Goal: Transaction & Acquisition: Book appointment/travel/reservation

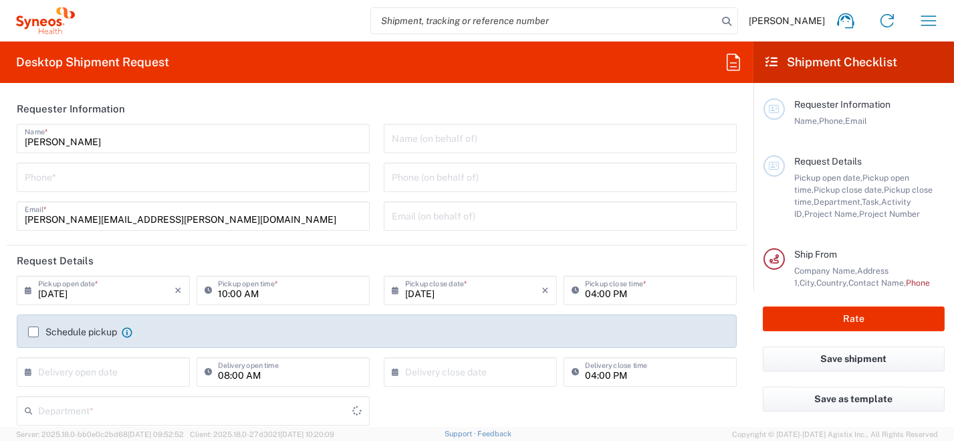
type input "8350"
type input "[GEOGRAPHIC_DATA]"
type input "Syneos Health [GEOGRAPHIC_DATA] SRL"
click at [114, 175] on input "tel" at bounding box center [193, 175] width 337 height 23
type input "0296199257"
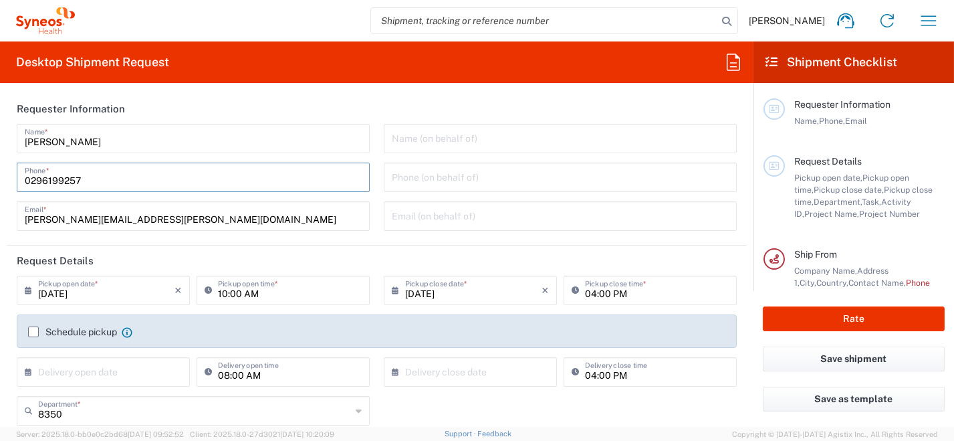
type input "roberta.barberis@syneoshealth.com"
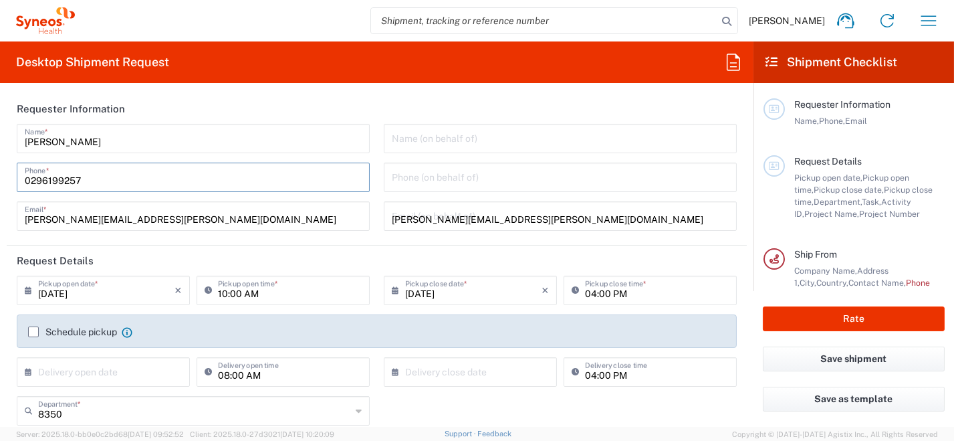
type input "0296199257"
type input "[GEOGRAPHIC_DATA]"
type input "[PERSON_NAME]"
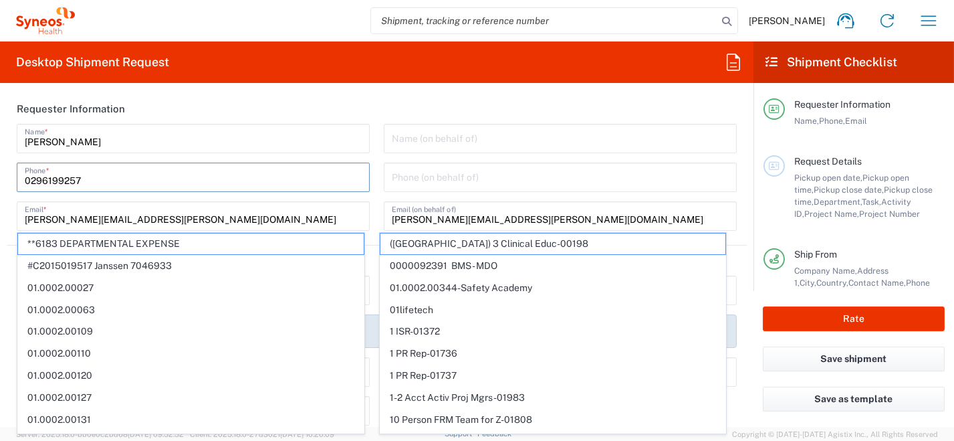
click at [324, 102] on header "Requester Information" at bounding box center [377, 109] width 740 height 30
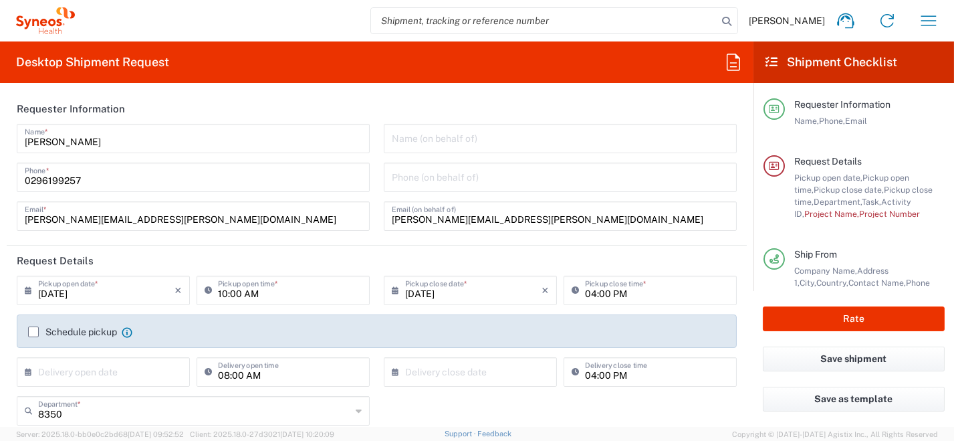
click at [34, 285] on icon at bounding box center [31, 289] width 13 height 21
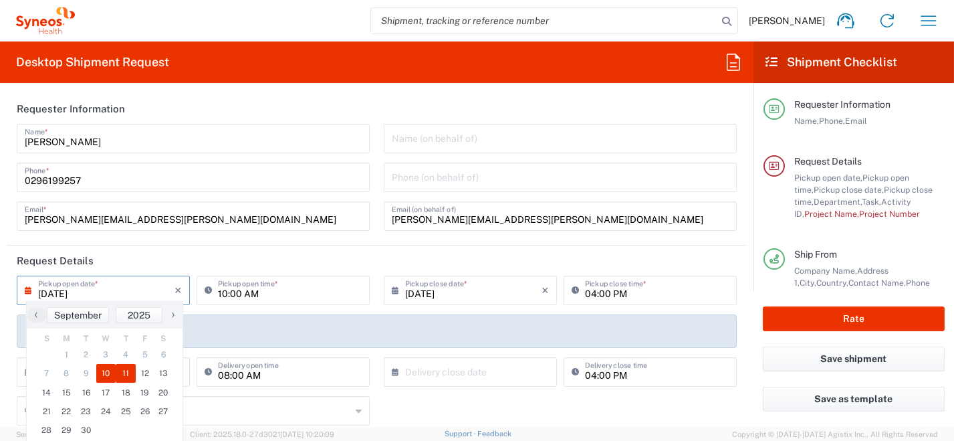
click at [122, 373] on span "11" at bounding box center [126, 373] width 20 height 19
type input "[DATE]"
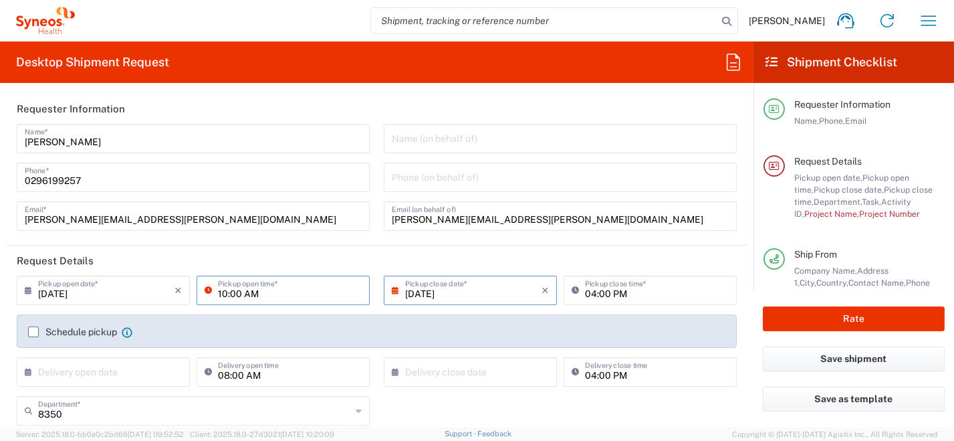
click at [218, 293] on input "10:00 AM" at bounding box center [290, 288] width 144 height 23
click at [251, 289] on input "10:00 AM" at bounding box center [290, 288] width 144 height 23
click at [234, 296] on input "10:00 AM" at bounding box center [290, 288] width 144 height 23
click at [268, 297] on input "10:00 AM" at bounding box center [290, 288] width 144 height 23
click at [278, 299] on input "10:00 AM" at bounding box center [290, 288] width 144 height 23
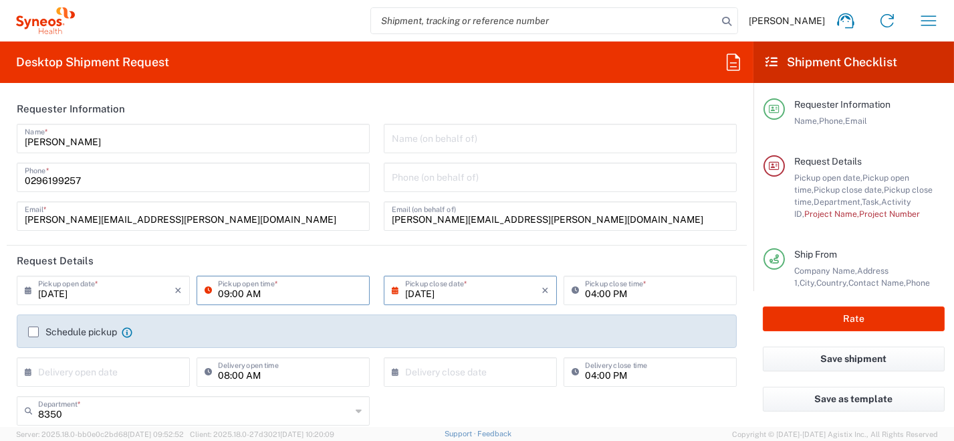
drag, startPoint x: 265, startPoint y: 292, endPoint x: 242, endPoint y: 291, distance: 22.7
click at [242, 291] on input "09:00 AM" at bounding box center [290, 288] width 144 height 23
click at [243, 291] on input "09:00 AM" at bounding box center [290, 288] width 144 height 23
type input "09:00 PM"
click at [37, 331] on label "Schedule pickup" at bounding box center [72, 331] width 89 height 11
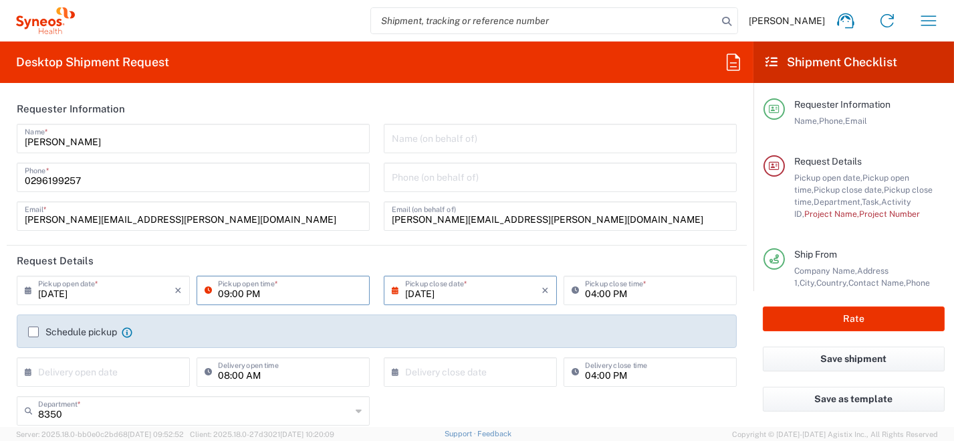
click at [33, 332] on input "Schedule pickup" at bounding box center [33, 332] width 0 height 0
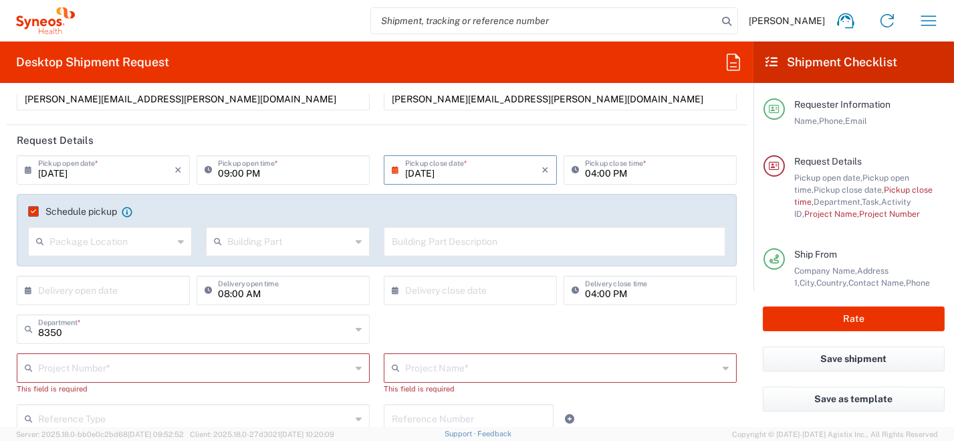
scroll to position [134, 0]
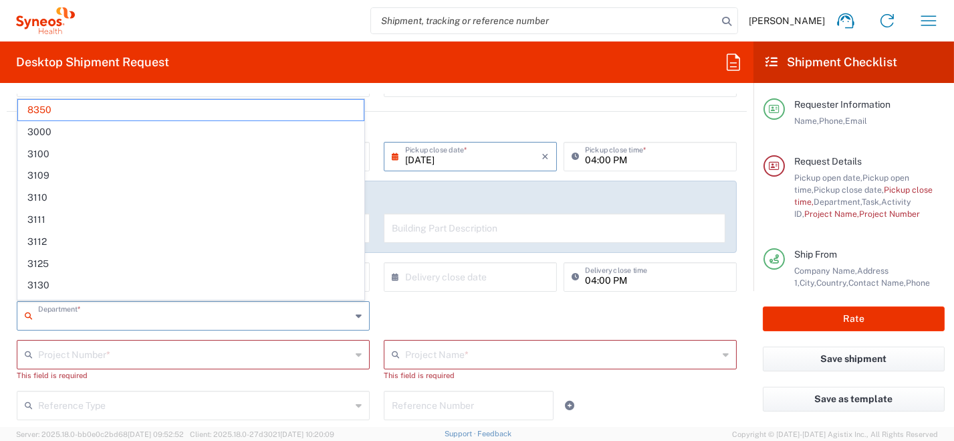
drag, startPoint x: 86, startPoint y: 319, endPoint x: 26, endPoint y: 319, distance: 59.5
click at [26, 319] on div "Department *" at bounding box center [193, 315] width 353 height 29
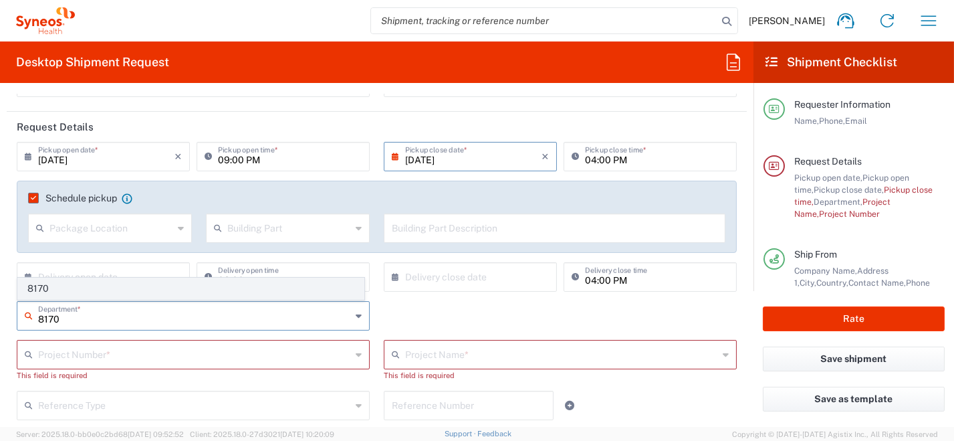
type input "8170"
click at [47, 290] on span "8170" at bounding box center [191, 288] width 346 height 21
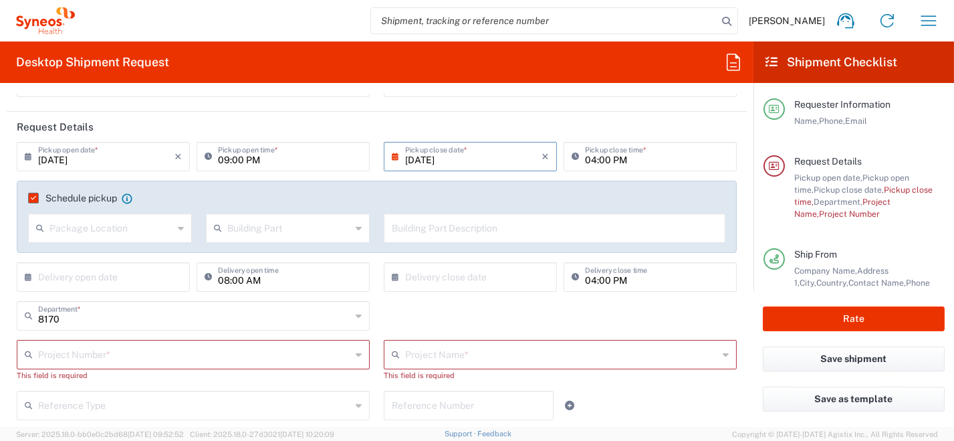
click at [88, 354] on input "text" at bounding box center [194, 353] width 313 height 23
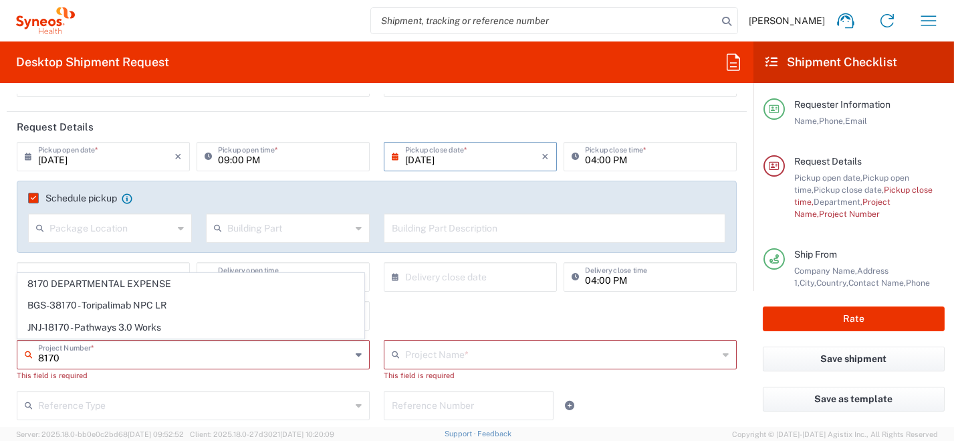
click at [128, 285] on span "8170 DEPARTMENTAL EXPENSE" at bounding box center [191, 283] width 346 height 21
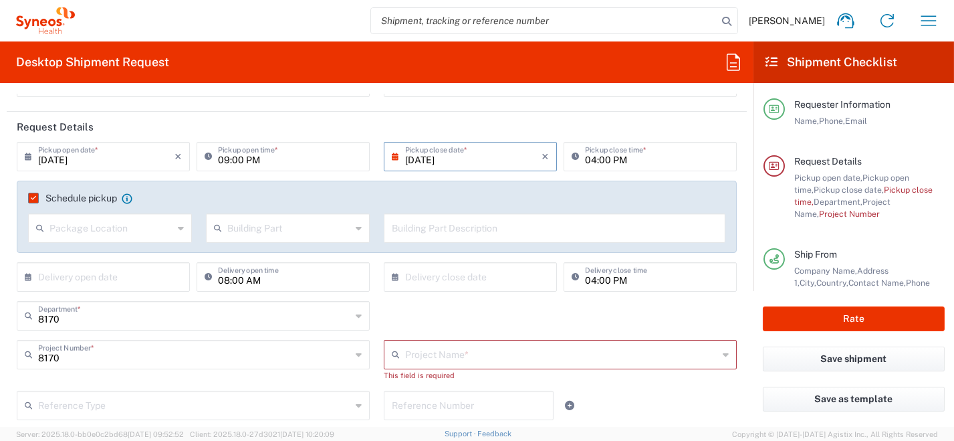
type input "8170 DEPARTMENTAL EXPENSE"
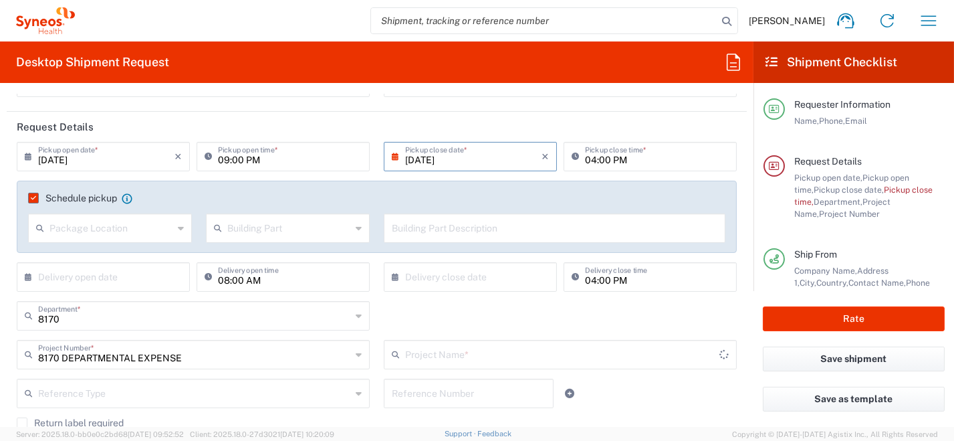
type input "8170 DEPARTMENTAL EXPENSE"
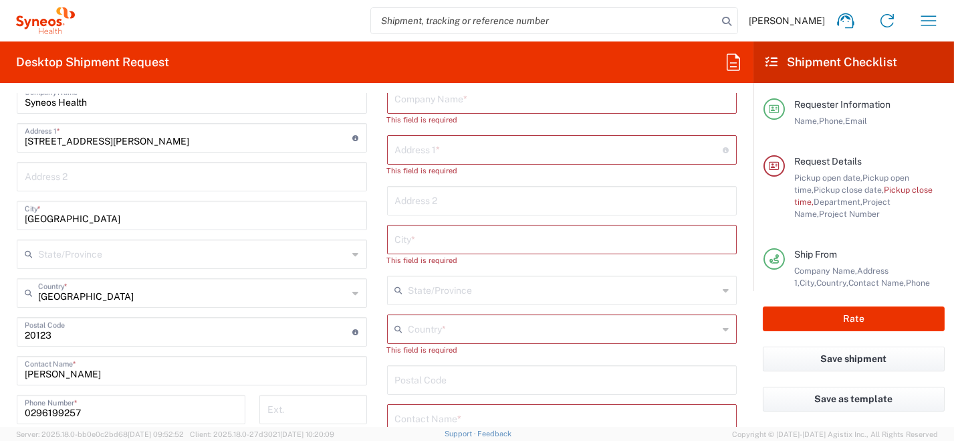
scroll to position [534, 0]
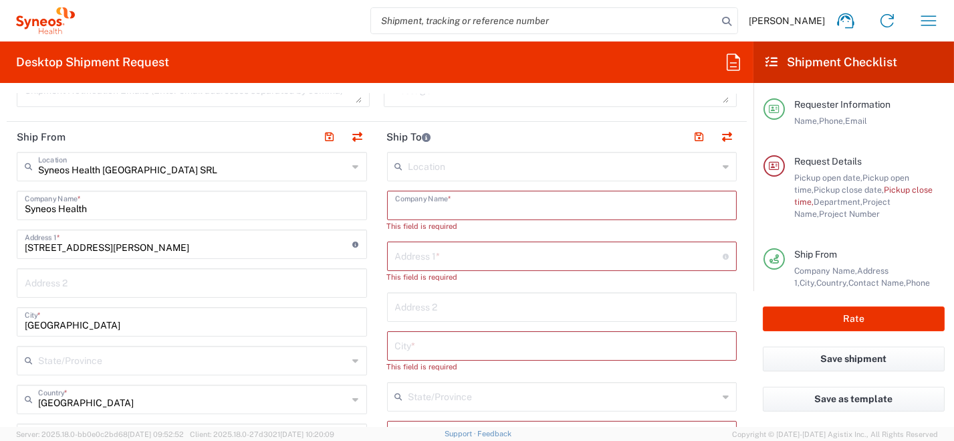
click at [413, 208] on input "text" at bounding box center [562, 204] width 334 height 23
paste input "Daniele Palmisani"
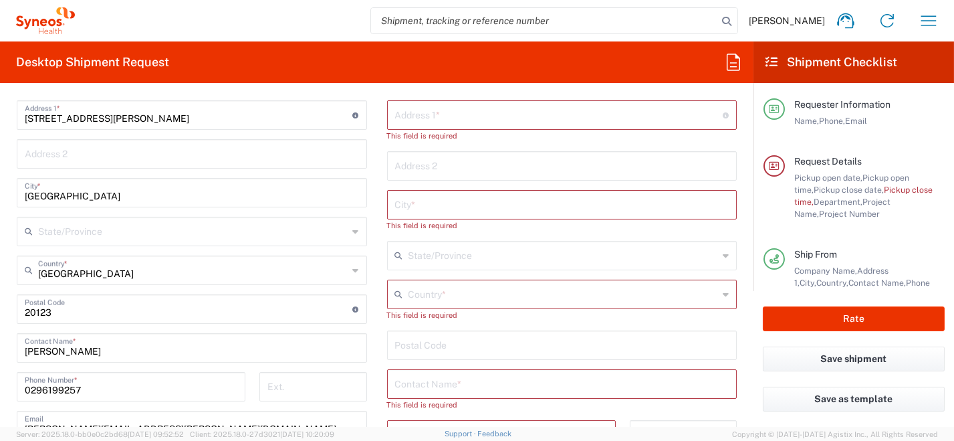
scroll to position [735, 0]
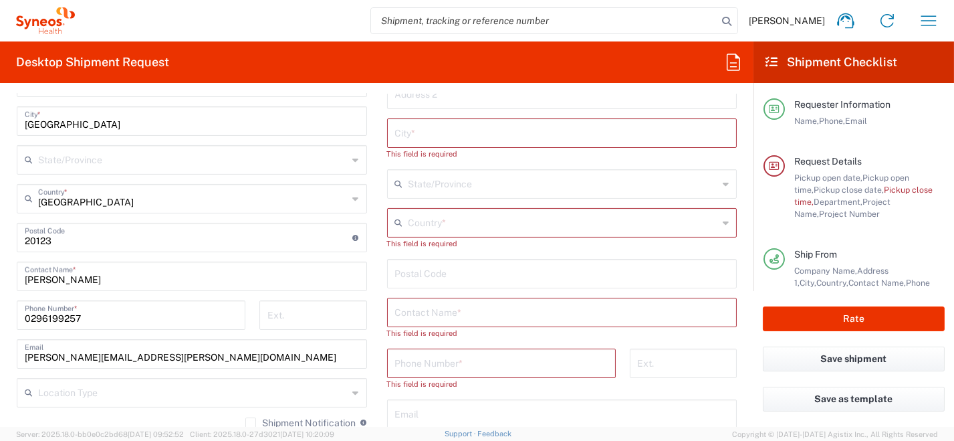
type input "Daniele Palmisani"
click at [432, 311] on input "text" at bounding box center [562, 310] width 334 height 23
paste input "Daniele Palmisani"
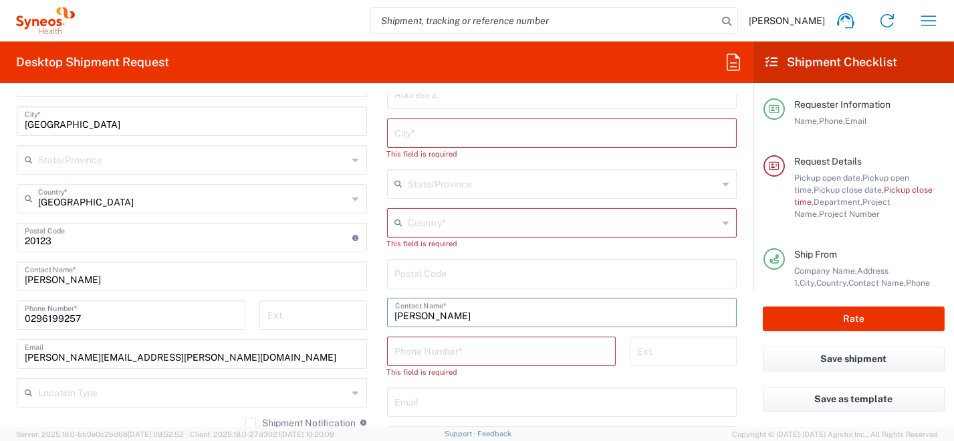
type input "Daniele Palmisani"
click at [723, 225] on icon at bounding box center [726, 222] width 6 height 21
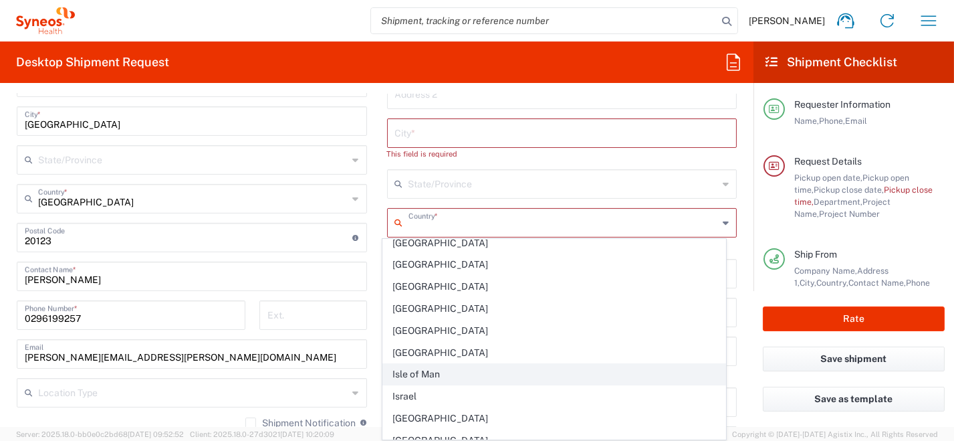
scroll to position [2273, 0]
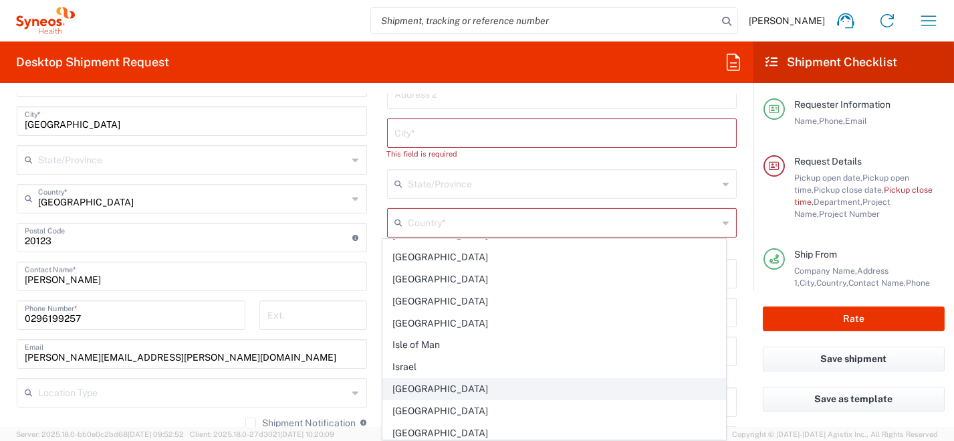
click at [461, 378] on span "[GEOGRAPHIC_DATA]" at bounding box center [554, 388] width 342 height 21
type input "[GEOGRAPHIC_DATA]"
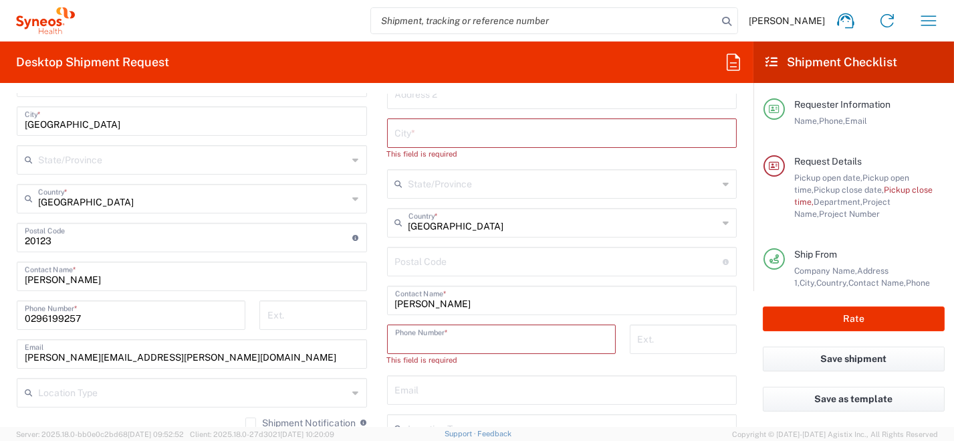
paste input "+39 349 8831526"
type input "+39 349 8831526"
click at [450, 380] on input "text" at bounding box center [562, 376] width 334 height 23
paste input "daniele.palmisani@syneoshealth.com"
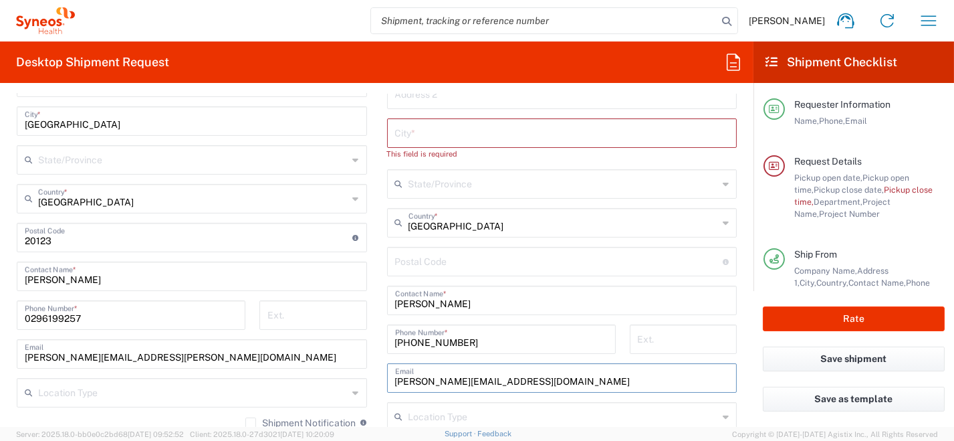
type input "daniele.palmisani@syneoshealth.com"
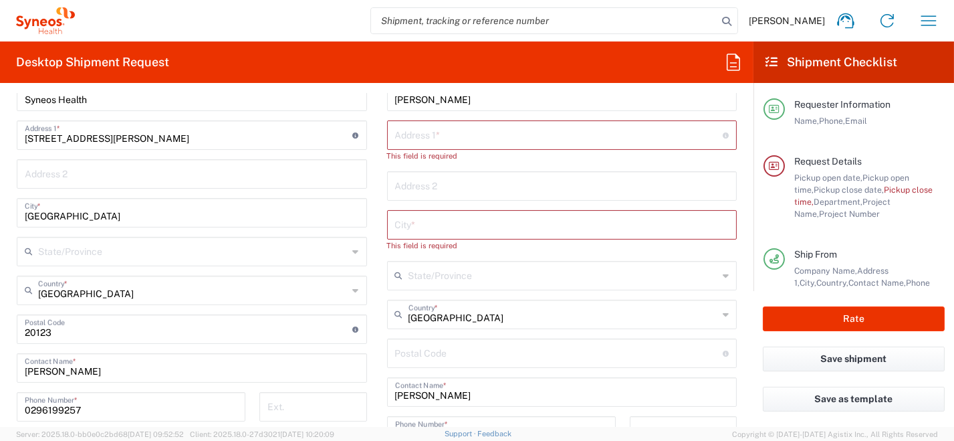
scroll to position [602, 0]
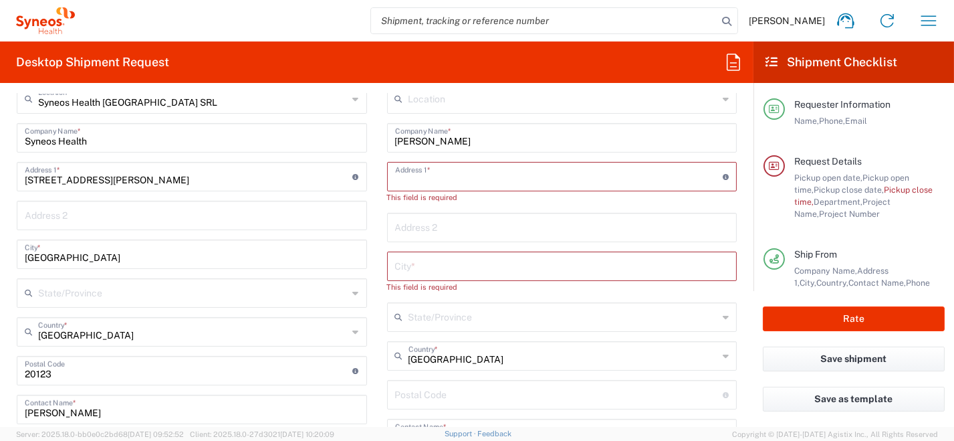
click at [398, 174] on input "text" at bounding box center [559, 175] width 328 height 23
paste input "Via dei Castagni, 2 04012 Cisterna di Latina (LT)"
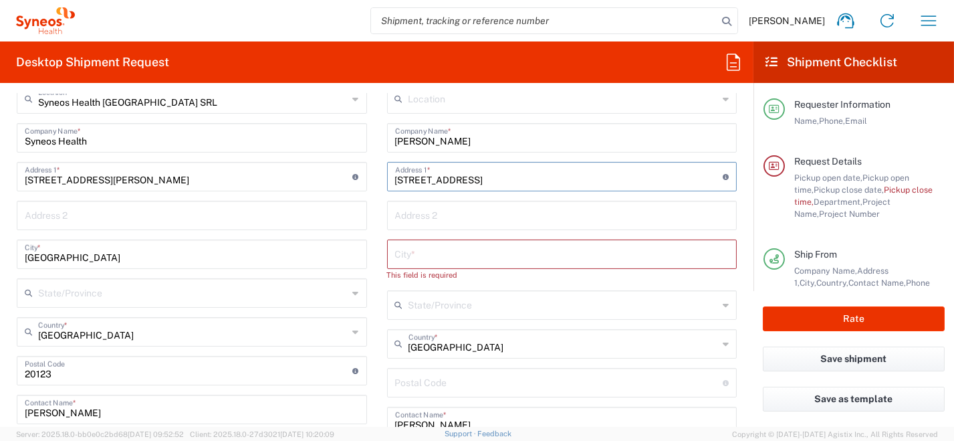
drag, startPoint x: 472, startPoint y: 180, endPoint x: 497, endPoint y: 180, distance: 25.4
click at [497, 180] on input "Via dei Castagni, 2 04012 Cisterna di Latina (LT)" at bounding box center [559, 175] width 328 height 23
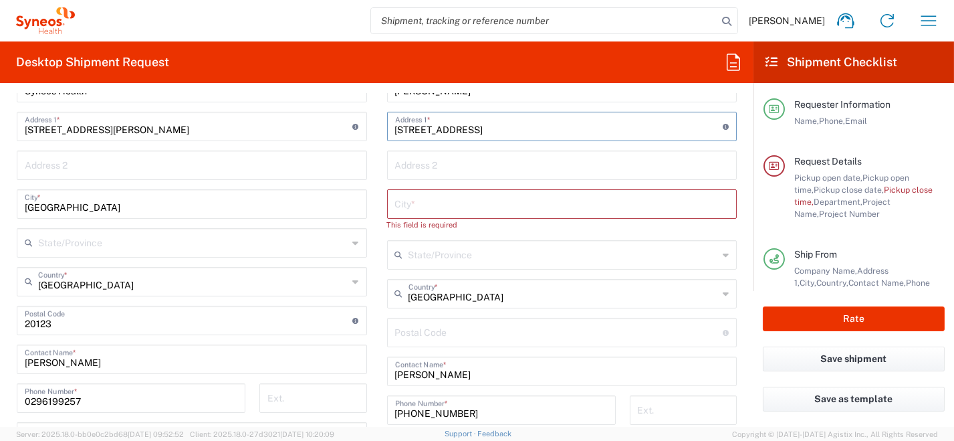
scroll to position [668, 0]
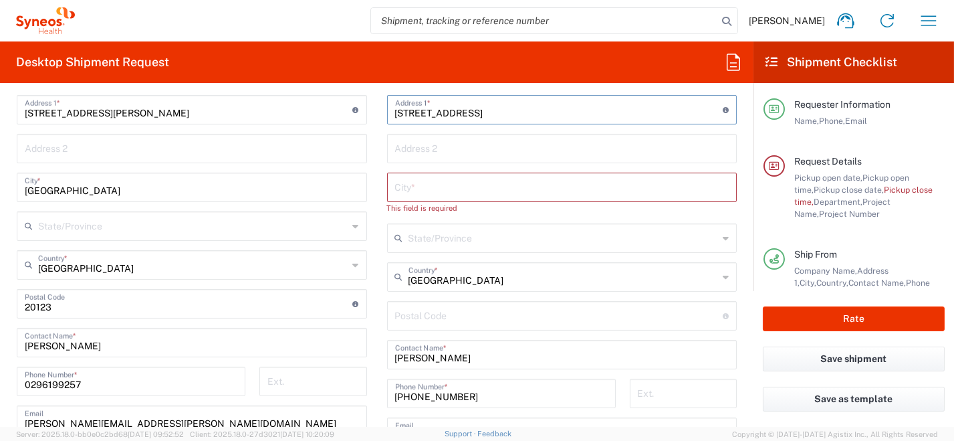
type input "Via dei Castagni, 2 Cisterna di Latina (LT)"
click at [480, 313] on input "undefined" at bounding box center [559, 314] width 328 height 23
paste input "04012"
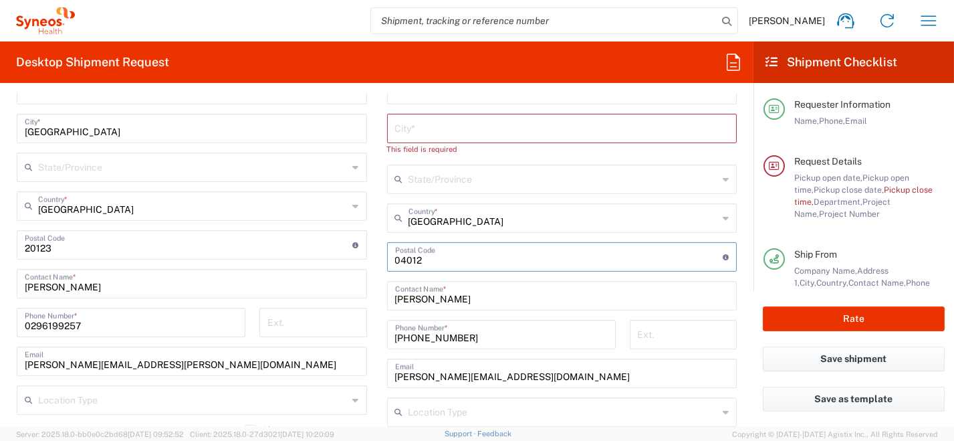
scroll to position [602, 0]
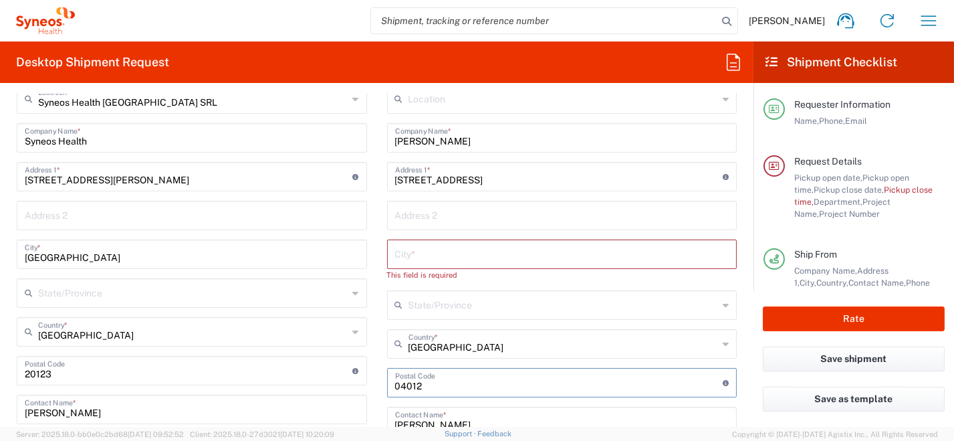
type input "04012"
drag, startPoint x: 475, startPoint y: 178, endPoint x: 545, endPoint y: 180, distance: 70.2
click at [576, 188] on div "Via dei Castagni, 2 Cisterna di Latina (LT) Address 1 * For cross streets use s…" at bounding box center [562, 176] width 350 height 29
type input "Via dei Castagni, 2"
click at [457, 254] on input "text" at bounding box center [562, 252] width 334 height 23
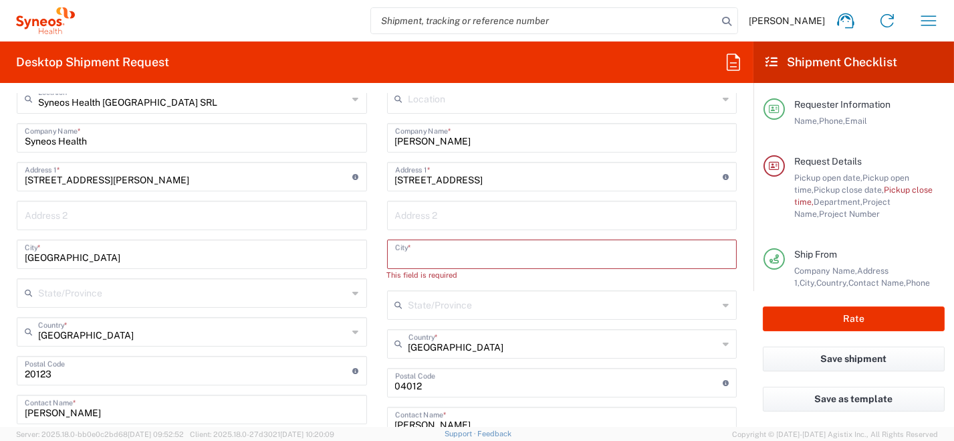
paste input "Cisterna di Latina (LT)"
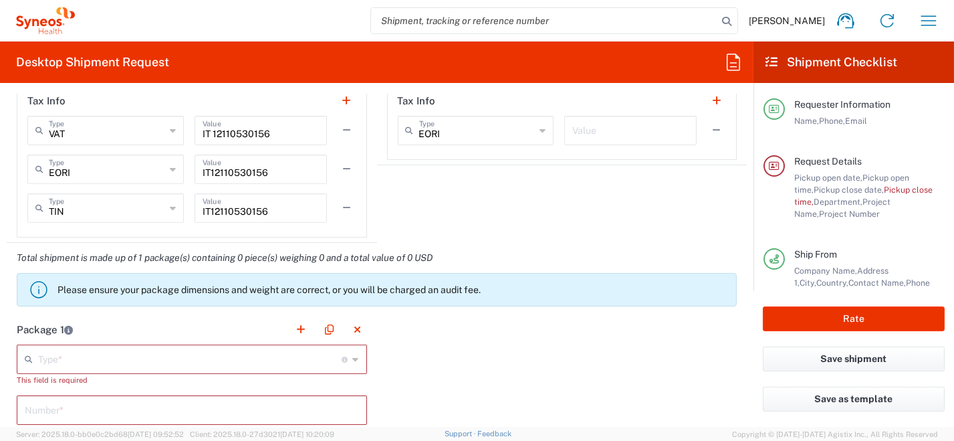
scroll to position [1136, 0]
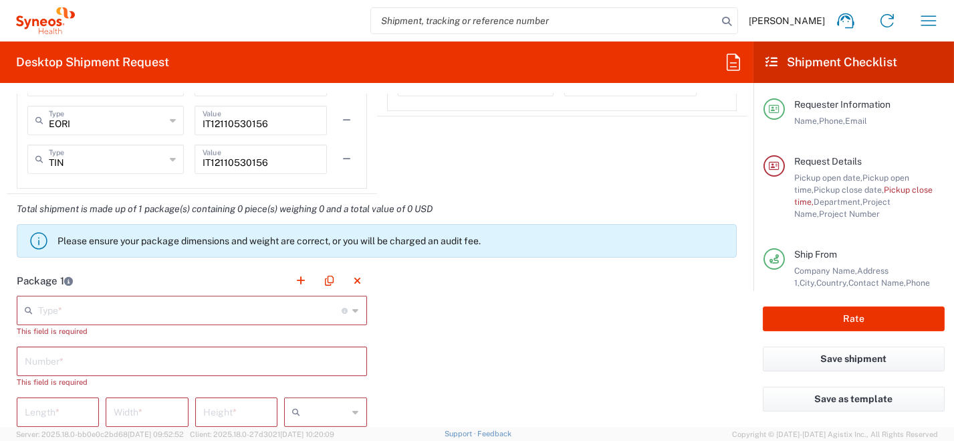
type input "Cisterna di Latina (LT)"
click at [353, 309] on icon at bounding box center [356, 309] width 6 height 21
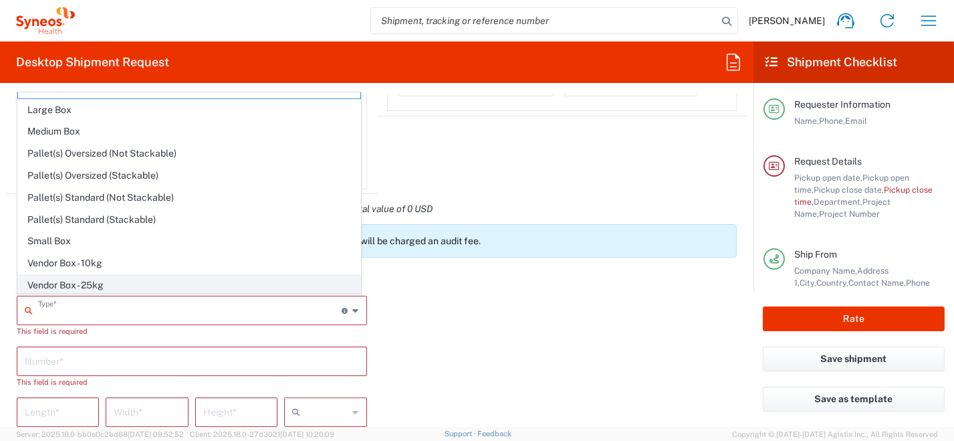
scroll to position [37, 0]
click at [158, 281] on span "Your Packaging" at bounding box center [189, 285] width 342 height 21
type input "Your Packaging"
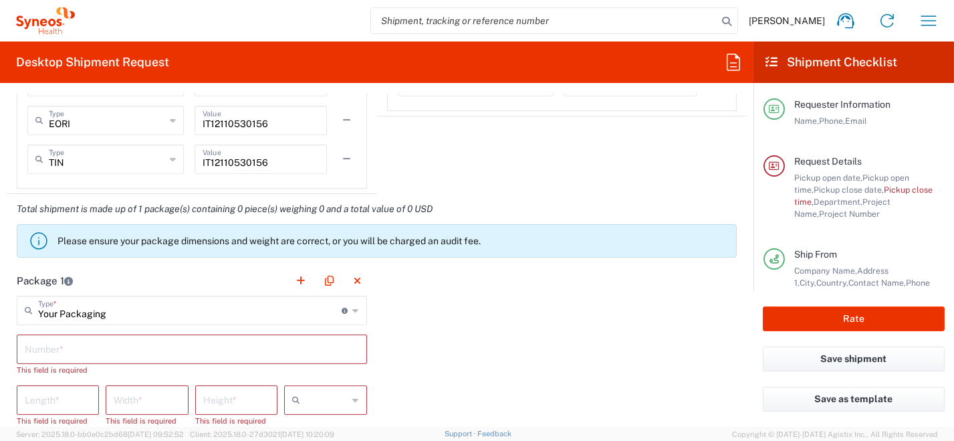
click at [119, 350] on input "text" at bounding box center [192, 347] width 334 height 23
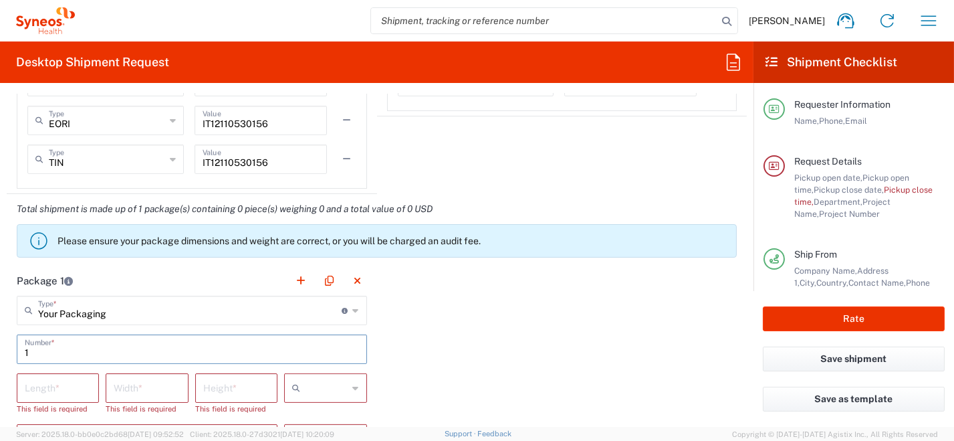
type input "1"
click at [353, 388] on icon at bounding box center [356, 387] width 6 height 21
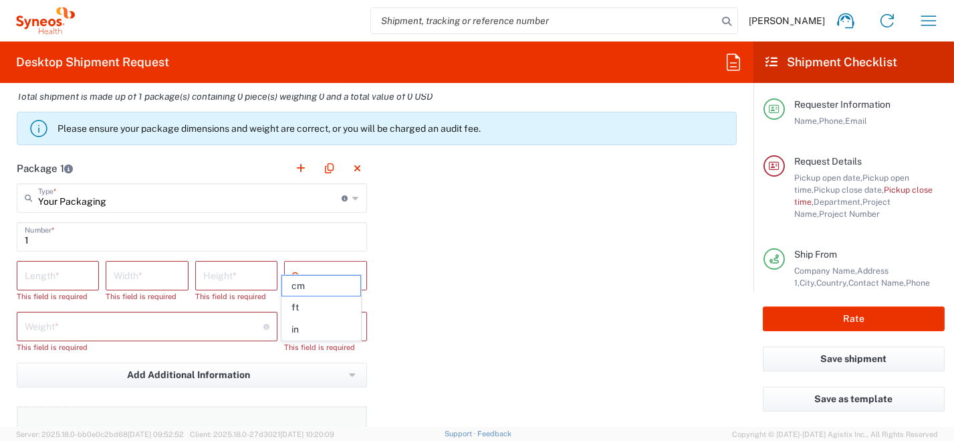
scroll to position [1269, 0]
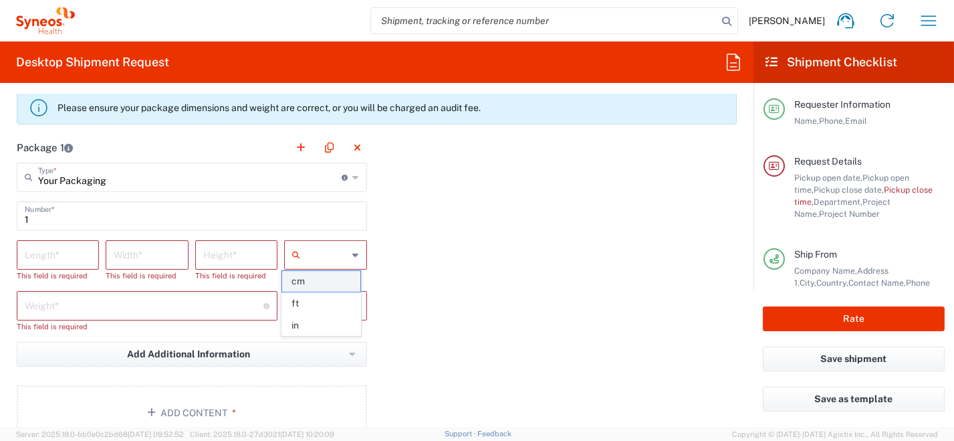
click at [342, 283] on span "cm" at bounding box center [321, 281] width 79 height 21
type input "cm"
click at [353, 305] on icon at bounding box center [356, 305] width 6 height 21
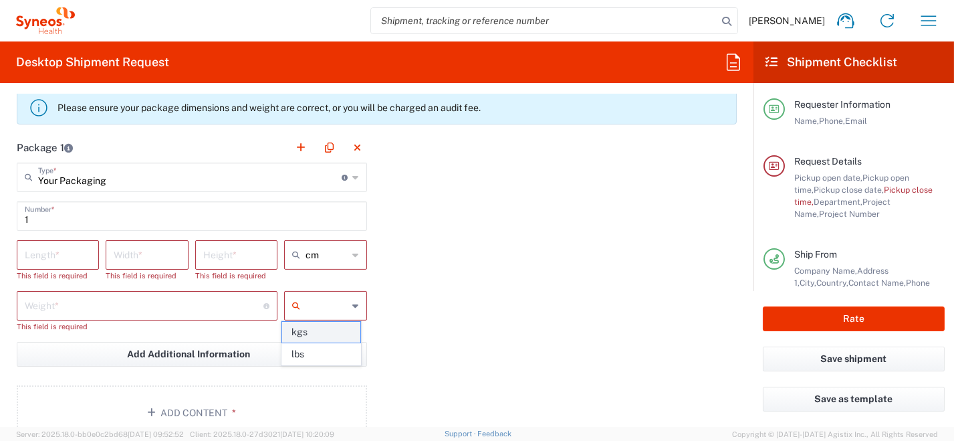
click at [343, 329] on span "kgs" at bounding box center [321, 332] width 79 height 21
type input "kgs"
click at [75, 251] on input "number" at bounding box center [58, 253] width 66 height 23
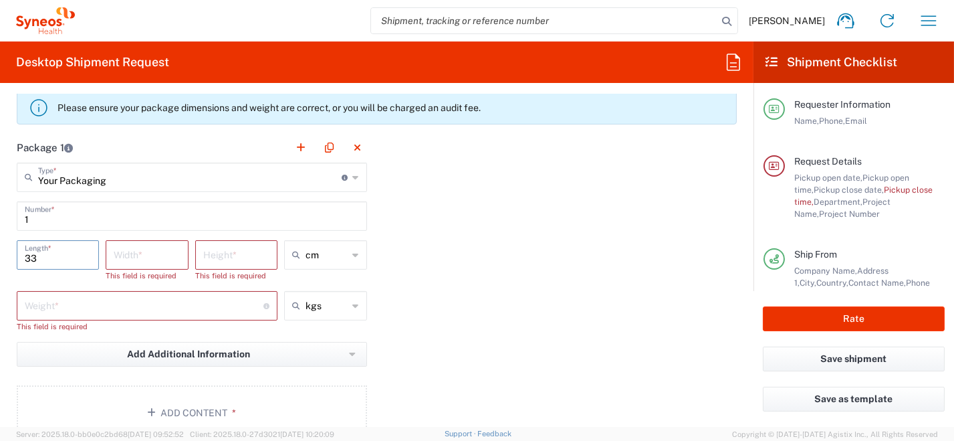
type input "33"
type input "23"
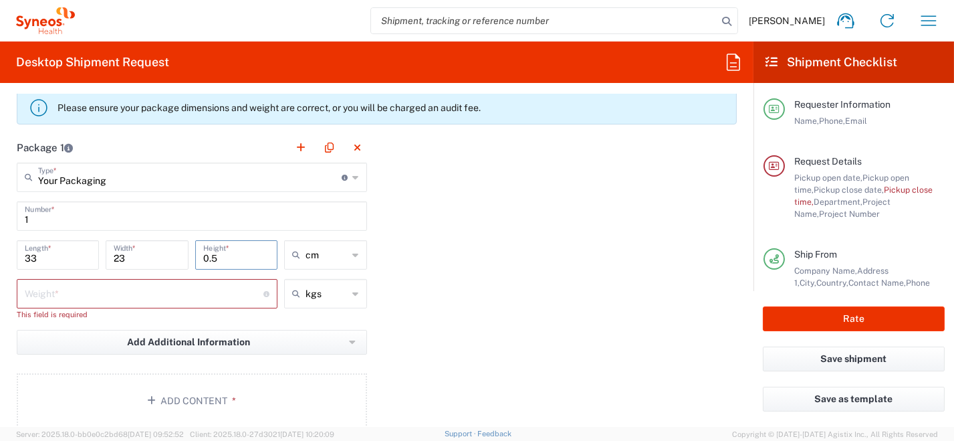
type input "0.5"
drag, startPoint x: 59, startPoint y: 293, endPoint x: 54, endPoint y: 286, distance: 8.7
click at [58, 293] on input "number" at bounding box center [144, 292] width 239 height 23
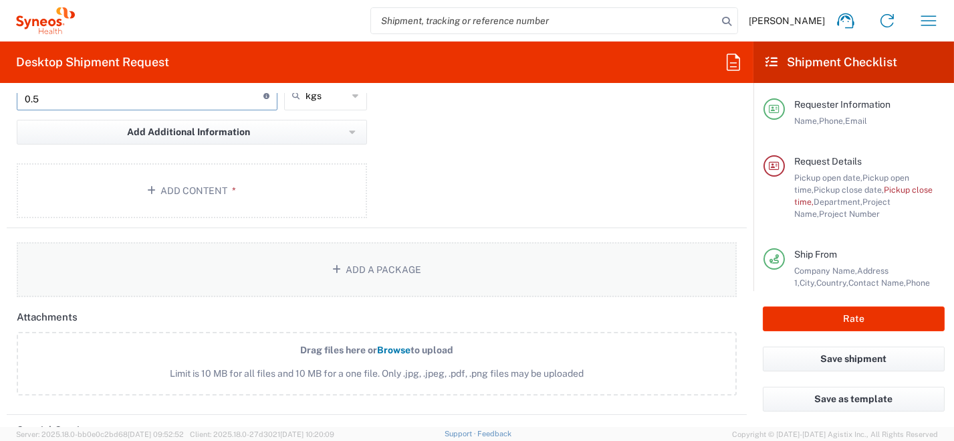
scroll to position [1471, 0]
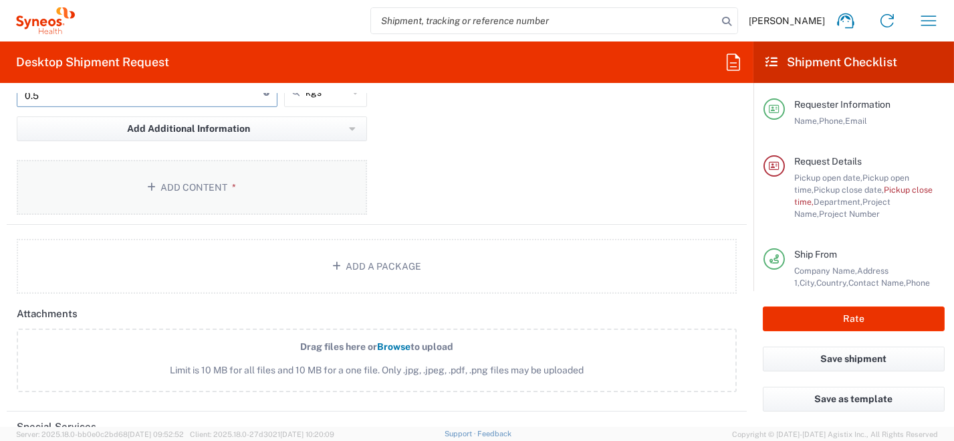
type input "0.5"
click at [182, 181] on button "Add Content *" at bounding box center [192, 187] width 350 height 55
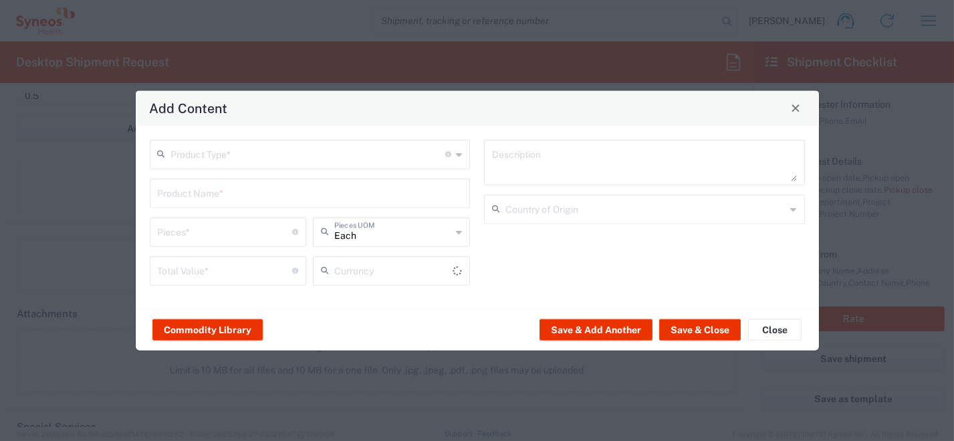
type input "US Dollar"
click at [458, 158] on icon at bounding box center [459, 153] width 6 height 21
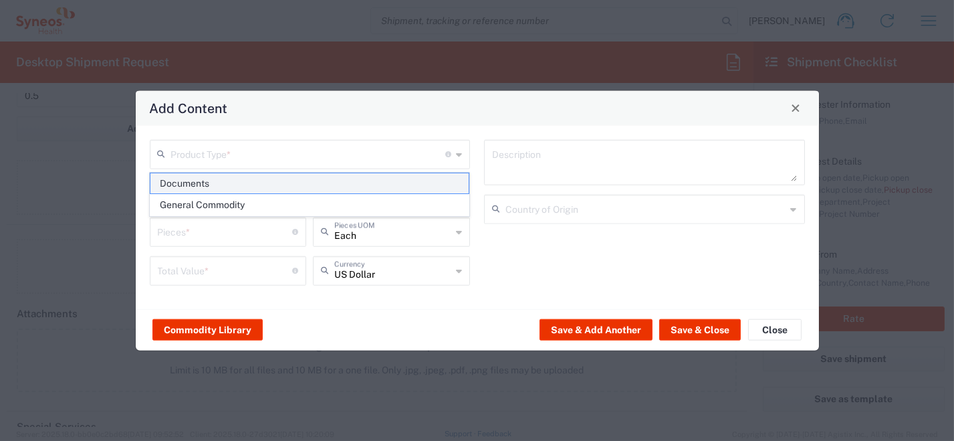
click at [431, 182] on span "Documents" at bounding box center [309, 183] width 318 height 21
type input "Documents"
type input "1"
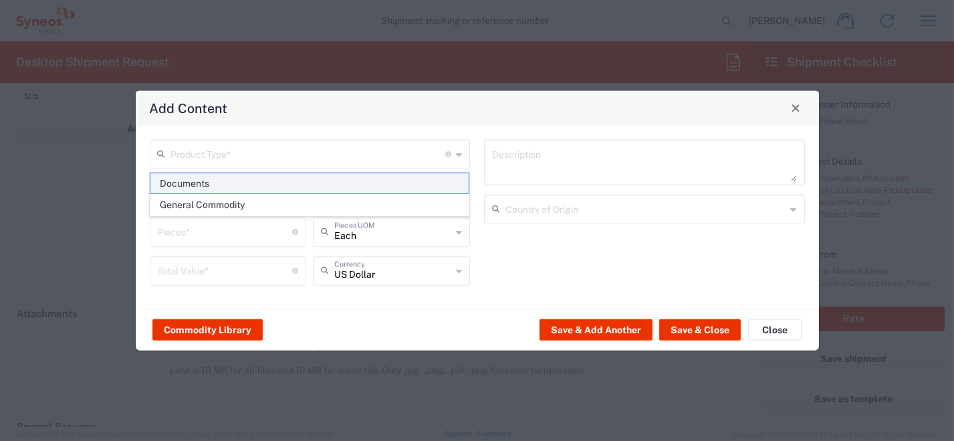
type textarea "Documents"
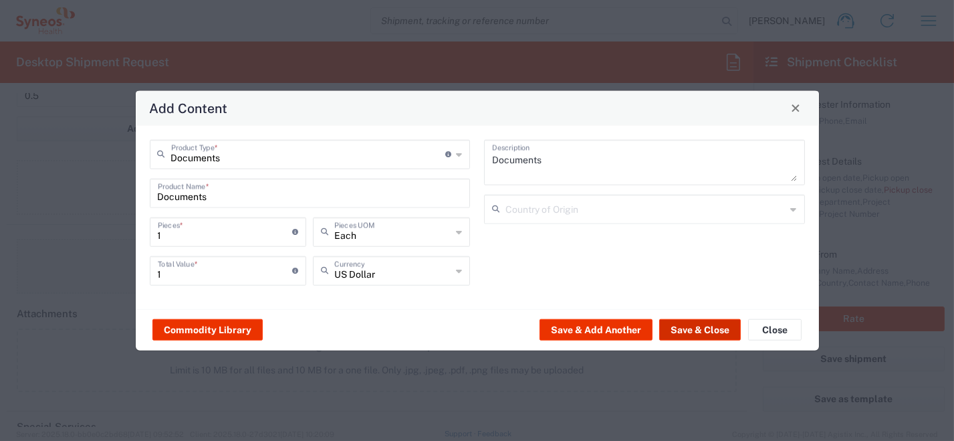
click at [695, 331] on button "Save & Close" at bounding box center [700, 329] width 82 height 21
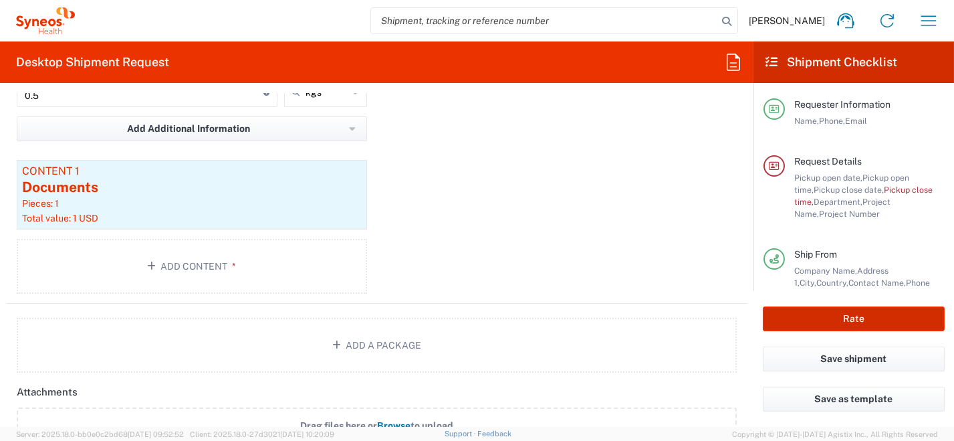
click at [818, 320] on button "Rate" at bounding box center [854, 318] width 182 height 25
type input "8170 DEPARTMENTAL EXPENSE"
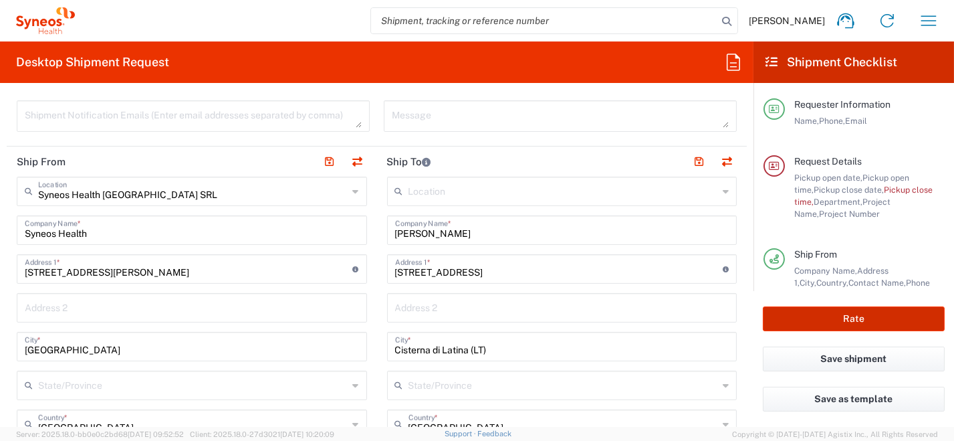
scroll to position [614, 0]
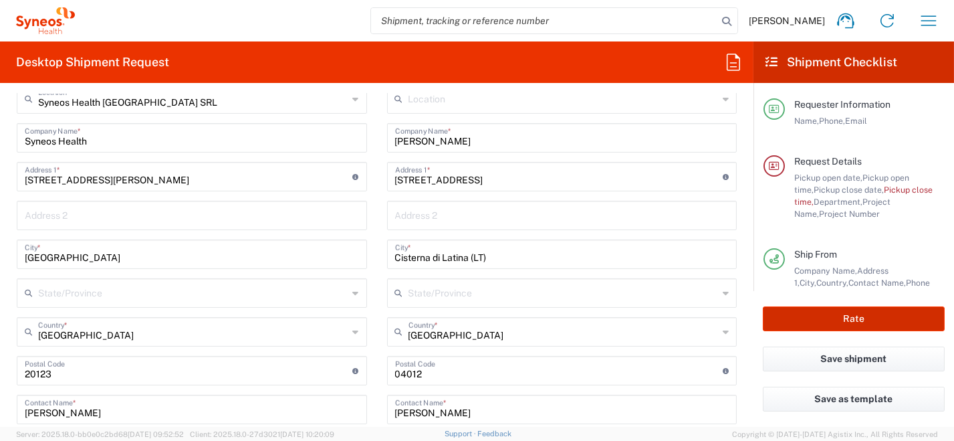
click at [838, 318] on button "Rate" at bounding box center [854, 318] width 182 height 25
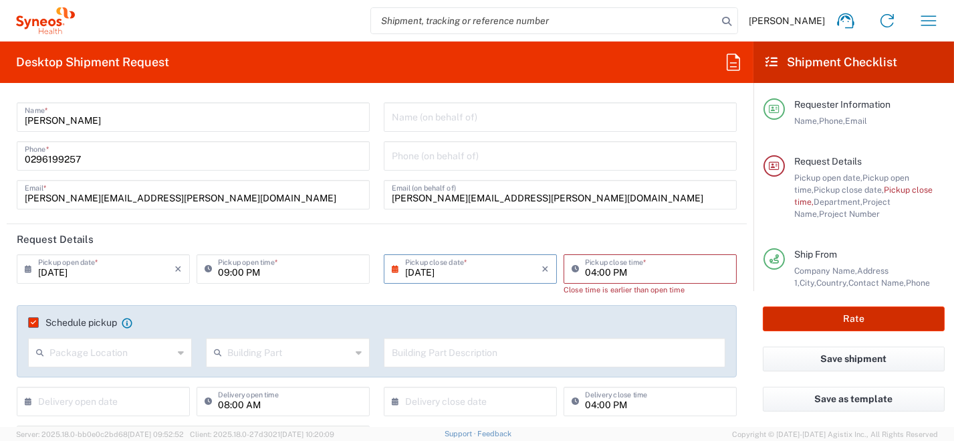
scroll to position [0, 0]
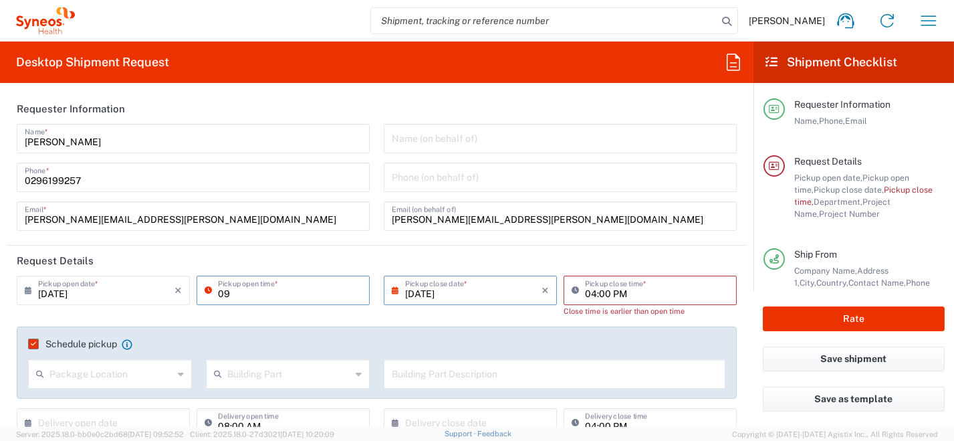
type input "09:00 AM"
click at [803, 322] on button "Rate" at bounding box center [854, 318] width 182 height 25
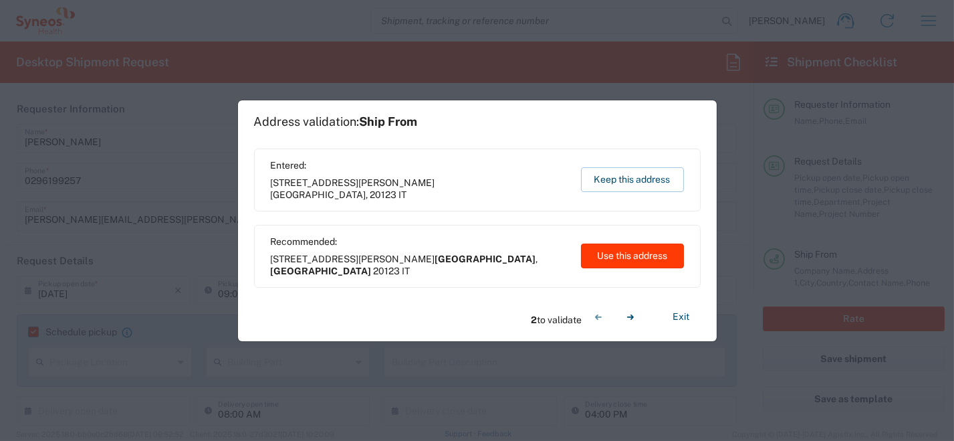
click at [589, 256] on button "Use this address" at bounding box center [632, 255] width 103 height 25
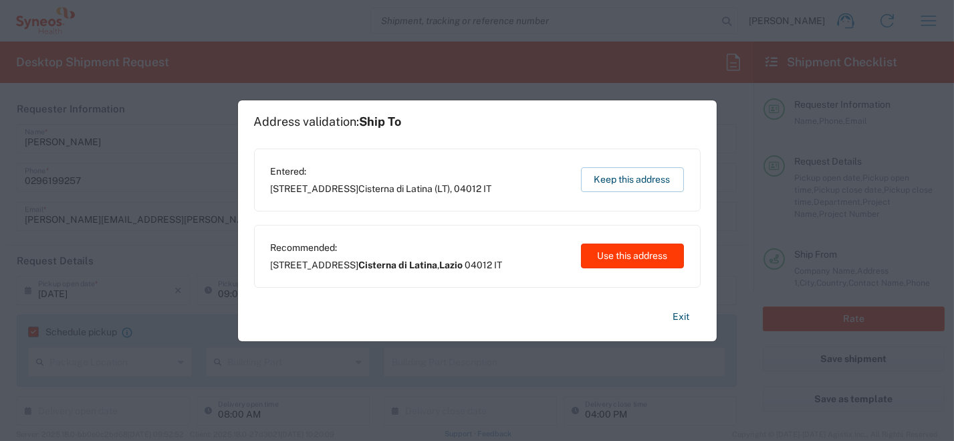
click at [620, 262] on button "Use this address" at bounding box center [632, 255] width 103 height 25
type input "[GEOGRAPHIC_DATA]"
type input "Cisterna di Latina"
type input "Lazio"
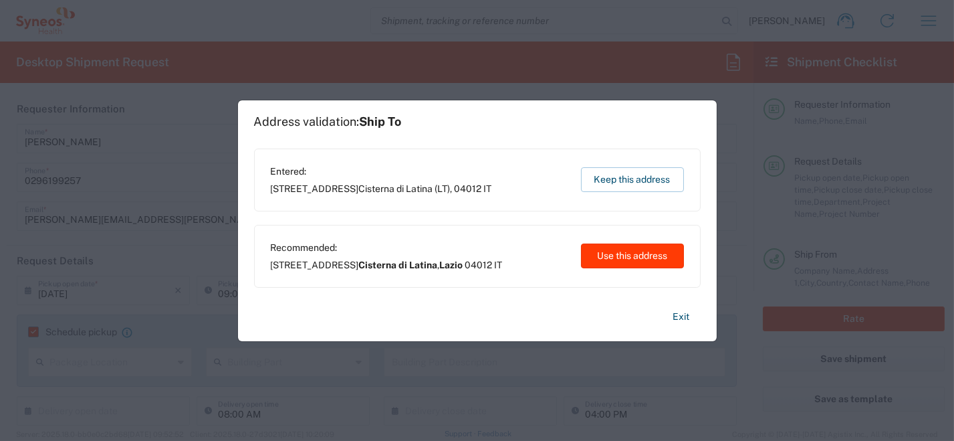
type input "[GEOGRAPHIC_DATA]"
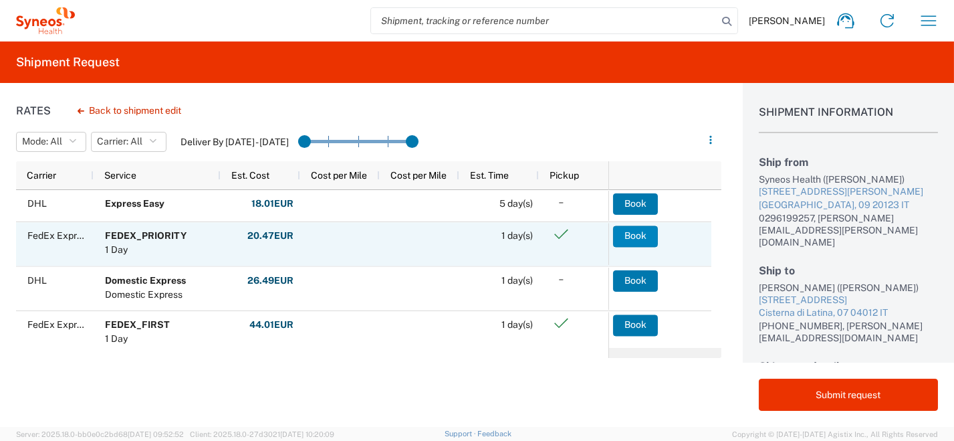
click at [645, 239] on button "Book" at bounding box center [635, 235] width 45 height 21
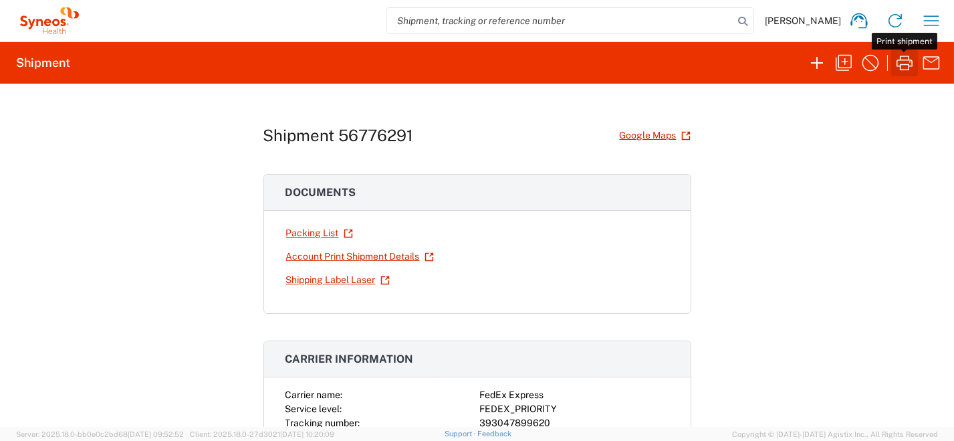
click at [900, 64] on icon "button" at bounding box center [904, 62] width 16 height 15
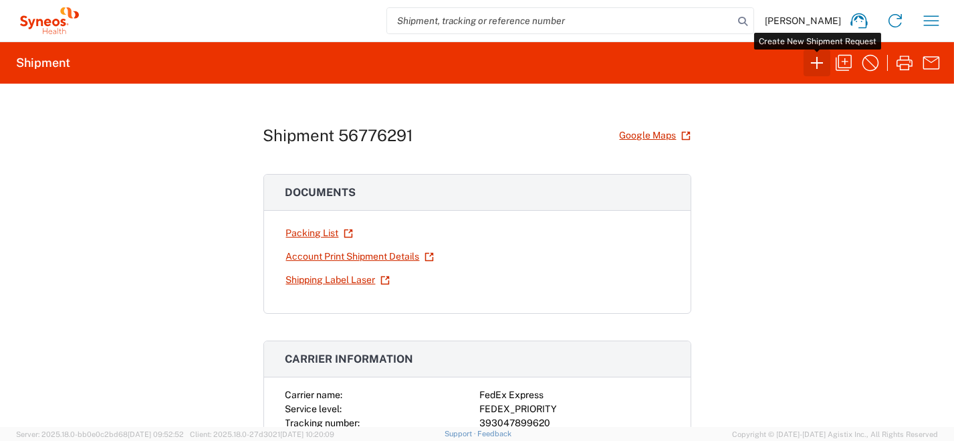
click at [814, 64] on icon "button" at bounding box center [816, 62] width 21 height 21
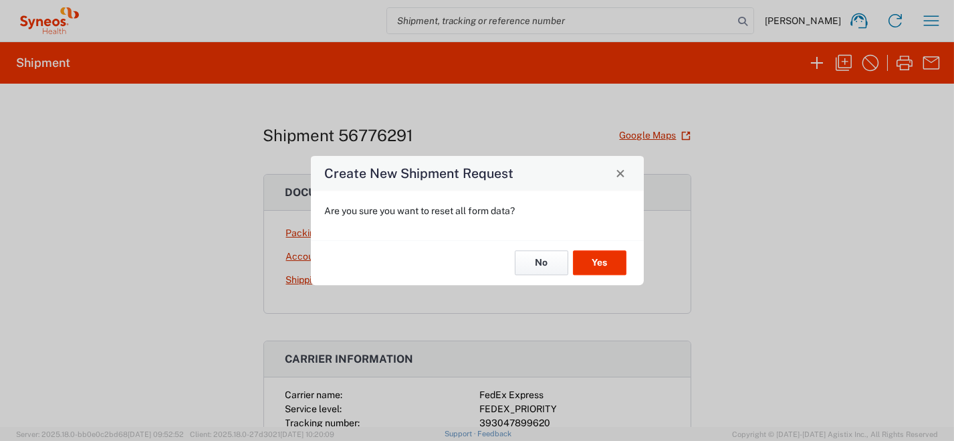
click at [543, 273] on button "No" at bounding box center [541, 263] width 53 height 25
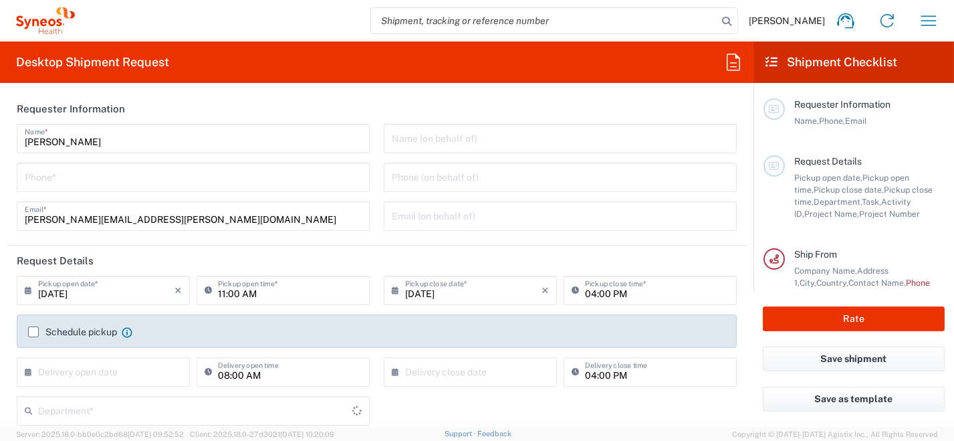
type input "8350"
type input "[GEOGRAPHIC_DATA]"
type input "Syneos Health [GEOGRAPHIC_DATA] SRL"
click at [147, 180] on input "tel" at bounding box center [193, 175] width 337 height 23
type input "0296199257"
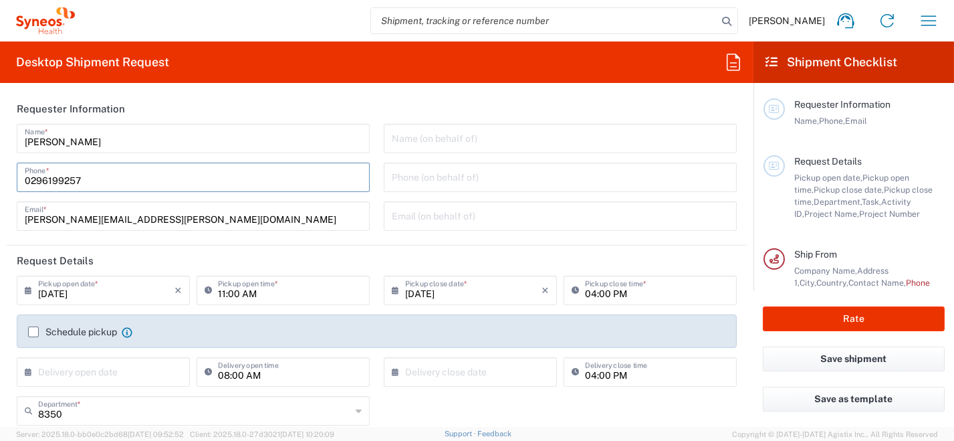
type input "roberta.barberis@syneoshealth.com"
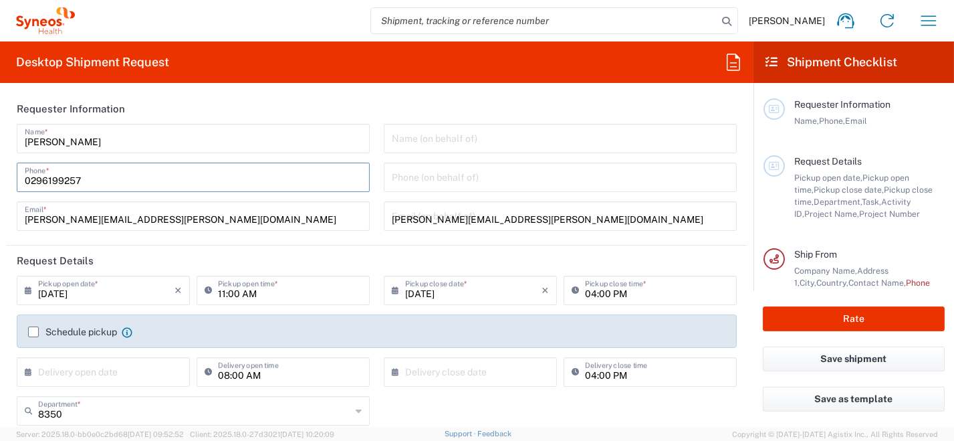
type input "Leonardo Ariu"
type input "0296199257"
type input "SYNEOS HEALTH [GEOGRAPHIC_DATA] S.R.L."
type input "Syneos Health [GEOGRAPHIC_DATA], [STREET_ADDRESS]"
type input "[GEOGRAPHIC_DATA]"
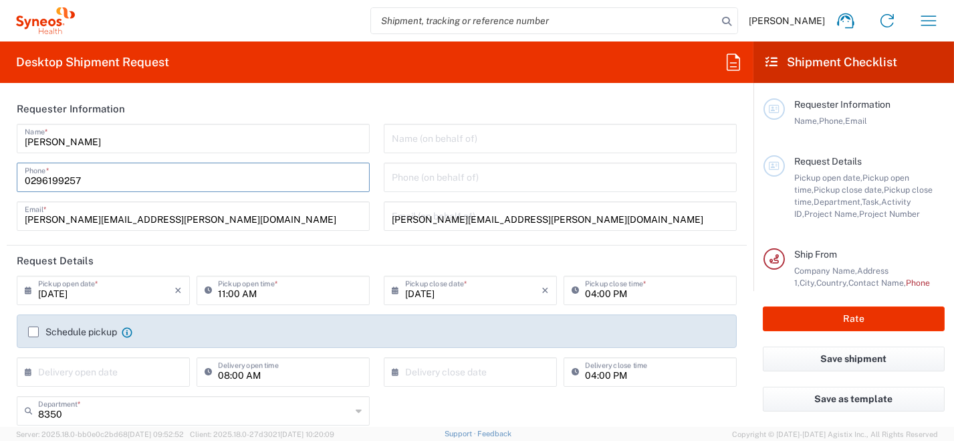
type input "[PERSON_NAME]"
type input "[GEOGRAPHIC_DATA]"
type input "20123"
type input "0296199257"
type input "[PERSON_NAME][EMAIL_ADDRESS][PERSON_NAME][DOMAIN_NAME]"
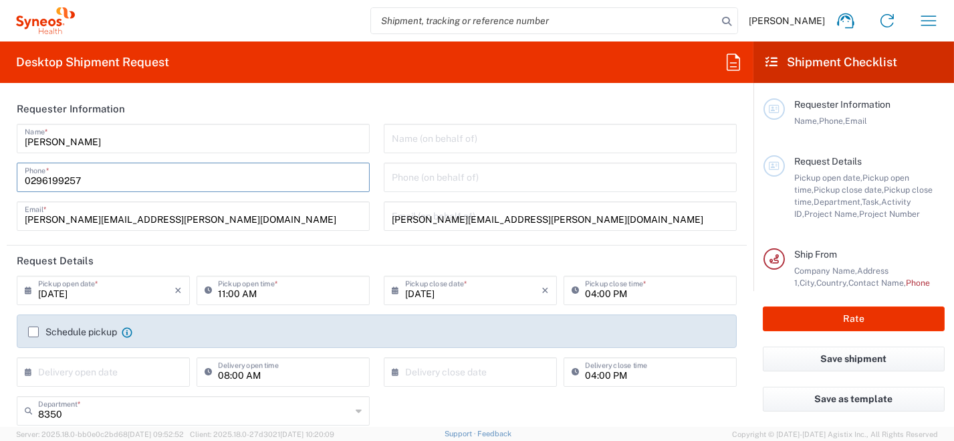
type input "[PERSON_NAME]"
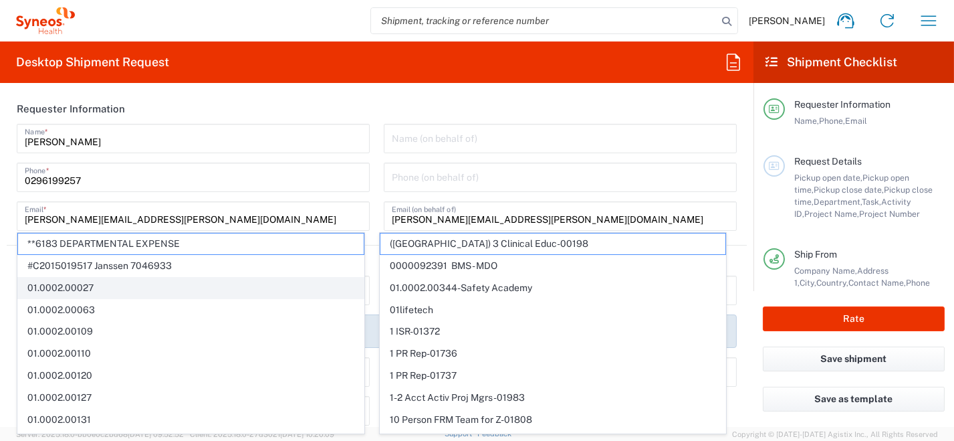
click at [25, 288] on span "01.0002.00027" at bounding box center [191, 287] width 346 height 21
type input "01.0002.00027"
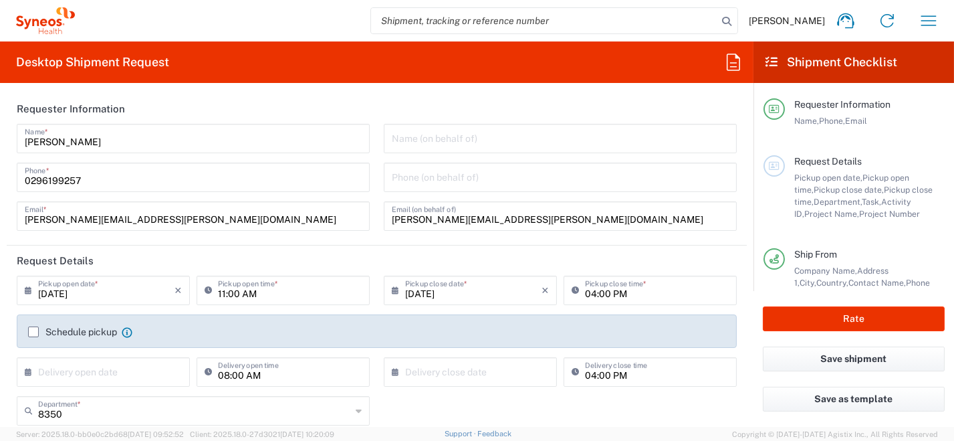
type input "Global Site Head Activities"
click at [48, 291] on input "[DATE]" at bounding box center [106, 288] width 136 height 23
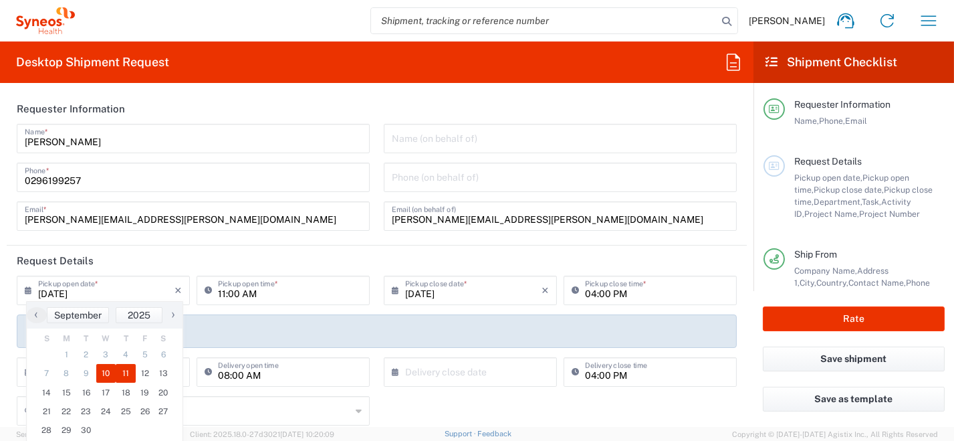
click at [131, 376] on span "11" at bounding box center [126, 373] width 20 height 19
type input "[DATE]"
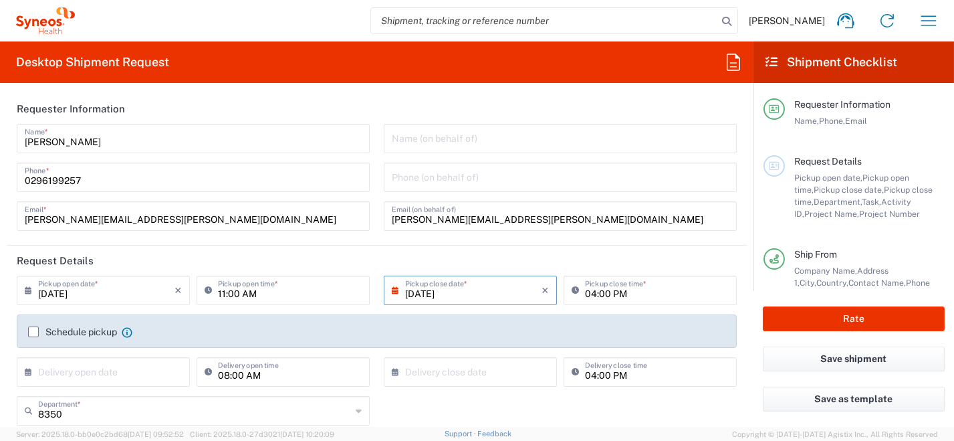
click at [273, 295] on input "11:00 AM" at bounding box center [290, 288] width 144 height 23
drag, startPoint x: 289, startPoint y: 295, endPoint x: 207, endPoint y: 274, distance: 85.0
click at [181, 296] on div "09/11/2025 × Pickup open date * Cancel Apply 11:00 AM Pickup open time *" at bounding box center [193, 294] width 360 height 39
type input "09:00 AM"
click at [30, 332] on label "Schedule pickup" at bounding box center [72, 331] width 89 height 11
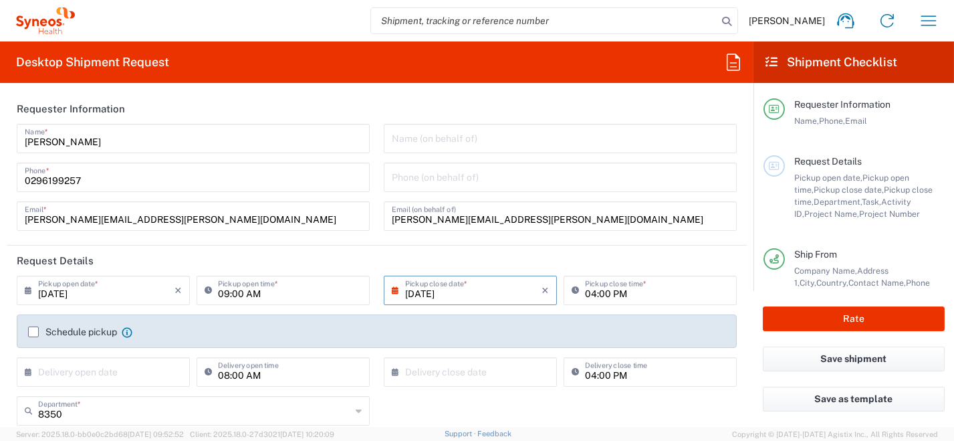
click at [33, 332] on input "Schedule pickup" at bounding box center [33, 332] width 0 height 0
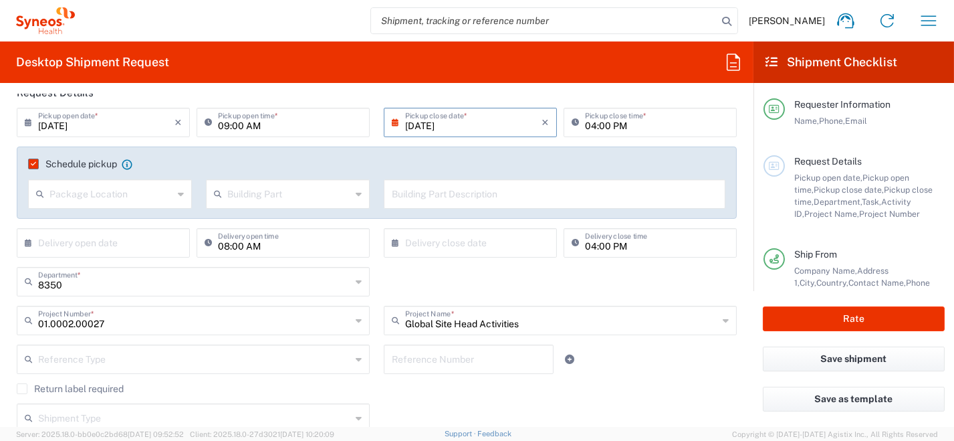
scroll to position [200, 0]
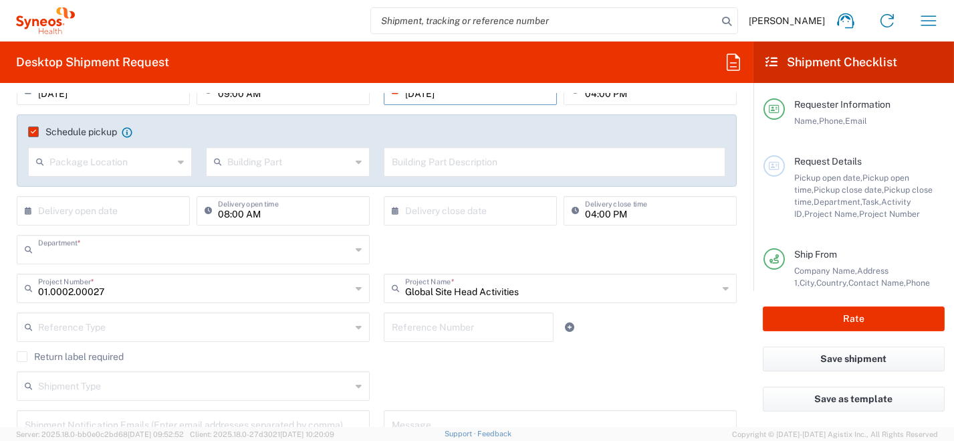
click at [95, 257] on input "text" at bounding box center [194, 248] width 313 height 23
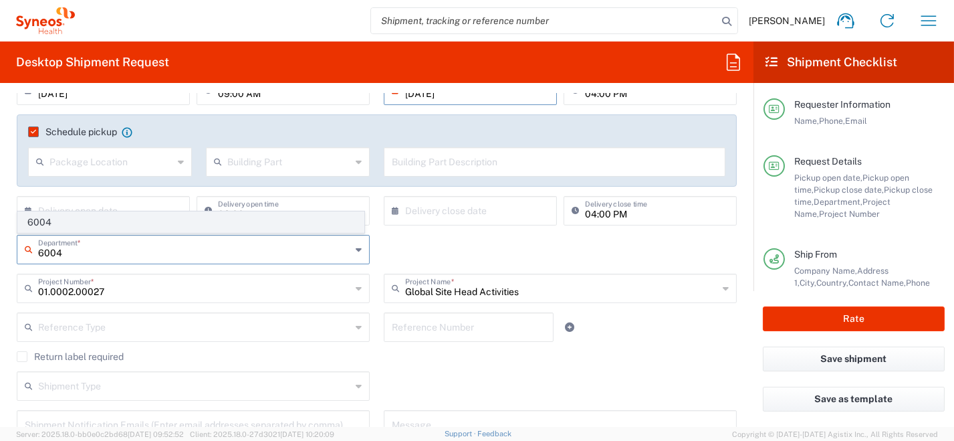
type input "6004"
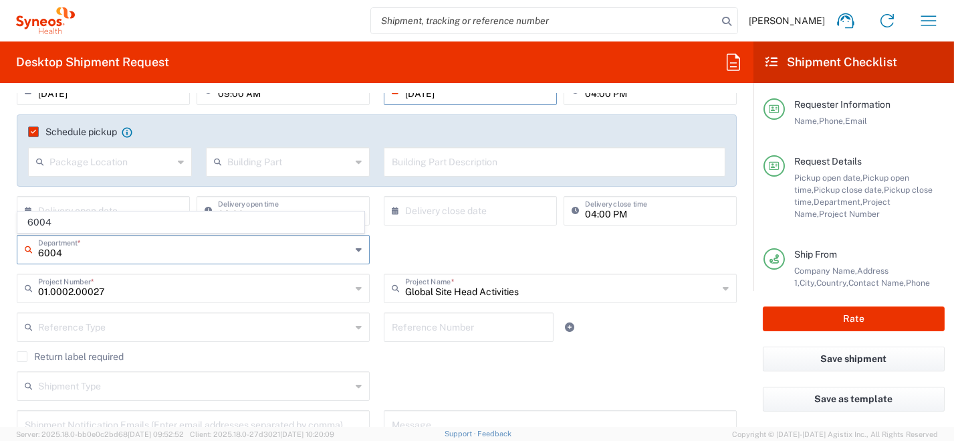
click at [27, 222] on span "6004" at bounding box center [191, 222] width 346 height 21
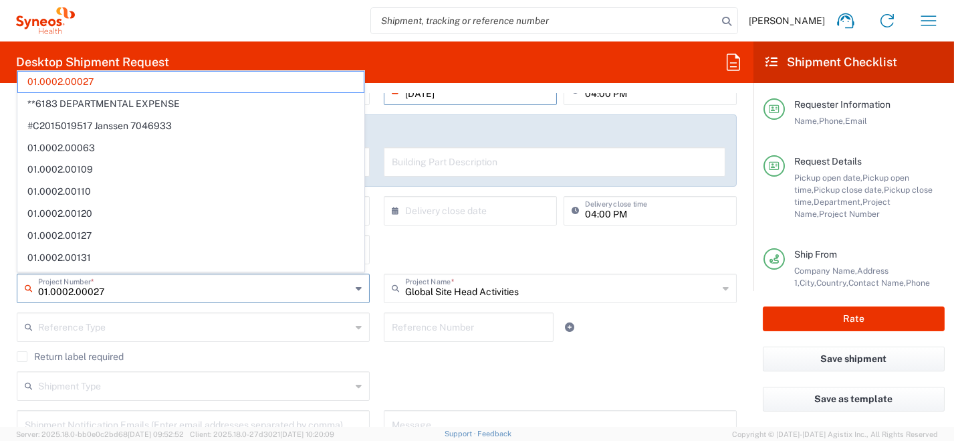
drag, startPoint x: 93, startPoint y: 290, endPoint x: 0, endPoint y: 277, distance: 93.8
click at [0, 279] on html "[PERSON_NAME] Home Shipment estimator Shipment tracking Desktop shipment reques…" at bounding box center [477, 220] width 954 height 441
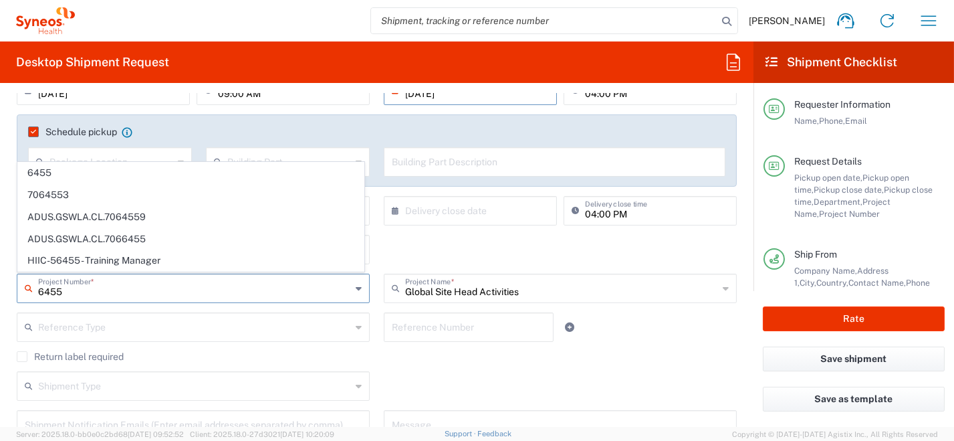
type input "6455"
click at [58, 177] on span "6455" at bounding box center [191, 172] width 346 height 21
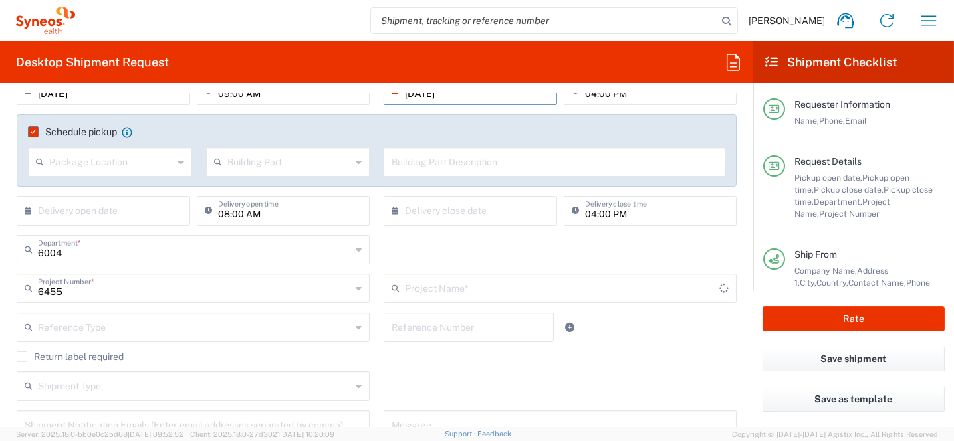
type input "ST-EUR - Idorsia [GEOGRAPHIC_DATA]"
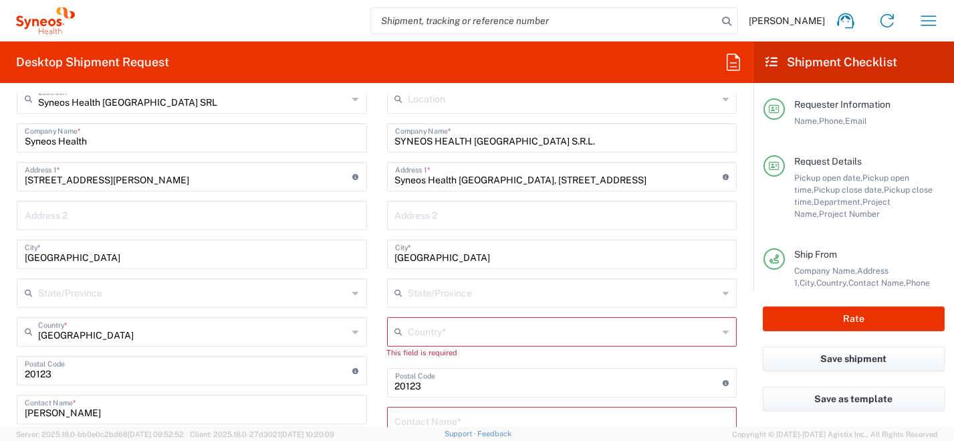
scroll to position [467, 0]
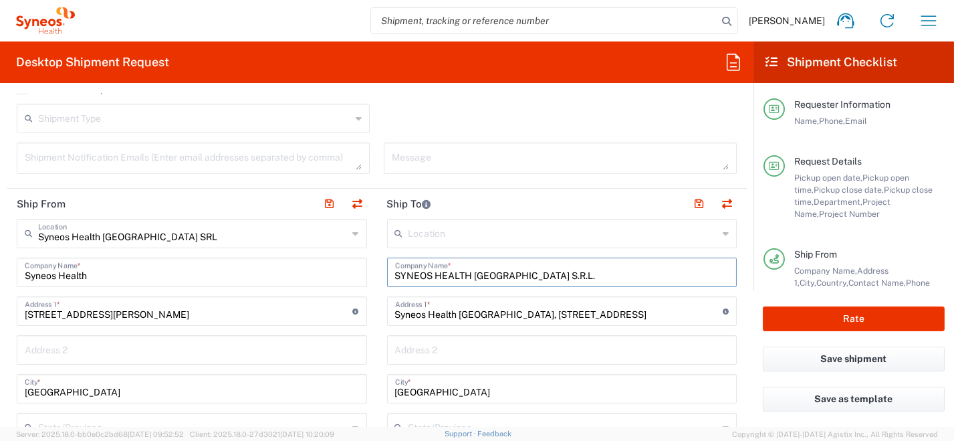
drag, startPoint x: 528, startPoint y: 275, endPoint x: 294, endPoint y: 257, distance: 234.7
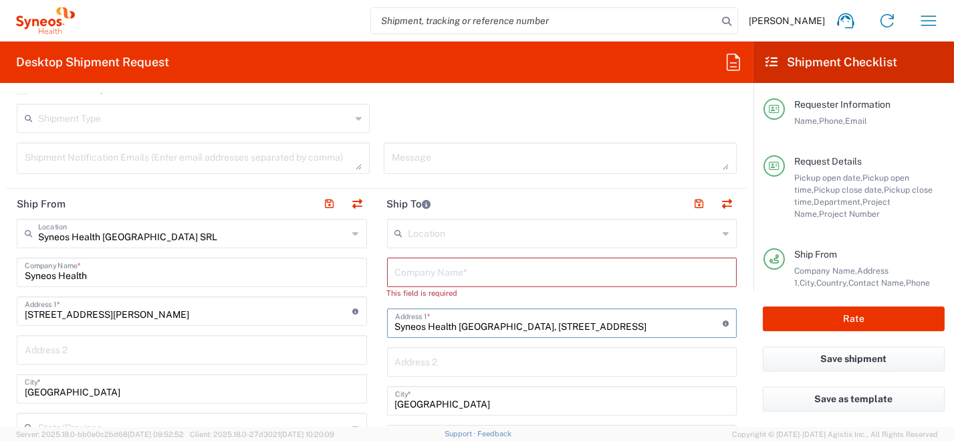
drag, startPoint x: 477, startPoint y: 315, endPoint x: 412, endPoint y: 340, distance: 68.8
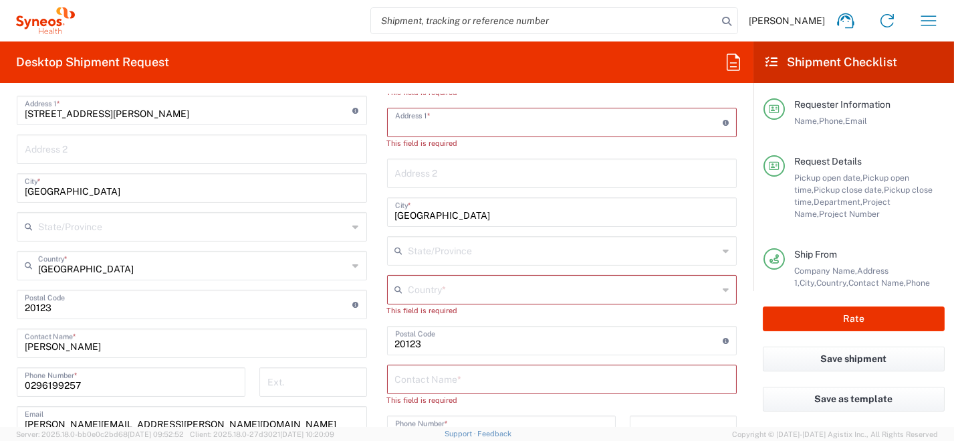
scroll to position [668, 0]
drag, startPoint x: 428, startPoint y: 210, endPoint x: 368, endPoint y: 221, distance: 61.2
click at [362, 211] on div "Ship From Syneos Health [GEOGRAPHIC_DATA] SRL Location Syneos Health [GEOGRAPHI…" at bounding box center [377, 324] width 740 height 674
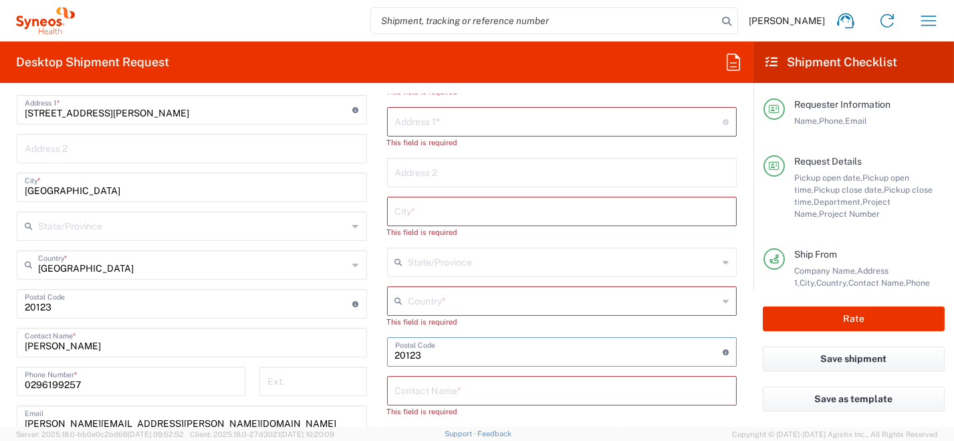
drag, startPoint x: 449, startPoint y: 355, endPoint x: 360, endPoint y: 351, distance: 89.0
click at [358, 350] on div "Ship From Syneos Health [GEOGRAPHIC_DATA] SRL Location Syneos Health [GEOGRAPHI…" at bounding box center [377, 324] width 740 height 674
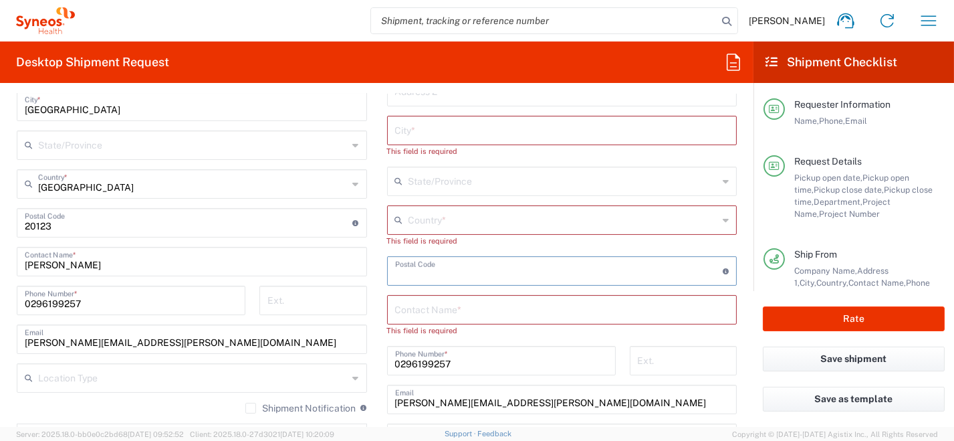
scroll to position [869, 0]
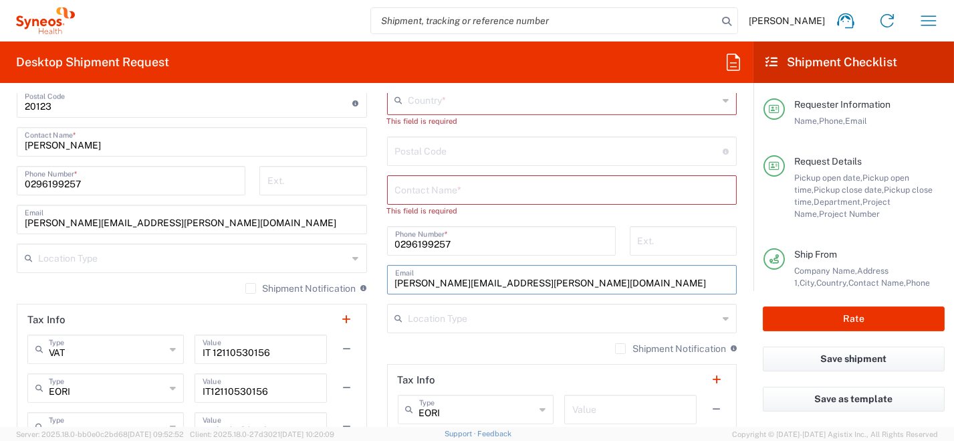
drag, startPoint x: 533, startPoint y: 285, endPoint x: 327, endPoint y: 257, distance: 208.5
click at [313, 258] on div "Ship From Syneos Health [GEOGRAPHIC_DATA] SRL Location Syneos Health [GEOGRAPHI…" at bounding box center [377, 124] width 740 height 674
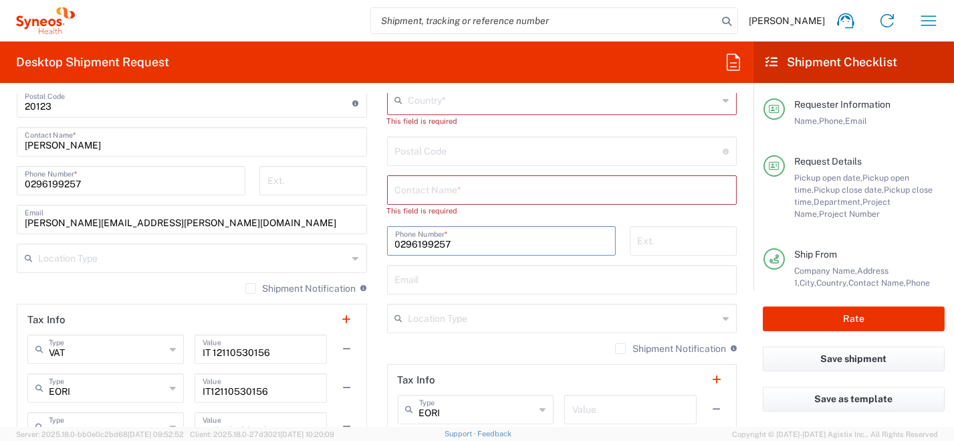
drag, startPoint x: 443, startPoint y: 245, endPoint x: 326, endPoint y: 243, distance: 117.0
click at [325, 243] on div "Ship From Syneos Health [GEOGRAPHIC_DATA] SRL Location Syneos Health [GEOGRAPHI…" at bounding box center [377, 124] width 740 height 674
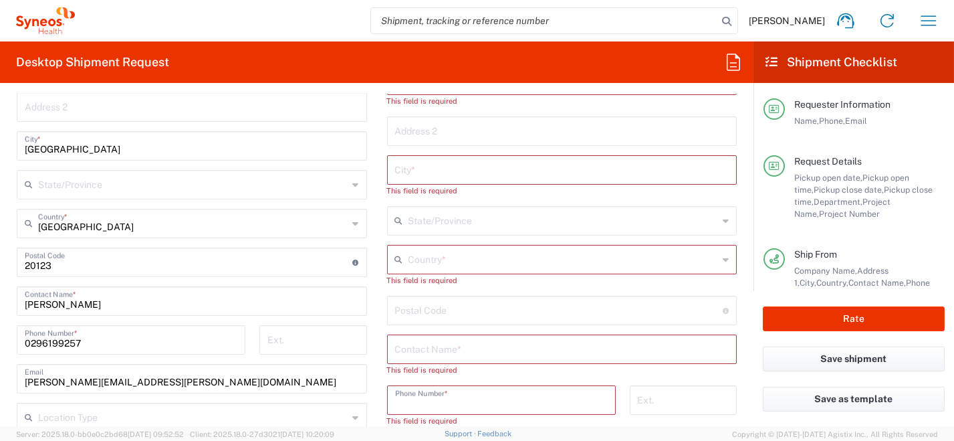
scroll to position [668, 0]
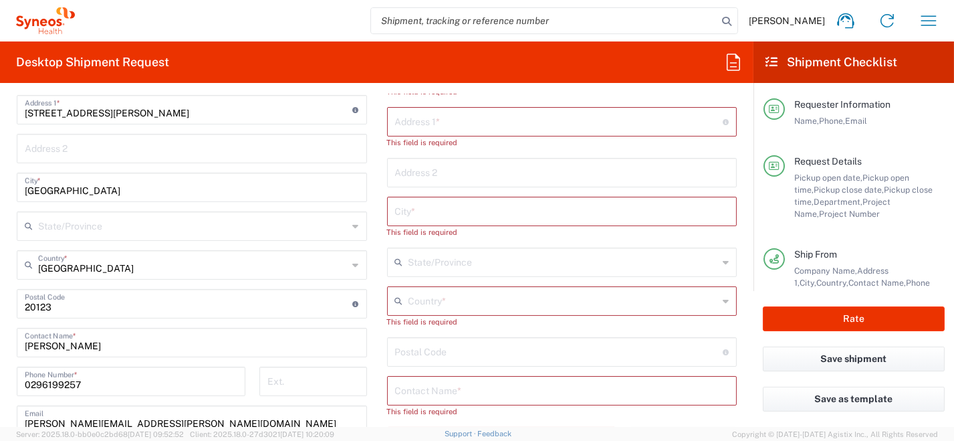
click at [723, 302] on icon at bounding box center [726, 300] width 6 height 21
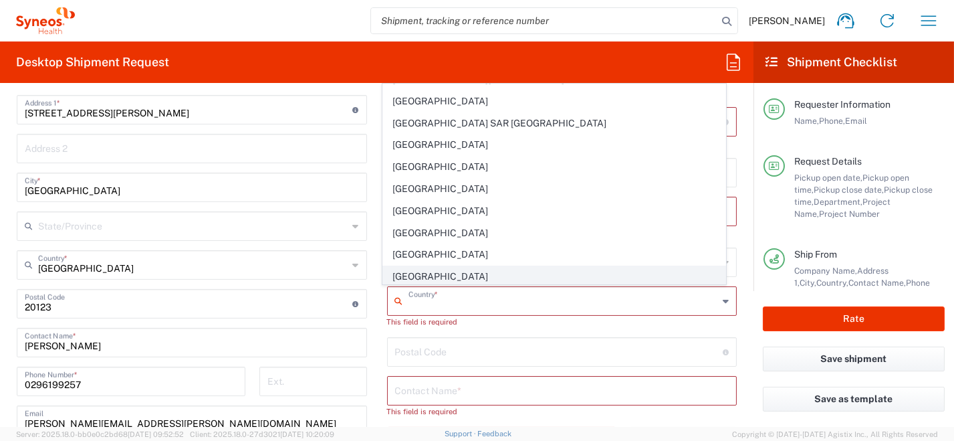
scroll to position [2273, 0]
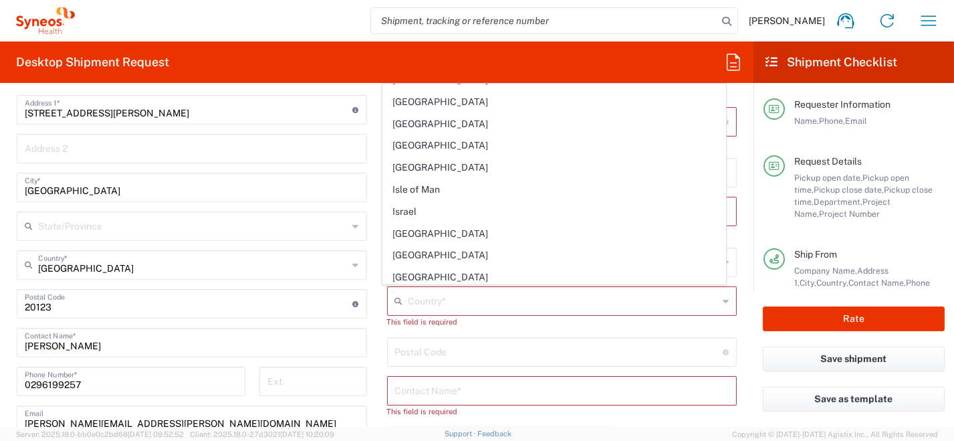
click at [434, 223] on span "[GEOGRAPHIC_DATA]" at bounding box center [554, 233] width 342 height 21
type input "[GEOGRAPHIC_DATA]"
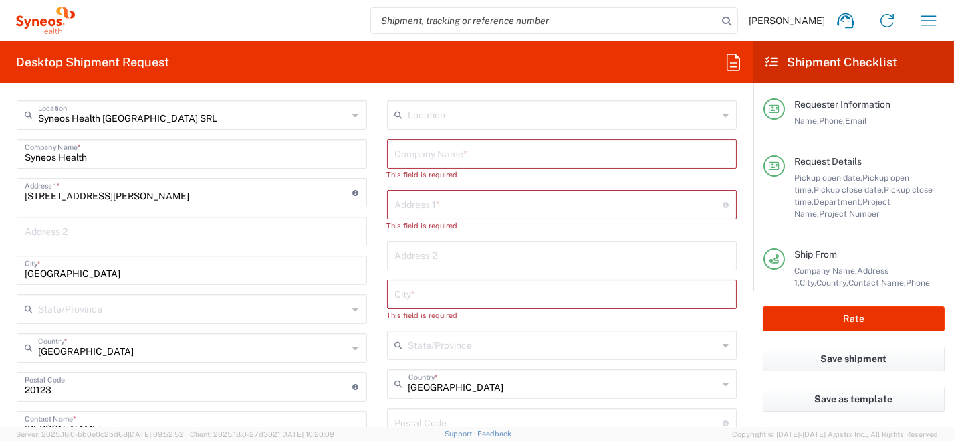
scroll to position [467, 0]
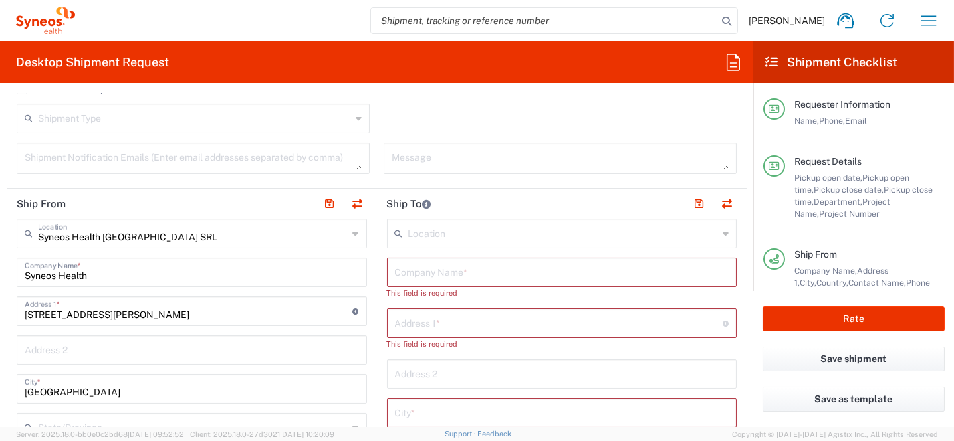
click at [434, 277] on input "text" at bounding box center [562, 270] width 334 height 23
paste input "Davide PIOVAN"
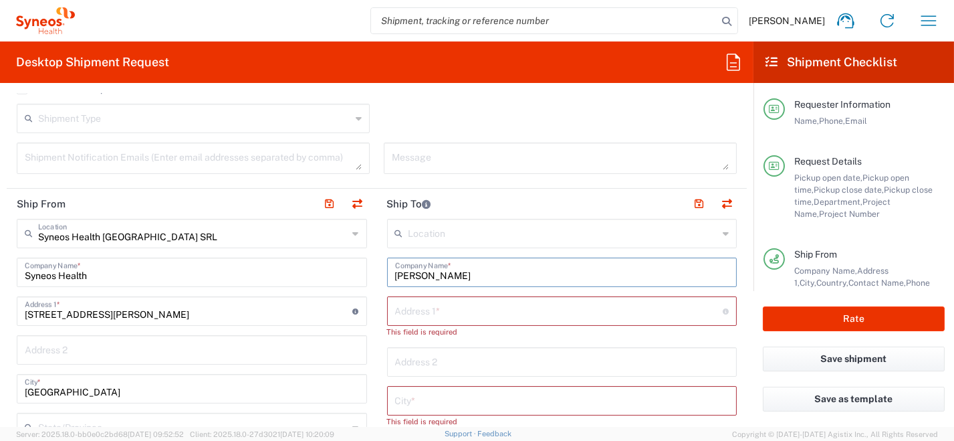
drag, startPoint x: 420, startPoint y: 273, endPoint x: 359, endPoint y: 269, distance: 61.6
drag, startPoint x: 473, startPoint y: 271, endPoint x: 392, endPoint y: 276, distance: 80.4
click at [395, 276] on input "DAVIDE PIOVAN" at bounding box center [562, 270] width 334 height 23
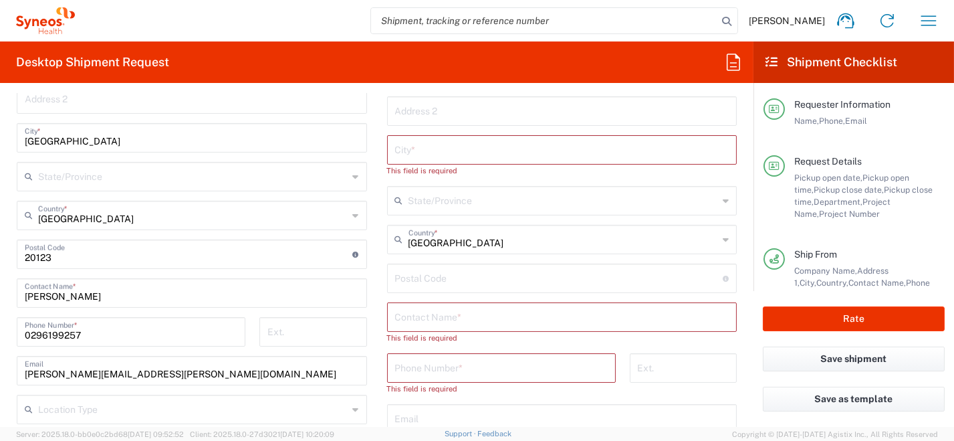
scroll to position [735, 0]
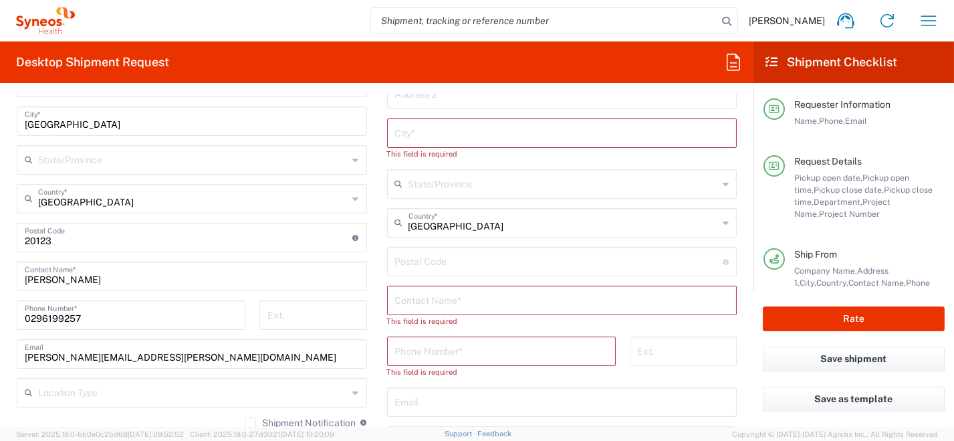
type input "DAVIDE PIOVAN"
click at [537, 300] on input "text" at bounding box center [562, 298] width 334 height 23
paste input "DAVIDE PIOVAN"
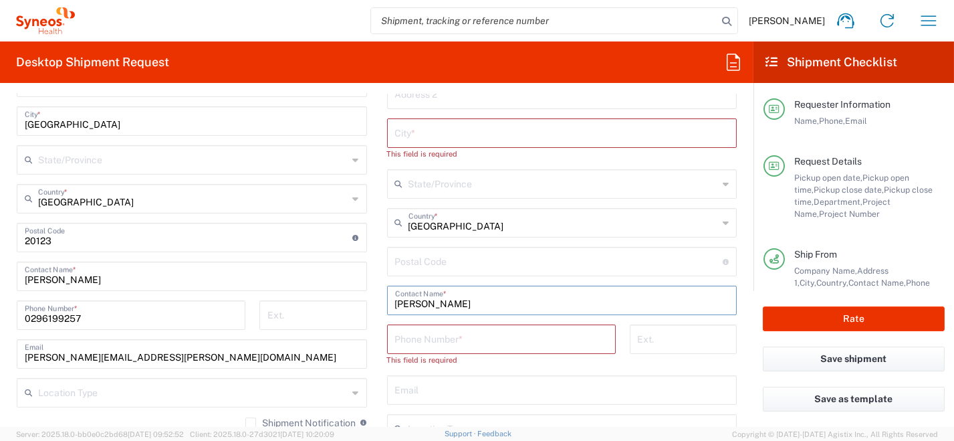
type input "DAVIDE PIOVAN"
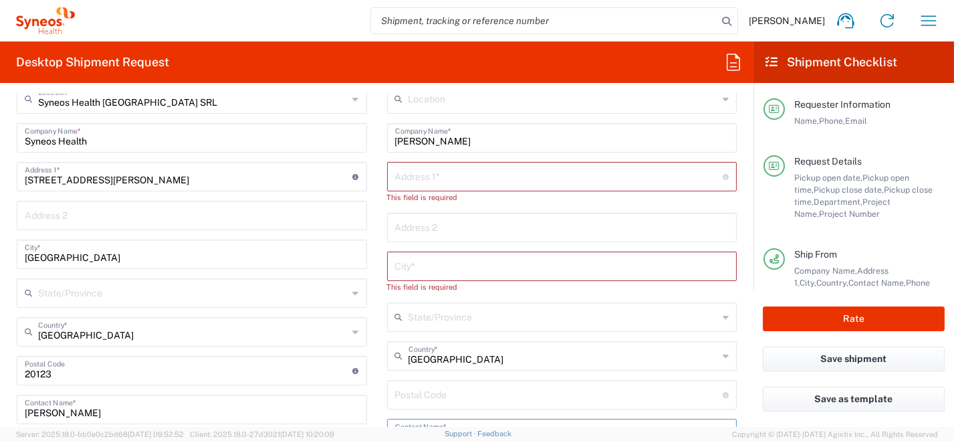
click at [420, 177] on input "text" at bounding box center [559, 175] width 328 height 23
paste input "Via Alfredo Pitteri 7/F,Ferrara,44121"
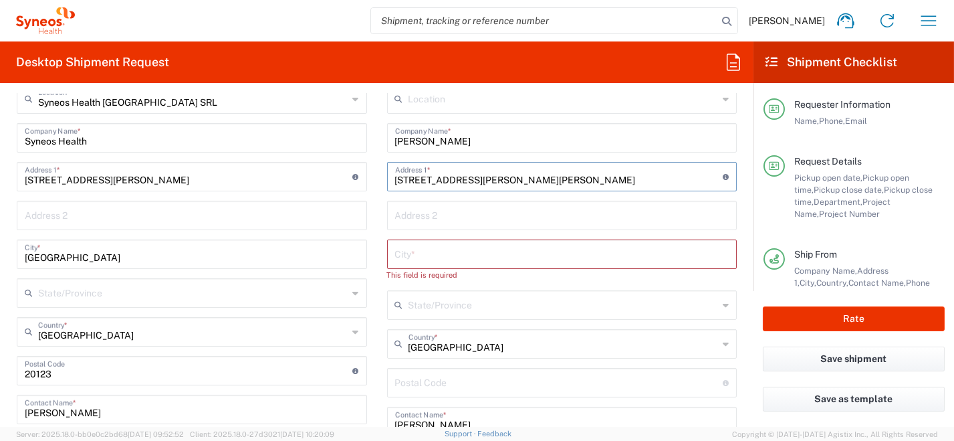
click at [527, 177] on input "Via Alfredo Pitteri 7/F,Ferrara,44121" at bounding box center [559, 175] width 328 height 23
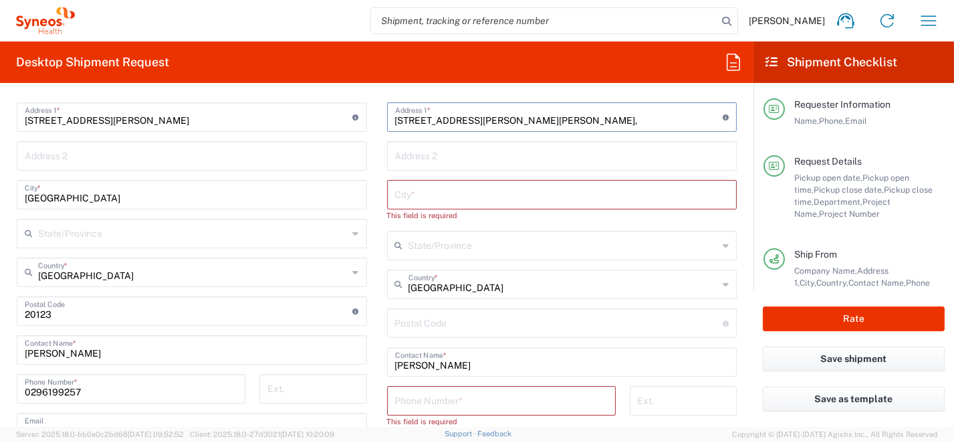
scroll to position [668, 0]
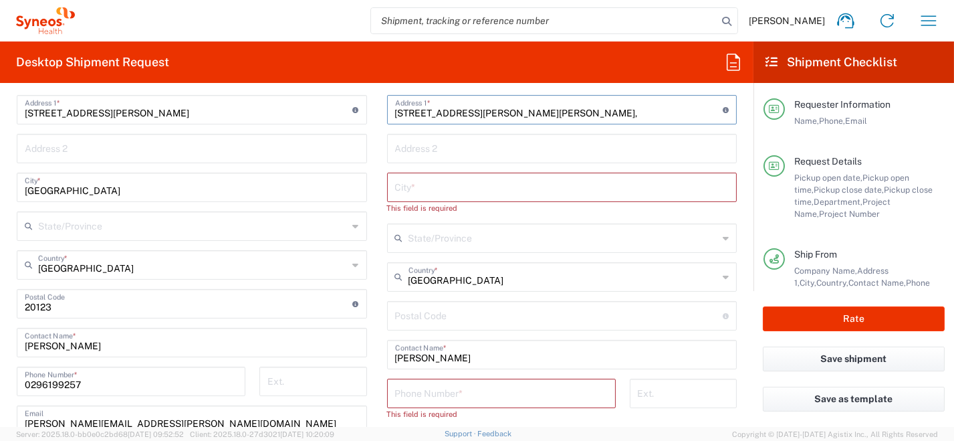
type input "Via Alfredo Pitteri 7/F,Ferrara,"
click at [492, 316] on input "undefined" at bounding box center [559, 314] width 328 height 23
paste input "44121"
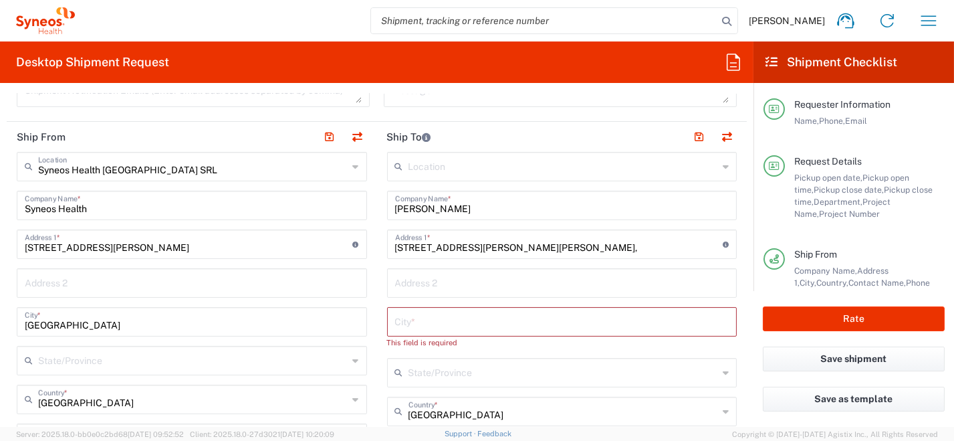
type input "44121"
drag, startPoint x: 487, startPoint y: 245, endPoint x: 515, endPoint y: 245, distance: 28.8
click at [515, 245] on input "Via Alfredo Pitteri 7/F,Ferrara," at bounding box center [559, 242] width 328 height 23
type input "Via Alfredo Pitteri 7/F,,"
click at [447, 320] on input "text" at bounding box center [562, 320] width 334 height 23
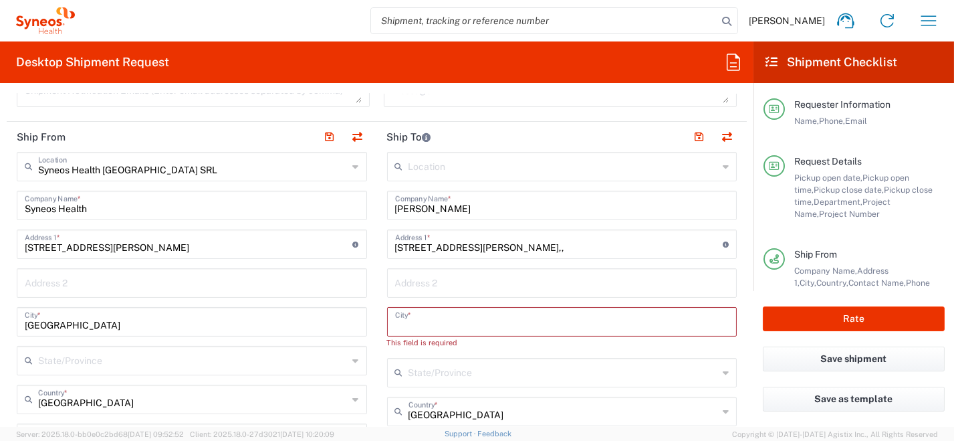
paste input "Ferrara"
type input "Ferrara"
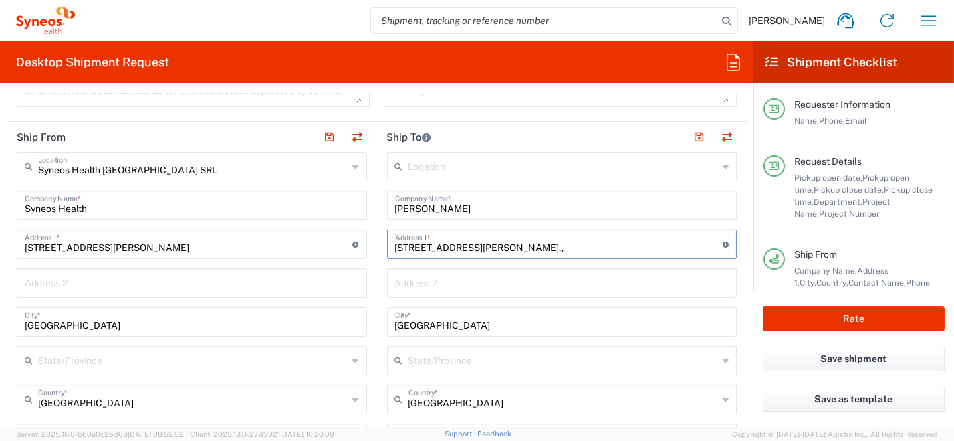
click at [506, 247] on input "Via Alfredo Pitteri 7/F,," at bounding box center [559, 242] width 328 height 23
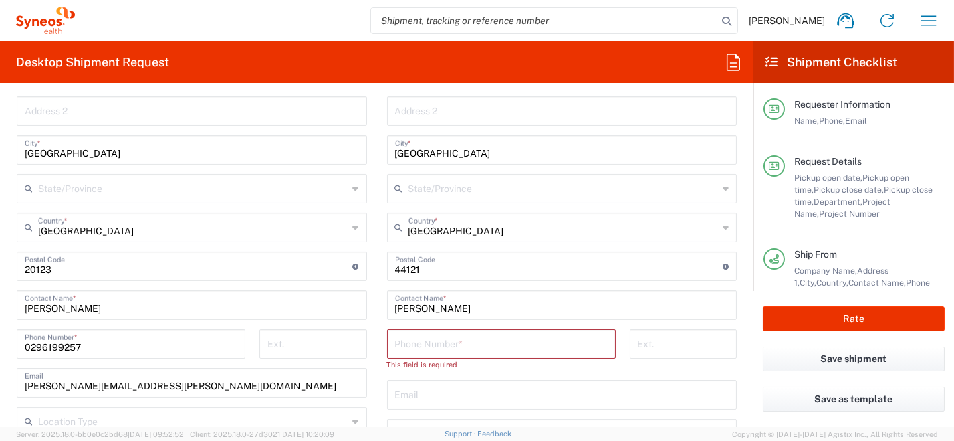
scroll to position [735, 0]
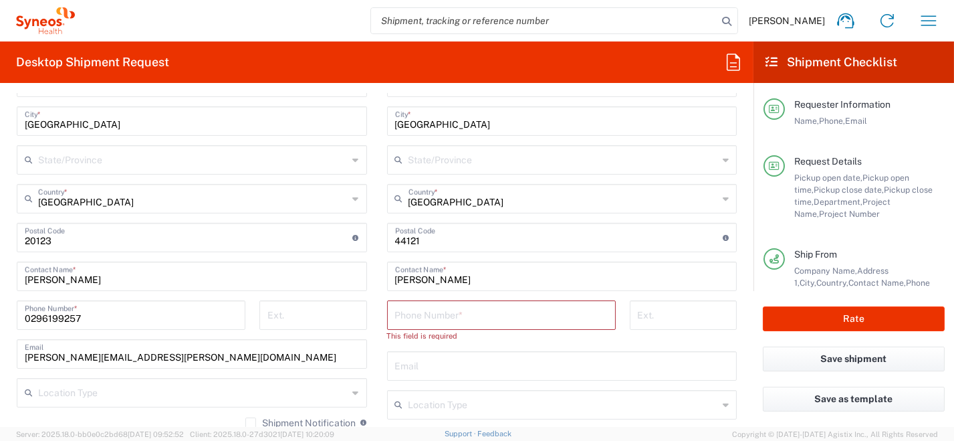
type input "Via Alfredo Pitteri 7/F"
click at [445, 310] on input "tel" at bounding box center [501, 313] width 213 height 23
paste input "+39 340 7023234"
type input "+39 340 7023234"
click at [436, 358] on input "text" at bounding box center [562, 352] width 334 height 23
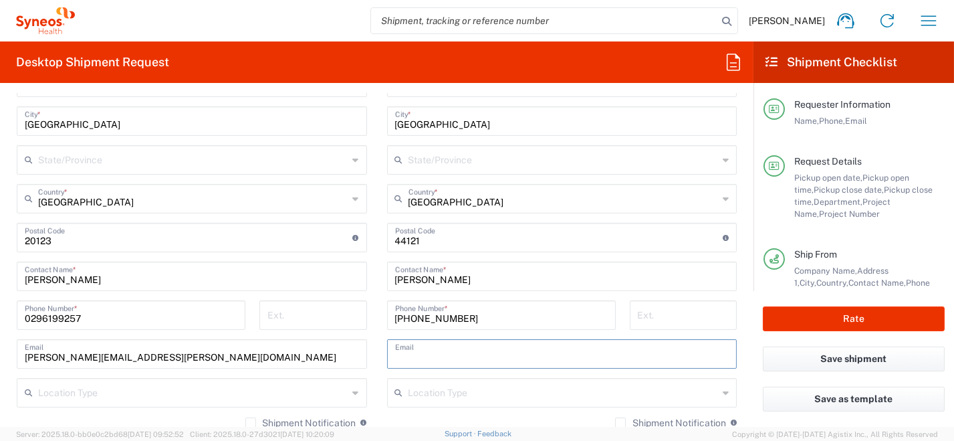
paste input "davide.piovan@syneoshealth.com"
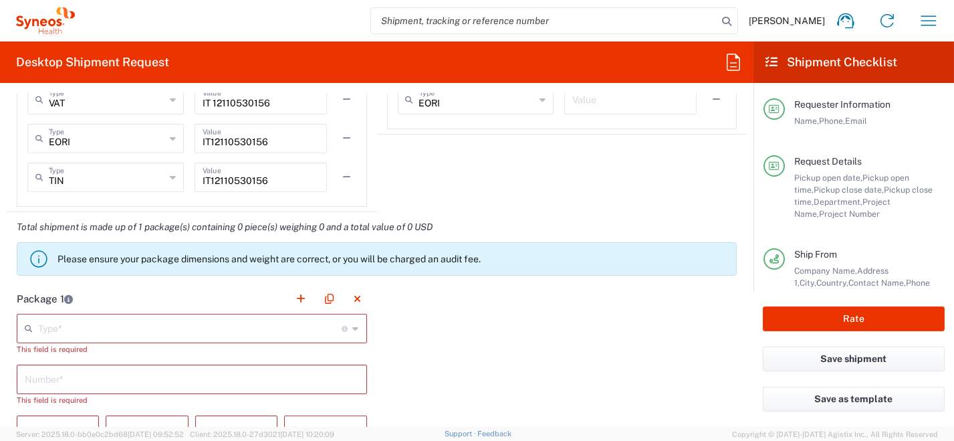
scroll to position [1136, 0]
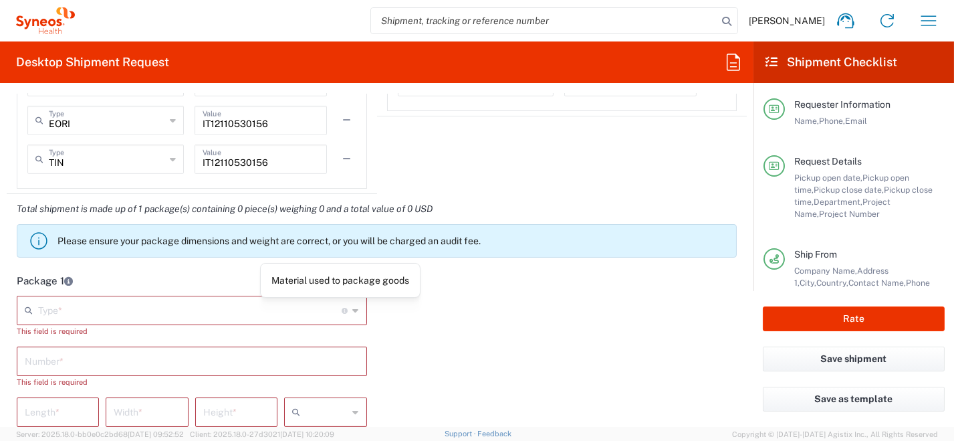
type input "davide.piovan@syneoshealth.com"
click at [353, 306] on icon at bounding box center [356, 309] width 6 height 21
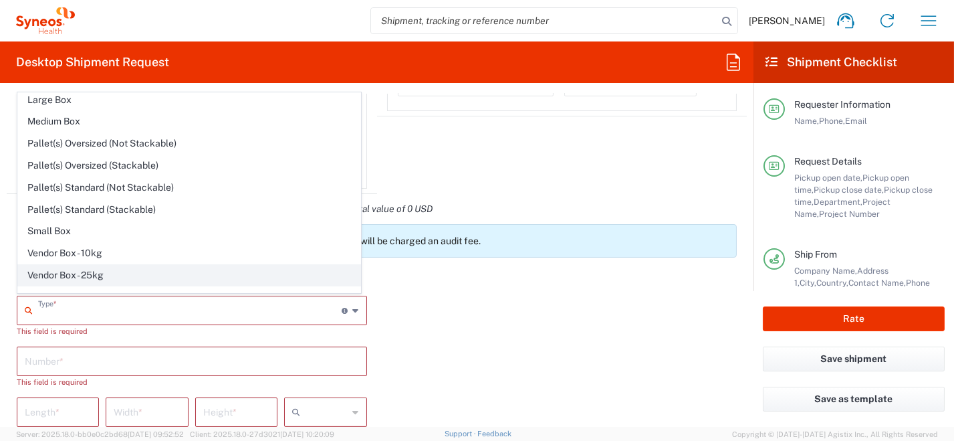
scroll to position [37, 0]
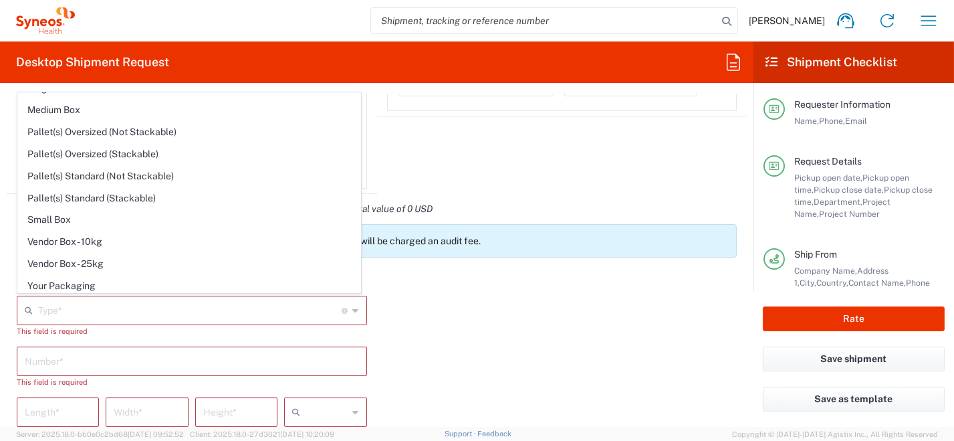
click at [237, 285] on span "Your Packaging" at bounding box center [189, 285] width 342 height 21
type input "Your Packaging"
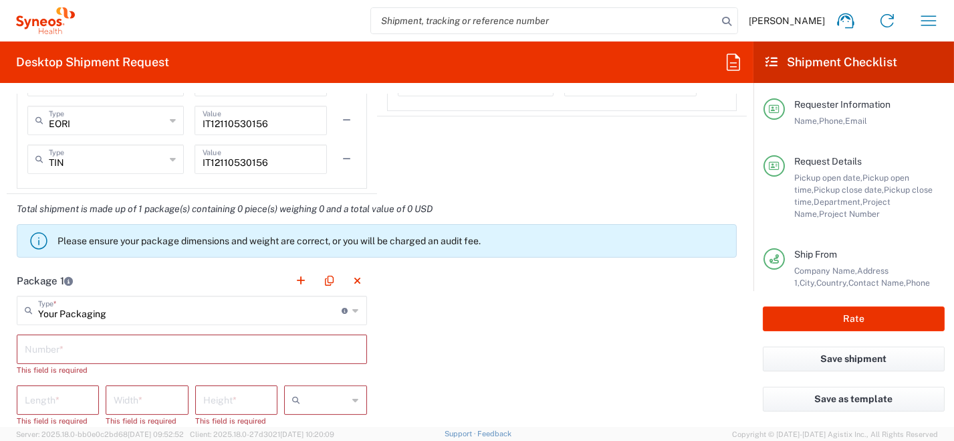
click at [172, 348] on input "text" at bounding box center [192, 347] width 334 height 23
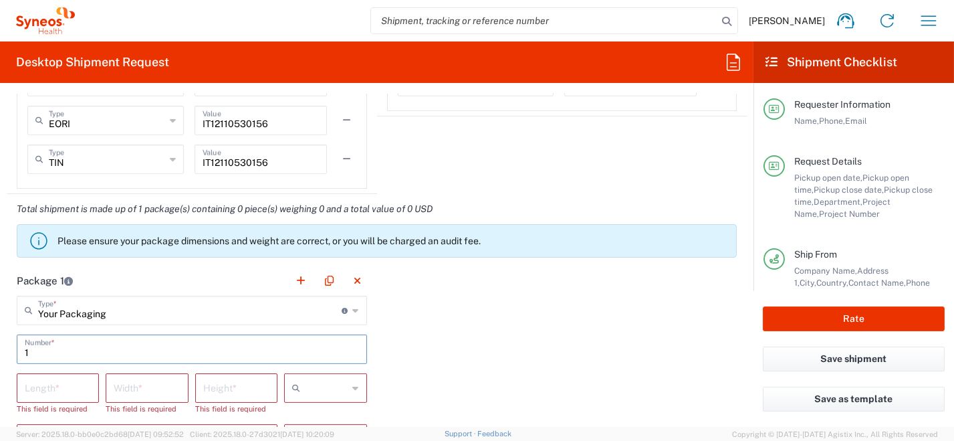
type input "1"
click at [353, 388] on icon at bounding box center [356, 387] width 6 height 21
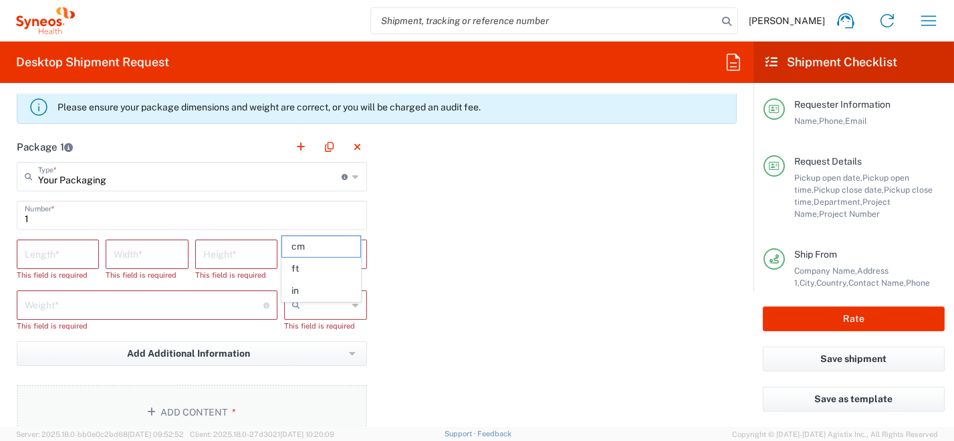
scroll to position [1336, 0]
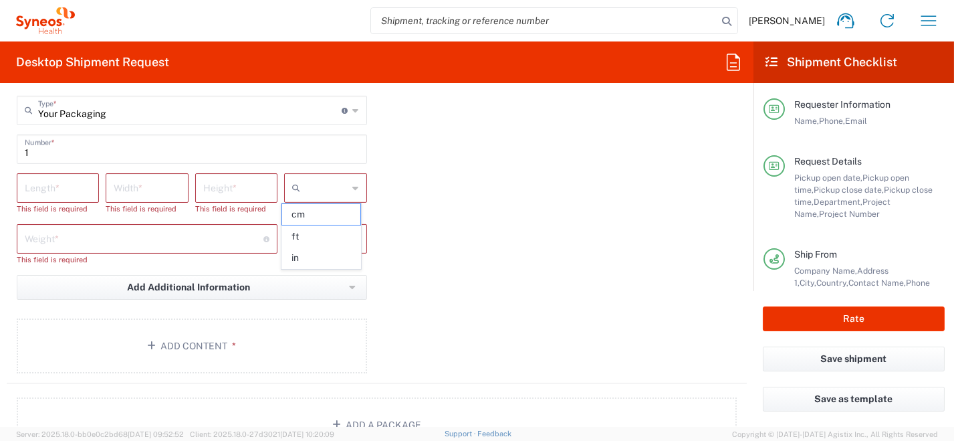
click at [328, 214] on span "cm" at bounding box center [321, 214] width 79 height 21
type input "cm"
click at [356, 239] on div at bounding box center [325, 238] width 82 height 29
click at [341, 265] on span "kgs" at bounding box center [321, 265] width 79 height 21
type input "kgs"
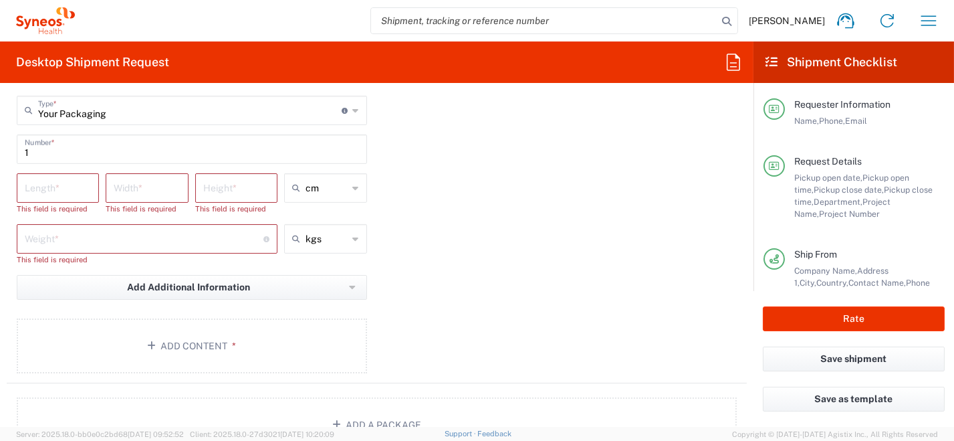
click at [58, 187] on input "number" at bounding box center [58, 186] width 66 height 23
type input "33"
click at [143, 186] on input "number" at bounding box center [147, 186] width 66 height 23
type input "23"
click at [262, 189] on input "number" at bounding box center [236, 186] width 66 height 23
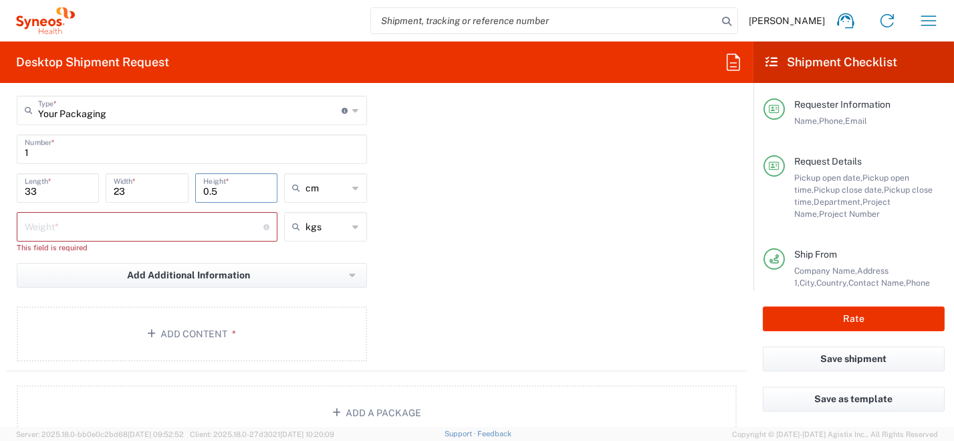
type input "0.5"
click at [86, 224] on input "number" at bounding box center [144, 225] width 239 height 23
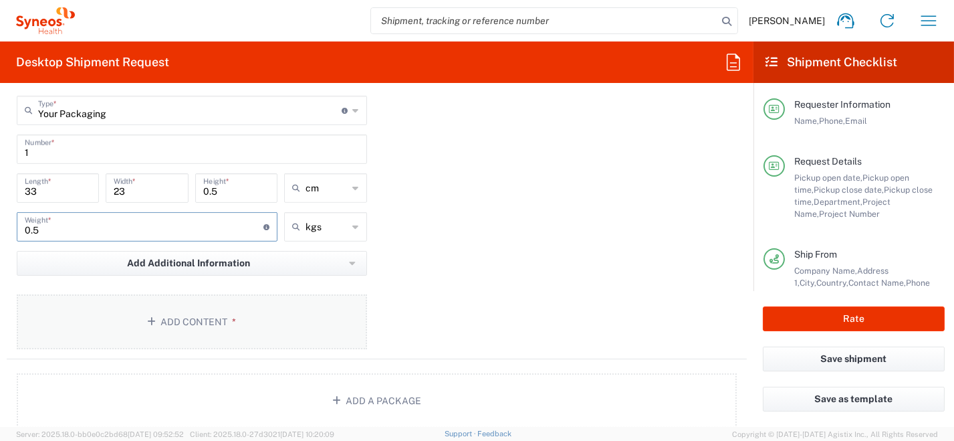
type input "0.5"
click at [255, 329] on button "Add Content *" at bounding box center [192, 321] width 350 height 55
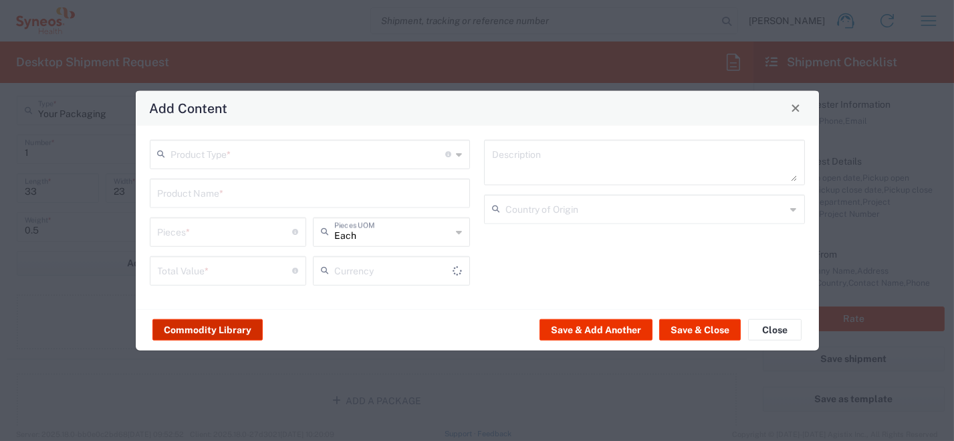
type input "US Dollar"
click at [461, 153] on icon at bounding box center [459, 153] width 6 height 21
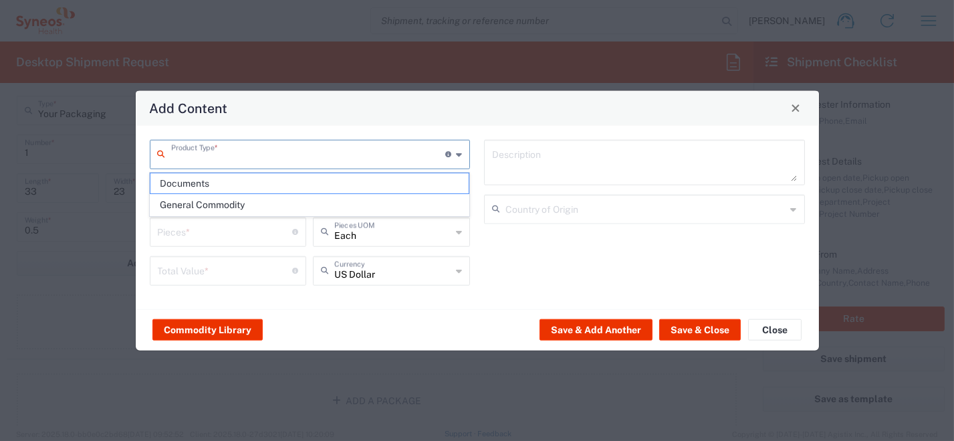
drag, startPoint x: 437, startPoint y: 180, endPoint x: 449, endPoint y: 185, distance: 13.2
click at [437, 180] on span "Documents" at bounding box center [309, 183] width 318 height 21
type input "Documents"
type input "1"
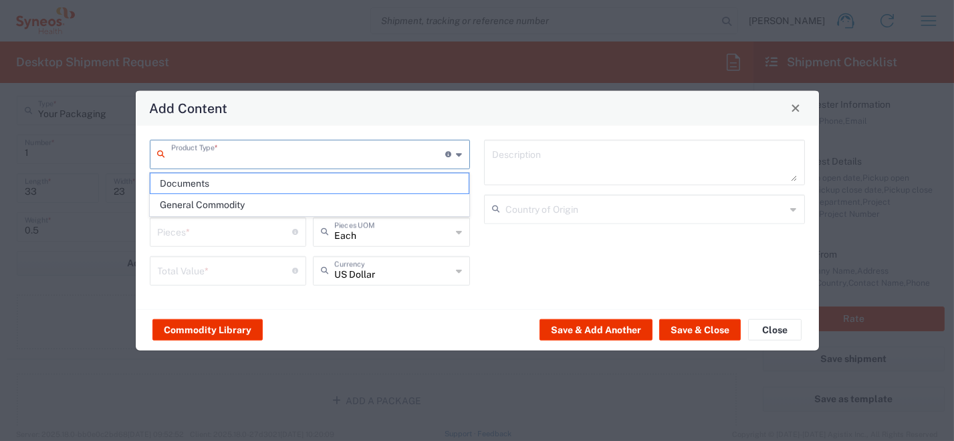
type input "1"
type textarea "Documents"
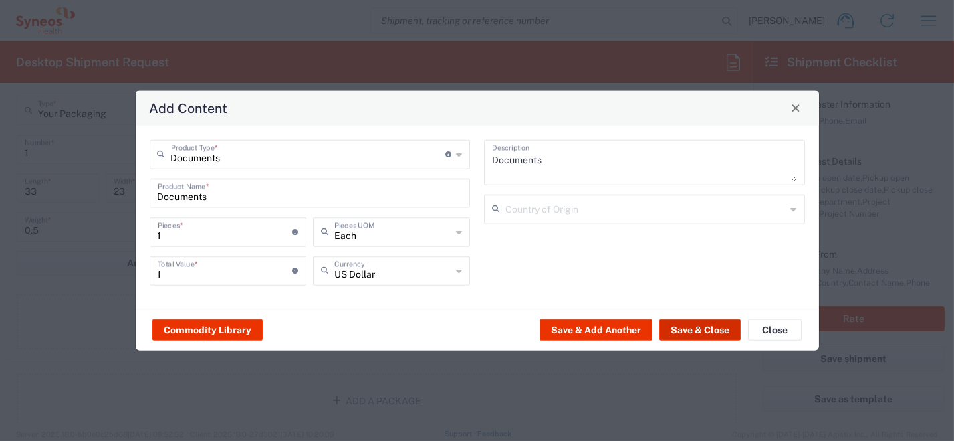
click at [683, 330] on button "Save & Close" at bounding box center [700, 329] width 82 height 21
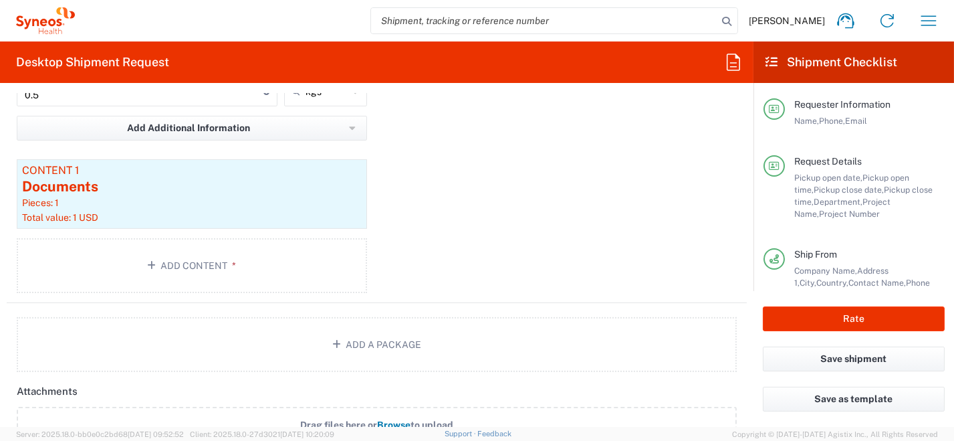
scroll to position [1604, 0]
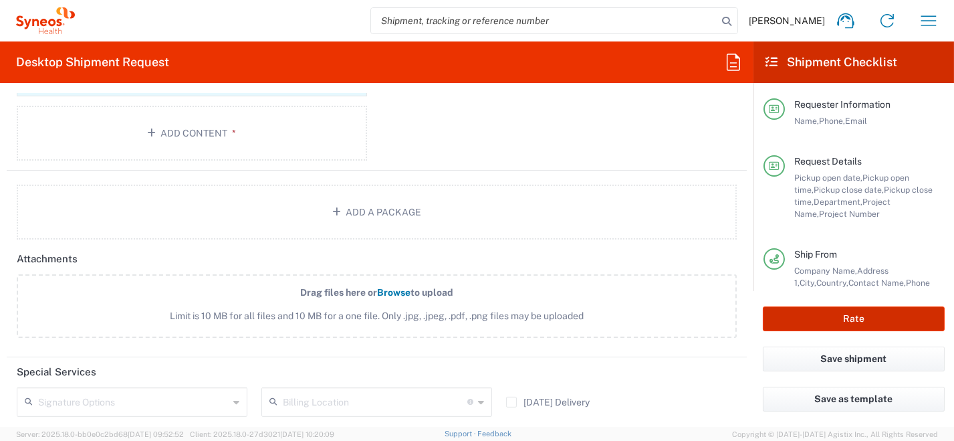
click at [793, 323] on button "Rate" at bounding box center [854, 318] width 182 height 25
type input "6455"
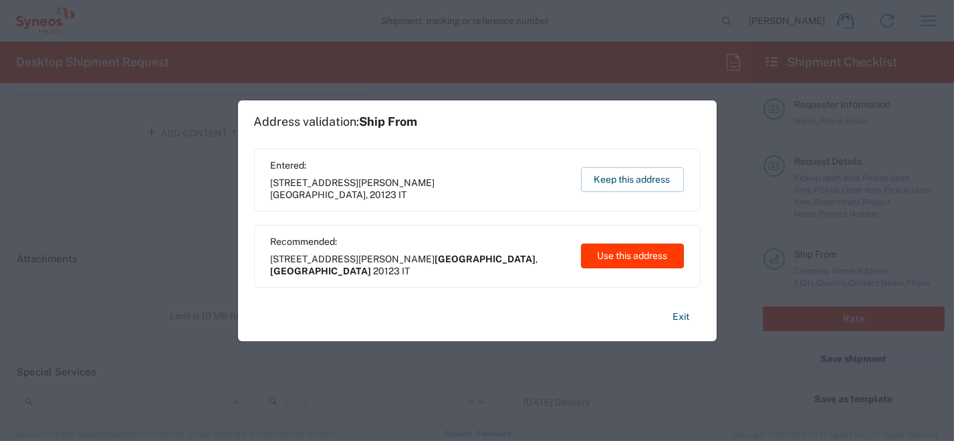
click at [633, 262] on button "Use this address" at bounding box center [632, 255] width 103 height 25
type input "[GEOGRAPHIC_DATA]"
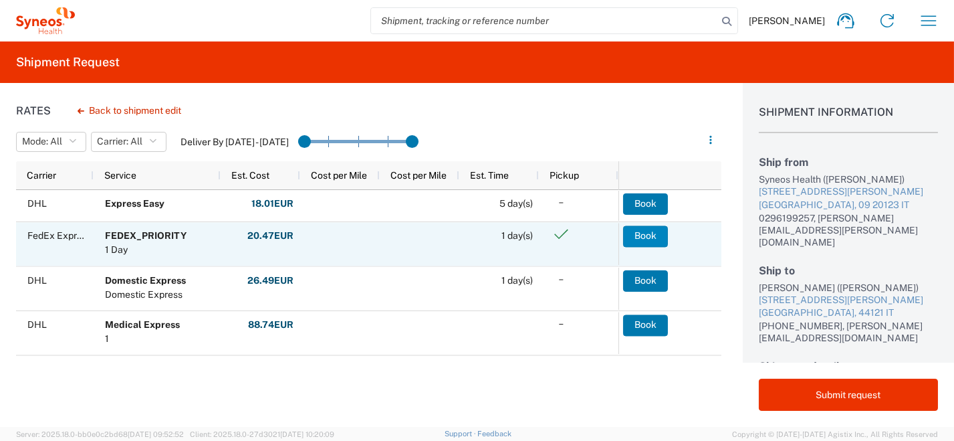
click at [645, 237] on button "Book" at bounding box center [645, 235] width 45 height 21
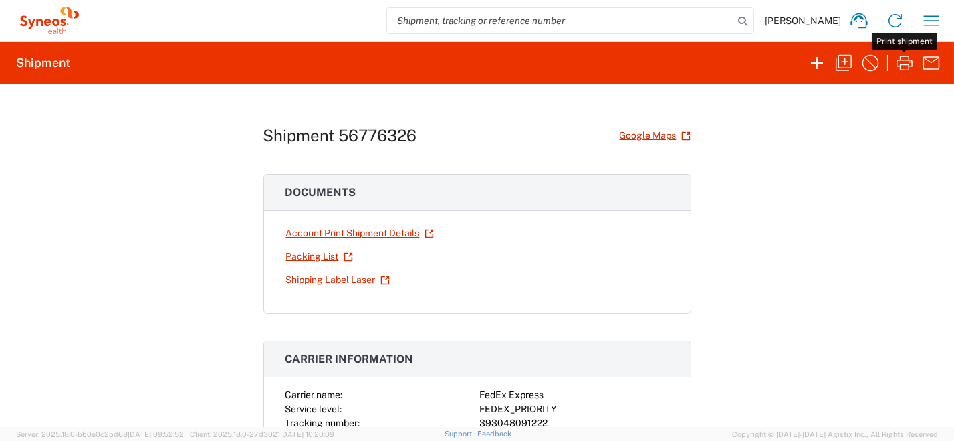
click at [902, 64] on icon "button" at bounding box center [904, 62] width 21 height 21
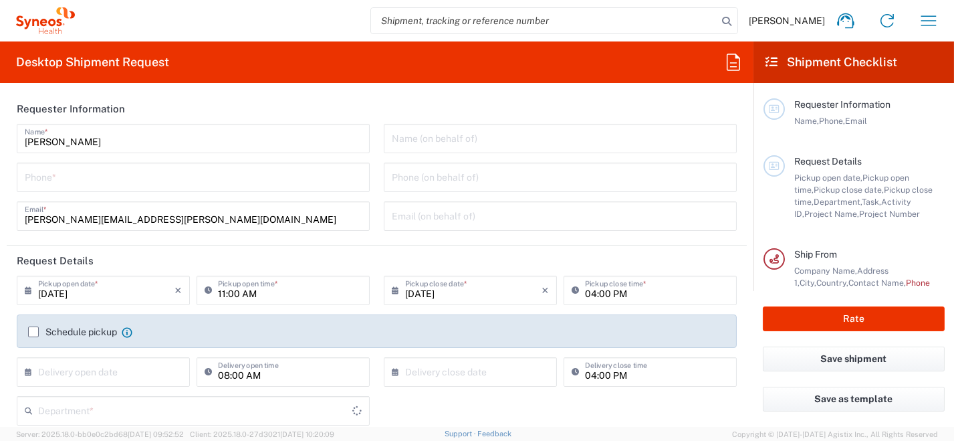
type input "8350"
type input "[GEOGRAPHIC_DATA]"
click at [123, 183] on input "tel" at bounding box center [193, 175] width 337 height 23
type input "Syneos Health Italy SRL"
type input "0296199257"
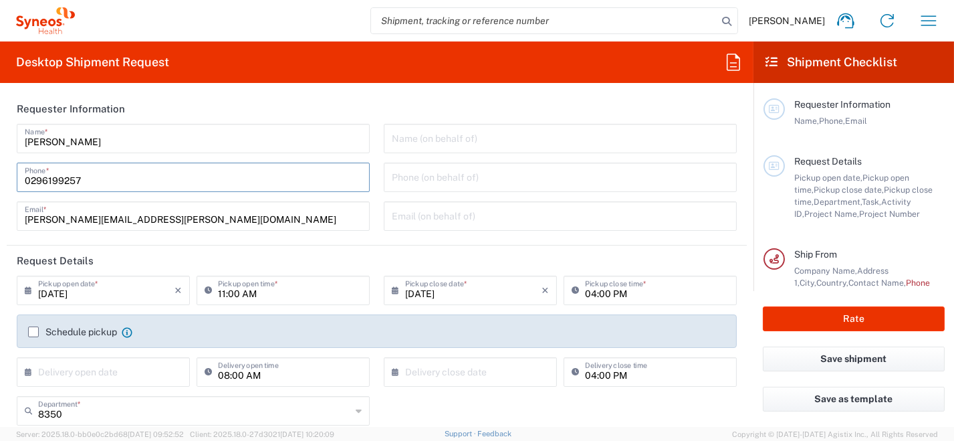
type input "roberta.barberis@syneoshealth.com"
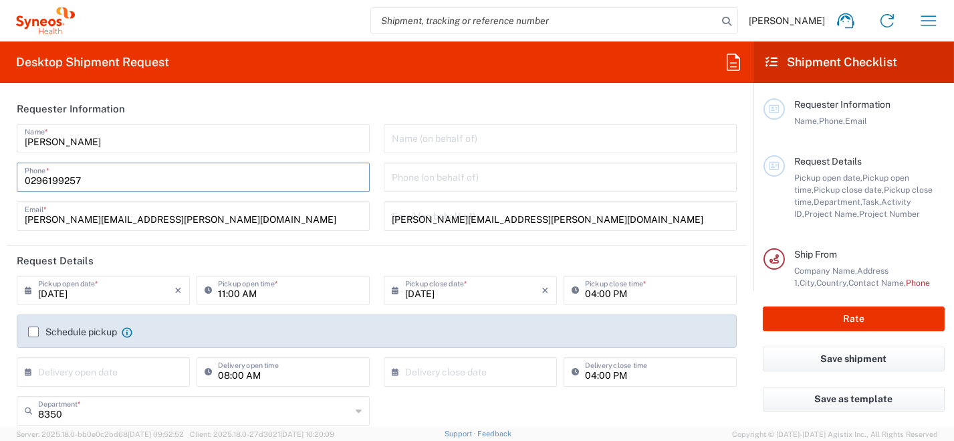
type input "[PERSON_NAME]"
type input "0296199257"
type input "SYNEOS HEALTH [GEOGRAPHIC_DATA] S.R.L."
type input "Syneos Health [GEOGRAPHIC_DATA], [STREET_ADDRESS]"
type input "[GEOGRAPHIC_DATA]"
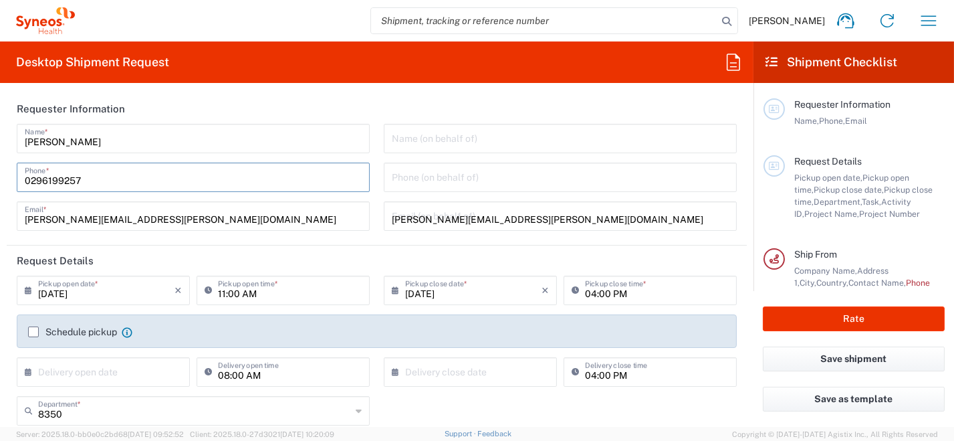
type input "[PERSON_NAME]"
type input "[GEOGRAPHIC_DATA]"
type input "20123"
type input "0296199257"
type input "[PERSON_NAME][EMAIL_ADDRESS][PERSON_NAME][DOMAIN_NAME]"
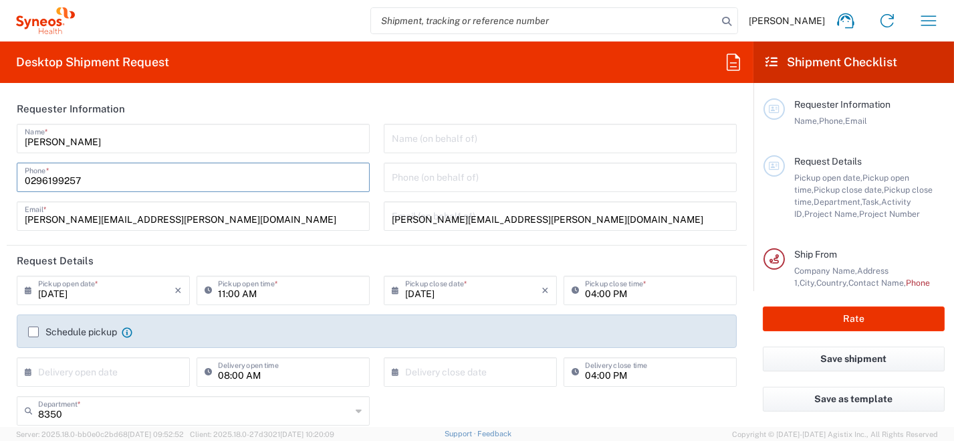
type input "[PERSON_NAME]"
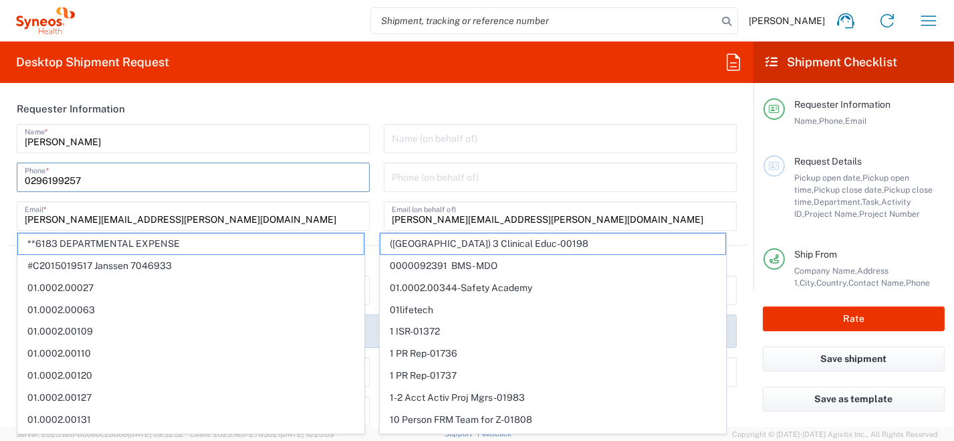
click at [237, 217] on input "[PERSON_NAME][EMAIL_ADDRESS][PERSON_NAME][DOMAIN_NAME]" at bounding box center [193, 214] width 337 height 23
type input "Syneos Health [GEOGRAPHIC_DATA] SRL"
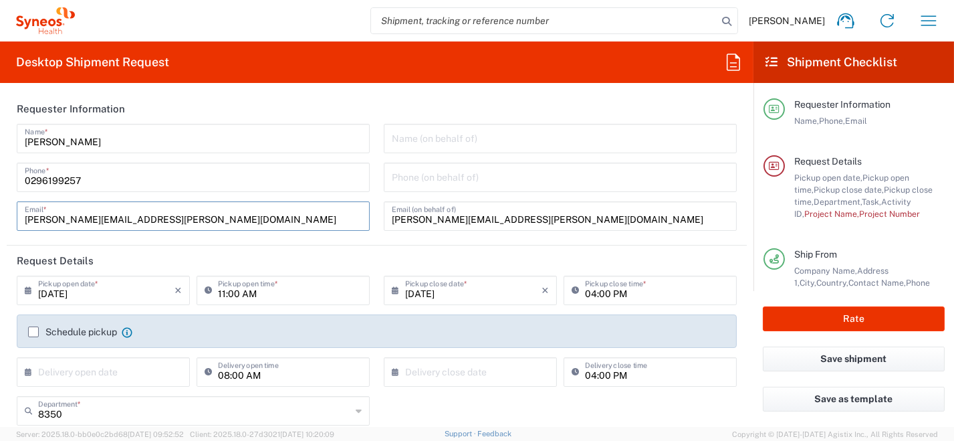
click at [44, 294] on input "[DATE]" at bounding box center [106, 288] width 136 height 23
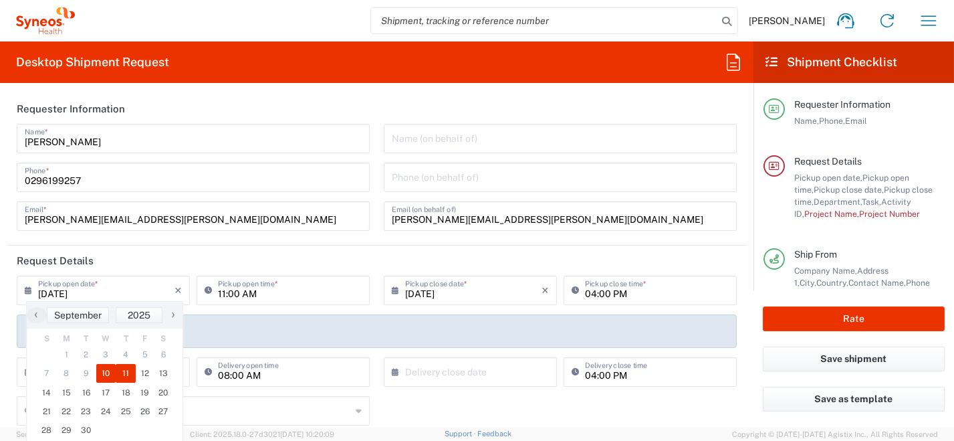
click at [121, 372] on span "11" at bounding box center [126, 373] width 20 height 19
type input "[DATE]"
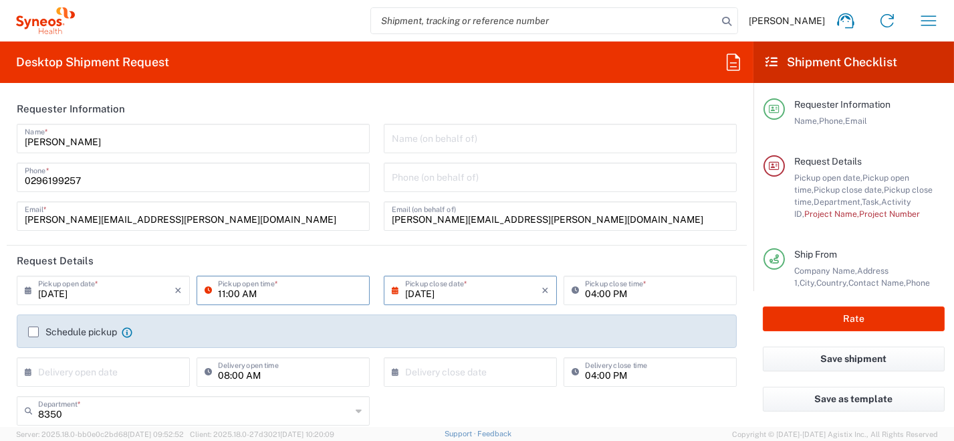
click at [271, 291] on input "11:00 AM" at bounding box center [290, 288] width 144 height 23
drag, startPoint x: 273, startPoint y: 292, endPoint x: 221, endPoint y: 275, distance: 54.3
click at [182, 296] on div "09/11/2025 × Pickup open date * Cancel Apply 11:00 AM Pickup open time *" at bounding box center [193, 294] width 360 height 39
type input "09:00 AM"
type input "[GEOGRAPHIC_DATA]"
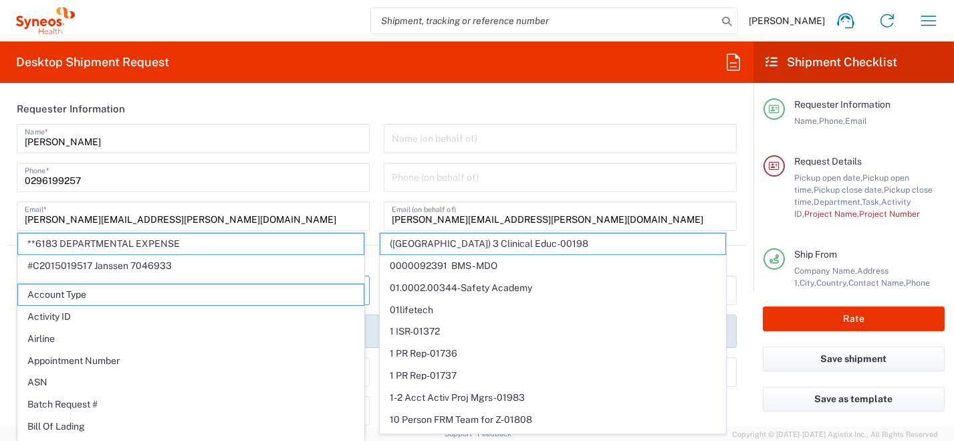
click at [217, 174] on input "0296199257" at bounding box center [193, 175] width 337 height 23
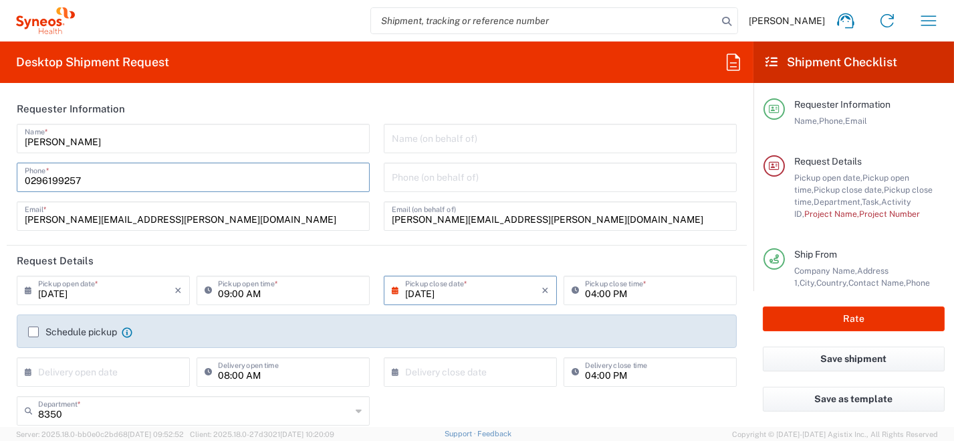
click at [35, 333] on label "Schedule pickup" at bounding box center [72, 331] width 89 height 11
click at [33, 332] on input "Schedule pickup" at bounding box center [33, 332] width 0 height 0
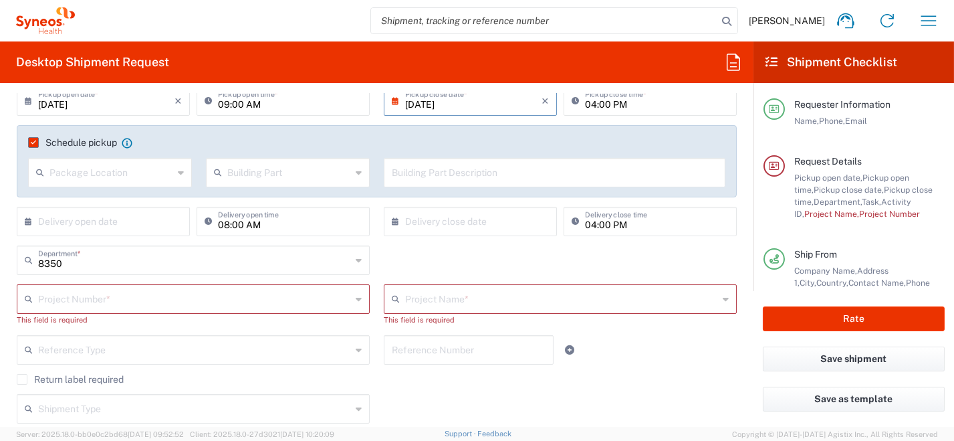
scroll to position [200, 0]
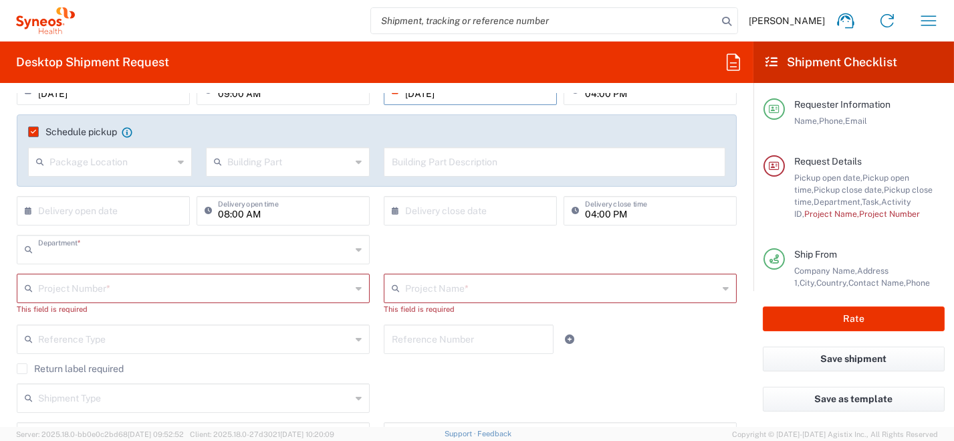
click at [112, 253] on input "text" at bounding box center [194, 248] width 313 height 23
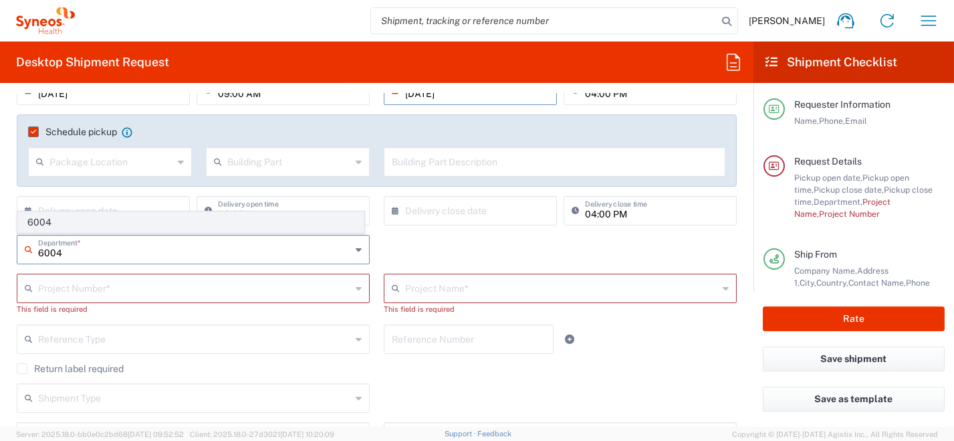
type input "6004"
click at [80, 218] on span "6004" at bounding box center [191, 222] width 346 height 21
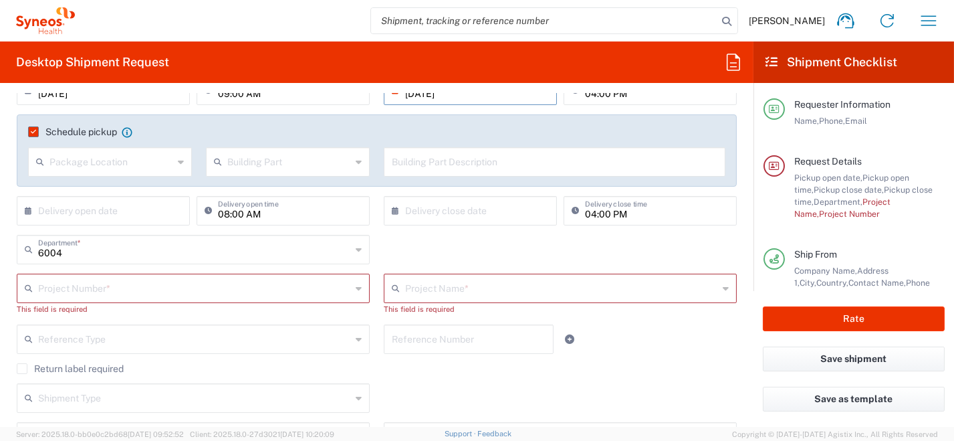
click at [83, 287] on input "text" at bounding box center [194, 286] width 313 height 23
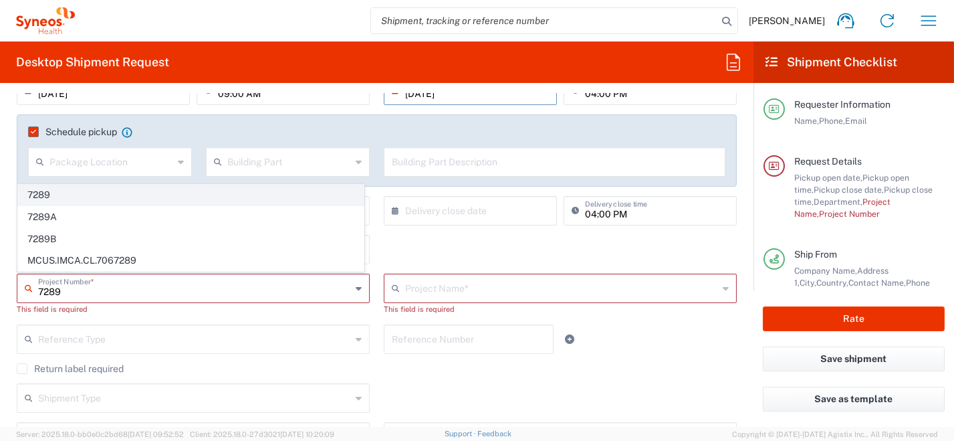
type input "7289"
click at [94, 202] on span "7289" at bounding box center [191, 194] width 346 height 21
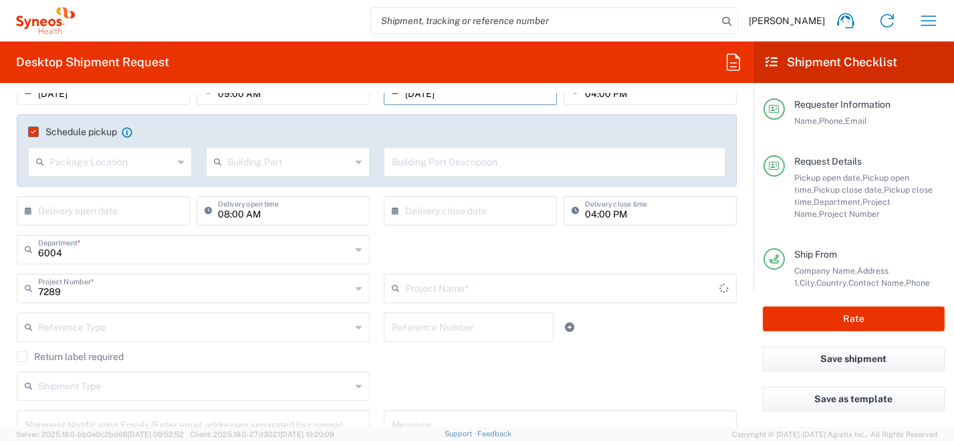
type input "ST-EUR - Idorsia"
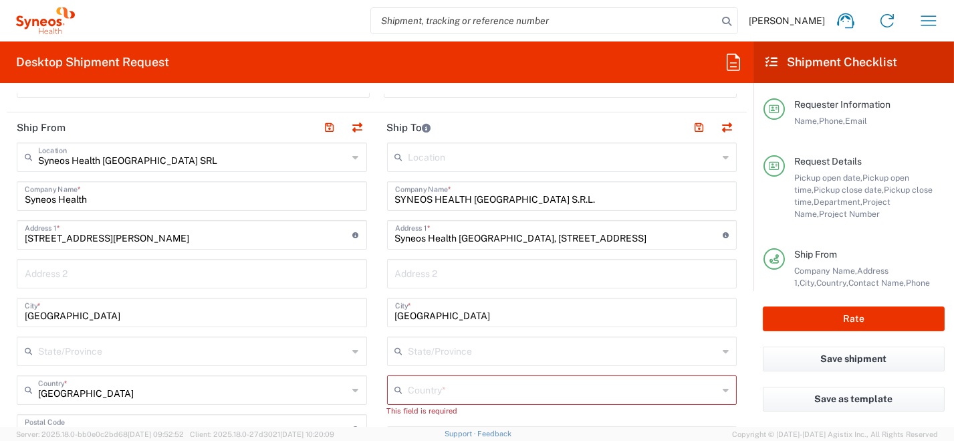
scroll to position [534, 0]
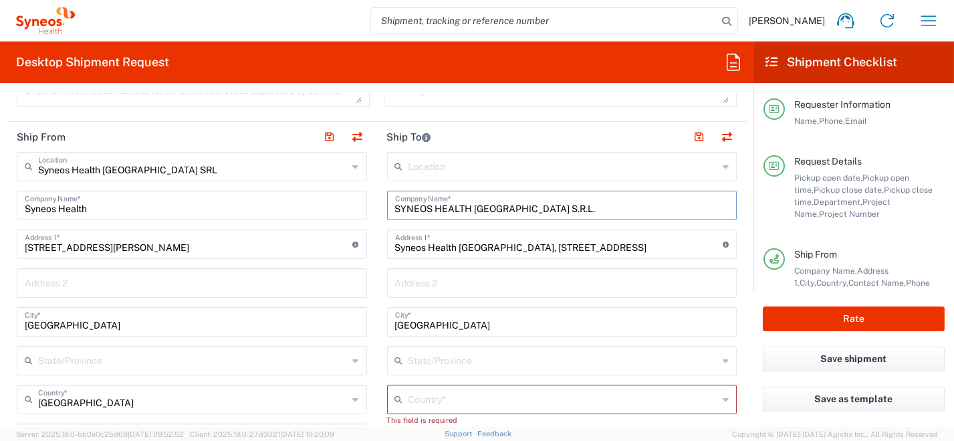
drag, startPoint x: 559, startPoint y: 205, endPoint x: 294, endPoint y: 174, distance: 266.4
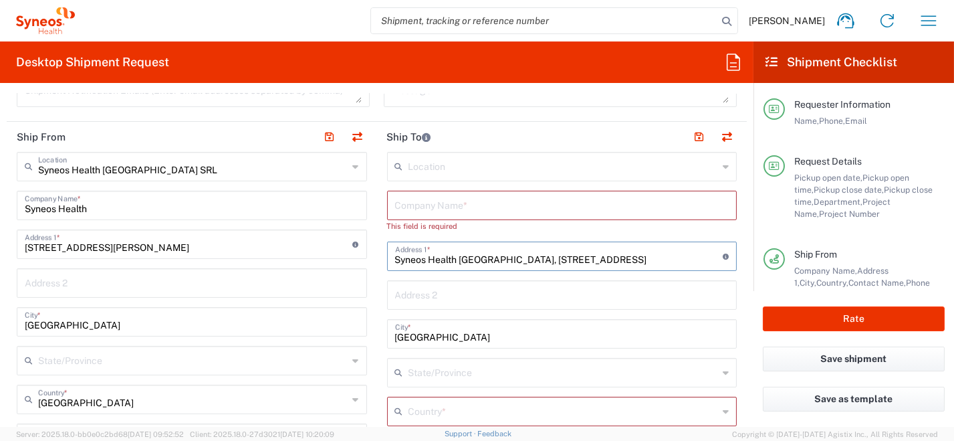
drag, startPoint x: 481, startPoint y: 246, endPoint x: 287, endPoint y: 253, distance: 194.0
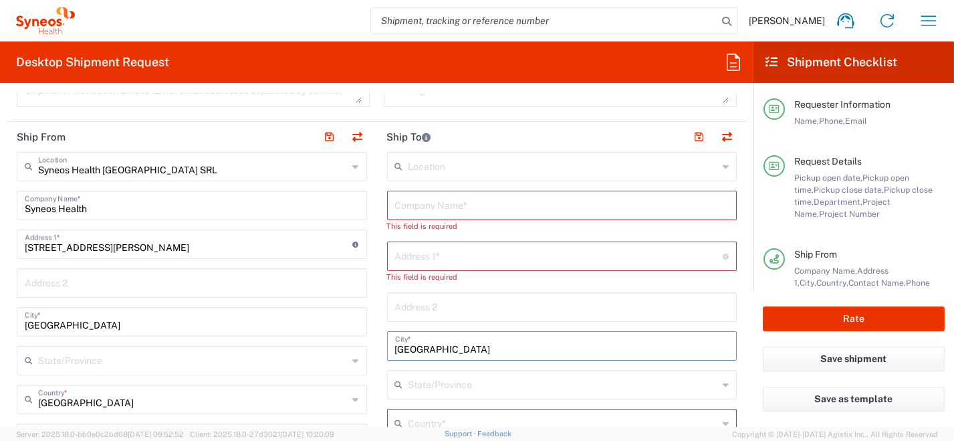
drag, startPoint x: 480, startPoint y: 344, endPoint x: 378, endPoint y: 336, distance: 102.6
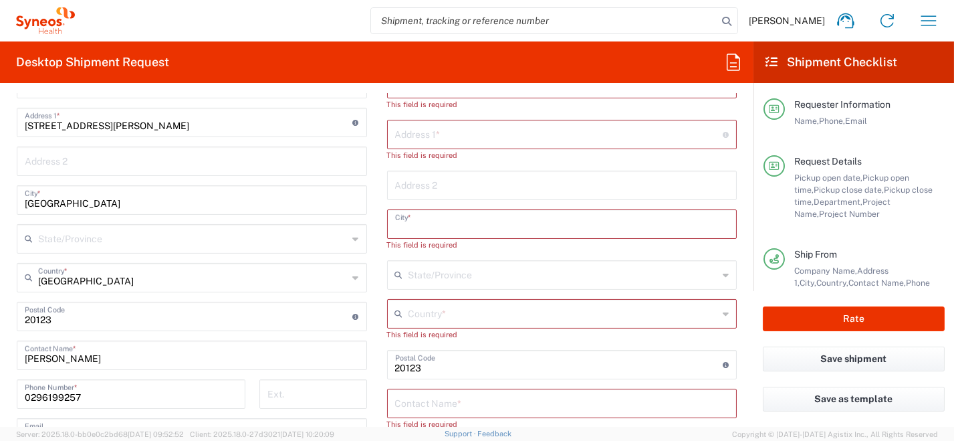
scroll to position [668, 0]
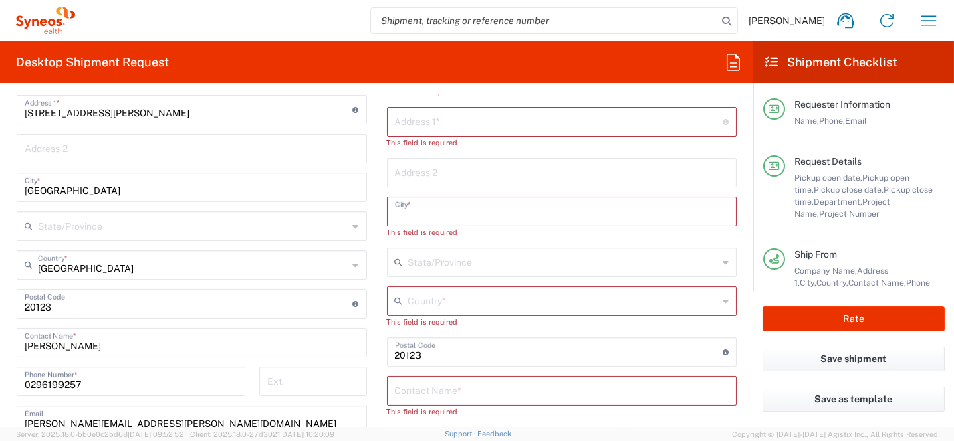
click at [723, 304] on icon at bounding box center [726, 300] width 6 height 21
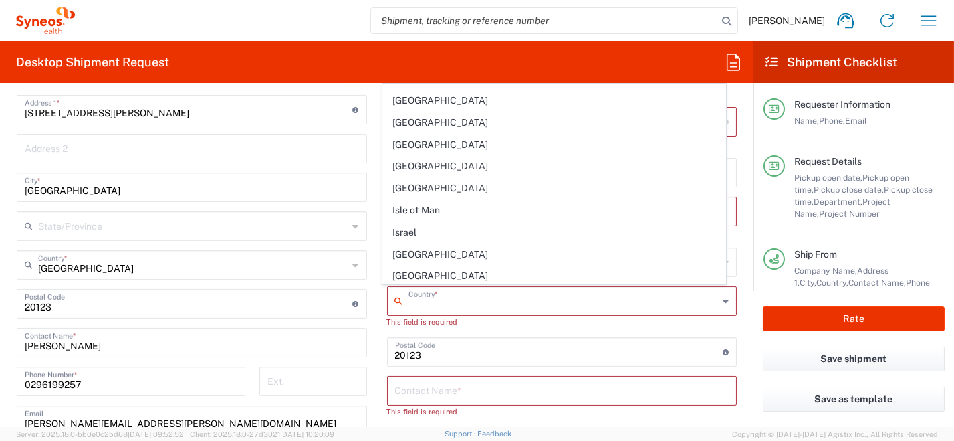
scroll to position [2273, 0]
click at [502, 223] on span "[GEOGRAPHIC_DATA]" at bounding box center [554, 233] width 342 height 21
type input "[GEOGRAPHIC_DATA]"
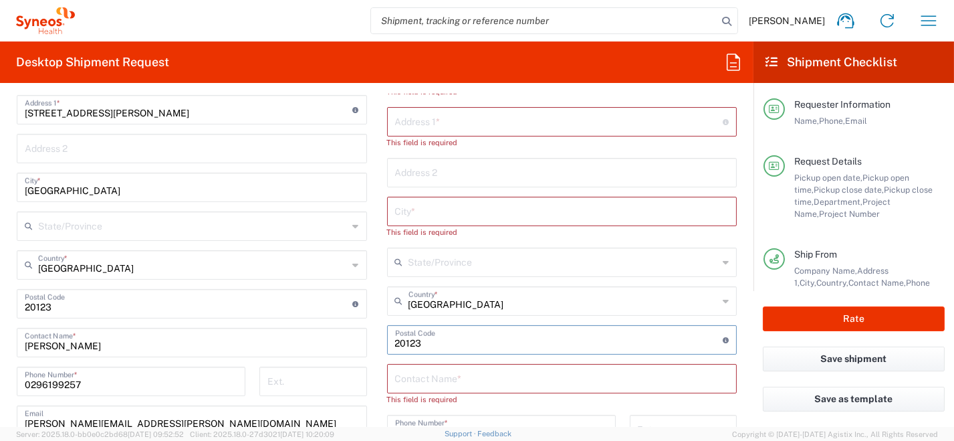
drag, startPoint x: 456, startPoint y: 335, endPoint x: 317, endPoint y: 334, distance: 139.0
click at [243, 325] on div "Ship From Syneos Health [GEOGRAPHIC_DATA] SRL Location Syneos Health [GEOGRAPHI…" at bounding box center [377, 324] width 740 height 674
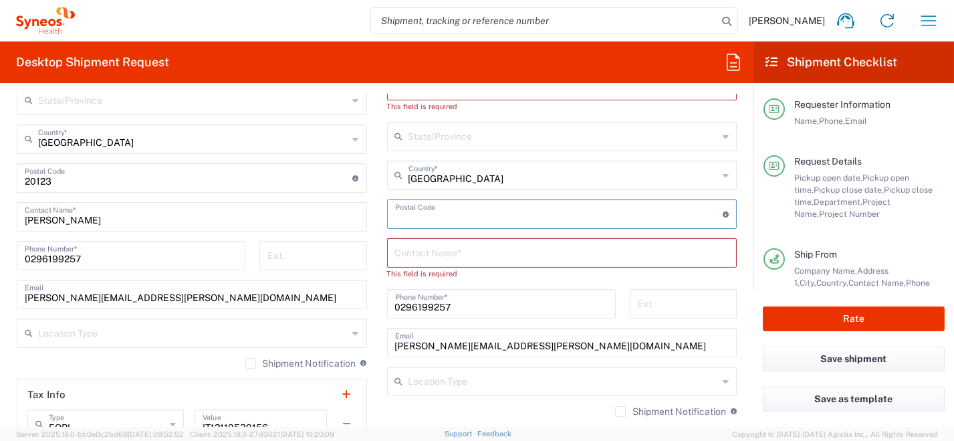
scroll to position [869, 0]
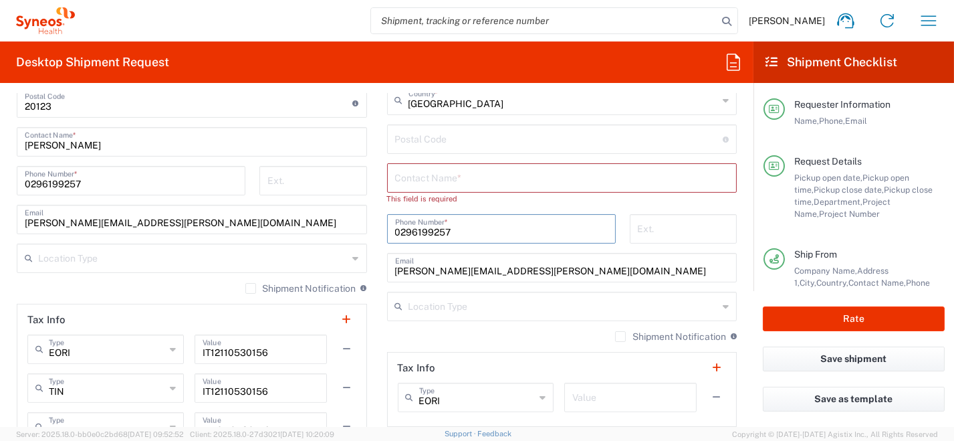
drag, startPoint x: 457, startPoint y: 231, endPoint x: 324, endPoint y: 223, distance: 133.9
click at [316, 221] on div "Ship From Syneos Health [GEOGRAPHIC_DATA] SRL Location Syneos Health [GEOGRAPHI…" at bounding box center [377, 124] width 740 height 674
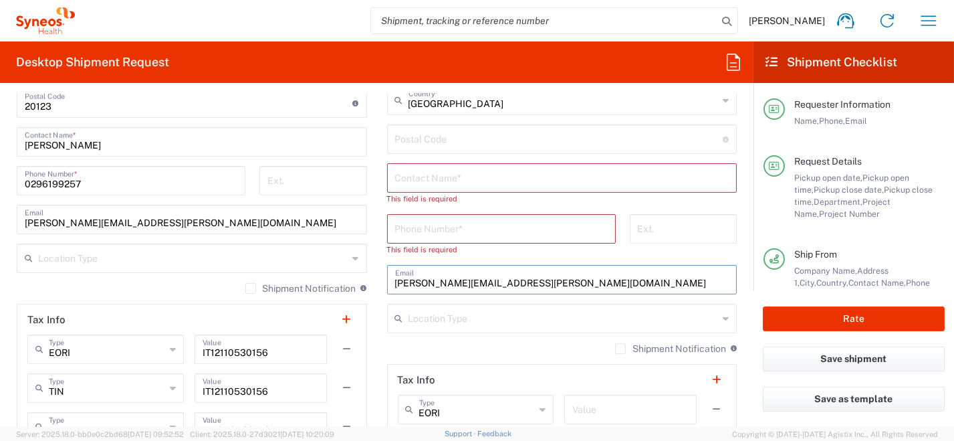
drag, startPoint x: 576, startPoint y: 280, endPoint x: 338, endPoint y: 262, distance: 239.3
click at [326, 261] on div "Ship From Syneos Health [GEOGRAPHIC_DATA] SRL Location Syneos Health [GEOGRAPHI…" at bounding box center [377, 124] width 740 height 674
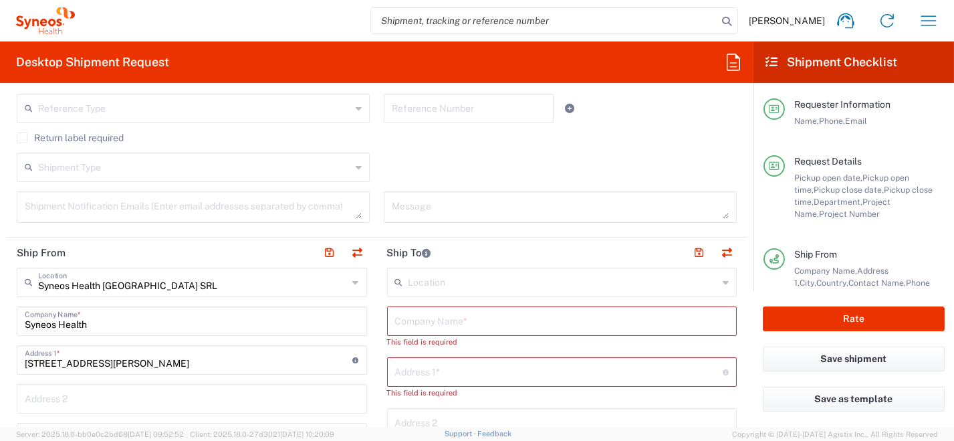
scroll to position [467, 0]
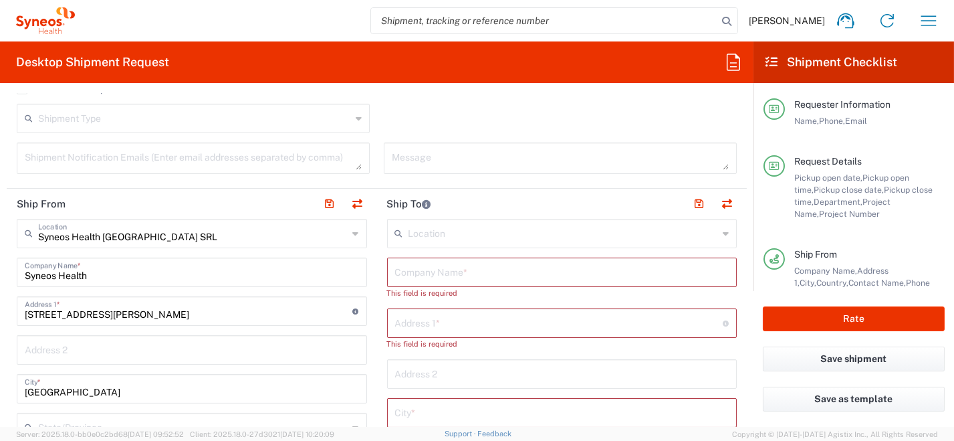
click at [436, 276] on input "text" at bounding box center [562, 270] width 334 height 23
paste input "Enrico Pellegrini"
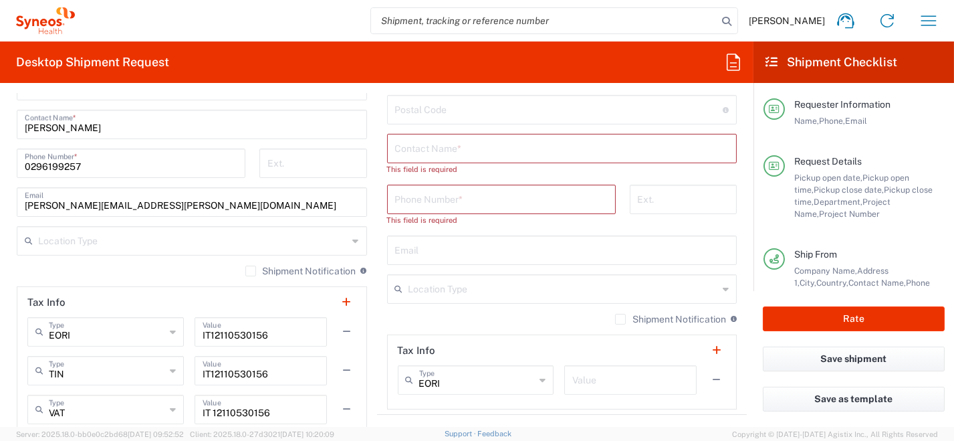
scroll to position [801, 0]
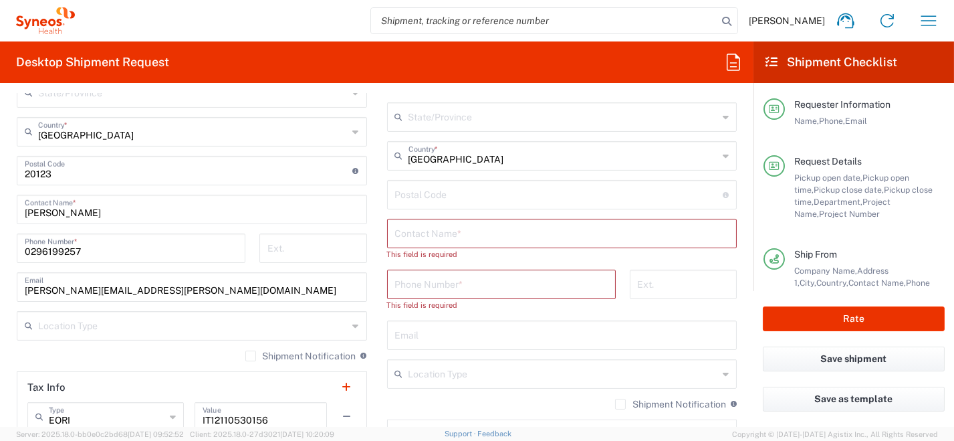
type input "Enrico Pellegrini"
click at [471, 231] on input "text" at bounding box center [562, 232] width 334 height 23
paste input "Enrico Pellegrini"
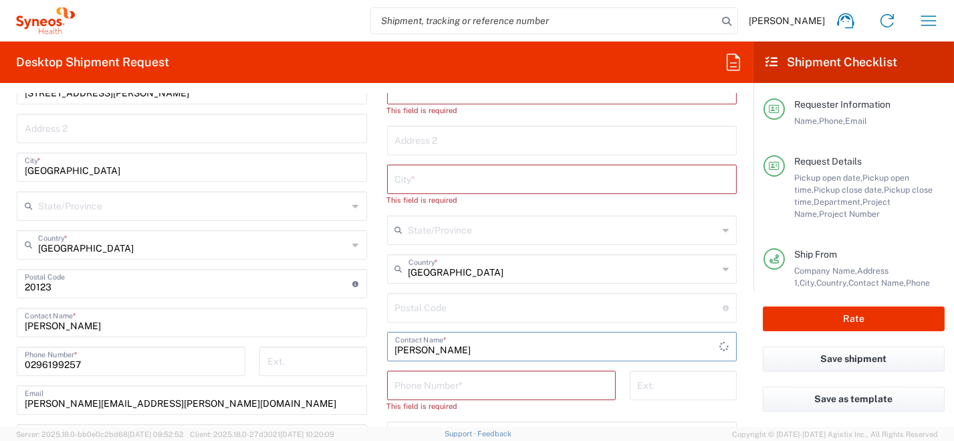
scroll to position [668, 0]
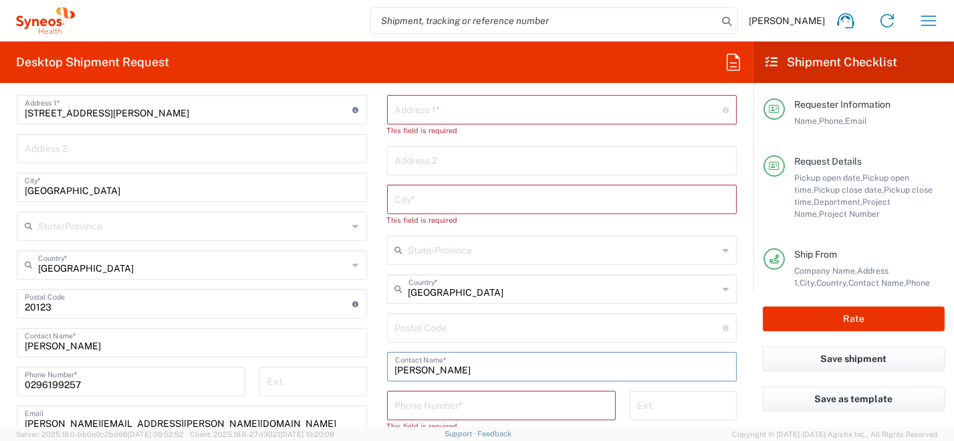
type input "Enrico Pellegrini"
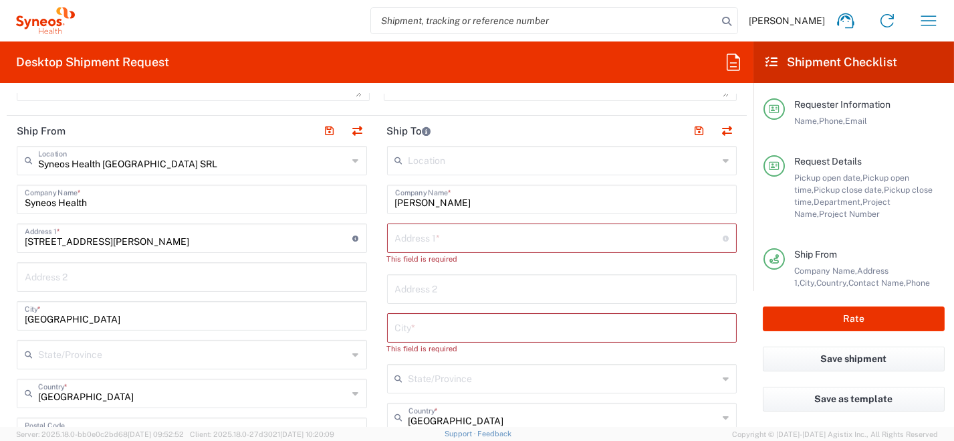
scroll to position [534, 0]
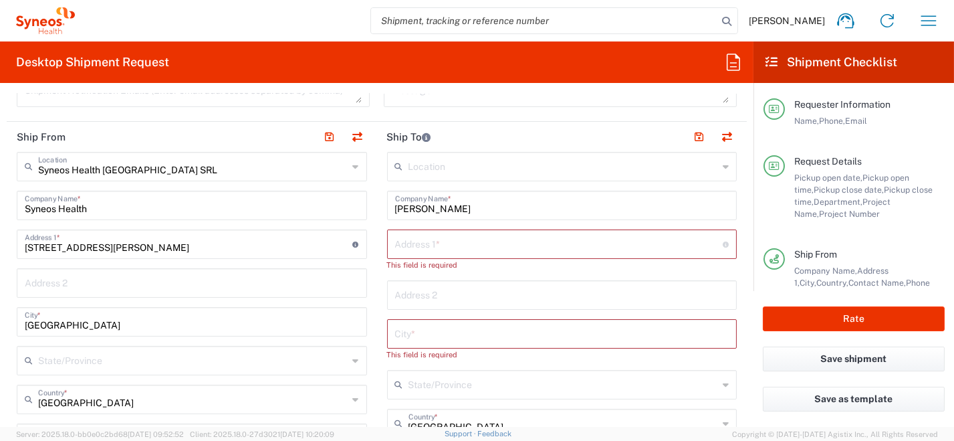
click at [418, 241] on input "text" at bounding box center [559, 242] width 328 height 23
paste input "Via Beata Chiara 2/6"
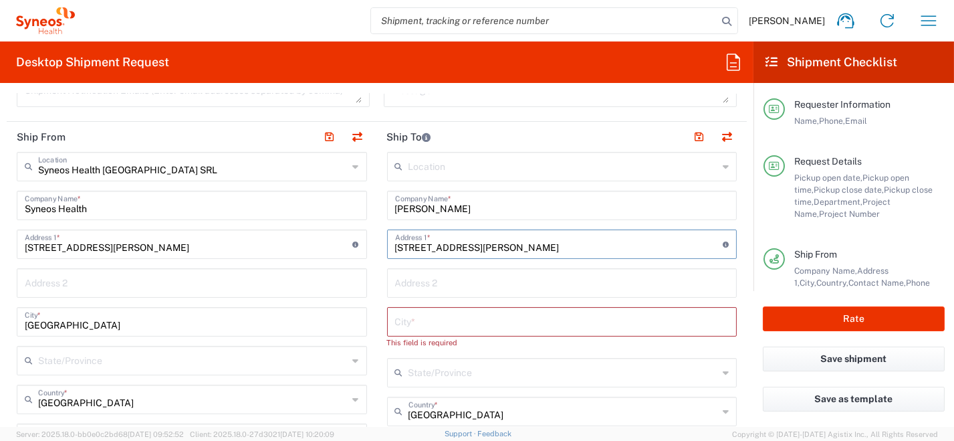
type input "Via Beata Chiara 2/6"
click at [435, 319] on input "text" at bounding box center [562, 320] width 334 height 23
paste input "16164 Genova"
drag, startPoint x: 428, startPoint y: 323, endPoint x: 383, endPoint y: 325, distance: 44.8
click at [377, 326] on main "Location [PERSON_NAME] LLC-[GEOGRAPHIC_DATA] [GEOGRAPHIC_DATA] [GEOGRAPHIC_DATA…" at bounding box center [562, 439] width 370 height 574
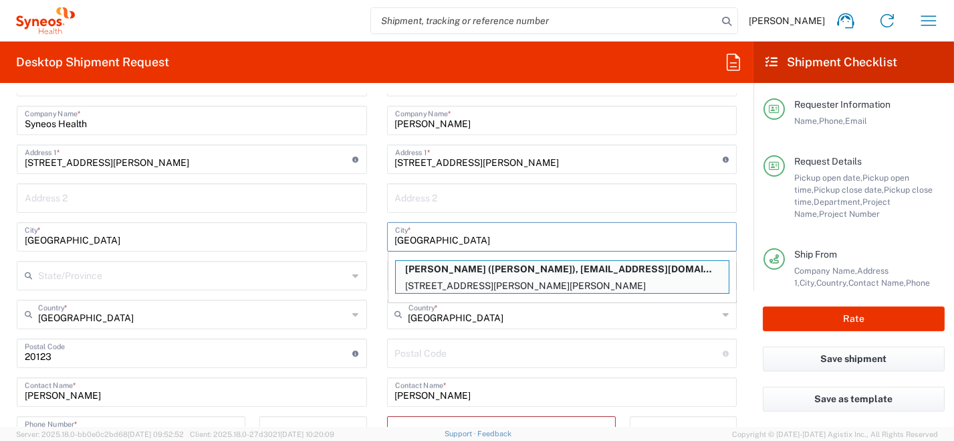
scroll to position [668, 0]
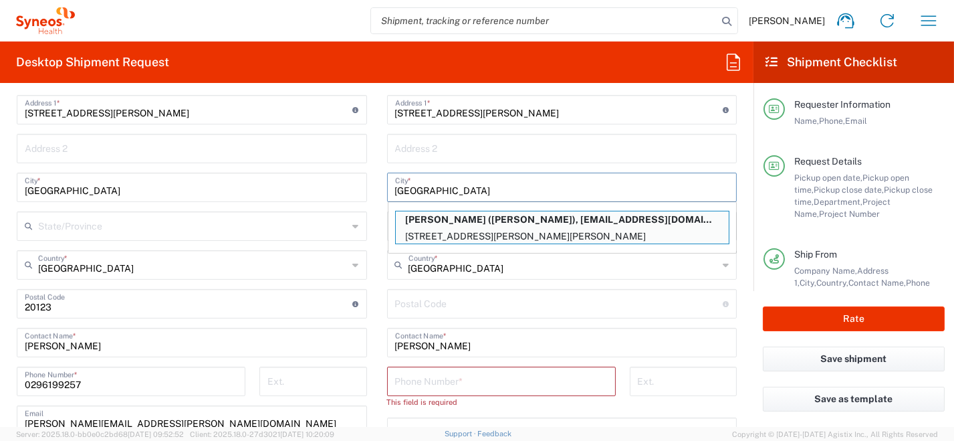
type input "Genova"
click at [442, 305] on input "undefined" at bounding box center [559, 302] width 328 height 23
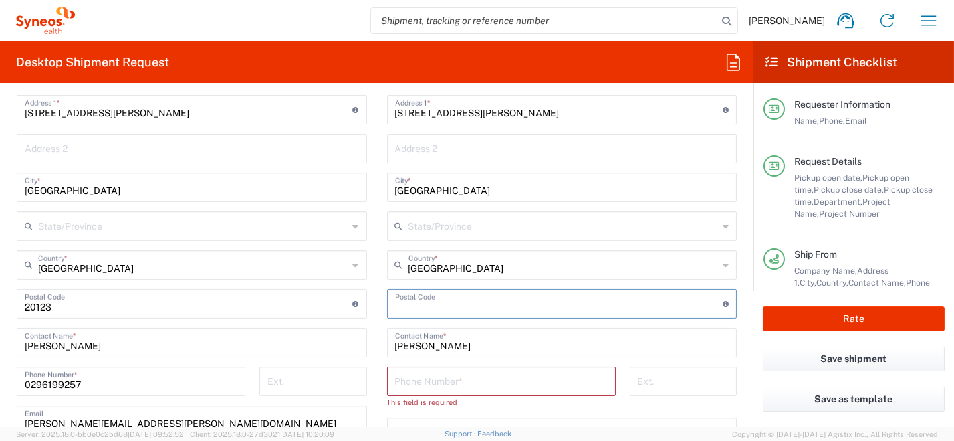
paste input "16164"
type input "16164"
click at [444, 384] on input "tel" at bounding box center [501, 379] width 213 height 23
paste input "+39 340 3379721"
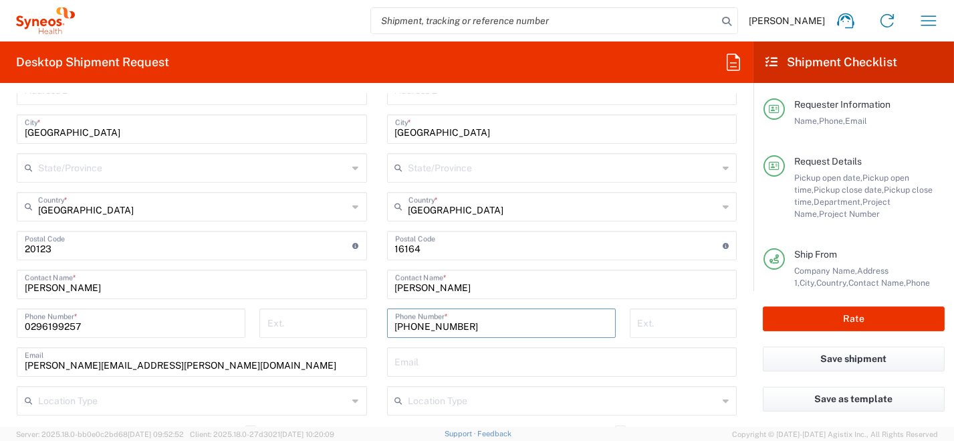
scroll to position [735, 0]
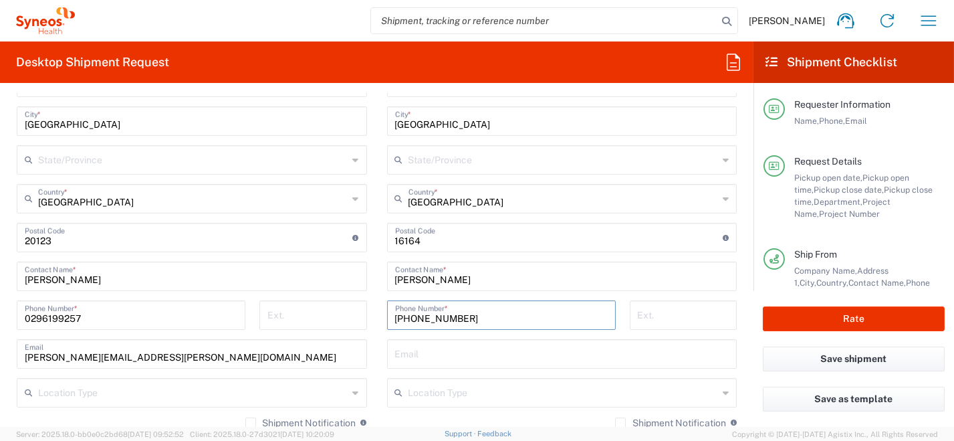
type input "+39 340 3379721"
click at [457, 359] on input "text" at bounding box center [562, 352] width 334 height 23
paste input "enrico.pellegrini@syneoshealth.com"
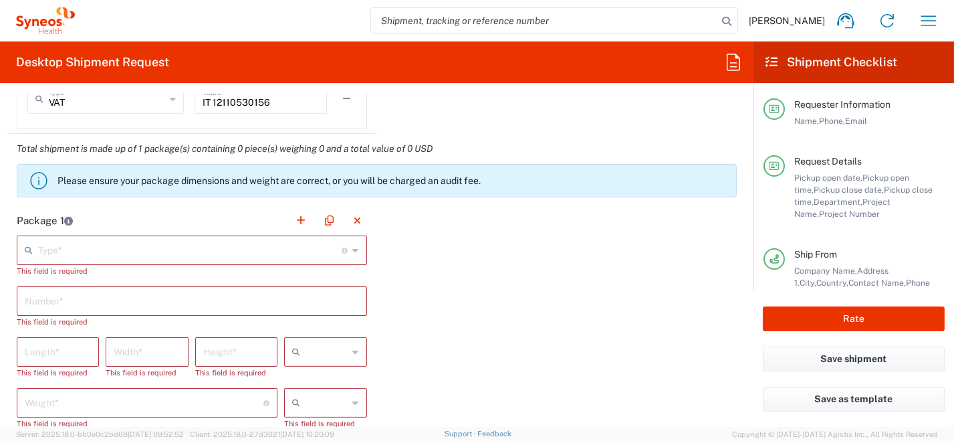
scroll to position [1203, 0]
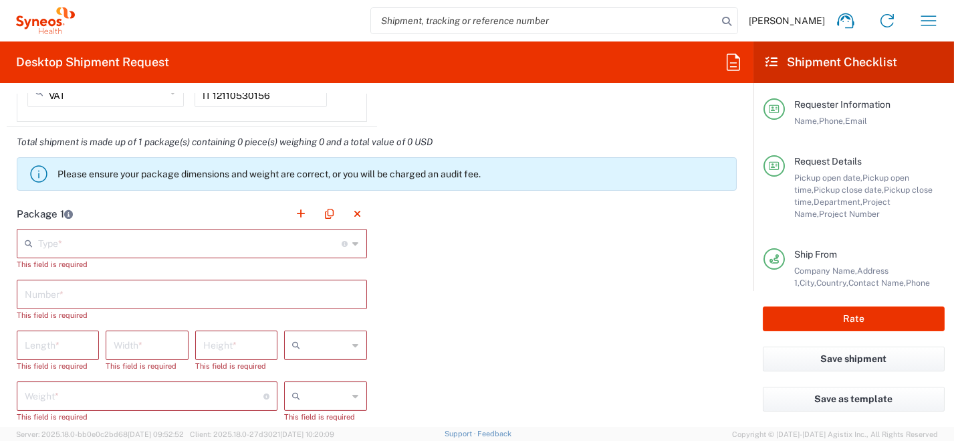
type input "enrico.pellegrini@syneoshealth.com"
click at [353, 243] on icon at bounding box center [356, 243] width 6 height 21
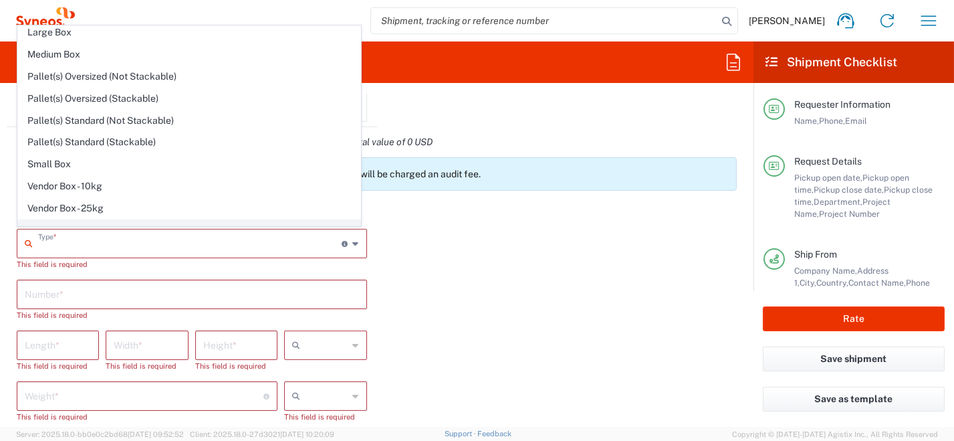
scroll to position [37, 0]
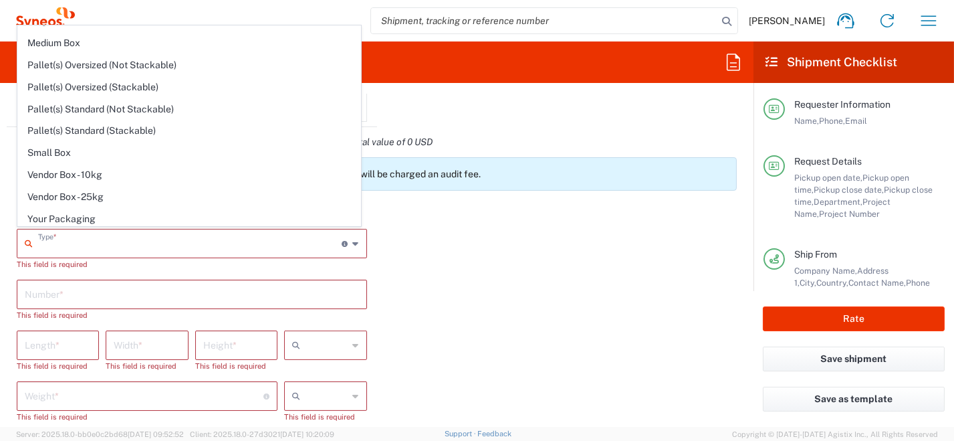
click at [222, 221] on span "Your Packaging" at bounding box center [189, 219] width 342 height 21
type input "Your Packaging"
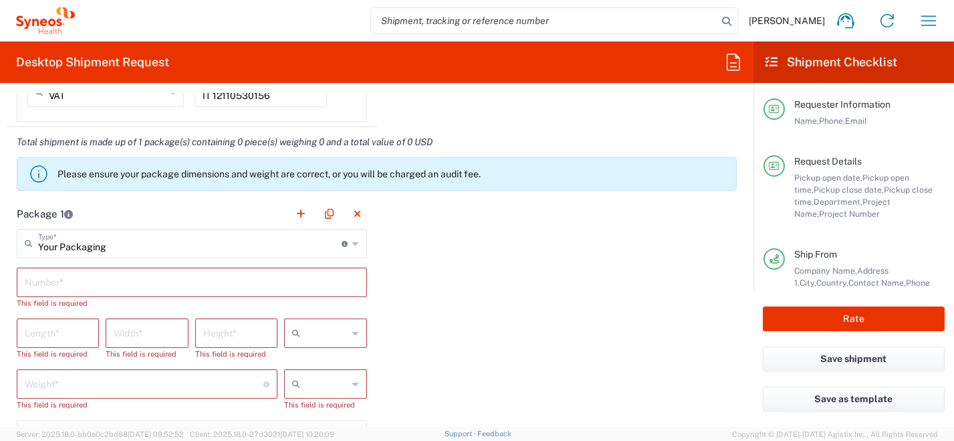
click at [172, 280] on input "text" at bounding box center [192, 280] width 334 height 23
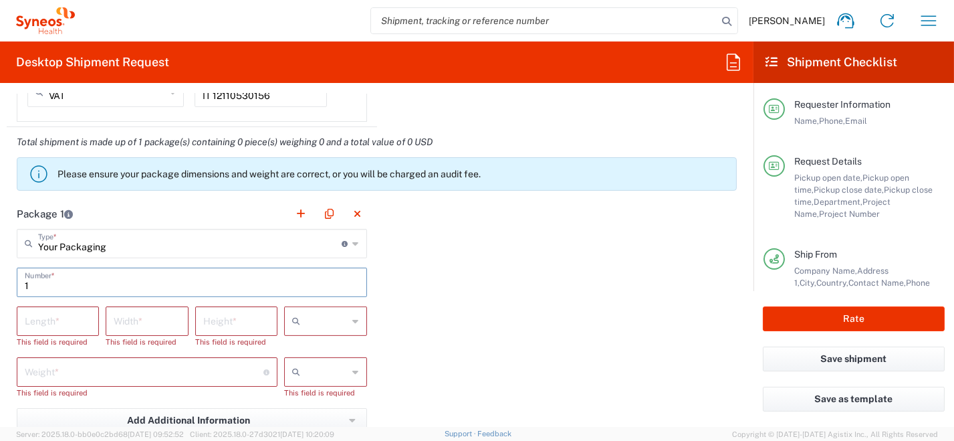
type input "1"
click at [357, 319] on div at bounding box center [325, 320] width 82 height 29
click at [342, 344] on span "cm" at bounding box center [321, 348] width 79 height 21
type input "cm"
click at [353, 366] on icon at bounding box center [356, 371] width 6 height 21
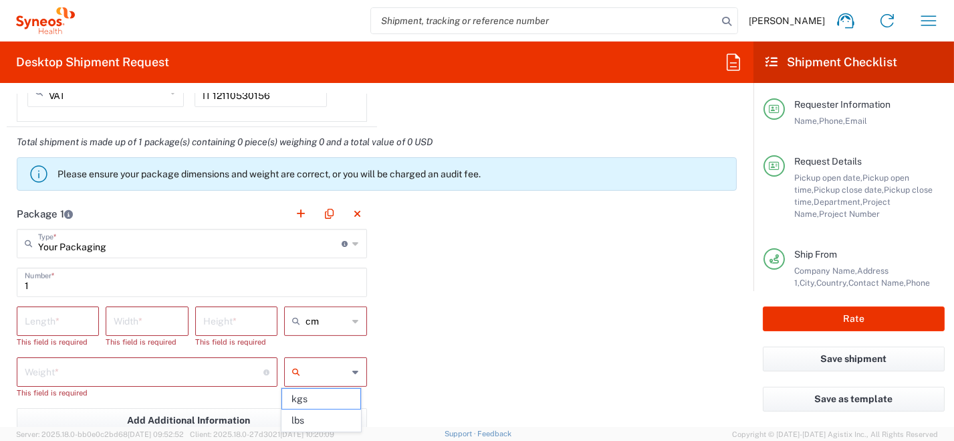
drag, startPoint x: 335, startPoint y: 401, endPoint x: 281, endPoint y: 385, distance: 56.5
click at [334, 401] on span "kgs" at bounding box center [321, 398] width 79 height 21
type input "kgs"
click at [83, 324] on input "number" at bounding box center [58, 319] width 66 height 23
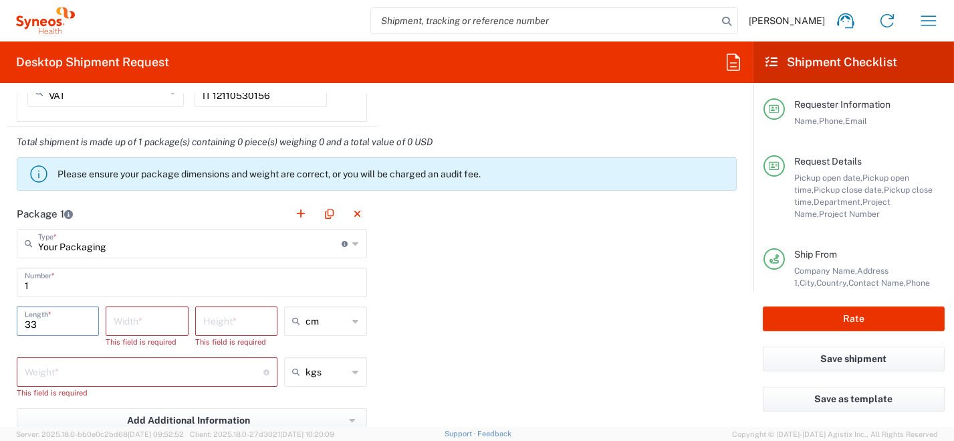
type input "33"
click at [160, 325] on input "number" at bounding box center [147, 319] width 66 height 23
type input "23"
click at [225, 318] on input "number" at bounding box center [236, 319] width 66 height 23
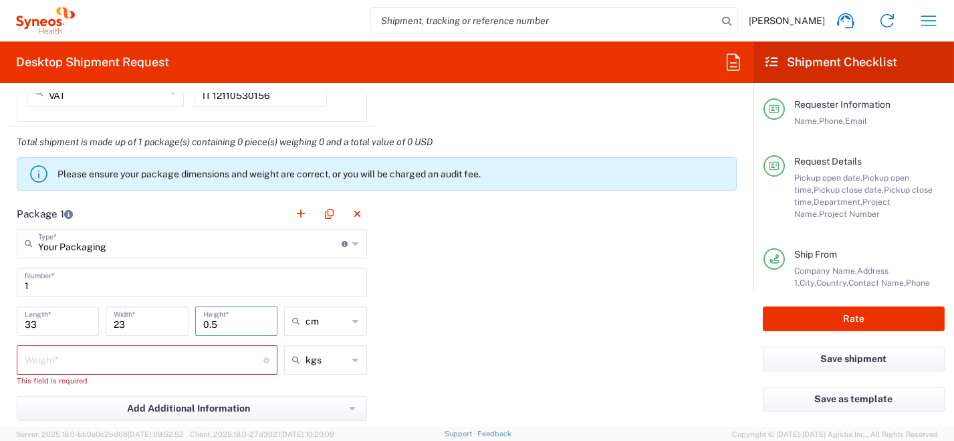
type input "0.5"
click at [141, 360] on input "number" at bounding box center [144, 358] width 239 height 23
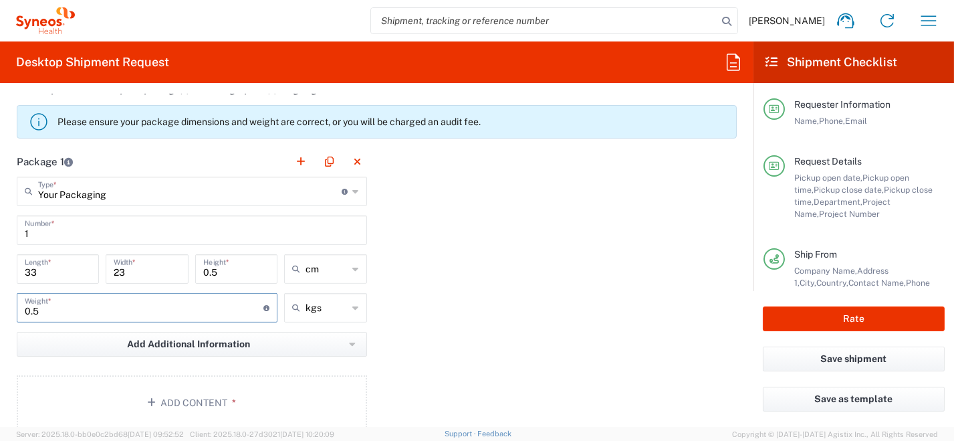
scroll to position [1336, 0]
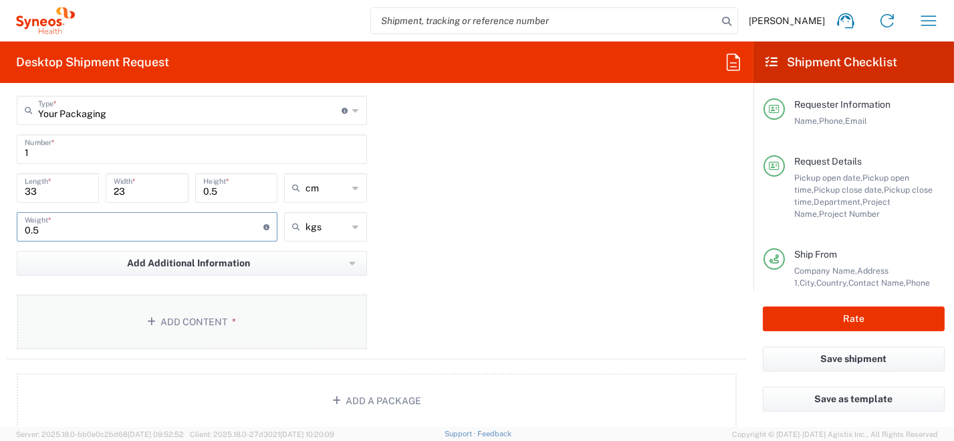
type input "0.5"
click at [232, 321] on span "*" at bounding box center [231, 321] width 9 height 11
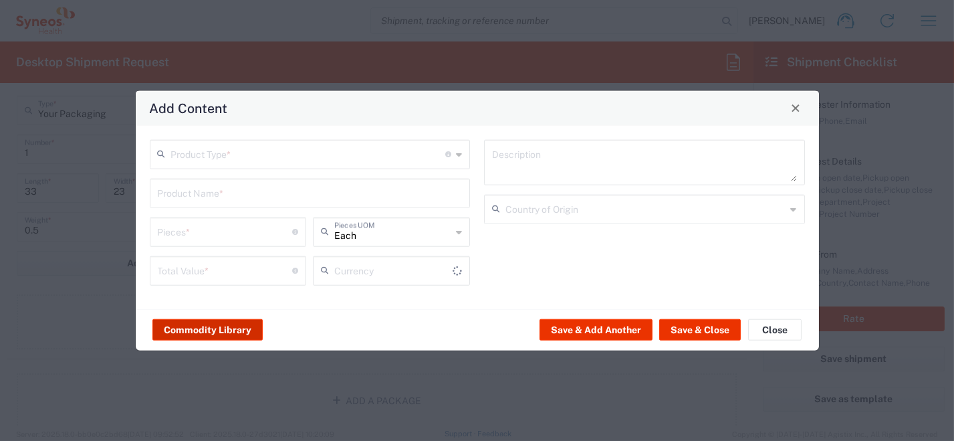
type input "US Dollar"
click at [466, 158] on div "Product Type * Document: Paper document generated internally by Syneos, a clien…" at bounding box center [310, 153] width 321 height 29
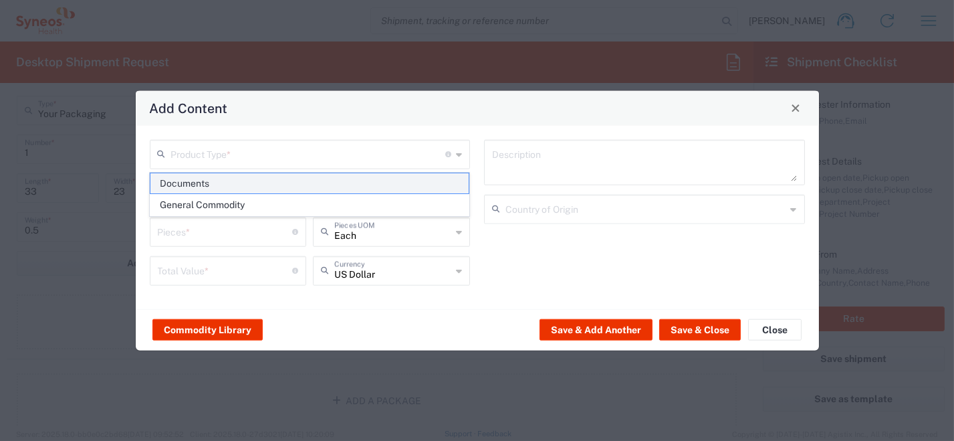
click at [434, 182] on span "Documents" at bounding box center [309, 183] width 318 height 21
type input "Documents"
type input "1"
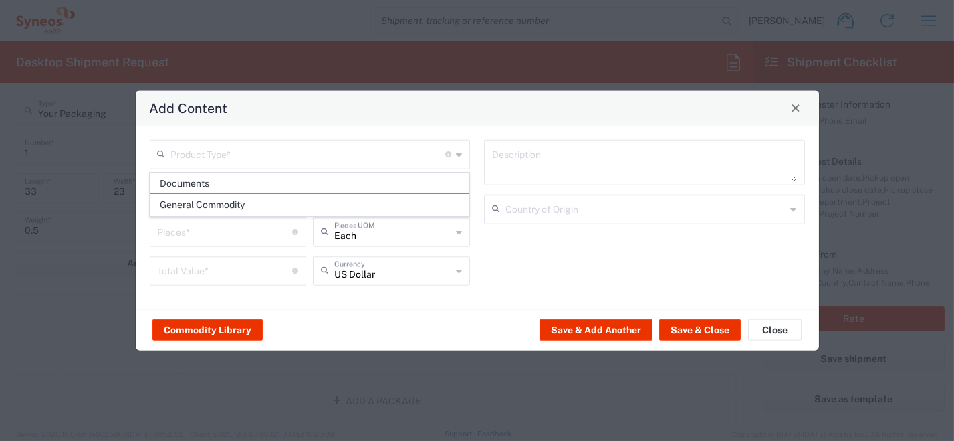
type textarea "Documents"
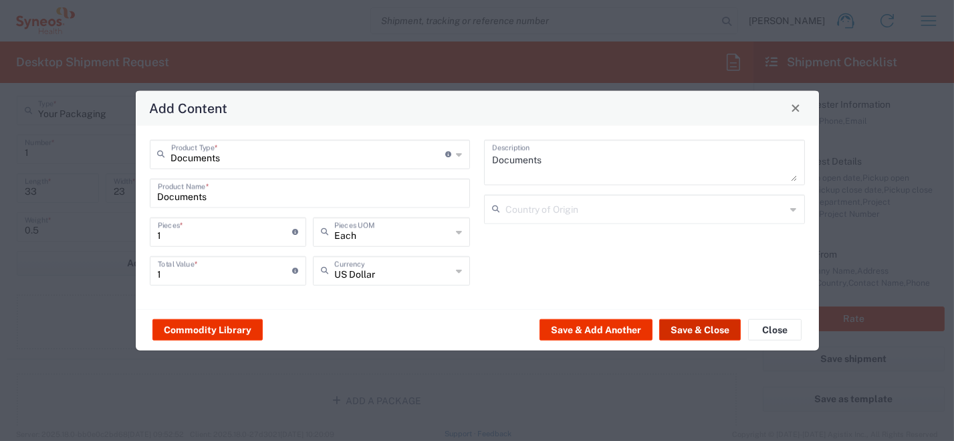
click at [682, 330] on button "Save & Close" at bounding box center [700, 329] width 82 height 21
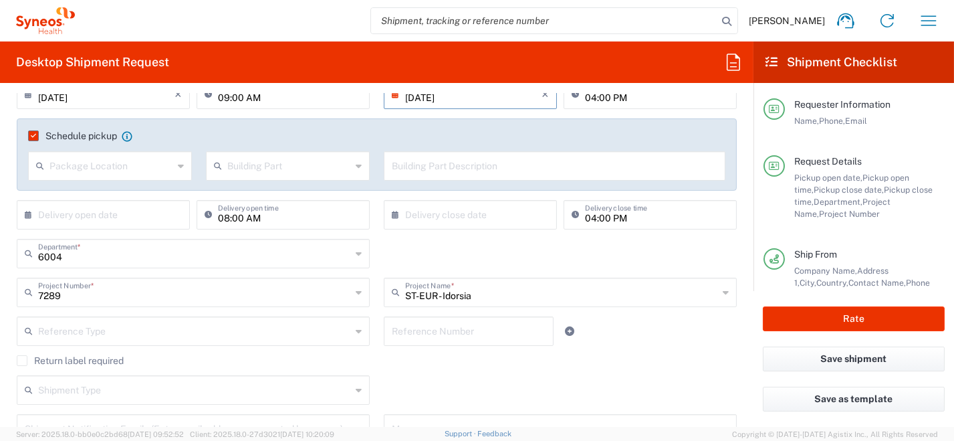
scroll to position [132, 0]
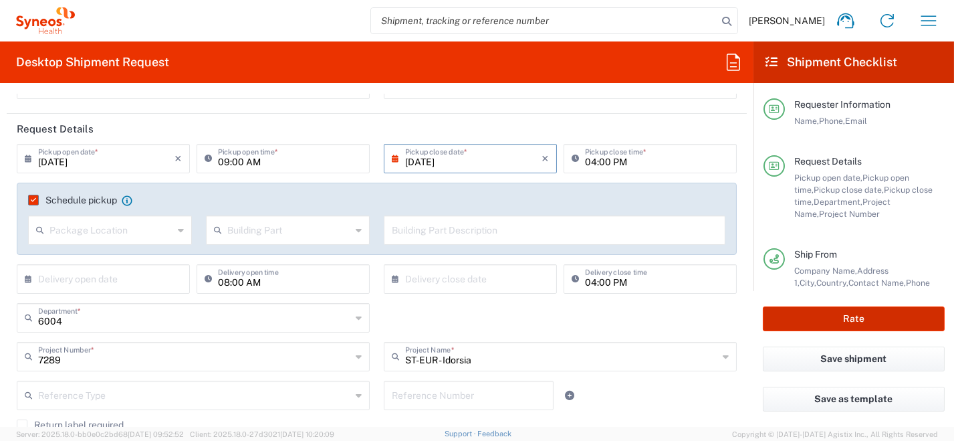
click at [873, 322] on button "Rate" at bounding box center [854, 318] width 182 height 25
type input "7289"
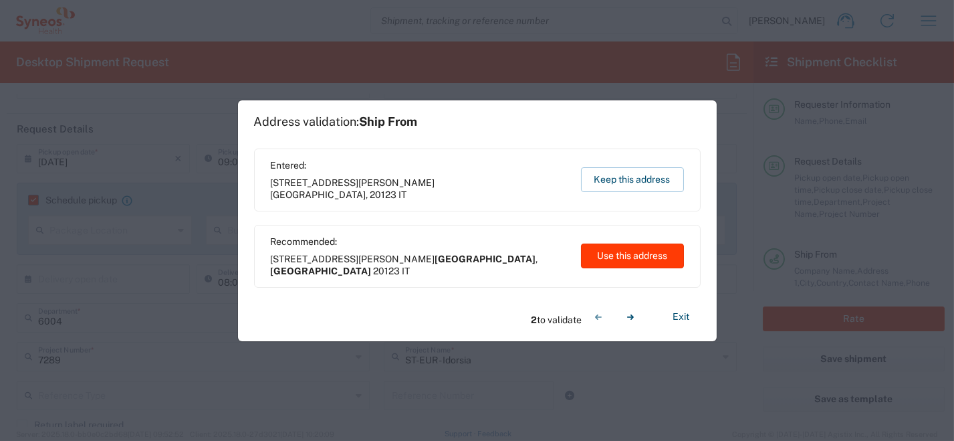
click at [626, 257] on button "Use this address" at bounding box center [632, 255] width 103 height 25
click at [626, 255] on button "Use this address" at bounding box center [632, 255] width 103 height 25
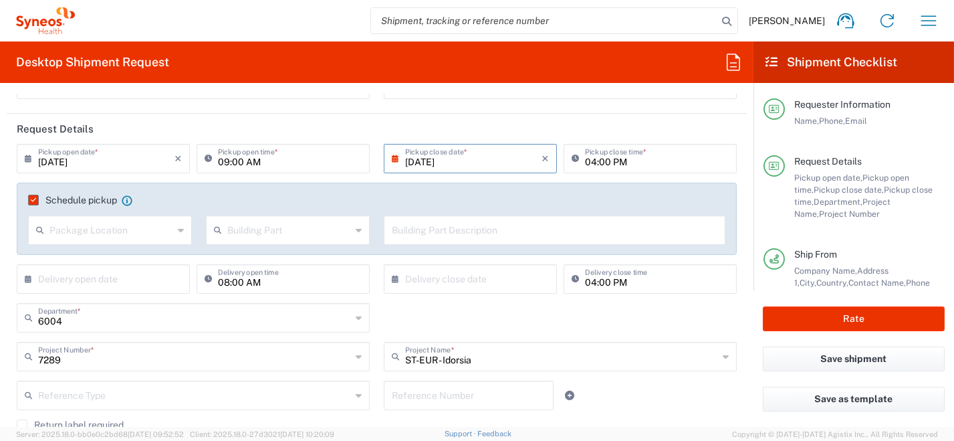
type input "[GEOGRAPHIC_DATA]"
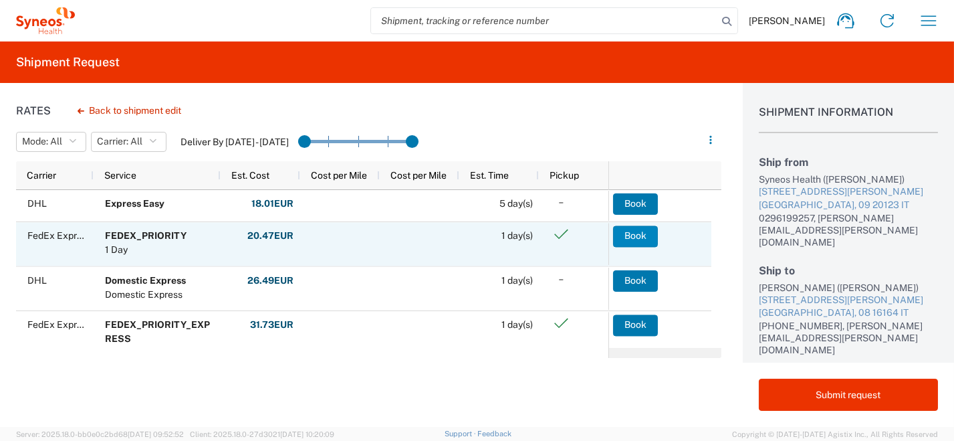
click at [631, 238] on button "Book" at bounding box center [635, 235] width 45 height 21
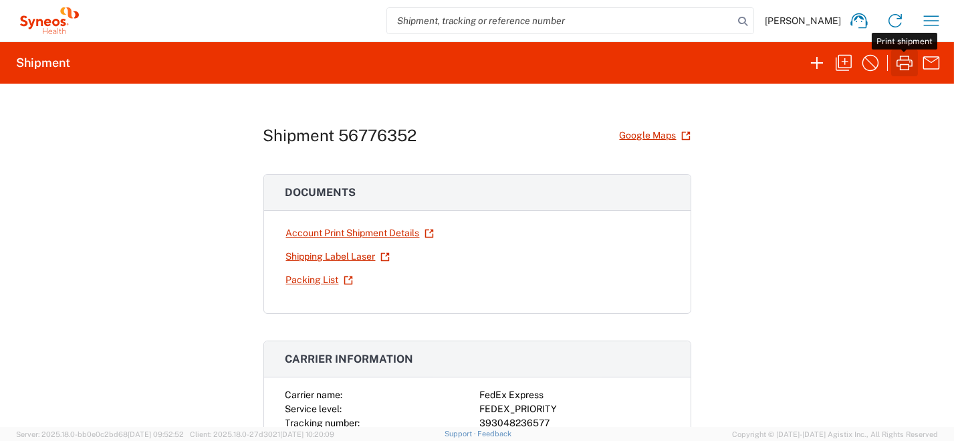
click at [902, 61] on icon "button" at bounding box center [904, 62] width 21 height 21
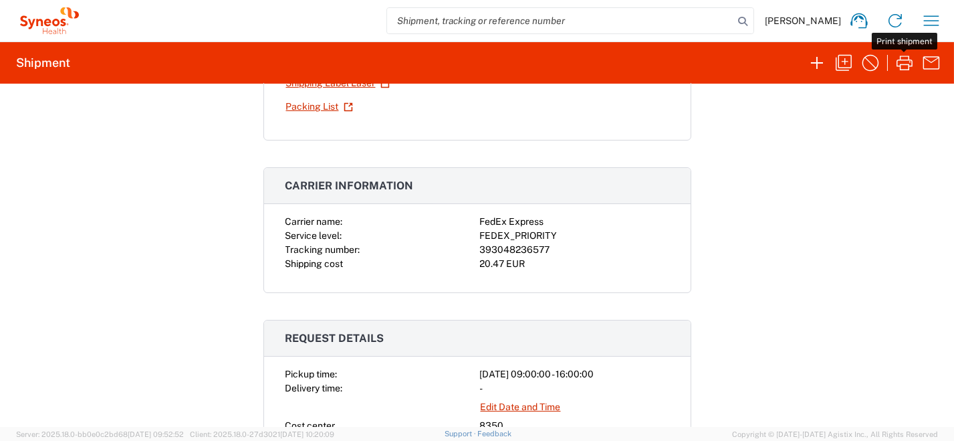
scroll to position [67, 0]
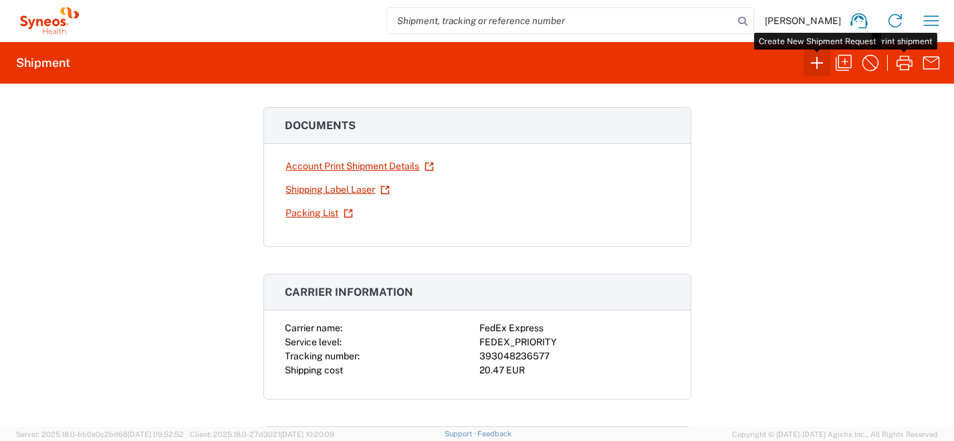
click at [813, 65] on icon "button" at bounding box center [816, 62] width 21 height 21
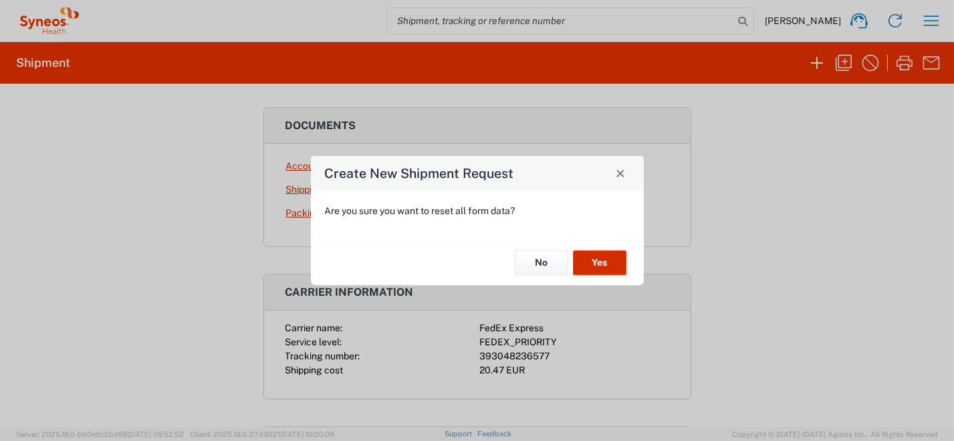
click at [596, 263] on button "Yes" at bounding box center [599, 263] width 53 height 25
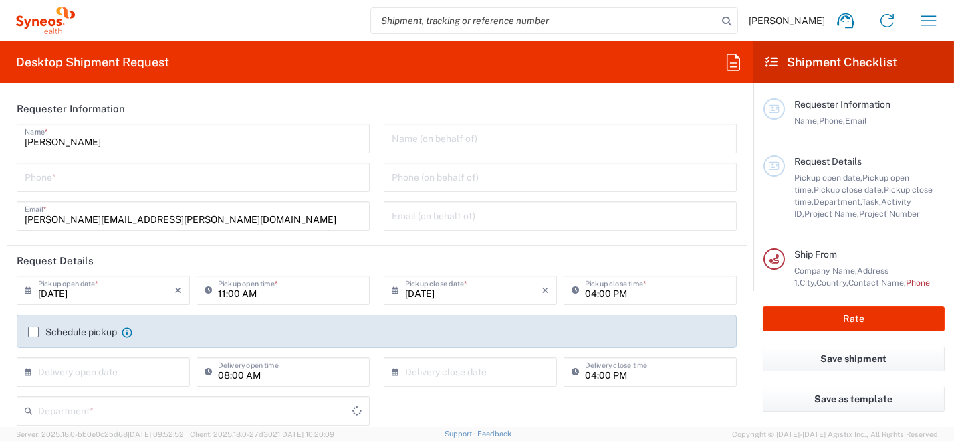
type input "8350"
click at [84, 177] on input "tel" at bounding box center [193, 175] width 337 height 23
type input "0296199257"
type input "[PERSON_NAME][EMAIL_ADDRESS][PERSON_NAME][DOMAIN_NAME]"
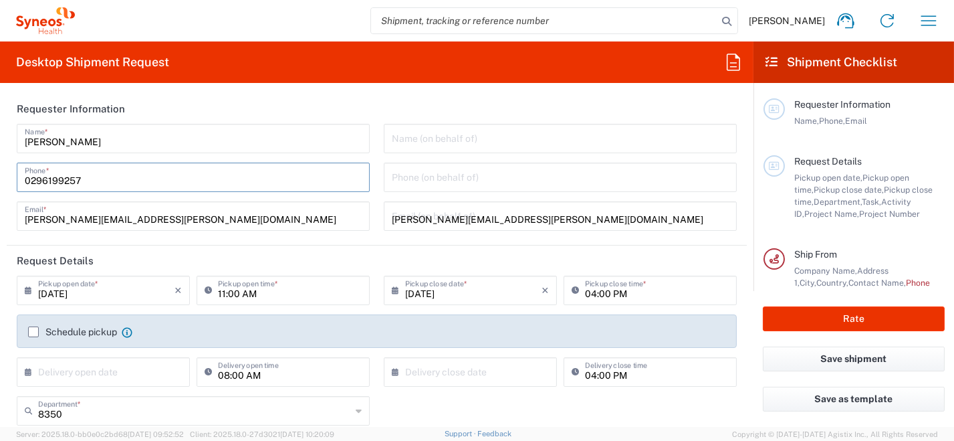
type input "[PERSON_NAME]"
type input "0296199257"
type input "SYNEOS HEALTH [GEOGRAPHIC_DATA] S.R.L."
type input "Syneos Health [GEOGRAPHIC_DATA], [STREET_ADDRESS]"
type input "[GEOGRAPHIC_DATA]"
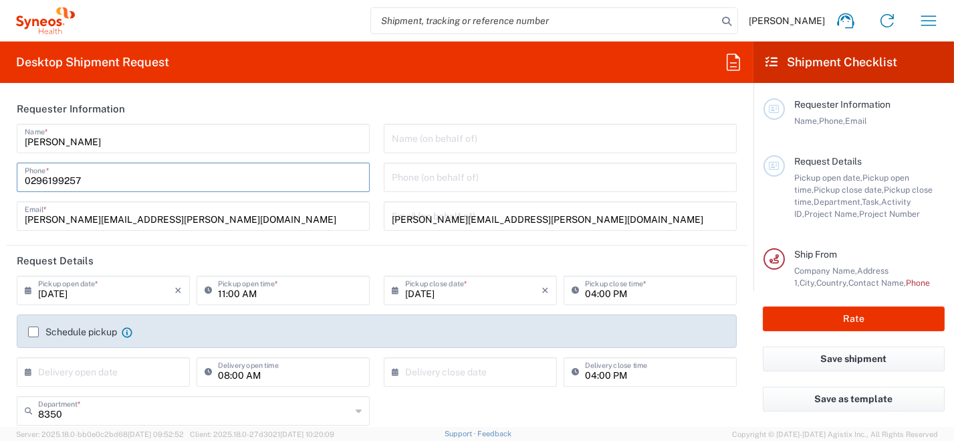
type input "[PERSON_NAME]"
type input "[GEOGRAPHIC_DATA]"
type input "20123"
type input "0296199257"
type input "[PERSON_NAME][EMAIL_ADDRESS][PERSON_NAME][DOMAIN_NAME]"
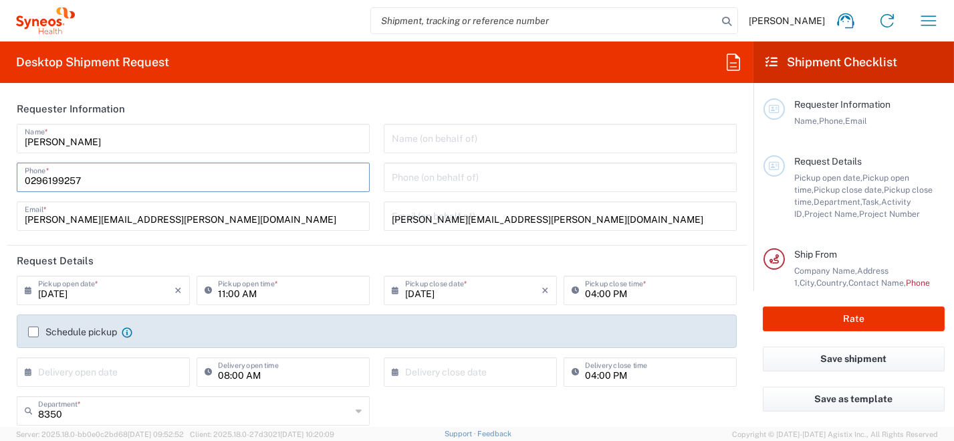
type input "[PERSON_NAME]"
click at [29, 289] on icon at bounding box center [31, 289] width 13 height 21
click at [53, 290] on input "[DATE]" at bounding box center [106, 288] width 136 height 23
click at [23, 288] on div "09/10/2025 × Pickup open date *" at bounding box center [103, 289] width 173 height 29
click at [29, 290] on icon at bounding box center [31, 289] width 13 height 21
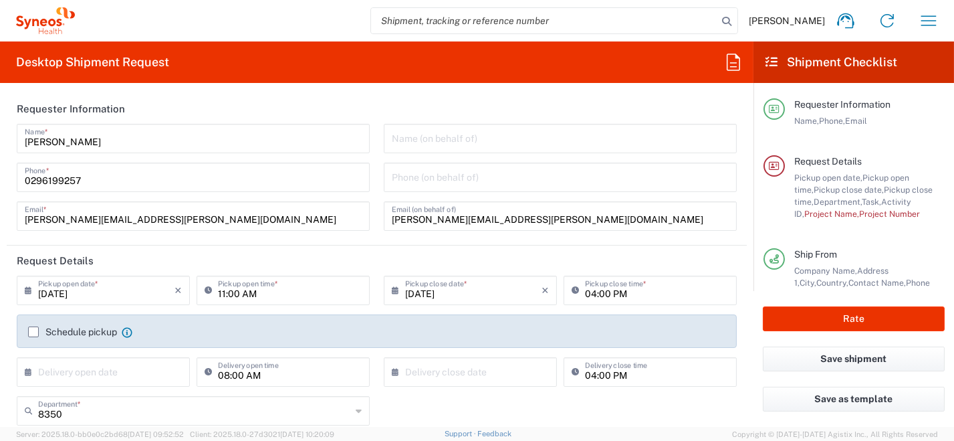
click at [27, 292] on icon at bounding box center [31, 289] width 13 height 21
click at [133, 288] on input "[DATE]" at bounding box center [106, 288] width 136 height 23
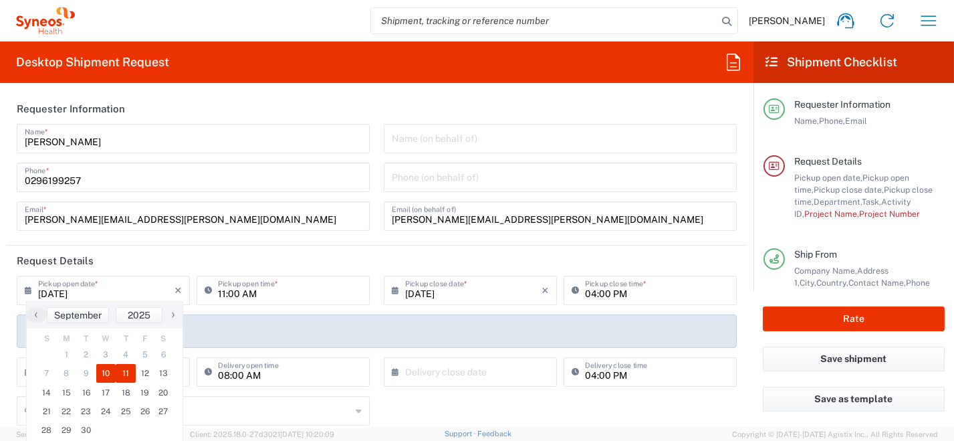
click at [127, 376] on span "11" at bounding box center [126, 373] width 20 height 19
type input "[DATE]"
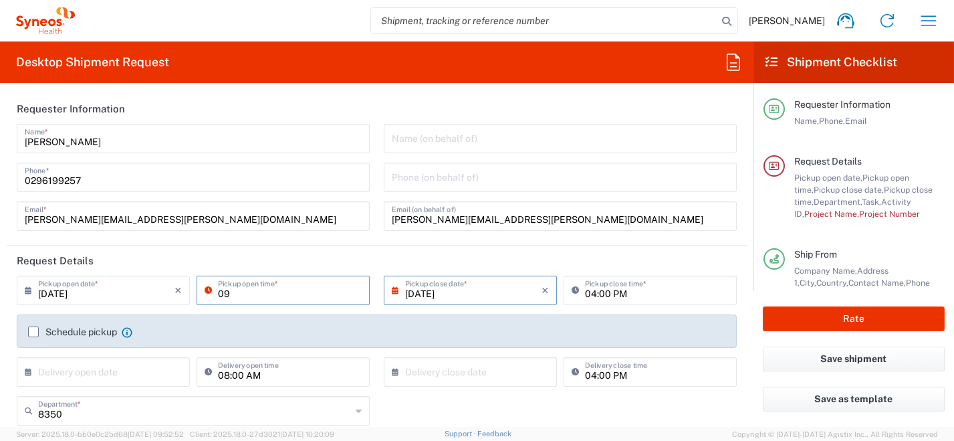
type input "09:00 AM"
type input "[GEOGRAPHIC_DATA]"
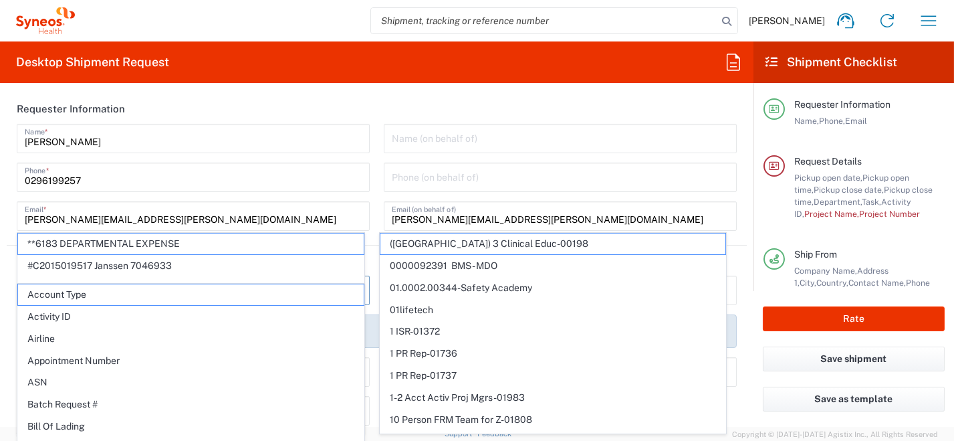
click at [168, 178] on input "0296199257" at bounding box center [193, 175] width 337 height 23
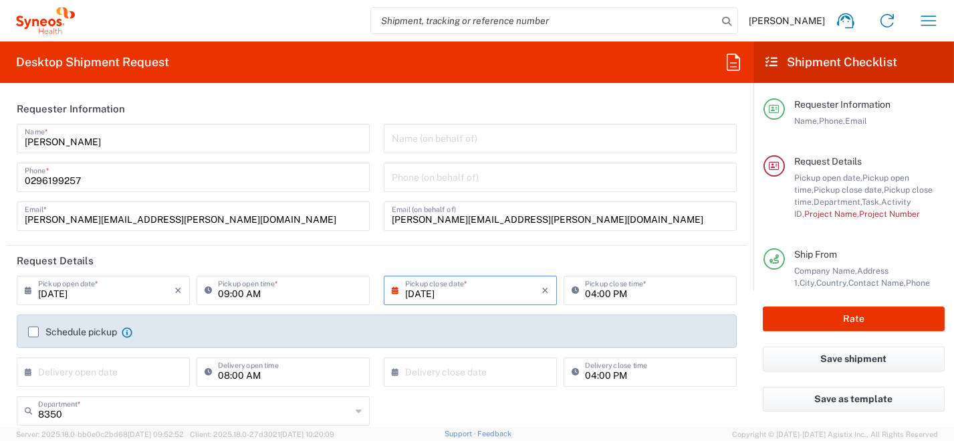
click at [40, 334] on label "Schedule pickup" at bounding box center [72, 331] width 89 height 11
click at [33, 332] on input "Schedule pickup" at bounding box center [33, 332] width 0 height 0
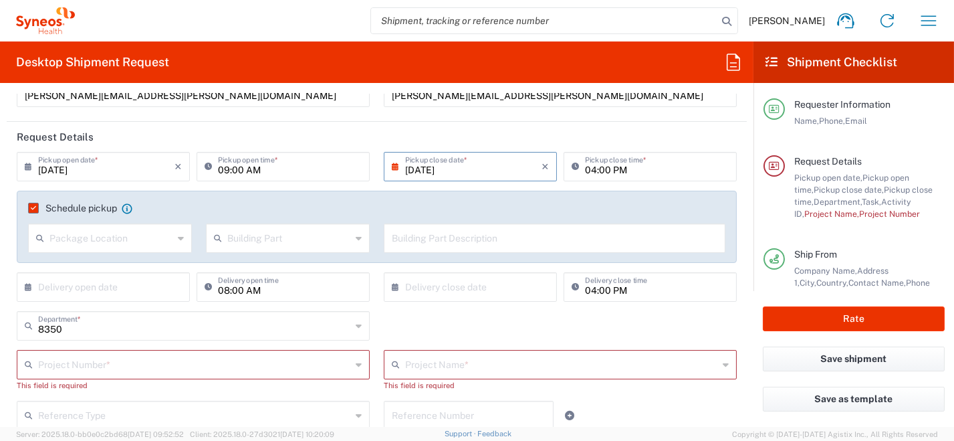
scroll to position [134, 0]
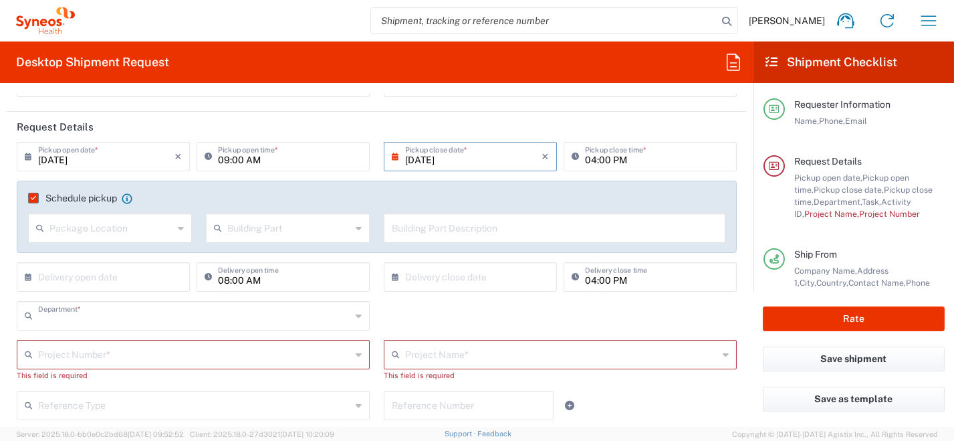
click at [137, 318] on input "text" at bounding box center [194, 314] width 313 height 23
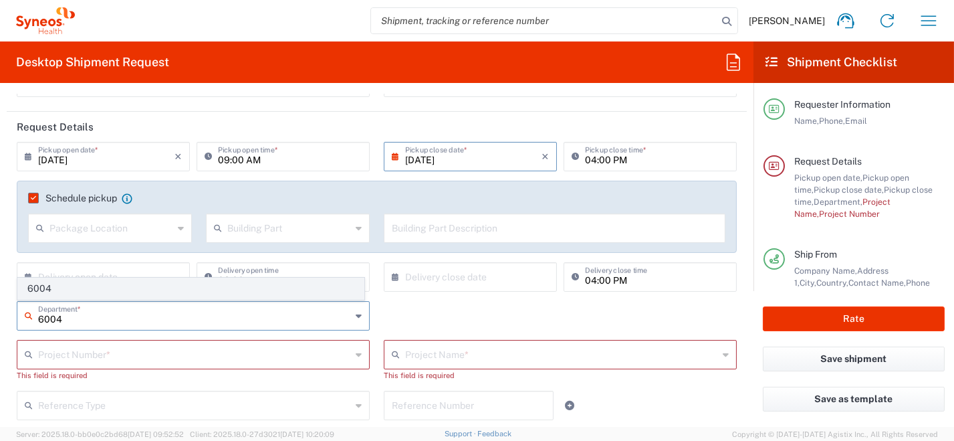
type input "6004"
click at [43, 289] on span "6004" at bounding box center [191, 288] width 346 height 21
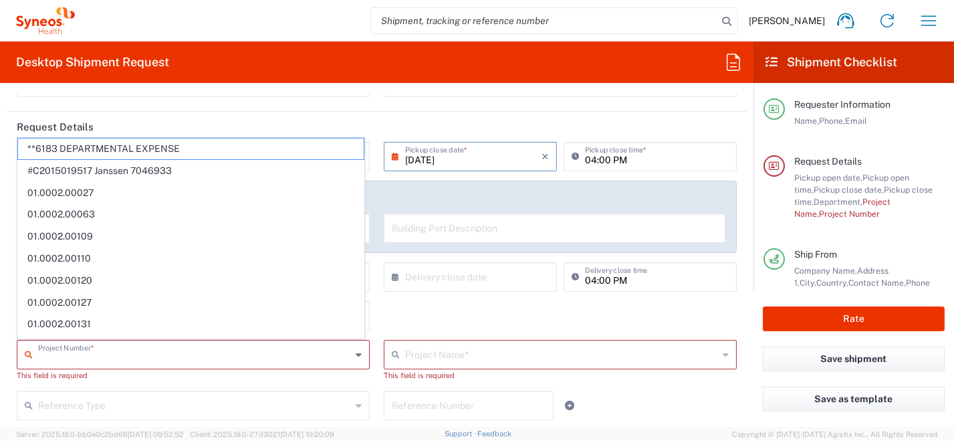
click at [66, 356] on input "text" at bounding box center [194, 353] width 313 height 23
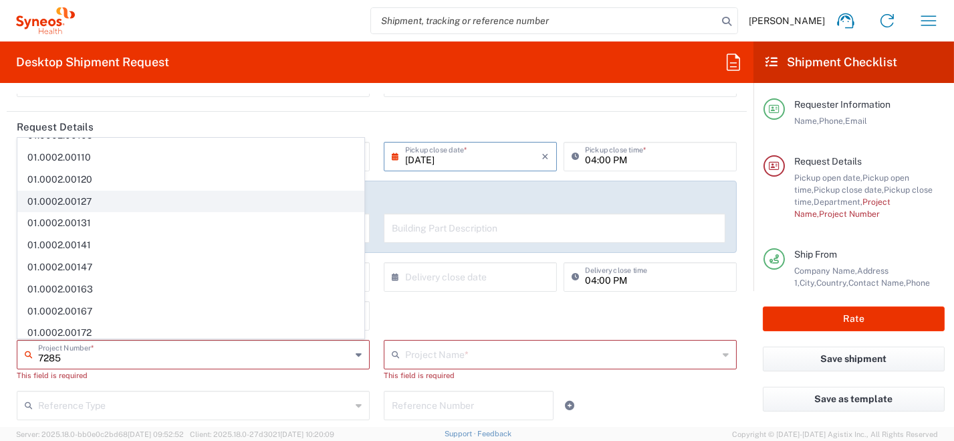
scroll to position [200, 0]
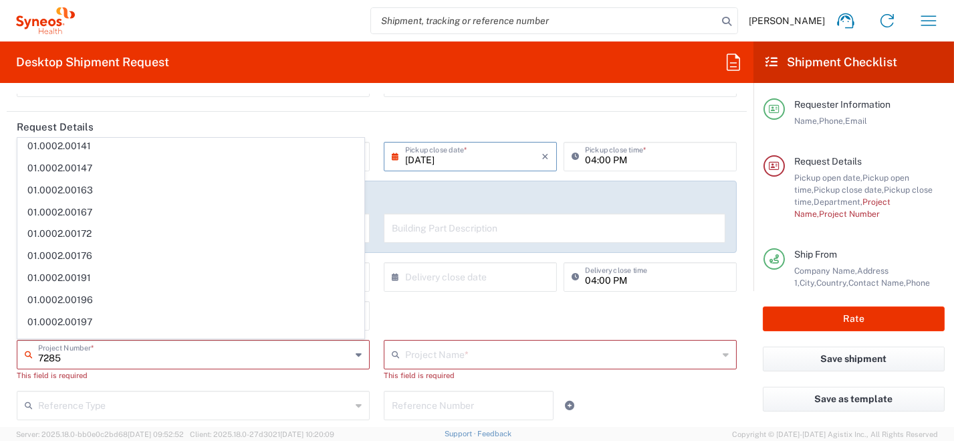
type input "7285"
click at [204, 378] on div "This field is required" at bounding box center [193, 375] width 353 height 12
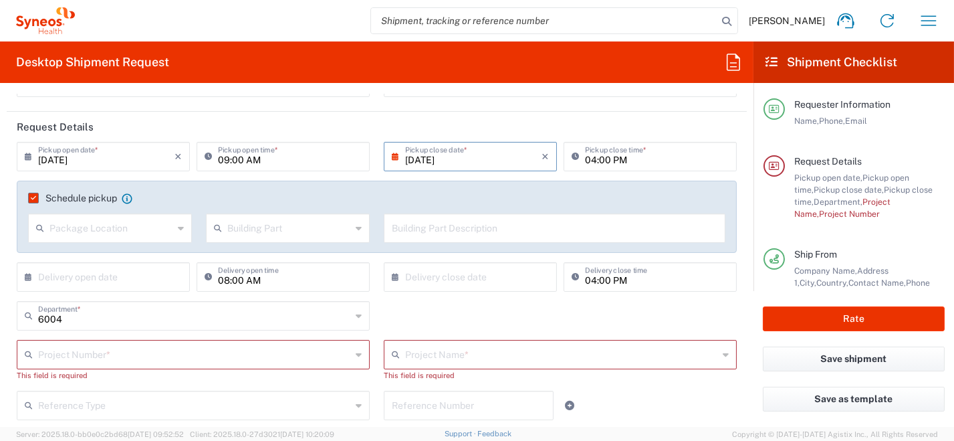
click at [121, 348] on input "text" at bounding box center [194, 353] width 313 height 23
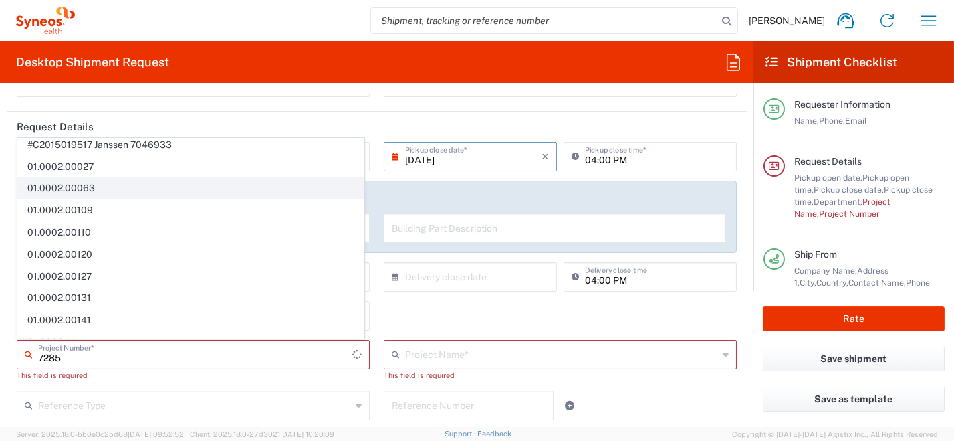
scroll to position [0, 0]
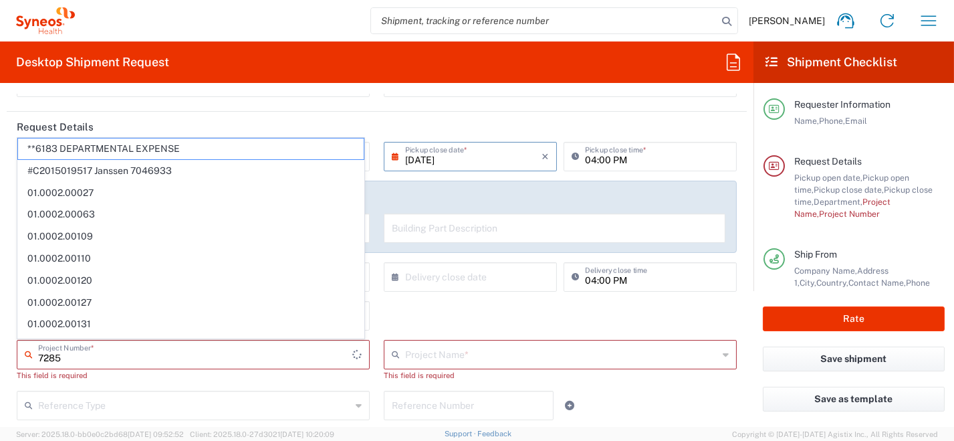
type input "7285"
click at [122, 389] on div "7285 Project Number * **6183 DEPARTMENTAL EXPENSE #C2015019517 Janssen 7046933 …" at bounding box center [193, 365] width 367 height 51
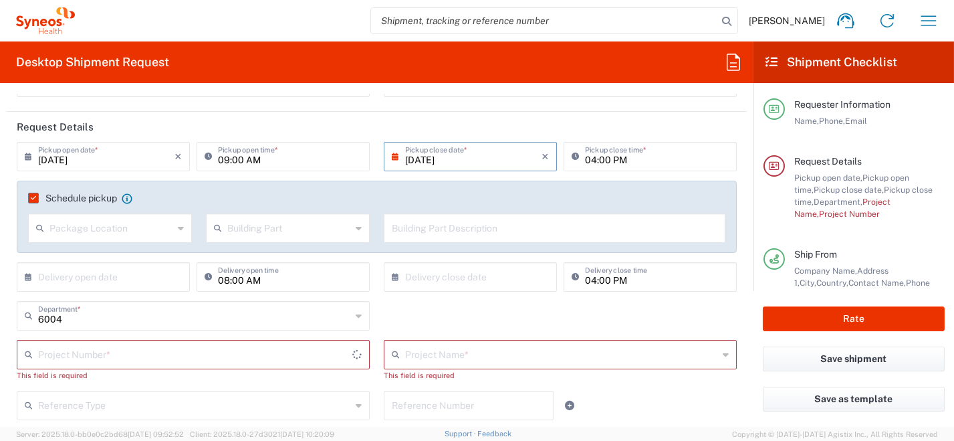
click at [346, 353] on input "text" at bounding box center [195, 353] width 314 height 23
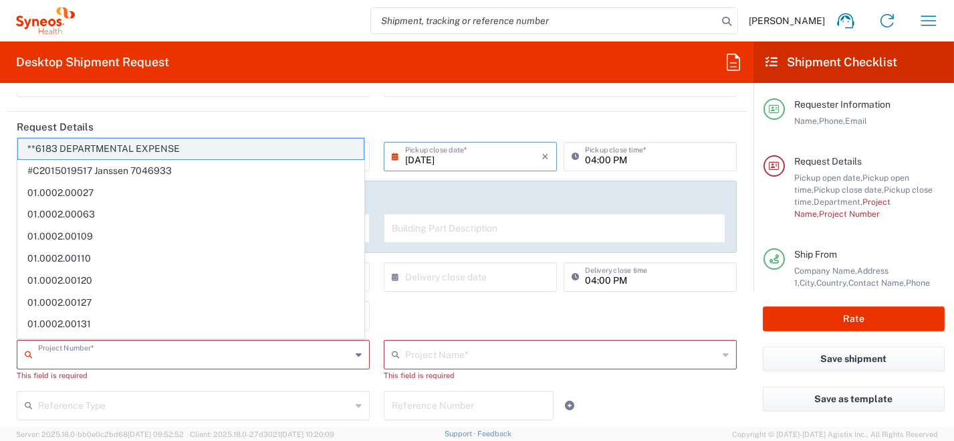
click at [185, 150] on span "**6183 DEPARTMENTAL EXPENSE" at bounding box center [191, 148] width 346 height 21
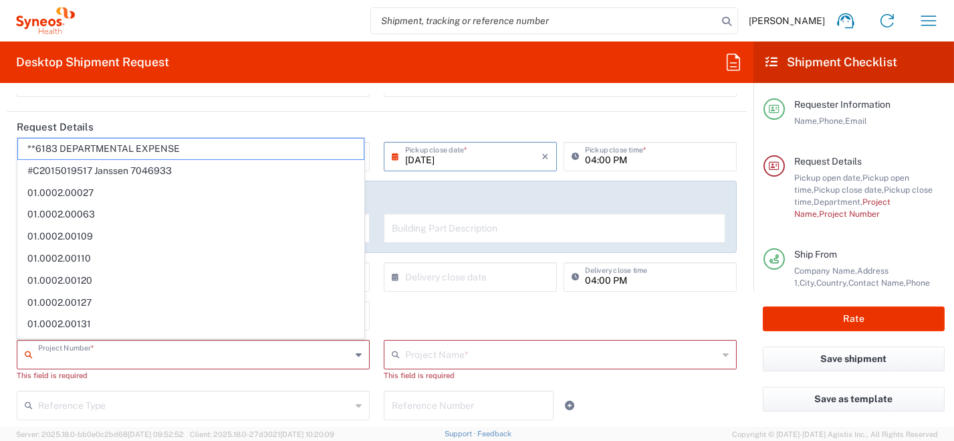
type input "**6183 DEPARTMENTAL EXPENSE"
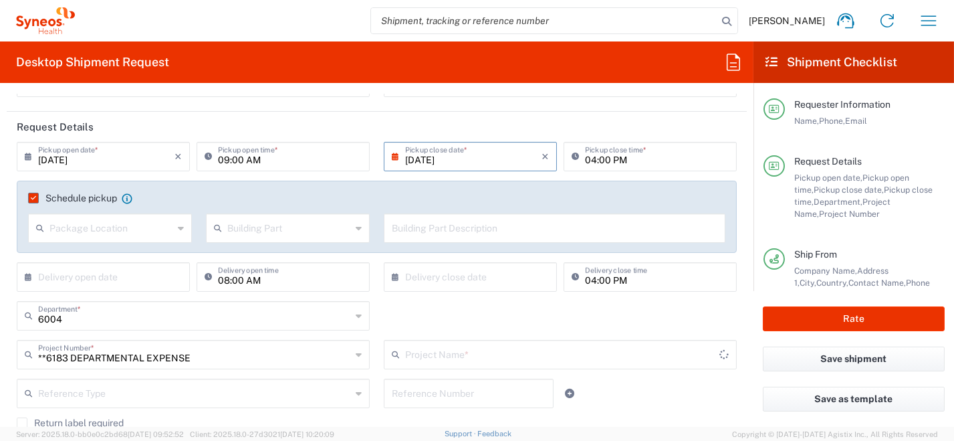
type input "6183"
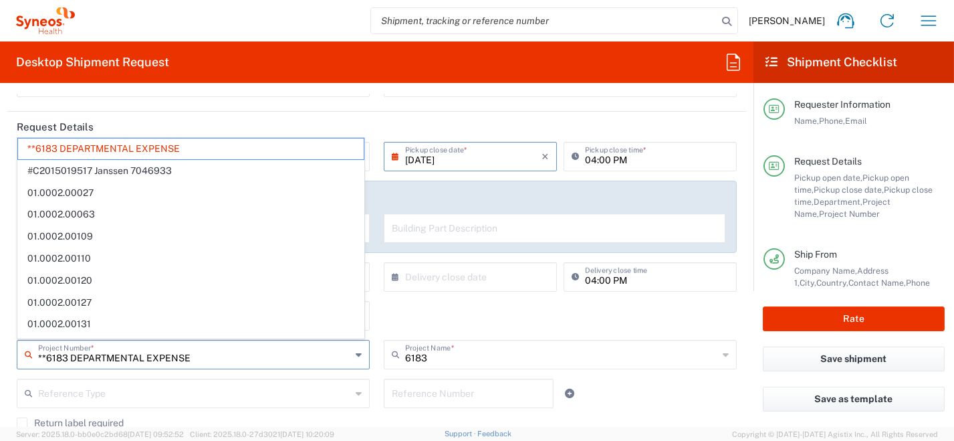
drag, startPoint x: 195, startPoint y: 357, endPoint x: 87, endPoint y: 348, distance: 108.0
click at [17, 348] on div "**6183 DEPARTMENTAL EXPENSE Project Number *" at bounding box center [193, 354] width 353 height 29
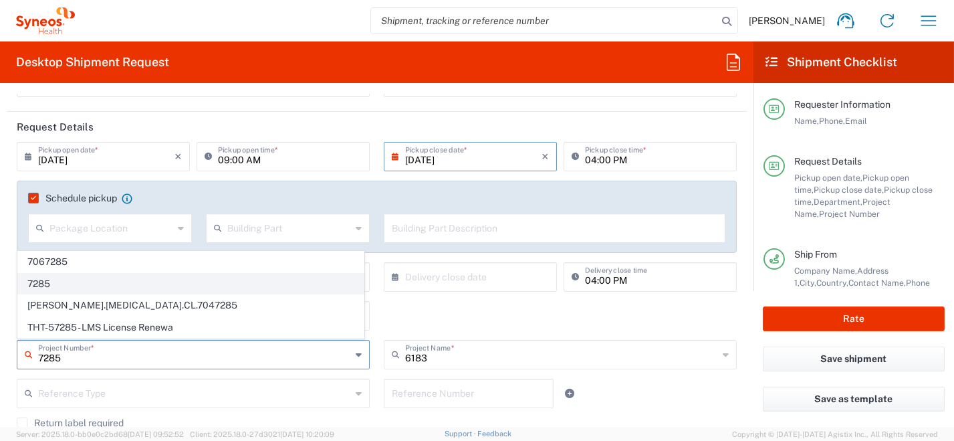
type input "7285"
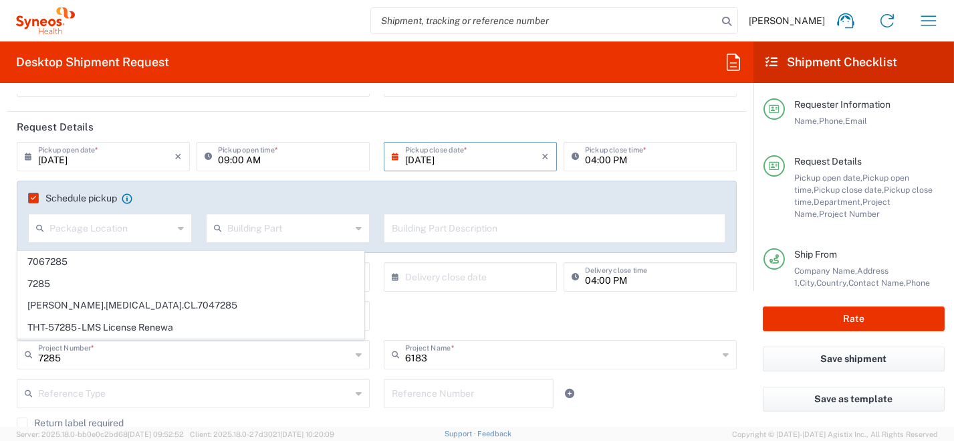
click at [48, 279] on span "7285" at bounding box center [191, 283] width 346 height 21
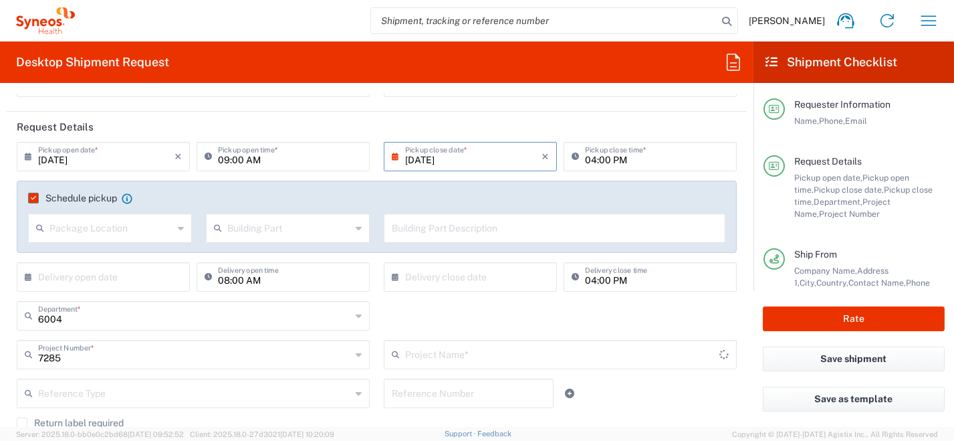
type input "ST-EUR - J&J [GEOGRAPHIC_DATA]"
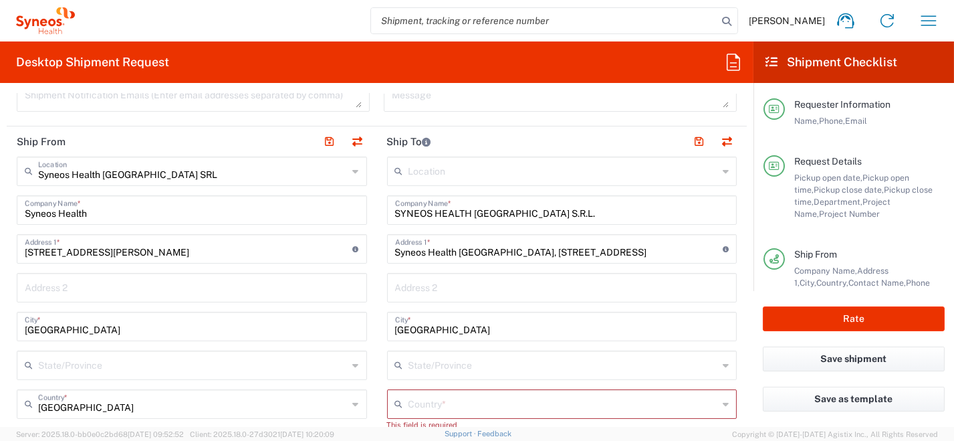
scroll to position [467, 0]
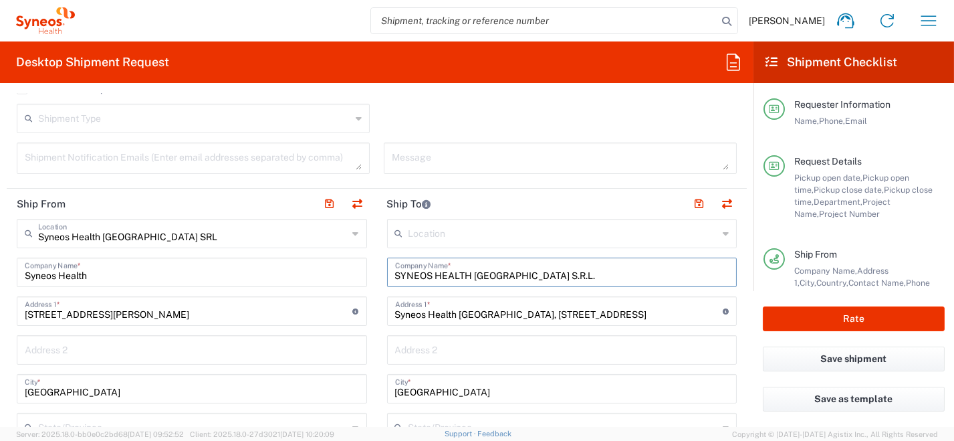
drag, startPoint x: 530, startPoint y: 273, endPoint x: 338, endPoint y: 271, distance: 191.9
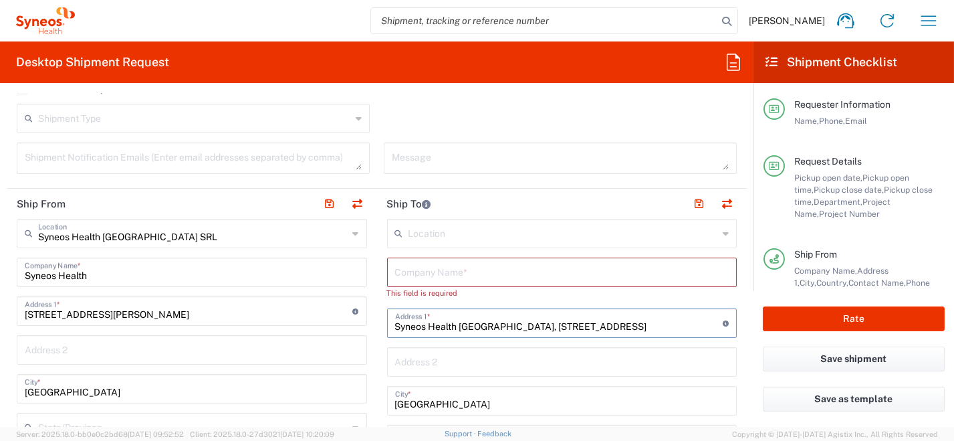
drag, startPoint x: 452, startPoint y: 309, endPoint x: 378, endPoint y: 330, distance: 76.2
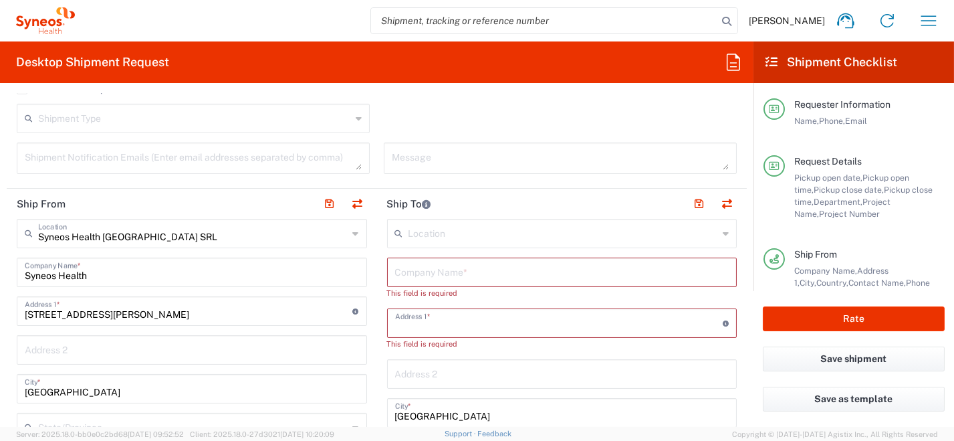
scroll to position [602, 0]
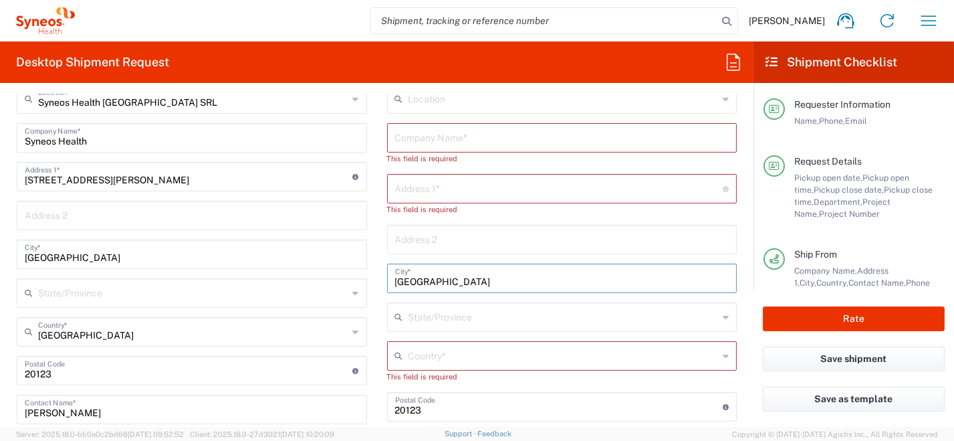
drag, startPoint x: 428, startPoint y: 280, endPoint x: 388, endPoint y: 289, distance: 40.4
click at [354, 275] on div "Ship From Syneos Health [GEOGRAPHIC_DATA] SRL Location Syneos Health [GEOGRAPHI…" at bounding box center [377, 391] width 740 height 674
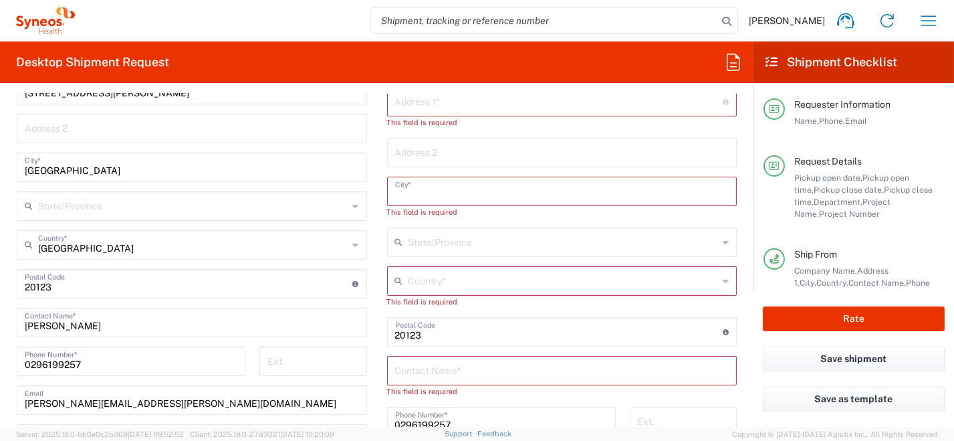
scroll to position [801, 0]
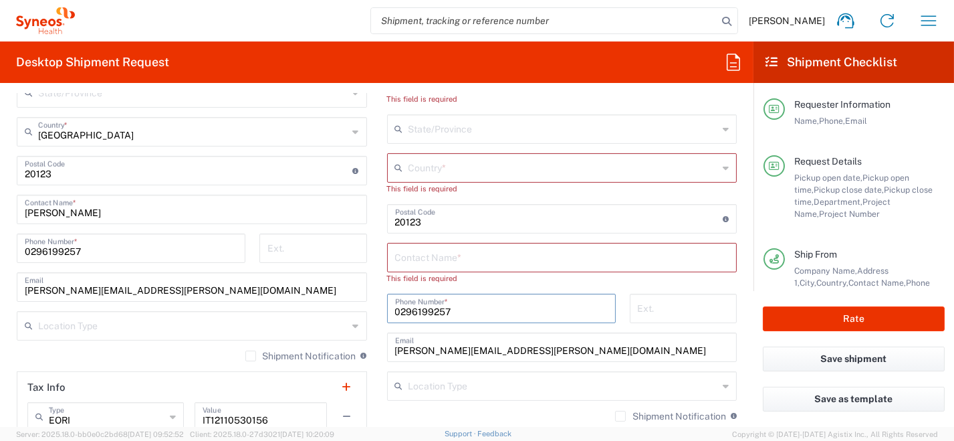
drag, startPoint x: 428, startPoint y: 308, endPoint x: 350, endPoint y: 297, distance: 78.9
click at [350, 297] on div "Ship From Syneos Health [GEOGRAPHIC_DATA] SRL Location Syneos Health [GEOGRAPHI…" at bounding box center [377, 191] width 740 height 674
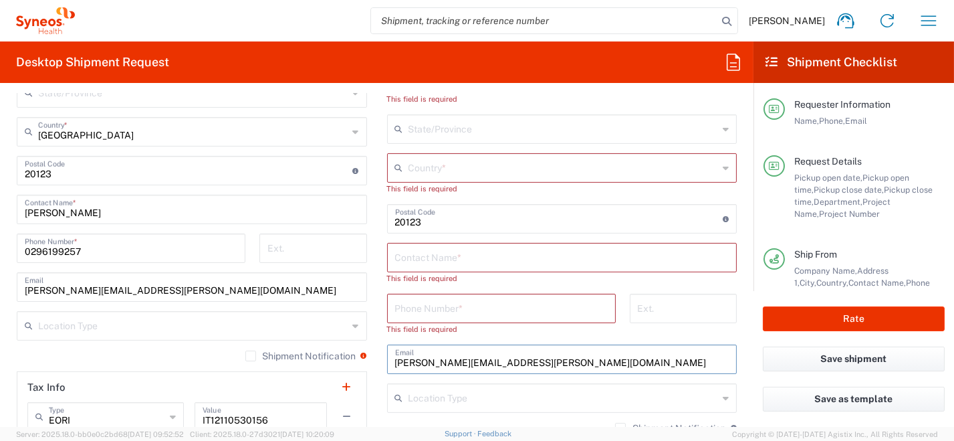
drag, startPoint x: 531, startPoint y: 359, endPoint x: 358, endPoint y: 352, distance: 173.9
click at [358, 353] on div "Ship From Syneos Health [GEOGRAPHIC_DATA] SRL Location Syneos Health [GEOGRAPHI…" at bounding box center [377, 191] width 740 height 674
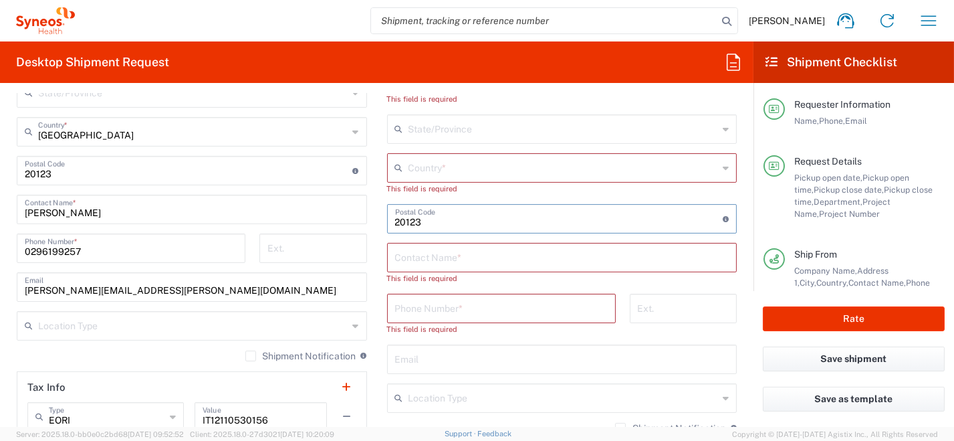
drag, startPoint x: 441, startPoint y: 218, endPoint x: 364, endPoint y: 218, distance: 77.5
click at [356, 215] on div "Ship From Syneos Health [GEOGRAPHIC_DATA] SRL Location Syneos Health [GEOGRAPHI…" at bounding box center [377, 191] width 740 height 674
click at [723, 164] on icon at bounding box center [726, 167] width 6 height 21
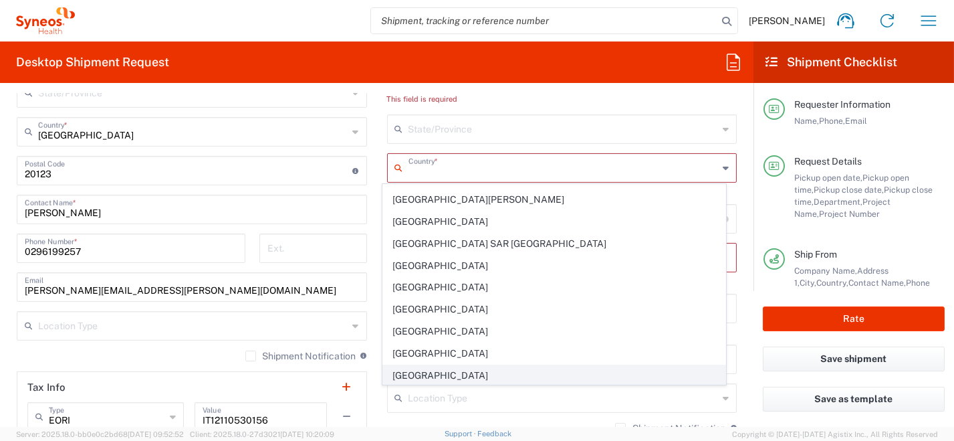
scroll to position [2206, 0]
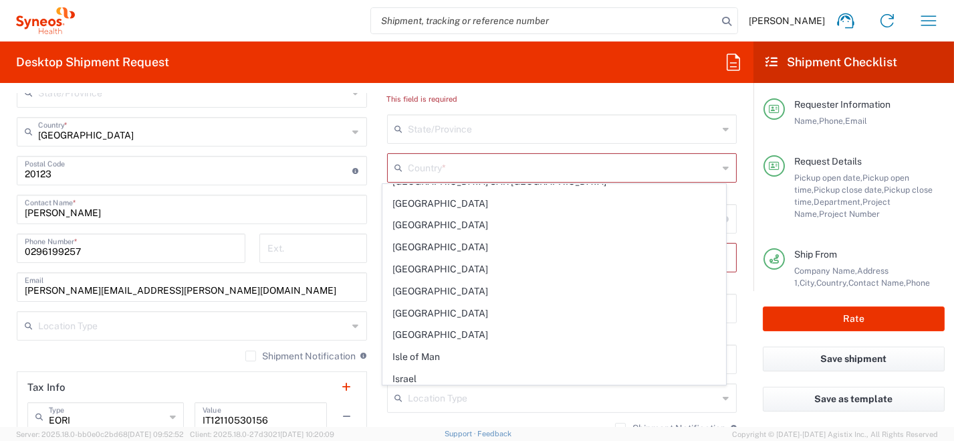
click at [465, 390] on span "[GEOGRAPHIC_DATA]" at bounding box center [554, 400] width 342 height 21
type input "[GEOGRAPHIC_DATA]"
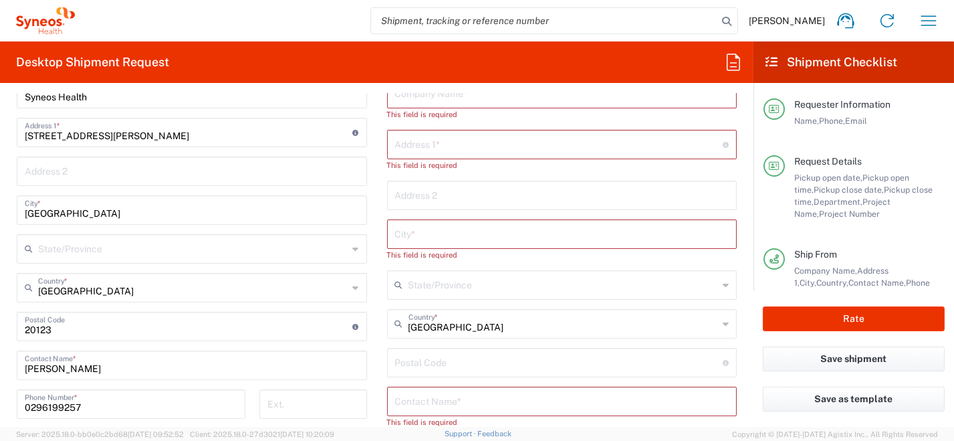
scroll to position [602, 0]
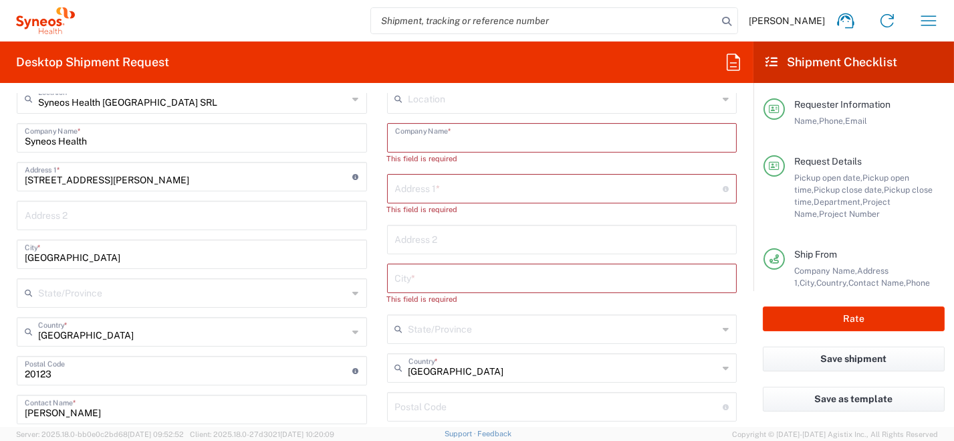
click at [422, 138] on input "text" at bounding box center [562, 136] width 334 height 23
paste input "Erica MENEGATTI"
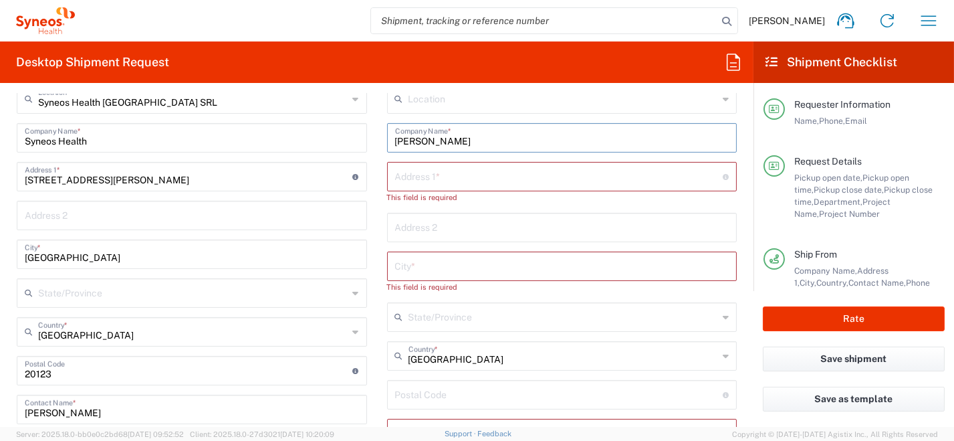
drag, startPoint x: 410, startPoint y: 141, endPoint x: 352, endPoint y: 140, distance: 58.2
click at [352, 138] on div "Ship From Syneos Health [GEOGRAPHIC_DATA] SRL Location Syneos Health [GEOGRAPHI…" at bounding box center [377, 391] width 740 height 674
drag, startPoint x: 509, startPoint y: 140, endPoint x: 390, endPoint y: 146, distance: 119.1
click at [387, 149] on div "ENRICA MENEGATTI Company Name *" at bounding box center [562, 137] width 350 height 29
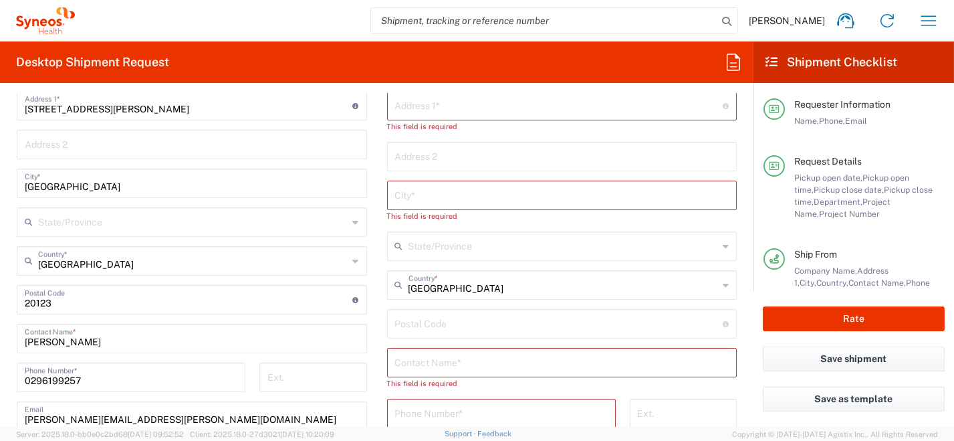
scroll to position [801, 0]
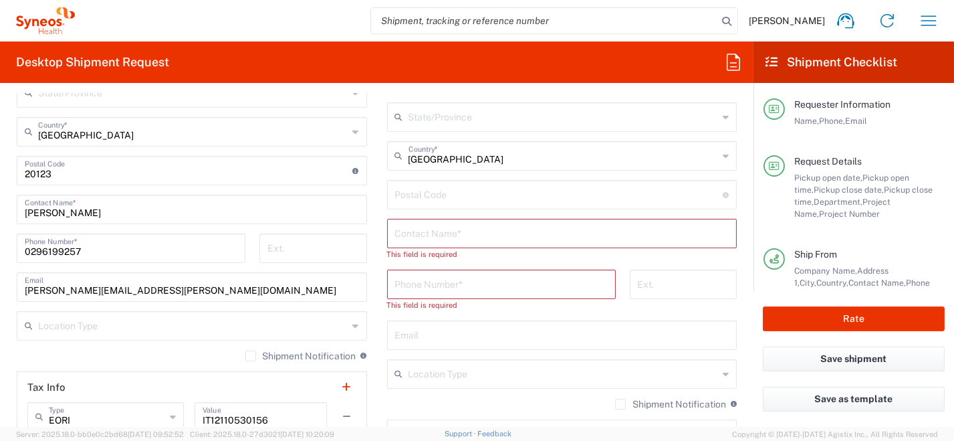
type input "ENRICA MENEGATTI"
click at [436, 237] on input "text" at bounding box center [562, 232] width 334 height 23
paste input "ENRICA MENEGATTI"
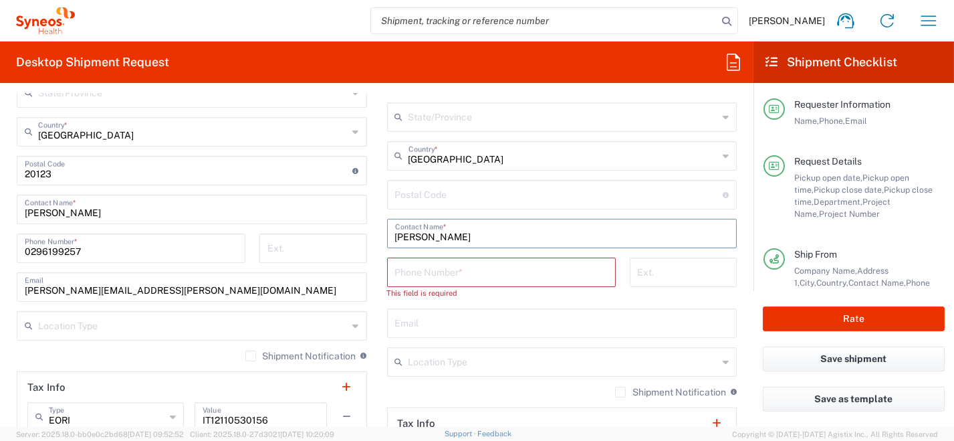
type input "ENRICA MENEGATTI"
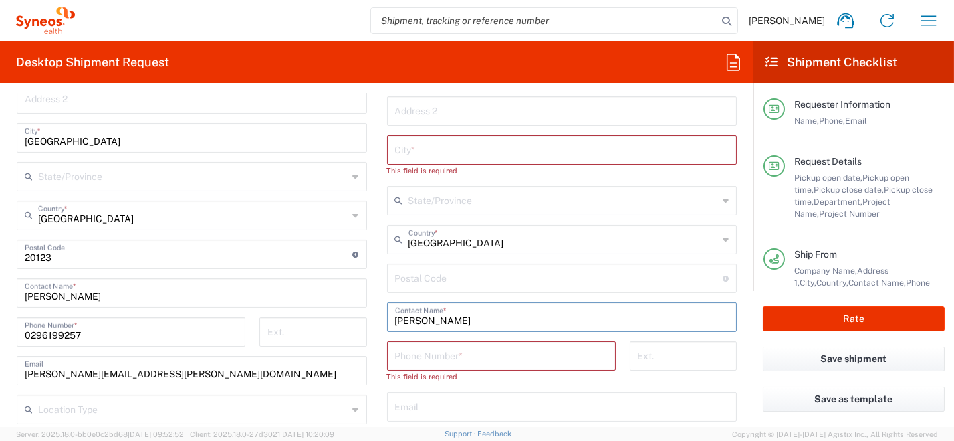
scroll to position [668, 0]
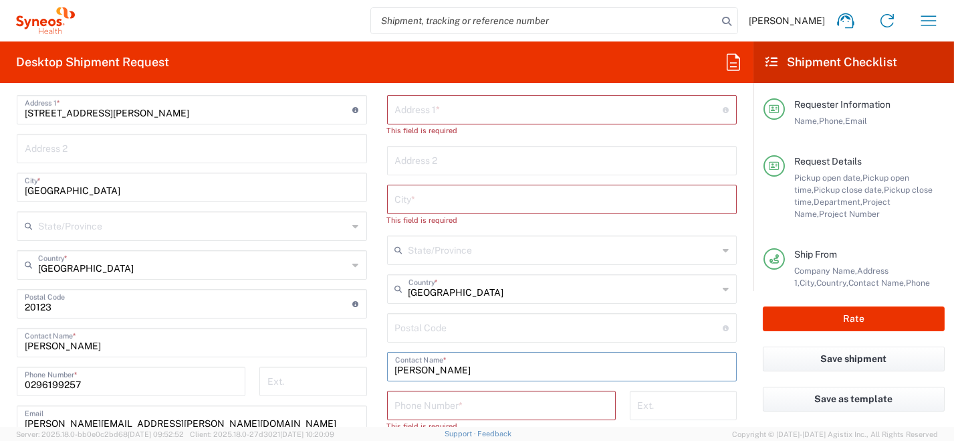
click at [430, 203] on input "text" at bounding box center [562, 197] width 334 height 23
click at [410, 110] on input "text" at bounding box center [559, 108] width 328 height 23
paste input "Via Torino 4A 10090 Castiglione torinese"
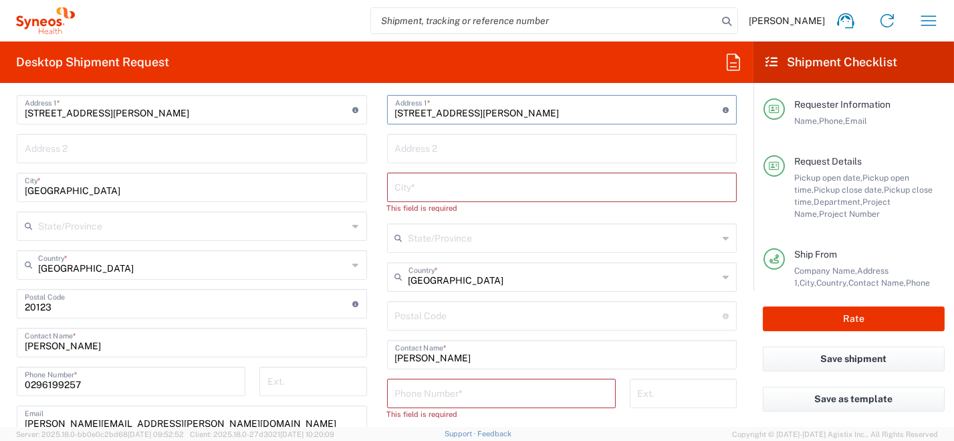
drag, startPoint x: 463, startPoint y: 112, endPoint x: 490, endPoint y: 112, distance: 27.4
click at [490, 112] on input "Via Torino 4A 10090 Castiglione torinese" at bounding box center [559, 108] width 328 height 23
type input "Via Torino 4A Castiglione torinese"
click at [445, 313] on input "undefined" at bounding box center [559, 314] width 328 height 23
paste input "10090"
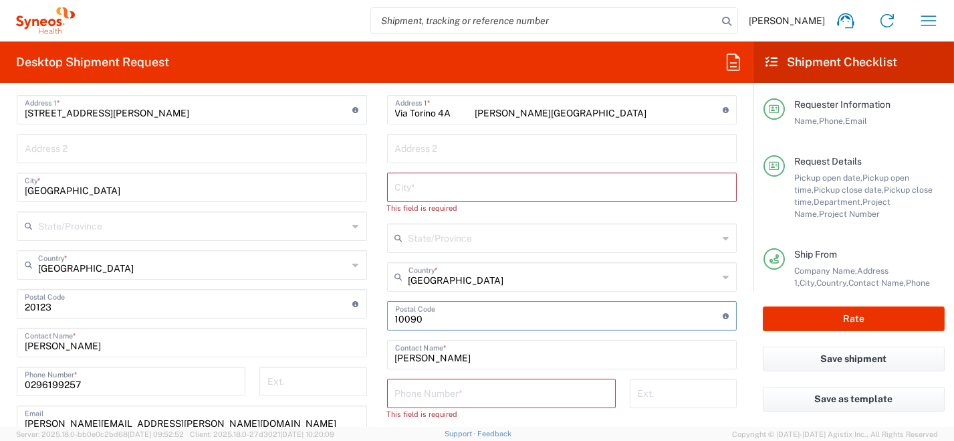
type input "10090"
drag, startPoint x: 575, startPoint y: 112, endPoint x: 483, endPoint y: 110, distance: 92.3
click at [478, 105] on input "Via Torino 4A Castiglione torinese" at bounding box center [559, 108] width 328 height 23
type input "Via Torino 4A"
click at [479, 189] on input "text" at bounding box center [562, 185] width 334 height 23
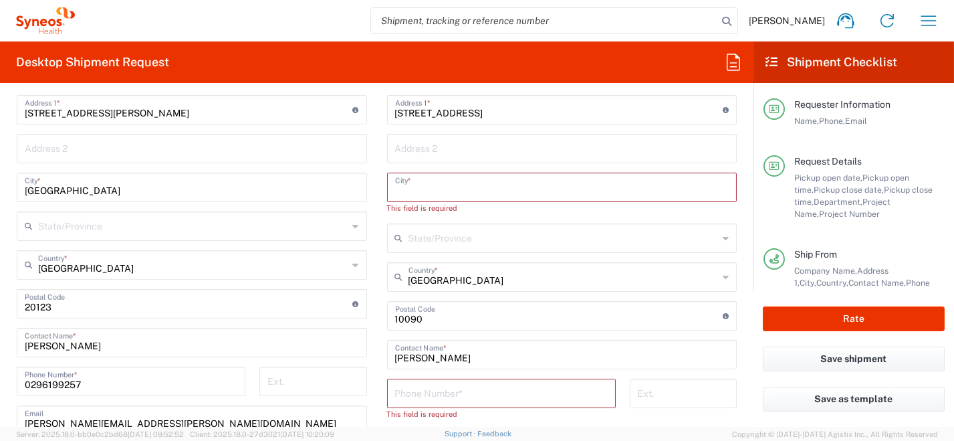
paste input "Castiglione torinese"
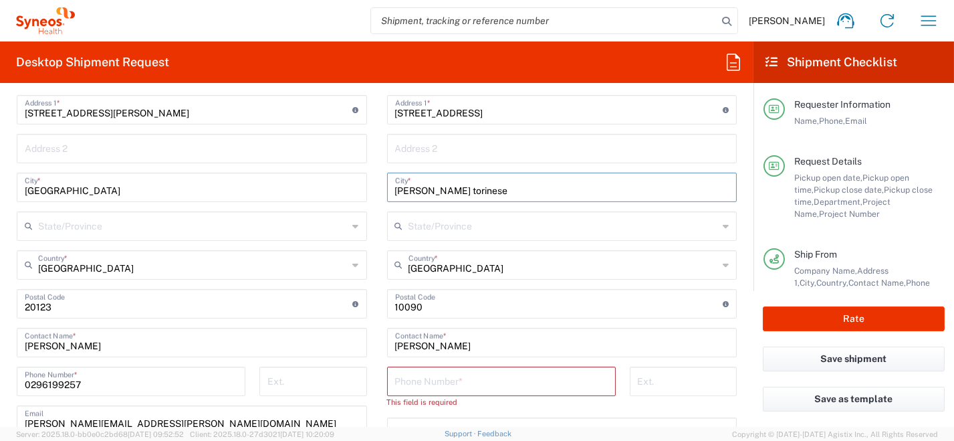
click at [441, 191] on input "Castiglione torinese" at bounding box center [562, 185] width 334 height 23
click at [498, 188] on input "Castiglione Torinese" at bounding box center [562, 185] width 334 height 23
type input "Castiglione Torinese (TO)"
click at [441, 385] on input "tel" at bounding box center [501, 379] width 213 height 23
paste input "Castiglione torinese"
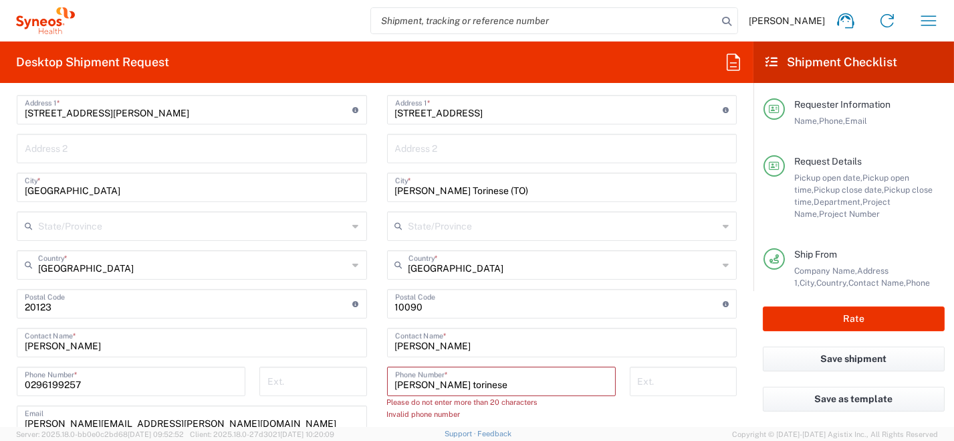
drag, startPoint x: 479, startPoint y: 386, endPoint x: 352, endPoint y: 384, distance: 127.0
click at [336, 387] on div "Ship From Syneos Health [GEOGRAPHIC_DATA] SRL Location Syneos Health [GEOGRAPHI…" at bounding box center [377, 324] width 740 height 674
paste input "+39 345 2484050"
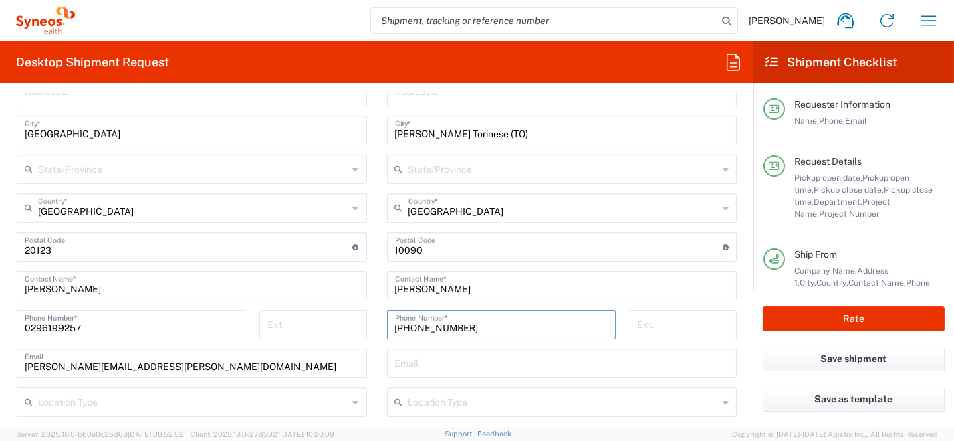
scroll to position [735, 0]
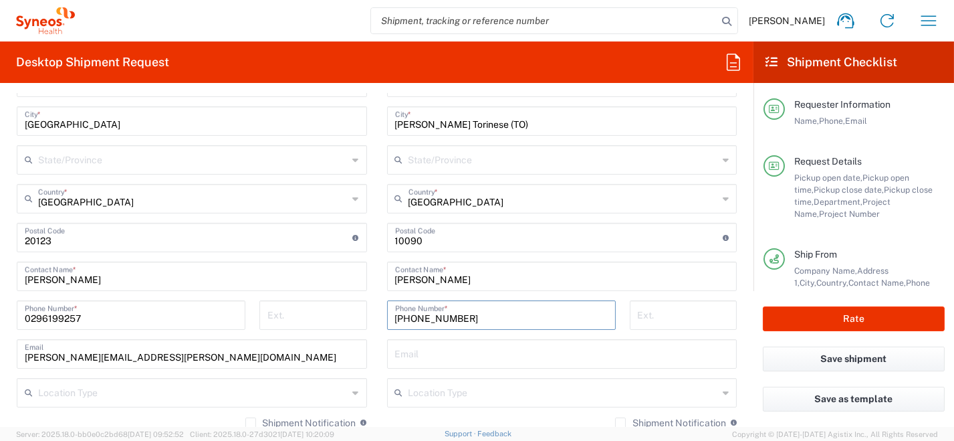
type input "+39 345 2484050"
click at [423, 347] on input "text" at bounding box center [562, 352] width 334 height 23
paste input "erica.menegatti@syneoshealth.com"
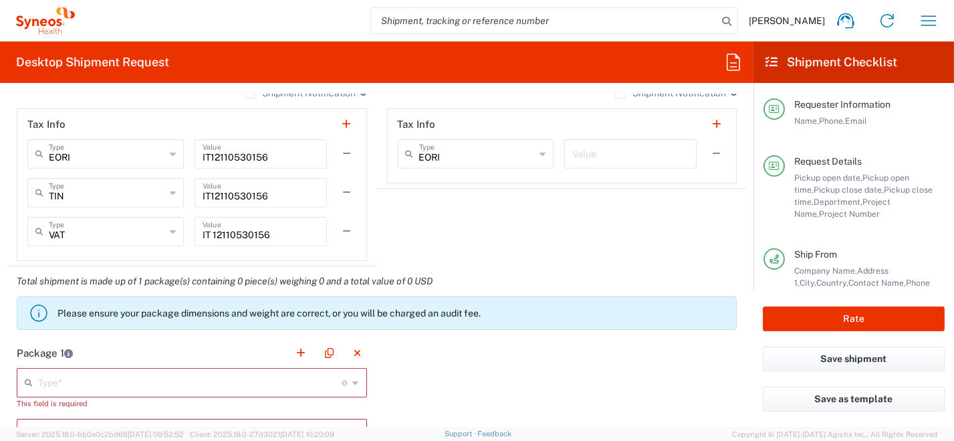
scroll to position [1136, 0]
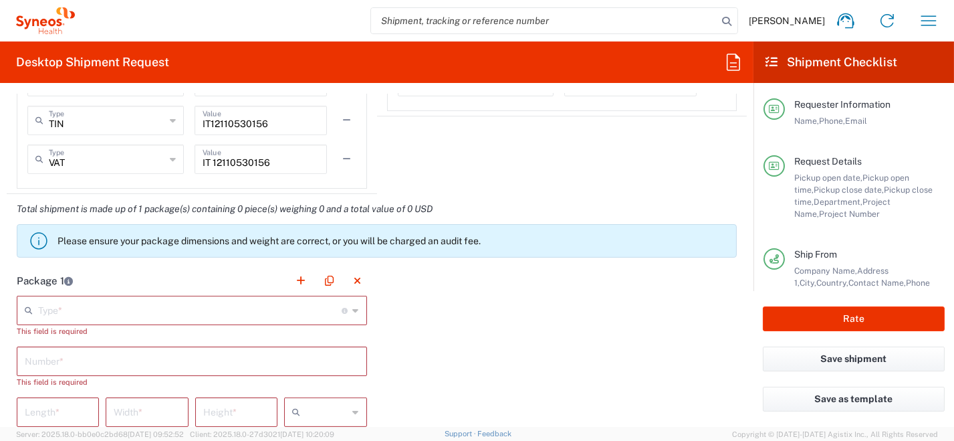
type input "erica.menegatti@syneoshealth.com"
click at [353, 305] on icon at bounding box center [356, 309] width 6 height 21
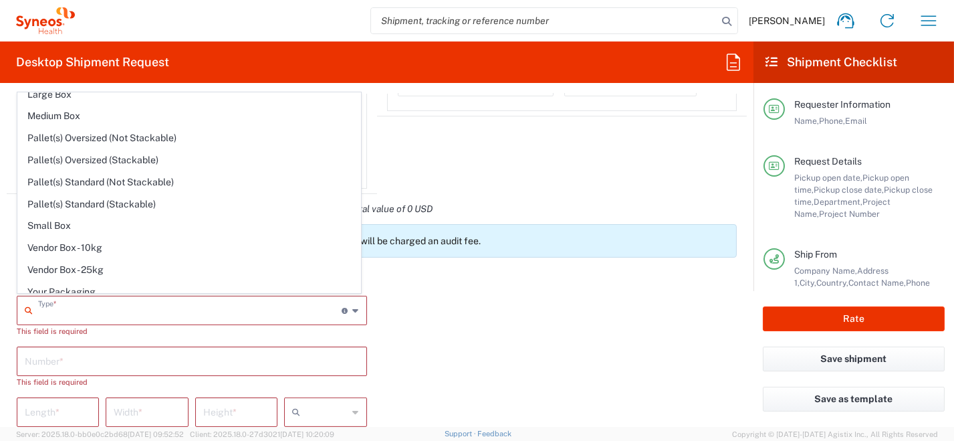
scroll to position [37, 0]
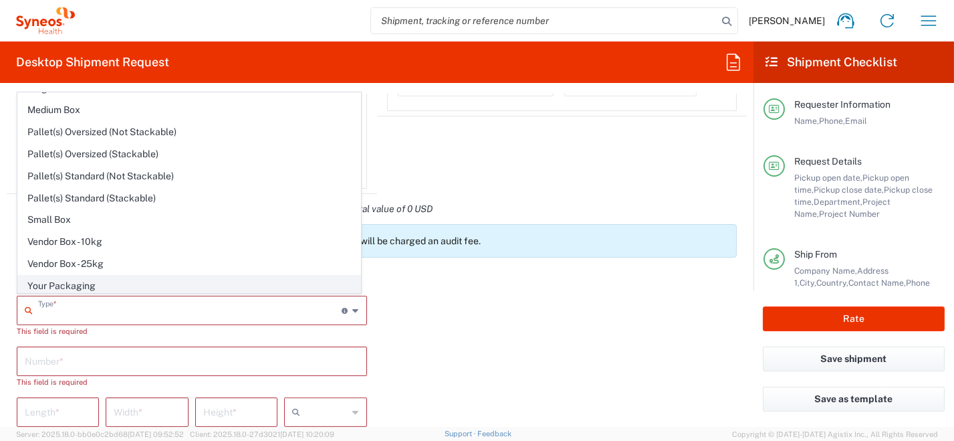
click at [260, 290] on span "Your Packaging" at bounding box center [189, 285] width 342 height 21
type input "Your Packaging"
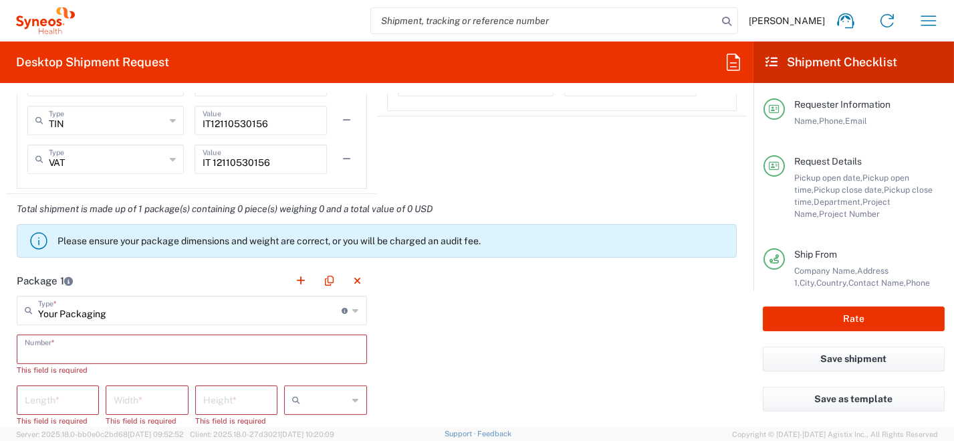
click at [114, 344] on input "text" at bounding box center [192, 347] width 334 height 23
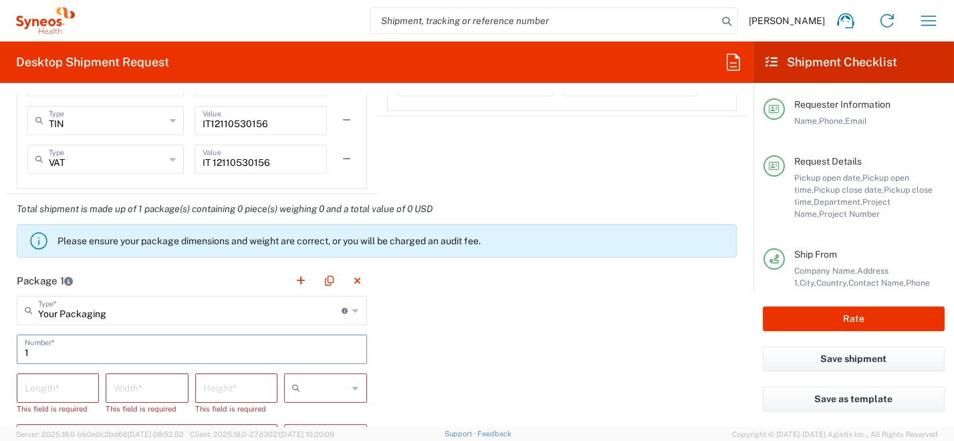
type input "1"
click at [353, 388] on icon at bounding box center [356, 387] width 6 height 21
click at [319, 314] on span "cm" at bounding box center [321, 315] width 79 height 21
type input "cm"
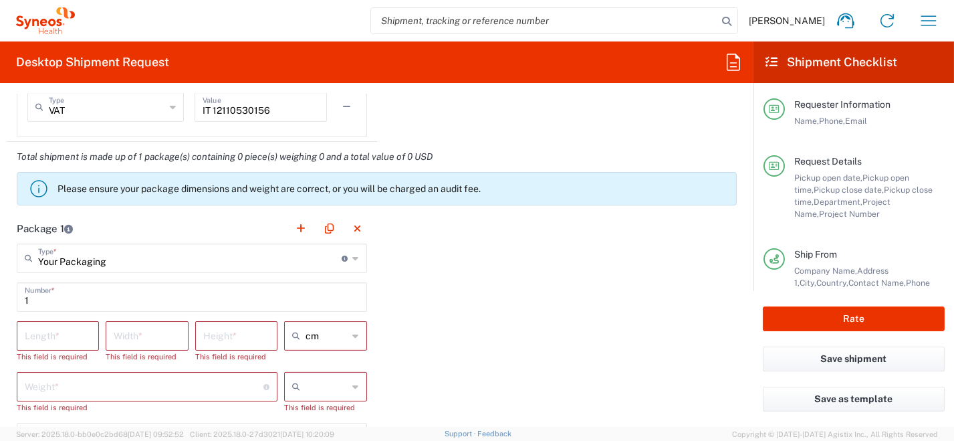
scroll to position [1269, 0]
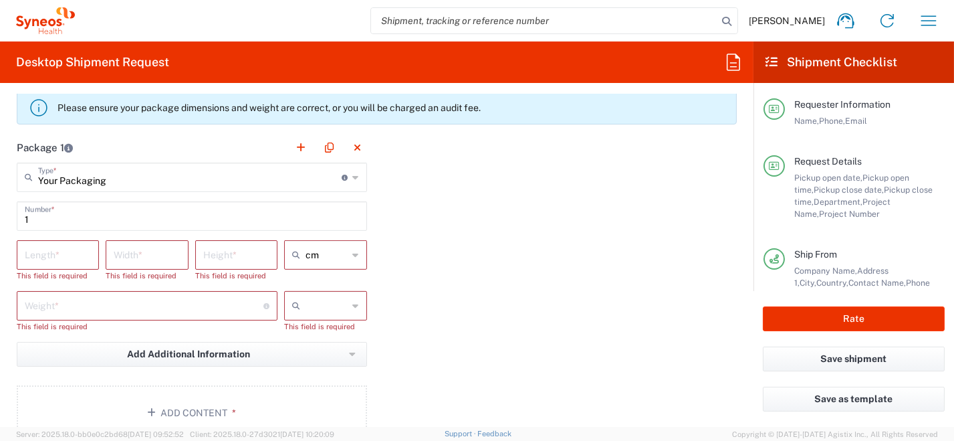
click at [353, 303] on icon at bounding box center [356, 305] width 6 height 21
drag, startPoint x: 338, startPoint y: 336, endPoint x: 299, endPoint y: 325, distance: 39.6
click at [336, 336] on span "kgs" at bounding box center [321, 332] width 79 height 21
type input "kgs"
click at [53, 253] on input "number" at bounding box center [58, 253] width 66 height 23
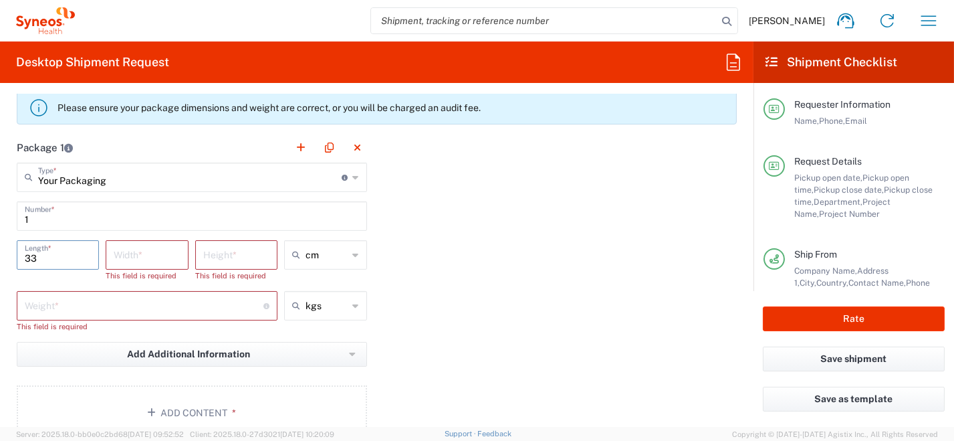
type input "33"
click at [124, 259] on input "number" at bounding box center [147, 253] width 66 height 23
type input "23"
click at [217, 259] on input "number" at bounding box center [236, 253] width 66 height 23
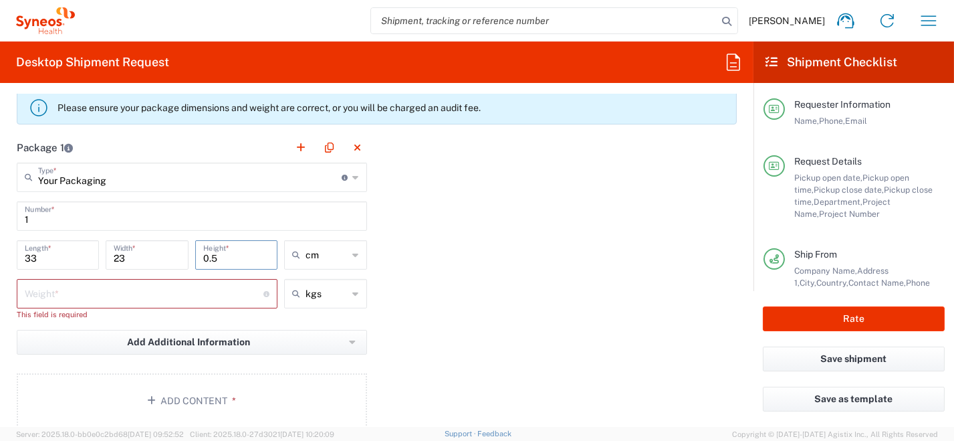
type input "0.5"
click at [45, 293] on input "number" at bounding box center [144, 292] width 239 height 23
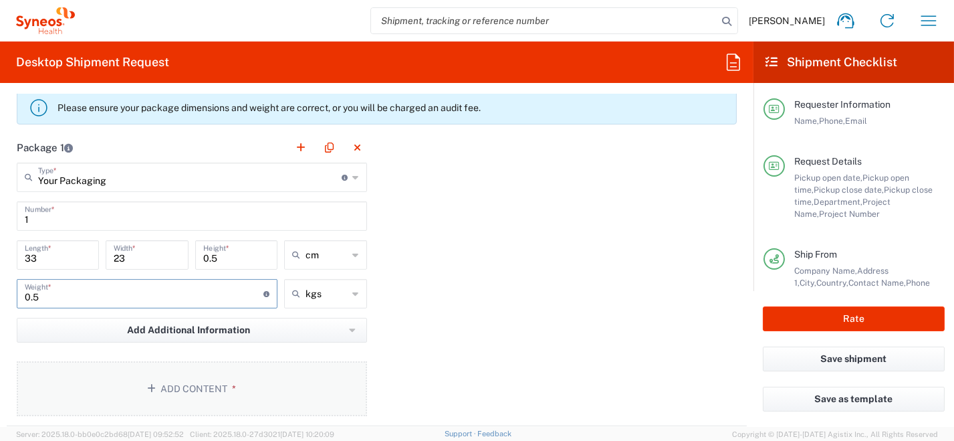
type input "0.5"
click at [217, 382] on button "Add Content *" at bounding box center [192, 388] width 350 height 55
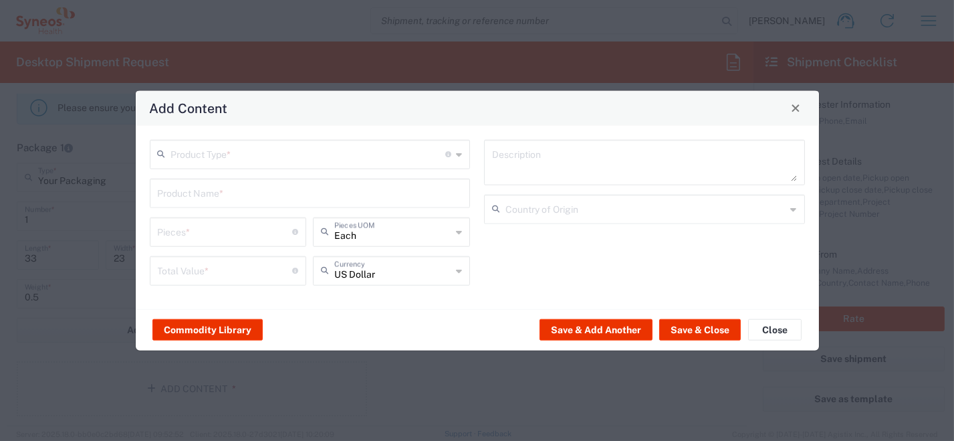
click at [461, 153] on icon at bounding box center [459, 153] width 6 height 21
click at [387, 183] on span "Documents" at bounding box center [309, 183] width 318 height 21
type input "Documents"
type input "1"
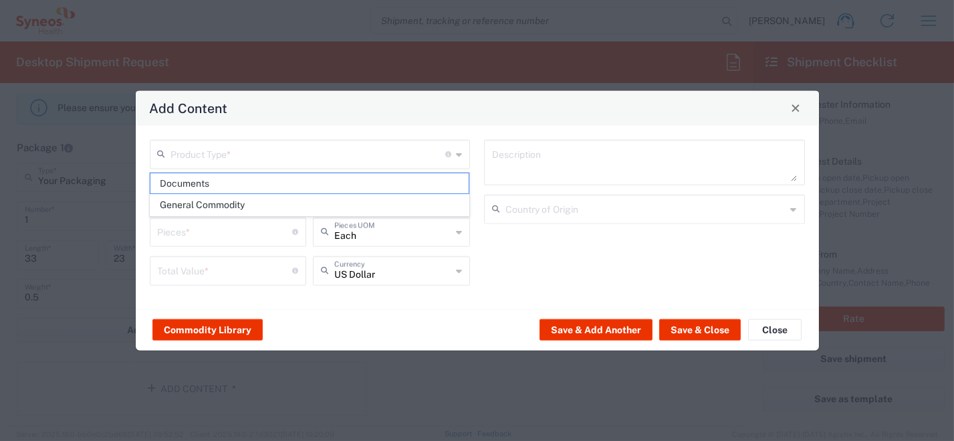
type input "1"
type textarea "Documents"
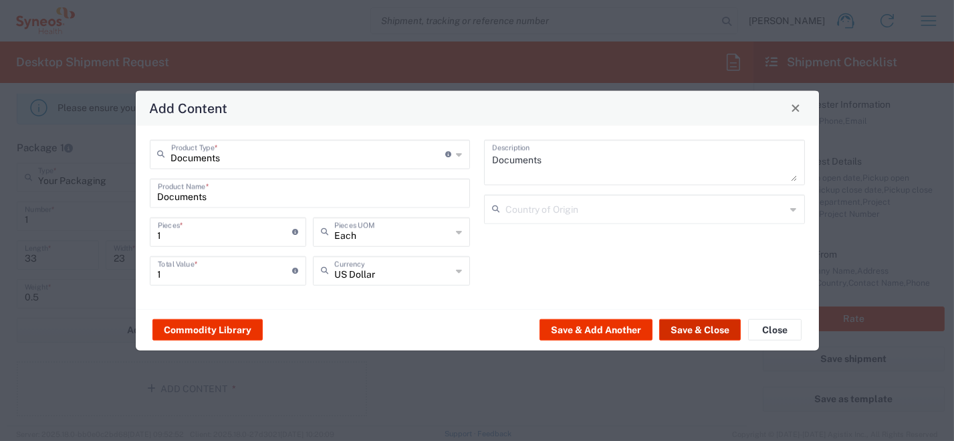
click at [701, 334] on button "Save & Close" at bounding box center [700, 329] width 82 height 21
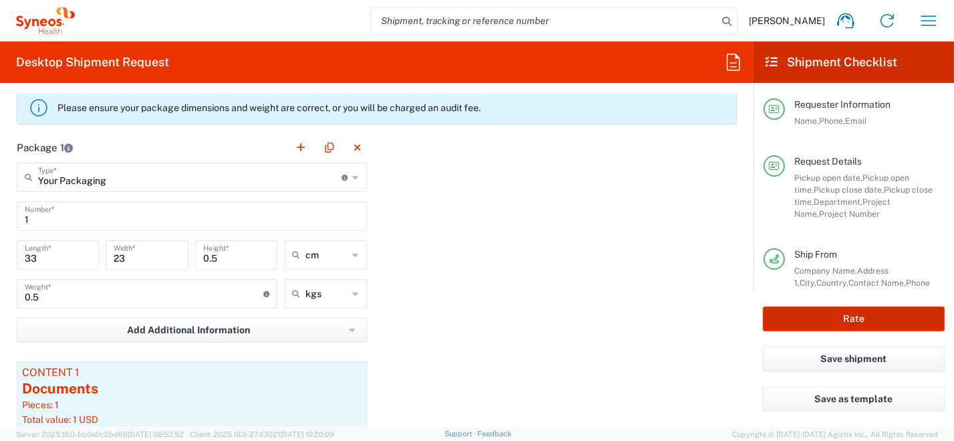
click at [852, 325] on button "Rate" at bounding box center [854, 318] width 182 height 25
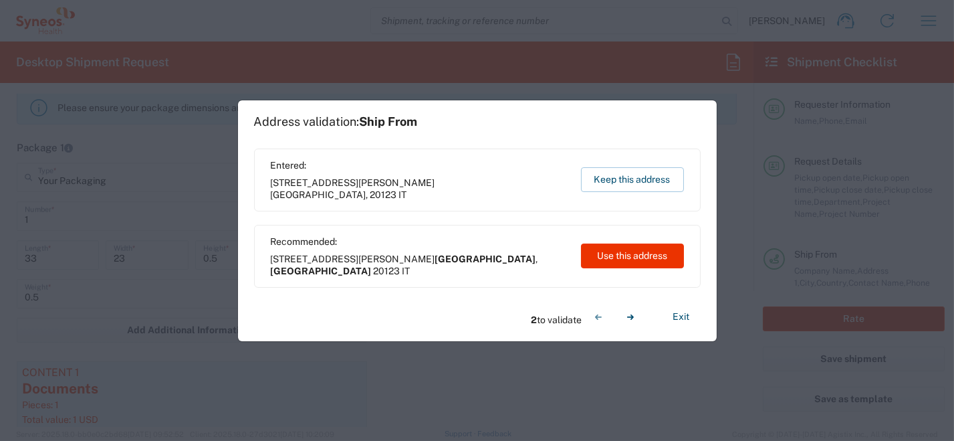
type input "7285"
click at [649, 262] on button "Use this address" at bounding box center [632, 255] width 103 height 25
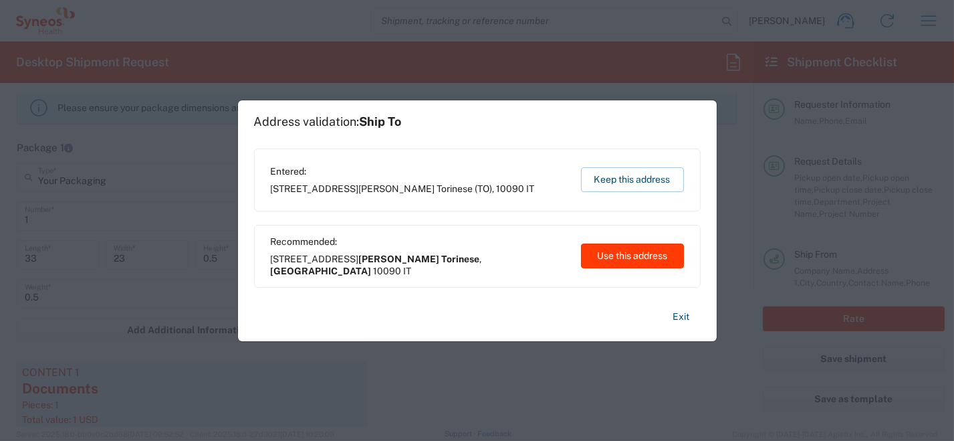
click at [654, 255] on button "Use this address" at bounding box center [632, 255] width 103 height 25
type input "[GEOGRAPHIC_DATA]"
type input "Castiglione Torinese"
type input "[GEOGRAPHIC_DATA]"
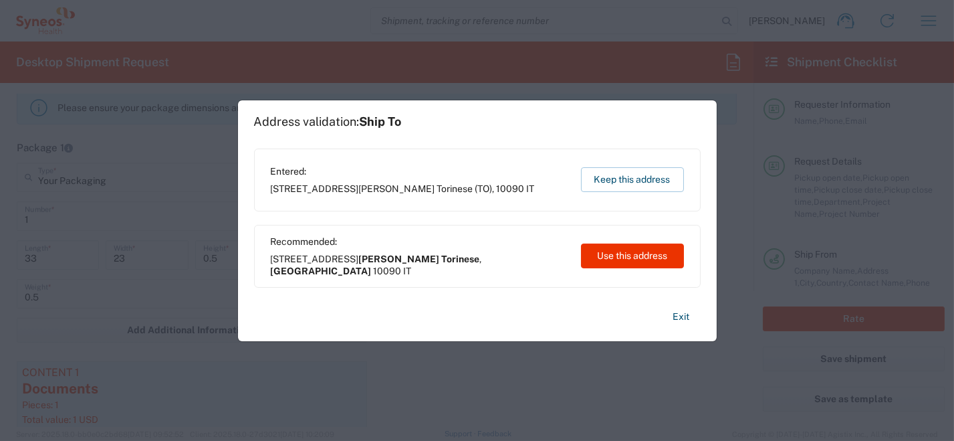
type input "[GEOGRAPHIC_DATA]"
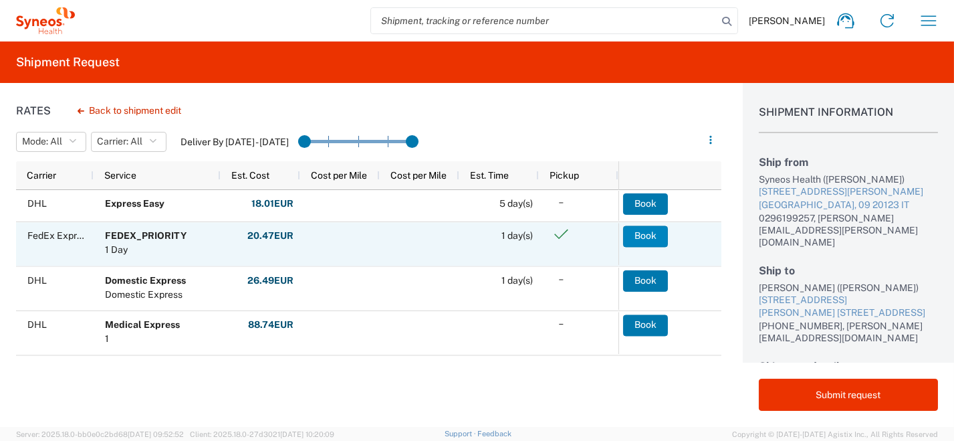
click at [636, 235] on button "Book" at bounding box center [645, 235] width 45 height 21
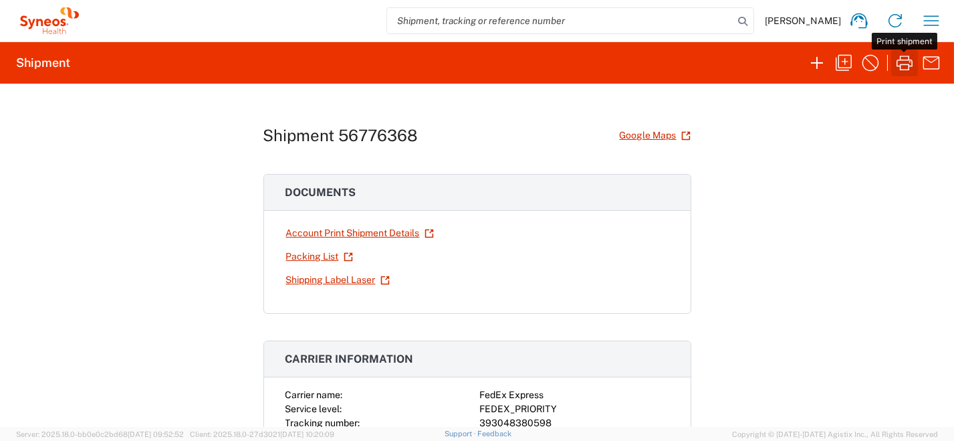
click at [905, 68] on icon "button" at bounding box center [904, 62] width 21 height 21
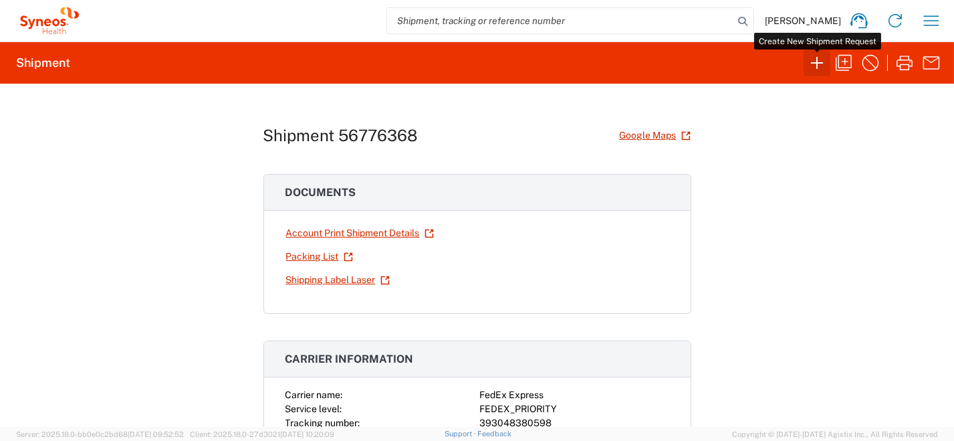
click at [815, 61] on icon "button" at bounding box center [817, 63] width 12 height 12
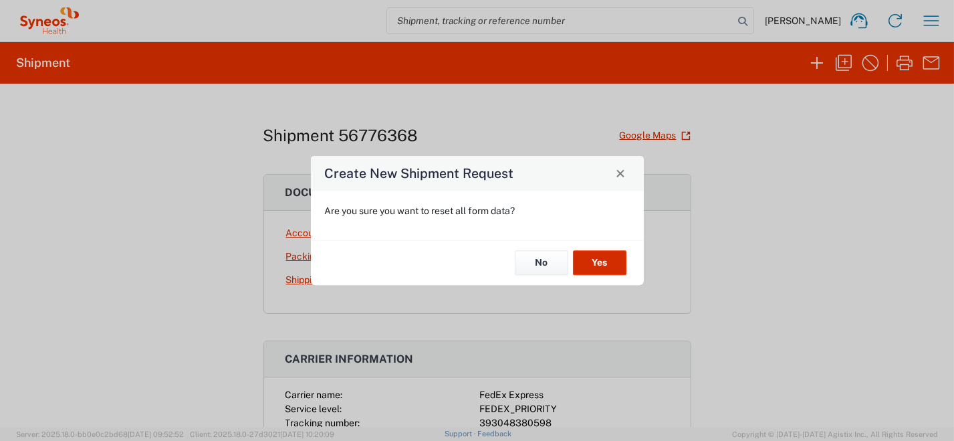
click at [603, 259] on button "Yes" at bounding box center [599, 263] width 53 height 25
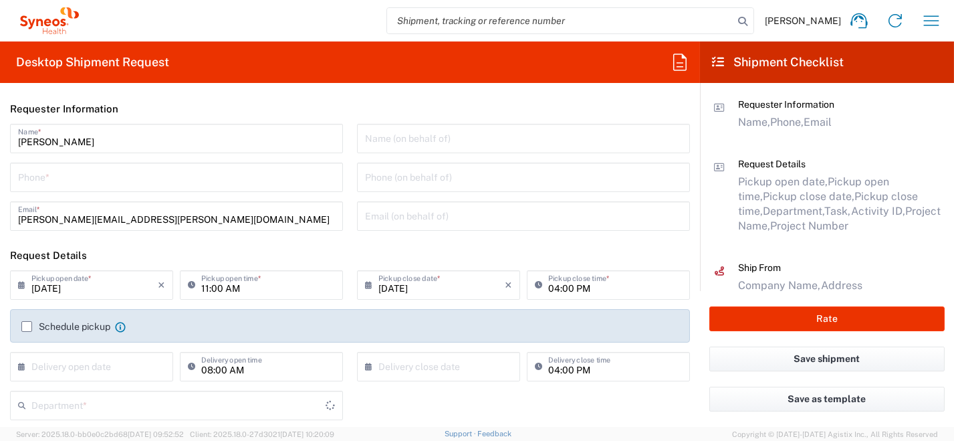
type input "8350"
click at [64, 179] on input "tel" at bounding box center [176, 175] width 317 height 23
type input "0296199257"
type input "[PERSON_NAME][EMAIL_ADDRESS][PERSON_NAME][DOMAIN_NAME]"
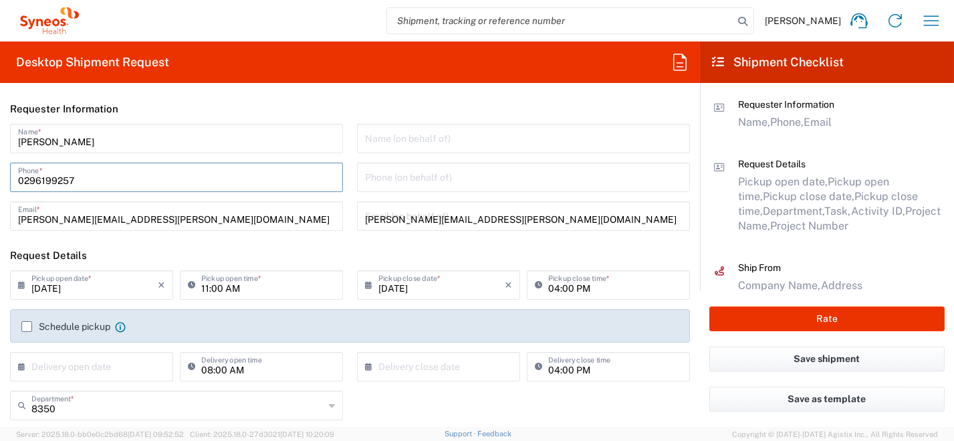
type input "[PERSON_NAME]"
type input "0296199257"
type input "SYNEOS HEALTH [GEOGRAPHIC_DATA] S.R.L."
type input "Syneos Health [GEOGRAPHIC_DATA], [STREET_ADDRESS]"
type input "[GEOGRAPHIC_DATA]"
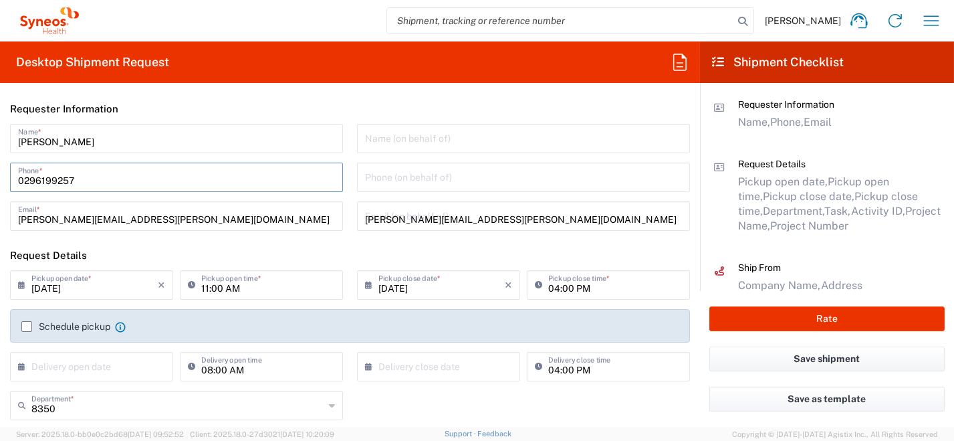
type input "[PERSON_NAME]"
type input "[GEOGRAPHIC_DATA]"
type input "20123"
type input "0296199257"
type input "[PERSON_NAME][EMAIL_ADDRESS][PERSON_NAME][DOMAIN_NAME]"
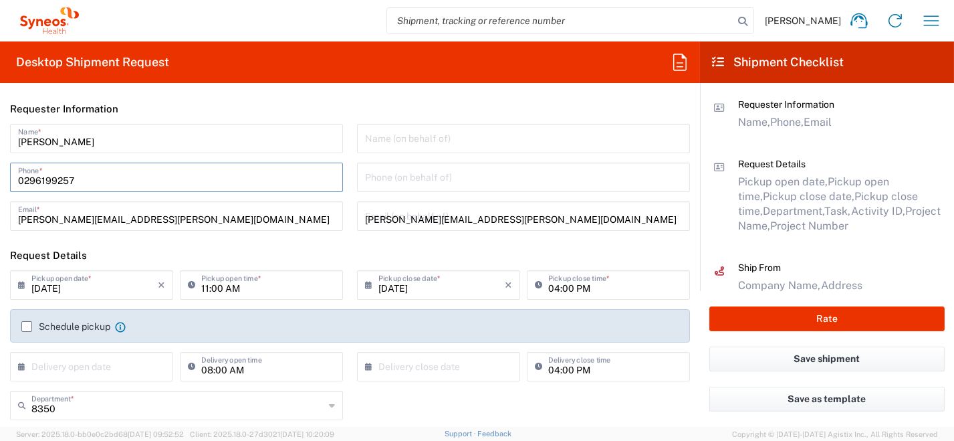
type input "[PERSON_NAME]"
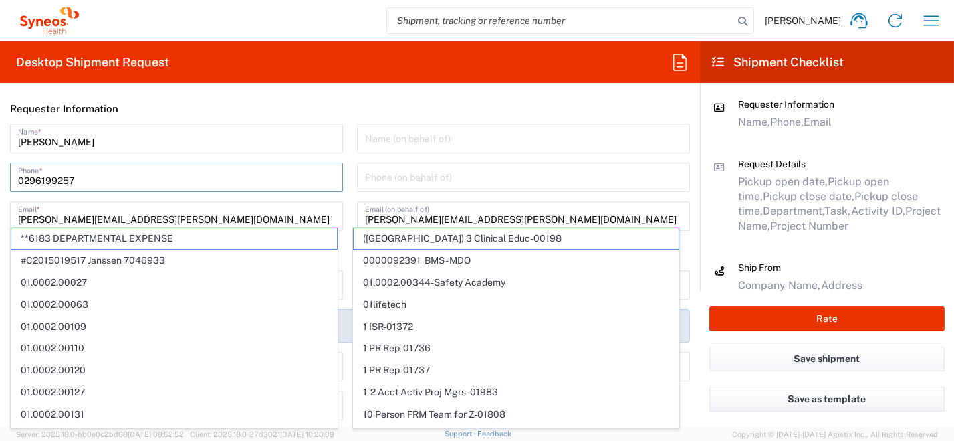
click at [223, 133] on input "[PERSON_NAME]" at bounding box center [176, 137] width 317 height 23
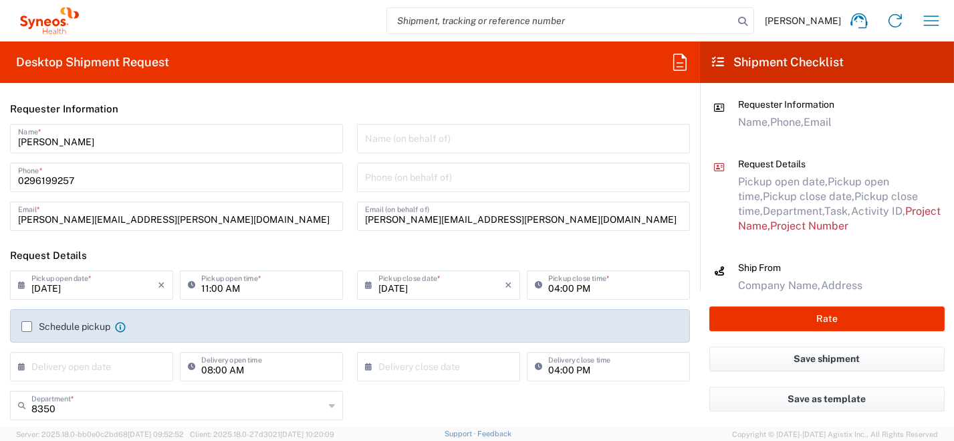
click at [26, 289] on icon at bounding box center [24, 284] width 13 height 21
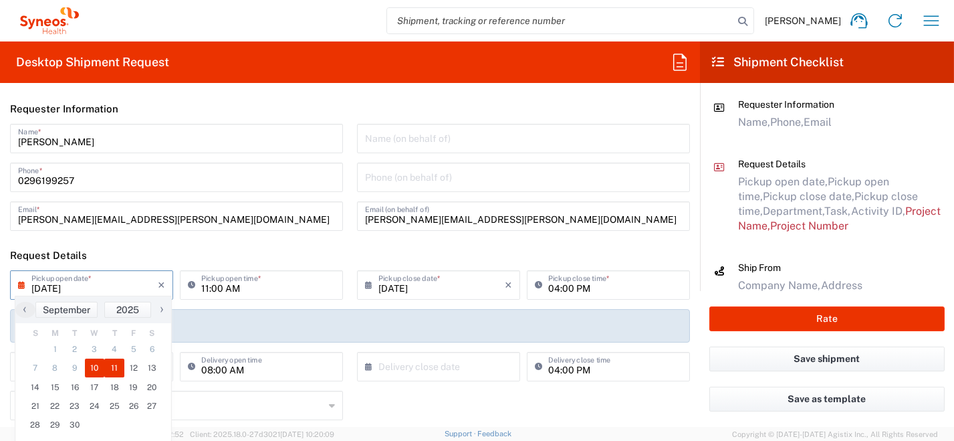
click at [109, 366] on span "11" at bounding box center [114, 367] width 20 height 19
type input "[DATE]"
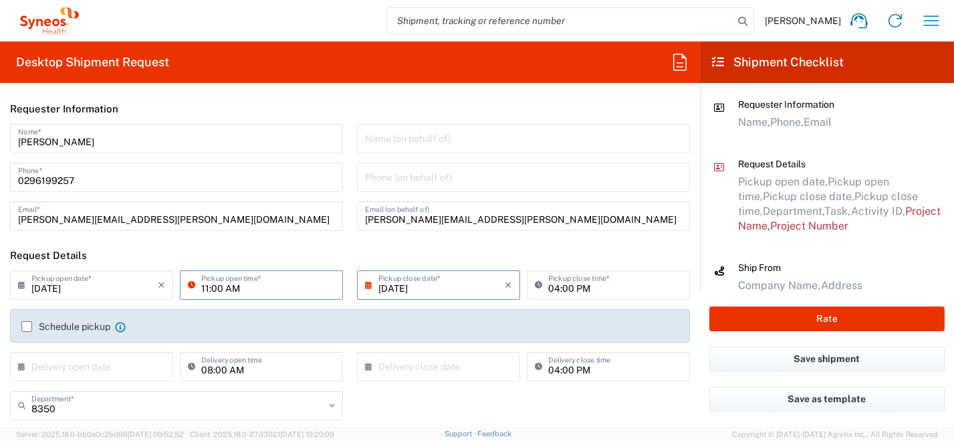
click at [252, 288] on input "11:00 AM" at bounding box center [268, 283] width 134 height 23
drag, startPoint x: 253, startPoint y: 288, endPoint x: 138, endPoint y: 236, distance: 126.2
click at [131, 273] on div "09/11/2025 × Pickup open date * Cancel Apply 11:00 AM Pickup open time *" at bounding box center [177, 289] width 340 height 39
type input "09:00 AM"
type input "[GEOGRAPHIC_DATA]"
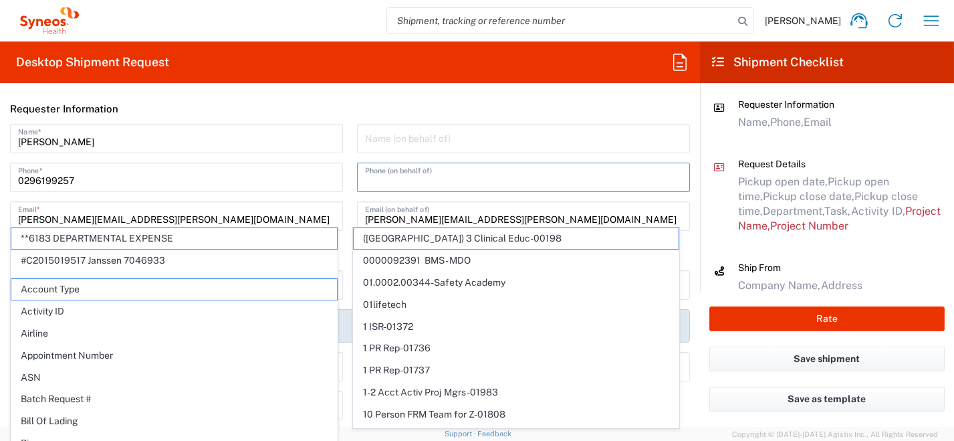
click at [618, 188] on div "Phone (on behalf of)" at bounding box center [523, 176] width 333 height 29
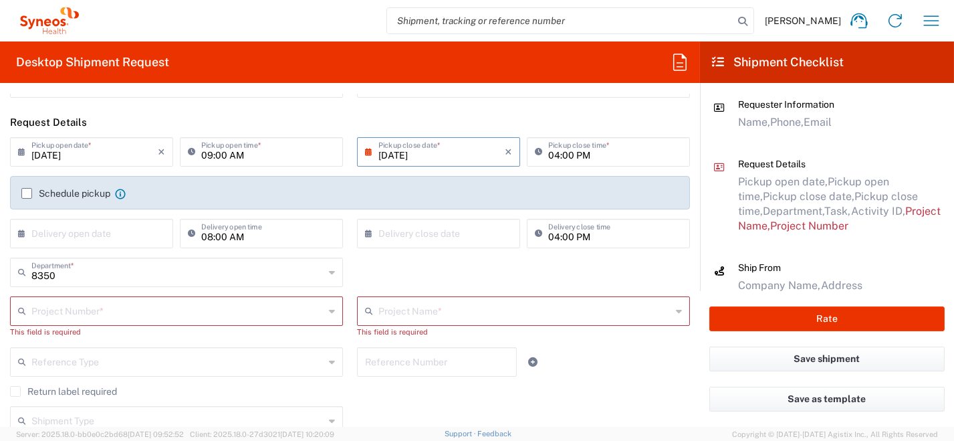
scroll to position [134, 0]
click at [23, 195] on label "Schedule pickup" at bounding box center [65, 192] width 89 height 11
click at [27, 193] on input "Schedule pickup" at bounding box center [27, 193] width 0 height 0
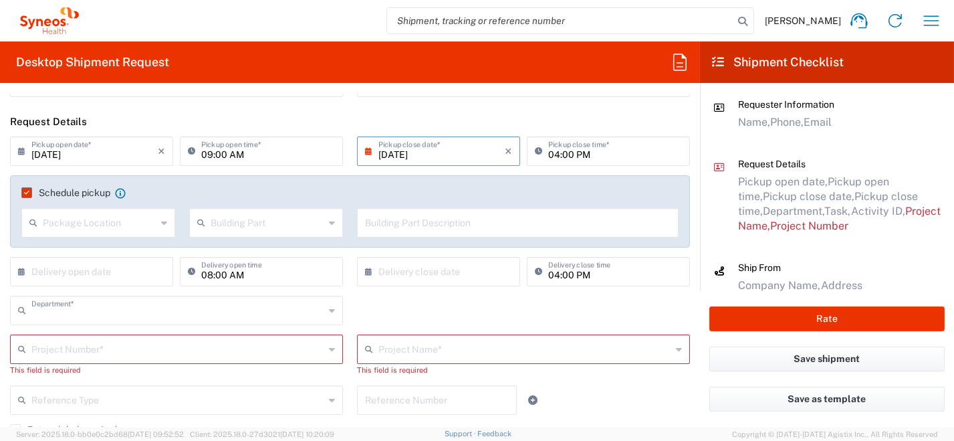
click at [121, 307] on input "text" at bounding box center [177, 308] width 293 height 23
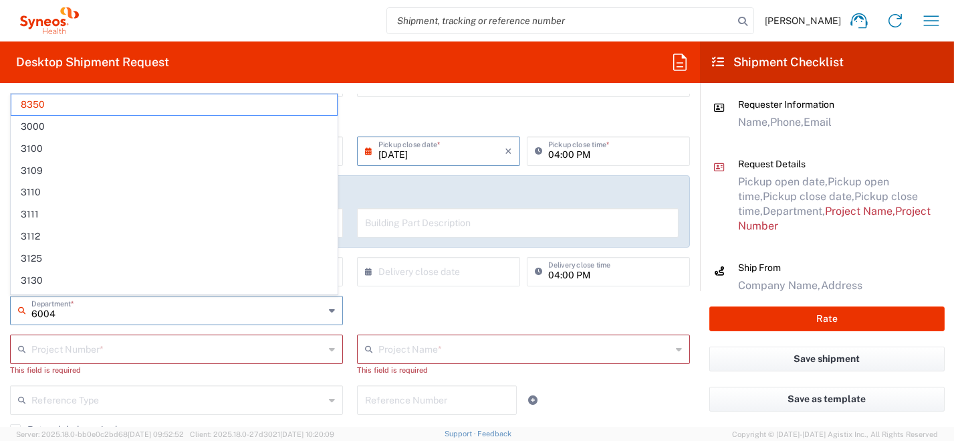
click at [164, 312] on input "6004" at bounding box center [177, 308] width 293 height 23
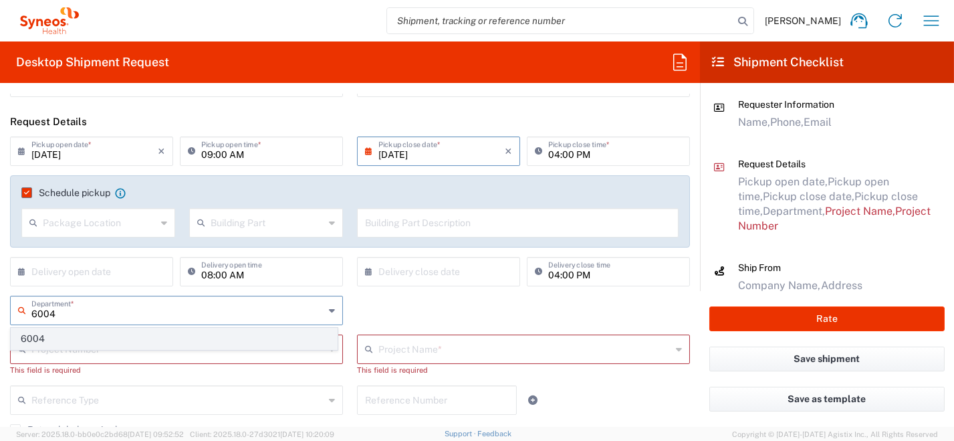
type input "6004"
click at [82, 339] on span "6004" at bounding box center [174, 338] width 326 height 21
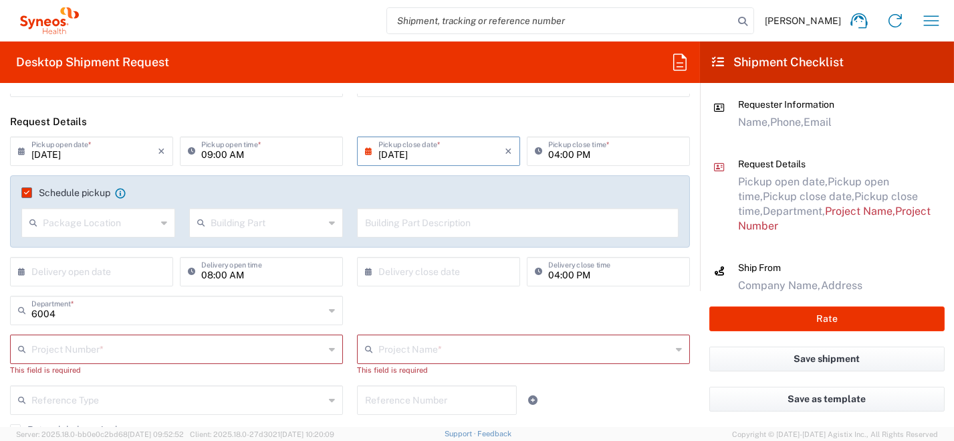
click at [172, 352] on input "text" at bounding box center [177, 347] width 293 height 23
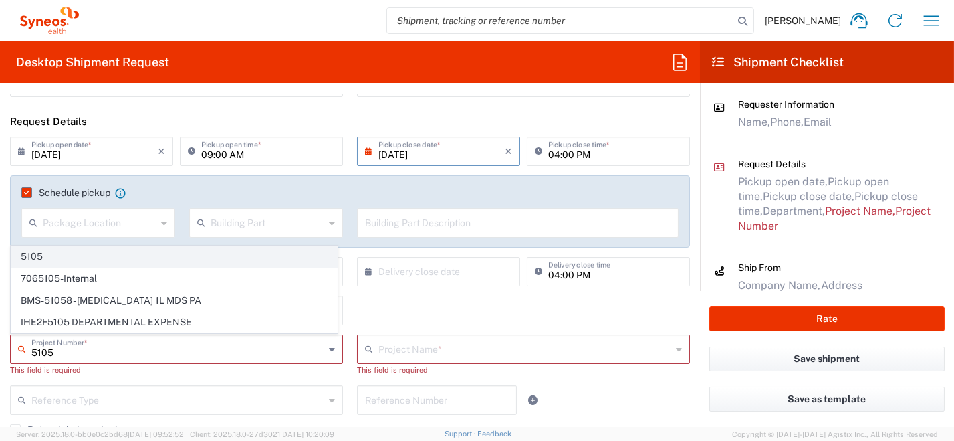
type input "5105"
click at [62, 257] on span "5105" at bounding box center [174, 256] width 326 height 21
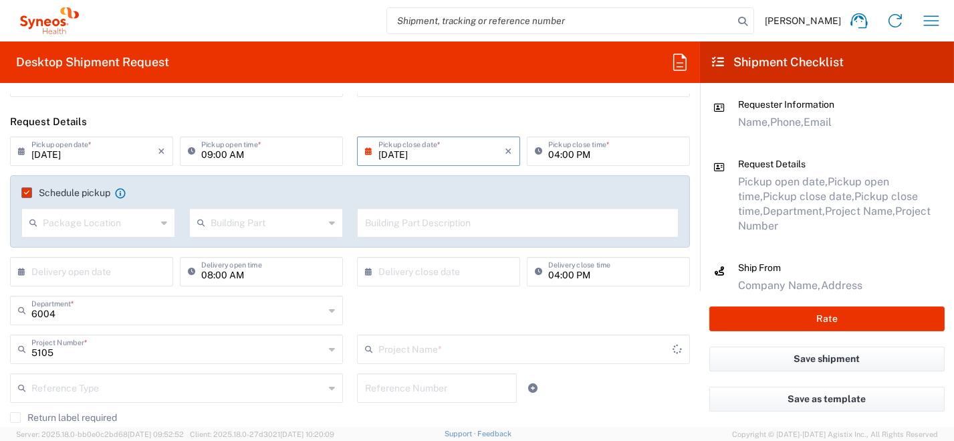
type input "ST-EUR - AbbVie [GEOGRAPHIC_DATA]"
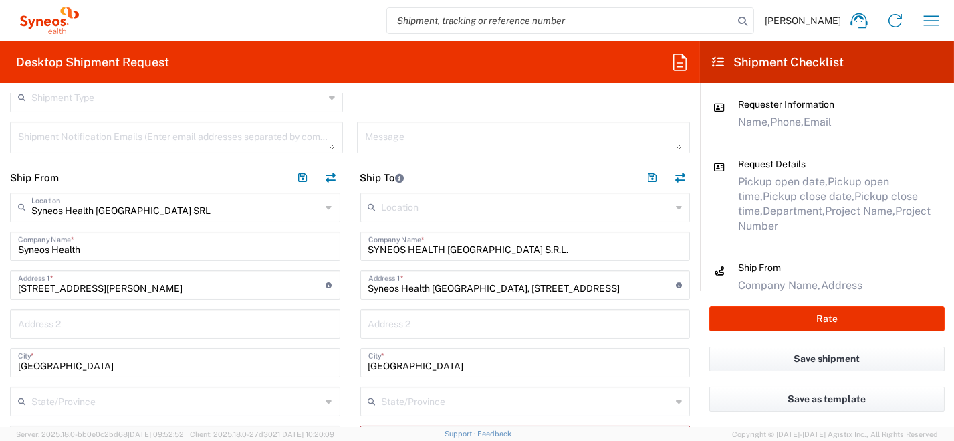
scroll to position [401, 0]
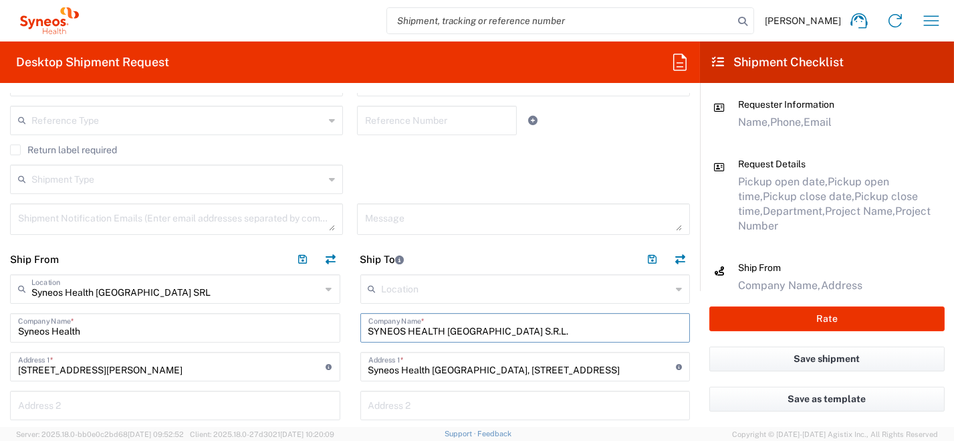
drag, startPoint x: 502, startPoint y: 328, endPoint x: 289, endPoint y: 276, distance: 218.7
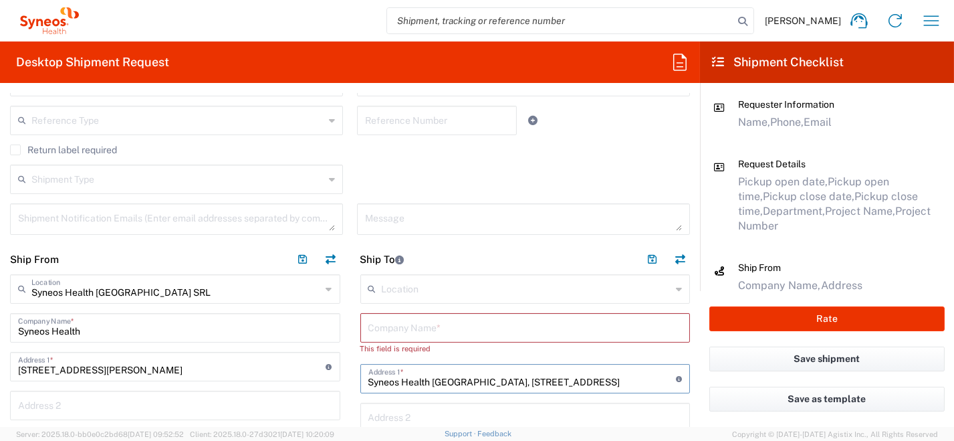
drag, startPoint x: 549, startPoint y: 386, endPoint x: 424, endPoint y: 356, distance: 129.1
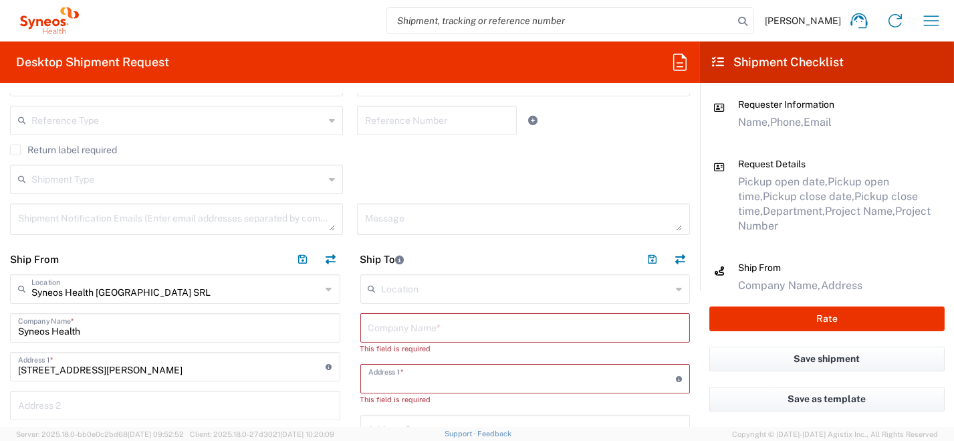
scroll to position [534, 0]
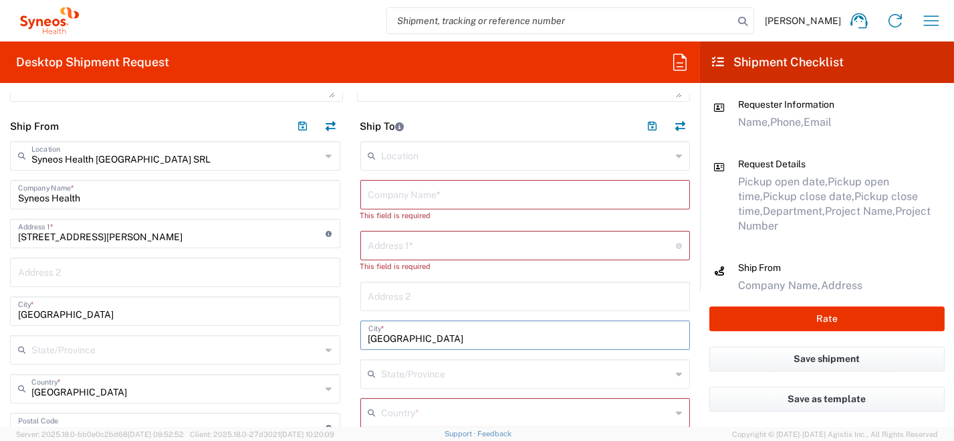
drag, startPoint x: 416, startPoint y: 340, endPoint x: 381, endPoint y: 333, distance: 36.1
click at [332, 328] on div "Ship From Syneos Health [GEOGRAPHIC_DATA] SRL Location Syneos Health [GEOGRAPHI…" at bounding box center [350, 442] width 700 height 663
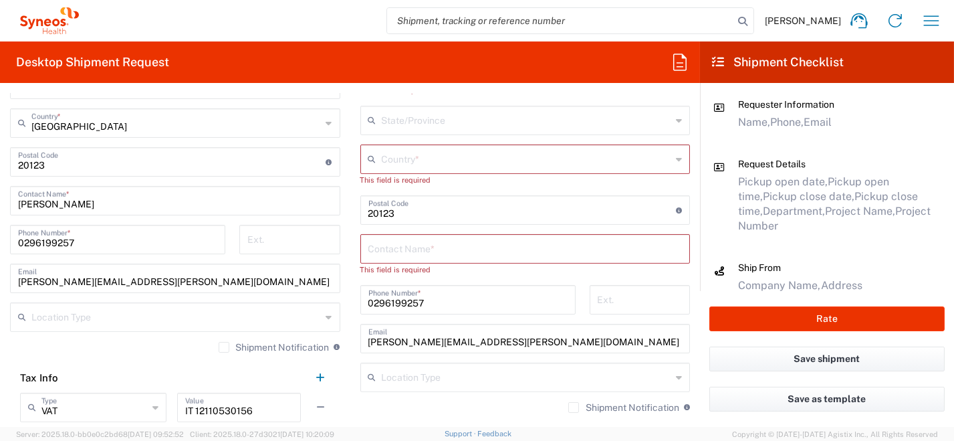
scroll to position [801, 0]
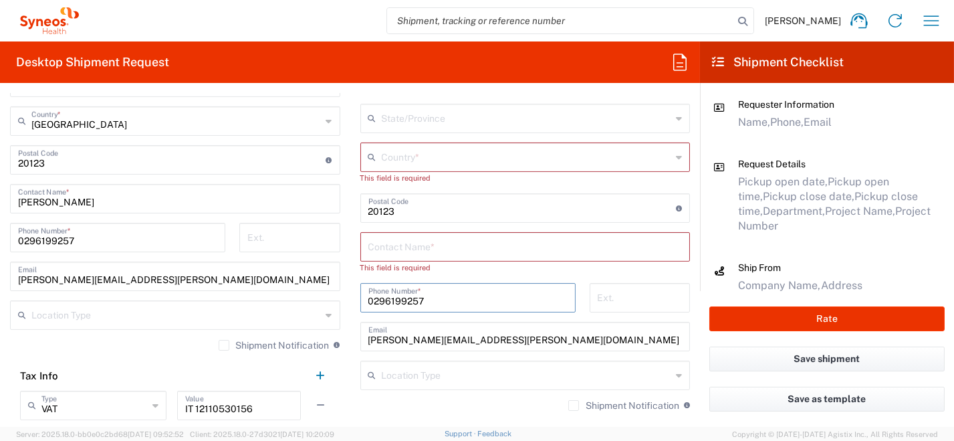
drag, startPoint x: 434, startPoint y: 298, endPoint x: 320, endPoint y: 294, distance: 113.7
click at [304, 289] on div "Ship From Syneos Health [GEOGRAPHIC_DATA] SRL Location Syneos Health [GEOGRAPHI…" at bounding box center [350, 175] width 700 height 663
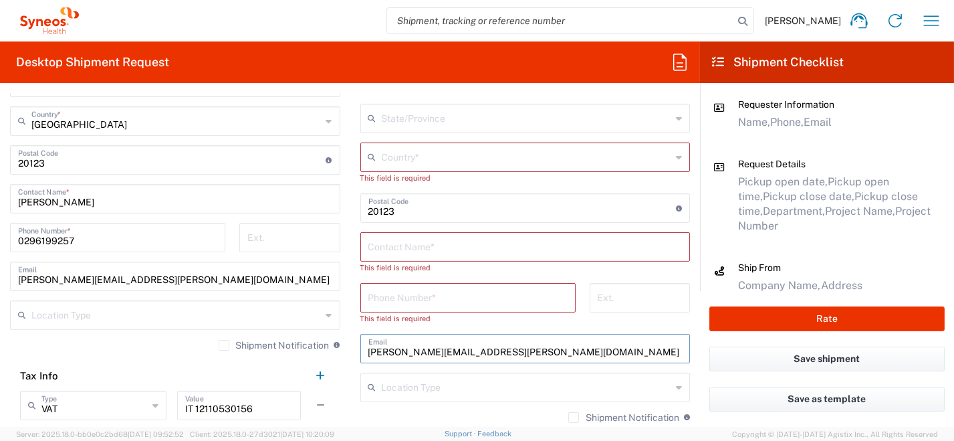
drag, startPoint x: 450, startPoint y: 346, endPoint x: 283, endPoint y: 340, distance: 166.6
click at [279, 340] on div "Ship From Syneos Health [GEOGRAPHIC_DATA] SRL Location Syneos Health [GEOGRAPHI…" at bounding box center [350, 175] width 700 height 663
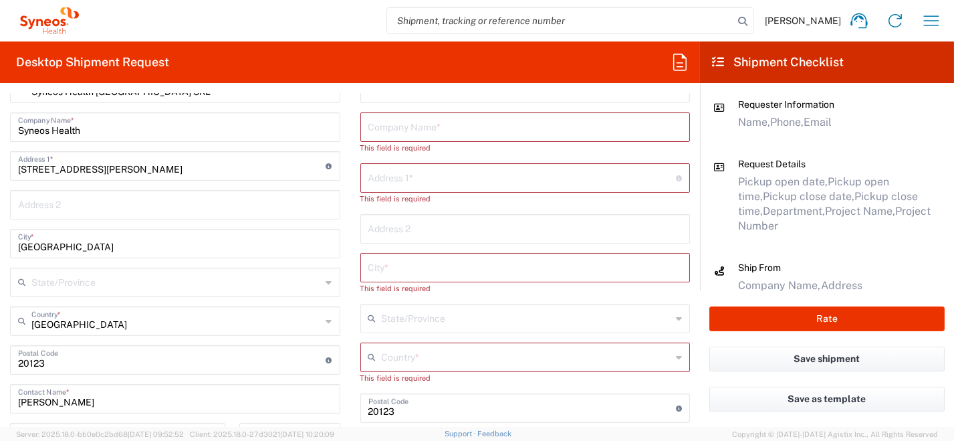
scroll to position [467, 0]
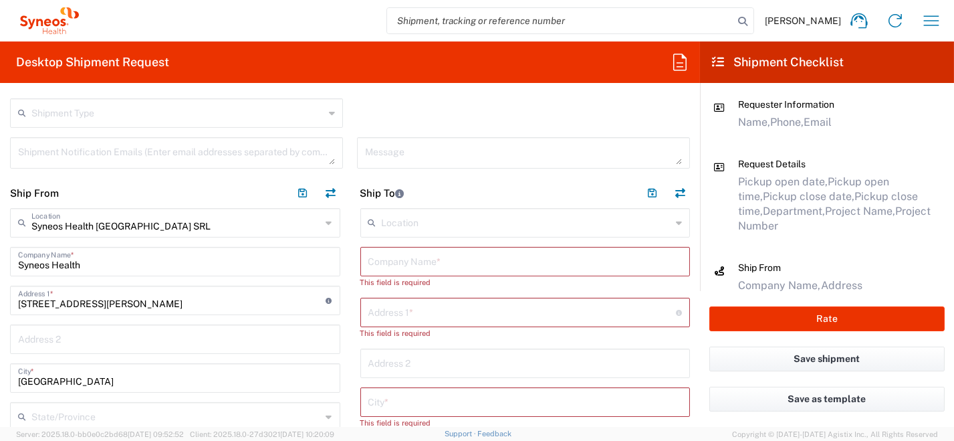
click at [416, 262] on input "text" at bounding box center [525, 260] width 314 height 23
paste input "[PERSON_NAME]"
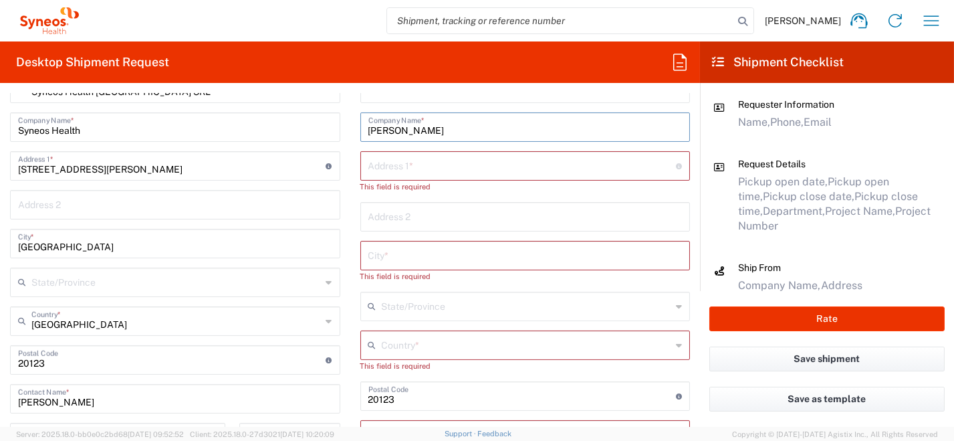
scroll to position [735, 0]
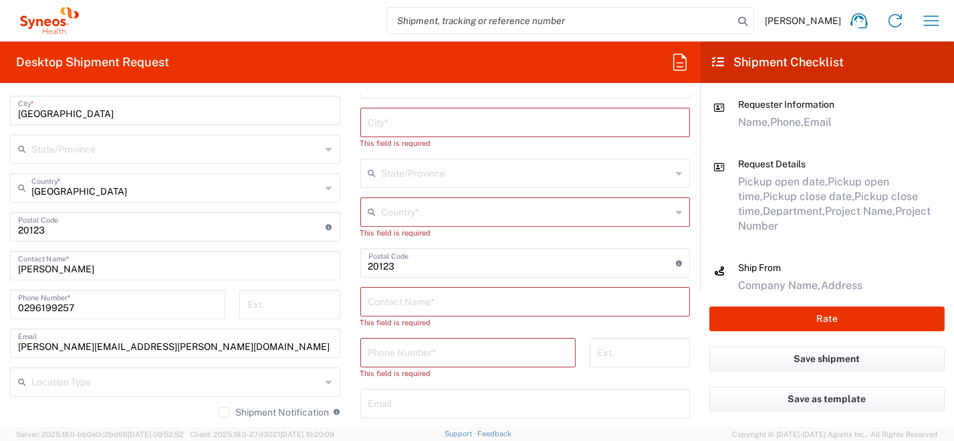
type input "[PERSON_NAME]"
drag, startPoint x: 394, startPoint y: 263, endPoint x: 322, endPoint y: 259, distance: 73.0
click at [326, 259] on div "Ship From Syneos Health [GEOGRAPHIC_DATA] SRL Location Syneos Health [GEOGRAPHI…" at bounding box center [350, 241] width 700 height 663
click at [404, 305] on input "text" at bounding box center [525, 300] width 314 height 23
paste input "[PERSON_NAME]"
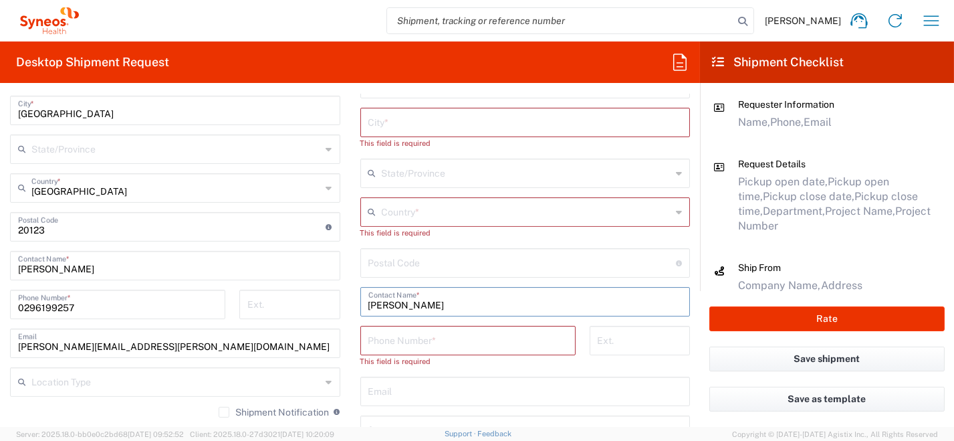
type input "[PERSON_NAME]"
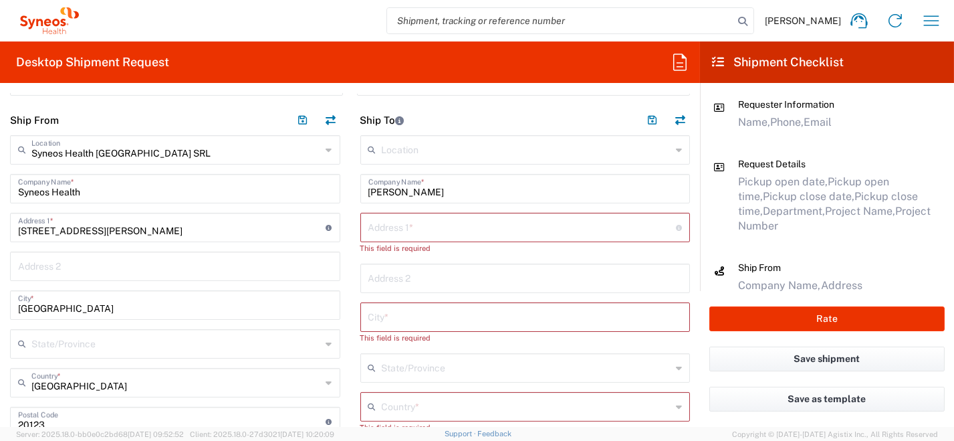
scroll to position [534, 0]
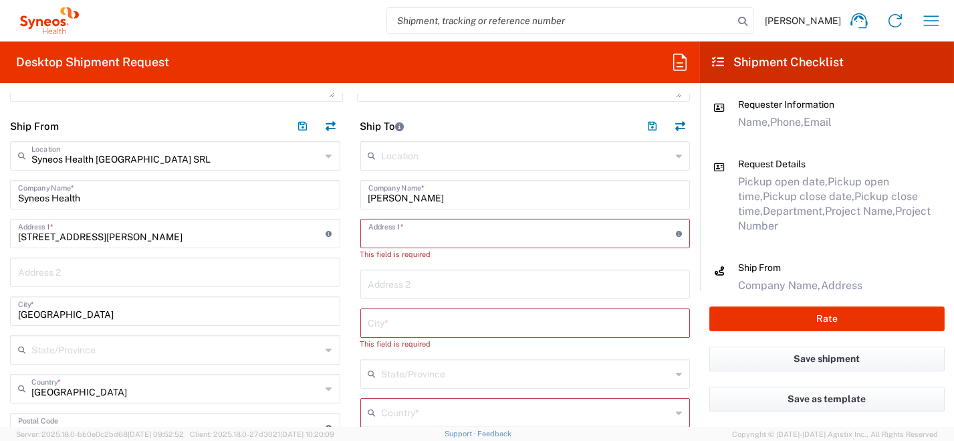
click at [381, 234] on input "text" at bounding box center [522, 232] width 308 height 23
paste input "[STREET_ADDRESS][PERSON_NAME]"
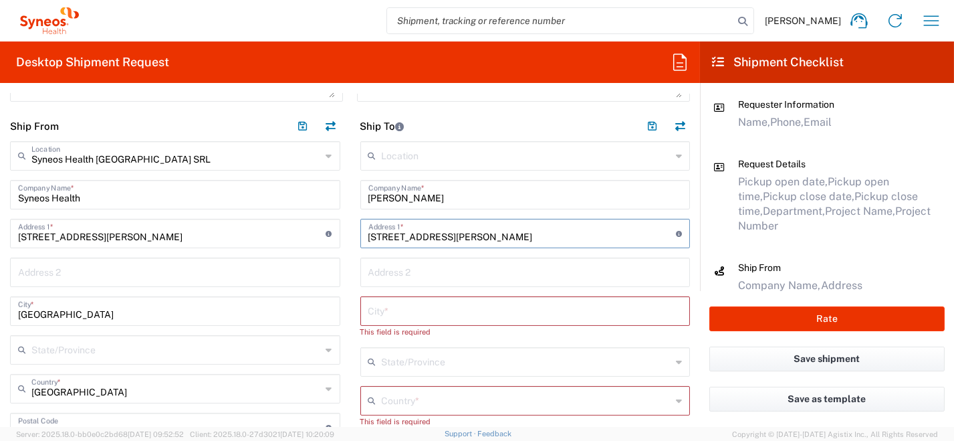
drag, startPoint x: 435, startPoint y: 236, endPoint x: 463, endPoint y: 237, distance: 27.4
click at [463, 237] on input "[STREET_ADDRESS][PERSON_NAME]" at bounding box center [522, 232] width 308 height 23
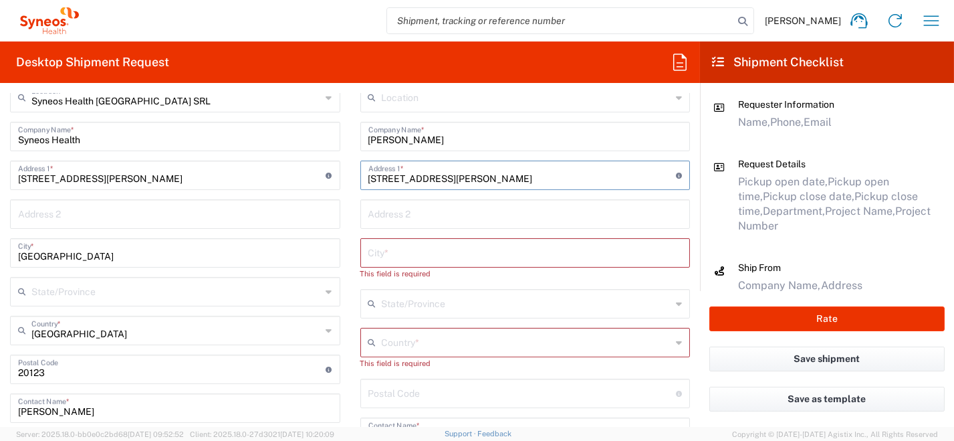
scroll to position [602, 0]
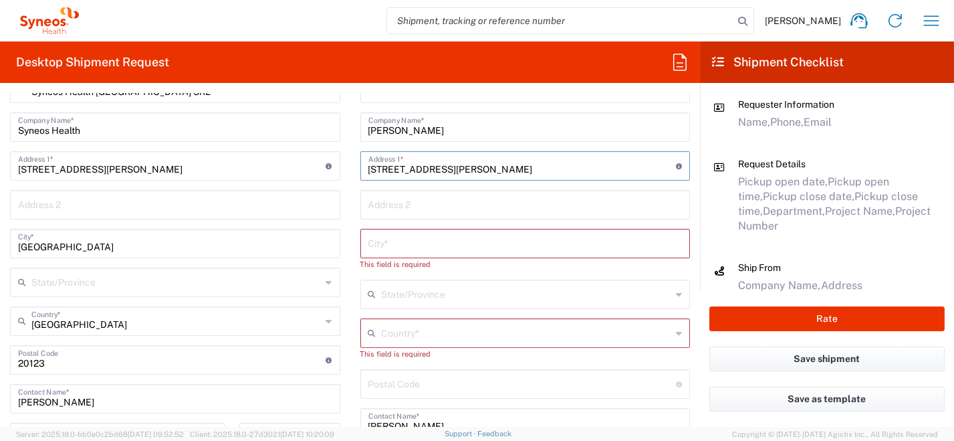
type input "[STREET_ADDRESS][PERSON_NAME]"
click at [432, 386] on input "undefined" at bounding box center [522, 382] width 308 height 23
paste input "00152"
type input "00152"
drag, startPoint x: 472, startPoint y: 168, endPoint x: 465, endPoint y: 173, distance: 8.6
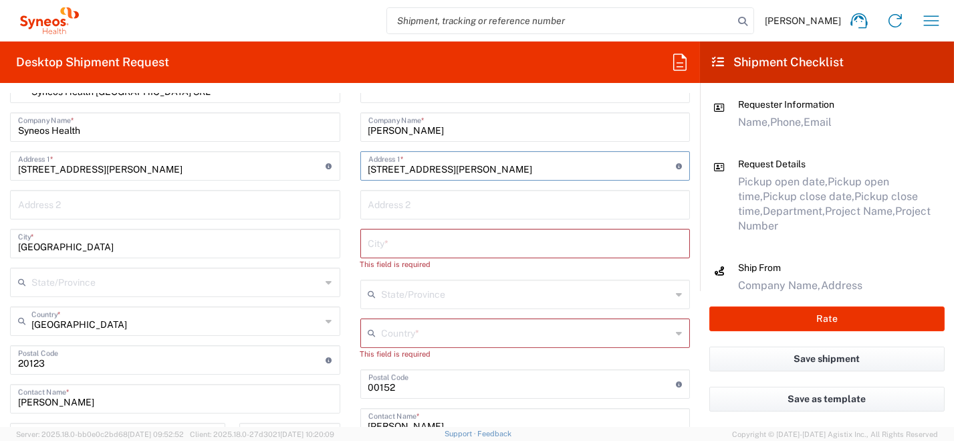
click at [454, 171] on input "[STREET_ADDRESS][PERSON_NAME]" at bounding box center [522, 164] width 308 height 23
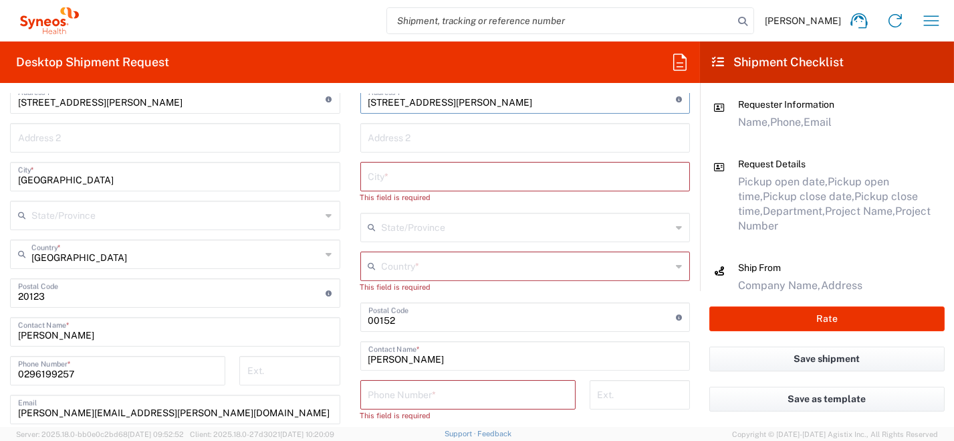
type input "[STREET_ADDRESS][PERSON_NAME]"
click at [401, 171] on input "text" at bounding box center [525, 175] width 314 height 23
drag, startPoint x: 406, startPoint y: 174, endPoint x: 374, endPoint y: 173, distance: 31.4
paste input "[GEOGRAPHIC_DATA]"
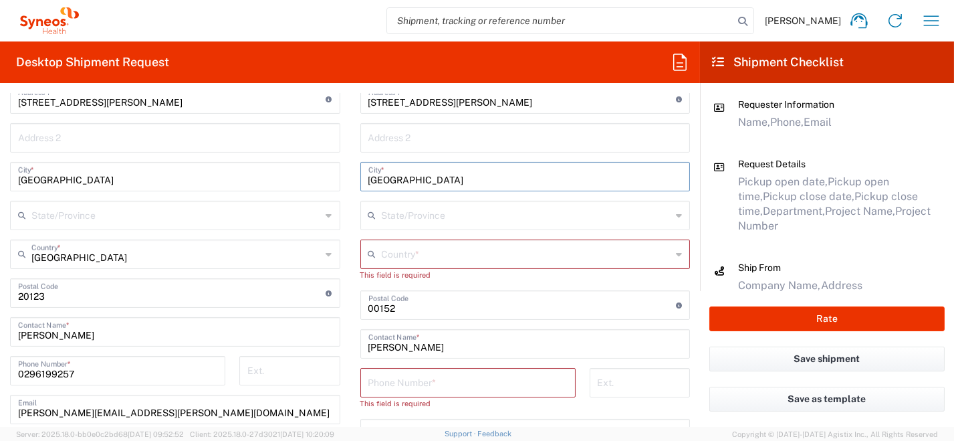
type input "[GEOGRAPHIC_DATA]"
click at [676, 253] on icon at bounding box center [679, 253] width 6 height 21
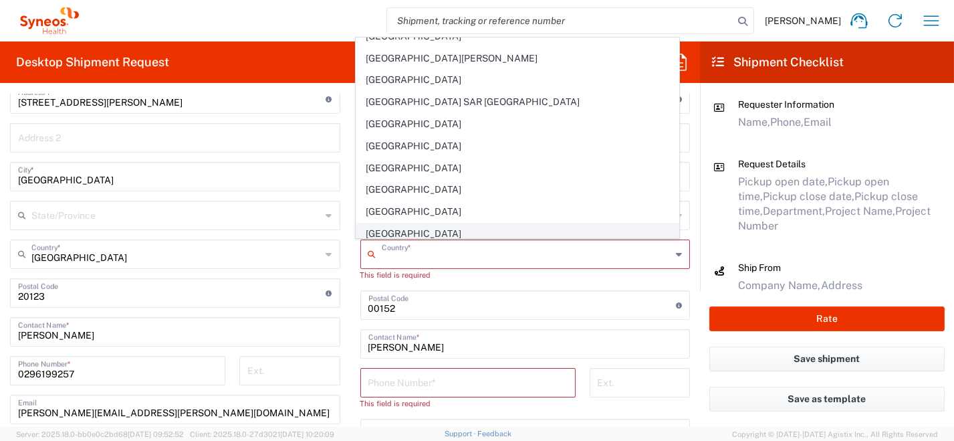
scroll to position [2206, 0]
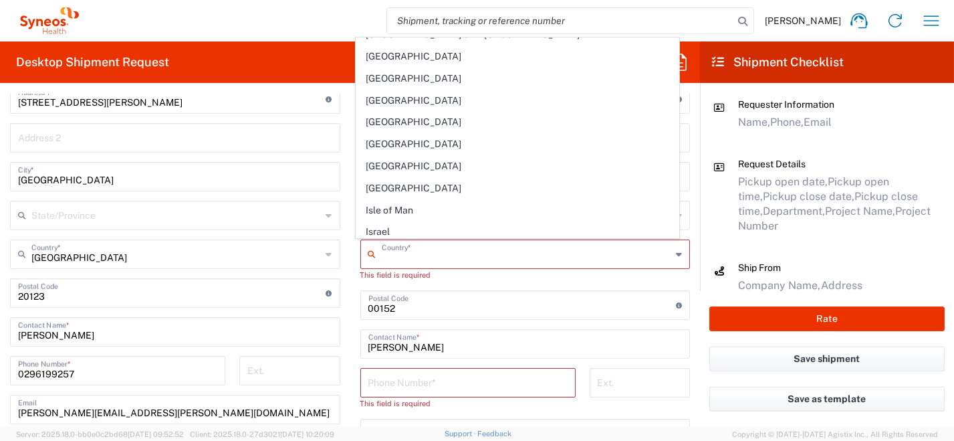
click at [436, 243] on span "[GEOGRAPHIC_DATA]" at bounding box center [517, 253] width 322 height 21
type input "[GEOGRAPHIC_DATA]"
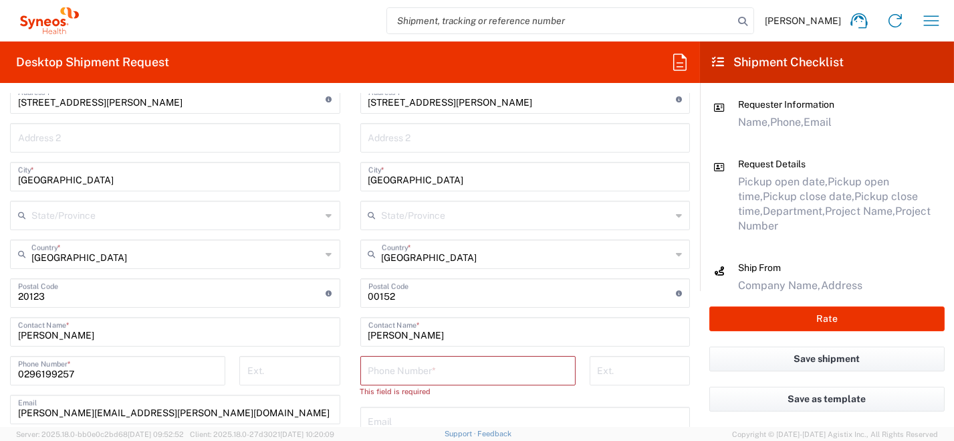
click at [453, 378] on input "tel" at bounding box center [467, 369] width 199 height 23
paste input "[PHONE_NUMBER]"
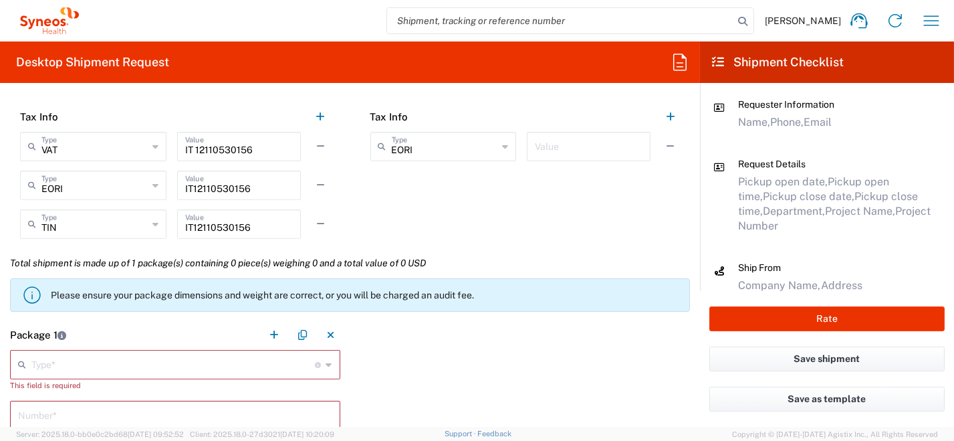
scroll to position [1136, 0]
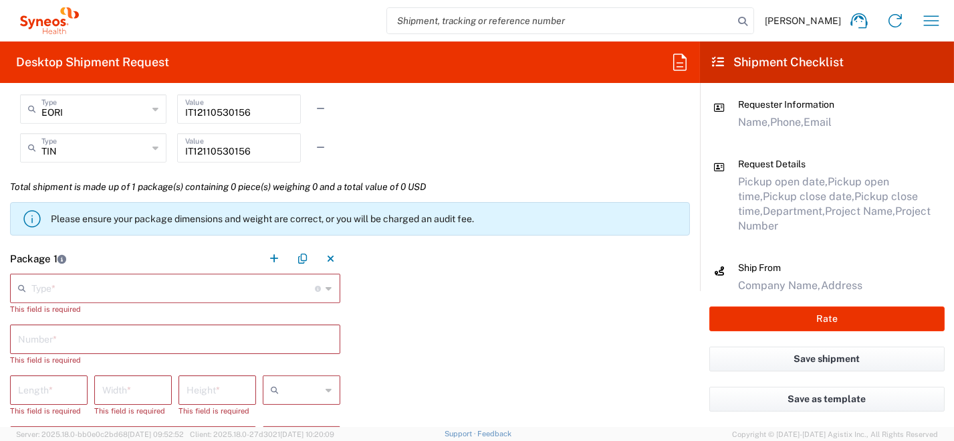
type input "[PHONE_NUMBER]"
click at [326, 287] on icon at bounding box center [329, 287] width 6 height 21
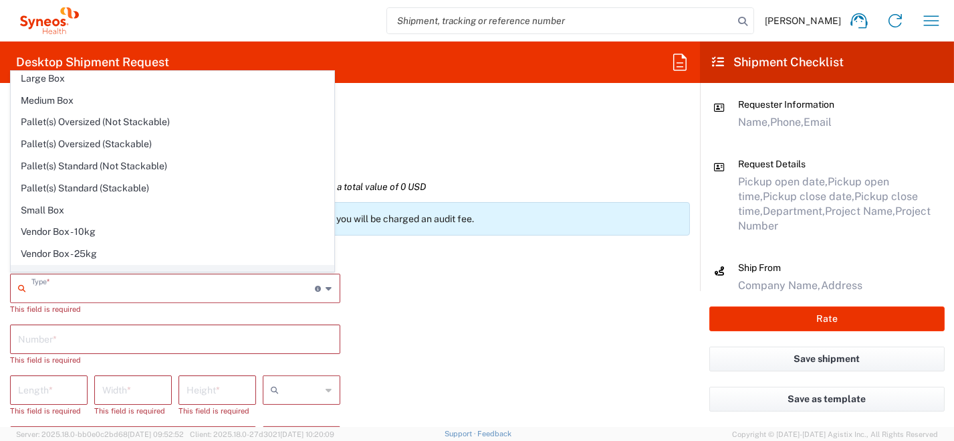
scroll to position [37, 0]
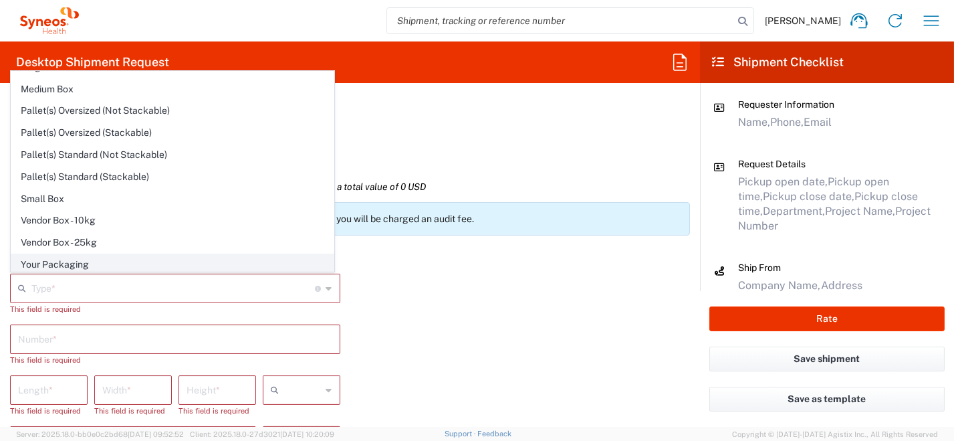
click at [172, 261] on span "Your Packaging" at bounding box center [172, 264] width 322 height 21
type input "Your Packaging"
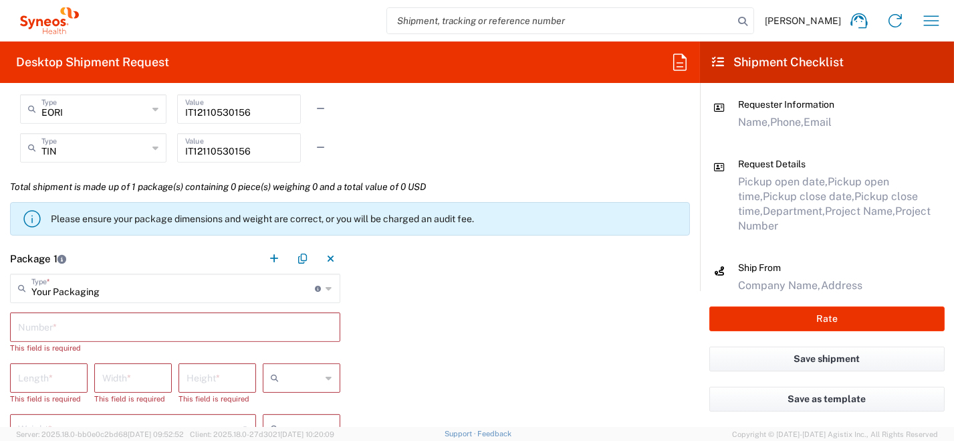
click at [183, 332] on input "text" at bounding box center [175, 325] width 314 height 23
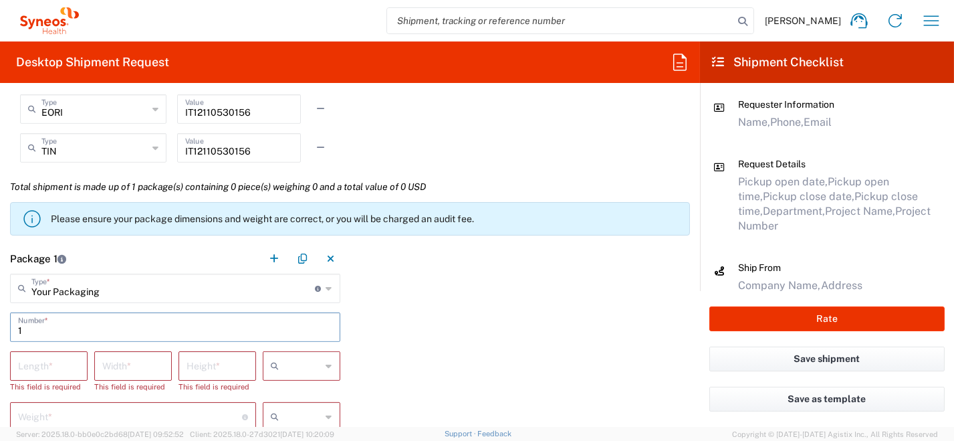
type input "1"
click at [326, 370] on icon at bounding box center [329, 365] width 6 height 21
drag, startPoint x: 291, startPoint y: 296, endPoint x: 295, endPoint y: 307, distance: 12.1
click at [291, 297] on span "cm" at bounding box center [297, 294] width 74 height 21
type input "cm"
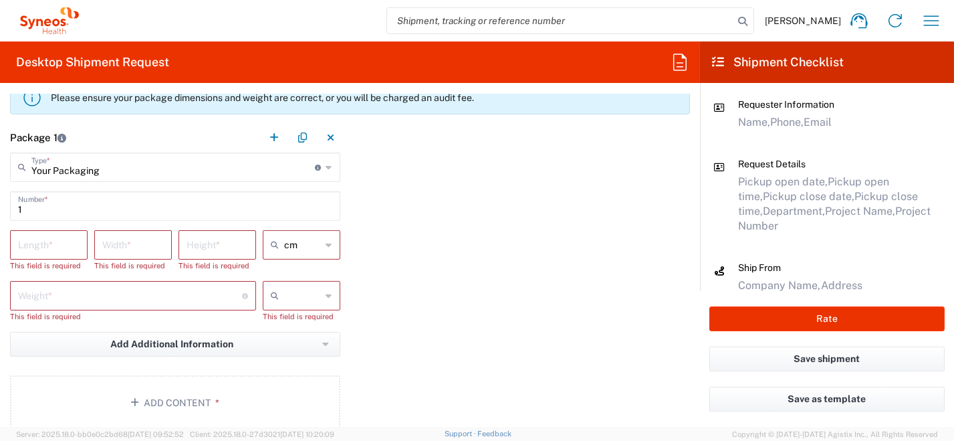
scroll to position [1269, 0]
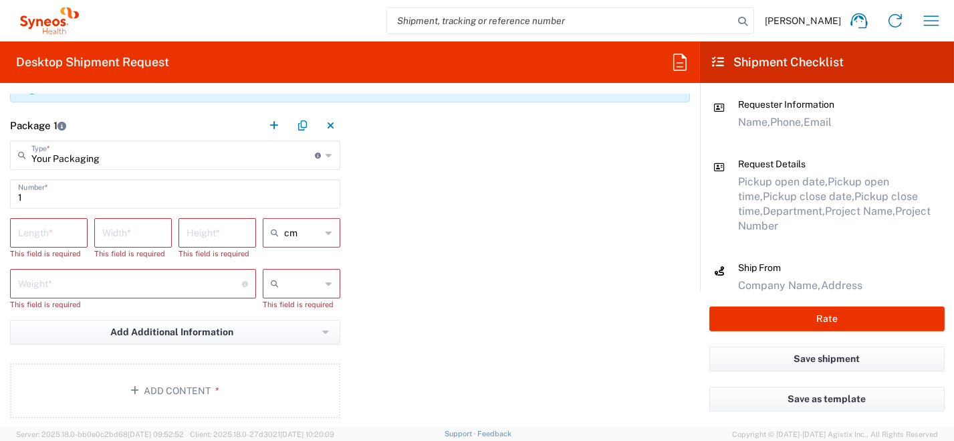
click at [326, 285] on icon at bounding box center [329, 283] width 6 height 21
click at [325, 310] on span "kgs" at bounding box center [297, 310] width 74 height 21
type input "kgs"
click at [61, 232] on input "number" at bounding box center [48, 231] width 61 height 23
type input "33"
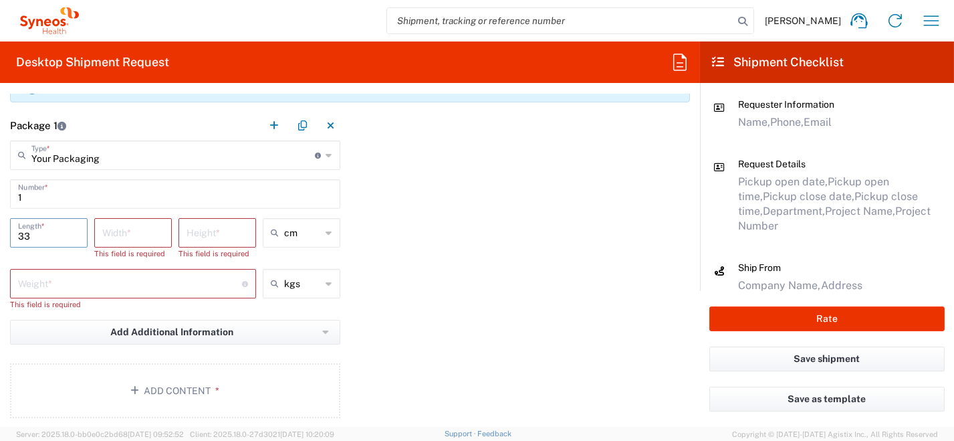
click at [145, 241] on input "number" at bounding box center [132, 231] width 61 height 23
type input "23"
click at [211, 229] on input "number" at bounding box center [216, 231] width 61 height 23
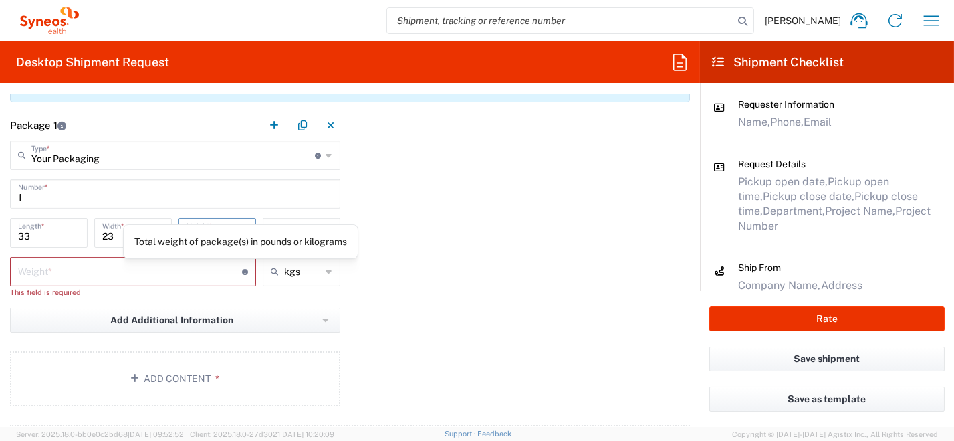
type input "0.5"
click at [242, 269] on icon at bounding box center [245, 272] width 6 height 6
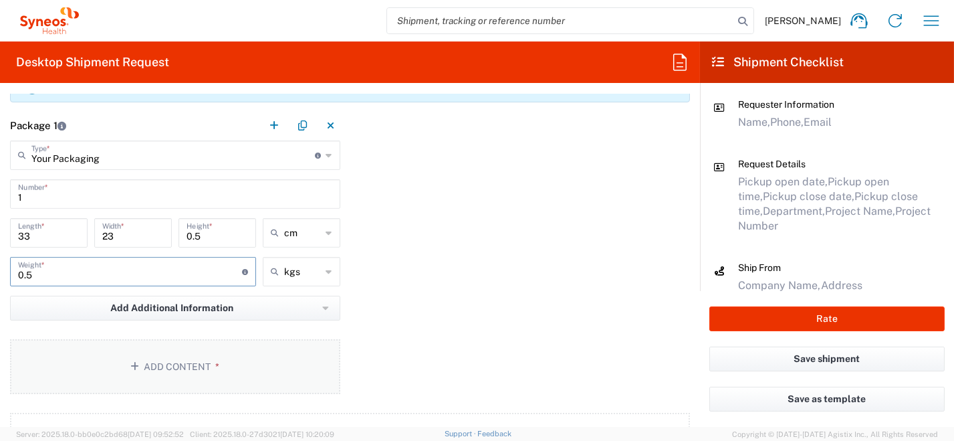
type input "0.5"
click at [232, 366] on button "Add Content *" at bounding box center [175, 366] width 330 height 55
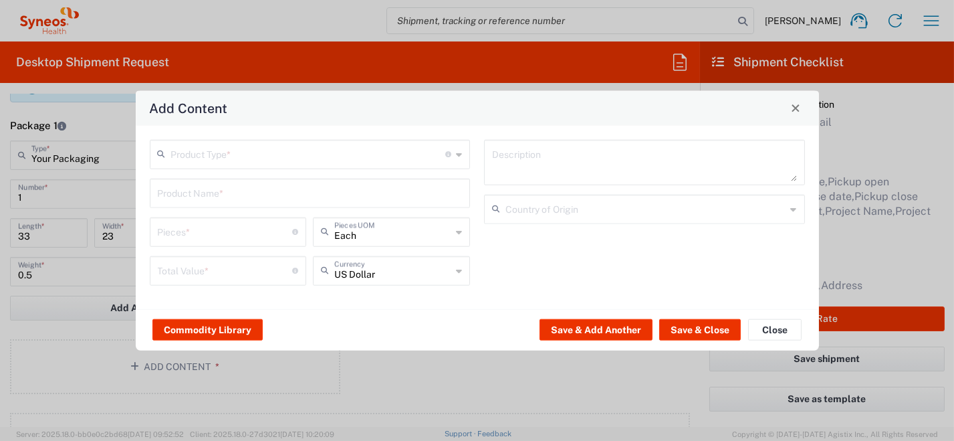
click at [460, 156] on icon at bounding box center [459, 153] width 6 height 21
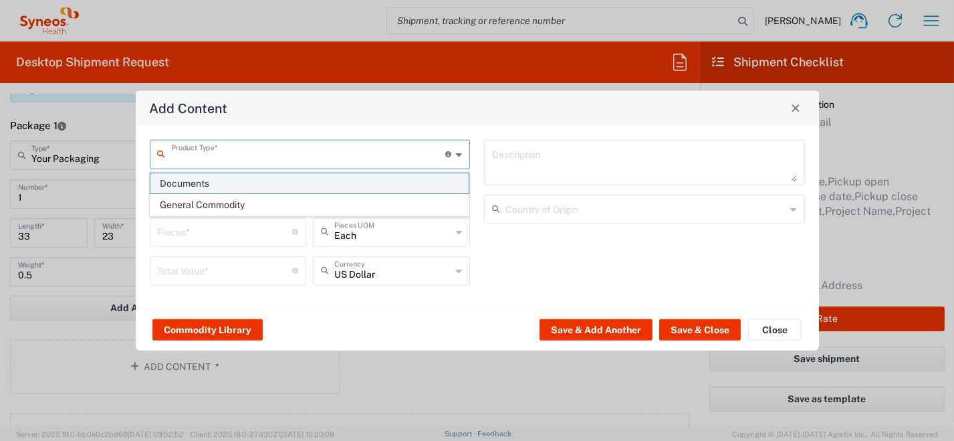
click at [436, 178] on span "Documents" at bounding box center [309, 183] width 318 height 21
type input "Documents"
type input "1"
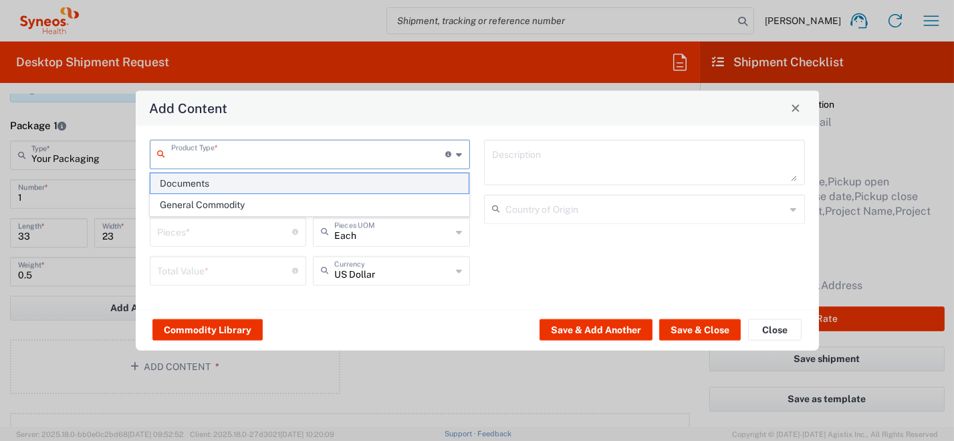
type textarea "Documents"
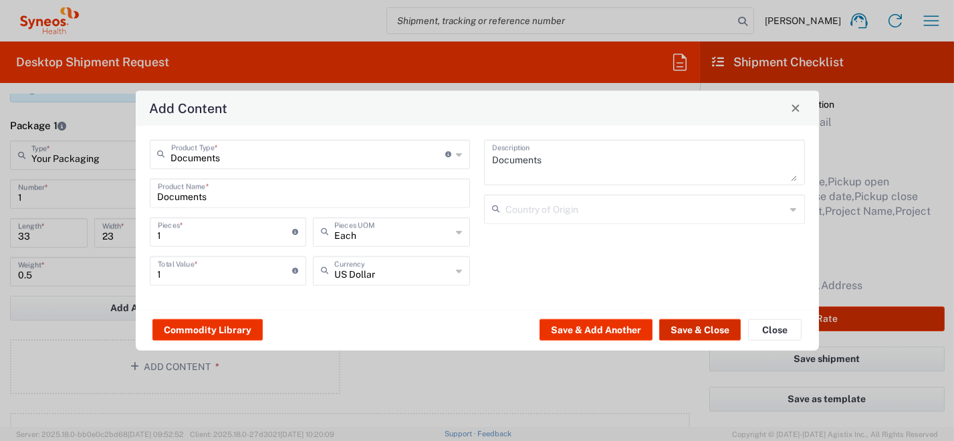
click at [711, 328] on button "Save & Close" at bounding box center [700, 329] width 82 height 21
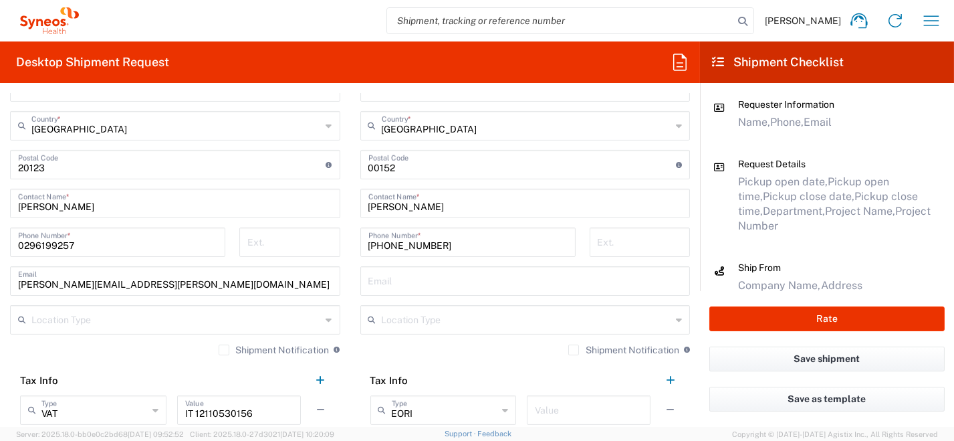
scroll to position [801, 0]
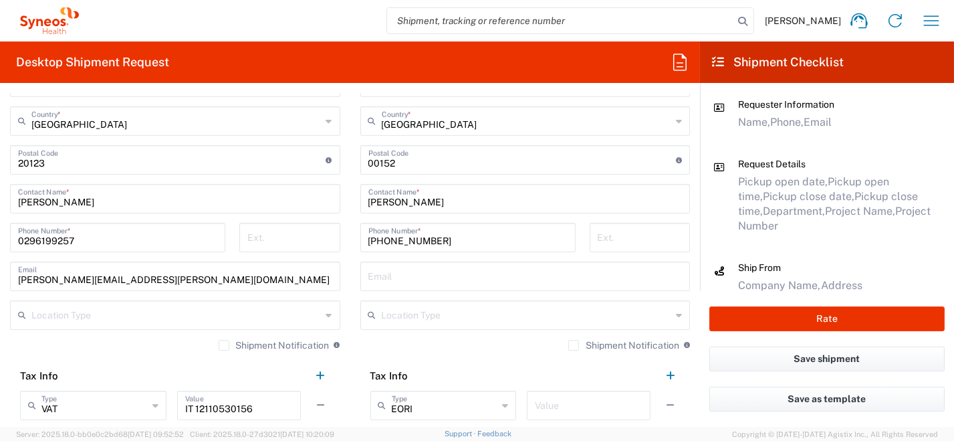
click at [386, 279] on input "text" at bounding box center [525, 274] width 314 height 23
paste input "[PERSON_NAME][EMAIL_ADDRESS][DOMAIN_NAME]"
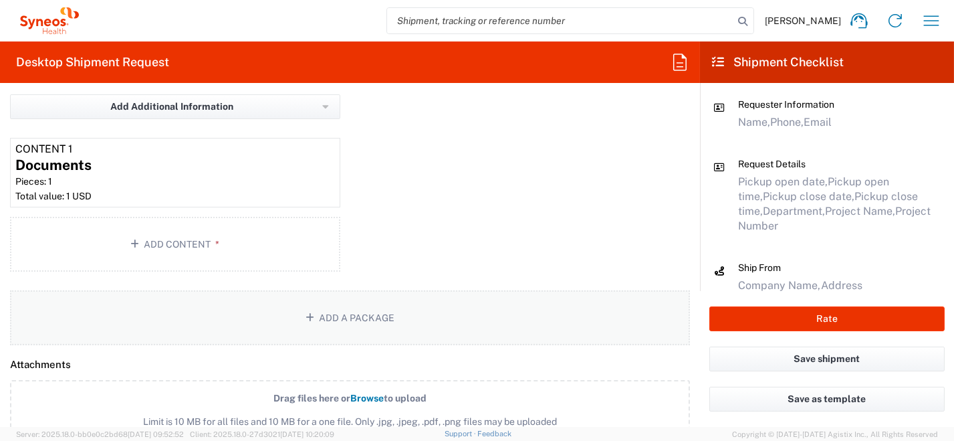
scroll to position [1404, 0]
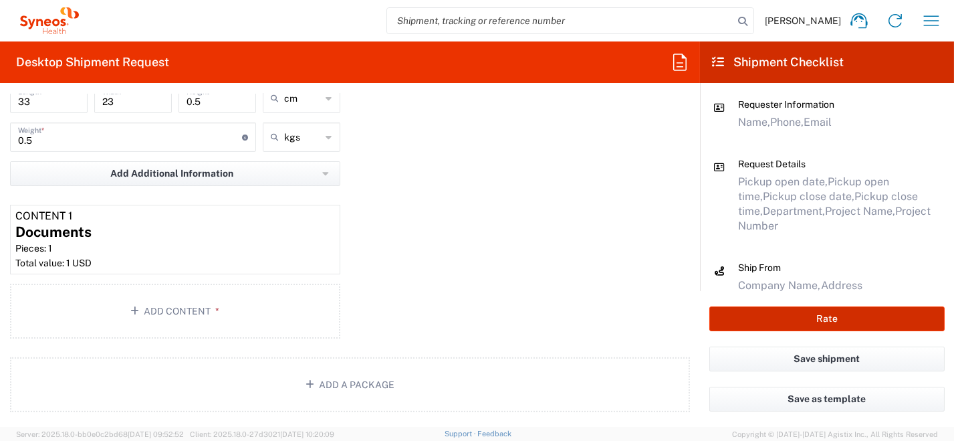
type input "[PERSON_NAME][EMAIL_ADDRESS][DOMAIN_NAME]"
click at [778, 325] on button "Rate" at bounding box center [826, 318] width 235 height 25
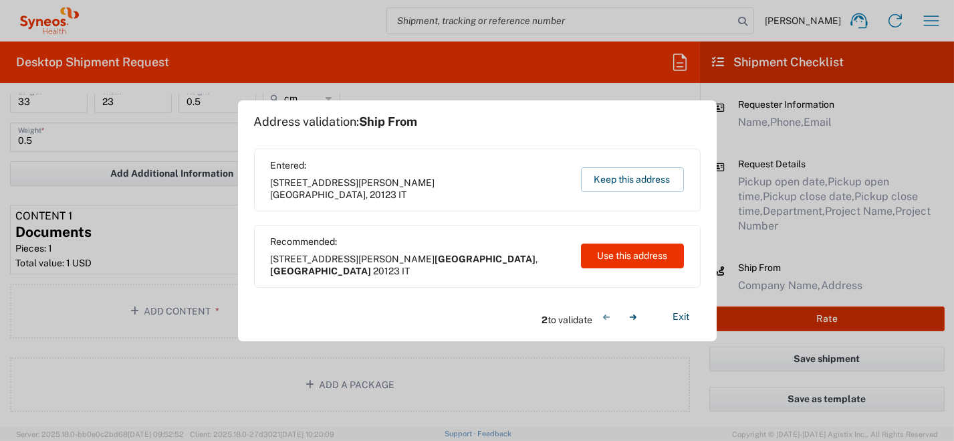
type input "5105"
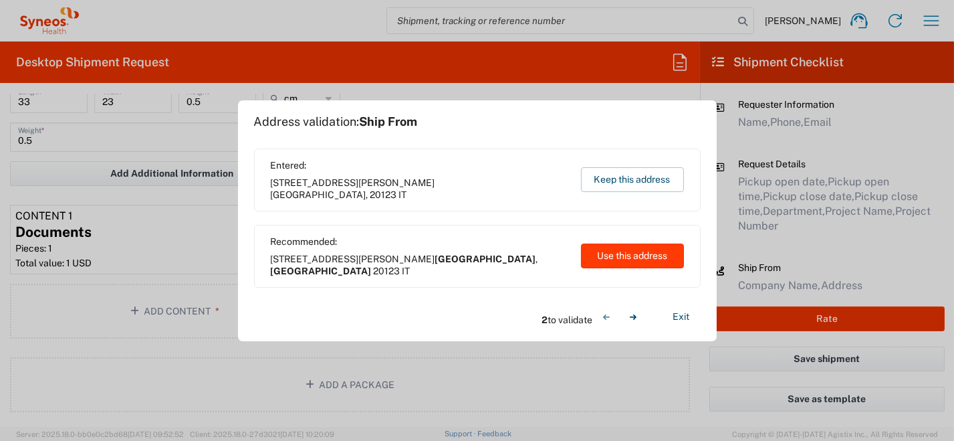
click at [660, 260] on button "Use this address" at bounding box center [632, 255] width 103 height 25
click at [643, 253] on button "Use this address" at bounding box center [632, 255] width 103 height 25
type input "[GEOGRAPHIC_DATA]"
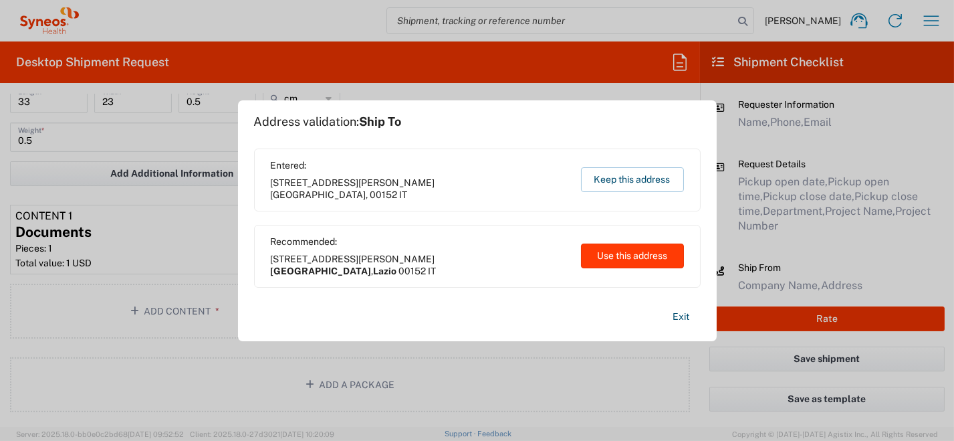
type input "Lazio"
type input "[GEOGRAPHIC_DATA]"
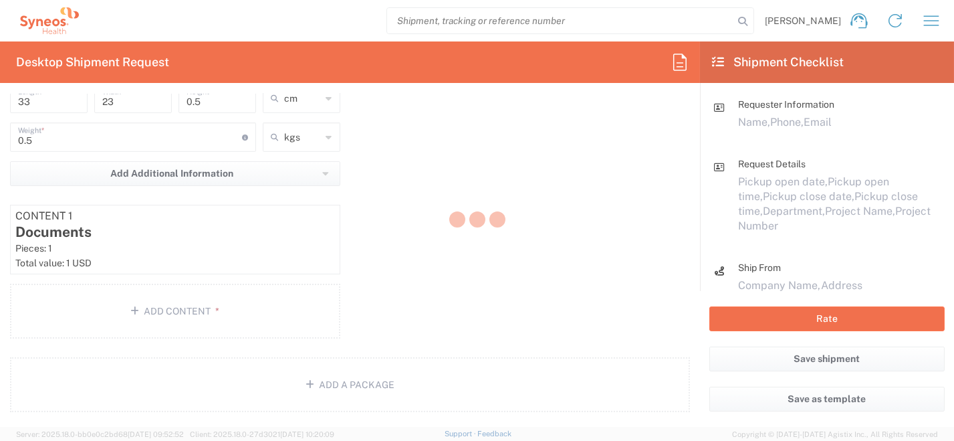
click at [868, 313] on div at bounding box center [477, 220] width 954 height 441
click at [800, 327] on div at bounding box center [477, 220] width 954 height 441
click at [800, 328] on div at bounding box center [477, 220] width 954 height 441
click at [799, 328] on div at bounding box center [477, 220] width 954 height 441
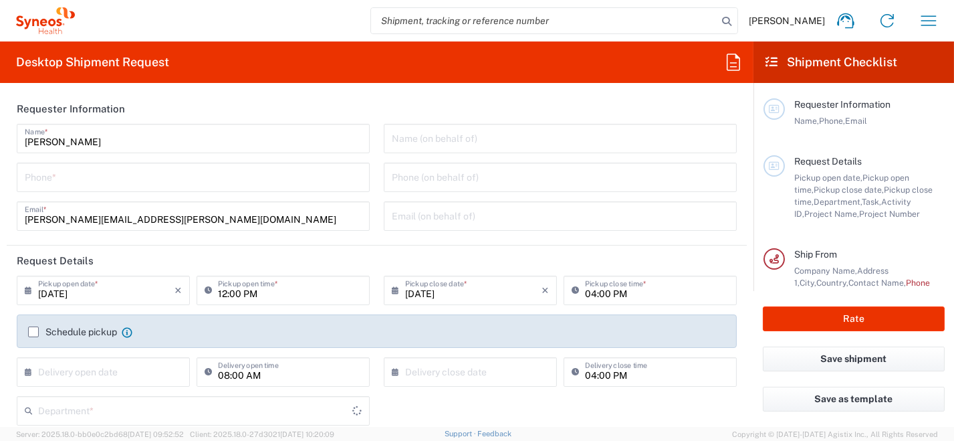
type input "8350"
type input "[GEOGRAPHIC_DATA]"
type input "Syneos Health [GEOGRAPHIC_DATA] SRL"
click at [60, 174] on input "tel" at bounding box center [193, 175] width 337 height 23
type input "0296199257"
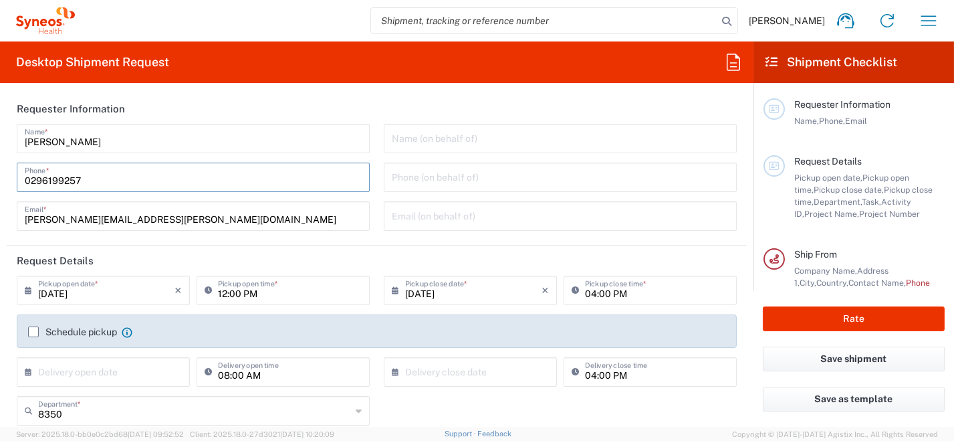
type input "[PERSON_NAME][EMAIL_ADDRESS][PERSON_NAME][DOMAIN_NAME]"
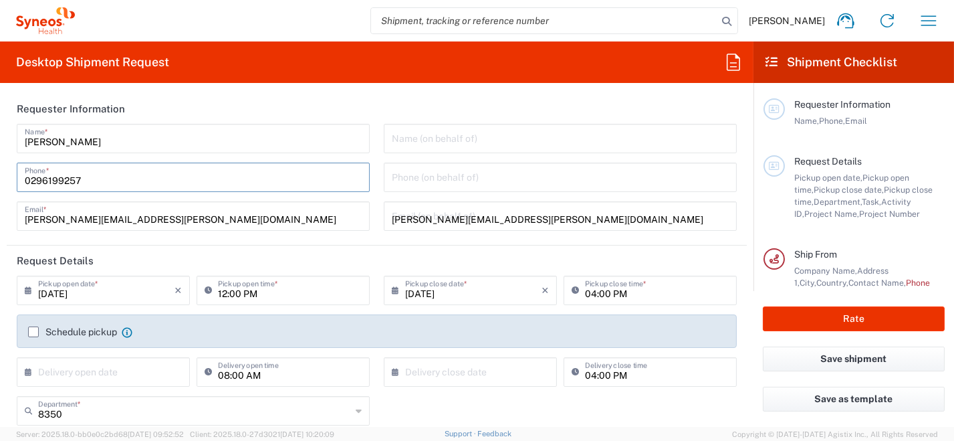
type input "[PERSON_NAME]"
type input "0296199257"
type input "SYNEOS HEALTH [GEOGRAPHIC_DATA] S.R.L."
type input "Syneos Health [GEOGRAPHIC_DATA], [STREET_ADDRESS]"
type input "[GEOGRAPHIC_DATA]"
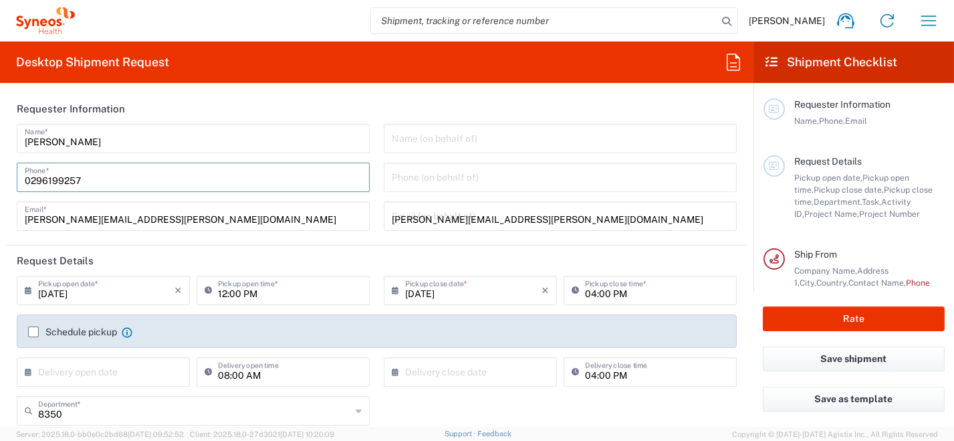
type input "[PERSON_NAME]"
type input "[GEOGRAPHIC_DATA]"
type input "20123"
type input "0296199257"
type input "[PERSON_NAME][EMAIL_ADDRESS][PERSON_NAME][DOMAIN_NAME]"
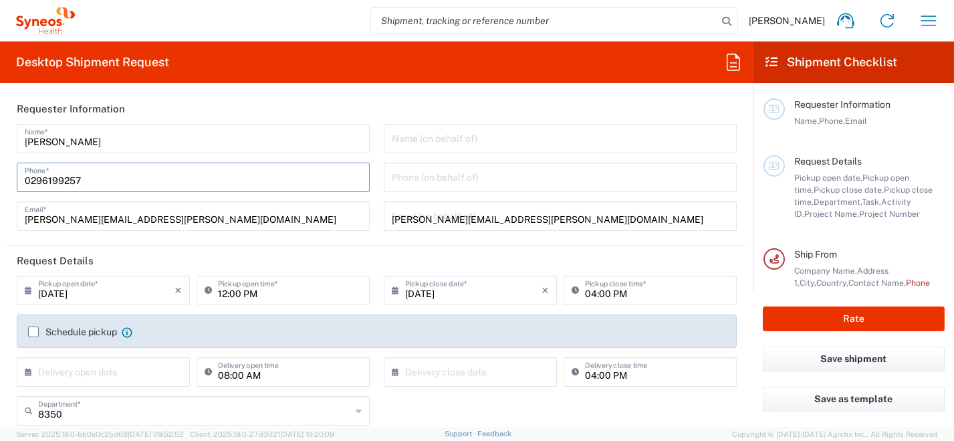
type input "[PERSON_NAME]"
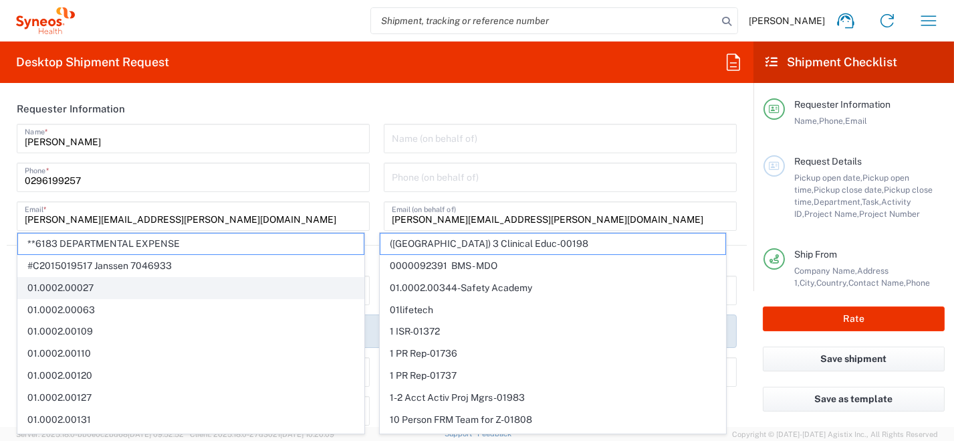
click at [27, 291] on span "01.0002.00027" at bounding box center [191, 287] width 346 height 21
type input "01.0002.00027"
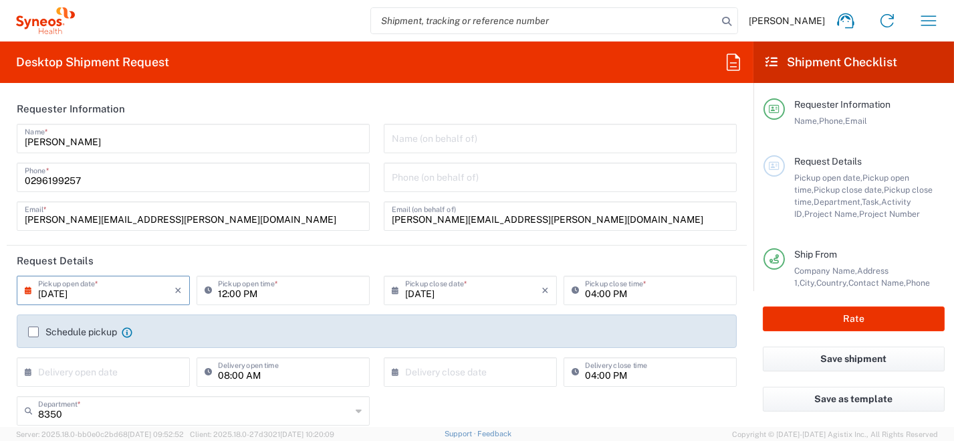
click at [110, 285] on input "[DATE]" at bounding box center [106, 288] width 136 height 23
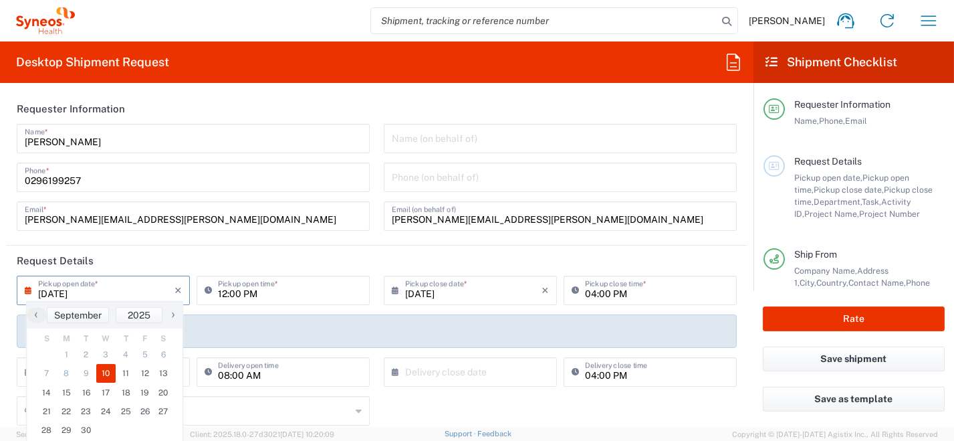
type input "Global Site Head Activities"
click at [124, 373] on span "11" at bounding box center [126, 373] width 20 height 19
type input "[DATE]"
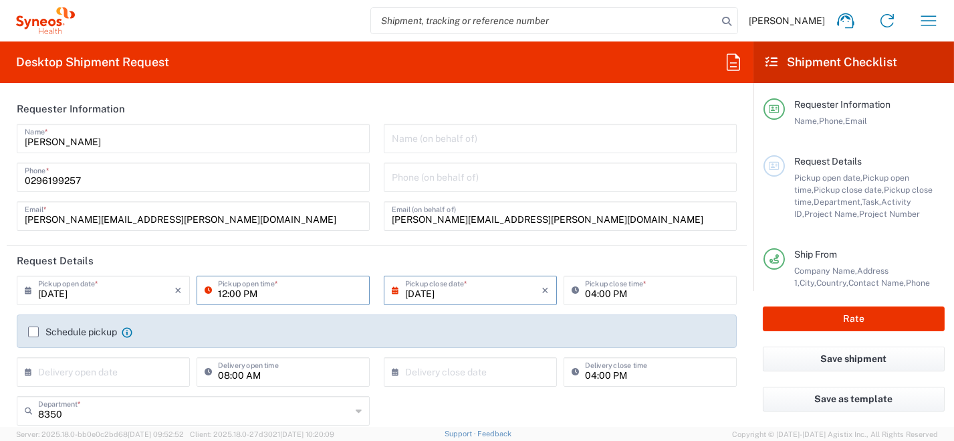
click at [261, 295] on input "12:00 PM" at bounding box center [290, 288] width 144 height 23
drag, startPoint x: 226, startPoint y: 294, endPoint x: 191, endPoint y: 265, distance: 45.5
click at [176, 293] on div "[DATE] × Pickup open date * Cancel Apply 12:00 PM Pickup open time *" at bounding box center [193, 294] width 360 height 39
type input "09:00 AM"
type input "[GEOGRAPHIC_DATA]"
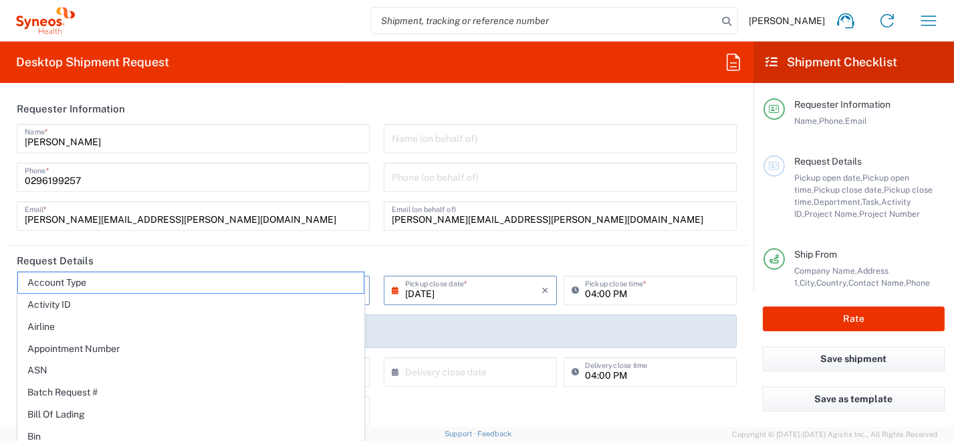
click at [300, 217] on input "[PERSON_NAME][EMAIL_ADDRESS][PERSON_NAME][DOMAIN_NAME]" at bounding box center [193, 214] width 337 height 23
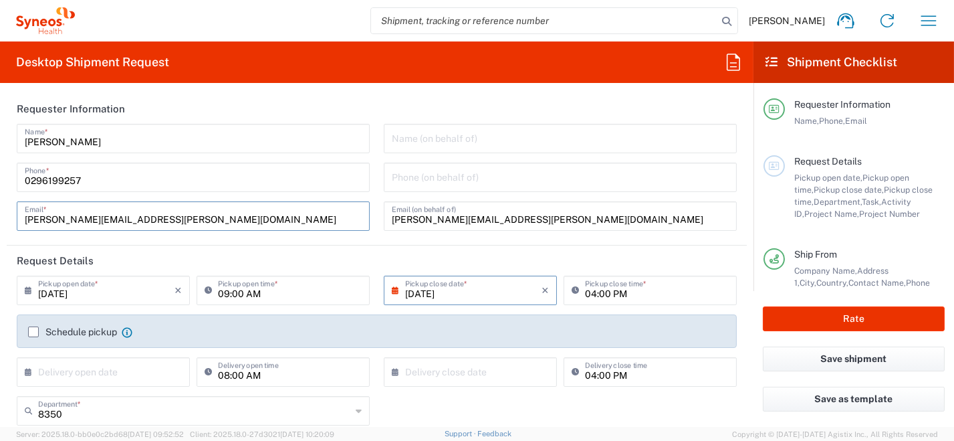
click at [37, 329] on label "Schedule pickup" at bounding box center [72, 331] width 89 height 11
click at [33, 332] on input "Schedule pickup" at bounding box center [33, 332] width 0 height 0
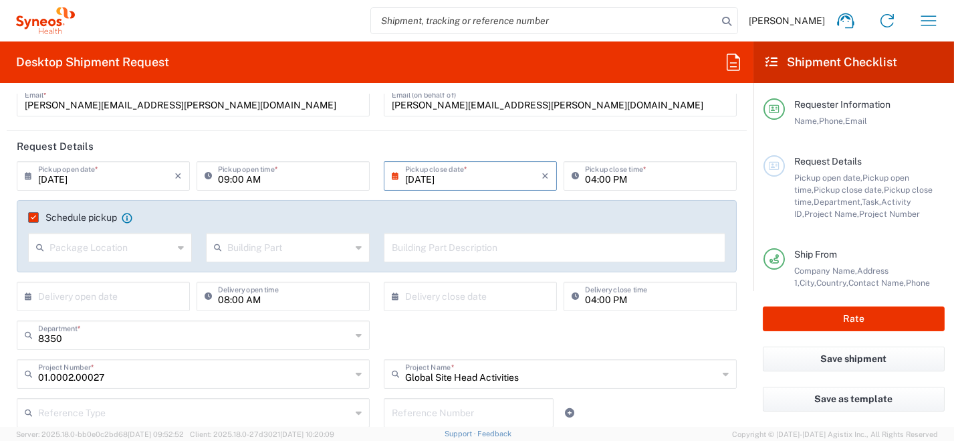
scroll to position [134, 0]
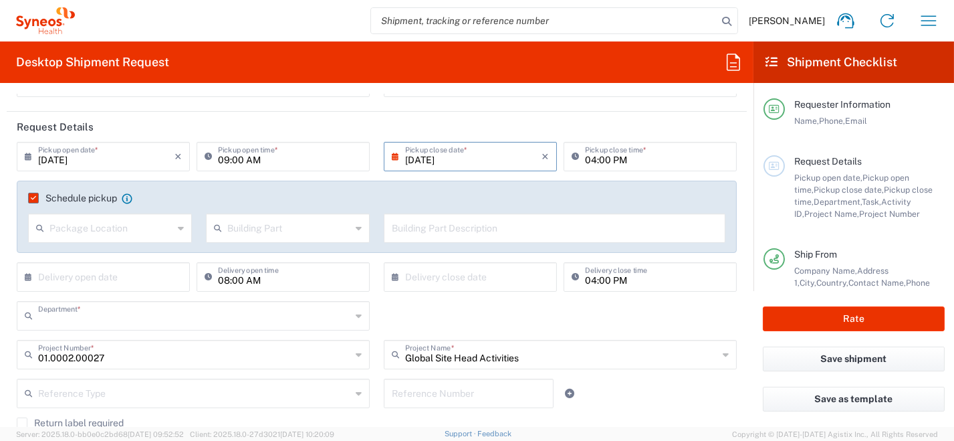
click at [221, 317] on input "text" at bounding box center [194, 314] width 313 height 23
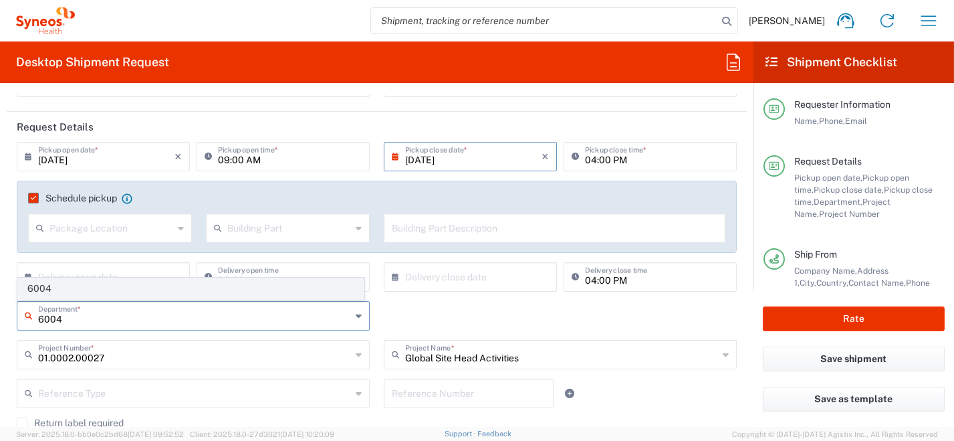
type input "6004"
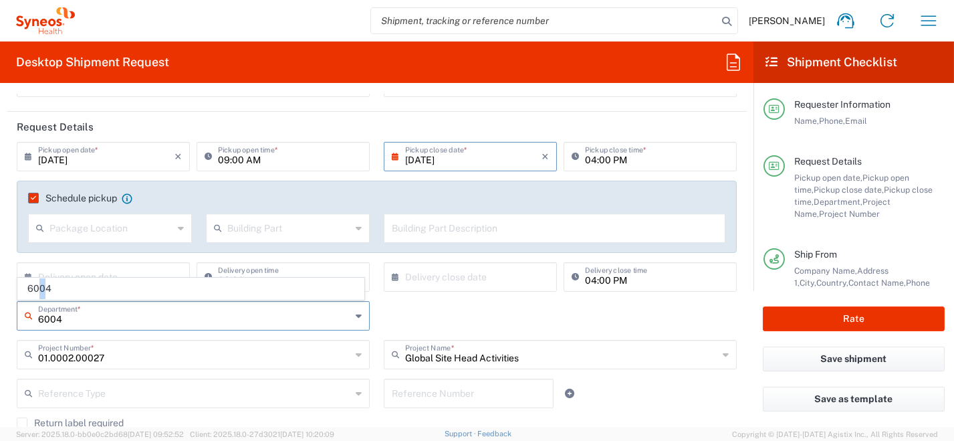
click at [41, 286] on span "6004" at bounding box center [191, 288] width 346 height 21
click at [124, 358] on input "01.0002.00027" at bounding box center [194, 353] width 313 height 23
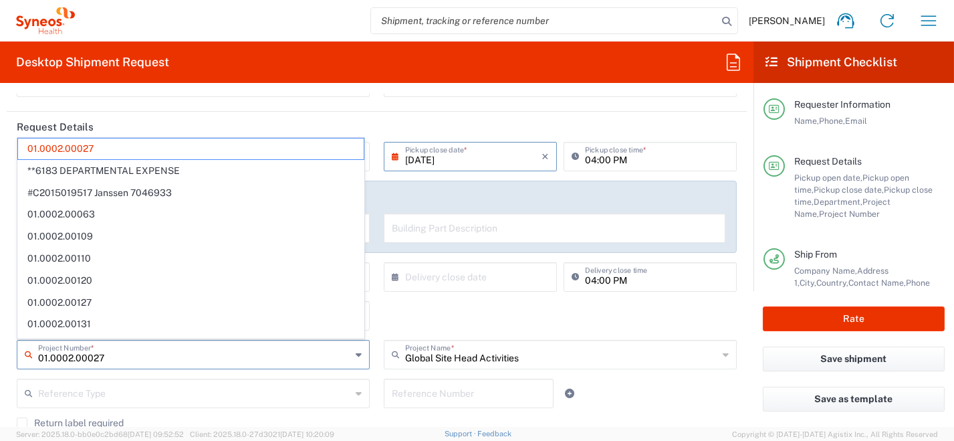
drag, startPoint x: 46, startPoint y: 348, endPoint x: -3, endPoint y: 348, distance: 48.8
click at [0, 348] on html "[PERSON_NAME] Home Shipment estimator Shipment tracking Desktop shipment reques…" at bounding box center [477, 220] width 954 height 441
type input "5105"
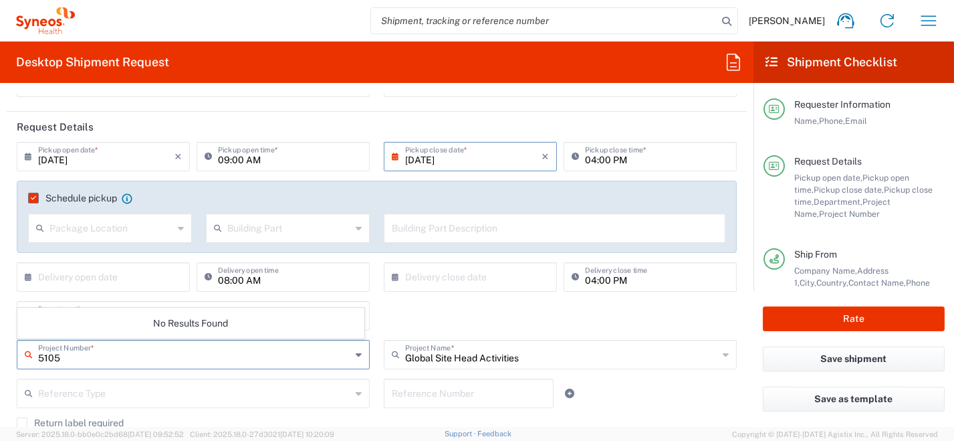
drag, startPoint x: 112, startPoint y: 352, endPoint x: 45, endPoint y: 335, distance: 68.3
click at [7, 333] on main "[DATE] × Pickup open date * Cancel Apply 09:00 AM Pickup open time * [DATE] × P…" at bounding box center [377, 329] width 740 height 375
type input "5105"
click at [424, 356] on input "text" at bounding box center [561, 353] width 313 height 23
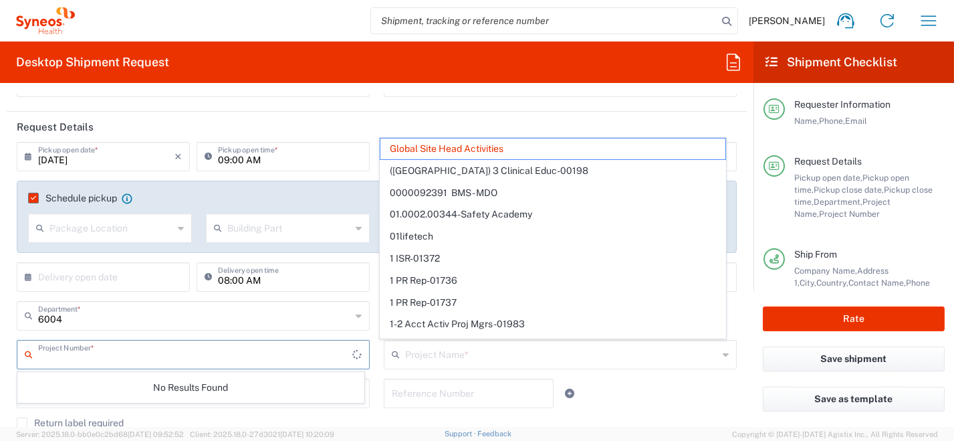
click at [197, 342] on input "text" at bounding box center [195, 353] width 314 height 23
type input "Global Site Head Activities"
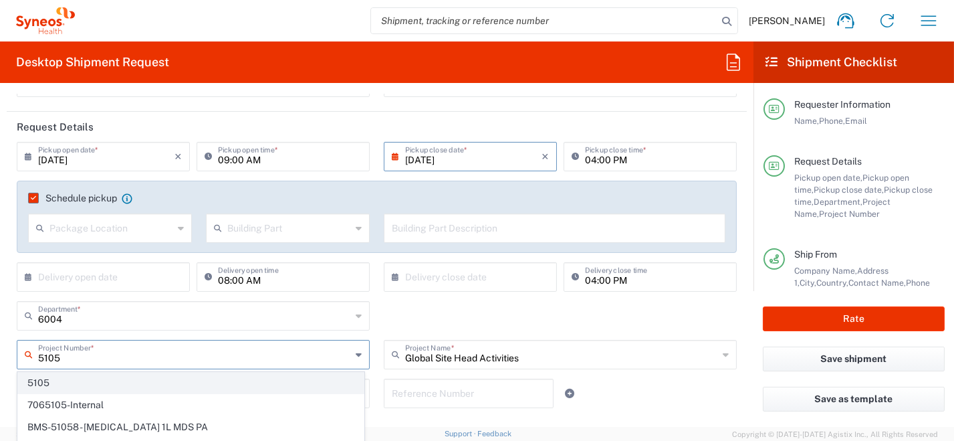
type input "5105"
click at [106, 383] on span "5105" at bounding box center [191, 382] width 346 height 21
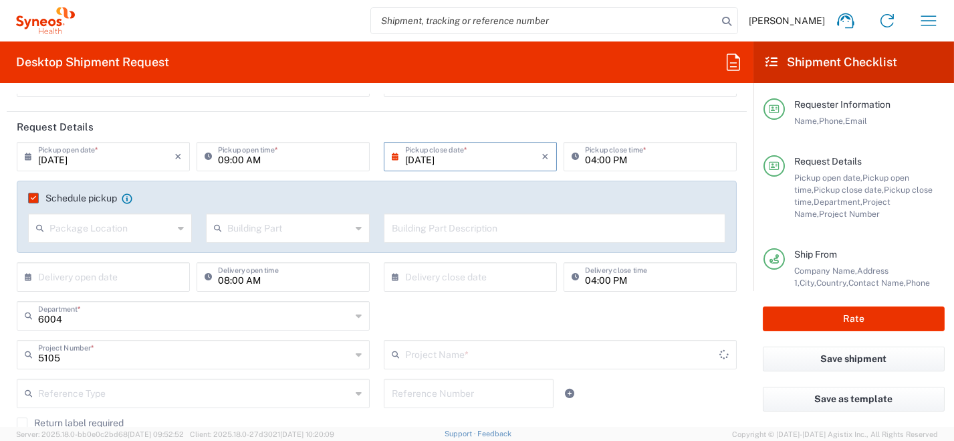
type input "ST-EUR - AbbVie [GEOGRAPHIC_DATA]"
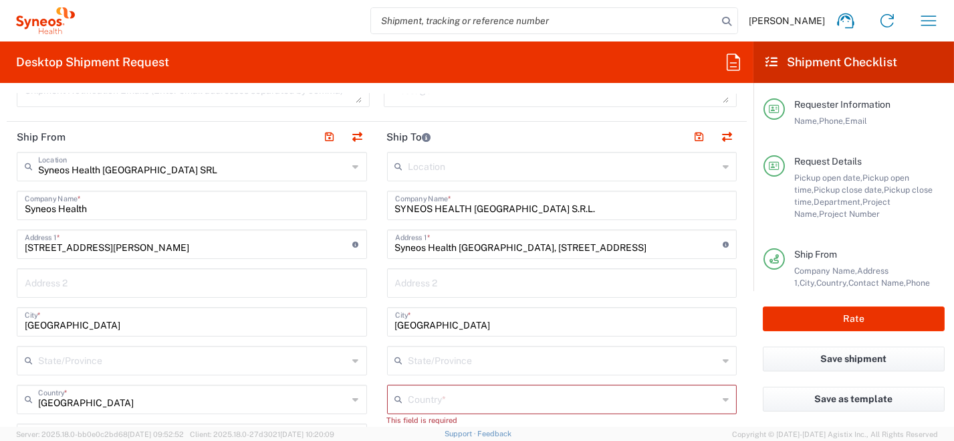
scroll to position [467, 0]
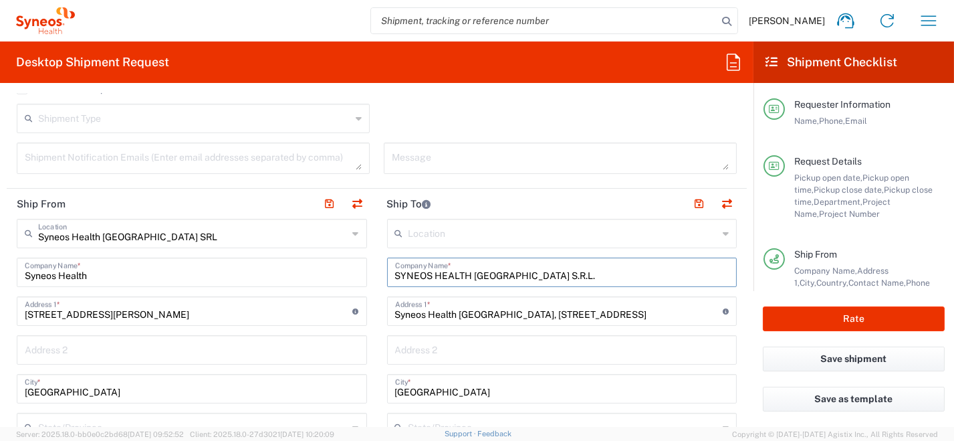
drag, startPoint x: 533, startPoint y: 273, endPoint x: 258, endPoint y: 227, distance: 278.6
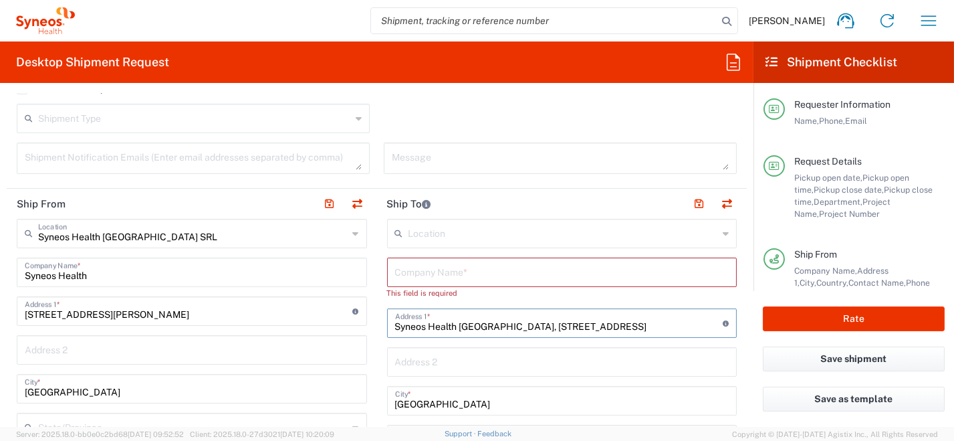
drag, startPoint x: 504, startPoint y: 327, endPoint x: 277, endPoint y: 319, distance: 227.4
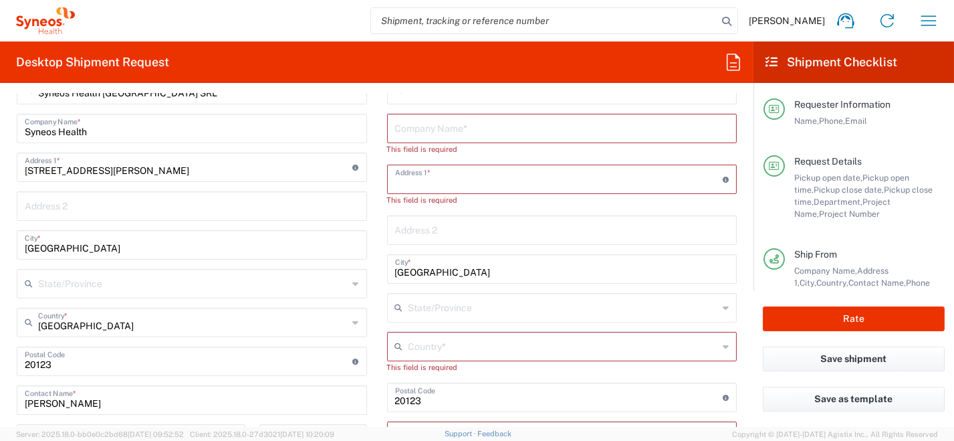
scroll to position [668, 0]
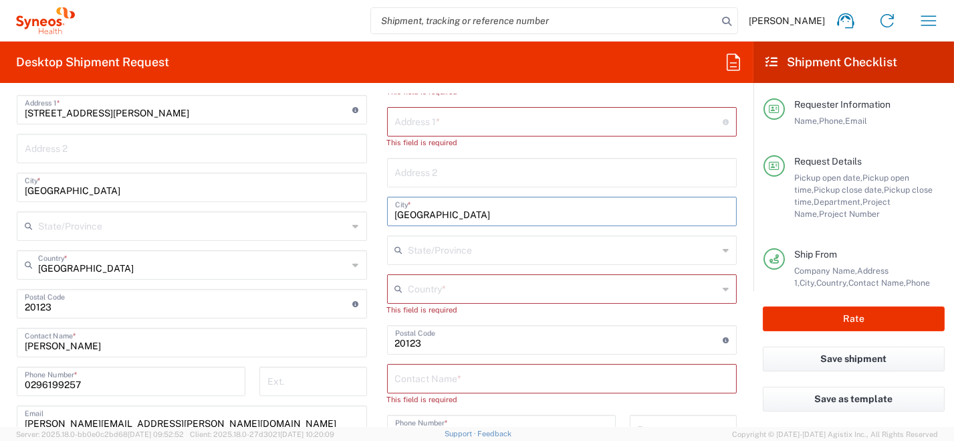
drag, startPoint x: 356, startPoint y: 201, endPoint x: 372, endPoint y: 225, distance: 28.6
click at [324, 198] on div "Ship From Syneos Health [GEOGRAPHIC_DATA] SRL Location Syneos Health [GEOGRAPHI…" at bounding box center [377, 324] width 740 height 674
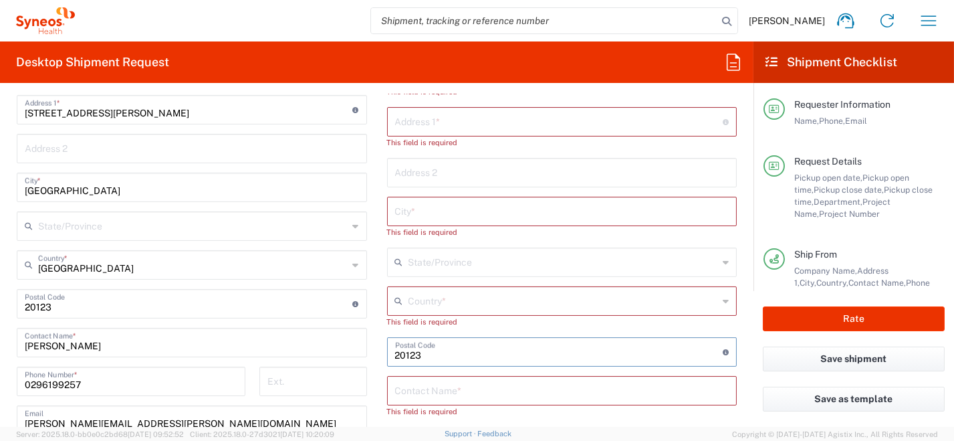
drag, startPoint x: 414, startPoint y: 354, endPoint x: 330, endPoint y: 339, distance: 85.6
click at [328, 340] on div "Ship From Syneos Health [GEOGRAPHIC_DATA] SRL Location Syneos Health [GEOGRAPHI…" at bounding box center [377, 324] width 740 height 674
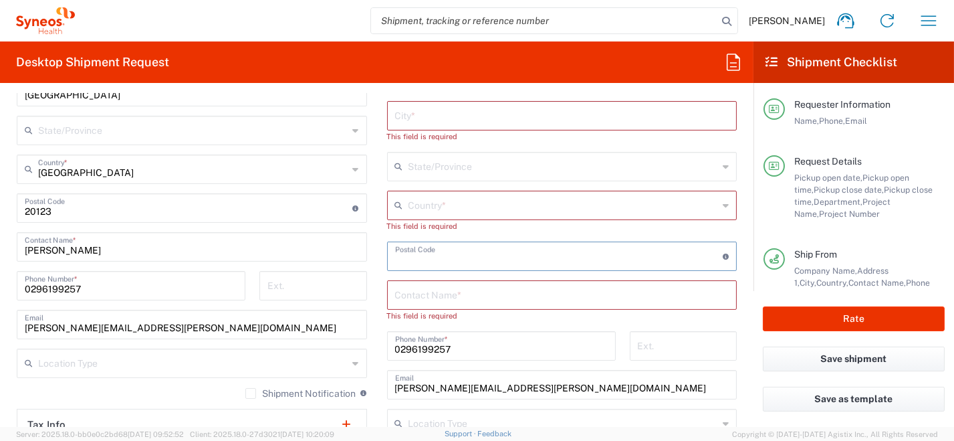
scroll to position [801, 0]
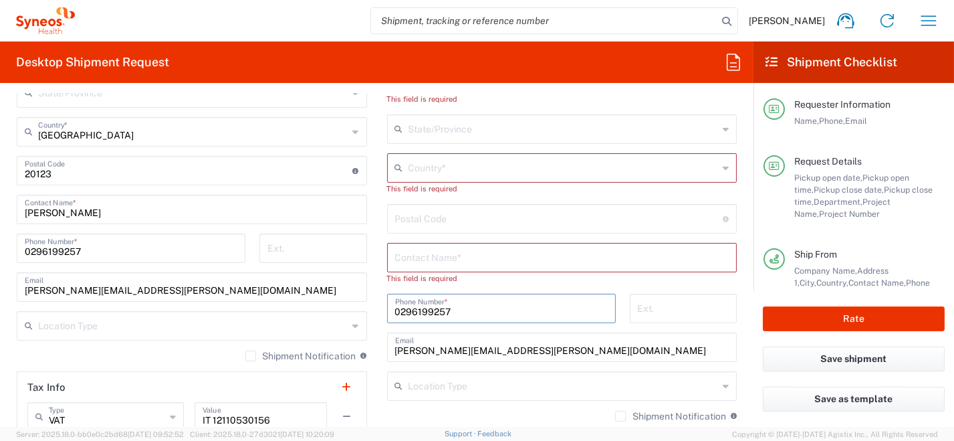
drag, startPoint x: 426, startPoint y: 305, endPoint x: 338, endPoint y: 313, distance: 89.2
click at [314, 309] on div "Ship From Syneos Health [GEOGRAPHIC_DATA] SRL Location Syneos Health [GEOGRAPHI…" at bounding box center [377, 191] width 740 height 674
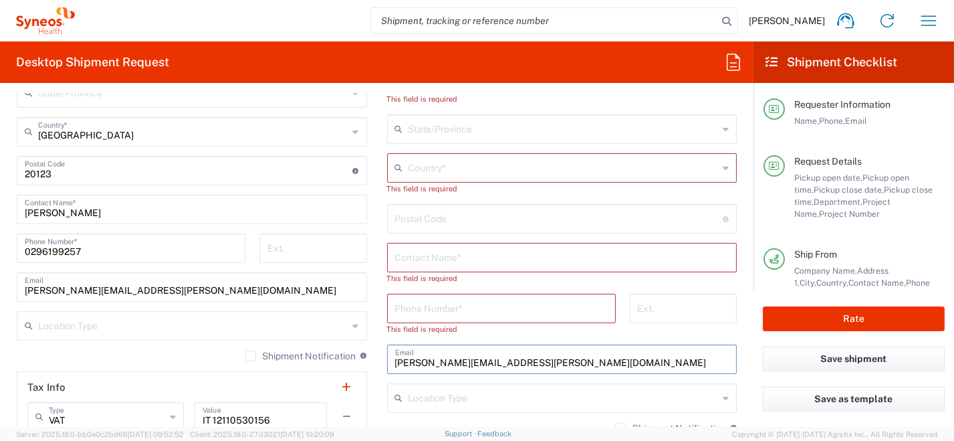
drag, startPoint x: 563, startPoint y: 366, endPoint x: 327, endPoint y: 356, distance: 236.8
click at [284, 360] on div "Ship From Syneos Health [GEOGRAPHIC_DATA] SRL Location Syneos Health [GEOGRAPHI…" at bounding box center [377, 191] width 740 height 674
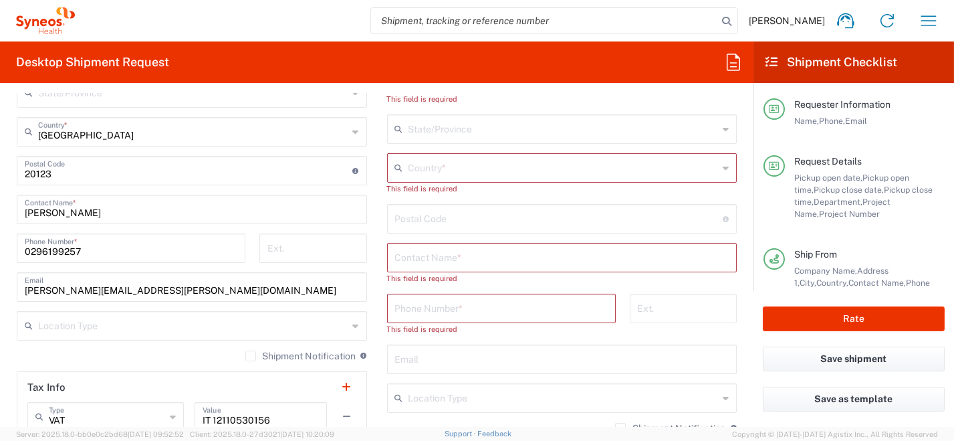
click at [711, 167] on div "Country *" at bounding box center [562, 167] width 350 height 29
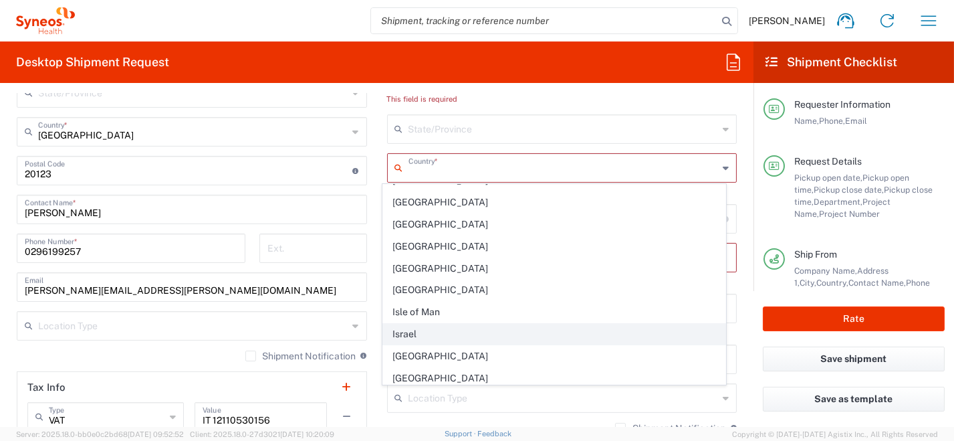
scroll to position [2273, 0]
click at [465, 324] on span "[GEOGRAPHIC_DATA]" at bounding box center [554, 334] width 342 height 21
type input "[GEOGRAPHIC_DATA]"
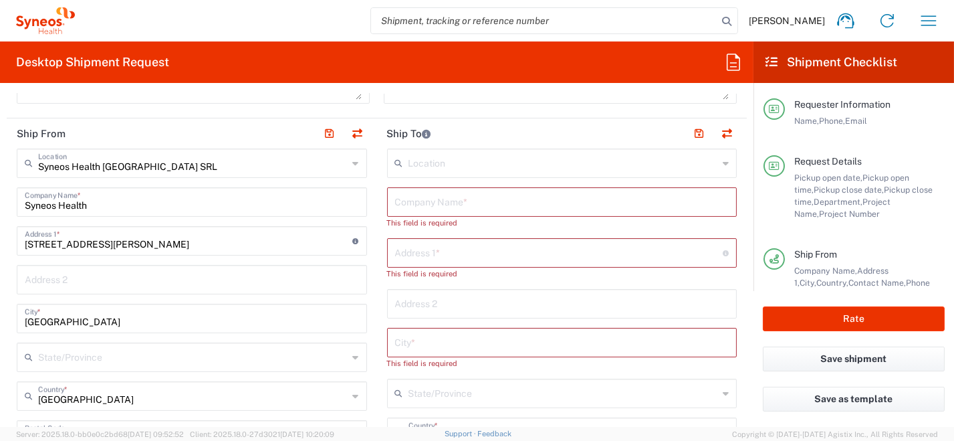
scroll to position [401, 0]
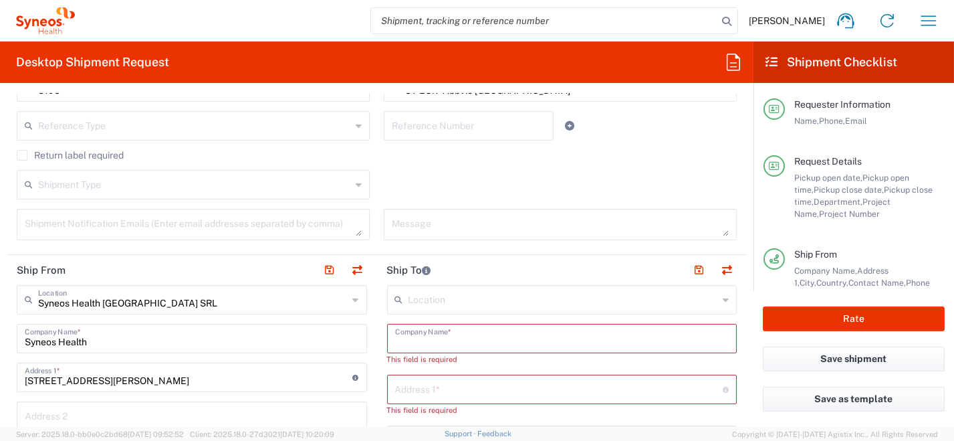
click at [481, 335] on input "text" at bounding box center [562, 337] width 334 height 23
click at [471, 338] on input "text" at bounding box center [562, 337] width 334 height 23
paste input "[PERSON_NAME]"
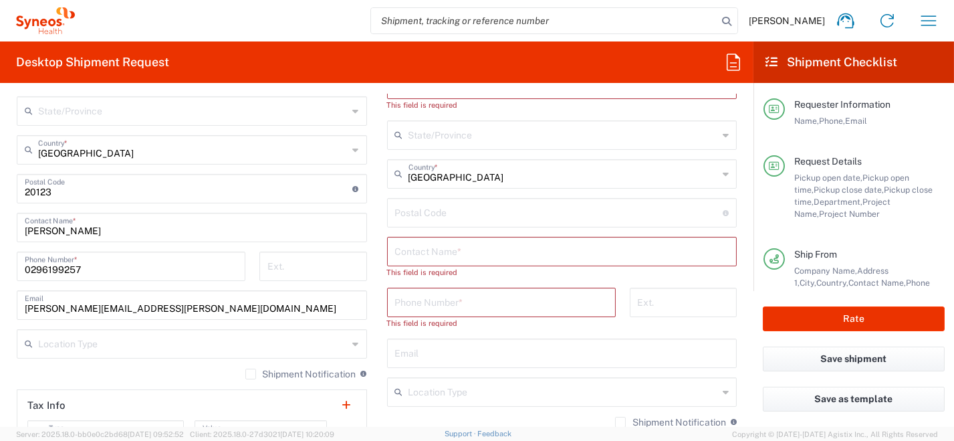
scroll to position [801, 0]
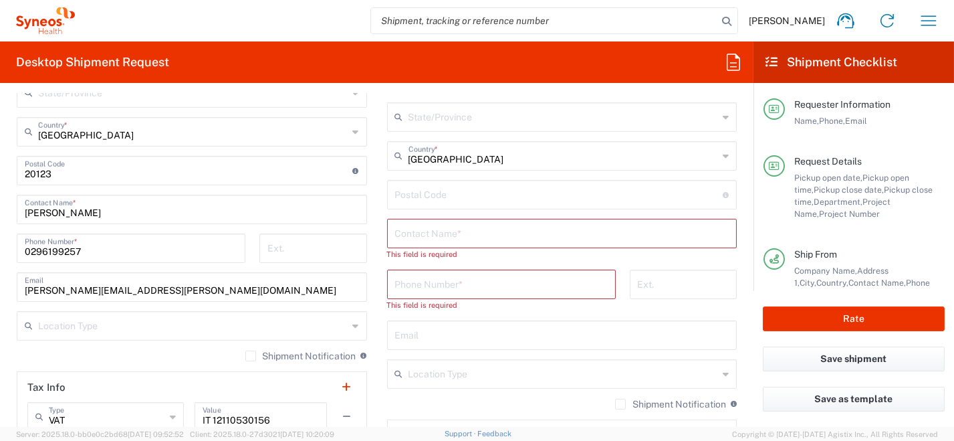
type input "[PERSON_NAME]"
click at [468, 229] on input "text" at bounding box center [562, 232] width 334 height 23
paste input "[PERSON_NAME]"
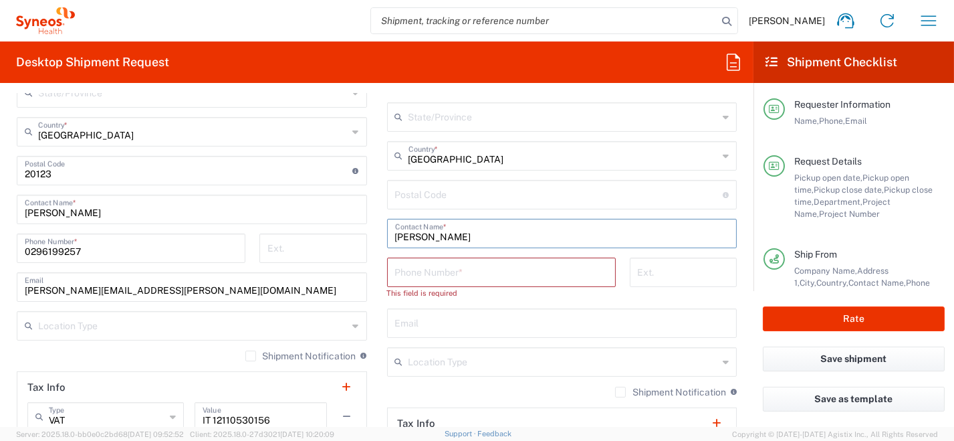
type input "[PERSON_NAME]"
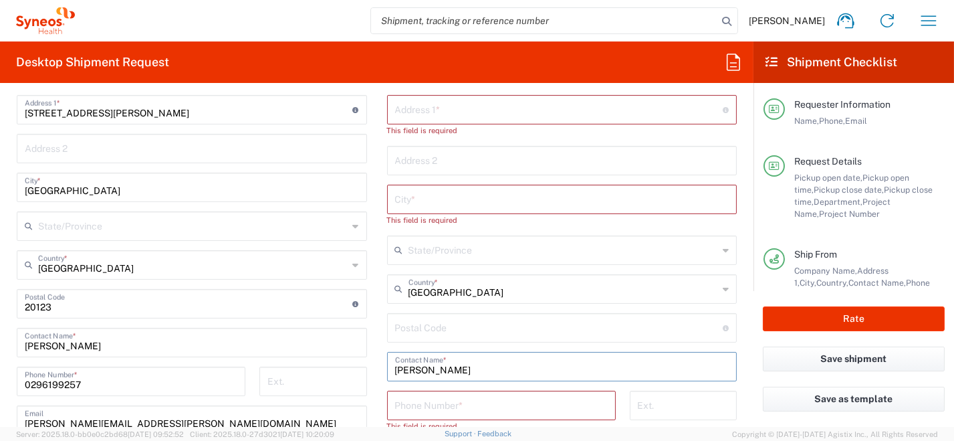
scroll to position [602, 0]
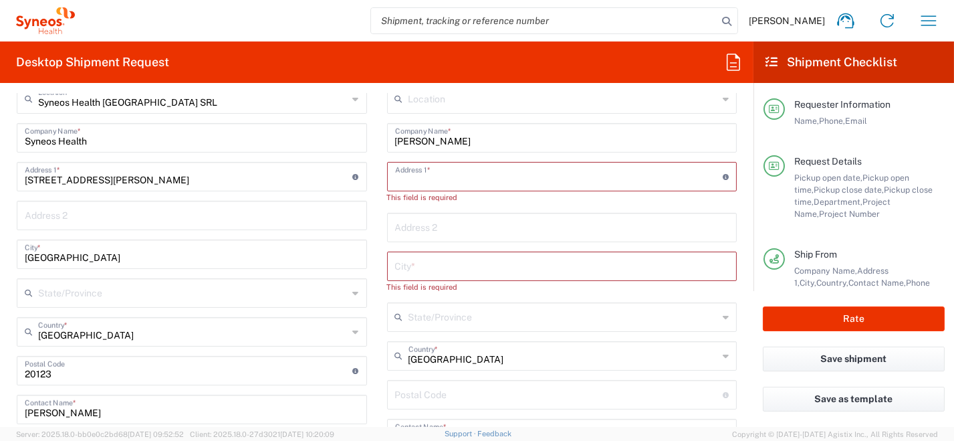
click at [424, 178] on input "text" at bounding box center [559, 175] width 328 height 23
paste input "[STREET_ADDRESS][PERSON_NAME]"
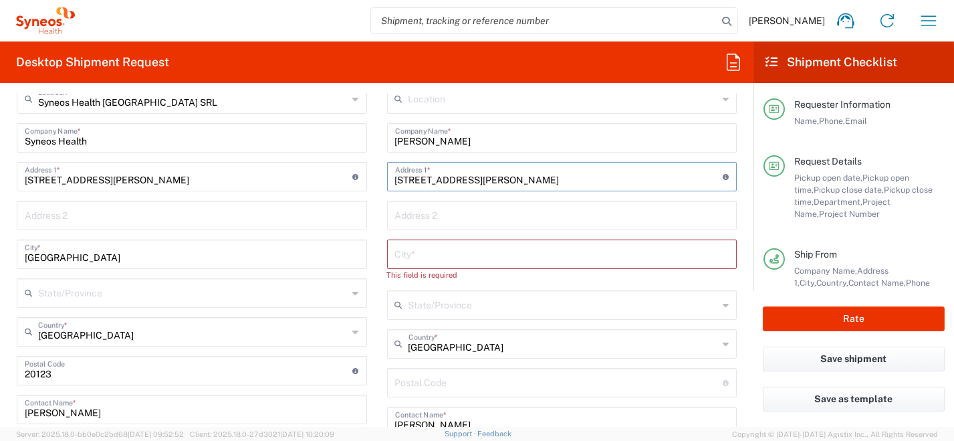
drag, startPoint x: 459, startPoint y: 179, endPoint x: 489, endPoint y: 181, distance: 30.1
click at [489, 181] on input "[STREET_ADDRESS][PERSON_NAME]" at bounding box center [559, 175] width 328 height 23
type input "[STREET_ADDRESS][PERSON_NAME]"
click at [439, 380] on input "undefined" at bounding box center [559, 381] width 328 height 23
paste input "00152"
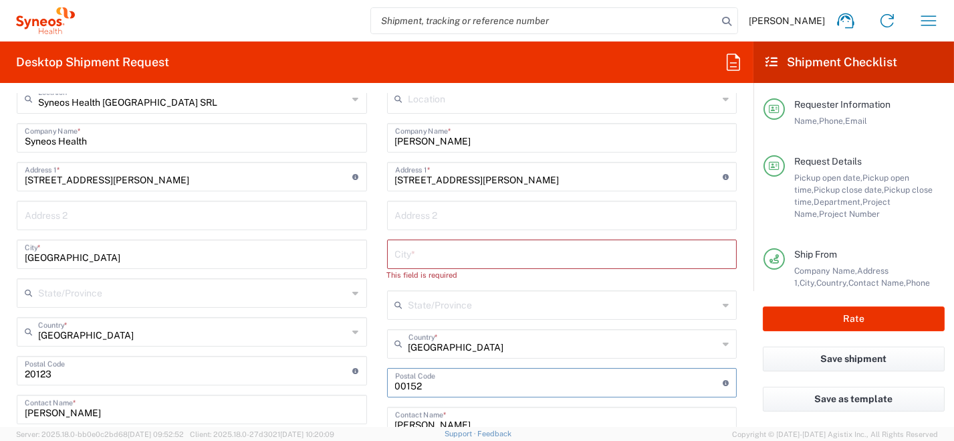
type input "00152"
drag, startPoint x: 525, startPoint y: 180, endPoint x: 481, endPoint y: 176, distance: 44.4
click at [481, 176] on input "[STREET_ADDRESS][PERSON_NAME]" at bounding box center [559, 175] width 328 height 23
type input "[STREET_ADDRESS][PERSON_NAME]"
click at [452, 261] on input "text" at bounding box center [562, 252] width 334 height 23
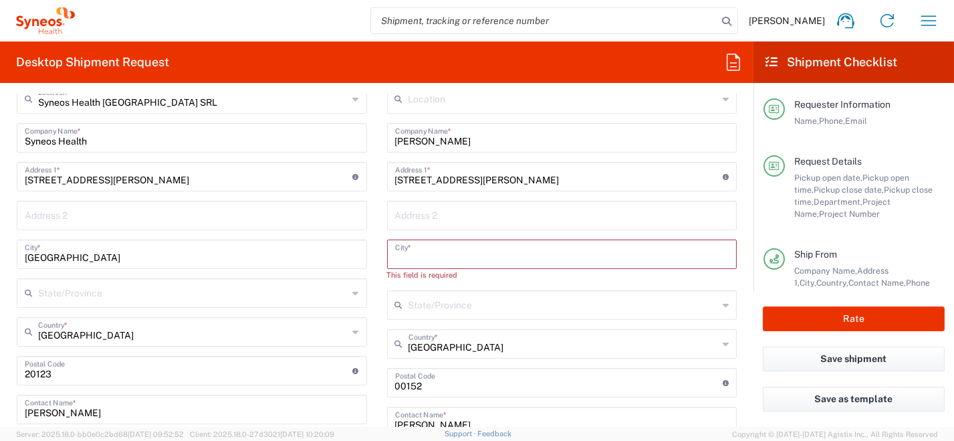
drag, startPoint x: 453, startPoint y: 256, endPoint x: 396, endPoint y: 255, distance: 56.2
paste input "[GEOGRAPHIC_DATA]"
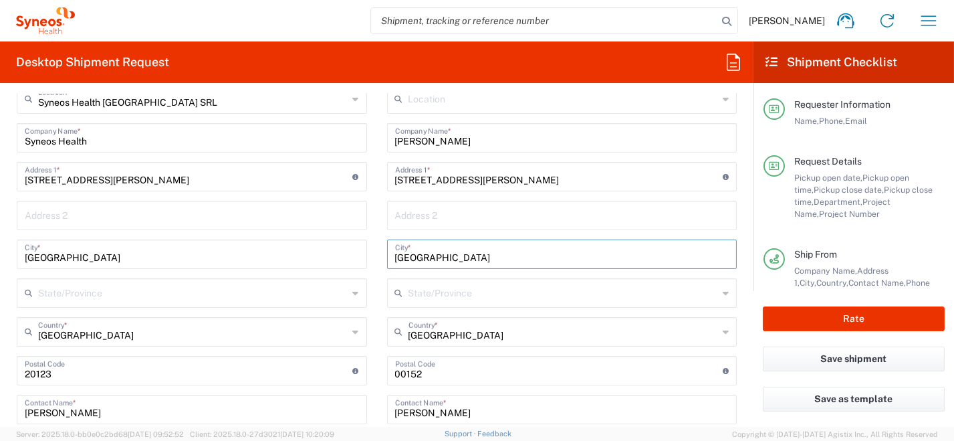
scroll to position [735, 0]
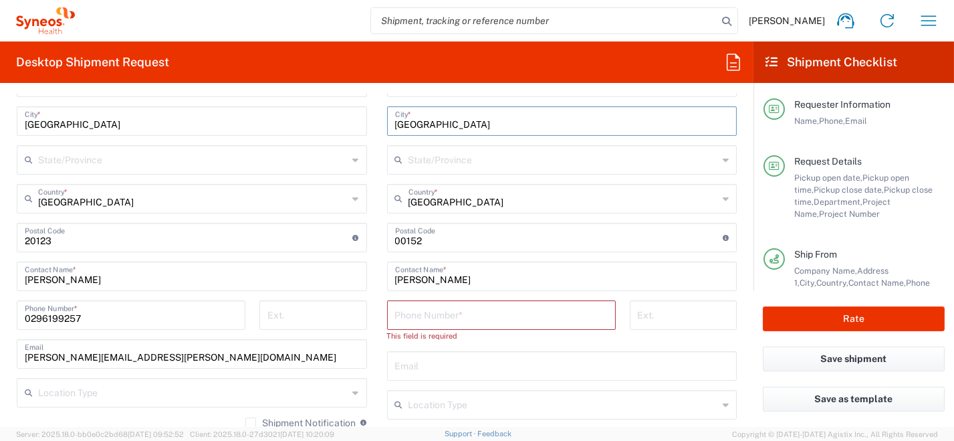
type input "[GEOGRAPHIC_DATA]"
click at [422, 316] on input "tel" at bounding box center [501, 313] width 213 height 23
paste input "[PHONE_NUMBER] [PERSON_NAME][EMAIL_ADDRESS][DOMAIN_NAME]"
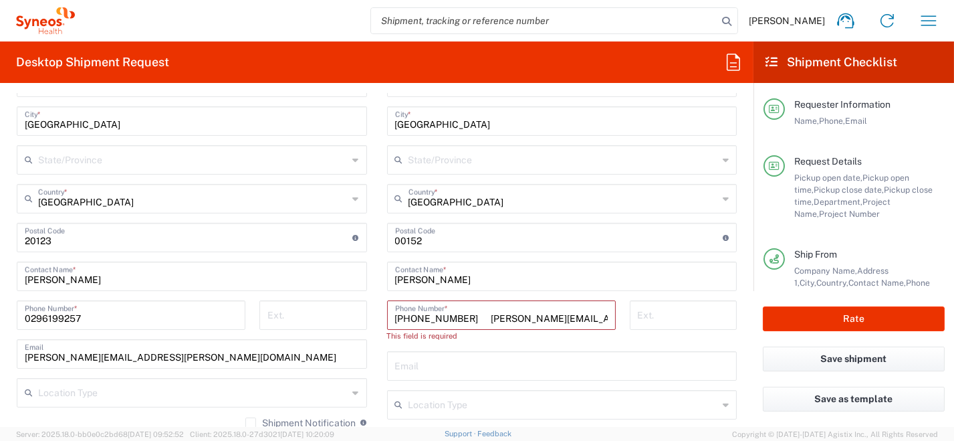
scroll to position [0, 43]
drag, startPoint x: 440, startPoint y: 316, endPoint x: 610, endPoint y: 318, distance: 169.8
click at [610, 318] on div "[PHONE_NUMBER] [PERSON_NAME][EMAIL_ADDRESS][DOMAIN_NAME] Phone Number * Please …" at bounding box center [501, 331] width 243 height 63
type input "[PHONE_NUMBER] f"
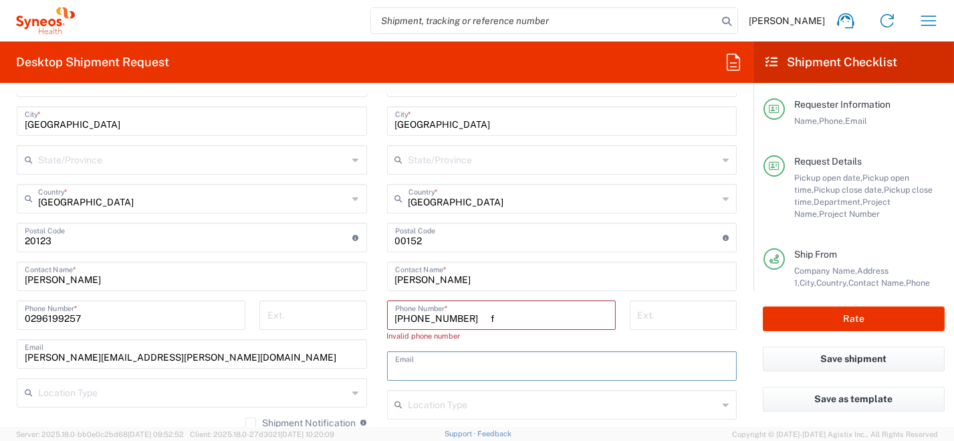
click at [446, 367] on input "text" at bounding box center [562, 364] width 334 height 23
paste input "[EMAIL_ADDRESS][PERSON_NAME][DOMAIN_NAME]"
click at [395, 371] on input "[EMAIL_ADDRESS][PERSON_NAME][DOMAIN_NAME]" at bounding box center [562, 364] width 334 height 23
type input "[PERSON_NAME][EMAIL_ADDRESS][DOMAIN_NAME]"
click at [487, 312] on input "[PHONE_NUMBER] f" at bounding box center [501, 313] width 213 height 23
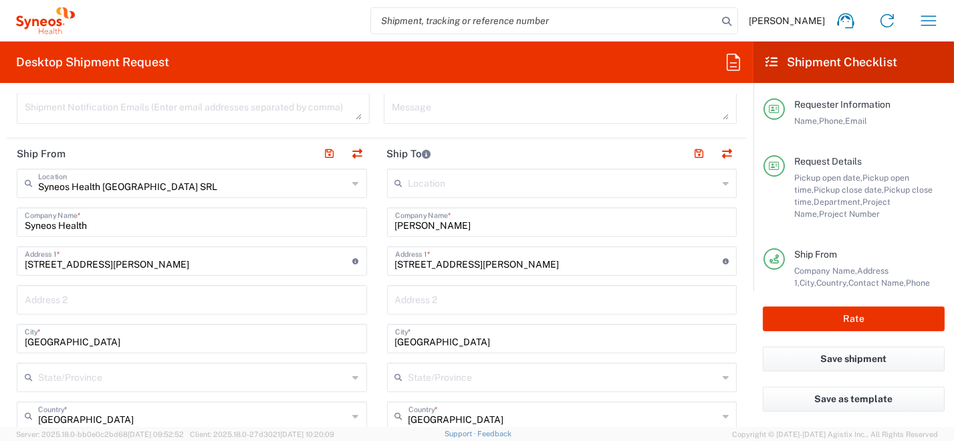
scroll to position [467, 0]
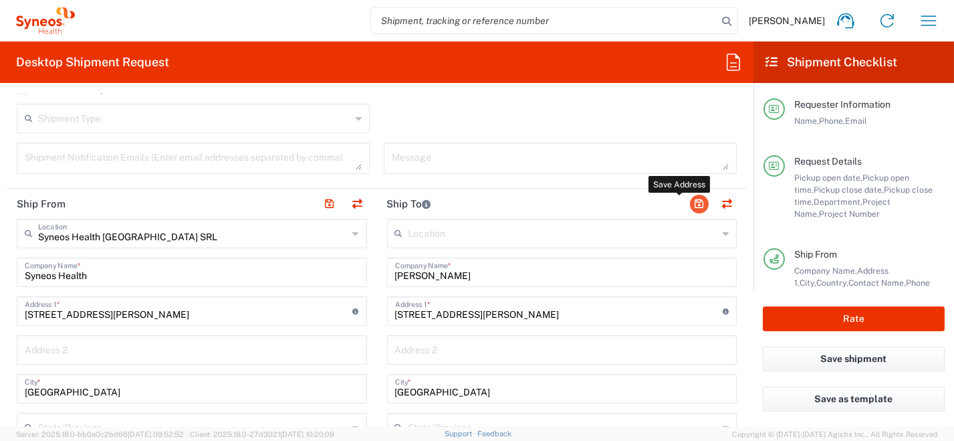
type input "[PHONE_NUMBER]"
click at [690, 203] on button "button" at bounding box center [699, 204] width 19 height 19
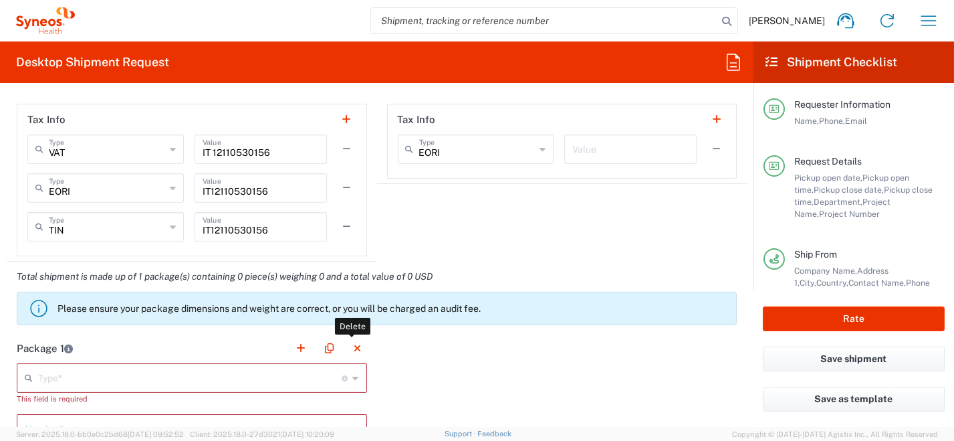
scroll to position [1203, 0]
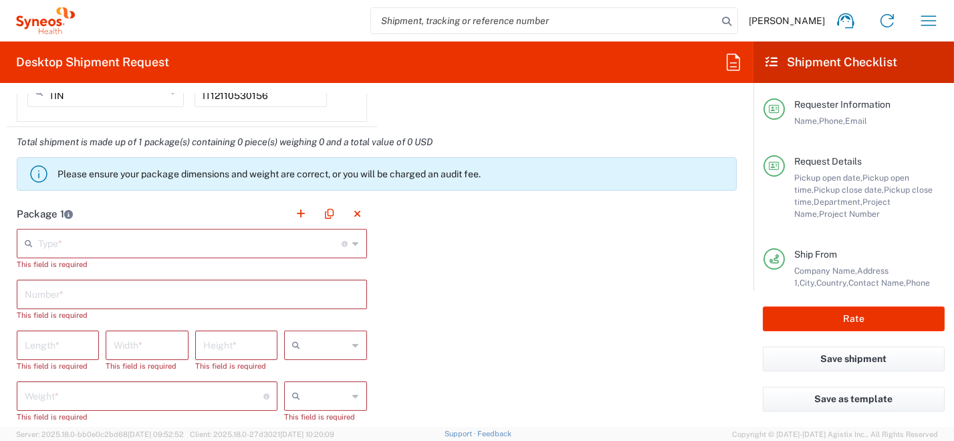
click at [353, 243] on div "Type * Material used to package goods" at bounding box center [192, 243] width 350 height 29
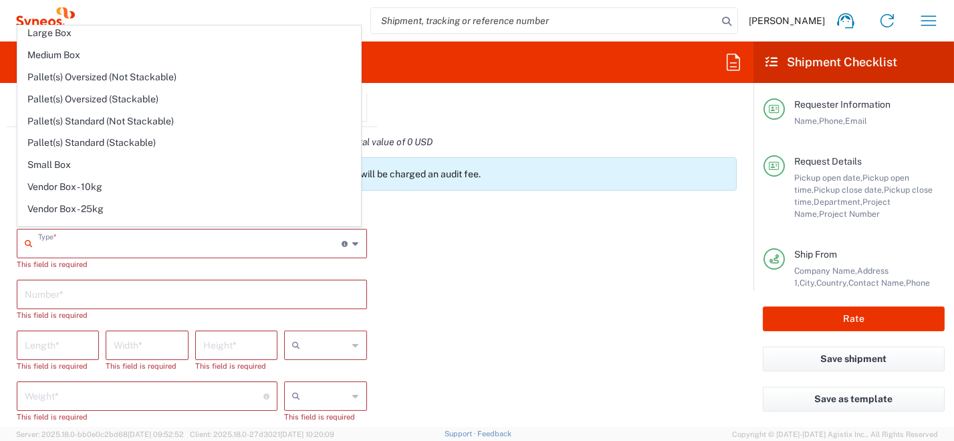
scroll to position [37, 0]
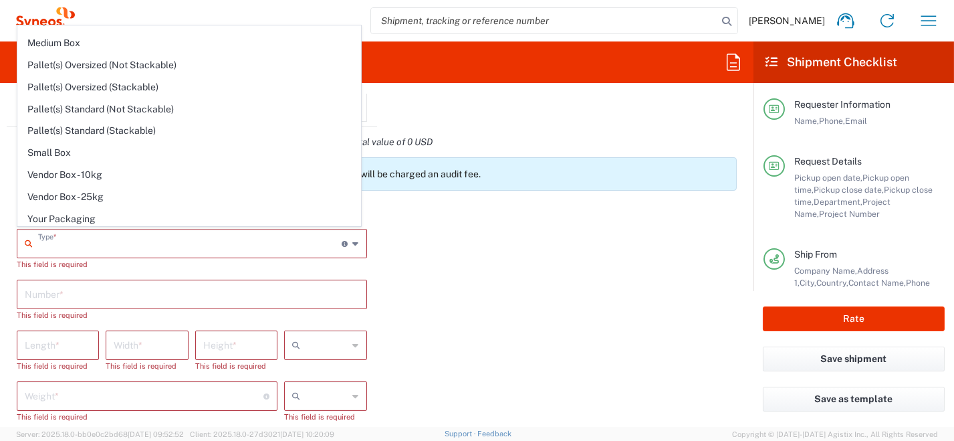
click at [250, 229] on div "Type * Material used to package goods" at bounding box center [192, 243] width 350 height 29
click at [188, 221] on span "Your Packaging" at bounding box center [189, 219] width 342 height 21
type input "Your Packaging"
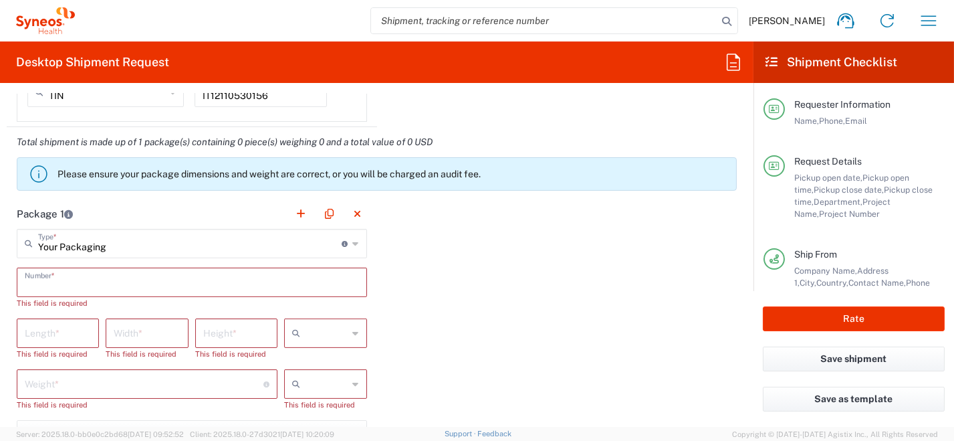
click at [340, 282] on input "text" at bounding box center [192, 280] width 334 height 23
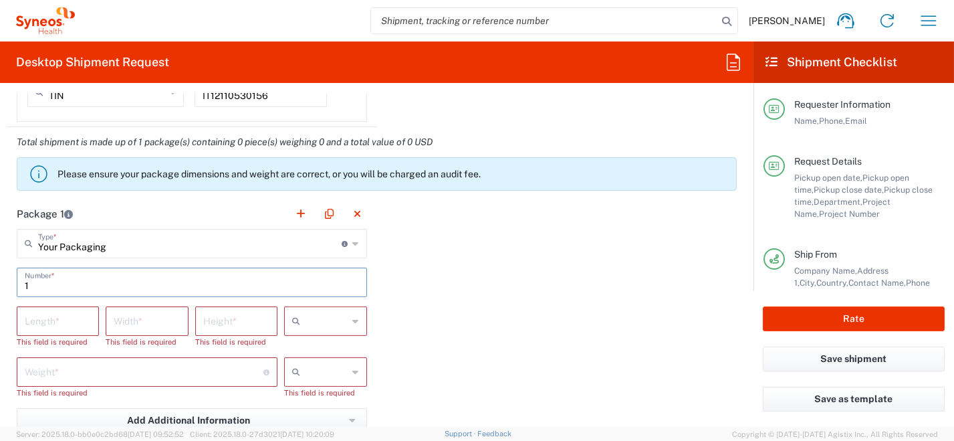
type input "1"
click at [52, 316] on input "number" at bounding box center [58, 319] width 66 height 23
type input "33"
click at [126, 324] on input "number" at bounding box center [147, 319] width 66 height 23
type input "23"
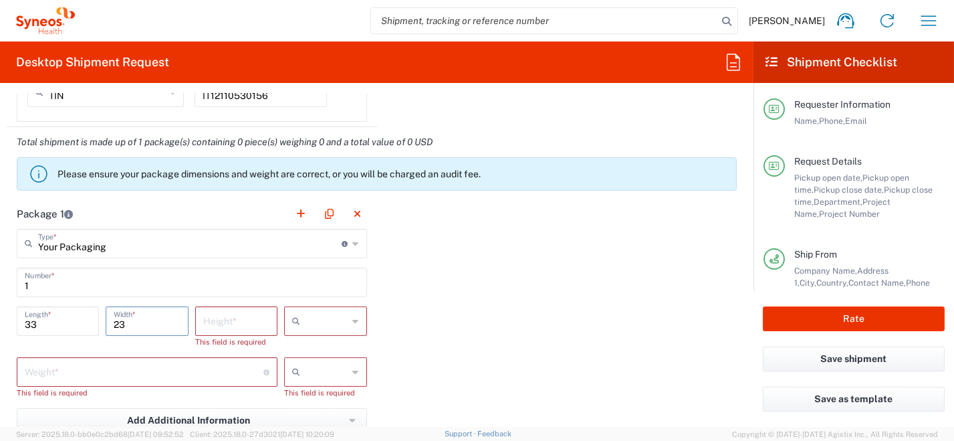
click at [210, 324] on input "number" at bounding box center [236, 319] width 66 height 23
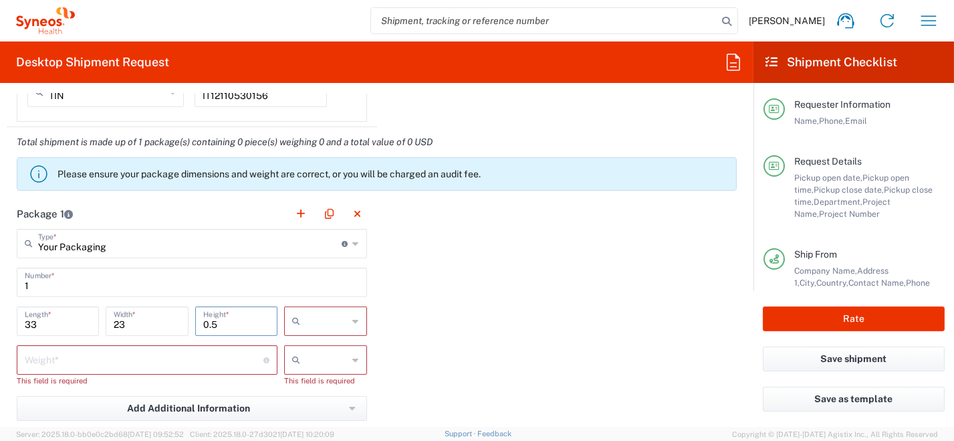
type input "0.5"
click at [354, 319] on div at bounding box center [325, 320] width 82 height 29
click at [342, 350] on span "cm" at bounding box center [321, 348] width 79 height 21
type input "cm"
click at [353, 358] on icon at bounding box center [356, 359] width 6 height 21
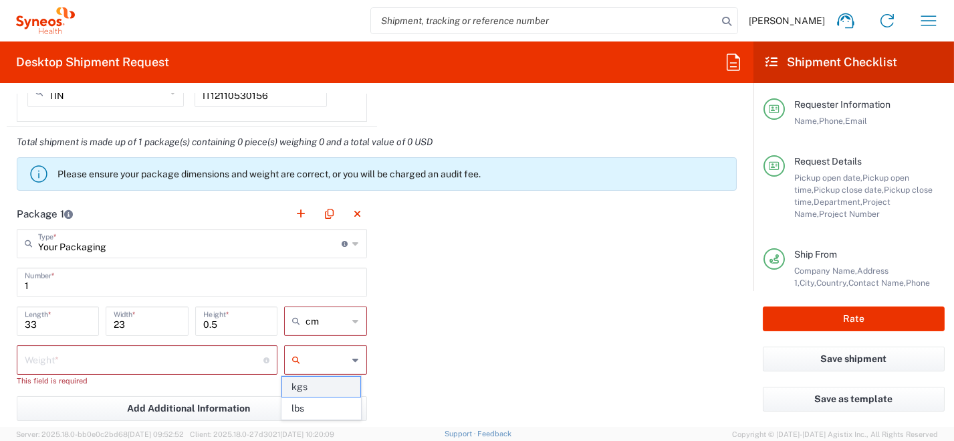
click at [334, 387] on span "kgs" at bounding box center [321, 386] width 79 height 21
type input "kgs"
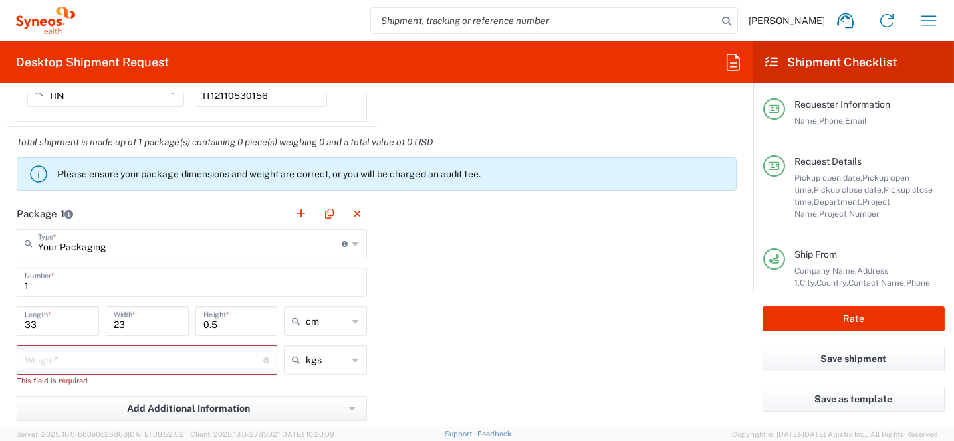
click at [197, 360] on input "number" at bounding box center [144, 358] width 239 height 23
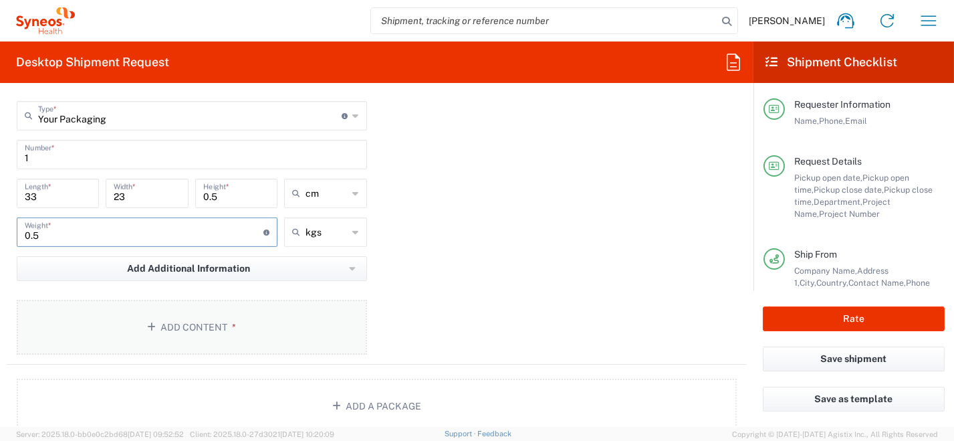
scroll to position [1336, 0]
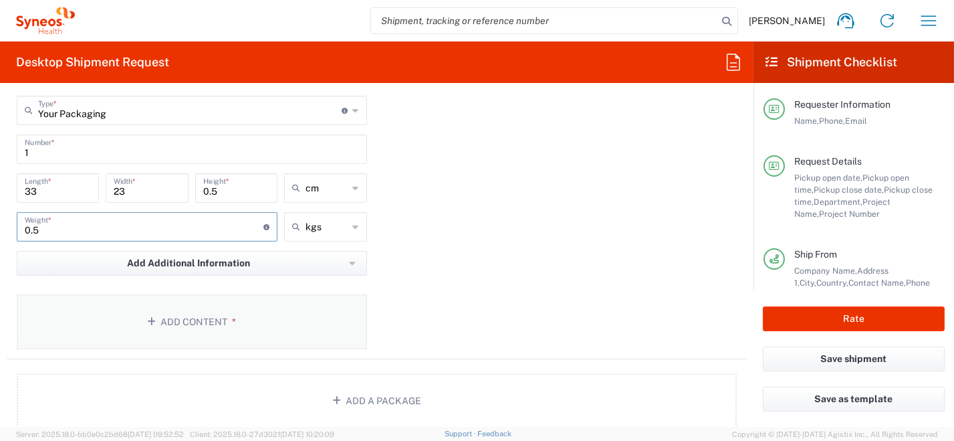
type input "0.5"
click at [273, 318] on button "Add Content *" at bounding box center [192, 321] width 350 height 55
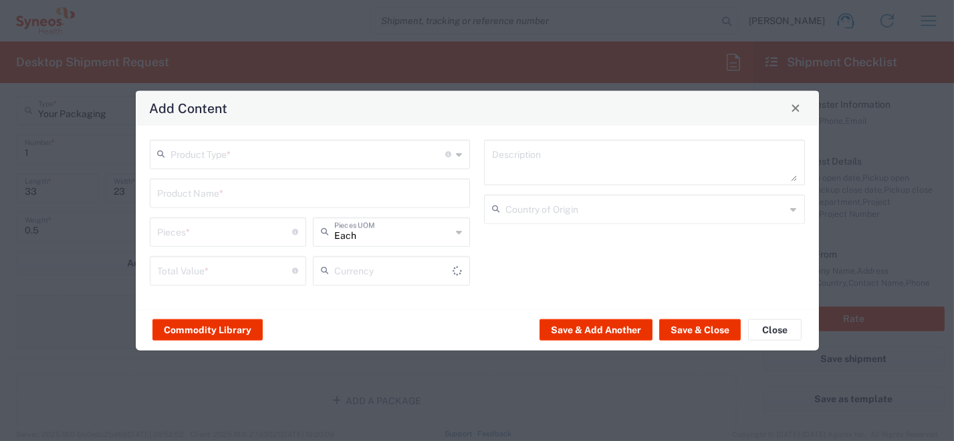
type input "US Dollar"
click at [458, 154] on icon at bounding box center [459, 153] width 6 height 21
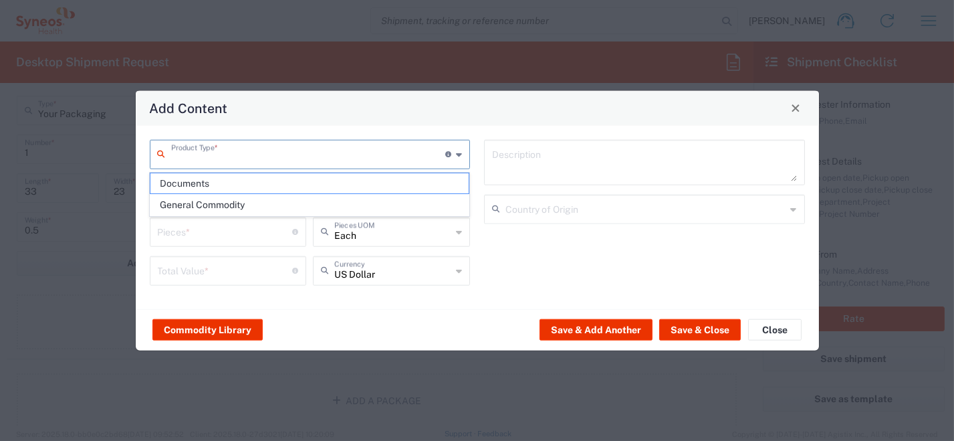
click at [346, 182] on span "Documents" at bounding box center [309, 183] width 318 height 21
type input "Documents"
type input "1"
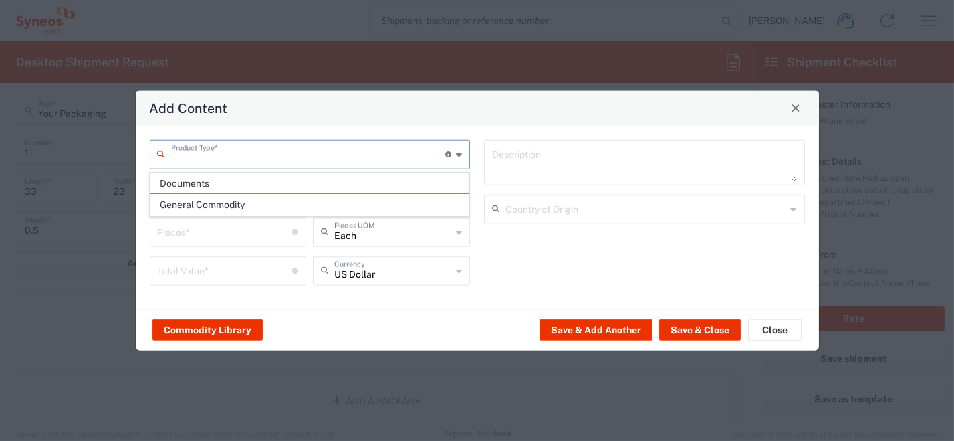
type textarea "Documents"
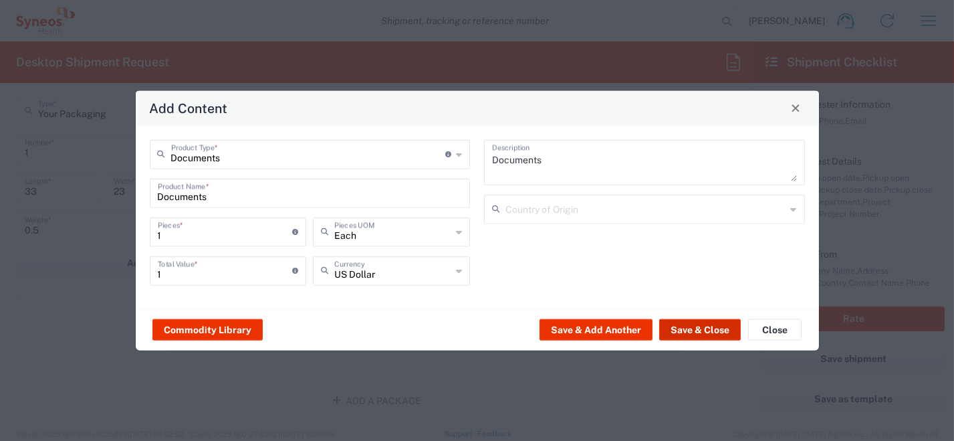
click at [697, 326] on button "Save & Close" at bounding box center [700, 329] width 82 height 21
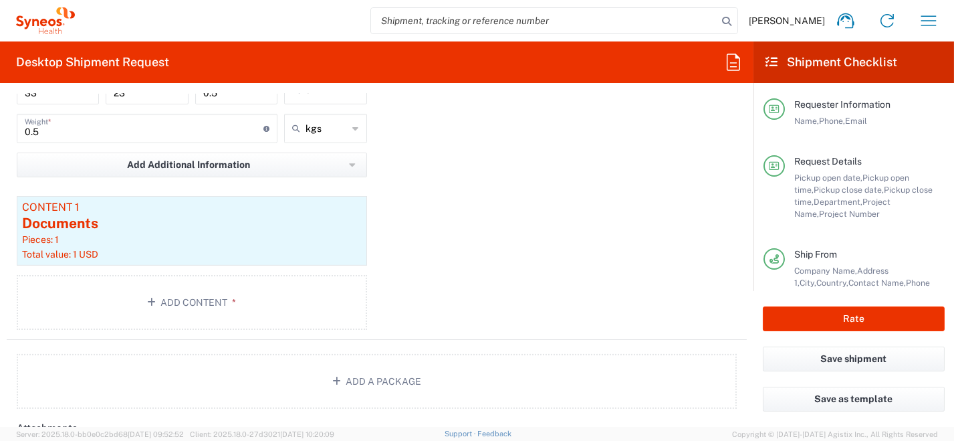
scroll to position [1471, 0]
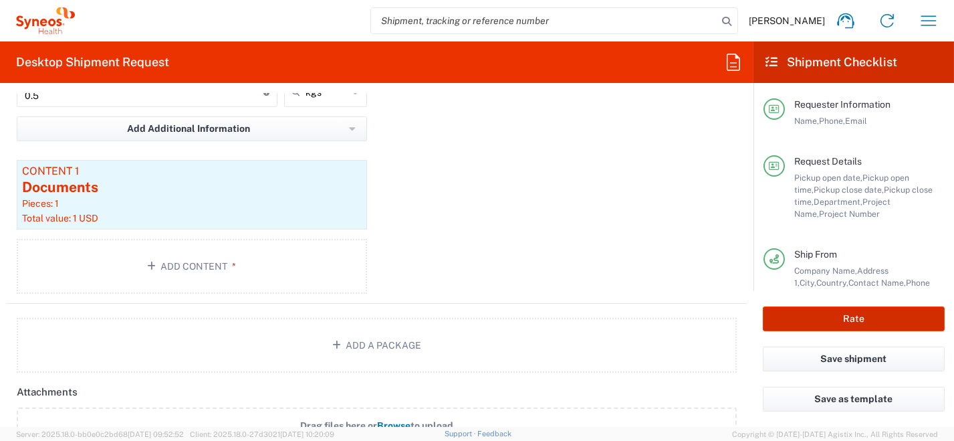
click at [879, 324] on button "Rate" at bounding box center [854, 318] width 182 height 25
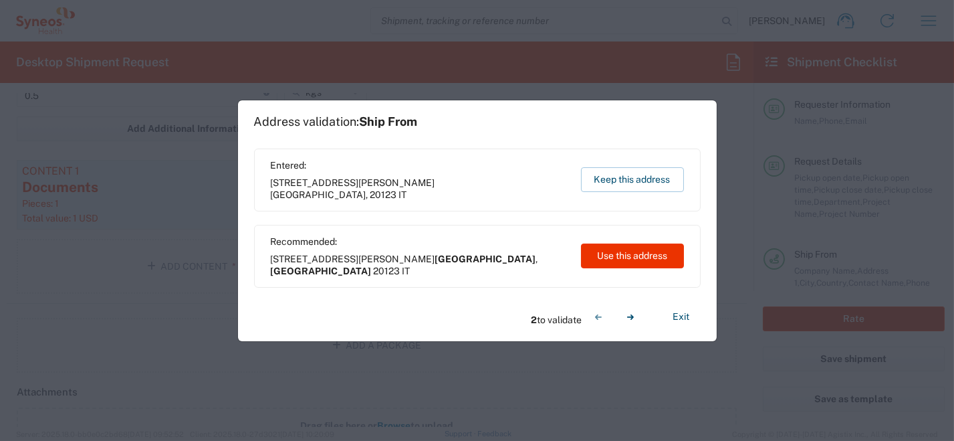
type input "5105"
click at [635, 255] on button "Use this address" at bounding box center [632, 255] width 103 height 25
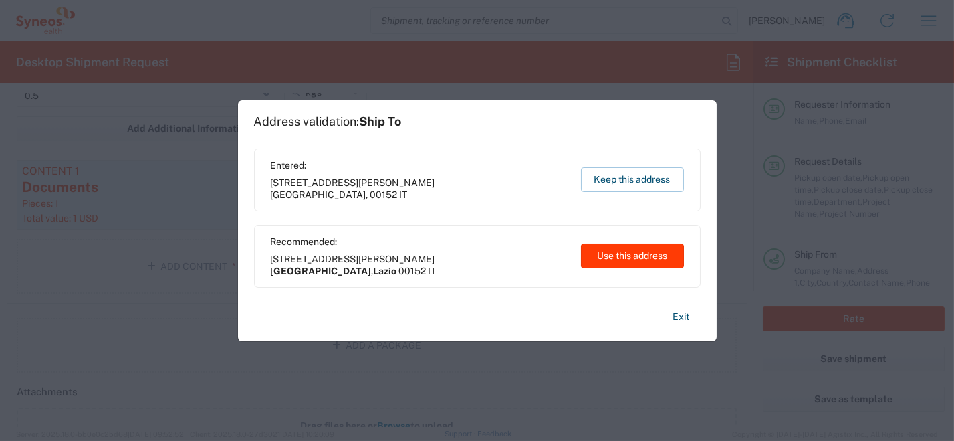
click at [655, 256] on button "Use this address" at bounding box center [632, 255] width 103 height 25
type input "[GEOGRAPHIC_DATA]"
type input "Lazio"
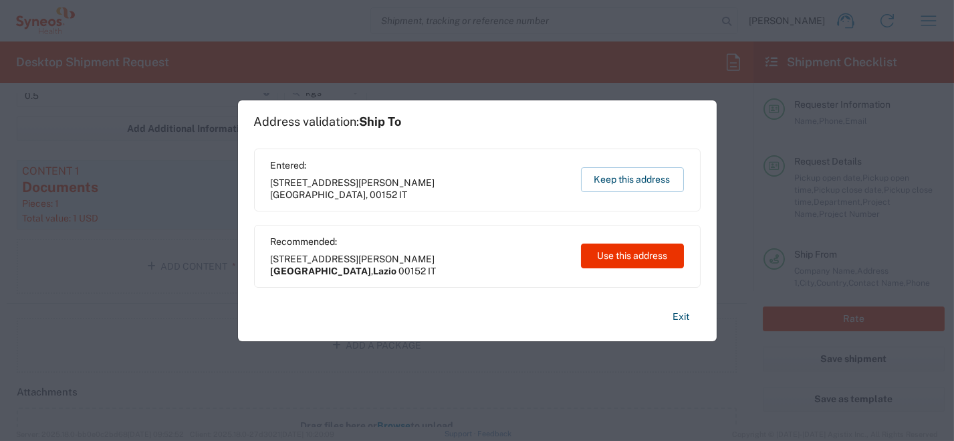
type input "[GEOGRAPHIC_DATA]"
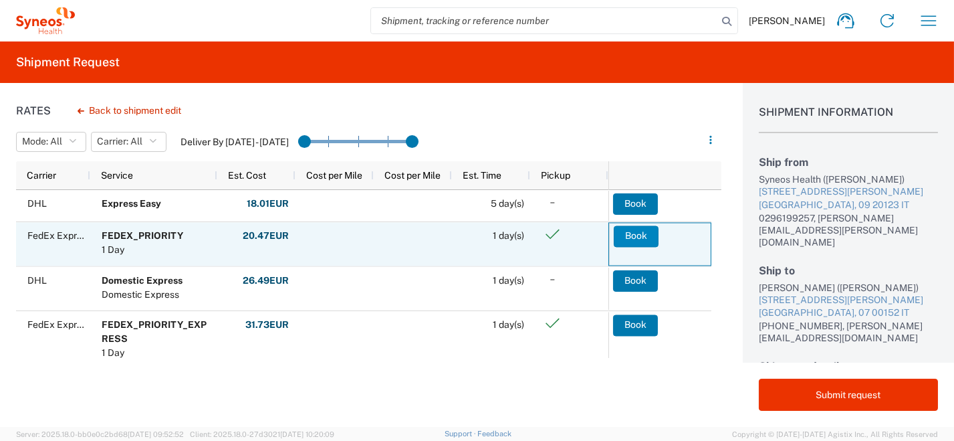
click at [640, 237] on button "Book" at bounding box center [636, 235] width 45 height 21
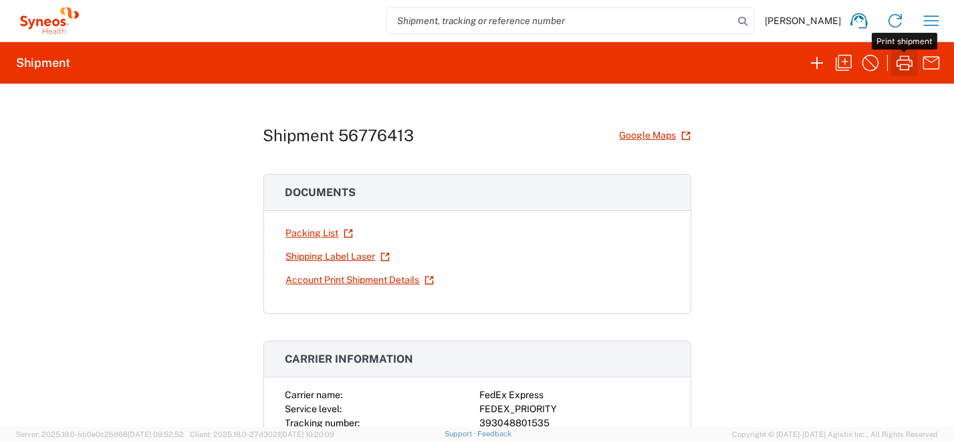
click at [908, 61] on icon "button" at bounding box center [904, 62] width 21 height 21
click at [813, 62] on icon "button" at bounding box center [817, 63] width 12 height 12
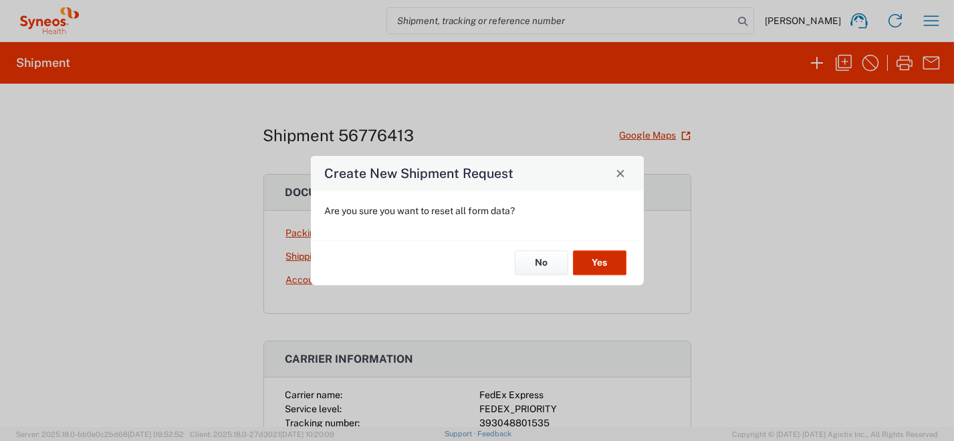
click at [601, 266] on button "Yes" at bounding box center [599, 263] width 53 height 25
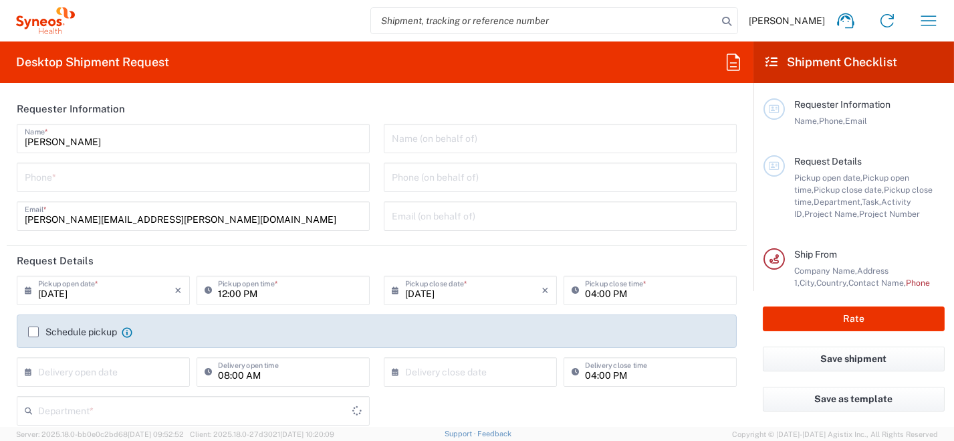
type input "8350"
click at [103, 170] on input "tel" at bounding box center [193, 175] width 337 height 23
type input "0296199257"
type input "[PERSON_NAME][EMAIL_ADDRESS][PERSON_NAME][DOMAIN_NAME]"
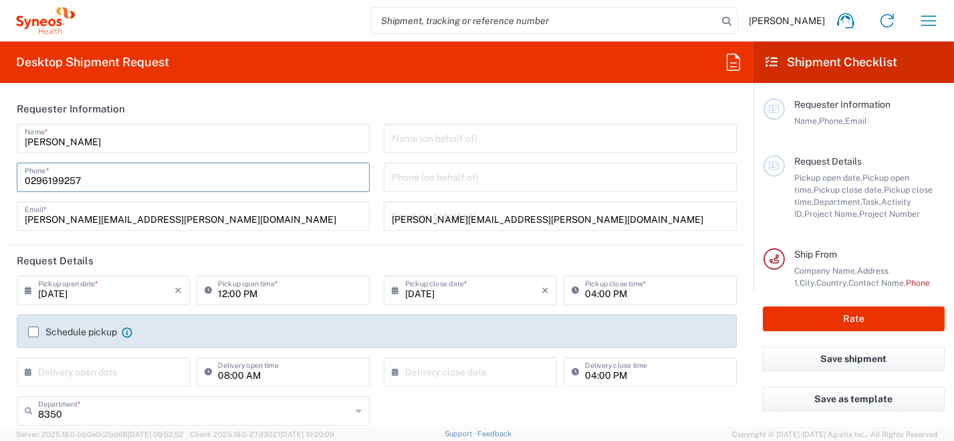
type input "[PERSON_NAME]"
type input "0296199257"
type input "SYNEOS HEALTH [GEOGRAPHIC_DATA] S.R.L."
type input "Syneos Health [GEOGRAPHIC_DATA], [STREET_ADDRESS]"
type input "[GEOGRAPHIC_DATA]"
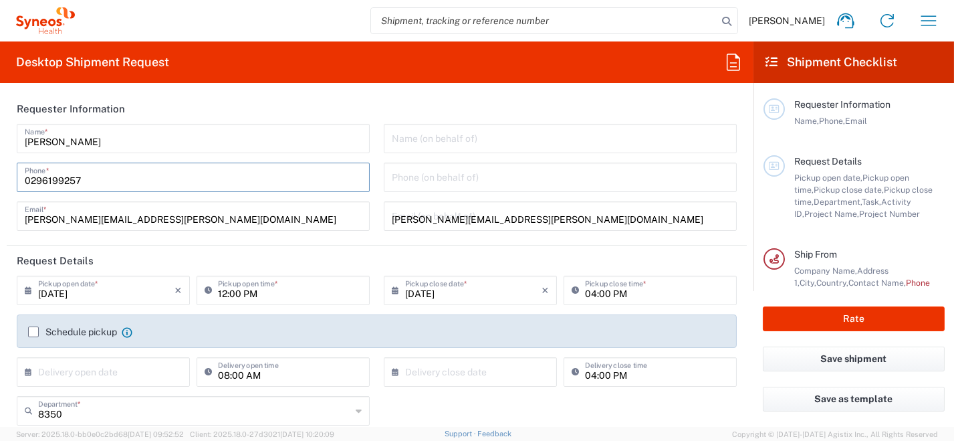
type input "[PERSON_NAME]"
type input "[GEOGRAPHIC_DATA]"
type input "20123"
type input "0296199257"
type input "[PERSON_NAME][EMAIL_ADDRESS][PERSON_NAME][DOMAIN_NAME]"
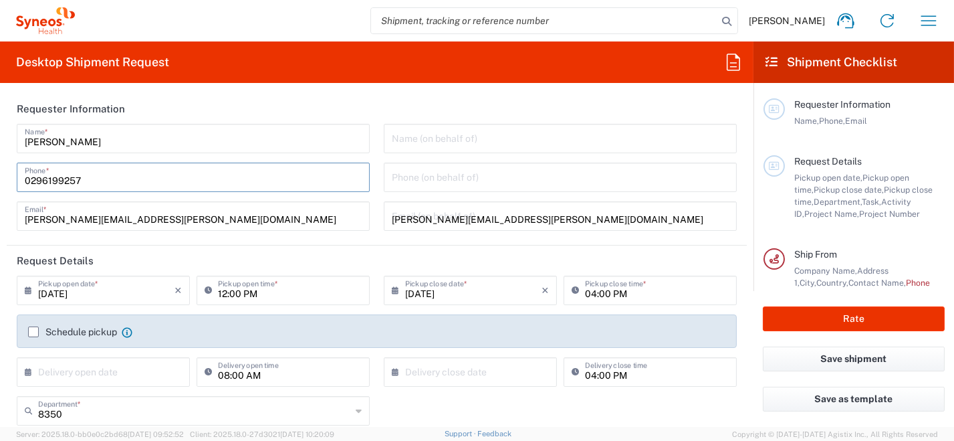
type input "[PERSON_NAME]"
click at [36, 287] on div "[DATE] × Pickup open date * Cancel Apply 12:00 PM Pickup open time * [DATE] × P…" at bounding box center [377, 443] width 734 height 336
click at [52, 287] on input "[DATE]" at bounding box center [106, 288] width 136 height 23
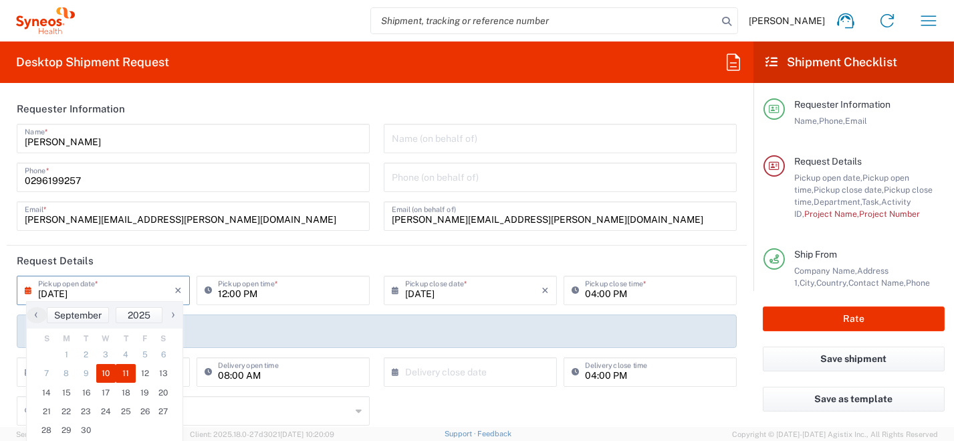
click at [127, 375] on span "11" at bounding box center [126, 373] width 20 height 19
type input "[DATE]"
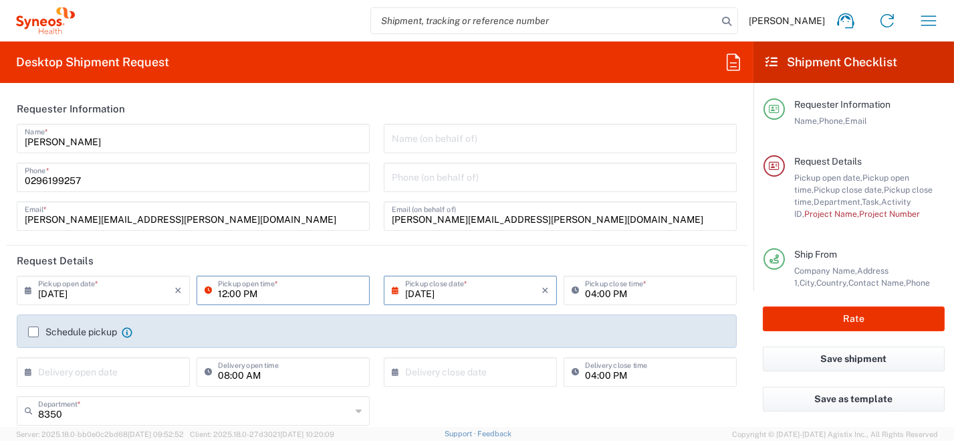
click at [251, 289] on input "12:00 PM" at bounding box center [290, 288] width 144 height 23
drag, startPoint x: 265, startPoint y: 291, endPoint x: 182, endPoint y: 261, distance: 87.5
click at [176, 287] on div "[DATE] × Pickup open date * Cancel Apply 12:00 PM Pickup open time *" at bounding box center [193, 294] width 360 height 39
type input "09:00 AM"
type input "[GEOGRAPHIC_DATA]"
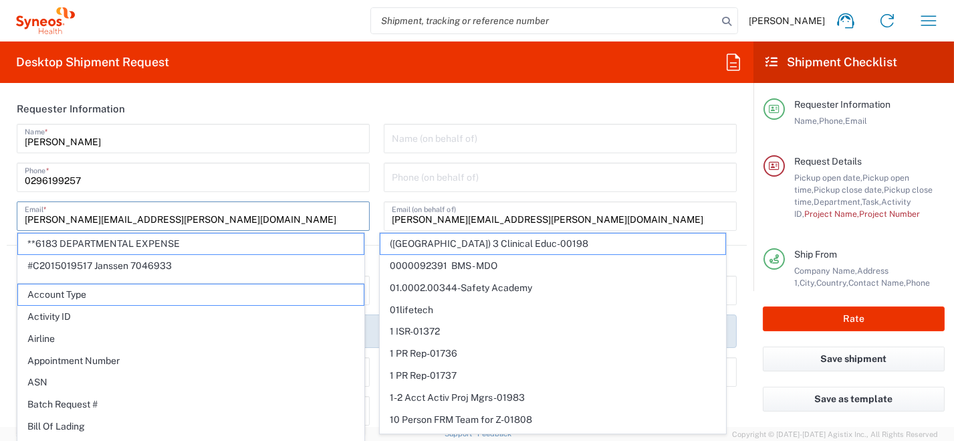
click at [277, 215] on input "[PERSON_NAME][EMAIL_ADDRESS][PERSON_NAME][DOMAIN_NAME]" at bounding box center [193, 214] width 337 height 23
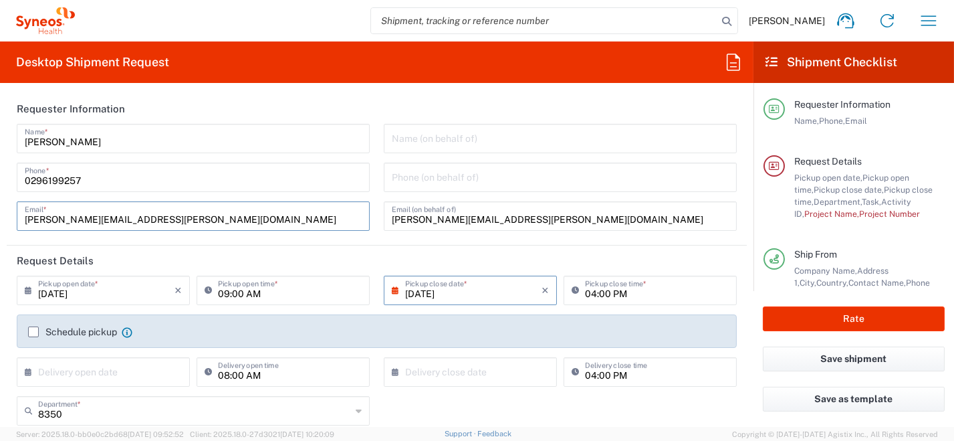
click at [35, 327] on label "Schedule pickup" at bounding box center [72, 331] width 89 height 11
click at [33, 332] on input "Schedule pickup" at bounding box center [33, 332] width 0 height 0
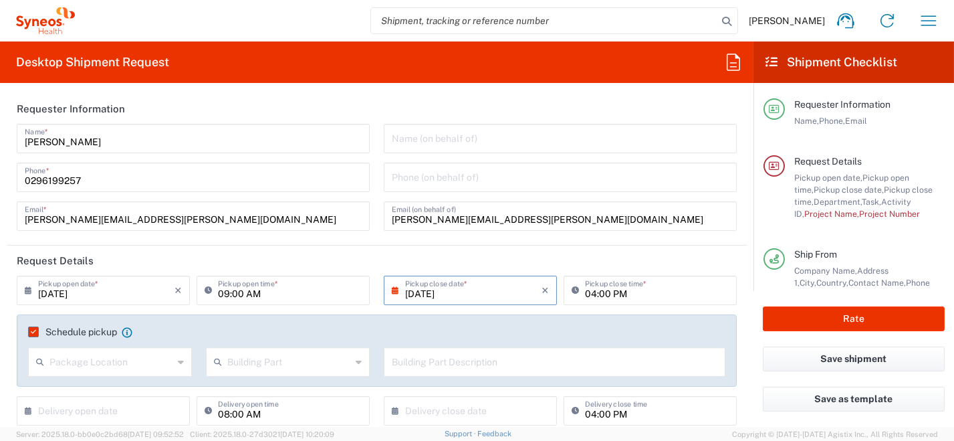
scroll to position [134, 0]
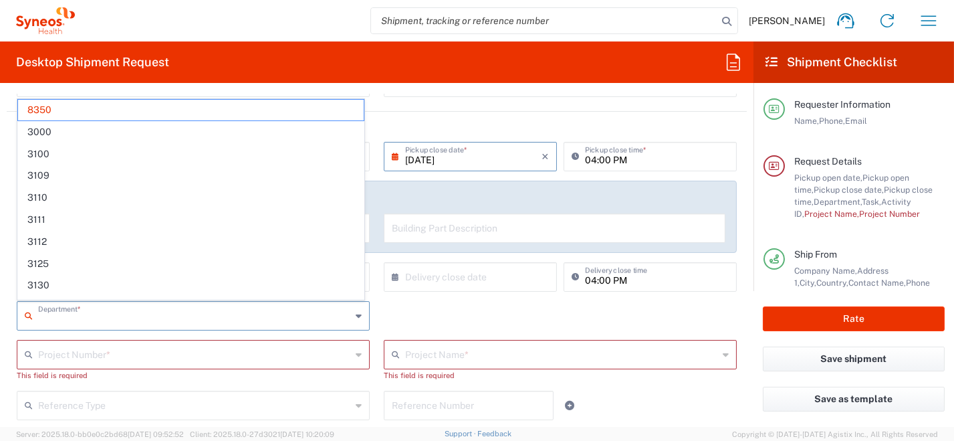
click at [119, 315] on input "text" at bounding box center [194, 314] width 313 height 23
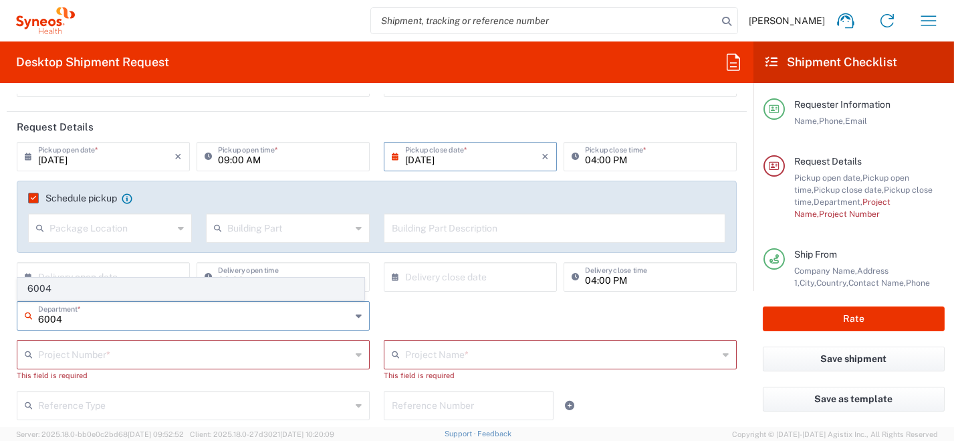
type input "6004"
click at [62, 288] on span "6004" at bounding box center [191, 288] width 346 height 21
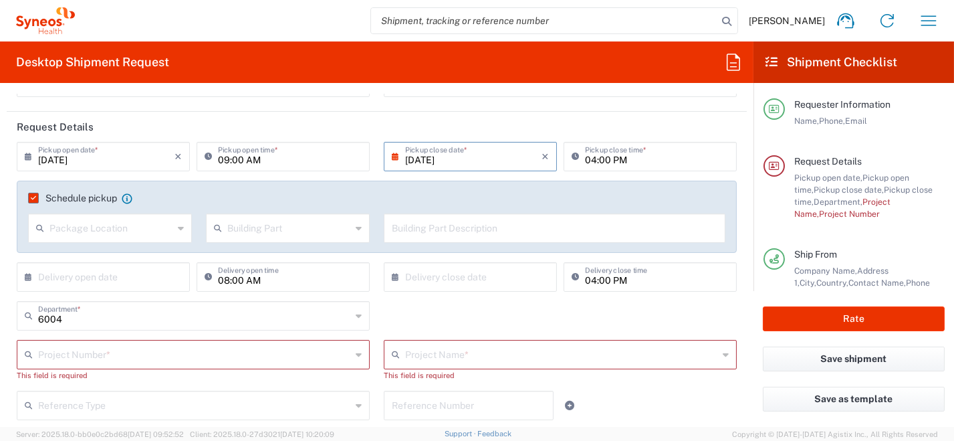
click at [84, 363] on input "text" at bounding box center [194, 353] width 313 height 23
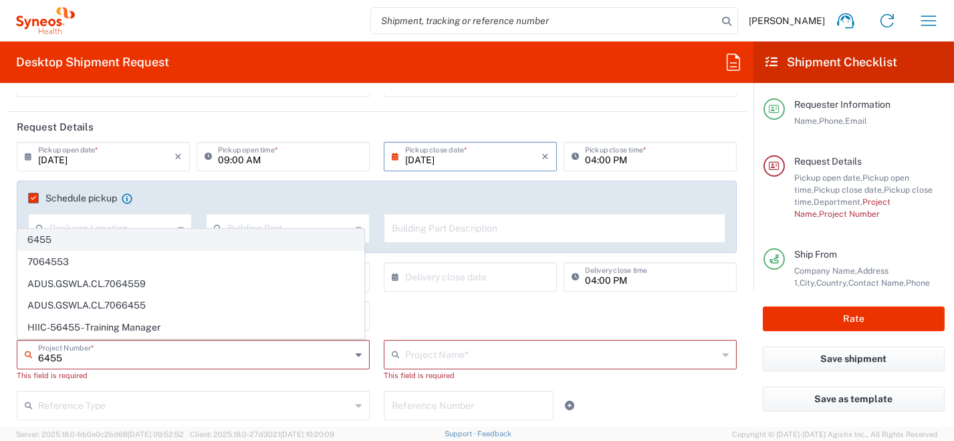
type input "6455"
click at [102, 245] on span "6455" at bounding box center [191, 239] width 346 height 21
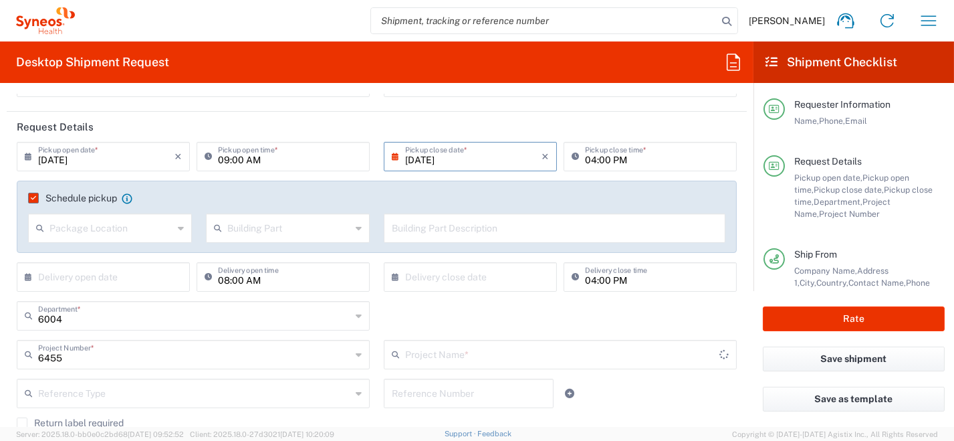
type input "ST-EUR - Idorsia [GEOGRAPHIC_DATA]"
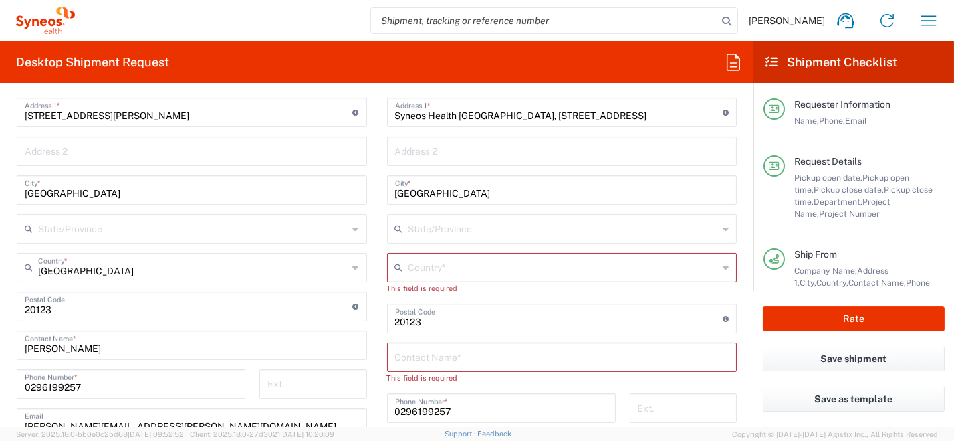
scroll to position [602, 0]
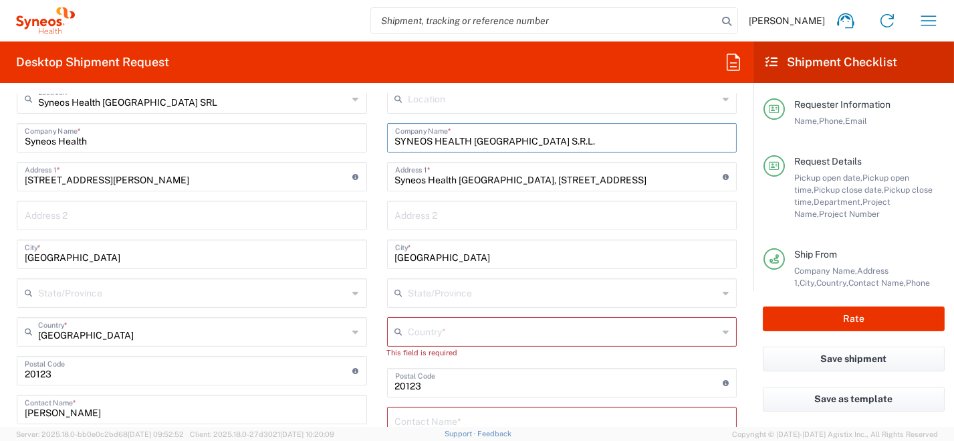
drag, startPoint x: 438, startPoint y: 134, endPoint x: 313, endPoint y: 129, distance: 124.4
click at [313, 130] on div "Ship From Syneos Health [GEOGRAPHIC_DATA] SRL Location Syneos Health [GEOGRAPHI…" at bounding box center [377, 391] width 740 height 674
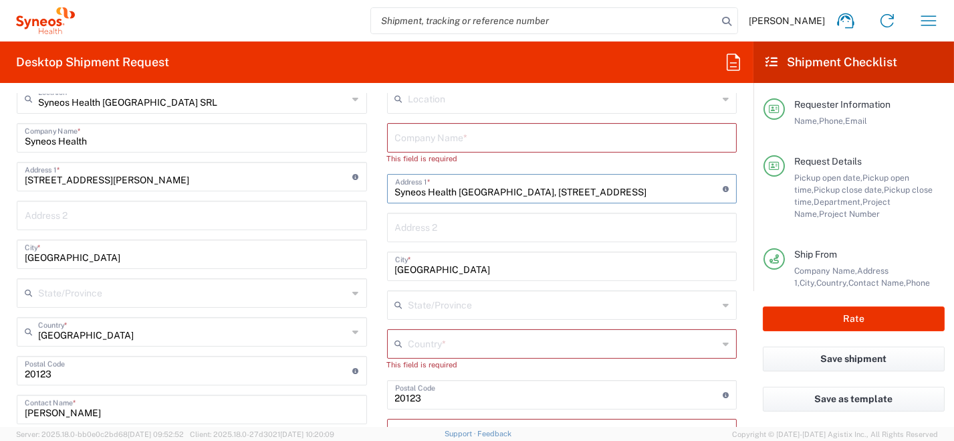
drag, startPoint x: 497, startPoint y: 186, endPoint x: 324, endPoint y: 181, distance: 173.2
click at [327, 184] on div "Ship From Syneos Health [GEOGRAPHIC_DATA] SRL Location Syneos Health [GEOGRAPHI…" at bounding box center [377, 391] width 740 height 674
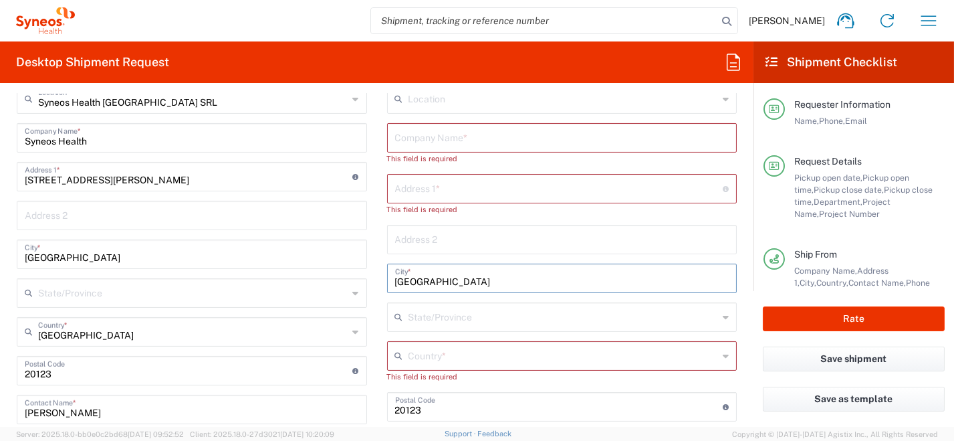
drag, startPoint x: 438, startPoint y: 285, endPoint x: 315, endPoint y: 262, distance: 125.2
click at [320, 269] on div "Ship From Syneos Health [GEOGRAPHIC_DATA] SRL Location Syneos Health [GEOGRAPHI…" at bounding box center [377, 391] width 740 height 674
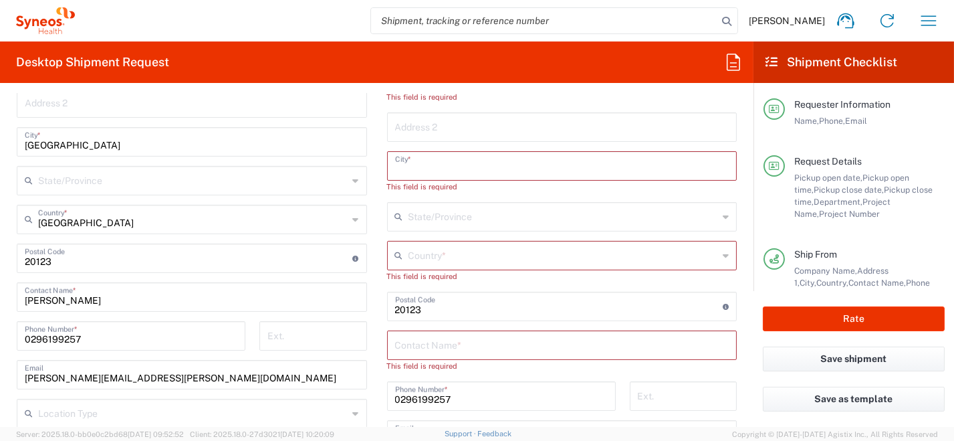
scroll to position [801, 0]
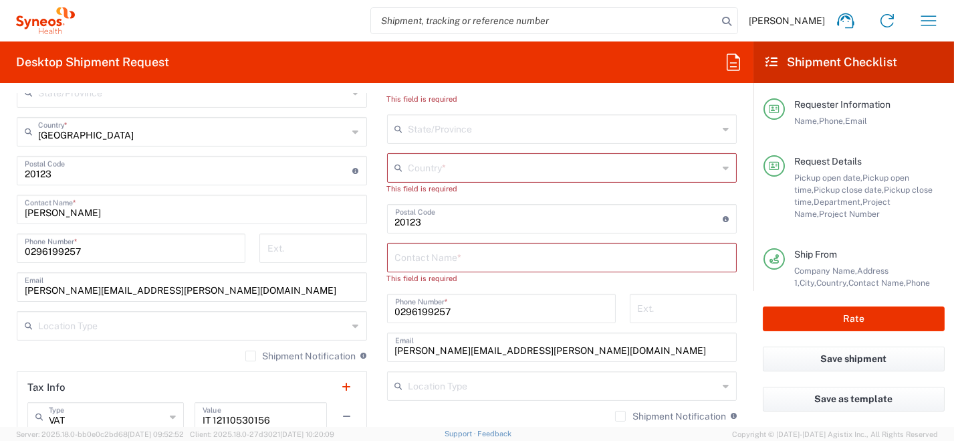
drag, startPoint x: 382, startPoint y: 215, endPoint x: 320, endPoint y: 219, distance: 61.6
click at [332, 215] on div "Ship From Syneos Health [GEOGRAPHIC_DATA] SRL Location Syneos Health [GEOGRAPHI…" at bounding box center [377, 191] width 740 height 674
drag, startPoint x: 498, startPoint y: 305, endPoint x: 304, endPoint y: 283, distance: 195.0
click at [302, 285] on div "Ship From Syneos Health [GEOGRAPHIC_DATA] SRL Location Syneos Health [GEOGRAPHI…" at bounding box center [377, 191] width 740 height 674
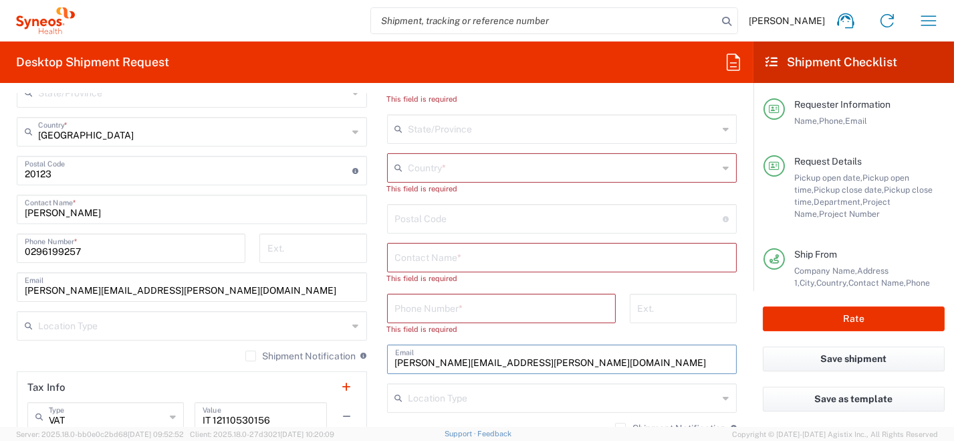
drag, startPoint x: 544, startPoint y: 353, endPoint x: 319, endPoint y: 346, distance: 225.4
click at [318, 346] on div "Ship From Syneos Health [GEOGRAPHIC_DATA] SRL Location Syneos Health [GEOGRAPHI…" at bounding box center [377, 191] width 740 height 674
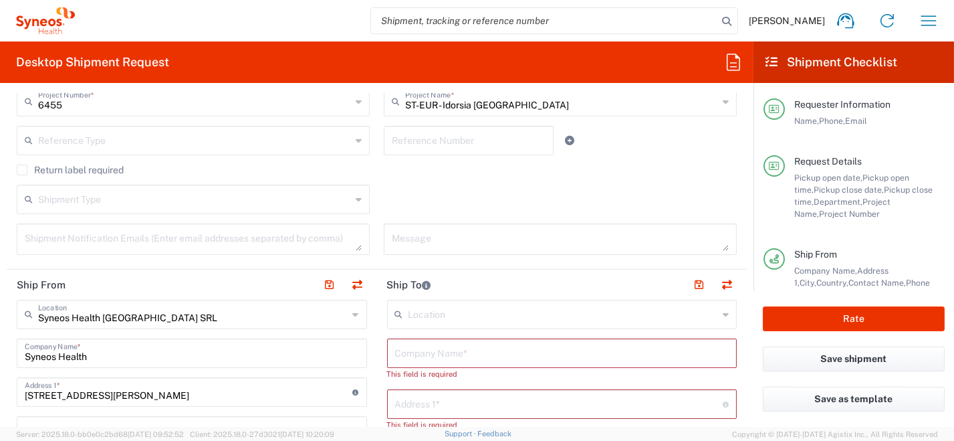
scroll to position [401, 0]
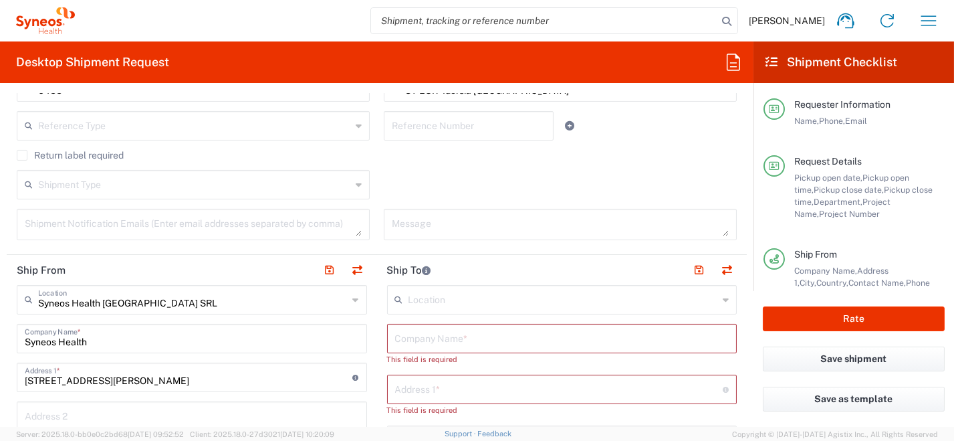
click at [429, 338] on input "text" at bounding box center [562, 337] width 334 height 23
paste input "[PERSON_NAME]"
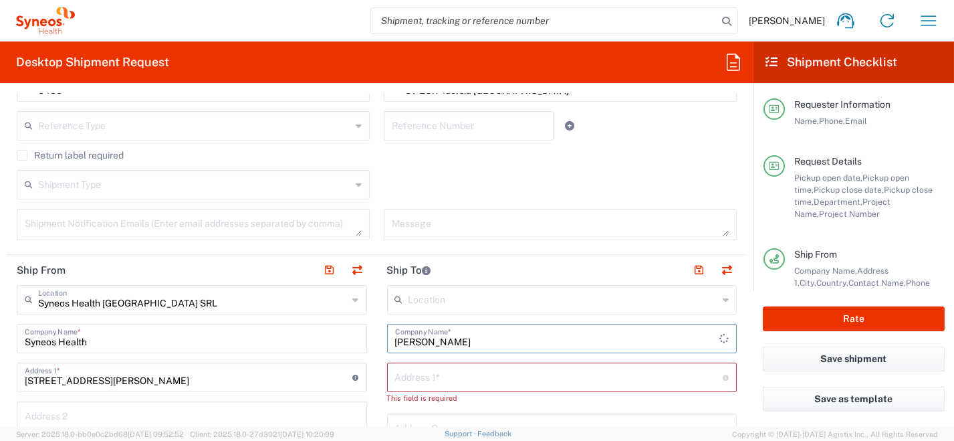
drag, startPoint x: 435, startPoint y: 342, endPoint x: 342, endPoint y: 309, distance: 99.4
click at [424, 340] on input "[PERSON_NAME]" at bounding box center [562, 337] width 334 height 23
click at [516, 344] on input "[PERSON_NAME]" at bounding box center [562, 337] width 334 height 23
drag, startPoint x: 515, startPoint y: 343, endPoint x: 370, endPoint y: 342, distance: 145.1
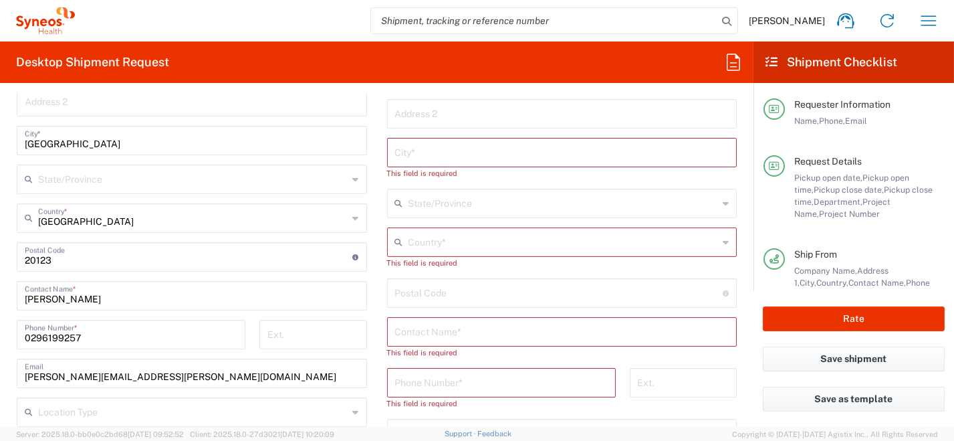
scroll to position [801, 0]
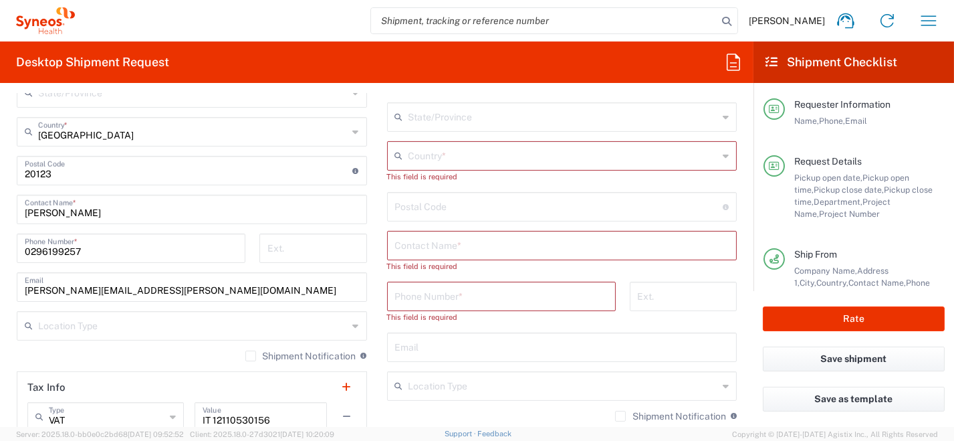
type input "[PERSON_NAME]"
click at [436, 247] on input "text" at bounding box center [562, 244] width 334 height 23
paste input "[PERSON_NAME]"
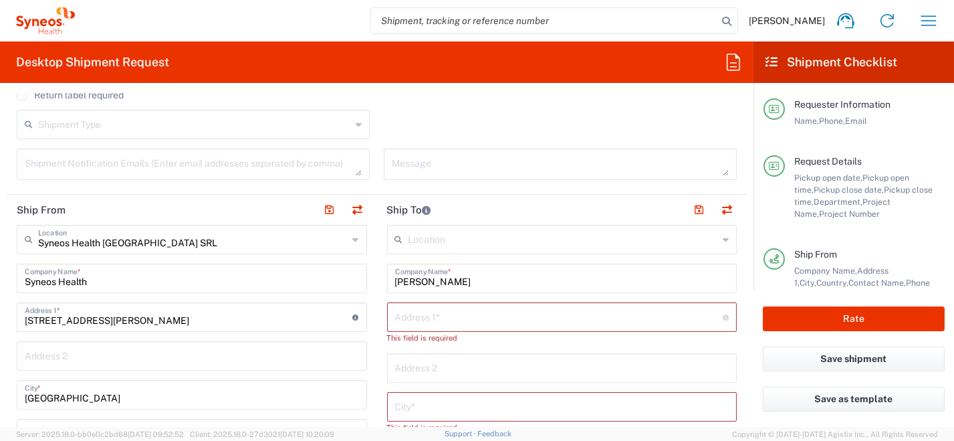
scroll to position [467, 0]
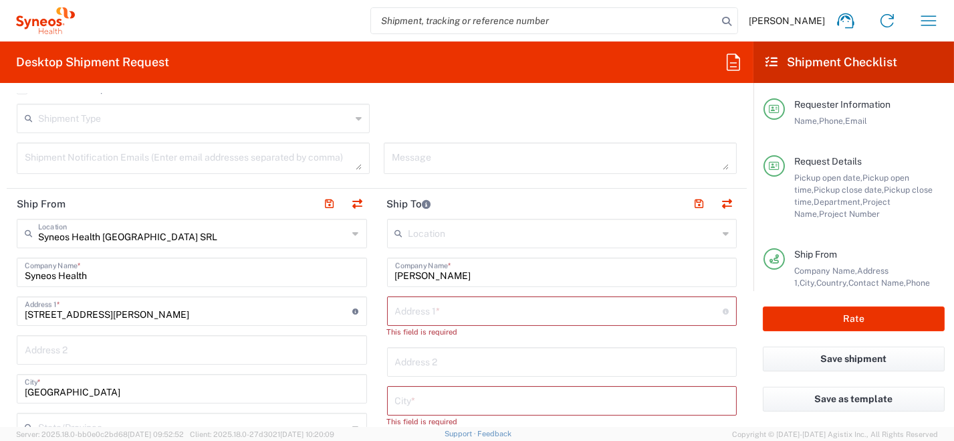
type input "[PERSON_NAME]"
click at [407, 316] on input "text" at bounding box center [559, 309] width 328 height 23
paste input "[STREET_ADDRESS][PERSON_NAME]"
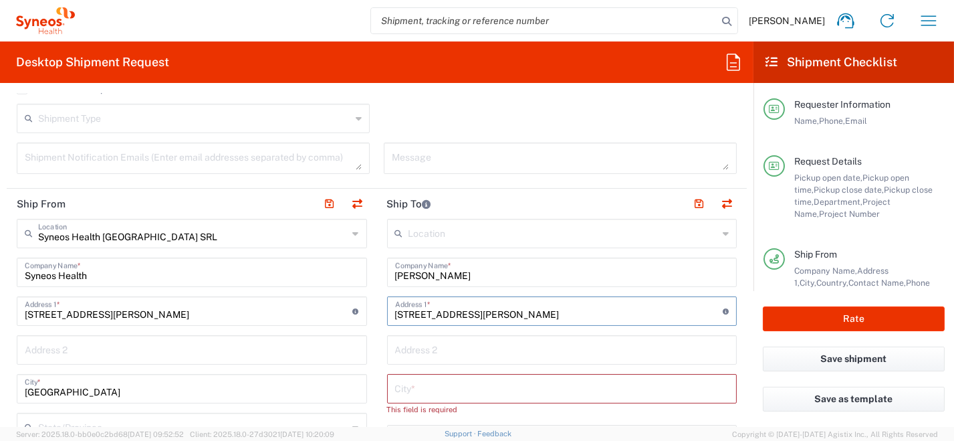
click at [471, 313] on input "[STREET_ADDRESS][PERSON_NAME]" at bounding box center [559, 309] width 328 height 23
click at [471, 314] on input "[STREET_ADDRESS][PERSON_NAME]" at bounding box center [559, 309] width 328 height 23
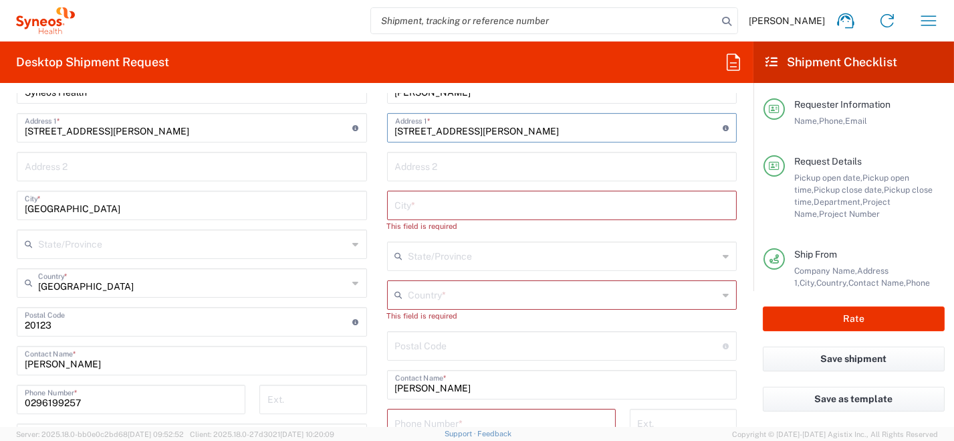
scroll to position [735, 0]
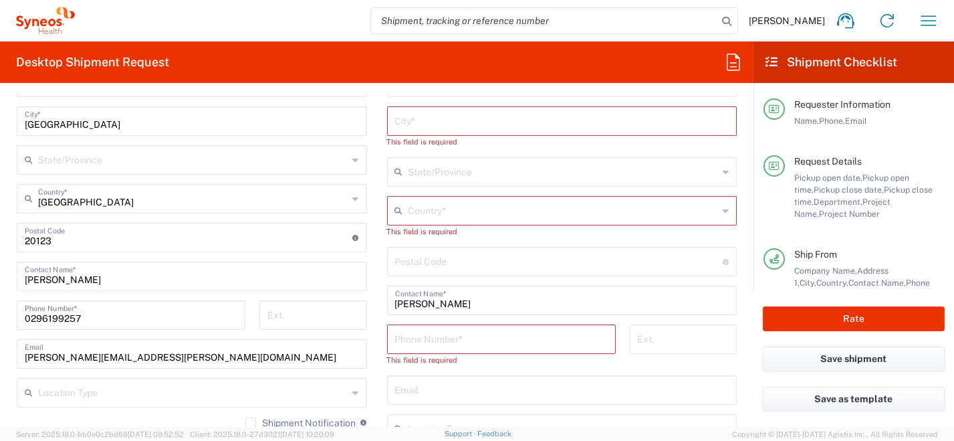
type input "[STREET_ADDRESS][PERSON_NAME]"
click at [447, 255] on input "undefined" at bounding box center [559, 260] width 328 height 23
paste input "40012"
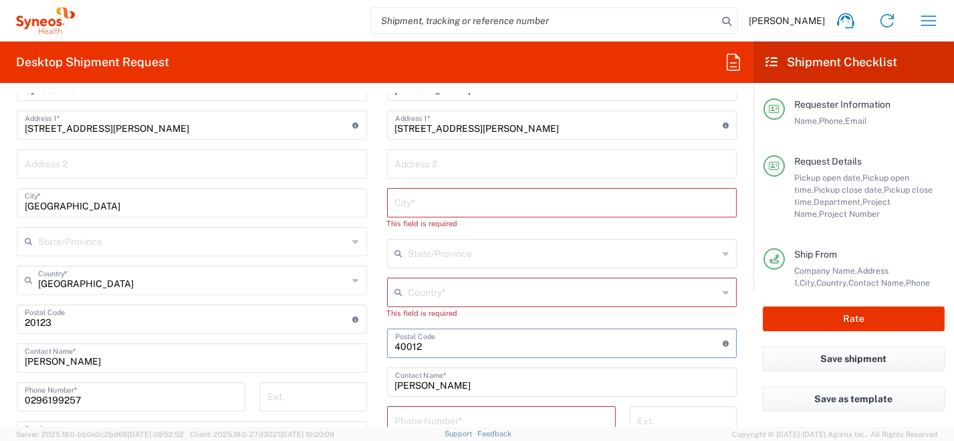
scroll to position [534, 0]
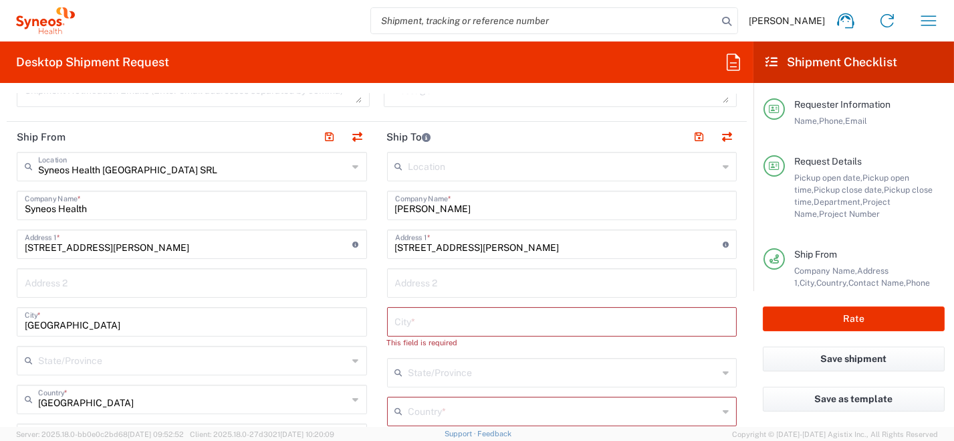
type input "40012"
drag, startPoint x: 479, startPoint y: 246, endPoint x: 519, endPoint y: 246, distance: 40.1
click at [552, 245] on input "[STREET_ADDRESS][PERSON_NAME]" at bounding box center [559, 242] width 328 height 23
type input "[STREET_ADDRESS][PERSON_NAME]"
click at [420, 329] on input "text" at bounding box center [562, 320] width 334 height 23
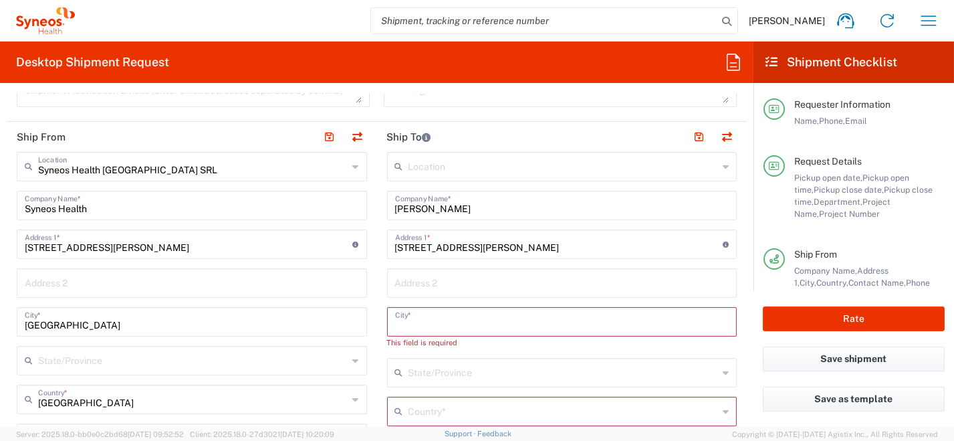
paste input "[GEOGRAPHIC_DATA]"
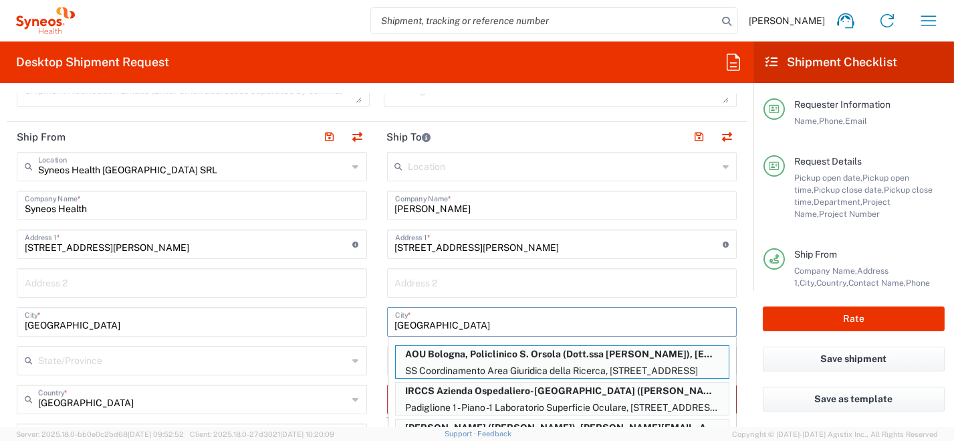
click at [553, 317] on input "[GEOGRAPHIC_DATA]" at bounding box center [562, 320] width 334 height 23
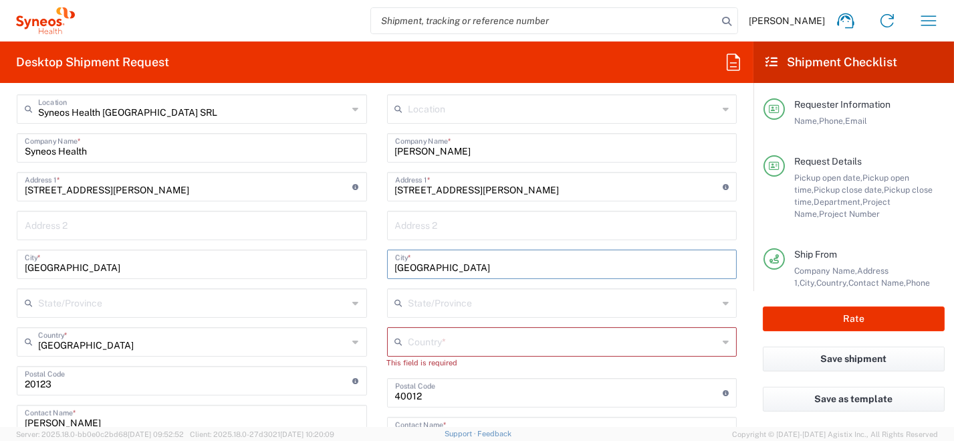
scroll to position [602, 0]
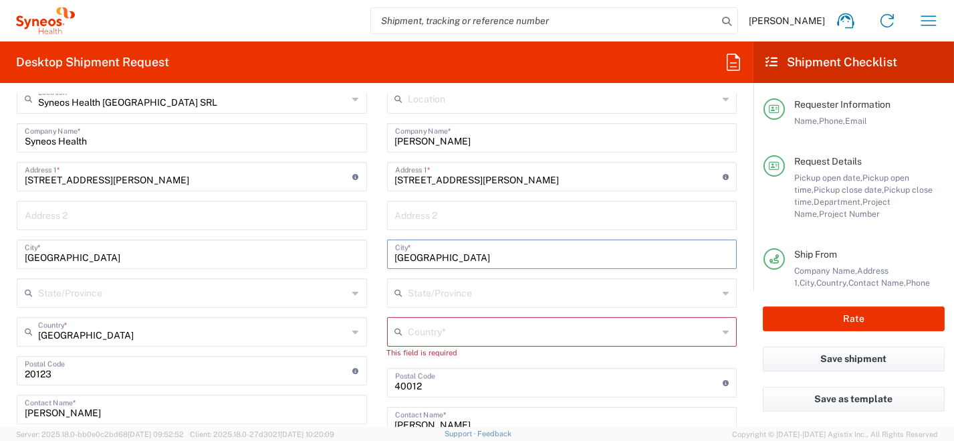
type input "[GEOGRAPHIC_DATA]"
click at [723, 334] on icon at bounding box center [726, 331] width 6 height 21
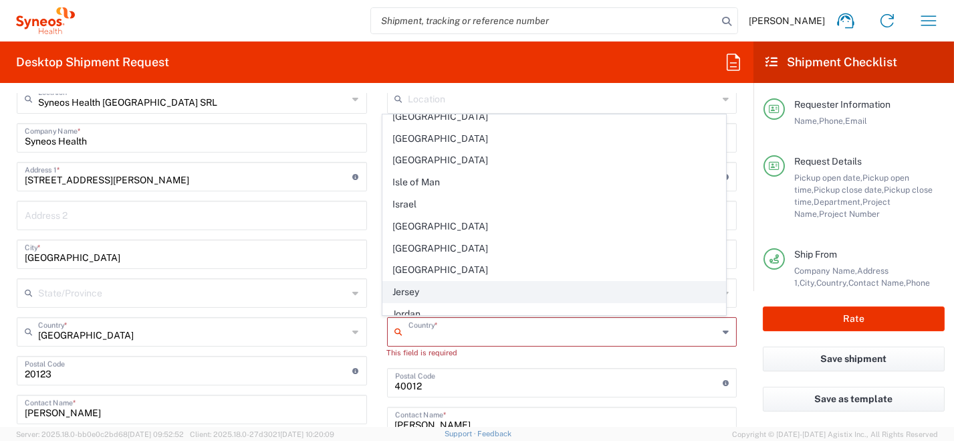
scroll to position [2339, 0]
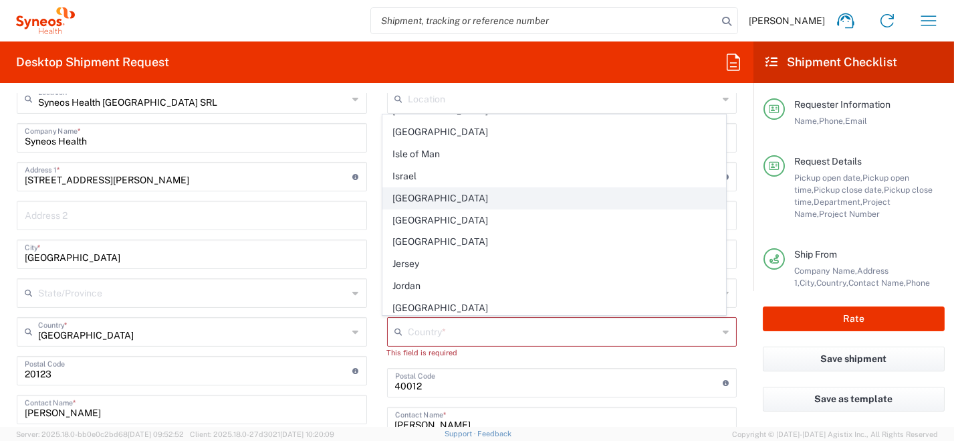
click at [429, 188] on span "[GEOGRAPHIC_DATA]" at bounding box center [554, 198] width 342 height 21
type input "[GEOGRAPHIC_DATA]"
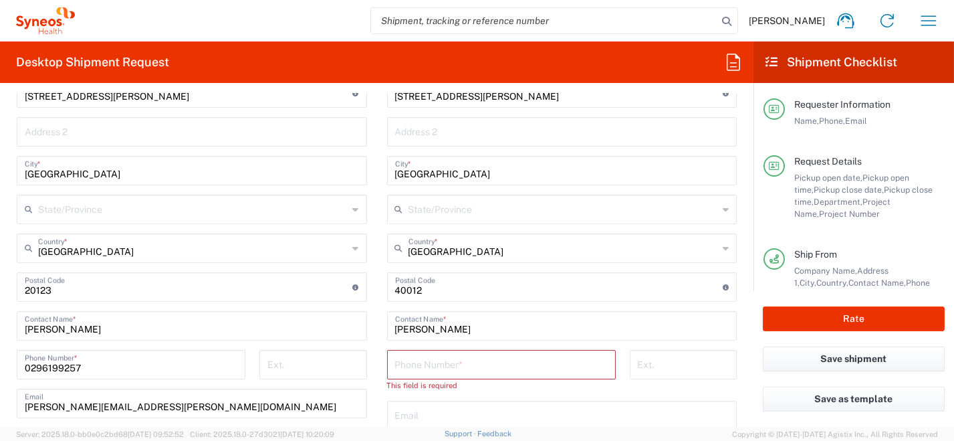
scroll to position [735, 0]
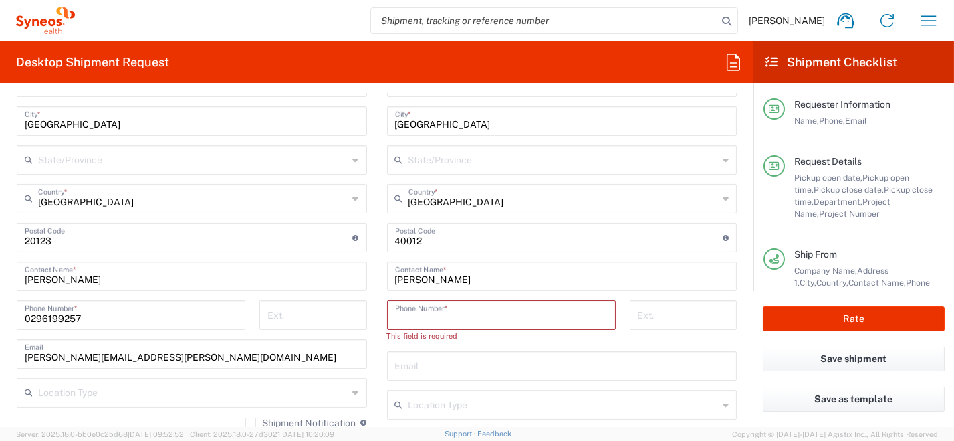
click at [423, 319] on input "tel" at bounding box center [501, 313] width 213 height 23
paste input "[PHONE_NUMBER] [PERSON_NAME][EMAIL_ADDRESS][DOMAIN_NAME]"
drag, startPoint x: 437, startPoint y: 318, endPoint x: 632, endPoint y: 323, distance: 195.2
click at [632, 323] on div "[PHONE_NUMBER] [PERSON_NAME][EMAIL_ADDRESS][DOMAIN_NAME] Phone Number * Please …" at bounding box center [562, 331] width 364 height 63
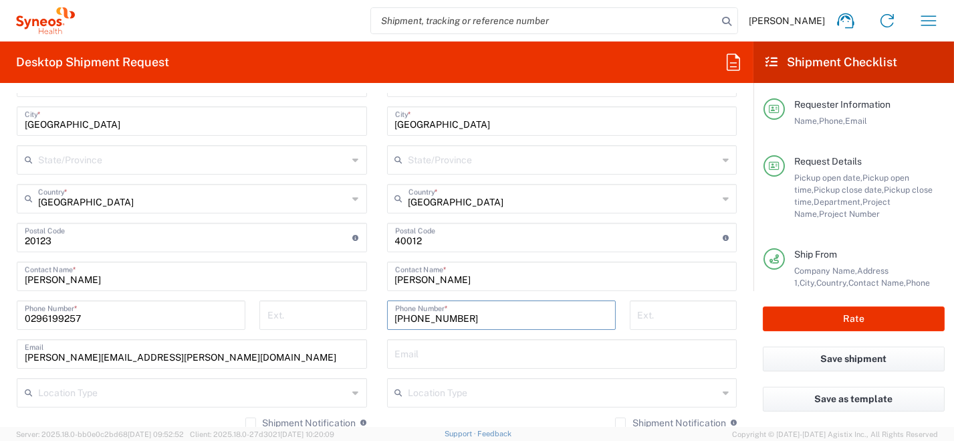
scroll to position [0, 0]
type input "[PHONE_NUMBER]"
click at [433, 350] on input "text" at bounding box center [562, 352] width 334 height 23
paste input "[PERSON_NAME][EMAIL_ADDRESS][DOMAIN_NAME]"
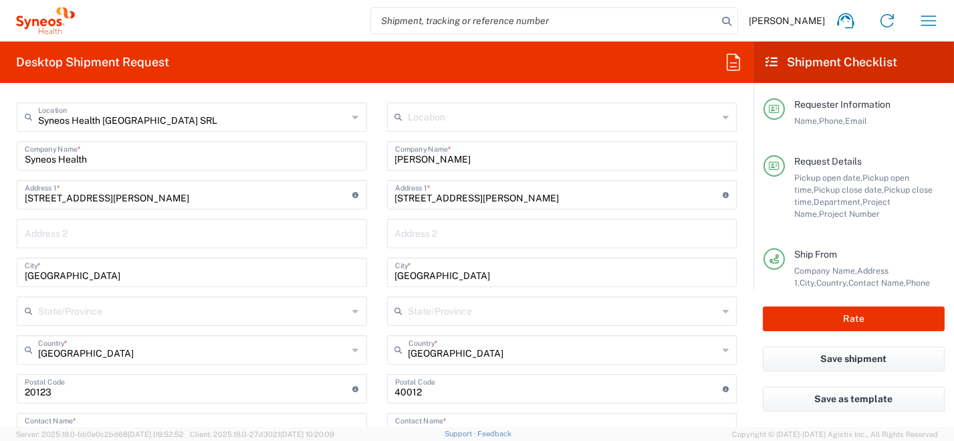
scroll to position [602, 0]
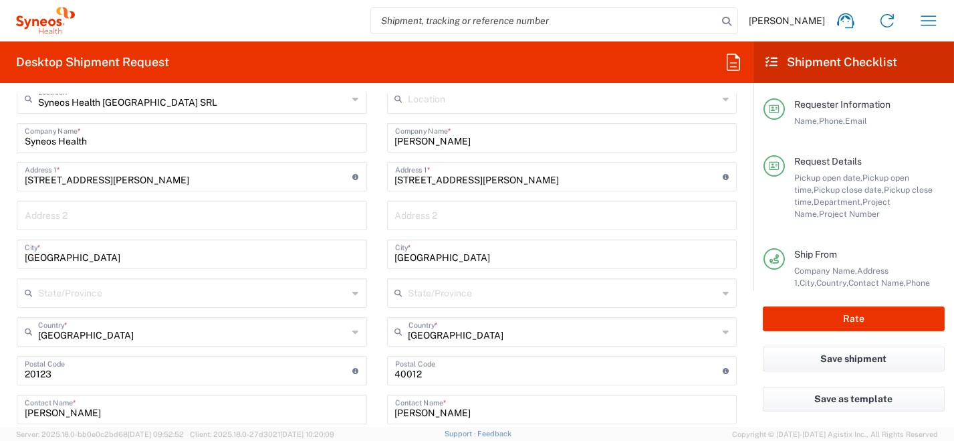
type input "[PERSON_NAME][EMAIL_ADDRESS][DOMAIN_NAME]"
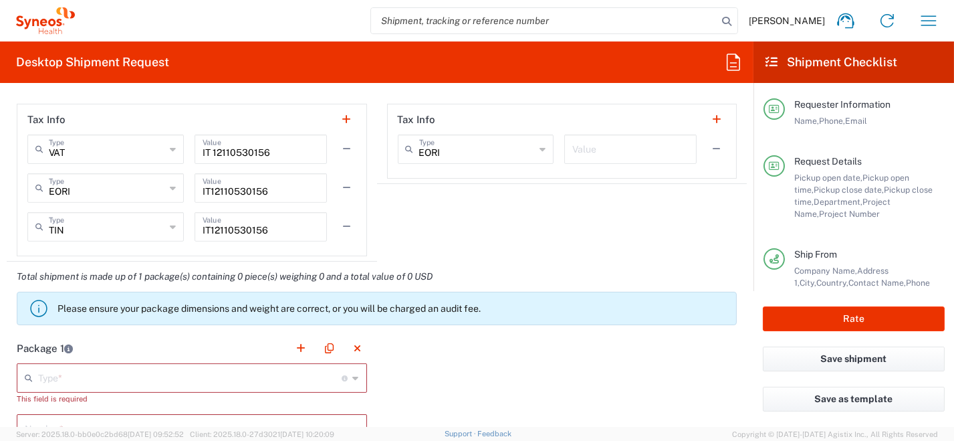
scroll to position [1136, 0]
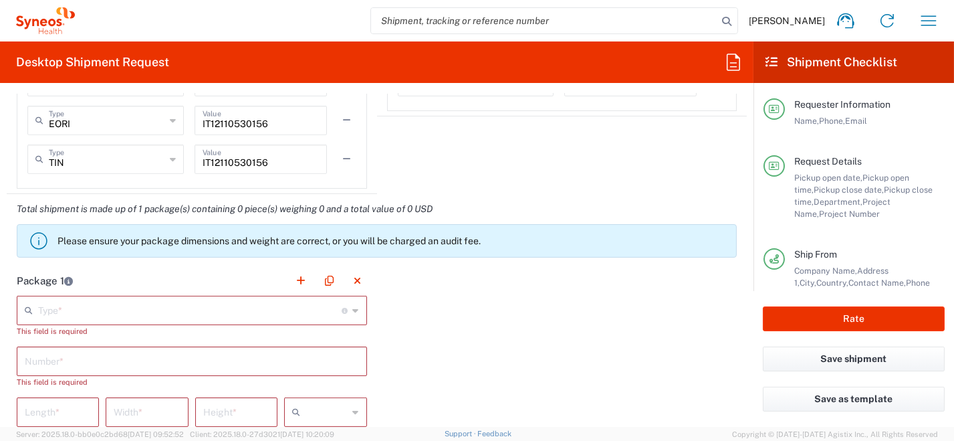
click at [353, 309] on icon at bounding box center [356, 309] width 6 height 21
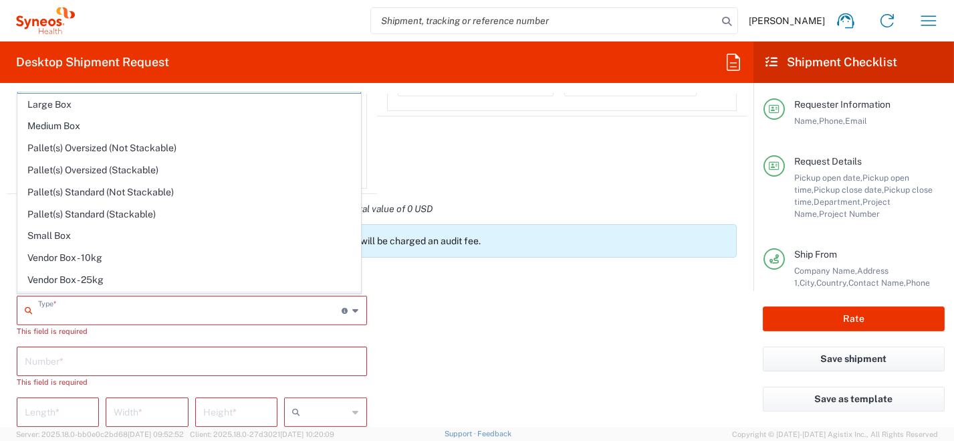
scroll to position [37, 0]
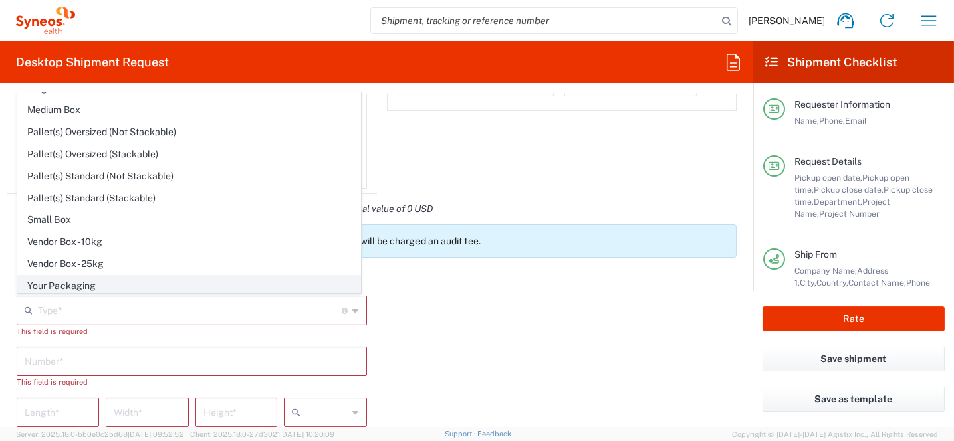
click at [172, 285] on span "Your Packaging" at bounding box center [189, 285] width 342 height 21
type input "Your Packaging"
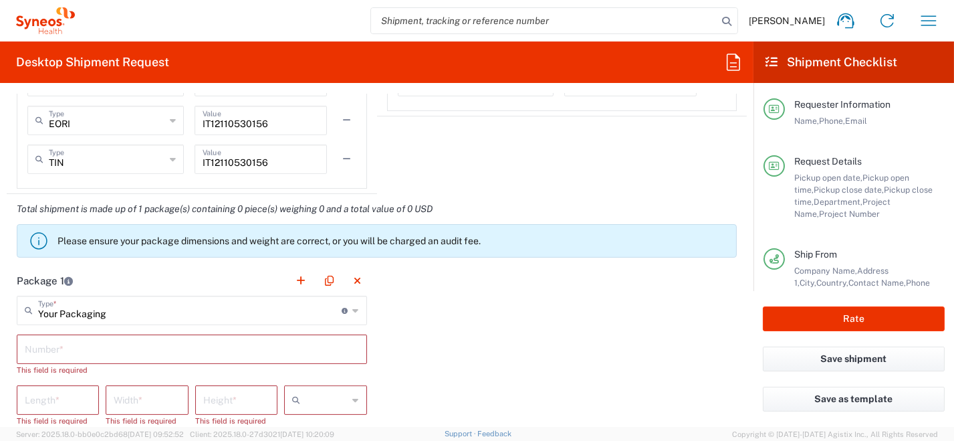
click at [140, 350] on input "text" at bounding box center [192, 347] width 334 height 23
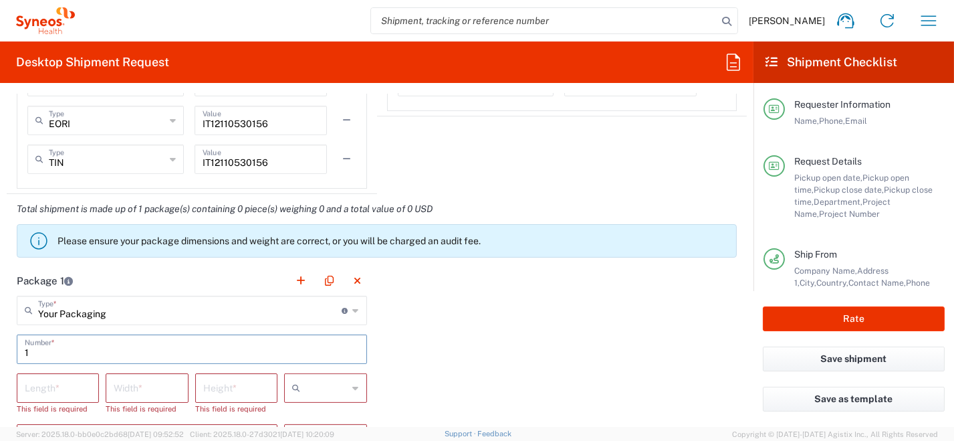
type input "1"
click at [84, 391] on input "number" at bounding box center [58, 386] width 66 height 23
type input "33"
click at [155, 390] on input "number" at bounding box center [147, 386] width 66 height 23
type input "23"
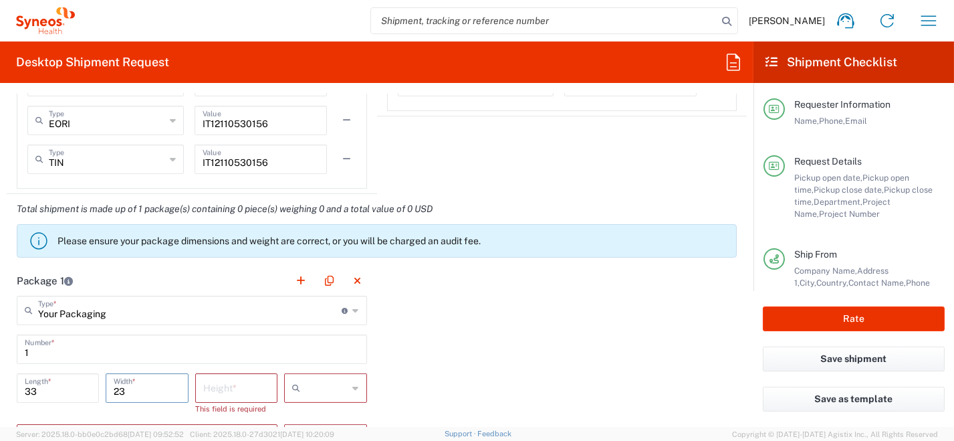
click at [232, 386] on input "number" at bounding box center [236, 386] width 66 height 23
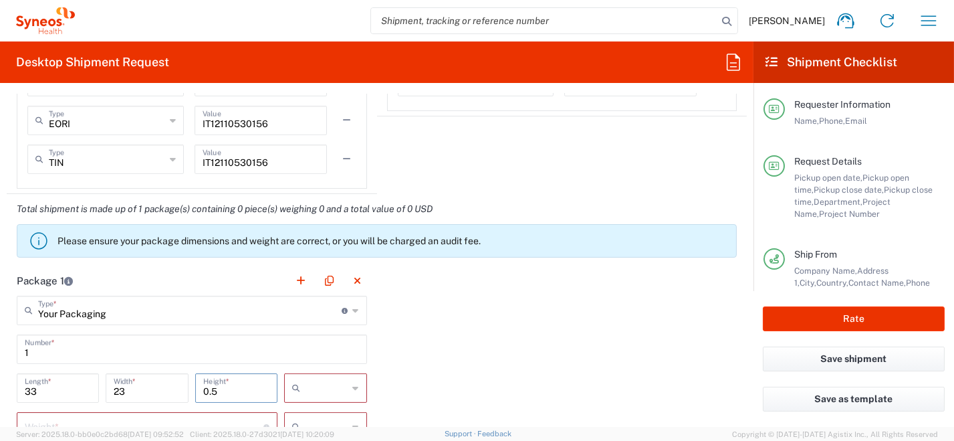
type input "0.5"
click at [354, 384] on div at bounding box center [325, 387] width 82 height 29
drag, startPoint x: 339, startPoint y: 321, endPoint x: 352, endPoint y: 331, distance: 16.7
click at [338, 321] on span "cm" at bounding box center [321, 315] width 79 height 21
type input "cm"
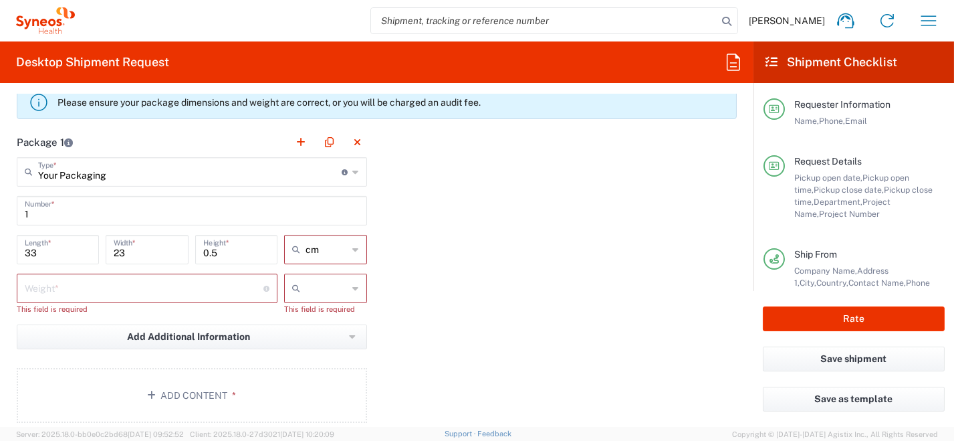
scroll to position [1336, 0]
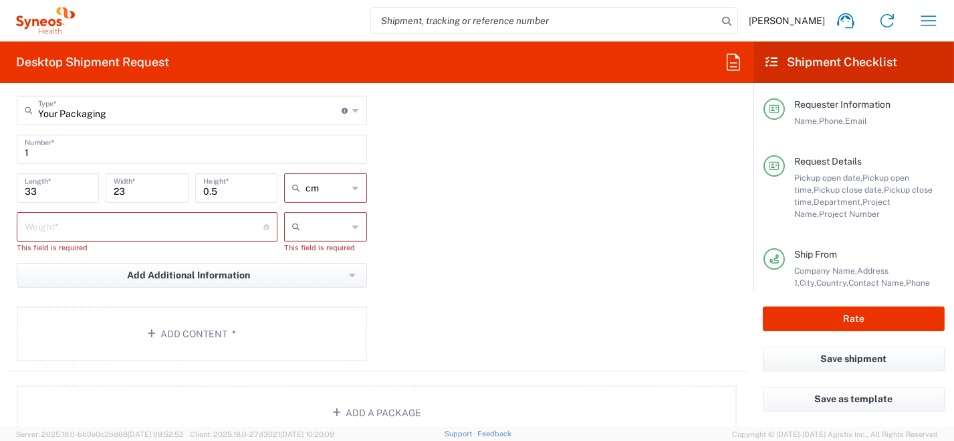
click at [353, 225] on icon at bounding box center [356, 226] width 6 height 21
click at [340, 253] on span "kgs" at bounding box center [321, 253] width 79 height 21
type input "kgs"
click at [130, 227] on input "number" at bounding box center [144, 225] width 239 height 23
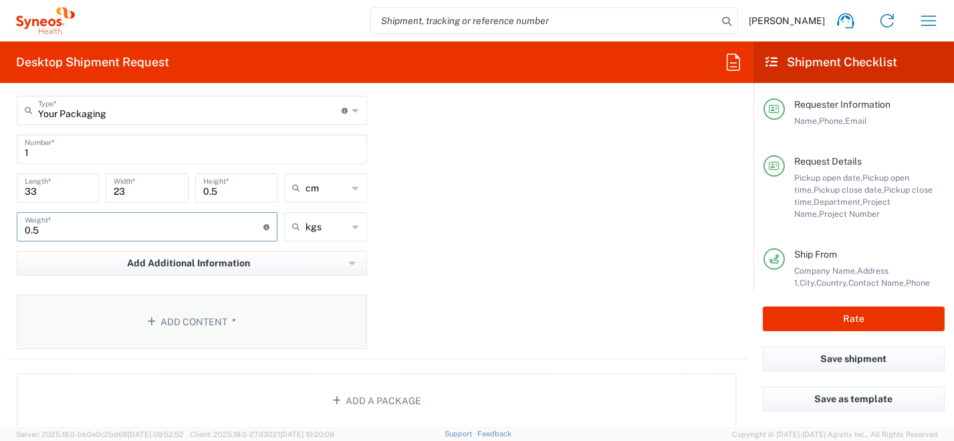
type input "0.5"
click at [211, 320] on button "Add Content *" at bounding box center [192, 321] width 350 height 55
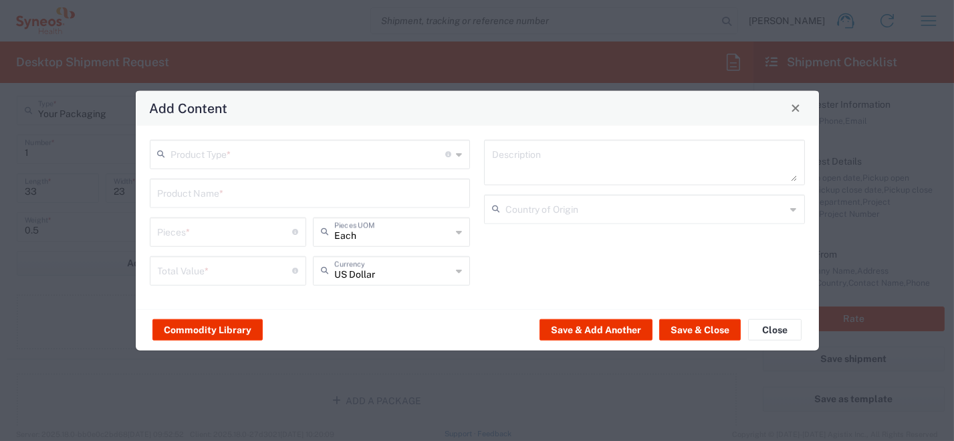
click at [460, 152] on icon at bounding box center [459, 153] width 6 height 21
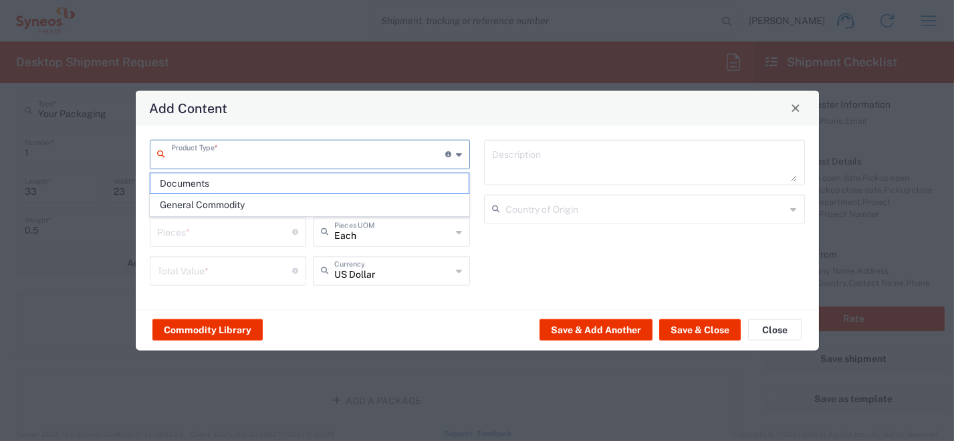
click at [378, 191] on span "Documents" at bounding box center [309, 183] width 318 height 21
type input "Documents"
type input "1"
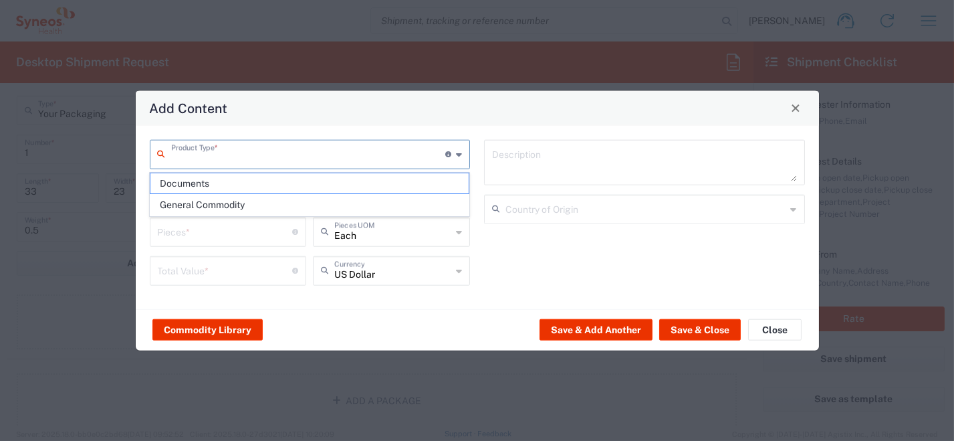
type textarea "Documents"
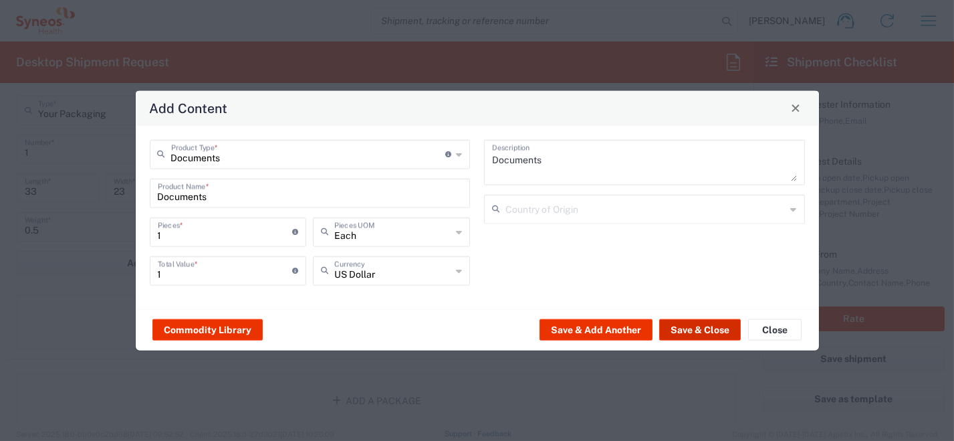
click at [694, 330] on button "Save & Close" at bounding box center [700, 329] width 82 height 21
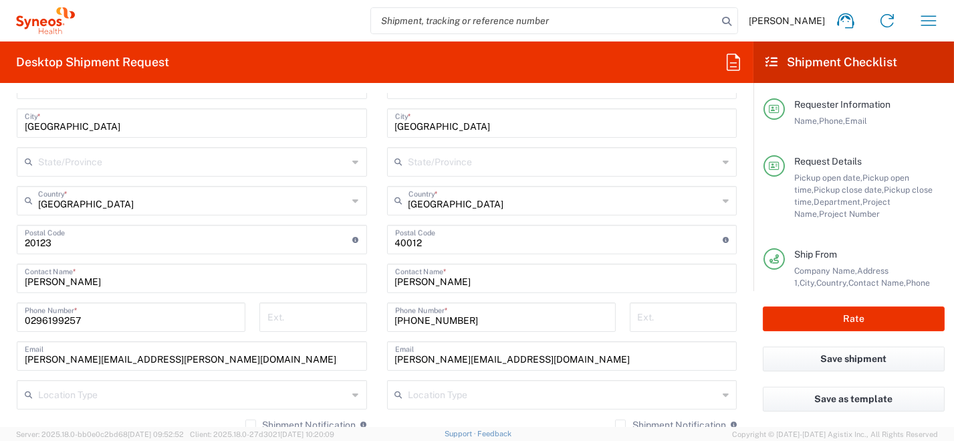
scroll to position [666, 0]
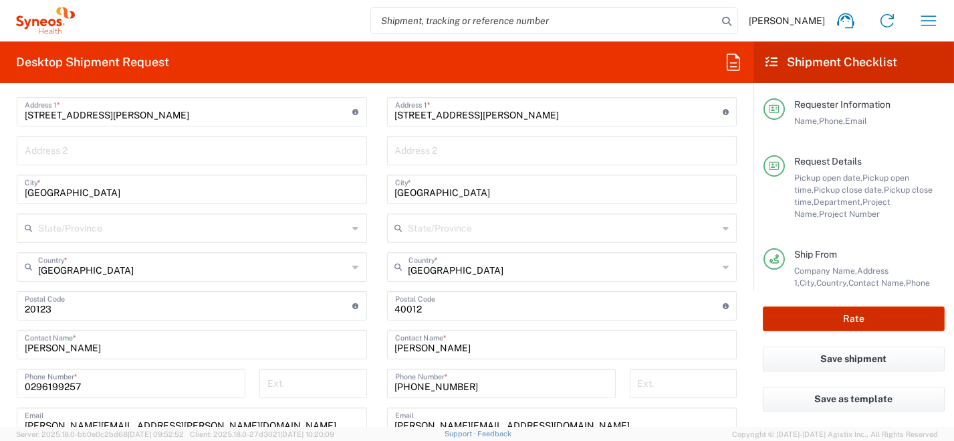
click at [856, 321] on button "Rate" at bounding box center [854, 318] width 182 height 25
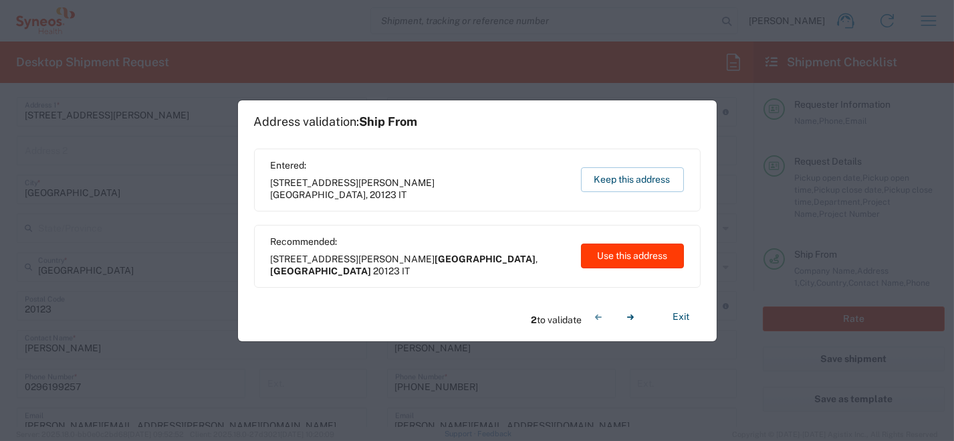
type input "6455"
click at [634, 265] on button "Use this address" at bounding box center [632, 255] width 103 height 25
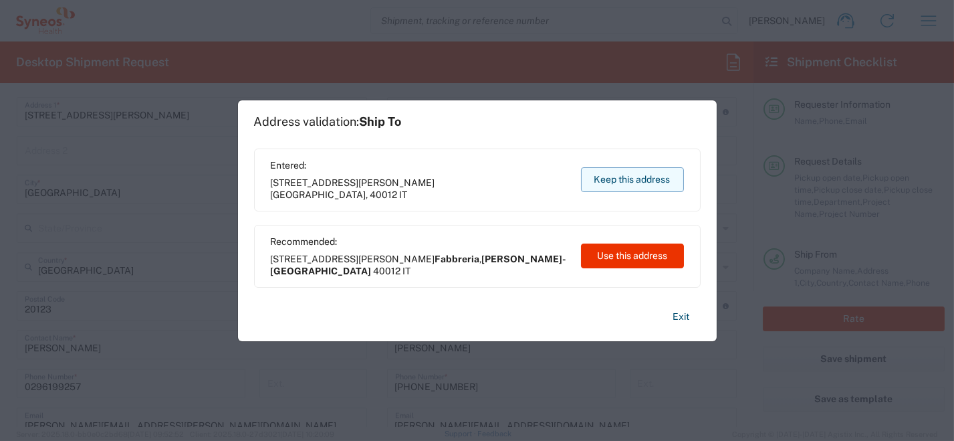
click at [628, 183] on button "Keep this address" at bounding box center [632, 179] width 103 height 25
type input "[GEOGRAPHIC_DATA]"
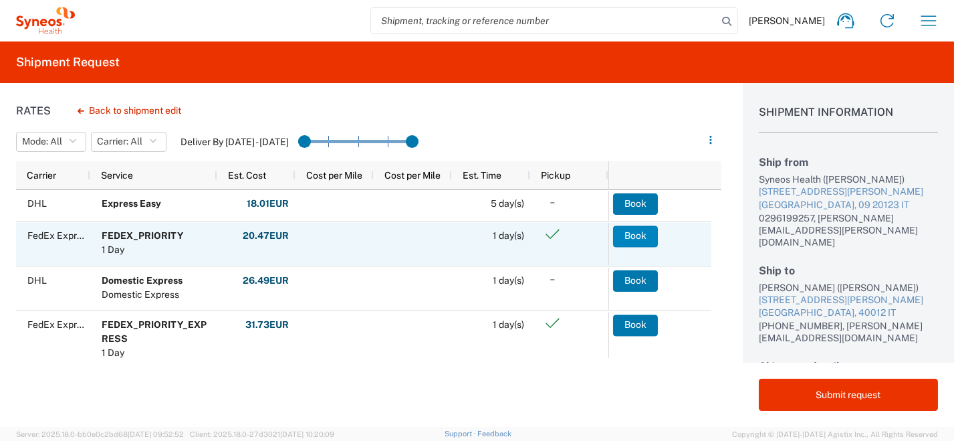
click at [630, 237] on button "Book" at bounding box center [635, 235] width 45 height 21
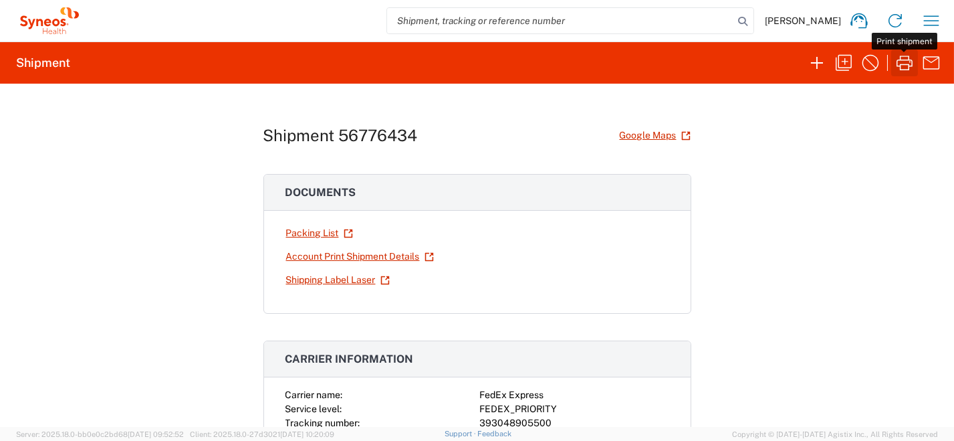
click at [906, 70] on icon "button" at bounding box center [904, 62] width 21 height 21
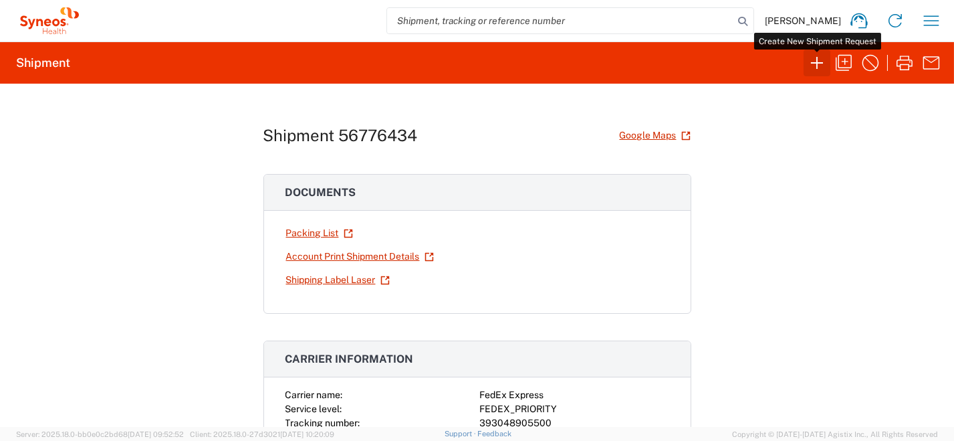
click at [816, 64] on icon "button" at bounding box center [817, 63] width 12 height 12
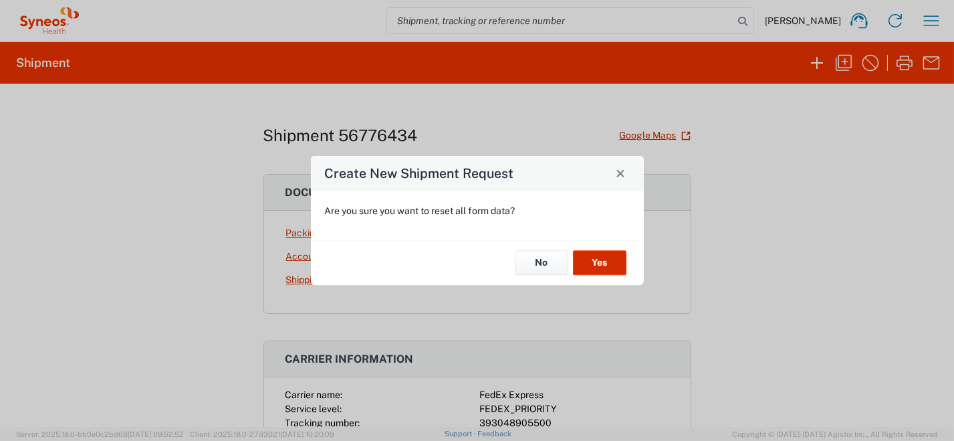
click at [604, 264] on button "Yes" at bounding box center [599, 263] width 53 height 25
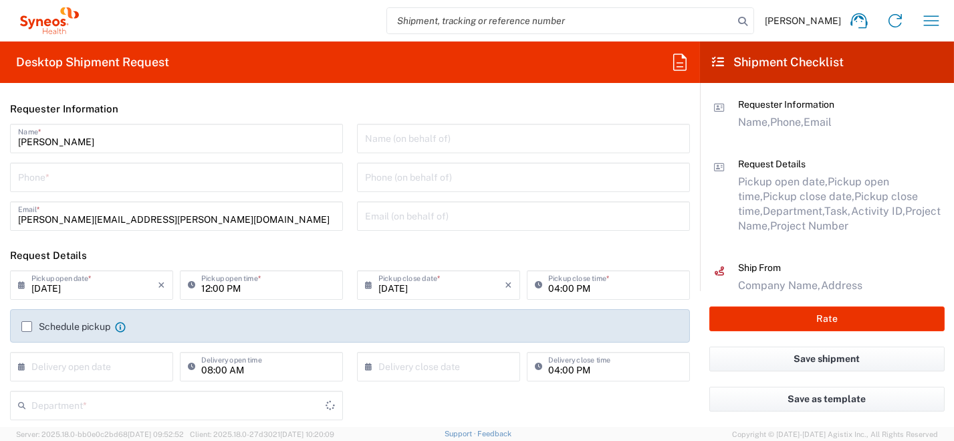
type input "8350"
click at [113, 175] on input "tel" at bounding box center [176, 175] width 317 height 23
type input "0296199257"
type input "[PERSON_NAME][EMAIL_ADDRESS][PERSON_NAME][DOMAIN_NAME]"
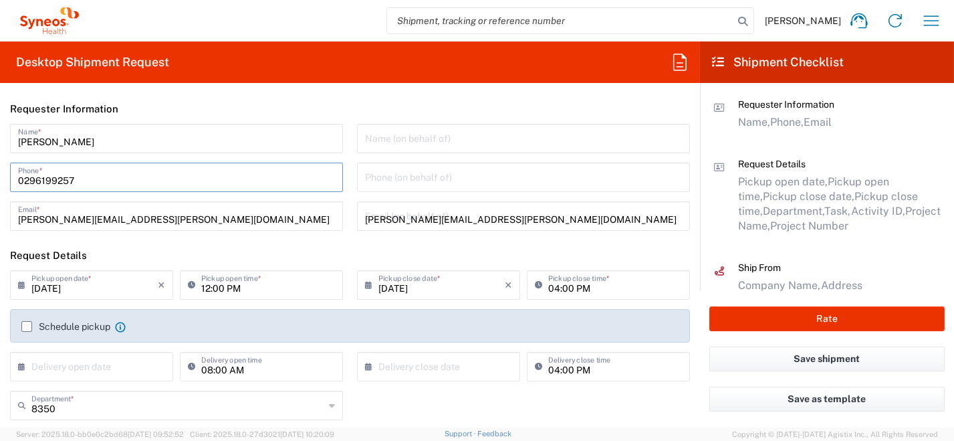
type input "[PERSON_NAME]"
type input "0296199257"
type input "SYNEOS HEALTH [GEOGRAPHIC_DATA] S.R.L."
type input "Syneos Health [GEOGRAPHIC_DATA], [STREET_ADDRESS]"
type input "[GEOGRAPHIC_DATA]"
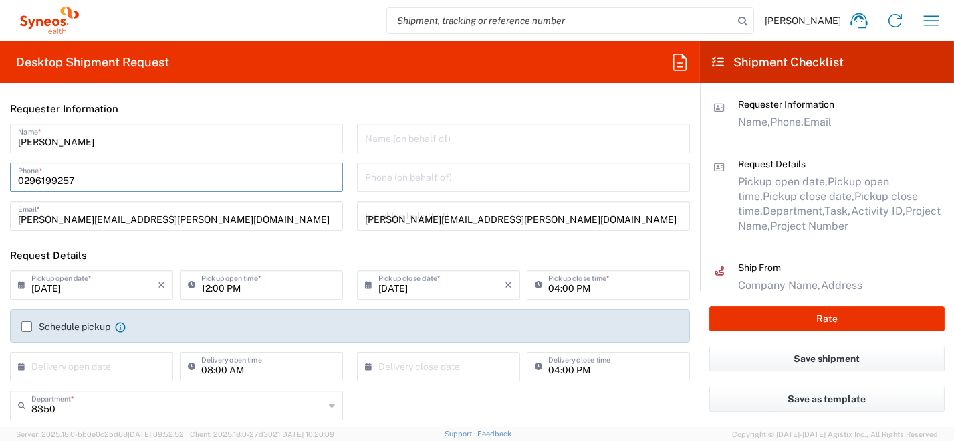
type input "[PERSON_NAME]"
type input "[GEOGRAPHIC_DATA]"
type input "20123"
type input "0296199257"
type input "[PERSON_NAME][EMAIL_ADDRESS][PERSON_NAME][DOMAIN_NAME]"
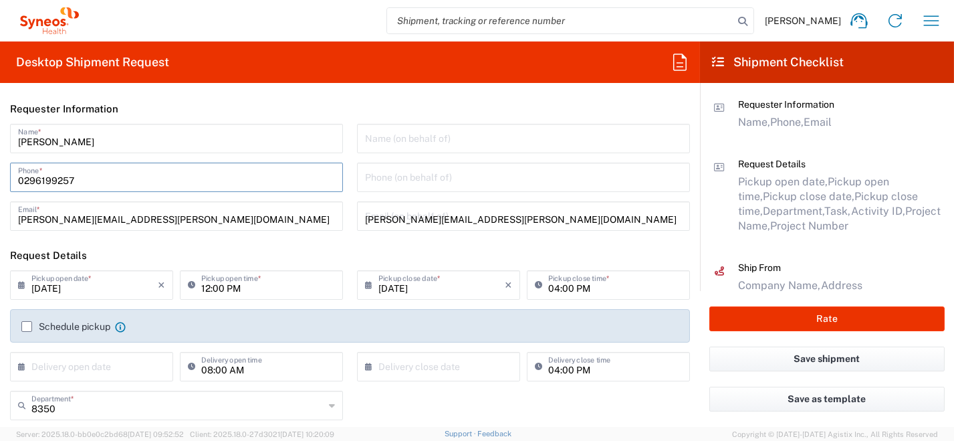
type input "[PERSON_NAME]"
click at [35, 286] on input "[DATE]" at bounding box center [94, 283] width 126 height 23
click at [24, 285] on icon at bounding box center [24, 284] width 13 height 21
click at [104, 281] on input "[DATE]" at bounding box center [94, 283] width 126 height 23
click at [21, 287] on icon at bounding box center [24, 284] width 13 height 21
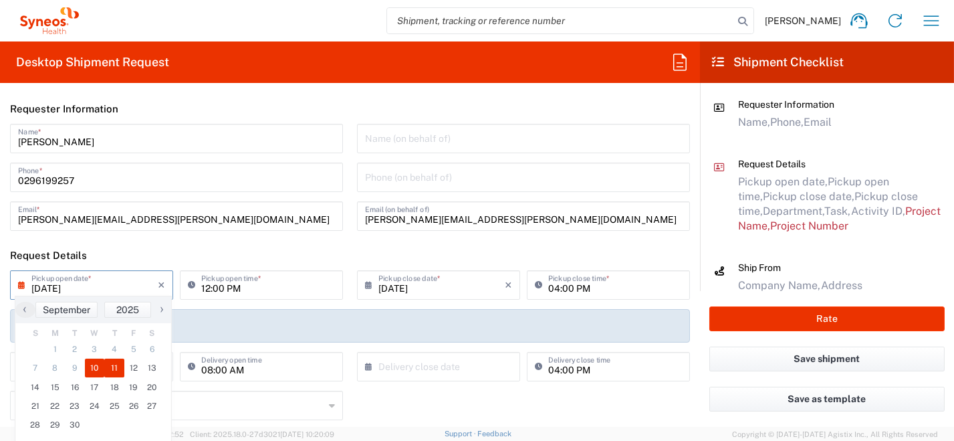
click at [116, 370] on span "11" at bounding box center [114, 367] width 20 height 19
type input "[DATE]"
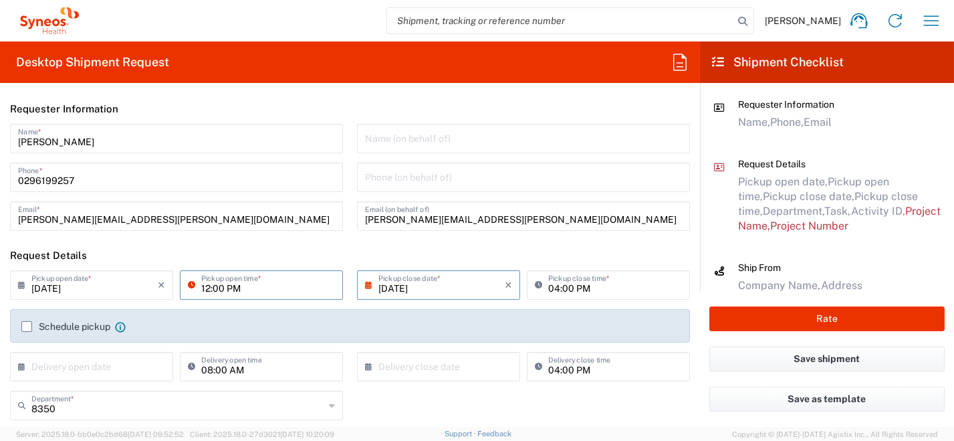
click at [267, 282] on input "12:00 PM" at bounding box center [268, 283] width 134 height 23
drag, startPoint x: 267, startPoint y: 290, endPoint x: 130, endPoint y: 276, distance: 137.7
click at [138, 288] on div "[DATE] × Pickup open date * Cancel Apply 12:00 PM Pickup open time *" at bounding box center [177, 289] width 340 height 39
type input "09:00 AM"
click at [24, 327] on label "Schedule pickup" at bounding box center [65, 326] width 89 height 11
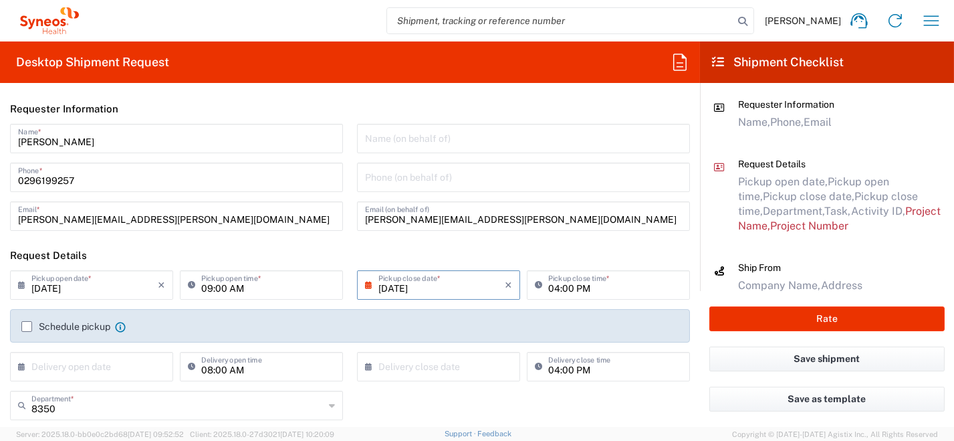
click at [27, 326] on input "Schedule pickup" at bounding box center [27, 326] width 0 height 0
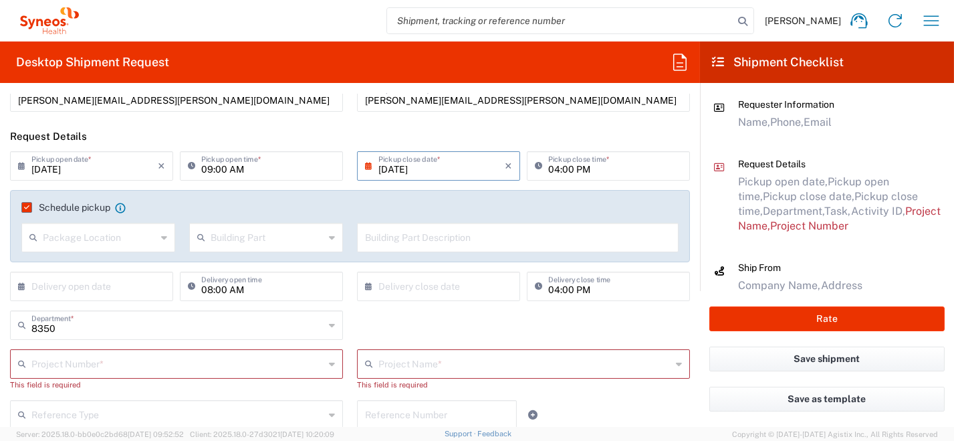
scroll to position [134, 0]
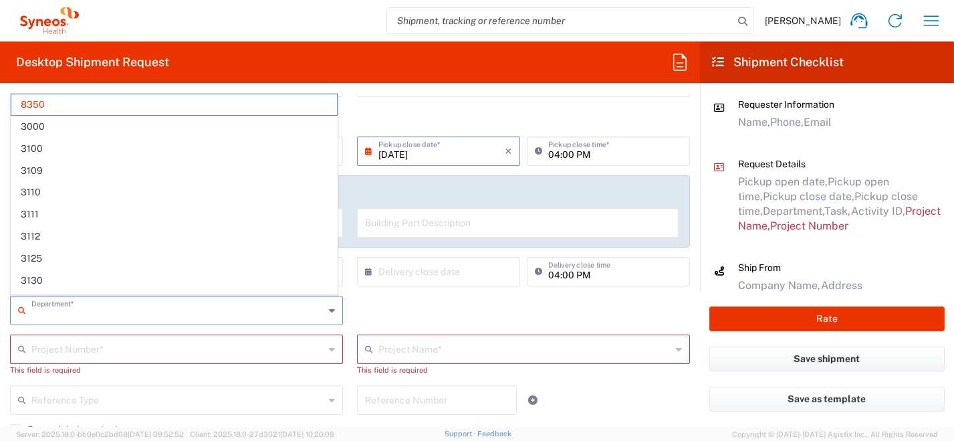
click at [80, 311] on input "text" at bounding box center [177, 308] width 293 height 23
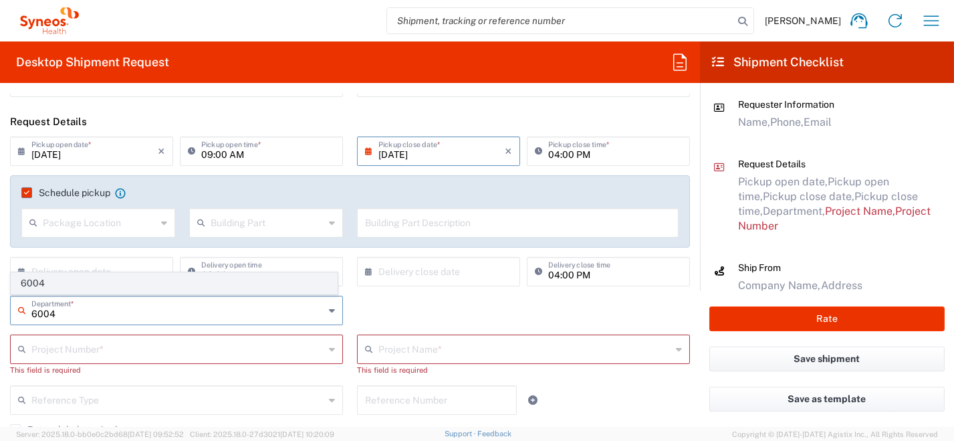
type input "6004"
click at [37, 283] on span "6004" at bounding box center [174, 283] width 326 height 21
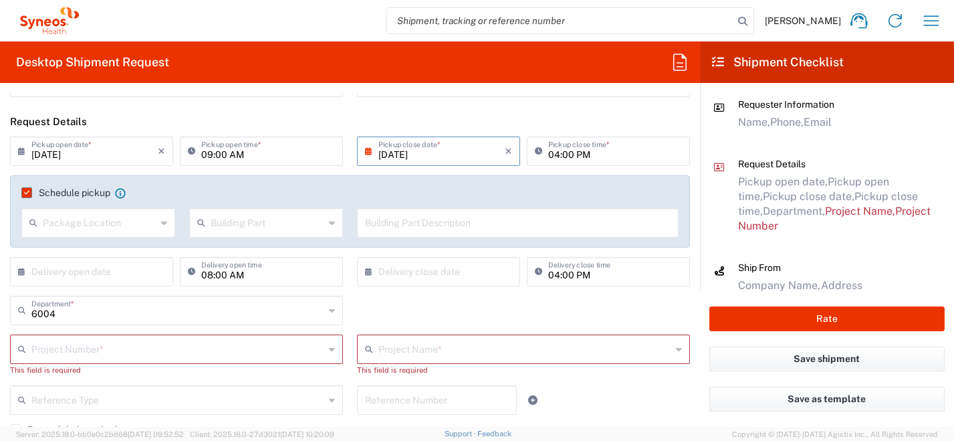
click at [68, 348] on input "text" at bounding box center [177, 347] width 293 height 23
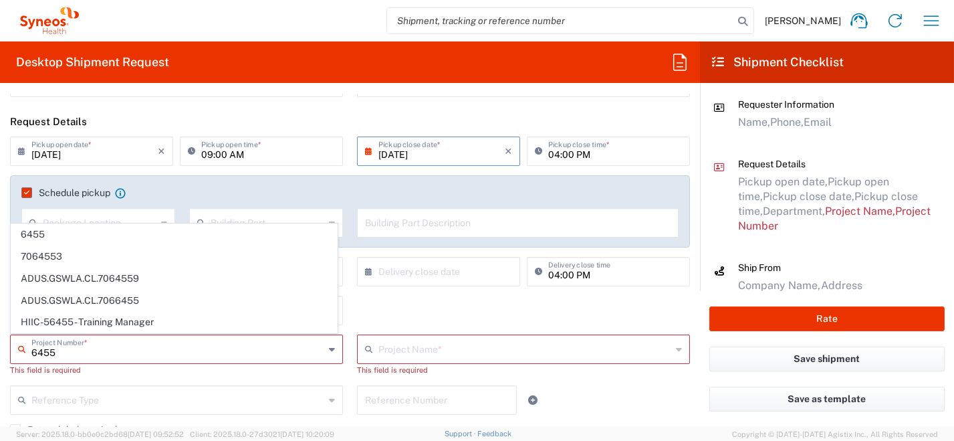
type input "6455"
click at [37, 236] on span "6455" at bounding box center [174, 234] width 326 height 21
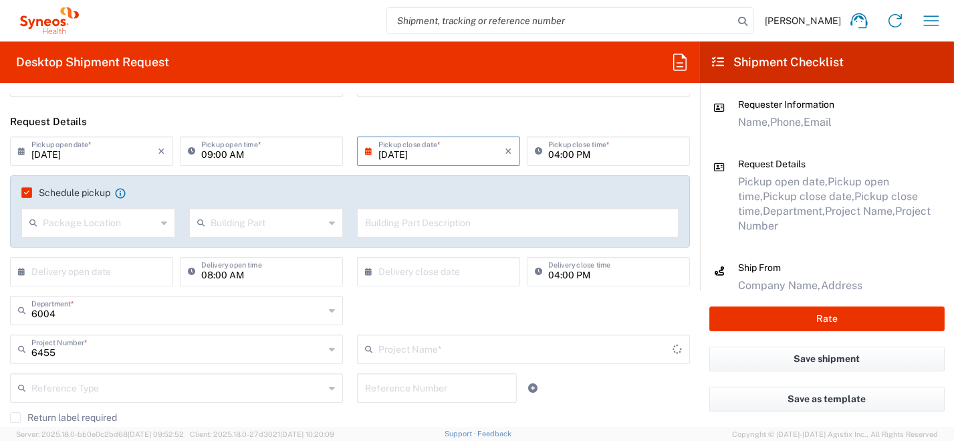
type input "ST-EUR - Idorsia [GEOGRAPHIC_DATA]"
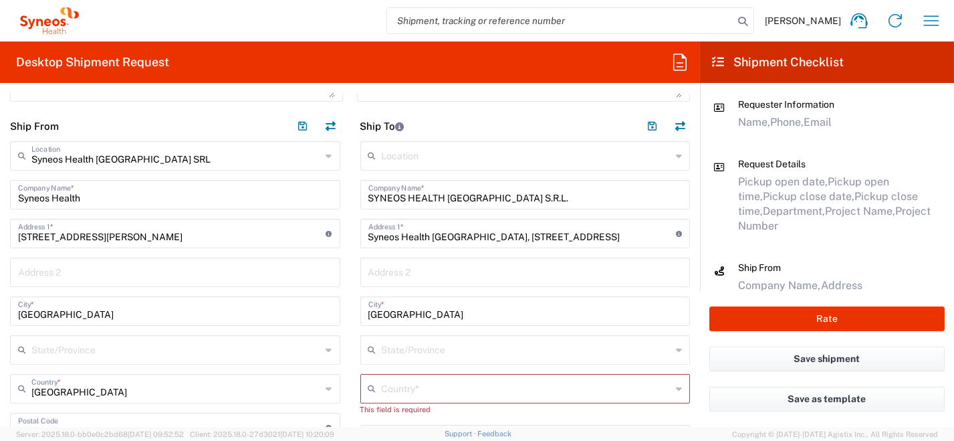
scroll to position [401, 0]
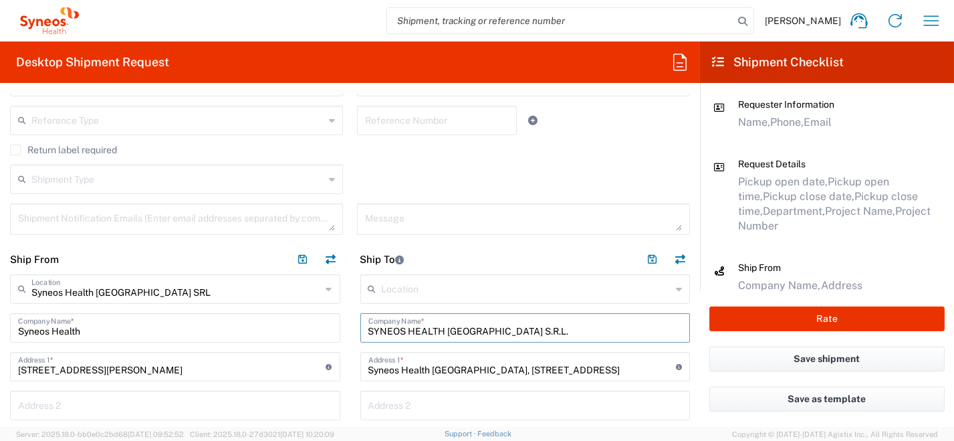
drag, startPoint x: 530, startPoint y: 331, endPoint x: 259, endPoint y: 326, distance: 271.4
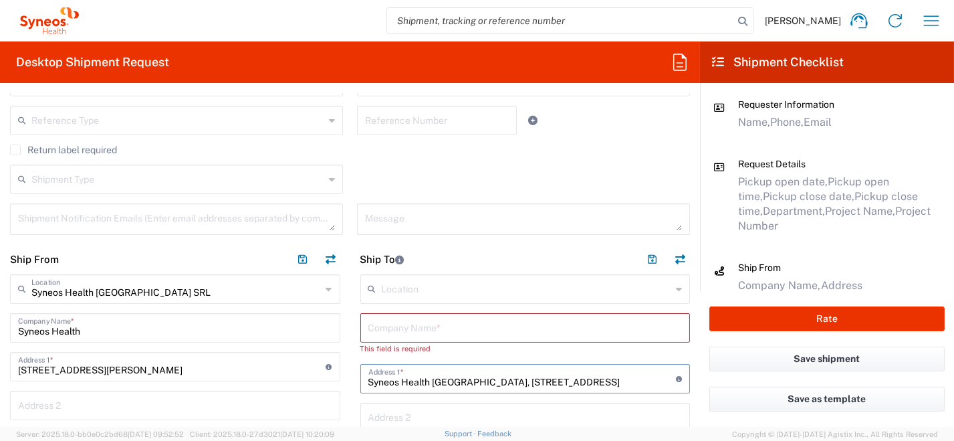
drag, startPoint x: 530, startPoint y: 380, endPoint x: 298, endPoint y: 362, distance: 232.7
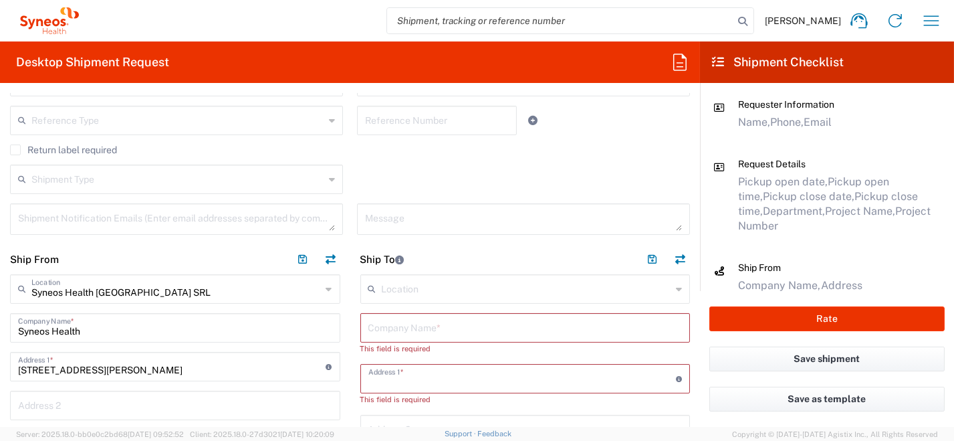
scroll to position [534, 0]
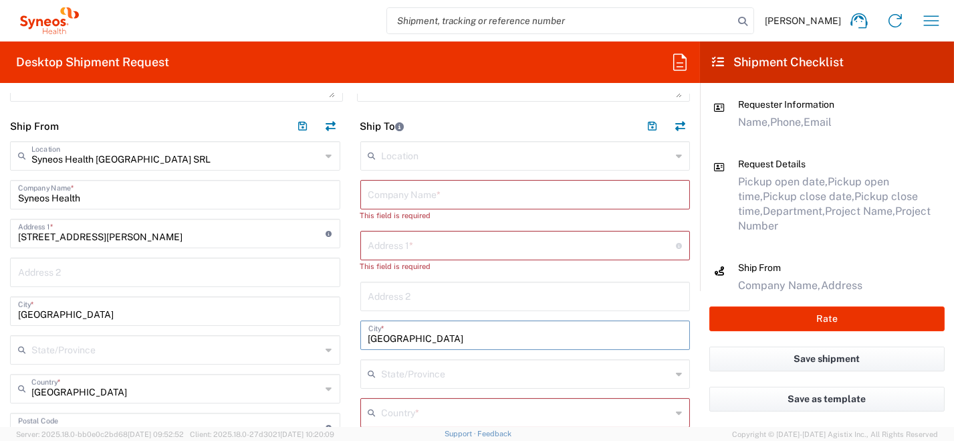
drag, startPoint x: 396, startPoint y: 333, endPoint x: 330, endPoint y: 329, distance: 66.3
click at [313, 322] on div "Ship From Syneos Health [GEOGRAPHIC_DATA] SRL Location Syneos Health [GEOGRAPHI…" at bounding box center [350, 442] width 700 height 663
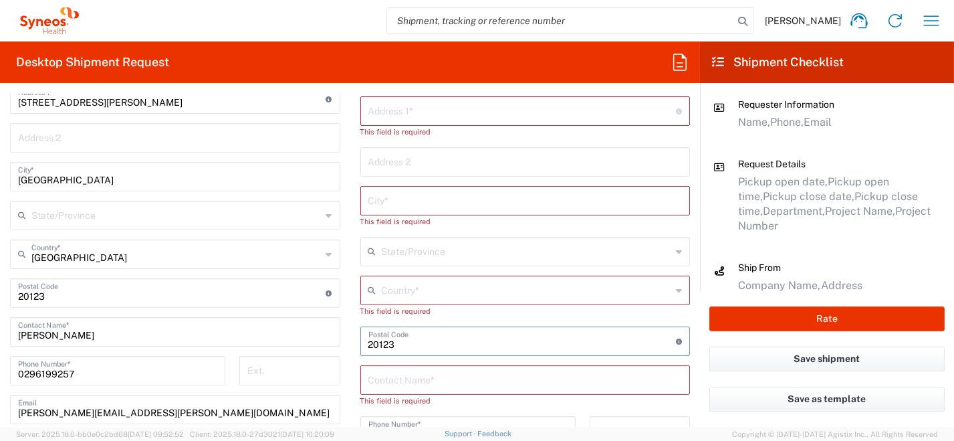
drag, startPoint x: 433, startPoint y: 344, endPoint x: 364, endPoint y: 339, distance: 69.7
click at [326, 336] on div "Ship From Syneos Health [GEOGRAPHIC_DATA] SRL Location Syneos Health [GEOGRAPHI…" at bounding box center [350, 308] width 700 height 663
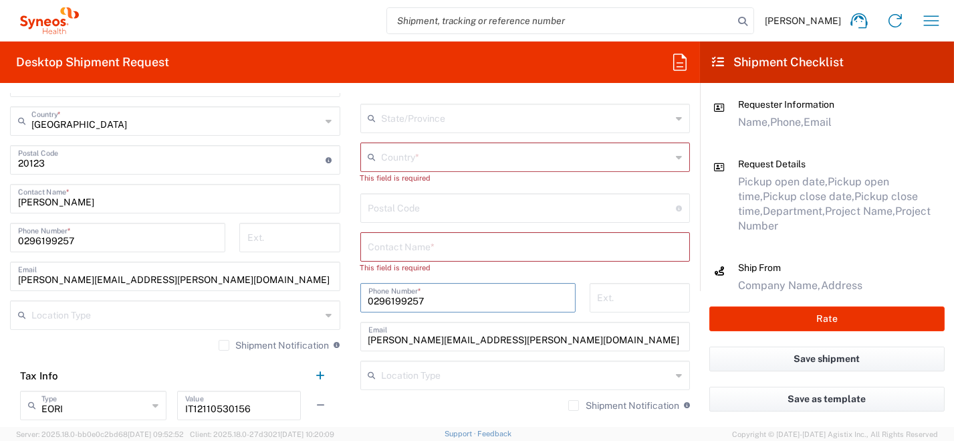
drag, startPoint x: 422, startPoint y: 295, endPoint x: 361, endPoint y: 317, distance: 65.1
click at [320, 301] on div "Ship From Syneos Health [GEOGRAPHIC_DATA] SRL Location Syneos Health [GEOGRAPHI…" at bounding box center [350, 175] width 700 height 663
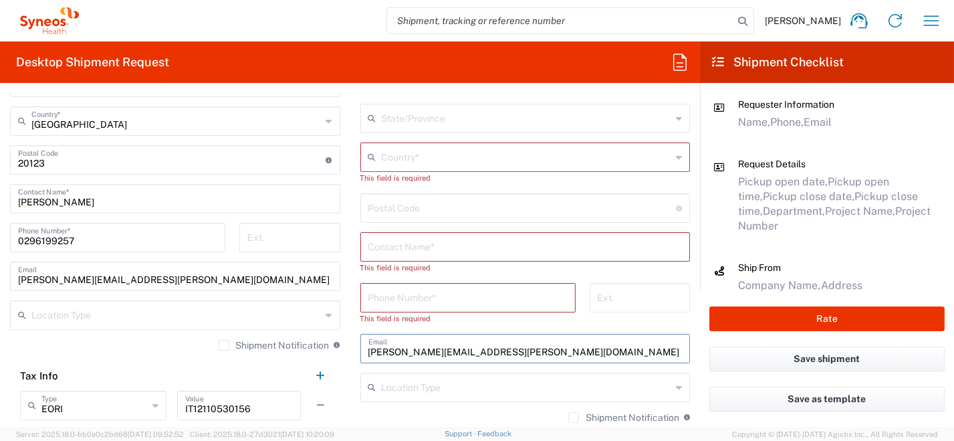
drag, startPoint x: 432, startPoint y: 342, endPoint x: 334, endPoint y: 326, distance: 100.2
click at [330, 328] on div "Ship From Syneos Health [GEOGRAPHIC_DATA] SRL Location Syneos Health [GEOGRAPHI…" at bounding box center [350, 175] width 700 height 663
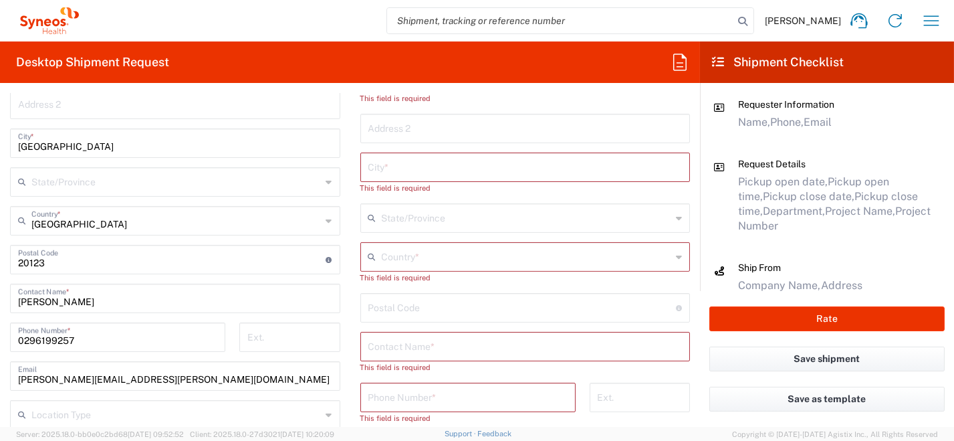
scroll to position [668, 0]
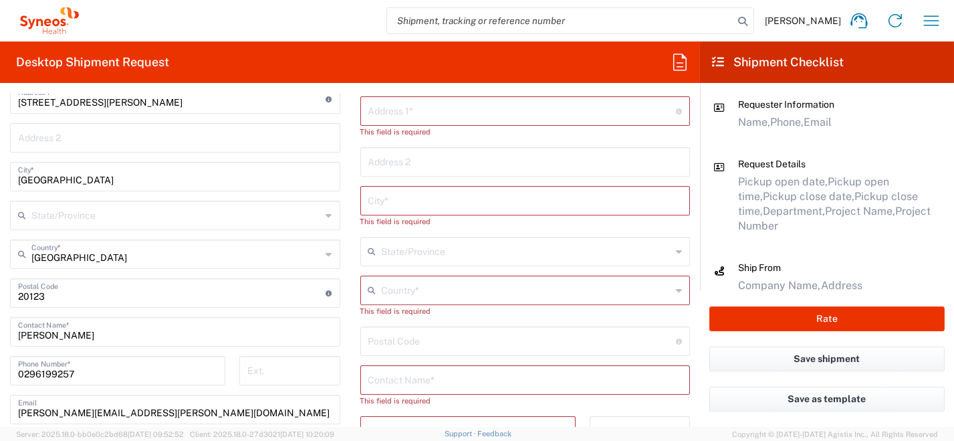
click at [676, 289] on icon at bounding box center [679, 289] width 6 height 21
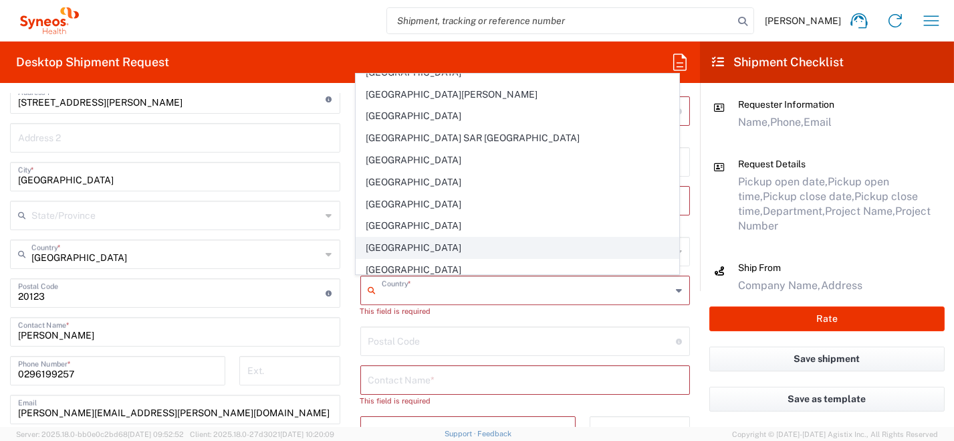
scroll to position [2273, 0]
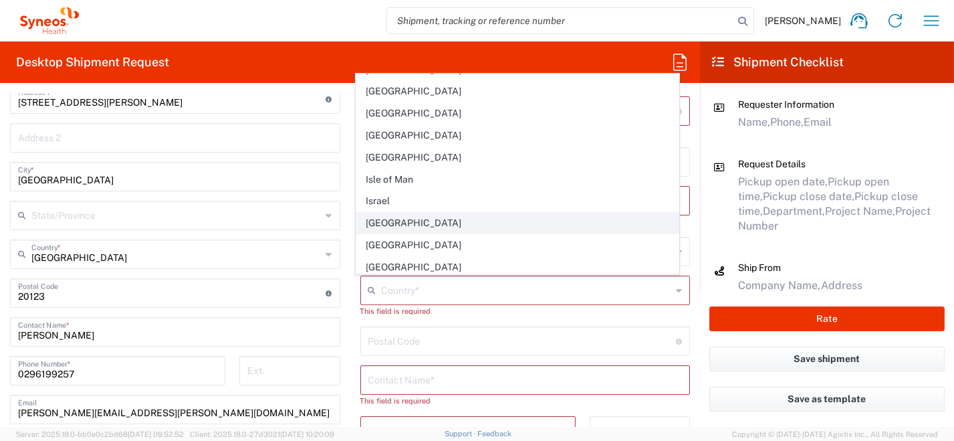
click at [433, 213] on span "[GEOGRAPHIC_DATA]" at bounding box center [517, 223] width 322 height 21
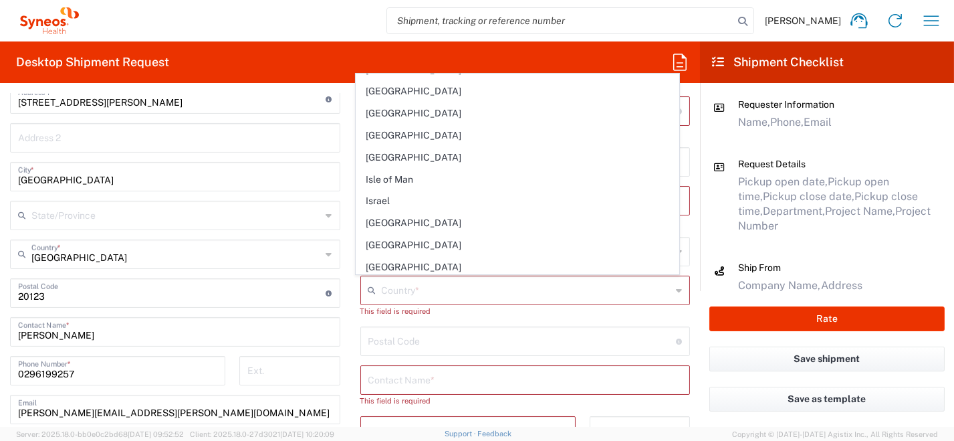
type input "[GEOGRAPHIC_DATA]"
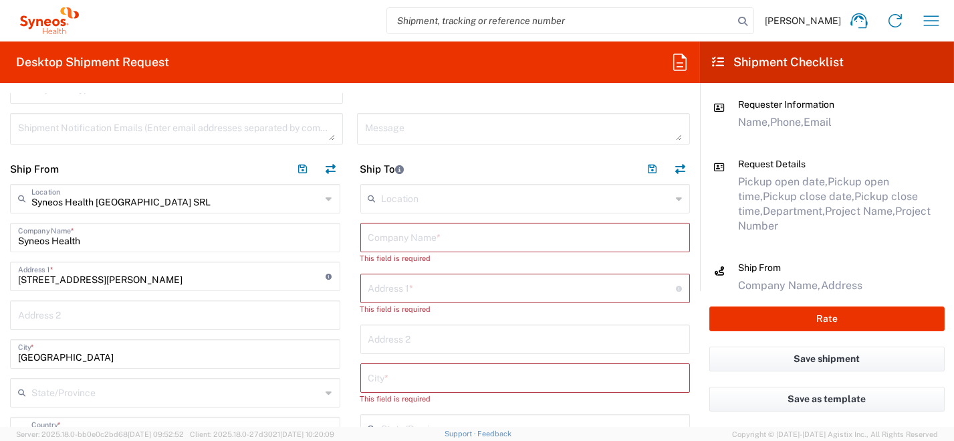
scroll to position [401, 0]
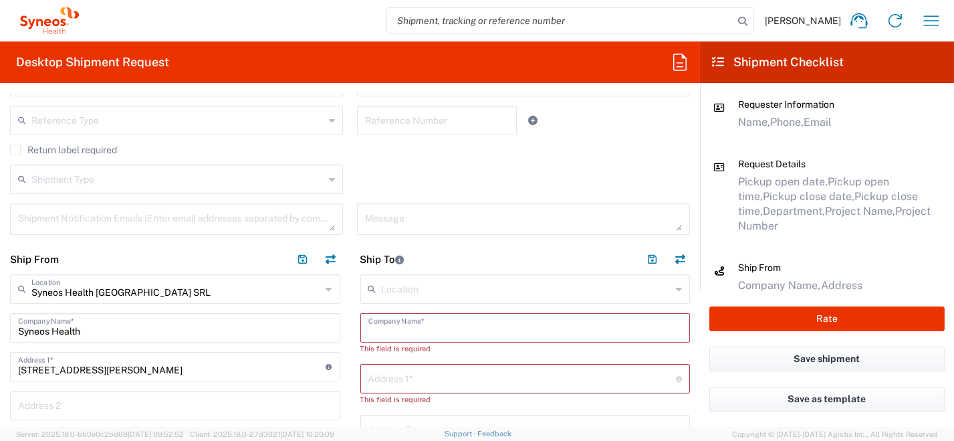
click at [390, 327] on input "text" at bounding box center [525, 326] width 314 height 23
paste input "[PERSON_NAME] [STREET_ADDRESS][PERSON_NAME]"
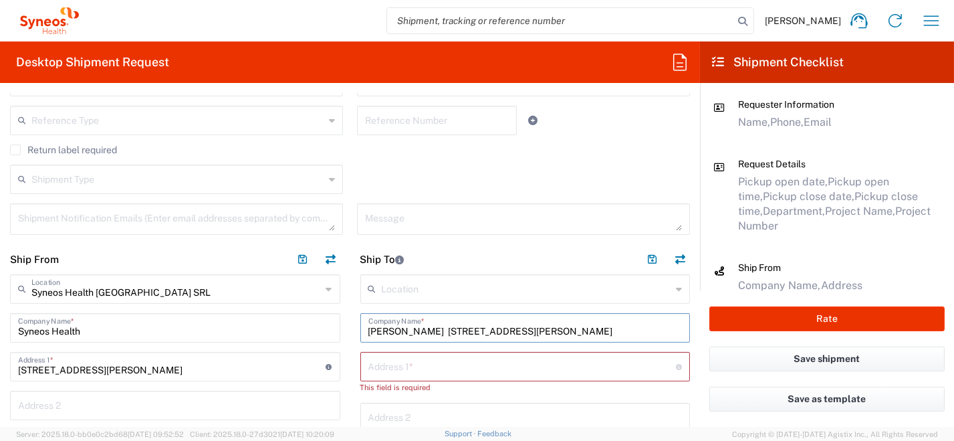
drag, startPoint x: 453, startPoint y: 331, endPoint x: 581, endPoint y: 332, distance: 127.7
click at [581, 332] on input "[PERSON_NAME] [STREET_ADDRESS][PERSON_NAME]" at bounding box center [525, 326] width 314 height 23
type input "[PERSON_NAME]"
click at [414, 368] on input "text" at bounding box center [522, 365] width 308 height 23
paste input "[STREET_ADDRESS][PERSON_NAME]"
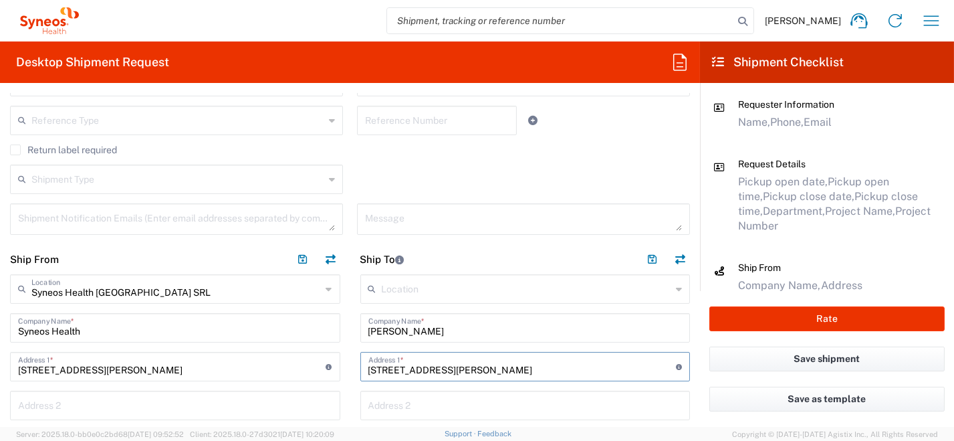
type input "[STREET_ADDRESS][PERSON_NAME]"
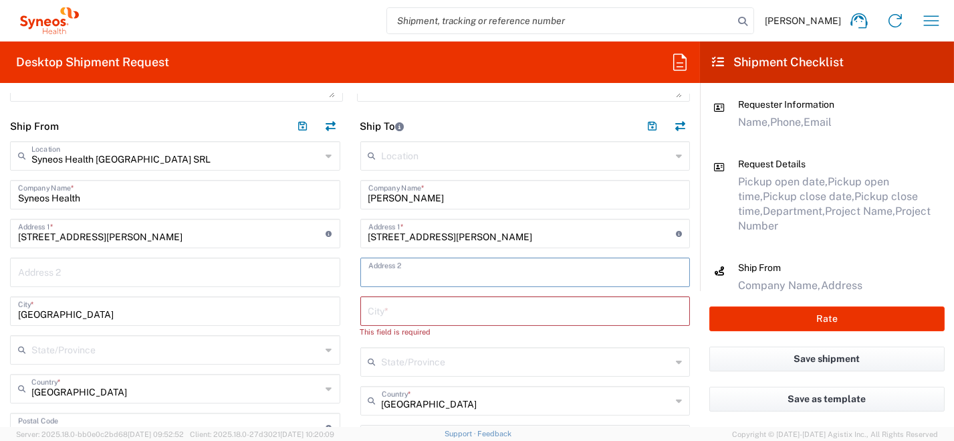
click at [384, 271] on input "text" at bounding box center [525, 270] width 314 height 23
paste input "91100 [PERSON_NAME]"
drag, startPoint x: 390, startPoint y: 275, endPoint x: 335, endPoint y: 267, distance: 56.0
click at [332, 268] on div "Ship From Syneos Health [GEOGRAPHIC_DATA] SRL Location Syneos Health [GEOGRAPHI…" at bounding box center [350, 442] width 700 height 663
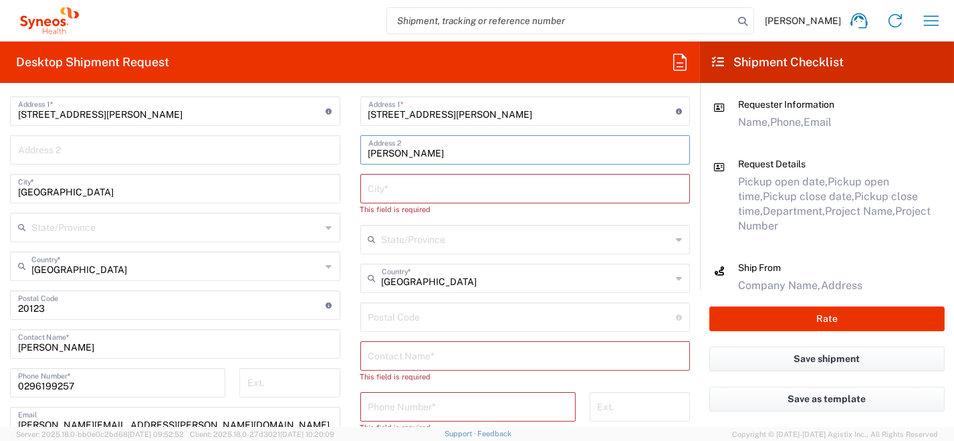
scroll to position [668, 0]
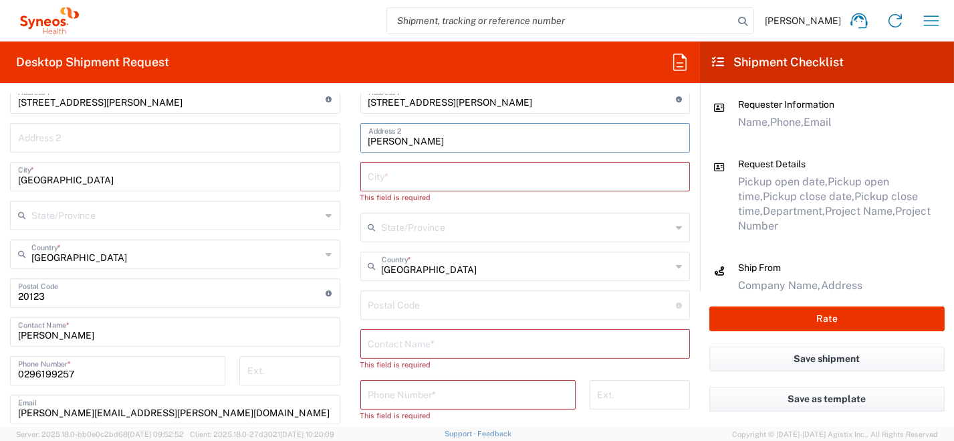
type input "[PERSON_NAME]"
click at [396, 309] on input "undefined" at bounding box center [522, 303] width 308 height 23
paste input "91100"
type input "91100"
drag, startPoint x: 426, startPoint y: 134, endPoint x: 360, endPoint y: 132, distance: 65.5
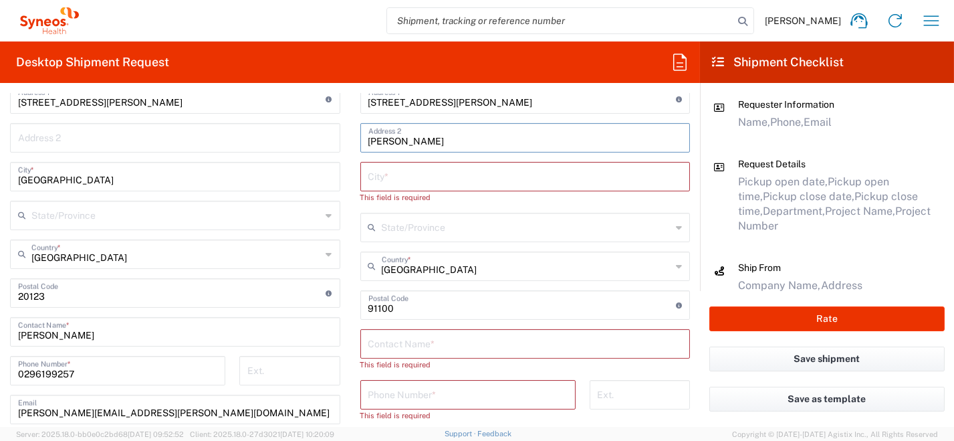
click at [360, 128] on div "[PERSON_NAME] Address 2" at bounding box center [525, 137] width 330 height 29
click at [368, 179] on input "text" at bounding box center [525, 175] width 314 height 23
paste input "[PERSON_NAME]"
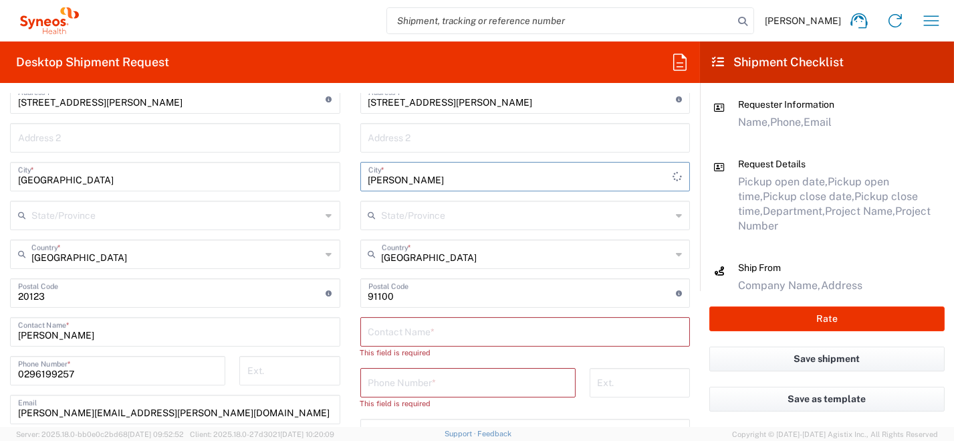
click at [383, 181] on input "[PERSON_NAME]" at bounding box center [520, 175] width 305 height 23
type input "[PERSON_NAME]"
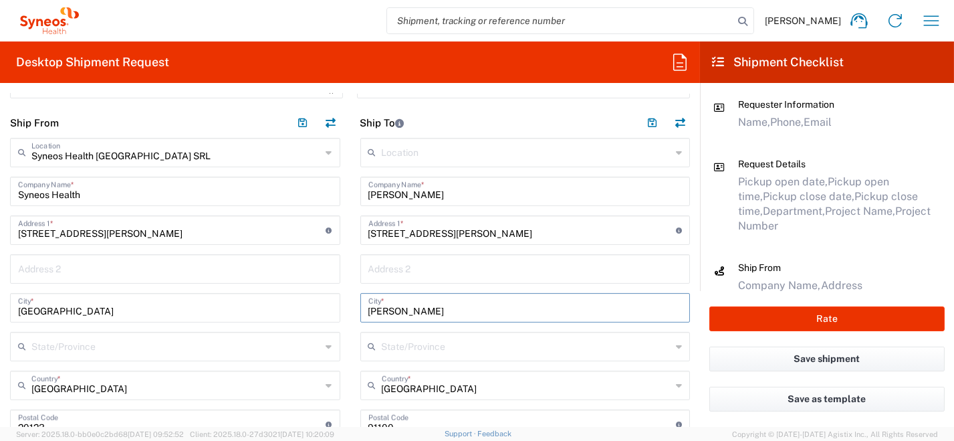
scroll to position [401, 0]
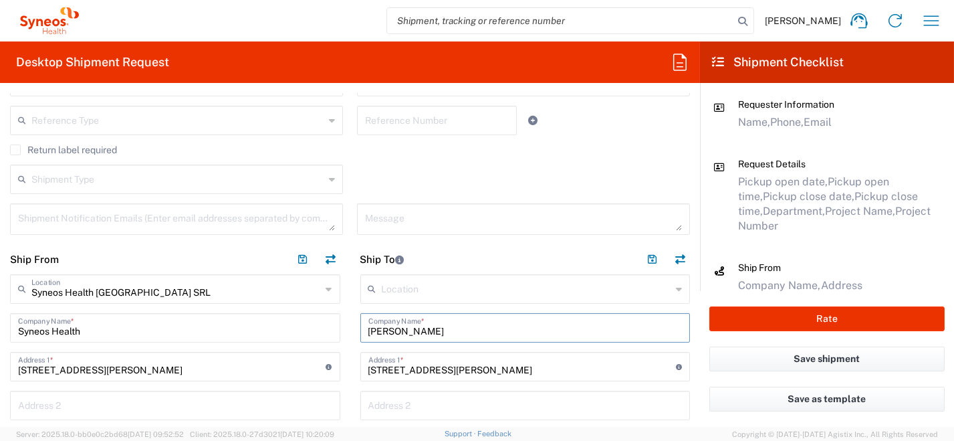
drag, startPoint x: 451, startPoint y: 331, endPoint x: 344, endPoint y: 322, distance: 106.6
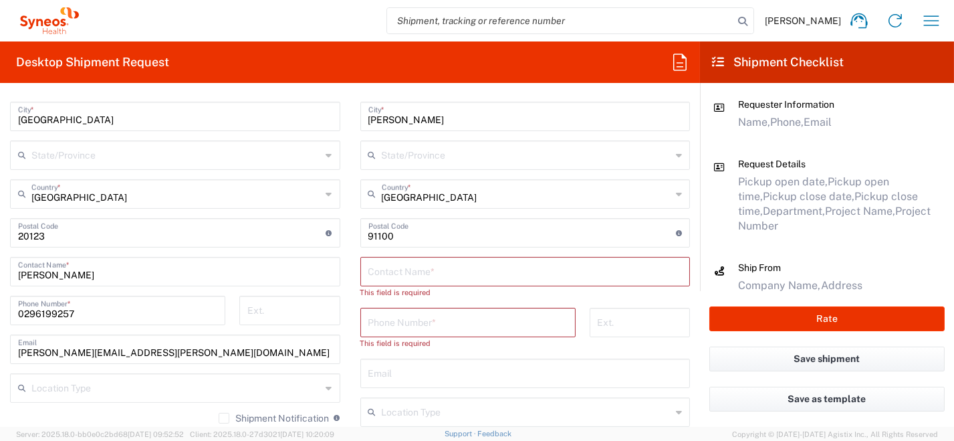
scroll to position [735, 0]
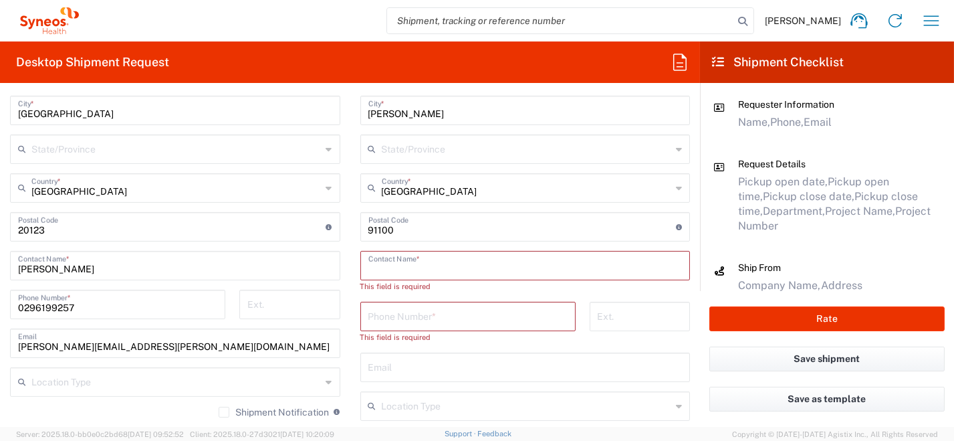
click at [469, 266] on input "text" at bounding box center [525, 264] width 314 height 23
paste input "[PERSON_NAME]"
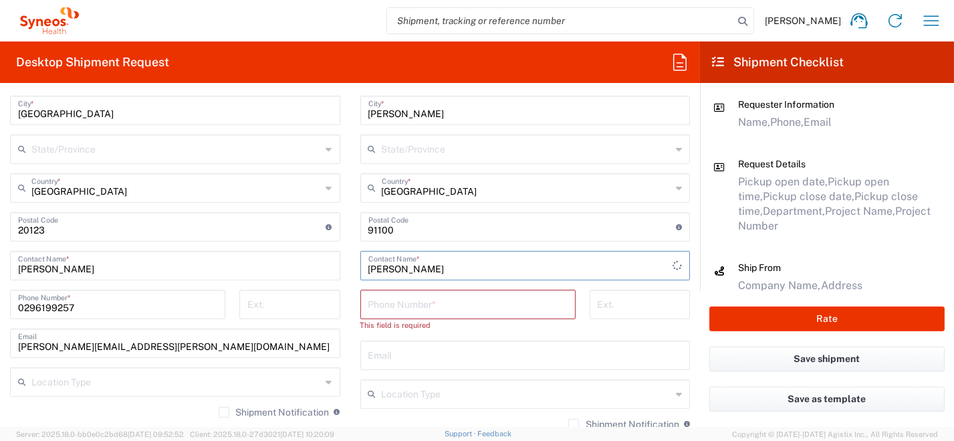
type input "[PERSON_NAME]"
click at [408, 358] on input "text" at bounding box center [525, 353] width 314 height 23
paste input "[PHONE_NUMBER] [PERSON_NAME][EMAIL_ADDRESS][DOMAIN_NAME]"
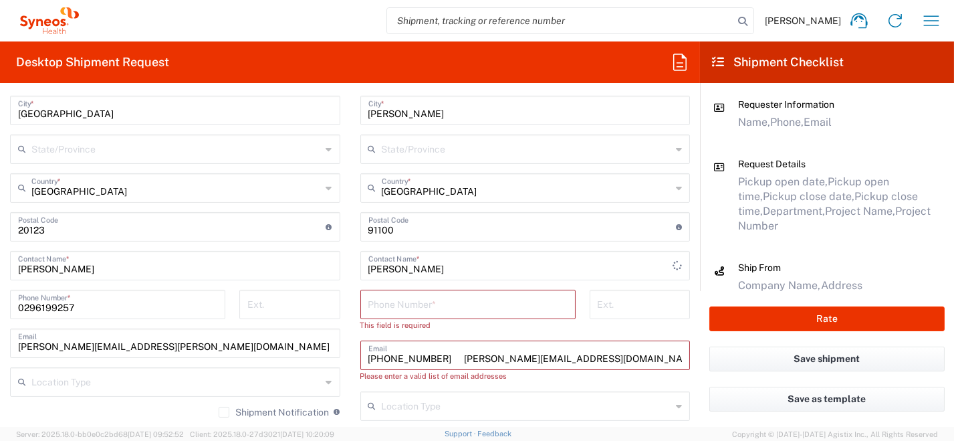
drag, startPoint x: 447, startPoint y: 356, endPoint x: 340, endPoint y: 355, distance: 107.0
click at [340, 355] on div "Ship From Syneos Health [GEOGRAPHIC_DATA] SRL Location Syneos Health [GEOGRAPHI…" at bounding box center [350, 241] width 700 height 663
type input "[PERSON_NAME][EMAIL_ADDRESS][DOMAIN_NAME]"
click at [412, 307] on input "tel" at bounding box center [467, 302] width 199 height 23
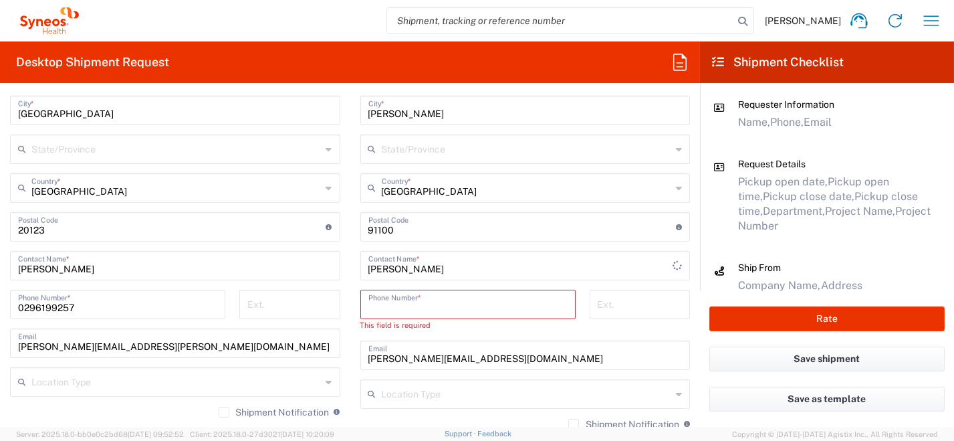
paste input "[PHONE_NUMBER]"
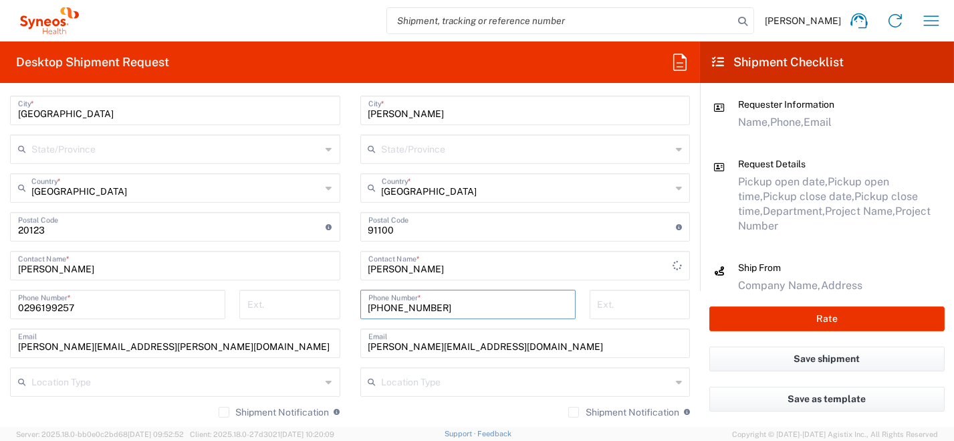
type input "[PHONE_NUMBER]"
click at [379, 342] on input "[PERSON_NAME][EMAIL_ADDRESS][DOMAIN_NAME]" at bounding box center [525, 341] width 314 height 23
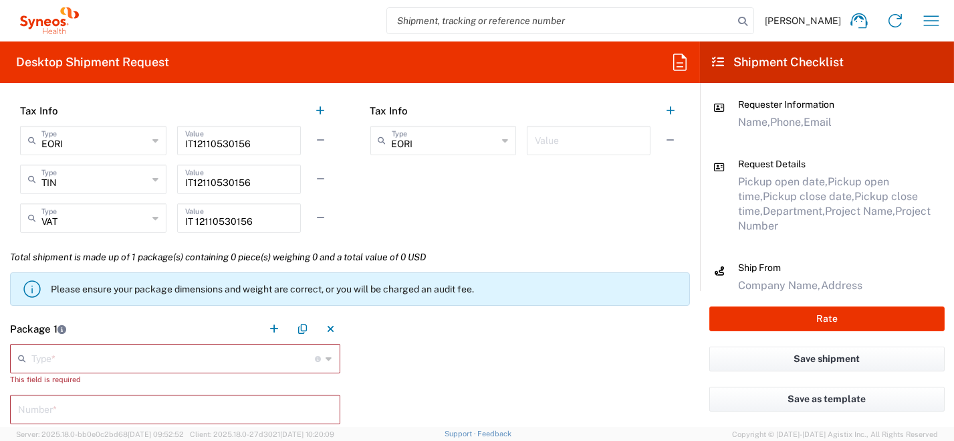
scroll to position [1136, 0]
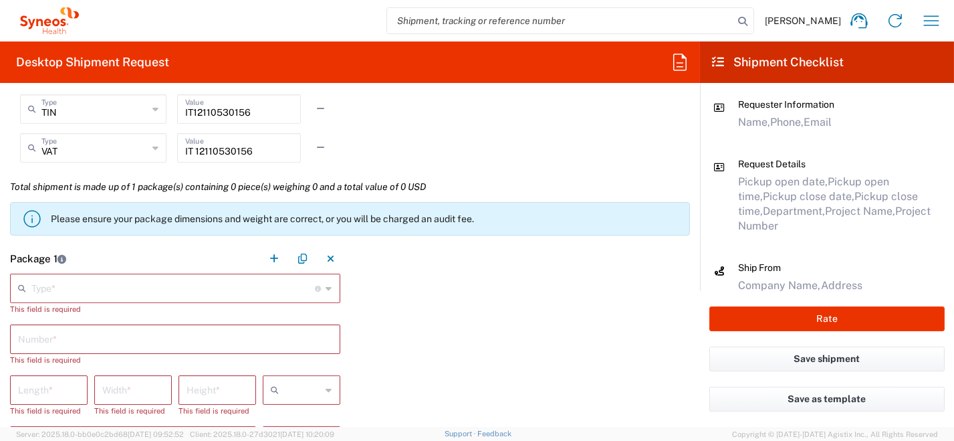
type input "[PERSON_NAME][EMAIL_ADDRESS][DOMAIN_NAME]"
click at [326, 287] on icon at bounding box center [329, 287] width 6 height 21
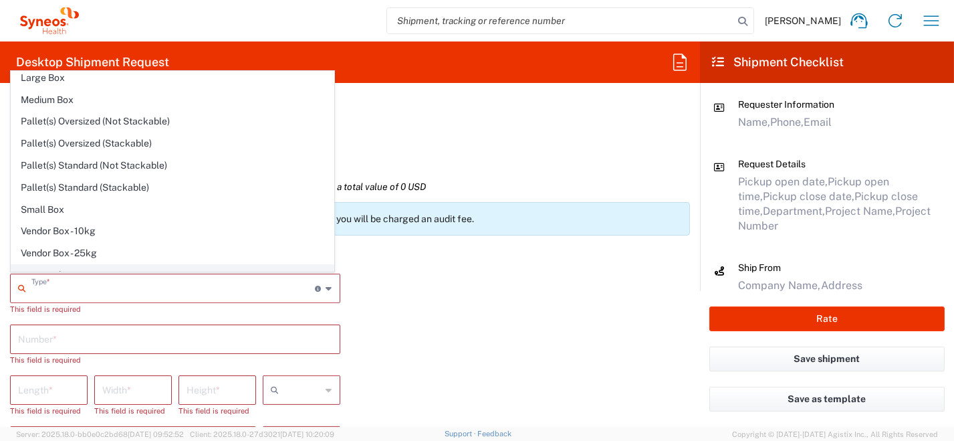
scroll to position [37, 0]
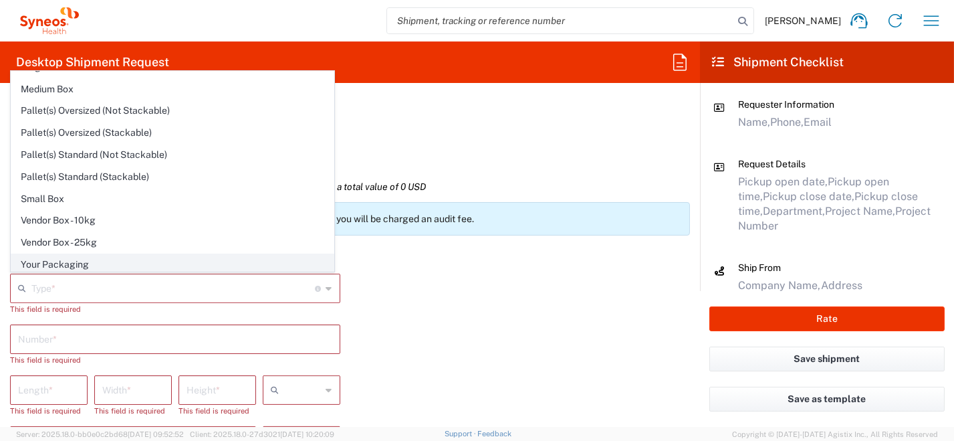
click at [228, 266] on span "Your Packaging" at bounding box center [172, 264] width 322 height 21
type input "Your Packaging"
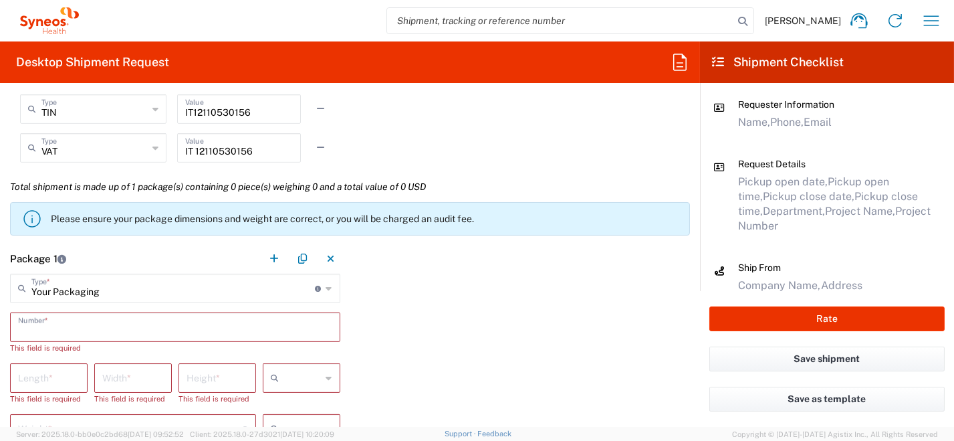
click at [282, 322] on input "text" at bounding box center [175, 325] width 314 height 23
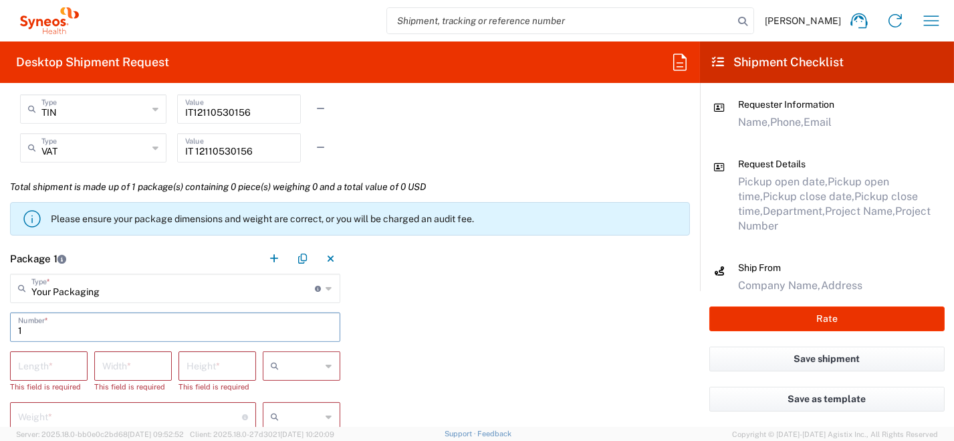
type input "1"
click at [326, 366] on icon at bounding box center [329, 365] width 6 height 21
click at [321, 302] on span "cm" at bounding box center [297, 294] width 74 height 21
type input "cm"
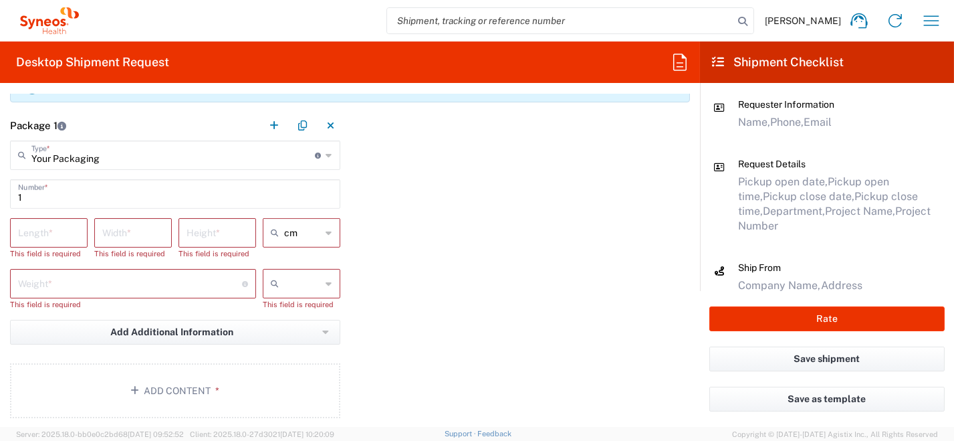
click at [319, 282] on div at bounding box center [302, 283] width 78 height 29
drag, startPoint x: 303, startPoint y: 305, endPoint x: 281, endPoint y: 298, distance: 23.3
click at [302, 306] on span "kgs" at bounding box center [297, 310] width 74 height 21
type input "kgs"
drag, startPoint x: 49, startPoint y: 234, endPoint x: 56, endPoint y: 236, distance: 7.6
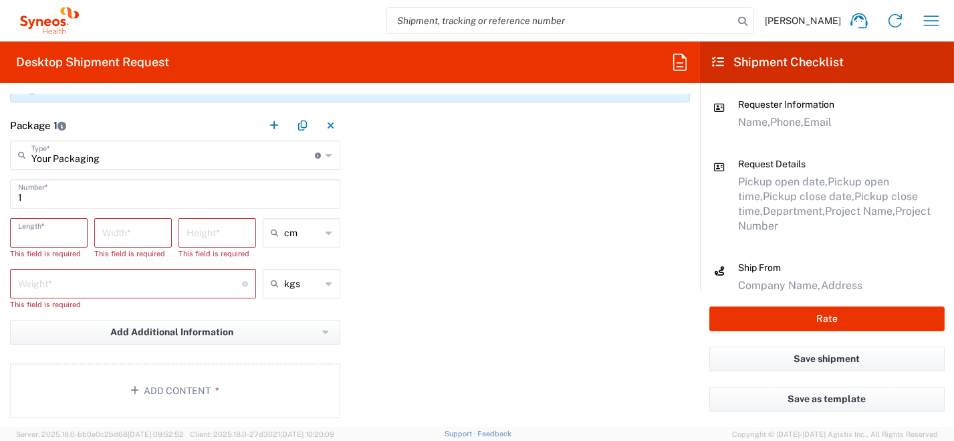
click at [49, 235] on input "number" at bounding box center [48, 231] width 61 height 23
type input "33"
click at [121, 236] on input "number" at bounding box center [132, 231] width 61 height 23
type input "23"
drag, startPoint x: 189, startPoint y: 228, endPoint x: 176, endPoint y: 233, distance: 13.2
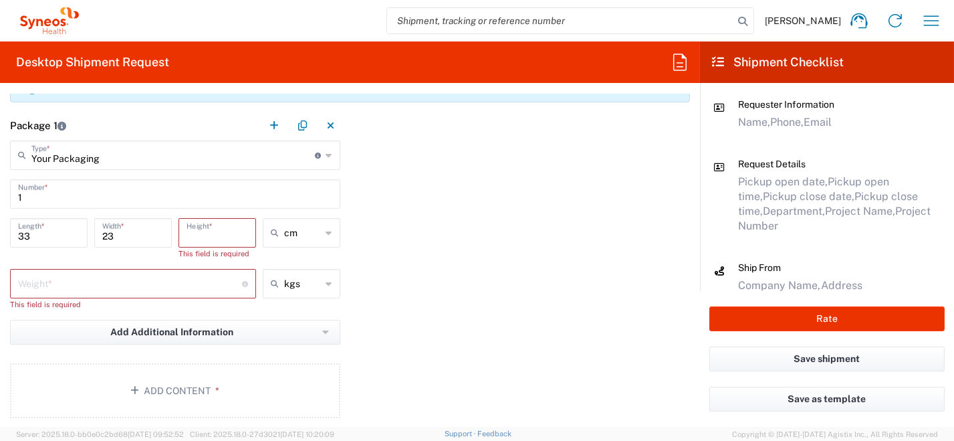
click at [189, 228] on input "number" at bounding box center [216, 231] width 61 height 23
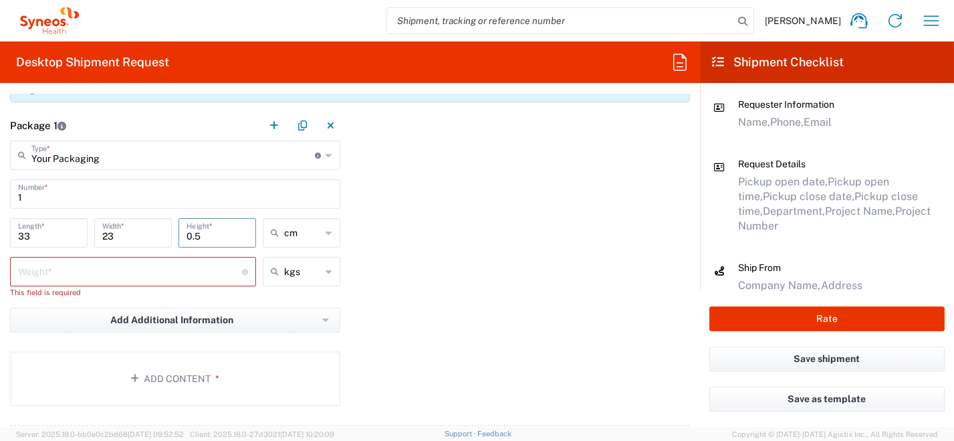
type input "0.5"
click at [117, 281] on div "Weight * Total weight of package(s) in pounds or kilograms" at bounding box center [133, 271] width 246 height 29
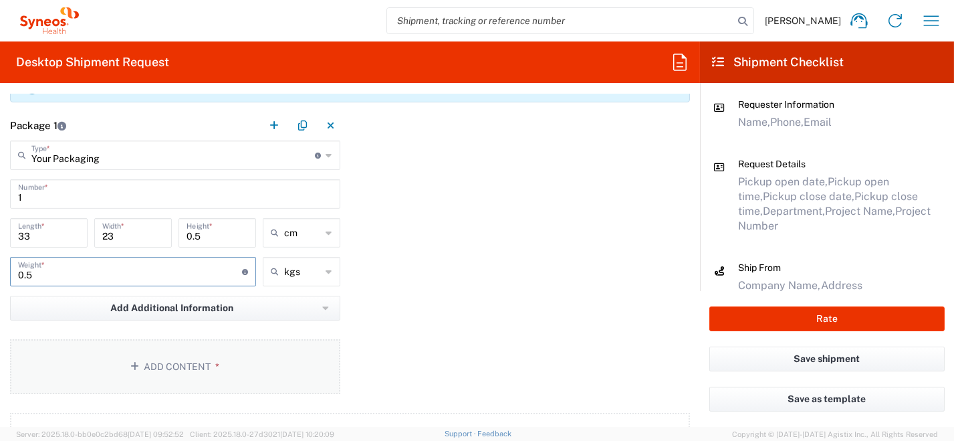
type input "0.5"
click at [160, 356] on button "Add Content *" at bounding box center [175, 366] width 330 height 55
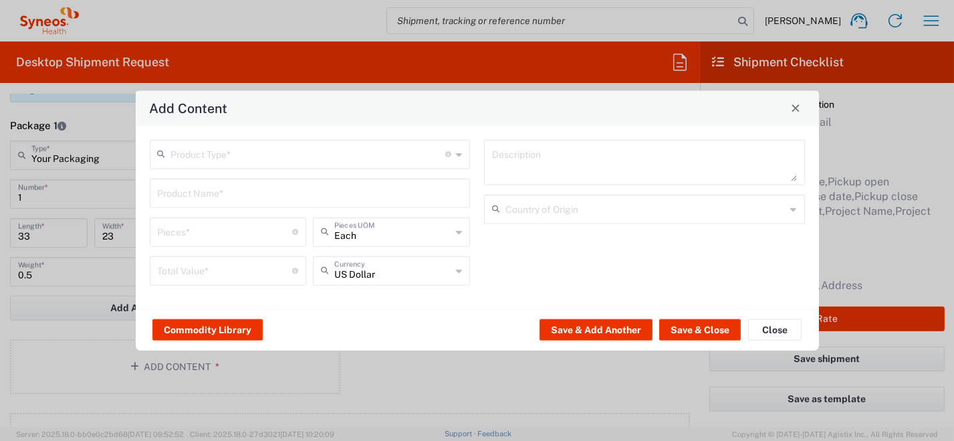
click at [463, 154] on div "Product Type * Document: Paper document generated internally by Syneos, a clien…" at bounding box center [310, 153] width 321 height 29
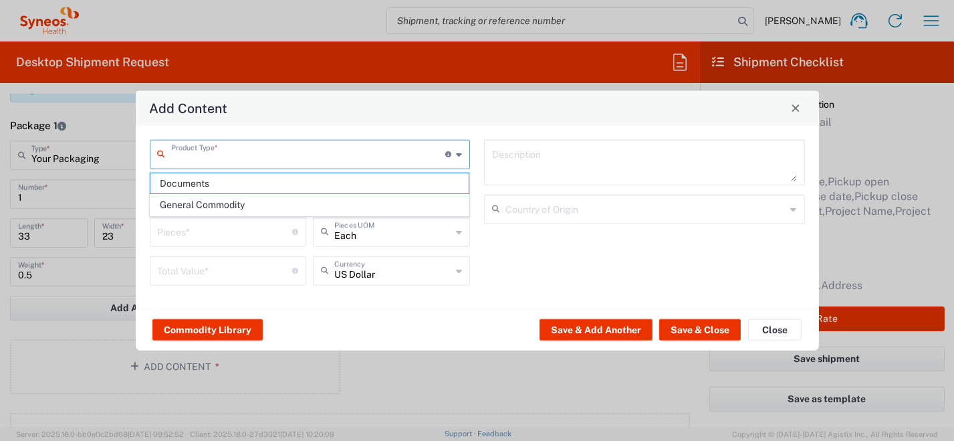
click at [408, 181] on span "Documents" at bounding box center [309, 183] width 318 height 21
type input "Documents"
type input "1"
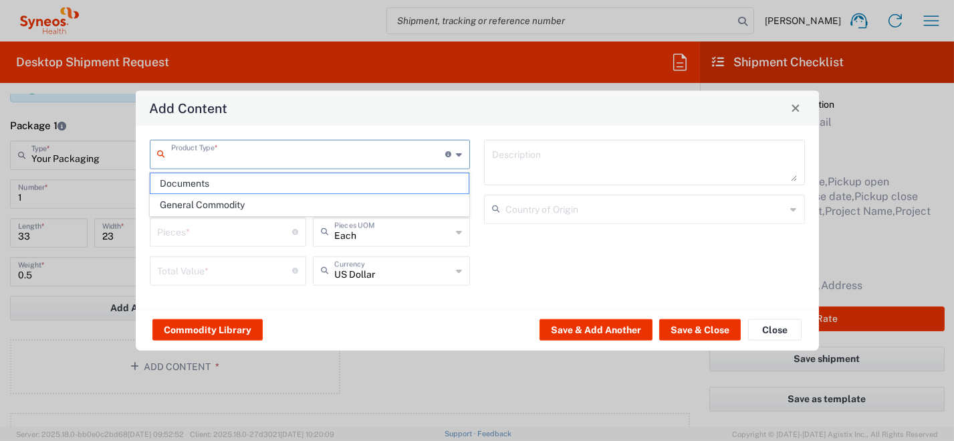
type textarea "Documents"
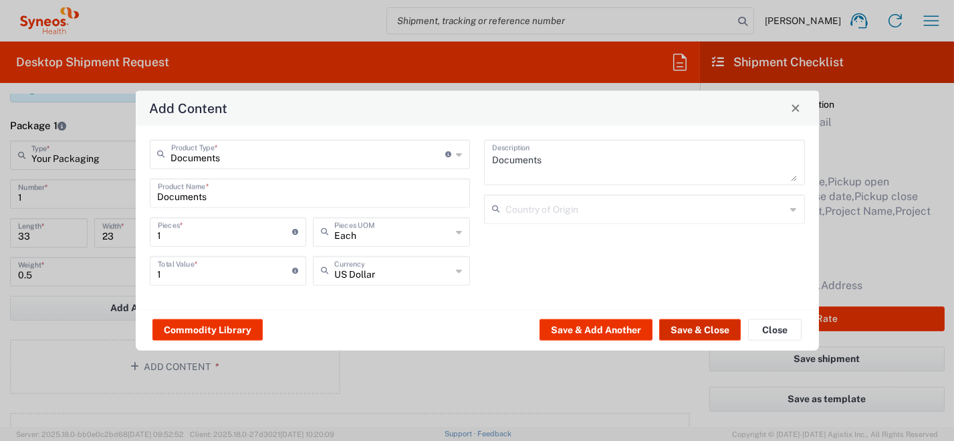
click at [701, 332] on button "Save & Close" at bounding box center [700, 329] width 82 height 21
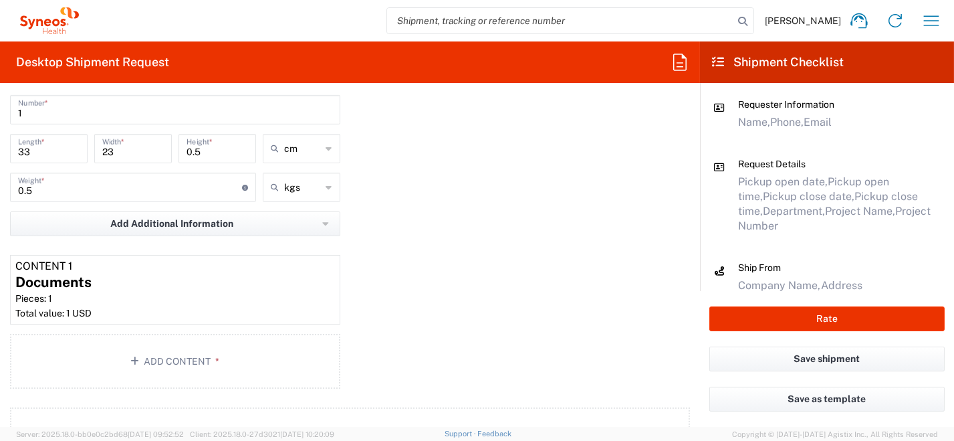
scroll to position [1404, 0]
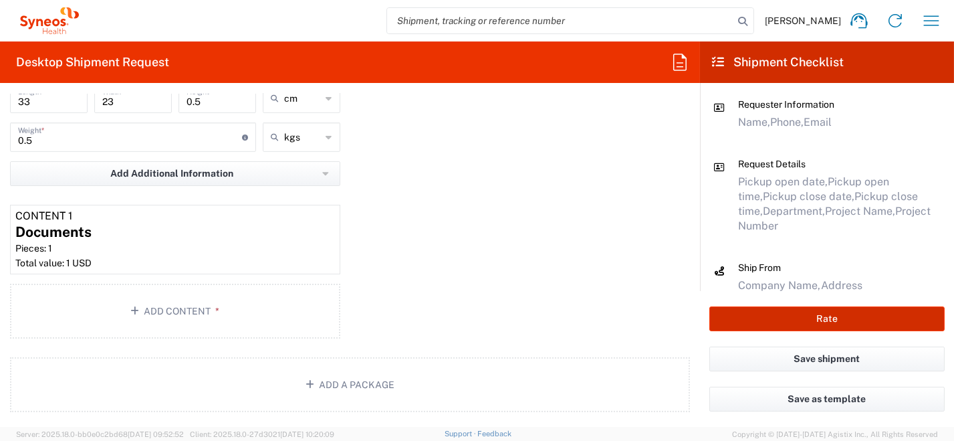
click at [795, 321] on button "Rate" at bounding box center [826, 318] width 235 height 25
type input "6455"
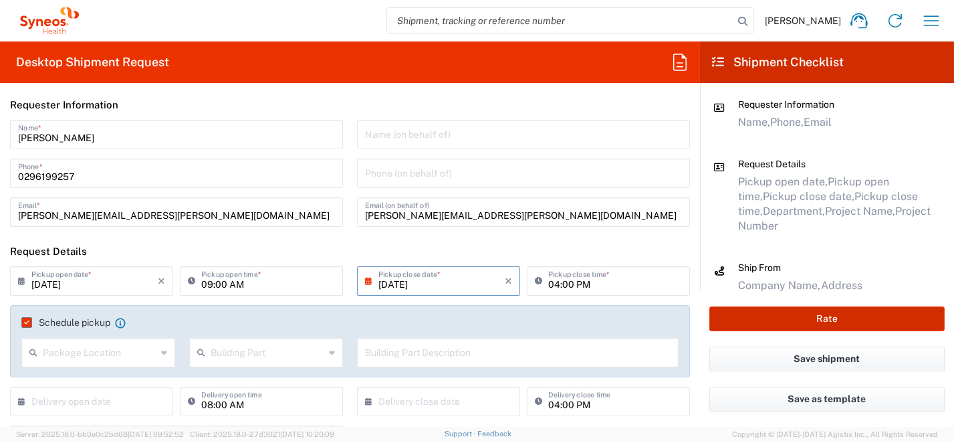
scroll to position [0, 0]
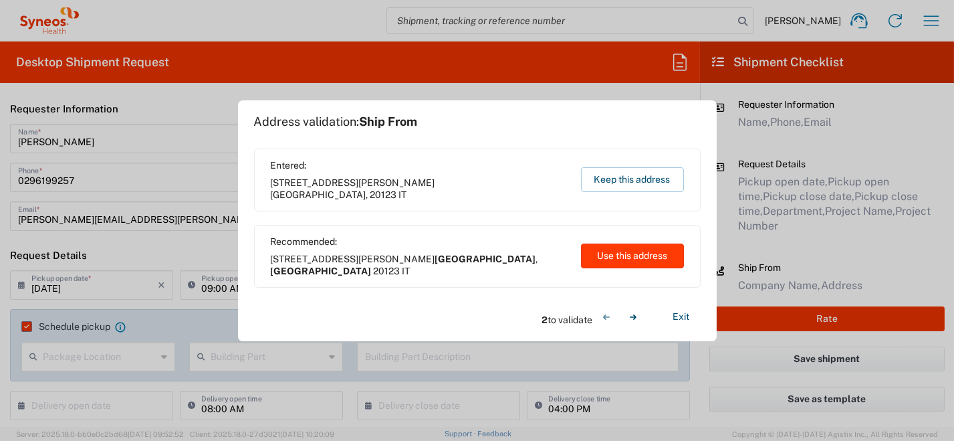
click at [602, 258] on button "Use this address" at bounding box center [632, 255] width 103 height 25
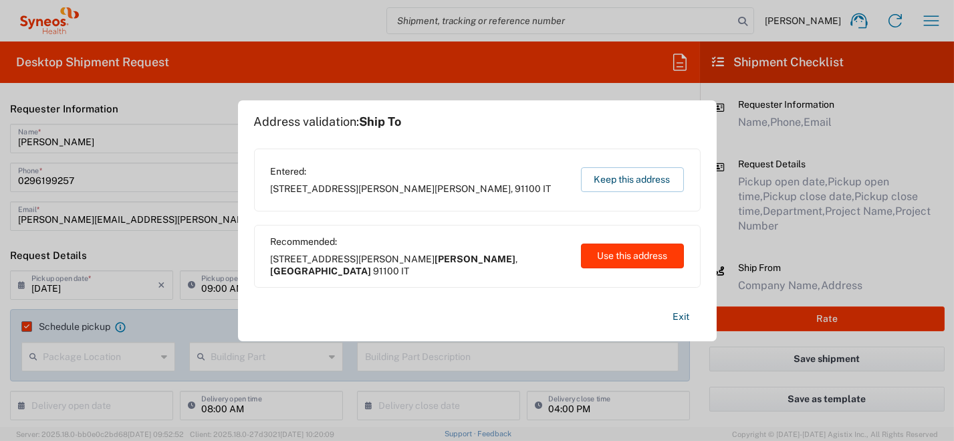
click at [606, 259] on button "Use this address" at bounding box center [632, 255] width 103 height 25
type input "[GEOGRAPHIC_DATA]"
type input "[PERSON_NAME]"
type input "[GEOGRAPHIC_DATA]"
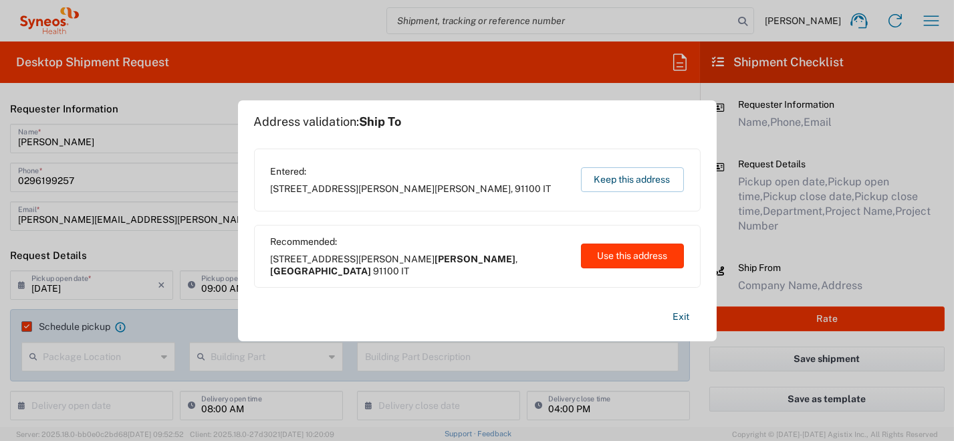
type input "[GEOGRAPHIC_DATA]"
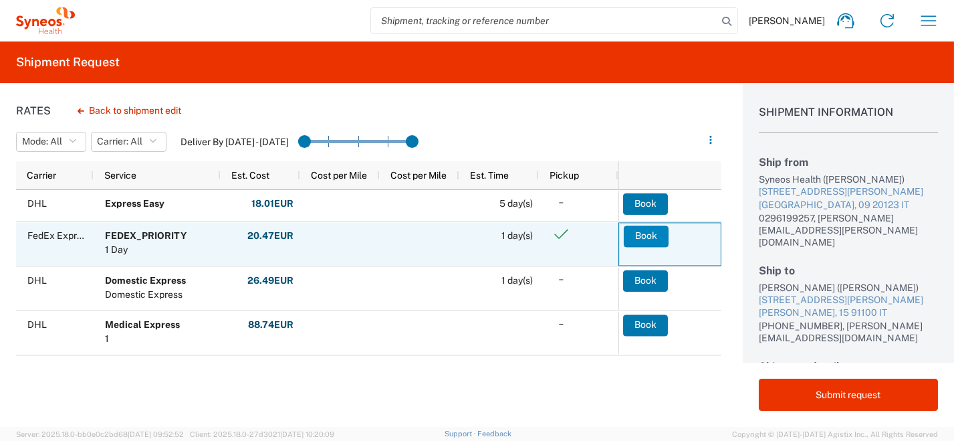
click at [642, 237] on button "Book" at bounding box center [646, 235] width 45 height 21
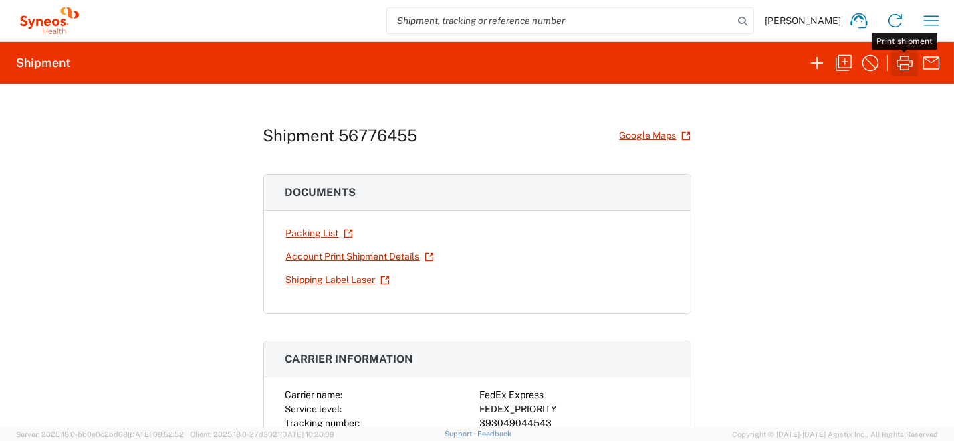
click at [907, 66] on icon "button" at bounding box center [904, 62] width 21 height 21
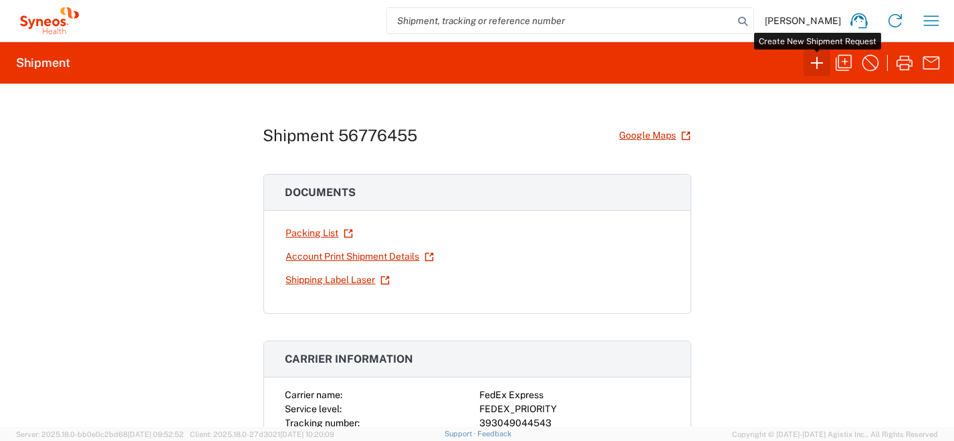
click at [815, 66] on icon "button" at bounding box center [816, 62] width 21 height 21
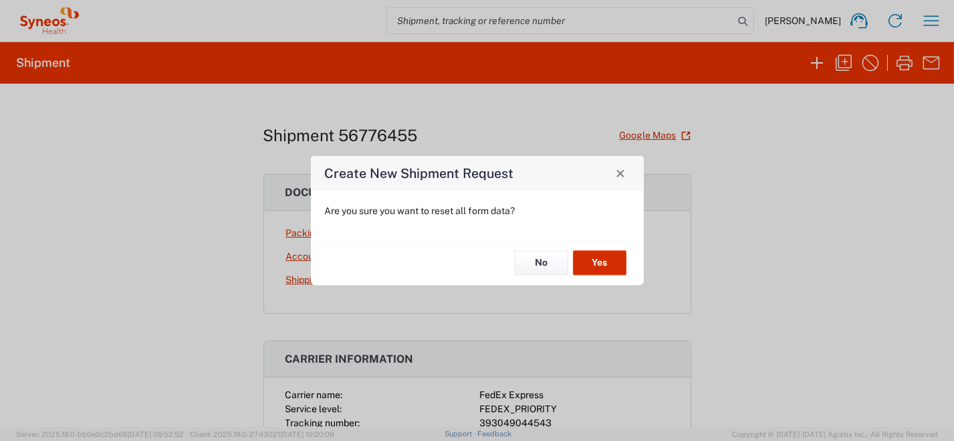
click at [605, 264] on button "Yes" at bounding box center [599, 263] width 53 height 25
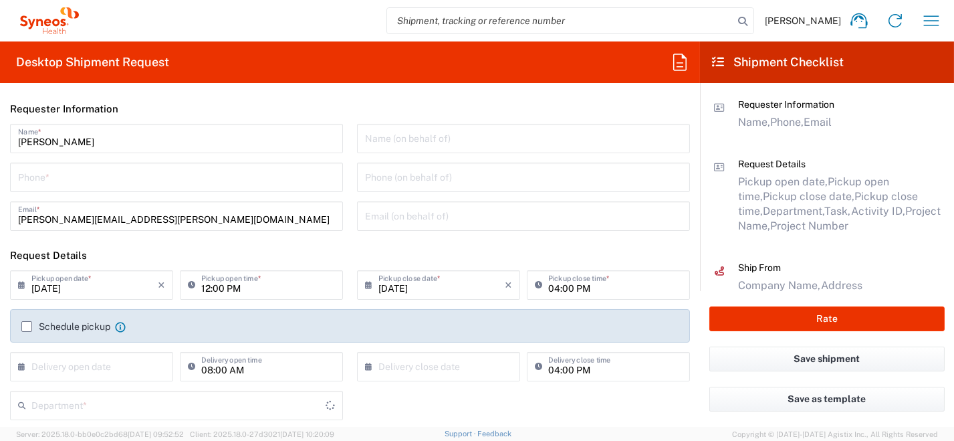
click at [123, 177] on input "tel" at bounding box center [176, 175] width 317 height 23
type input "8350"
type input "0296199257"
type input "[PERSON_NAME][EMAIL_ADDRESS][PERSON_NAME][DOMAIN_NAME]"
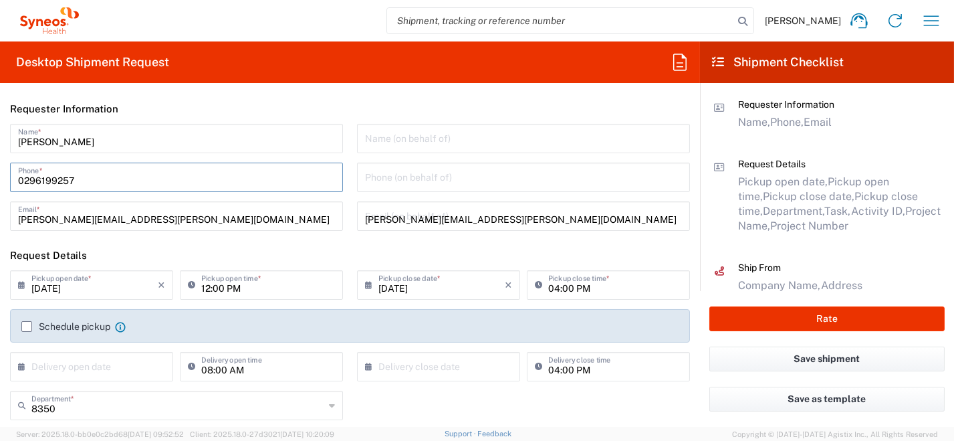
type input "[PERSON_NAME]"
type input "0296199257"
type input "SYNEOS HEALTH [GEOGRAPHIC_DATA] S.R.L."
type input "Syneos Health [GEOGRAPHIC_DATA], [STREET_ADDRESS]"
type input "[GEOGRAPHIC_DATA]"
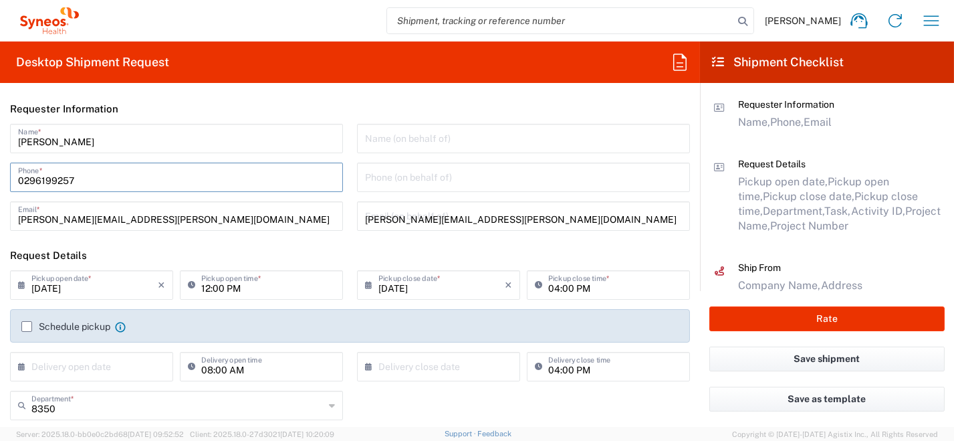
type input "[PERSON_NAME]"
type input "[GEOGRAPHIC_DATA]"
type input "20123"
type input "0296199257"
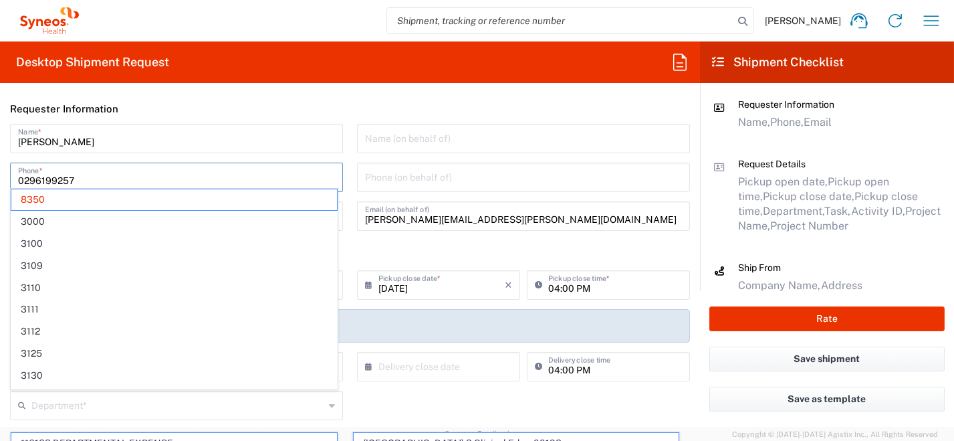
click at [147, 175] on input "0296199257" at bounding box center [176, 175] width 317 height 23
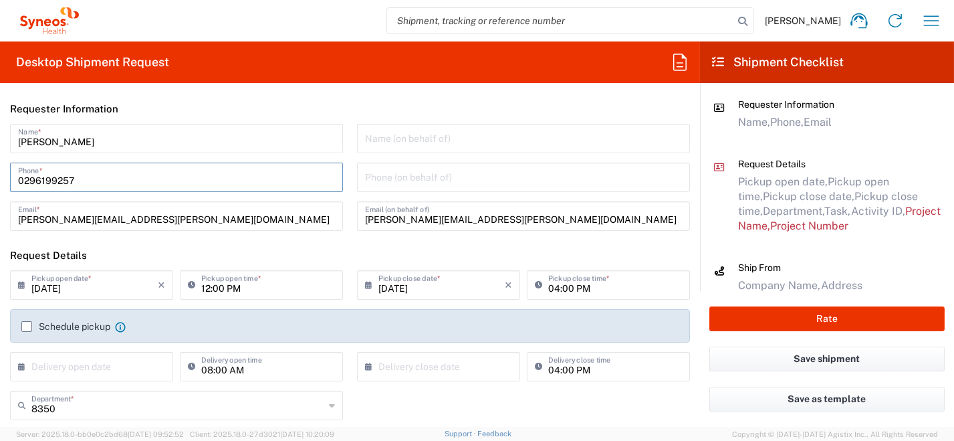
click at [257, 129] on input "[PERSON_NAME]" at bounding box center [176, 137] width 317 height 23
click at [72, 294] on input "[DATE]" at bounding box center [94, 283] width 126 height 23
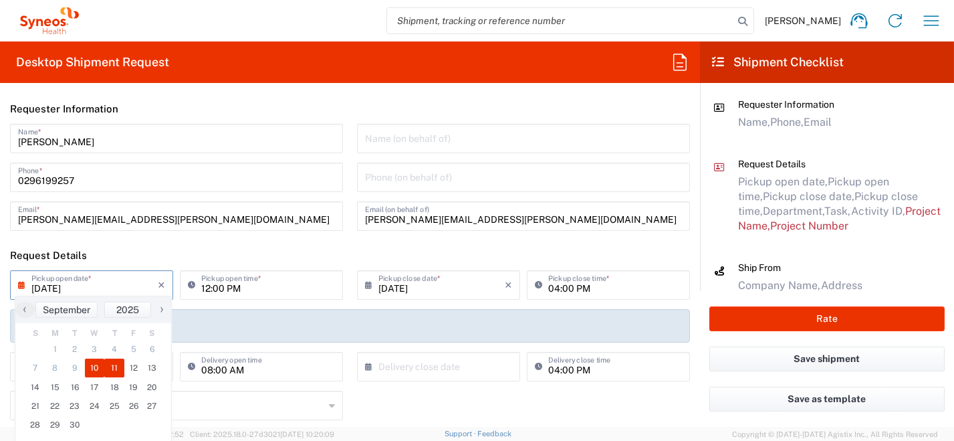
click at [110, 369] on span "11" at bounding box center [114, 367] width 20 height 19
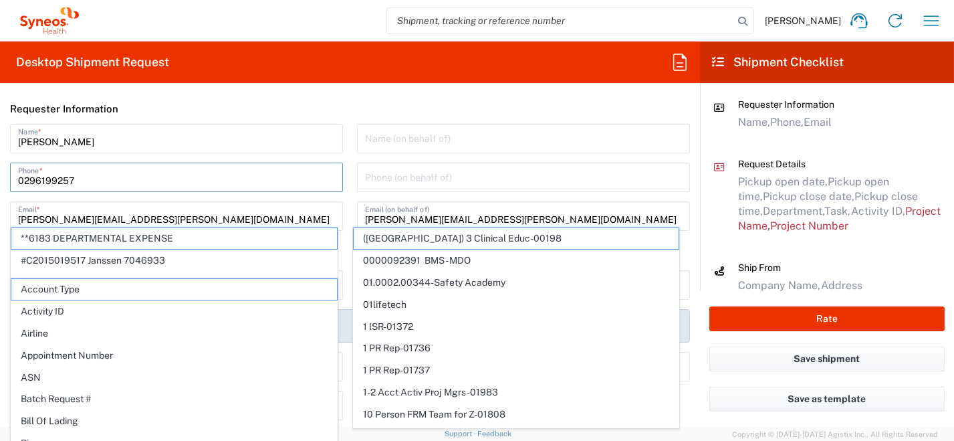
click at [180, 180] on input "0296199257" at bounding box center [176, 175] width 317 height 23
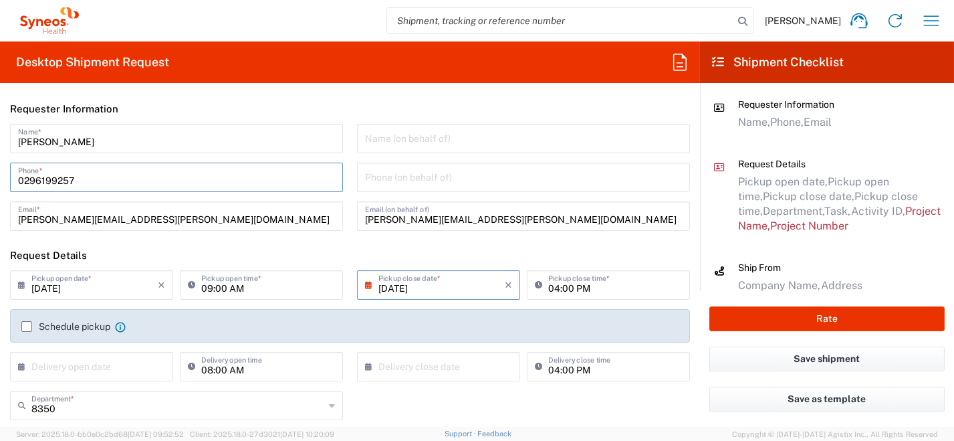
click at [25, 325] on label "Schedule pickup" at bounding box center [65, 326] width 89 height 11
click at [27, 326] on input "Schedule pickup" at bounding box center [27, 326] width 0 height 0
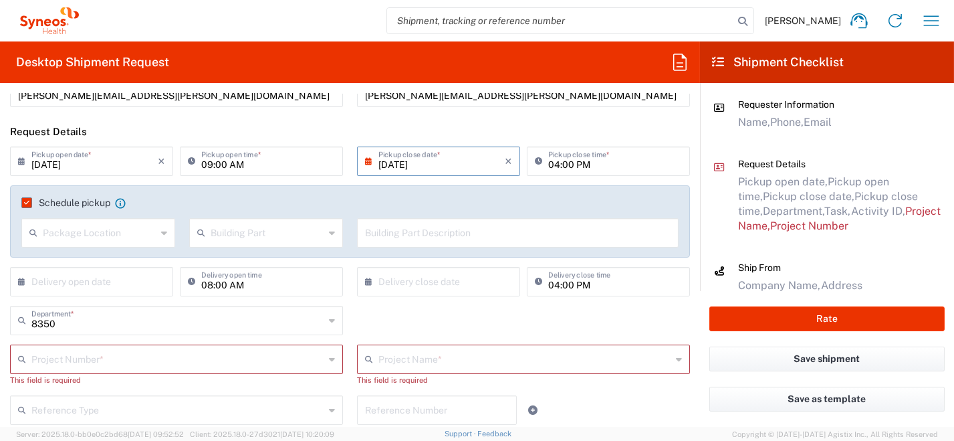
scroll to position [134, 0]
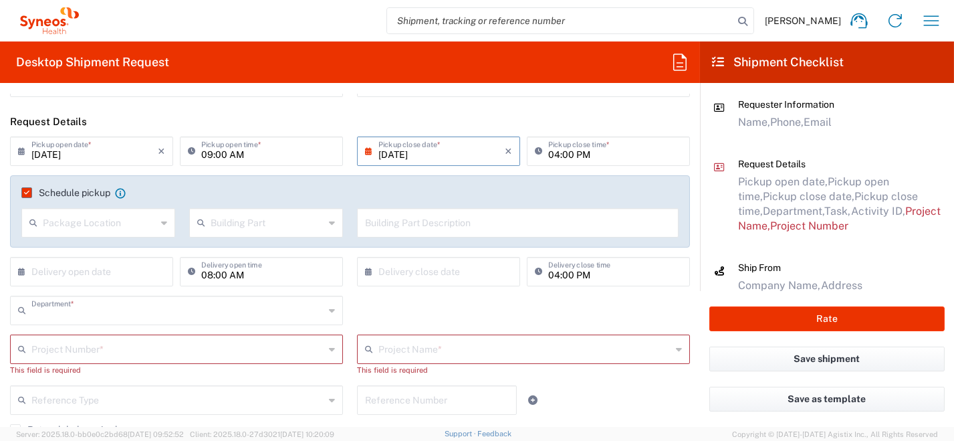
click at [104, 313] on input "text" at bounding box center [177, 308] width 293 height 23
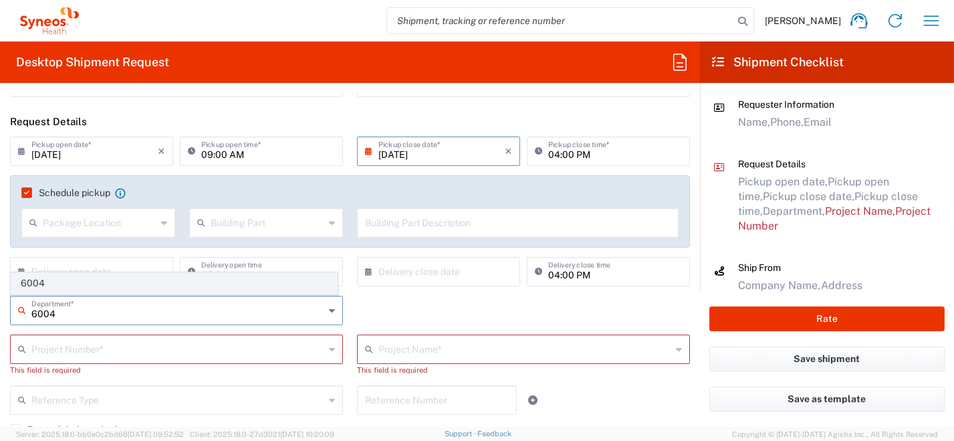
click at [41, 283] on span "6004" at bounding box center [174, 283] width 326 height 21
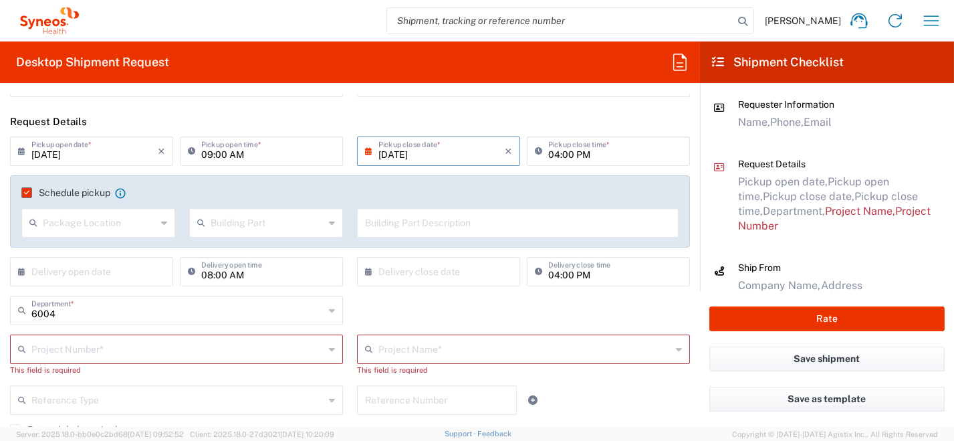
click at [74, 349] on input "text" at bounding box center [177, 347] width 293 height 23
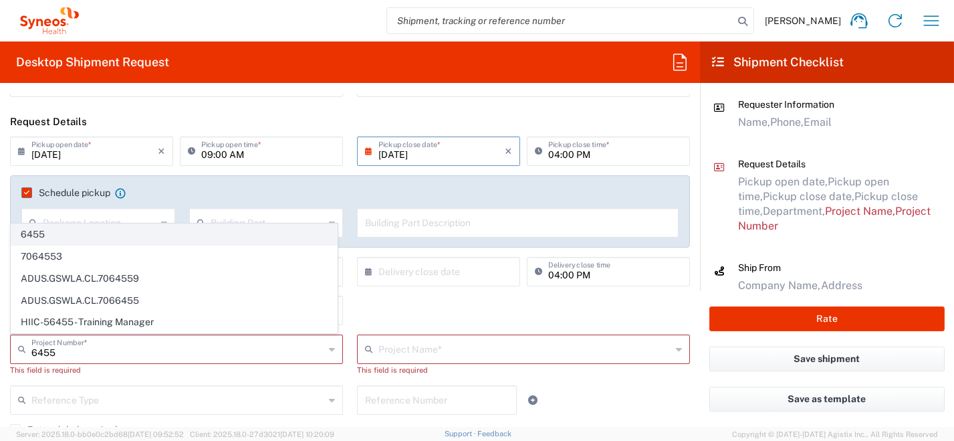
click at [42, 236] on span "6455" at bounding box center [174, 234] width 326 height 21
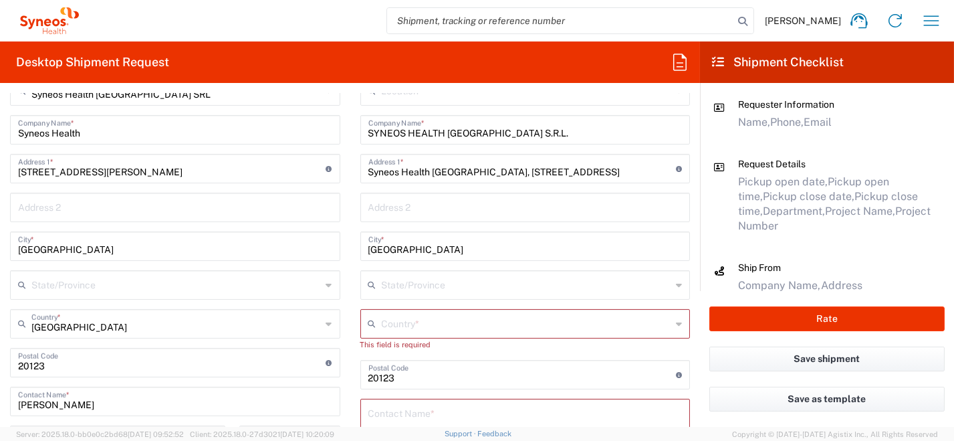
scroll to position [534, 0]
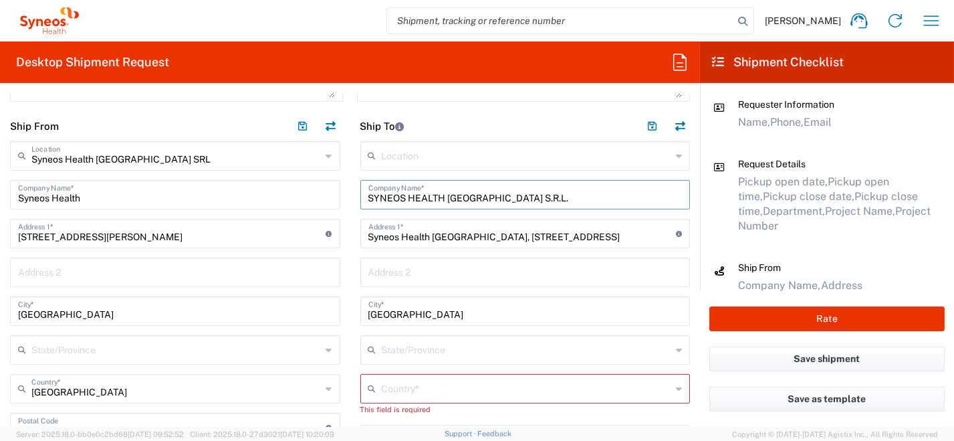
drag, startPoint x: 507, startPoint y: 195, endPoint x: 269, endPoint y: 176, distance: 238.6
click at [270, 176] on div "Ship From Syneos Health [GEOGRAPHIC_DATA] SRL Location Syneos Health [GEOGRAPHI…" at bounding box center [350, 442] width 700 height 663
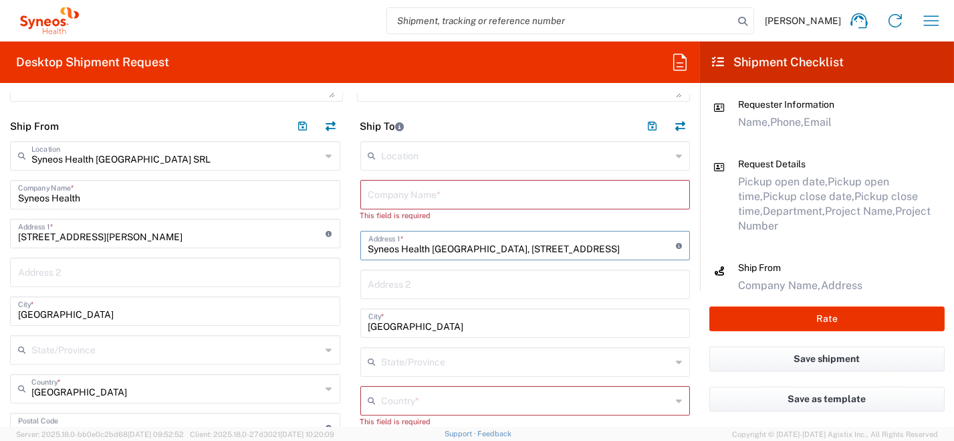
drag, startPoint x: 330, startPoint y: 231, endPoint x: 282, endPoint y: 252, distance: 52.4
click at [235, 232] on div "Ship From Syneos Health [GEOGRAPHIC_DATA] SRL Location Syneos Health [GEOGRAPHI…" at bounding box center [350, 442] width 700 height 663
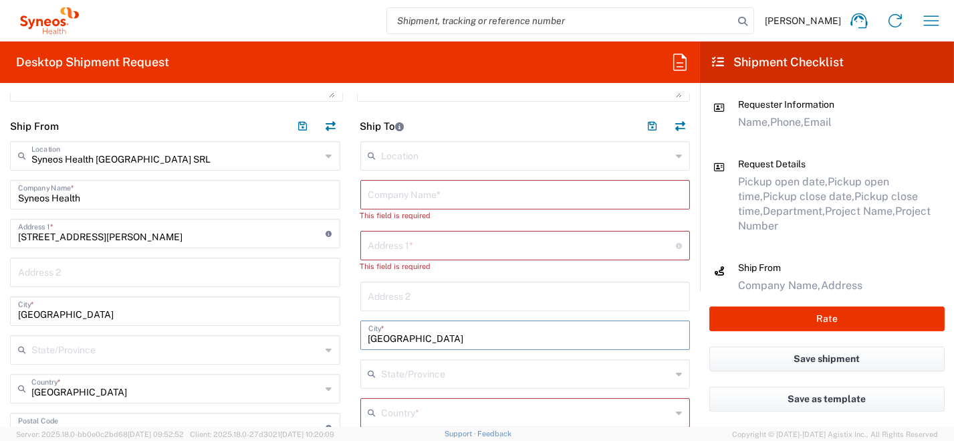
drag, startPoint x: 391, startPoint y: 334, endPoint x: 359, endPoint y: 338, distance: 32.3
click at [338, 334] on div "Ship From Syneos Health [GEOGRAPHIC_DATA] SRL Location Syneos Health [GEOGRAPHI…" at bounding box center [350, 442] width 700 height 663
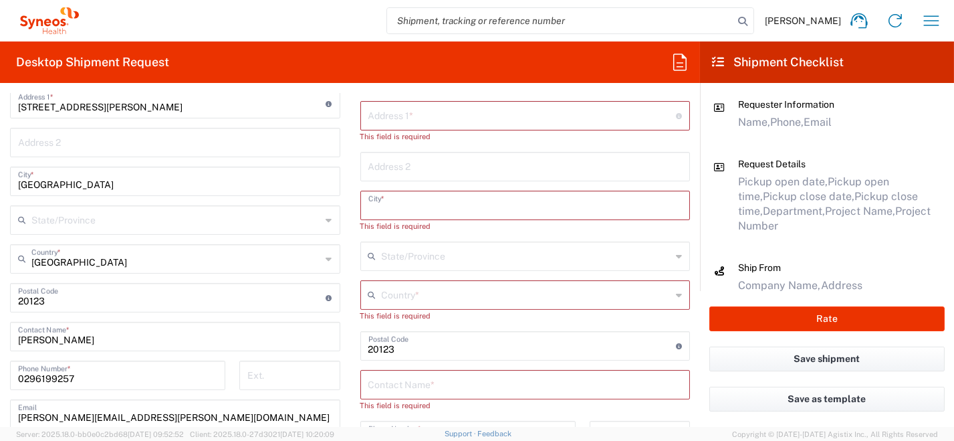
scroll to position [668, 0]
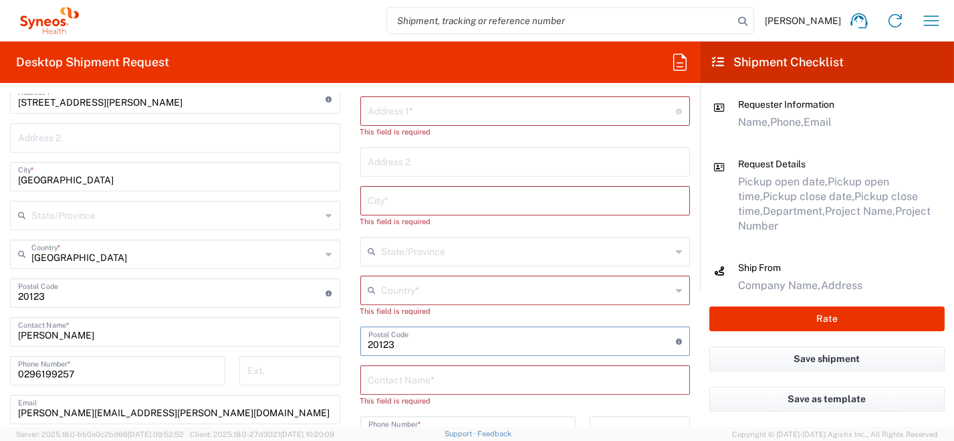
drag, startPoint x: 460, startPoint y: 344, endPoint x: 407, endPoint y: 343, distance: 52.8
click at [339, 336] on div "Ship From Syneos Health [GEOGRAPHIC_DATA] SRL Location Syneos Health [GEOGRAPHI…" at bounding box center [350, 308] width 700 height 663
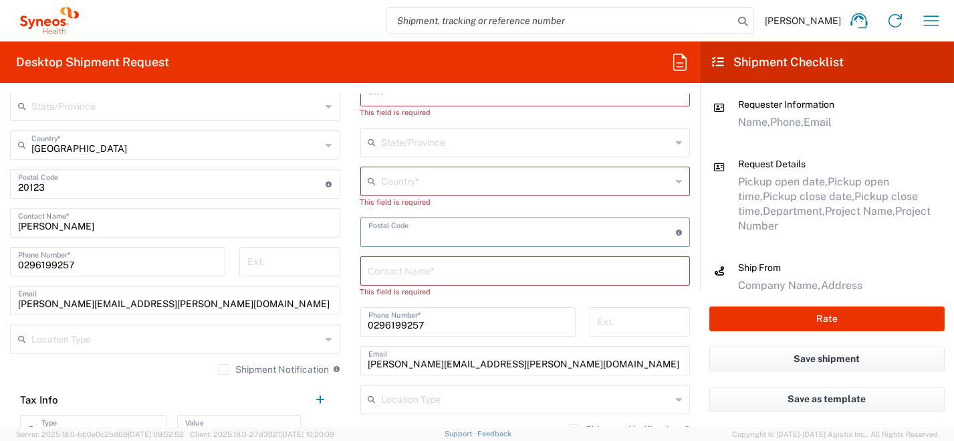
scroll to position [801, 0]
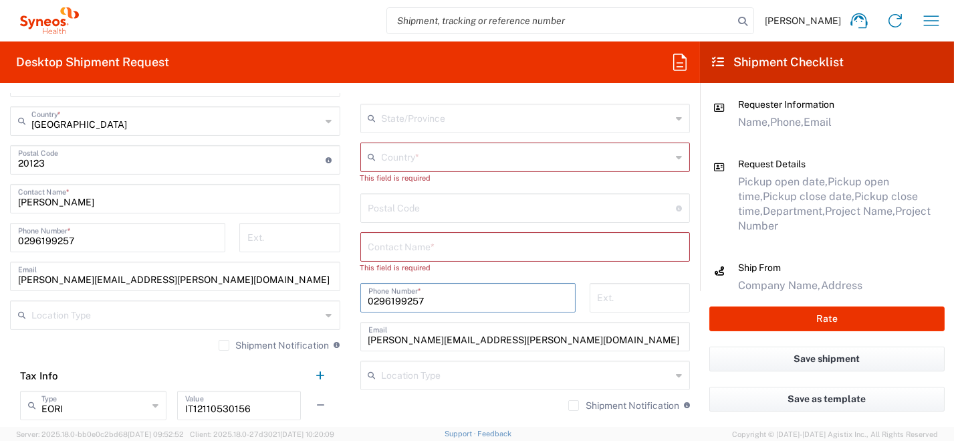
drag, startPoint x: 465, startPoint y: 301, endPoint x: 316, endPoint y: 300, distance: 148.4
click at [309, 299] on div "Ship From Syneos Health [GEOGRAPHIC_DATA] SRL Location Syneos Health [GEOGRAPHI…" at bounding box center [350, 175] width 700 height 663
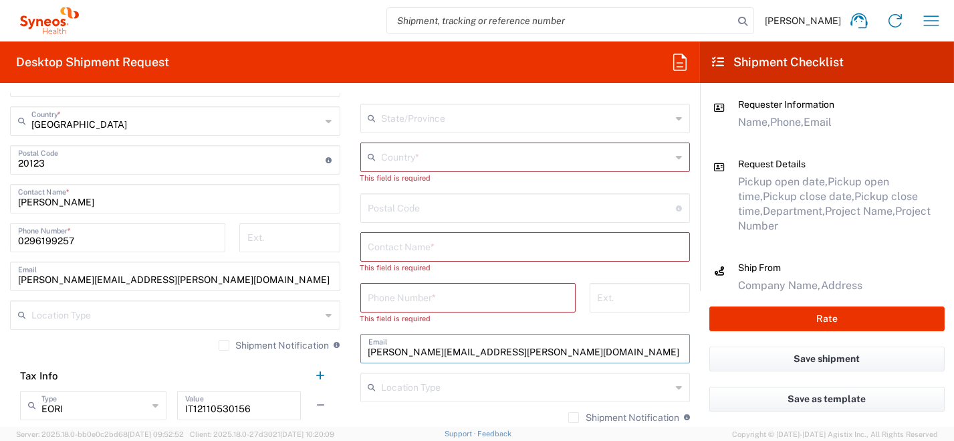
drag, startPoint x: 472, startPoint y: 350, endPoint x: 304, endPoint y: 350, distance: 167.8
click at [299, 349] on div "Ship From Syneos Health [GEOGRAPHIC_DATA] SRL Location Syneos Health [GEOGRAPHI…" at bounding box center [350, 175] width 700 height 663
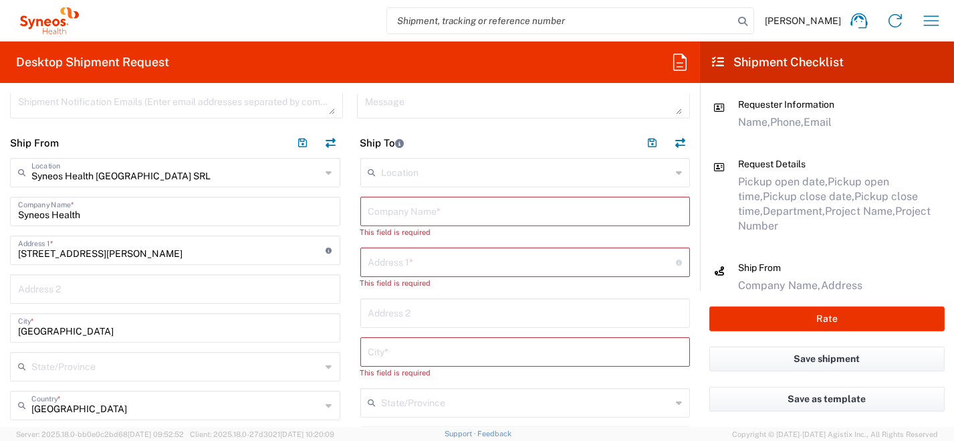
scroll to position [467, 0]
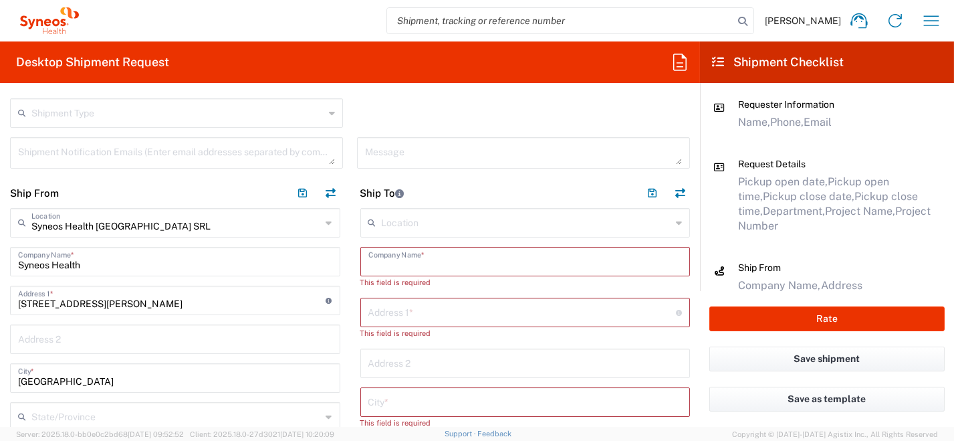
click at [419, 268] on input "text" at bounding box center [525, 260] width 314 height 23
paste input "[PERSON_NAME]"
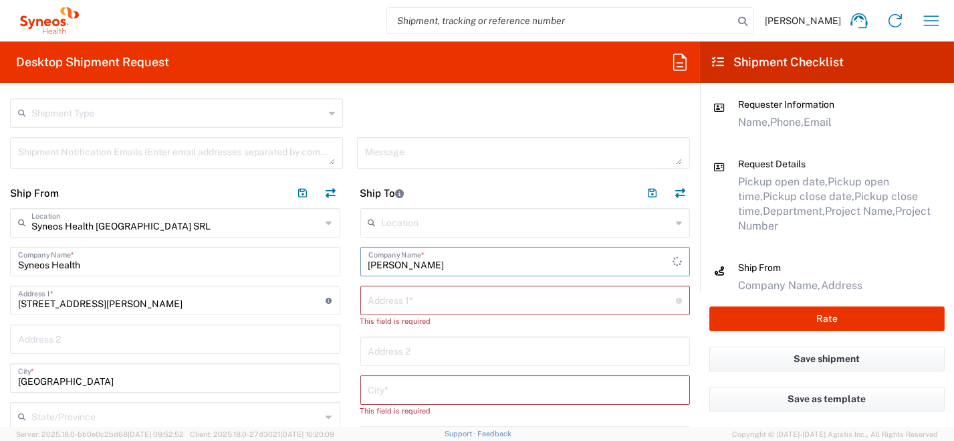
scroll to position [668, 0]
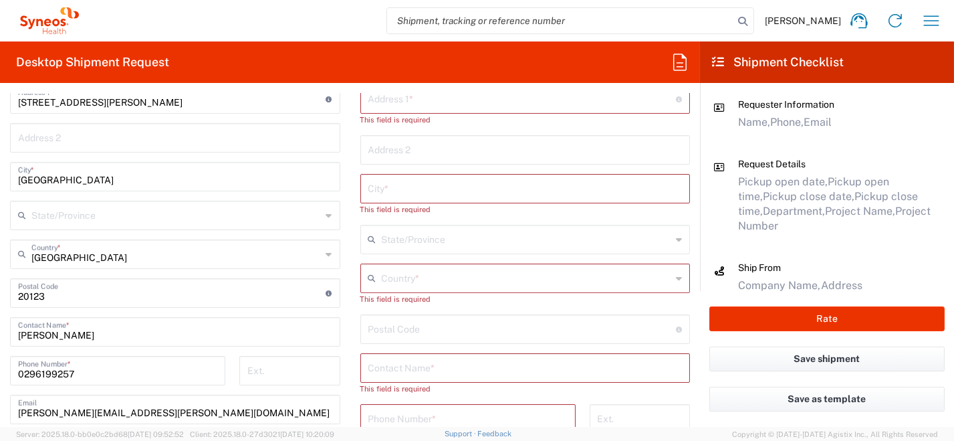
click at [475, 370] on input "text" at bounding box center [525, 366] width 314 height 23
paste input "[PERSON_NAME]"
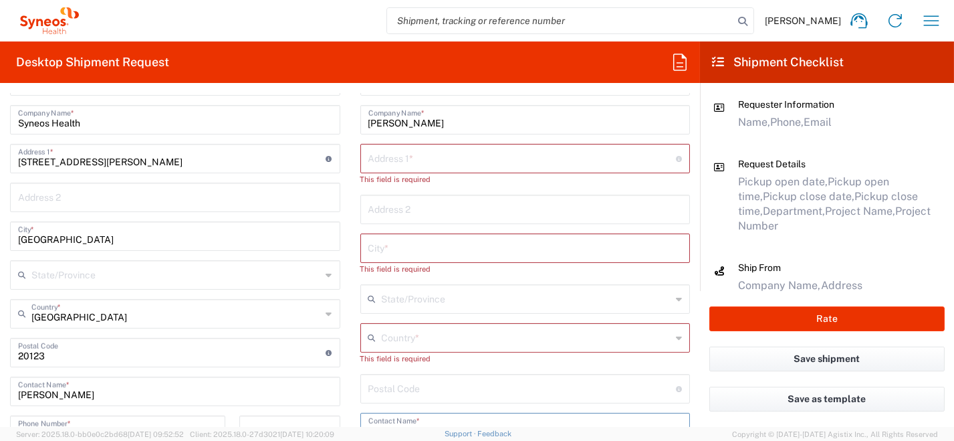
scroll to position [602, 0]
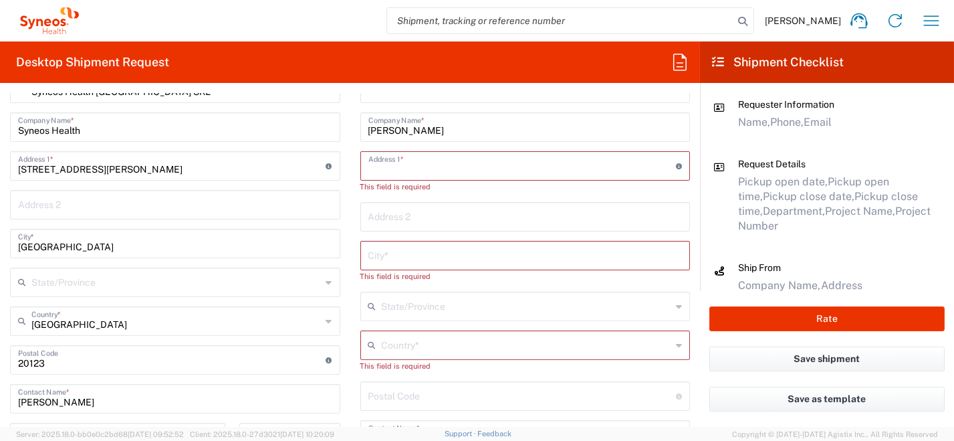
click at [382, 166] on input "text" at bounding box center [522, 164] width 308 height 23
paste input "Contrada Sant'[PERSON_NAME] 7 63900 Fermo"
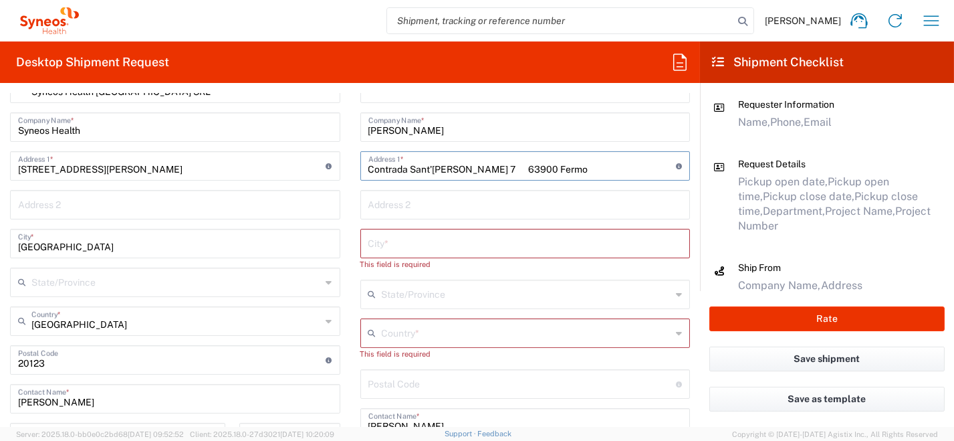
drag, startPoint x: 472, startPoint y: 168, endPoint x: 500, endPoint y: 168, distance: 28.1
click at [500, 168] on input "Contrada Sant'[PERSON_NAME] 7 63900 Fermo" at bounding box center [522, 164] width 308 height 23
click at [454, 391] on input "undefined" at bounding box center [522, 382] width 308 height 23
paste input "63900"
drag, startPoint x: 516, startPoint y: 168, endPoint x: 473, endPoint y: 162, distance: 43.1
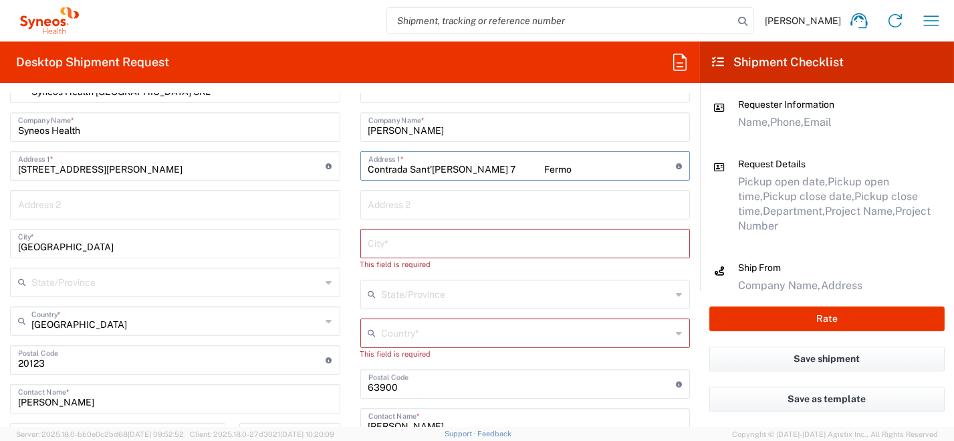
click at [473, 162] on input "Contrada Sant'[PERSON_NAME] 7 Fermo" at bounding box center [522, 164] width 308 height 23
click at [499, 171] on input "Contrada Sant'[PERSON_NAME] 7 Fermo" at bounding box center [522, 164] width 308 height 23
click at [402, 248] on input "text" at bounding box center [525, 242] width 314 height 23
paste input "Fermo"
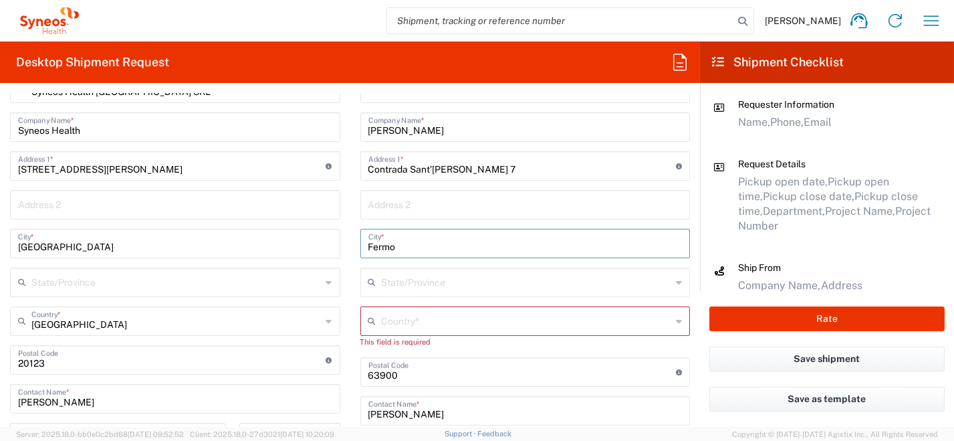
click at [379, 246] on input "Fermo" at bounding box center [525, 242] width 314 height 23
click at [676, 320] on icon at bounding box center [679, 320] width 6 height 21
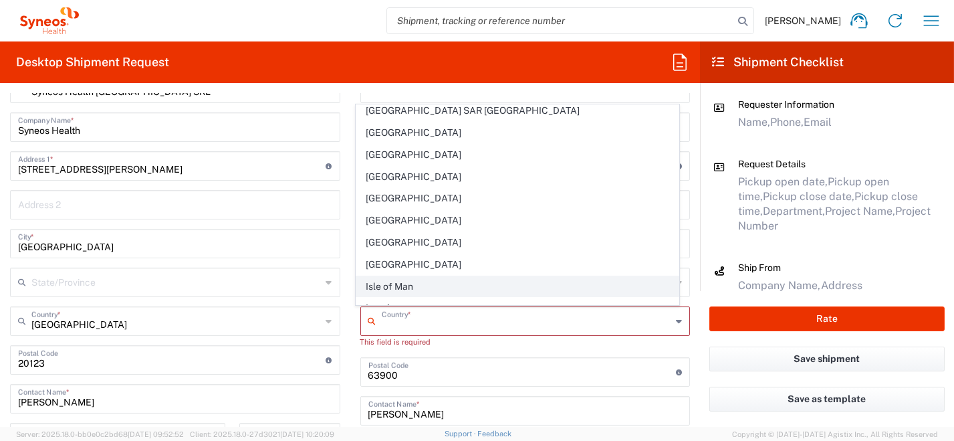
scroll to position [2206, 0]
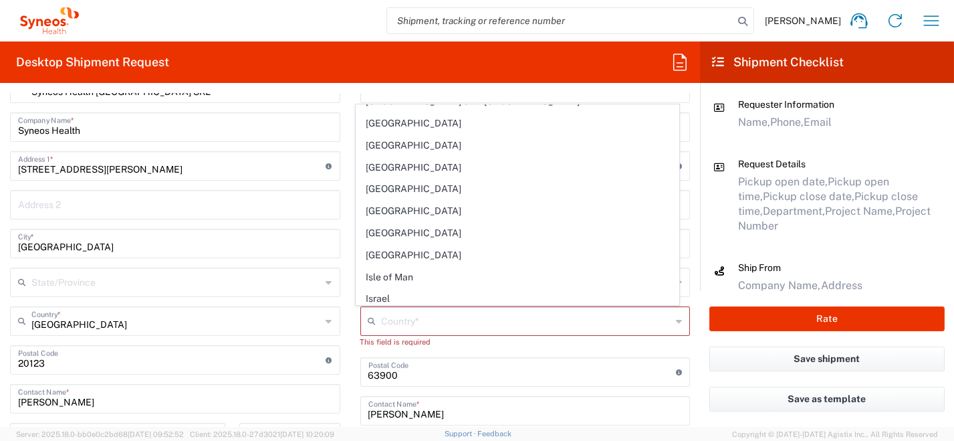
click at [392, 310] on span "[GEOGRAPHIC_DATA]" at bounding box center [517, 320] width 322 height 21
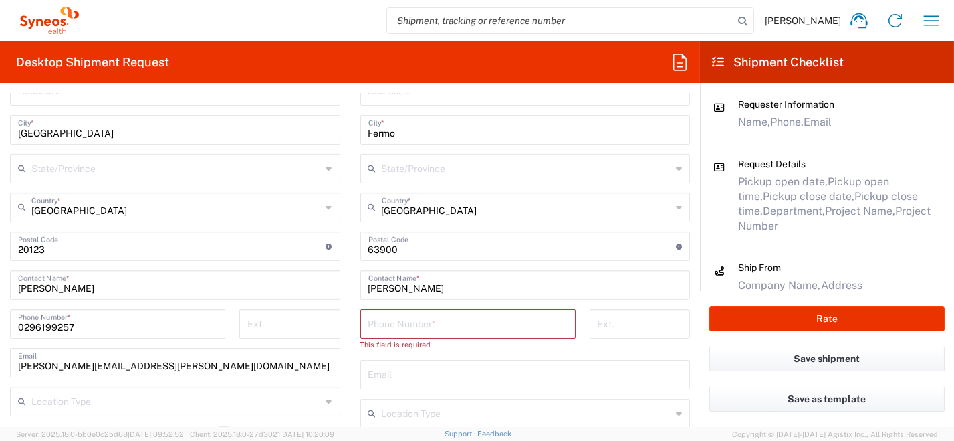
scroll to position [801, 0]
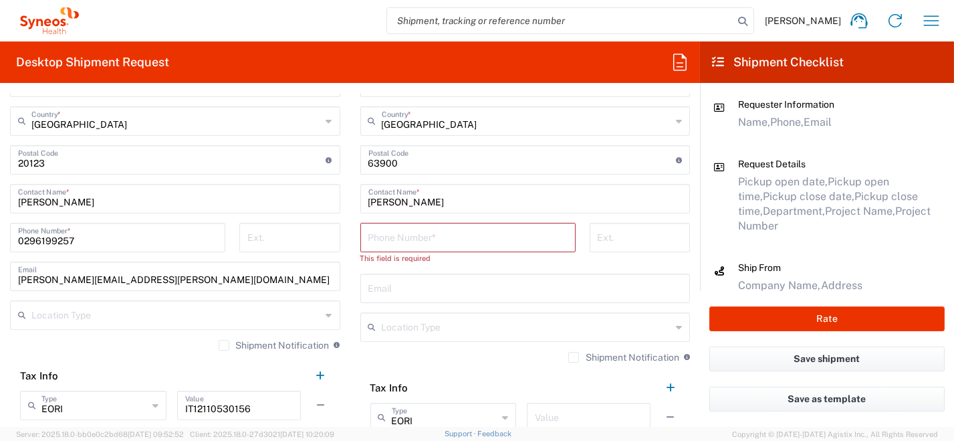
click at [404, 233] on input "tel" at bounding box center [467, 236] width 199 height 23
paste input "Fermo"
drag, startPoint x: 415, startPoint y: 243, endPoint x: 330, endPoint y: 251, distance: 86.0
click at [334, 247] on div "Ship From Syneos Health [GEOGRAPHIC_DATA] SRL Location Syneos Health [GEOGRAPHI…" at bounding box center [350, 175] width 700 height 663
click at [384, 288] on input "text" at bounding box center [525, 286] width 314 height 23
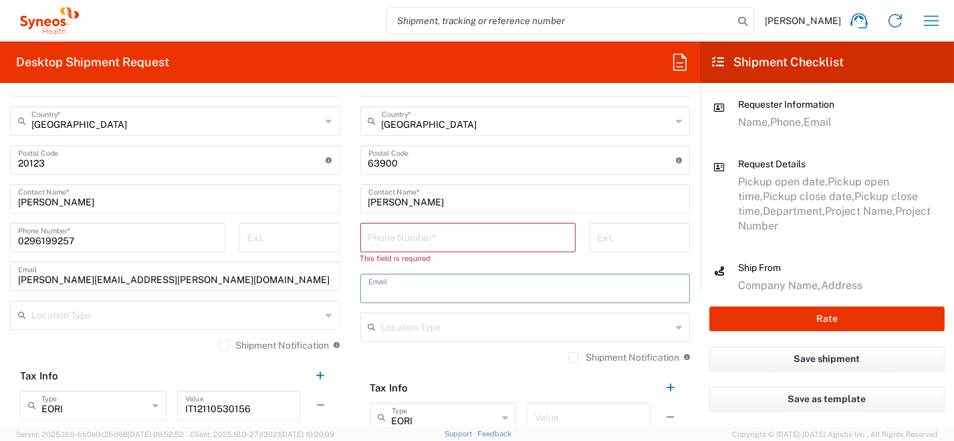
paste input "[PHONE_NUMBER] [PERSON_NAME][EMAIL_ADDRESS][DOMAIN_NAME]"
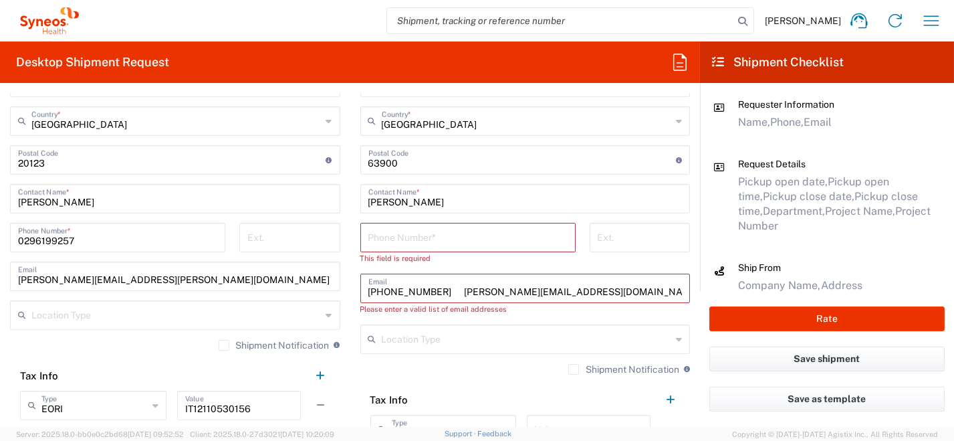
drag, startPoint x: 446, startPoint y: 287, endPoint x: 355, endPoint y: 288, distance: 90.9
click at [360, 287] on div "[PHONE_NUMBER] [PERSON_NAME][EMAIL_ADDRESS][DOMAIN_NAME] Email" at bounding box center [525, 287] width 330 height 29
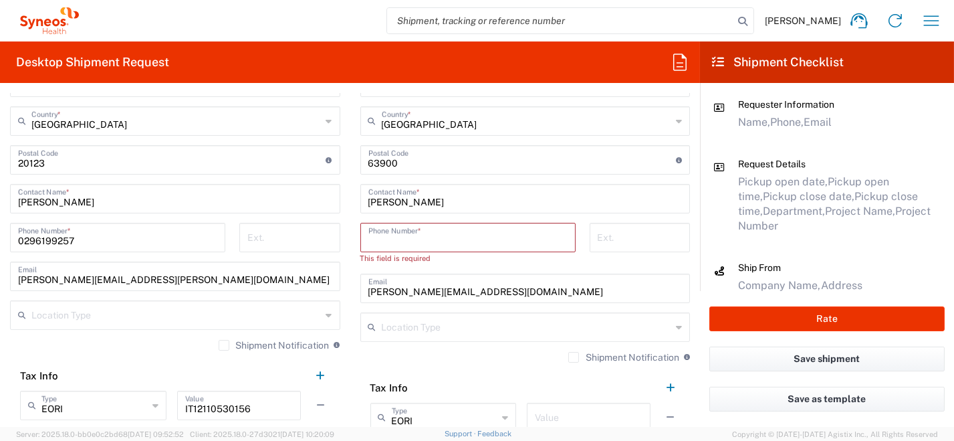
click at [414, 239] on input "tel" at bounding box center [467, 236] width 199 height 23
paste input "[PHONE_NUMBER]"
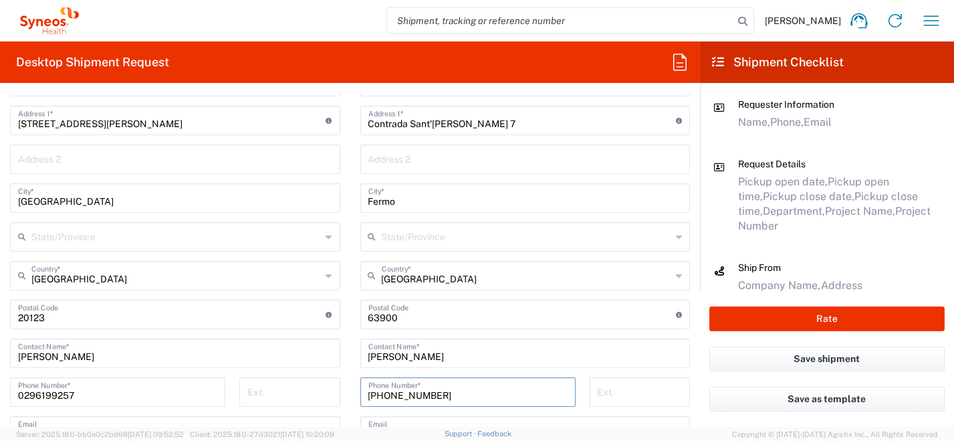
scroll to position [534, 0]
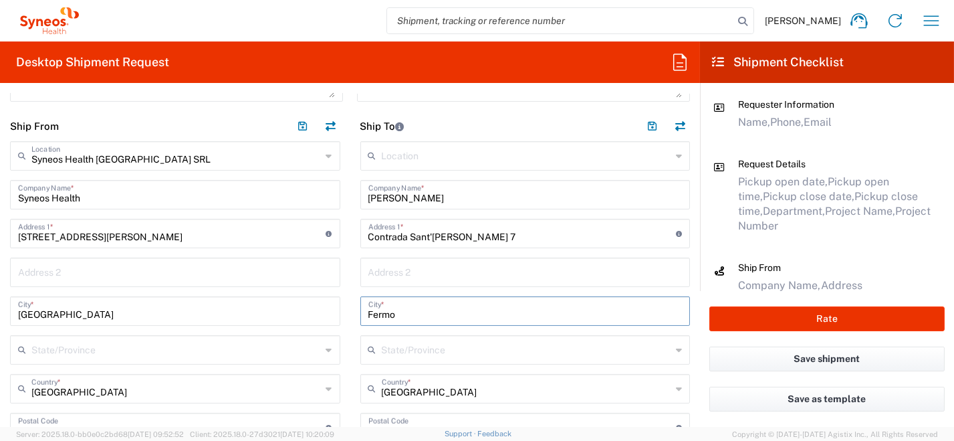
click at [418, 317] on input "Fermo" at bounding box center [525, 309] width 314 height 23
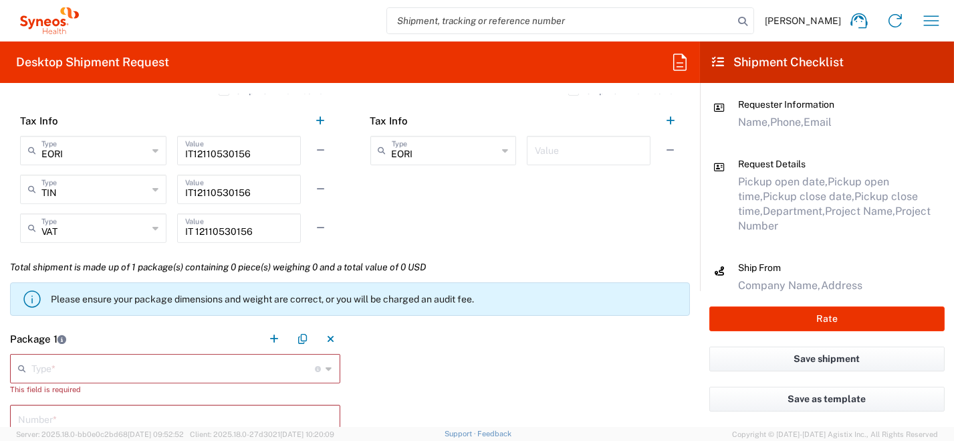
scroll to position [1136, 0]
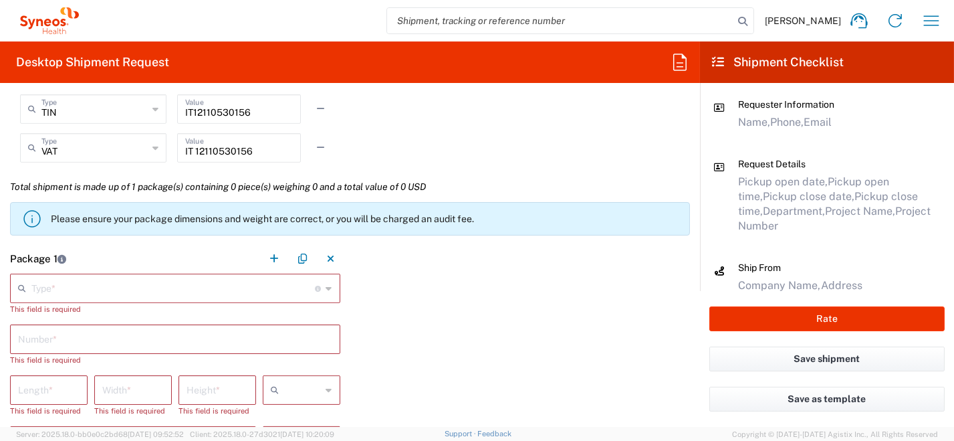
click at [328, 290] on div "Type * Material used to package goods" at bounding box center [175, 287] width 330 height 29
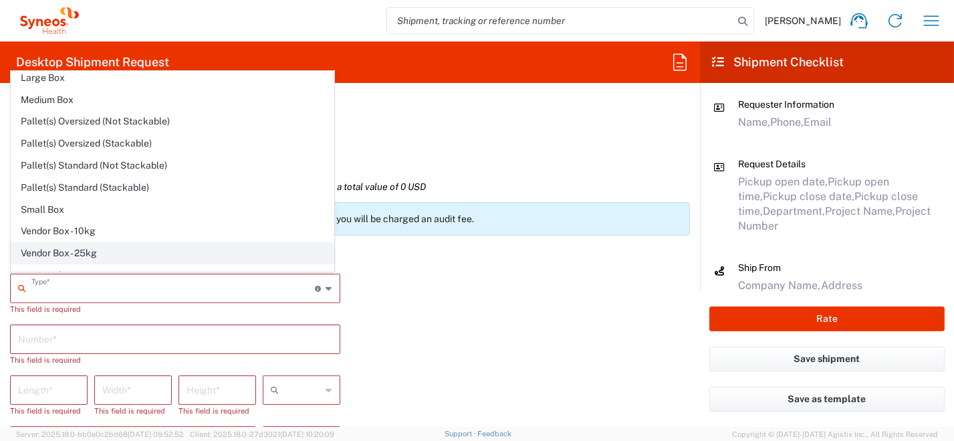
scroll to position [37, 0]
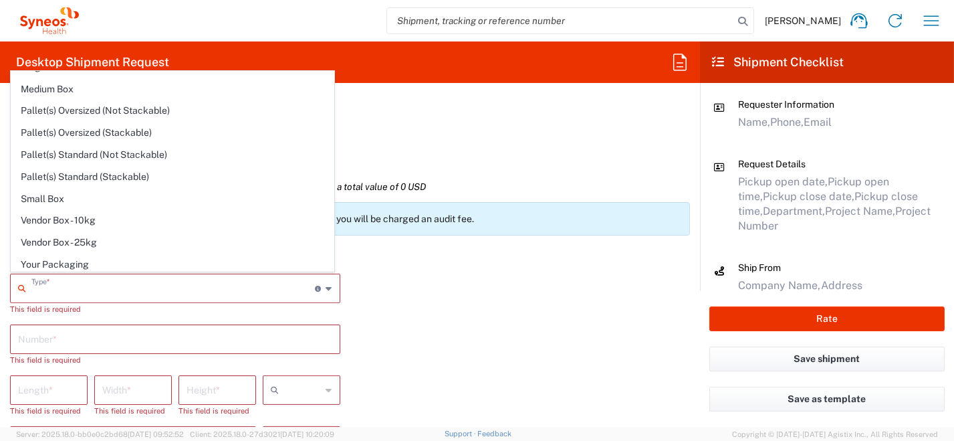
click at [219, 263] on span "Your Packaging" at bounding box center [172, 264] width 322 height 21
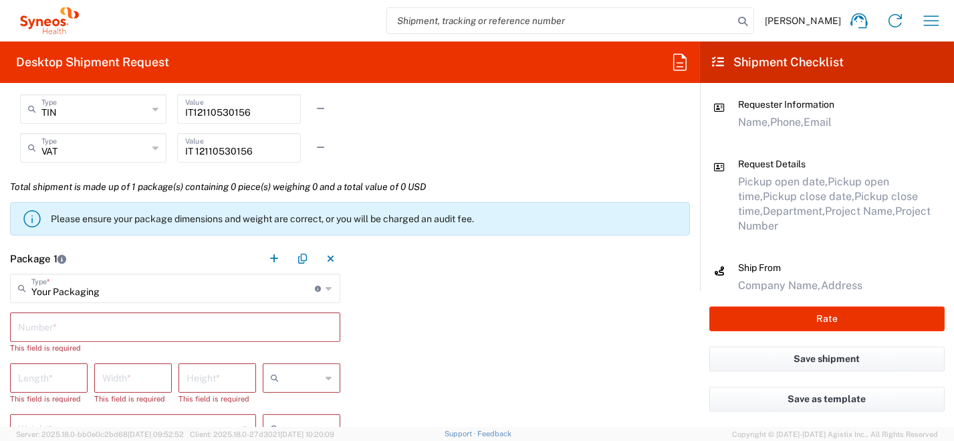
click at [150, 322] on input "text" at bounding box center [175, 325] width 314 height 23
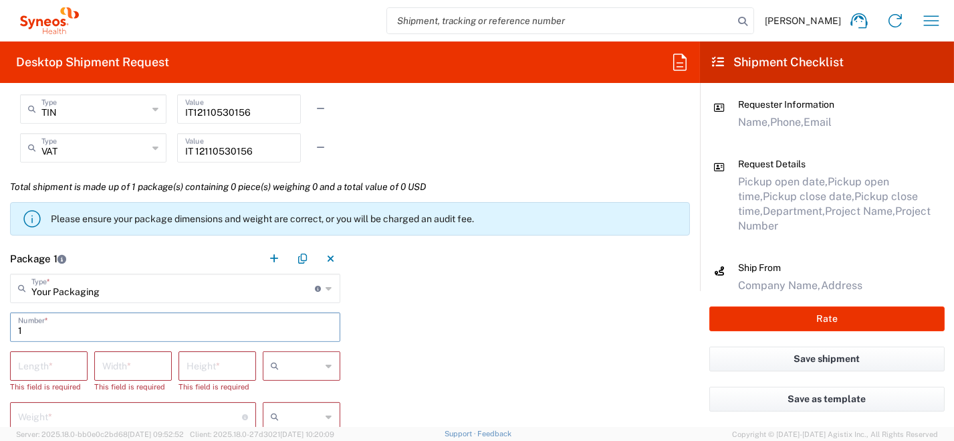
click at [61, 362] on input "number" at bounding box center [48, 364] width 61 height 23
click at [328, 364] on div at bounding box center [302, 365] width 78 height 29
drag, startPoint x: 297, startPoint y: 297, endPoint x: 314, endPoint y: 317, distance: 26.1
click at [297, 296] on span "cm" at bounding box center [297, 294] width 74 height 21
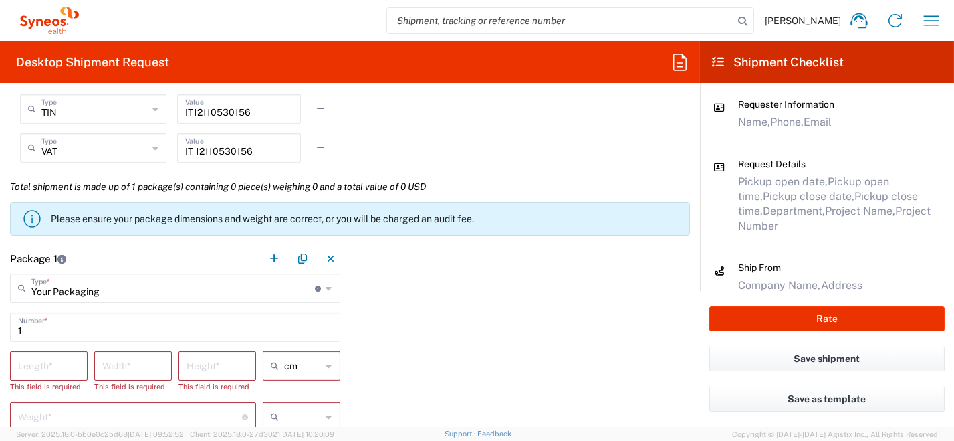
scroll to position [1269, 0]
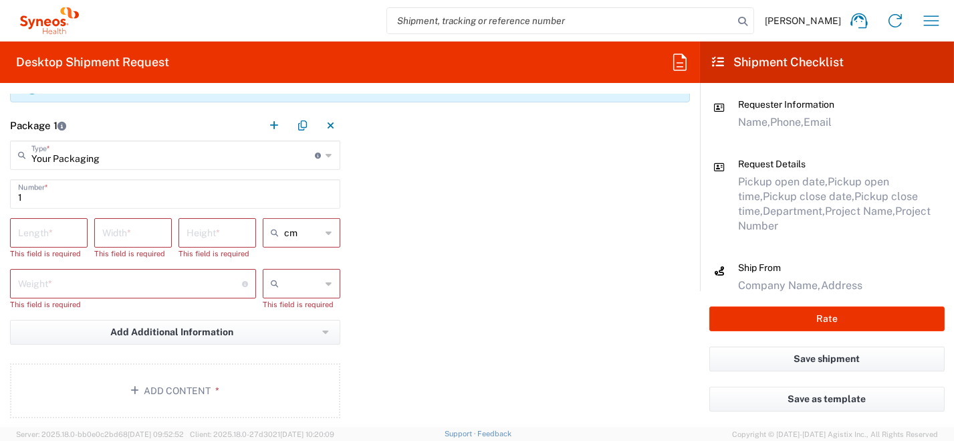
click at [326, 280] on icon at bounding box center [329, 283] width 6 height 21
drag, startPoint x: 312, startPoint y: 309, endPoint x: 286, endPoint y: 303, distance: 26.8
click at [311, 309] on span "kgs" at bounding box center [297, 310] width 74 height 21
click at [55, 230] on input "number" at bounding box center [48, 231] width 61 height 23
drag, startPoint x: 122, startPoint y: 235, endPoint x: 102, endPoint y: 241, distance: 21.6
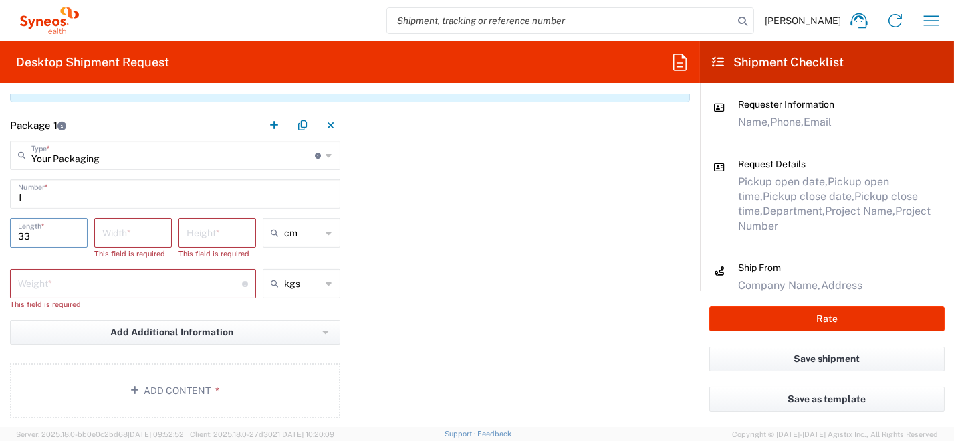
click at [123, 235] on input "number" at bounding box center [132, 231] width 61 height 23
click at [204, 238] on input "number" at bounding box center [216, 231] width 61 height 23
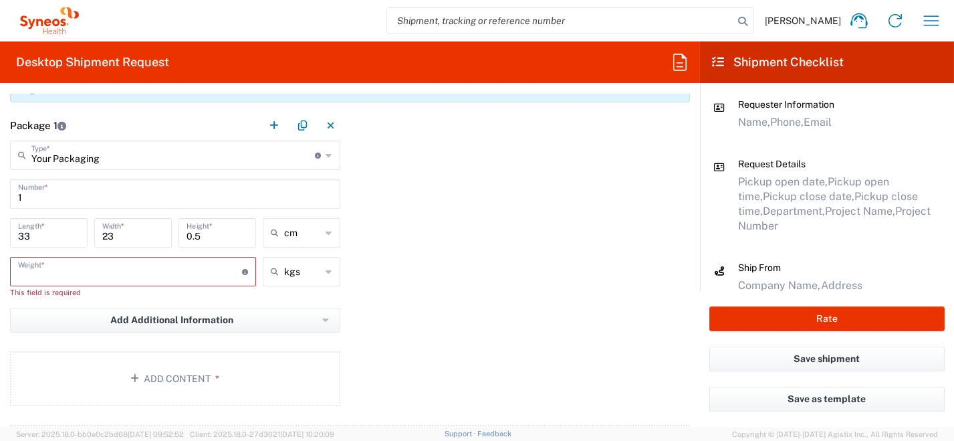
click at [98, 277] on input "number" at bounding box center [130, 270] width 224 height 23
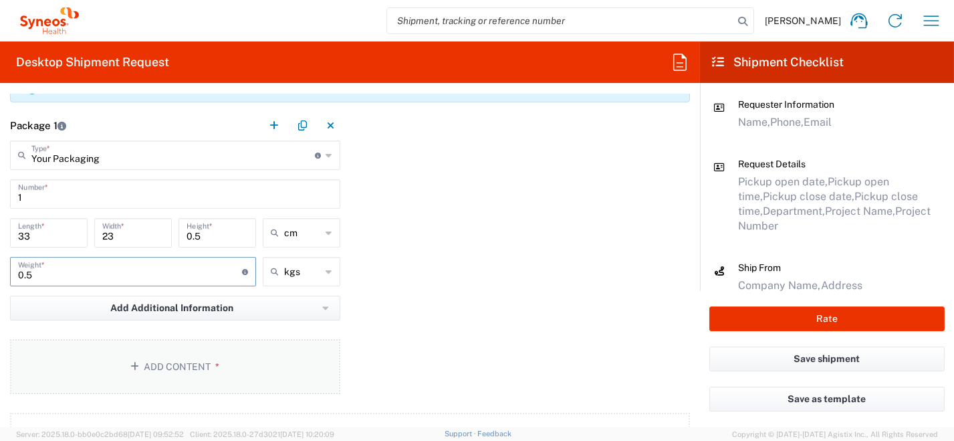
click at [178, 364] on button "Add Content *" at bounding box center [175, 366] width 330 height 55
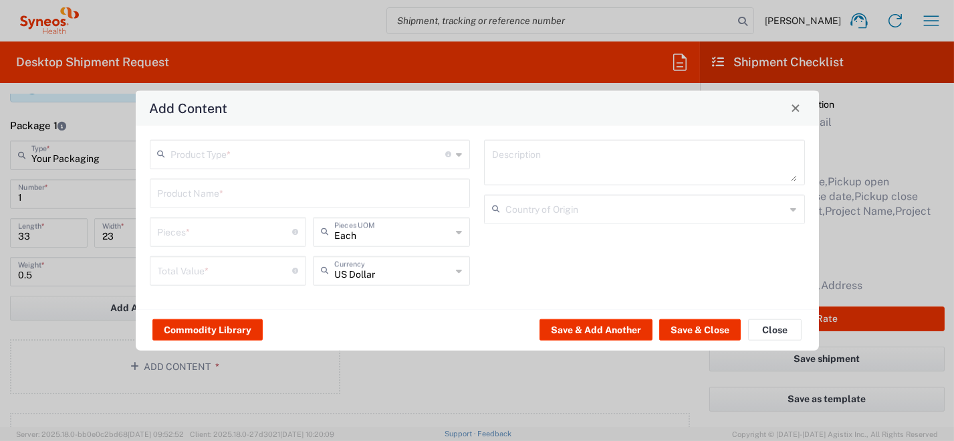
click at [456, 157] on div "Product Type * Document: Paper document generated internally by Syneos, a clien…" at bounding box center [310, 153] width 321 height 29
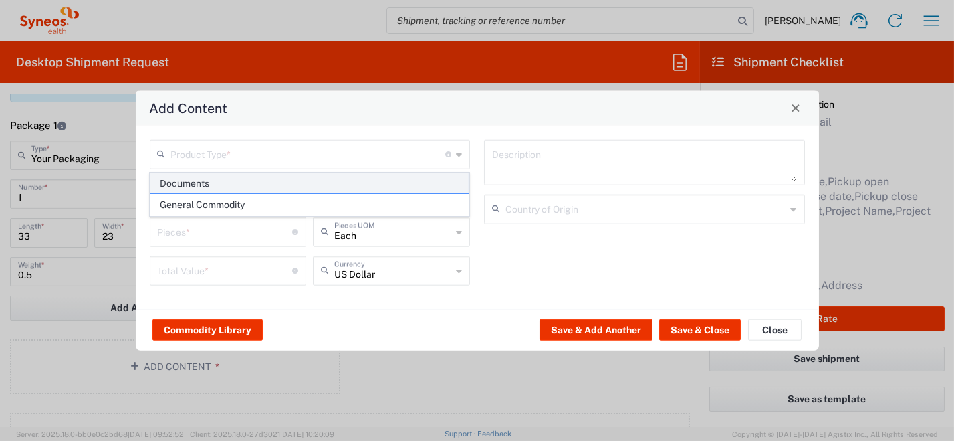
click at [424, 185] on span "Documents" at bounding box center [309, 183] width 318 height 21
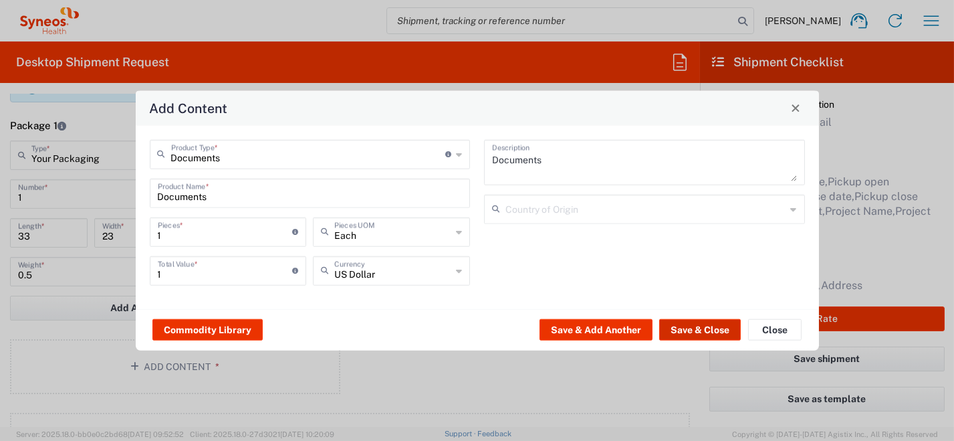
click at [699, 331] on button "Save & Close" at bounding box center [700, 329] width 82 height 21
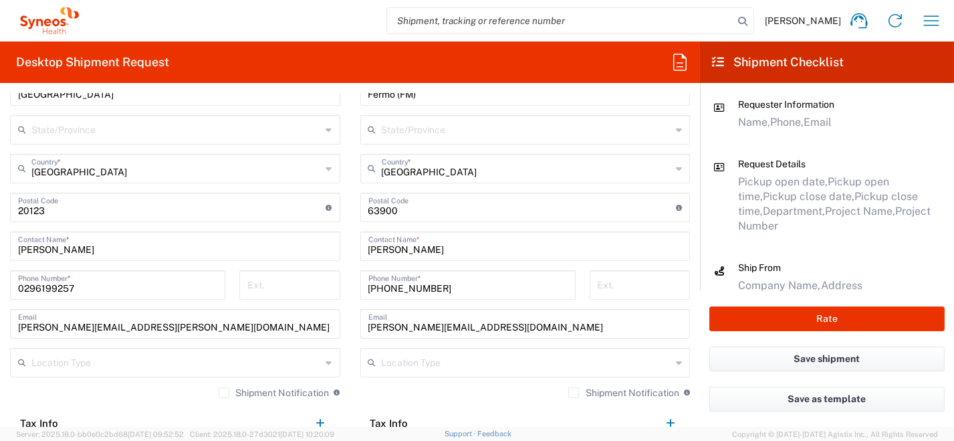
scroll to position [801, 0]
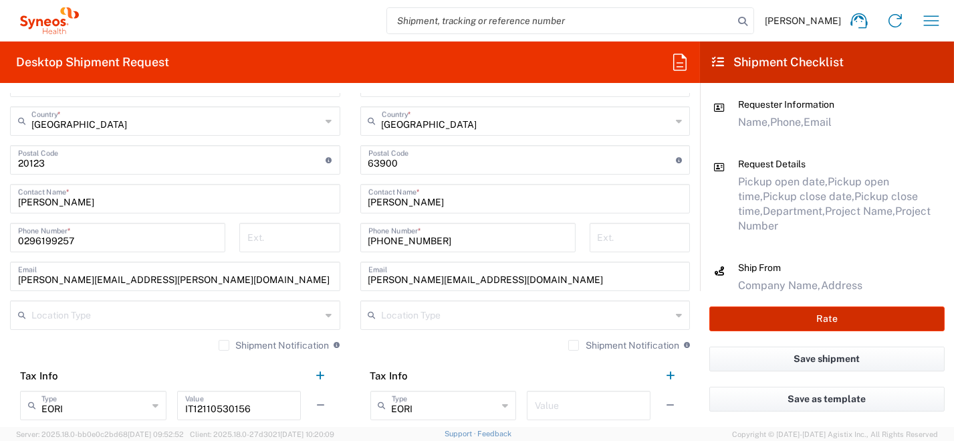
click at [775, 320] on button "Rate" at bounding box center [826, 318] width 235 height 25
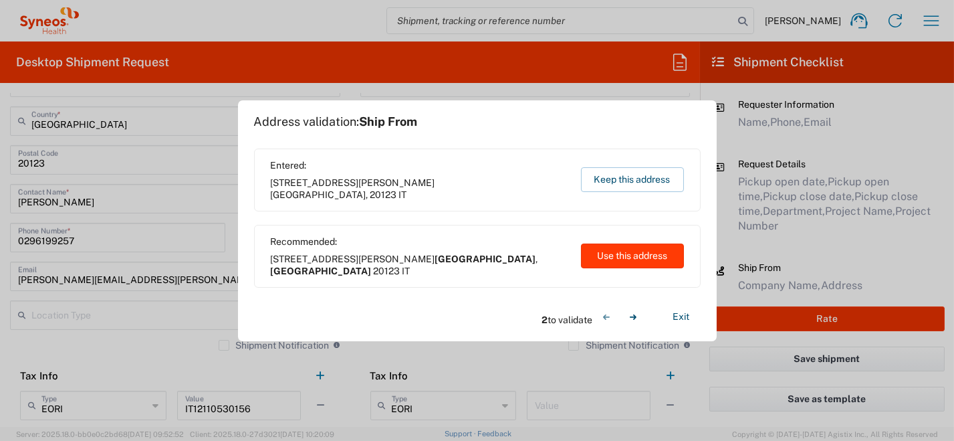
click at [626, 259] on button "Use this address" at bounding box center [632, 255] width 103 height 25
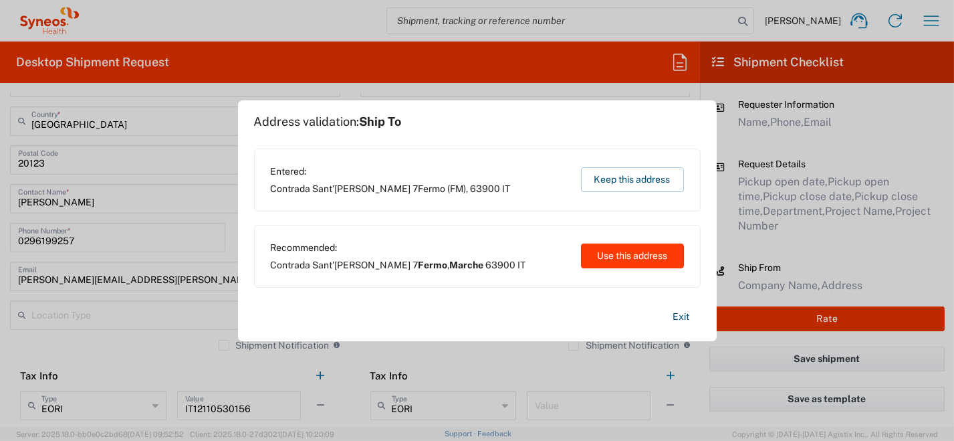
click at [632, 257] on button "Use this address" at bounding box center [632, 255] width 103 height 25
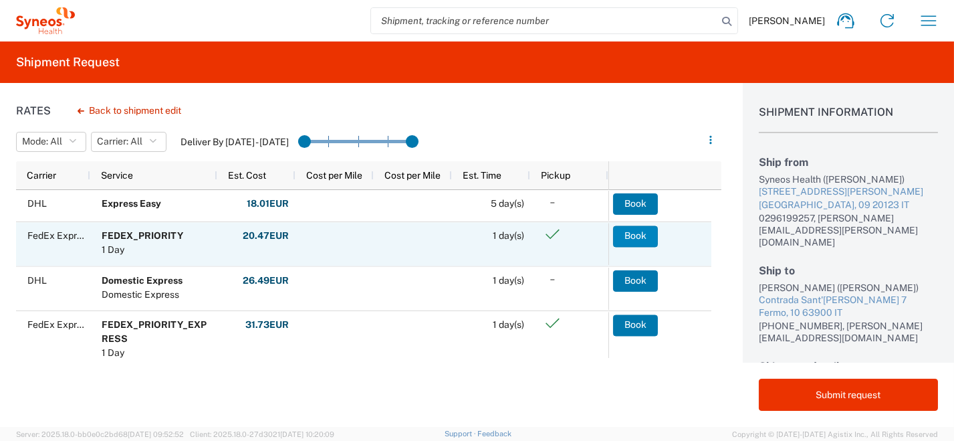
click at [636, 233] on button "Book" at bounding box center [635, 235] width 45 height 21
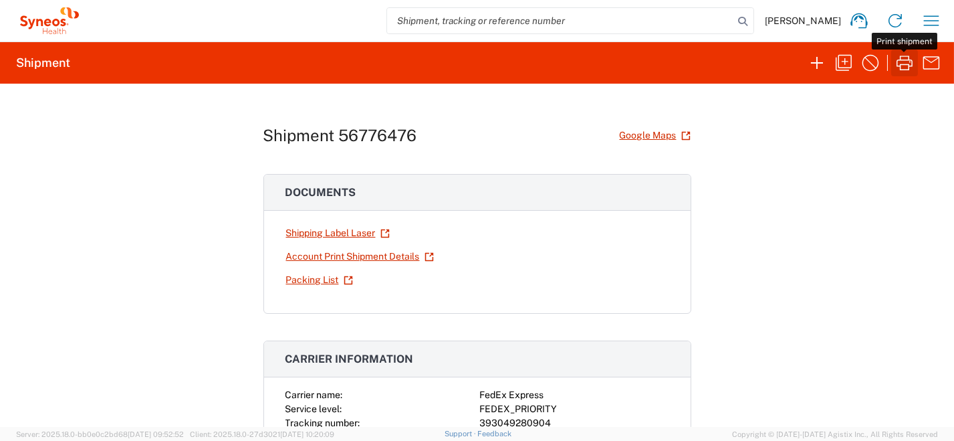
click at [902, 64] on icon "button" at bounding box center [904, 62] width 16 height 15
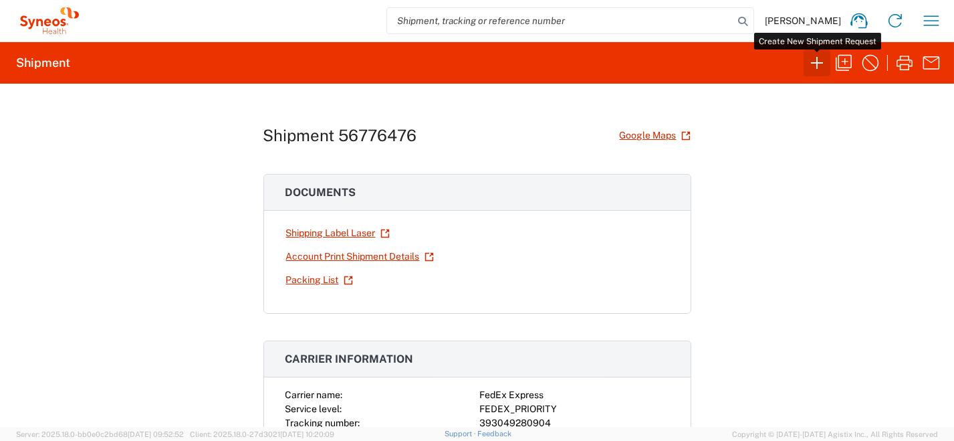
click at [817, 65] on icon "button" at bounding box center [817, 63] width 12 height 12
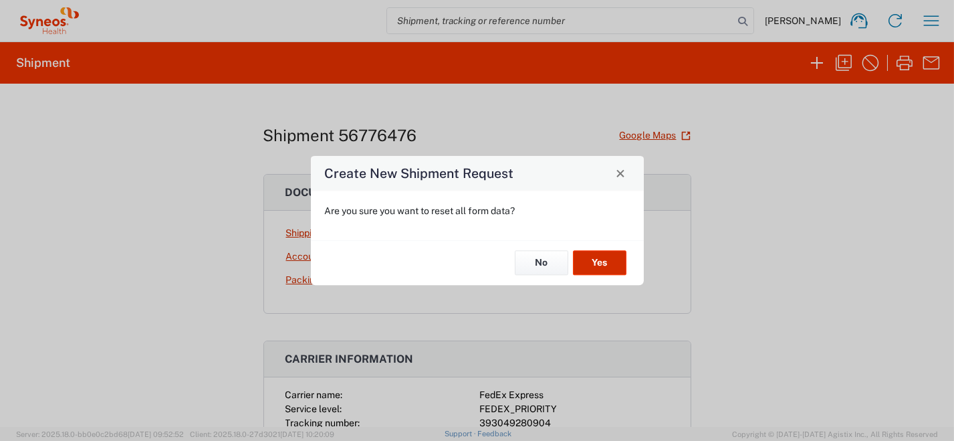
click at [614, 267] on button "Yes" at bounding box center [599, 263] width 53 height 25
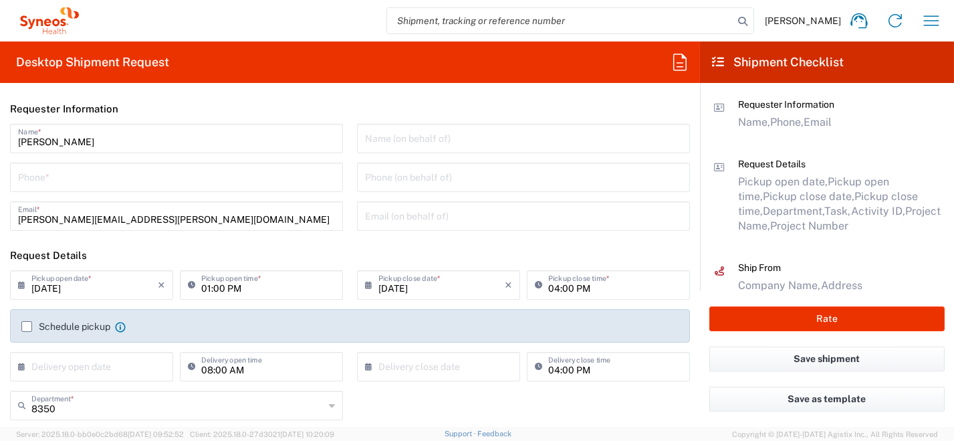
click at [173, 182] on input "tel" at bounding box center [176, 175] width 317 height 23
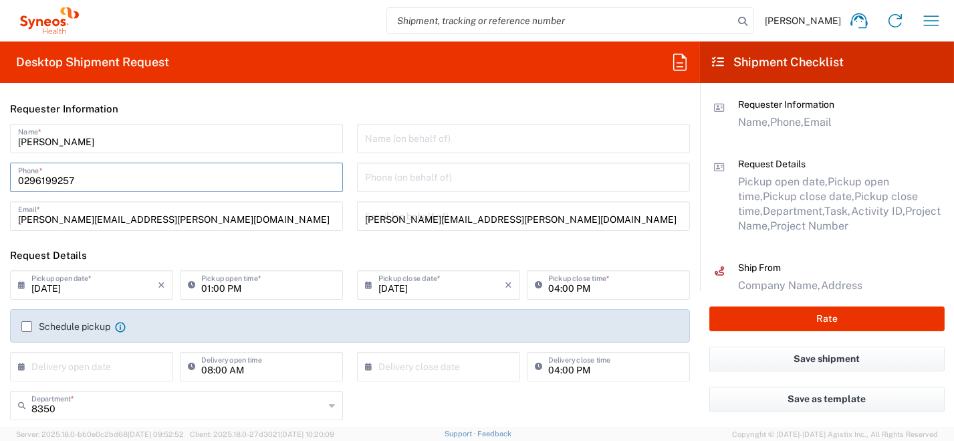
click at [29, 284] on icon at bounding box center [24, 284] width 13 height 21
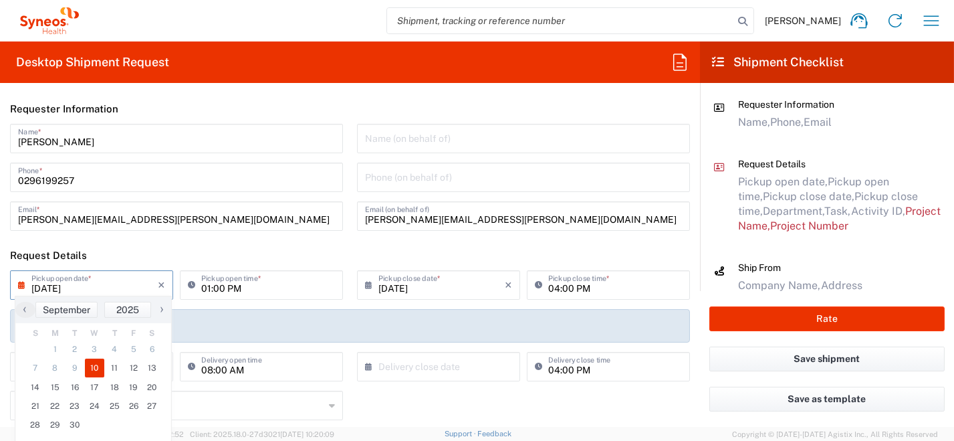
click at [60, 292] on input "[DATE]" at bounding box center [94, 283] width 126 height 23
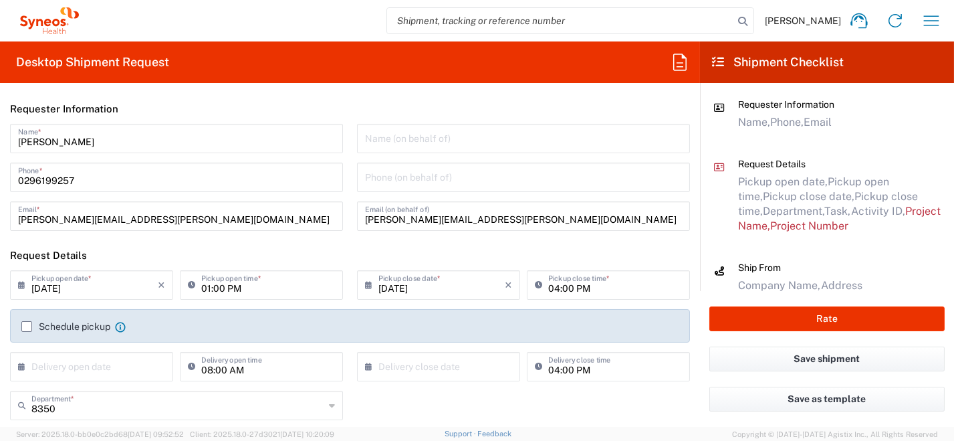
click at [61, 292] on input "[DATE]" at bounding box center [94, 283] width 126 height 23
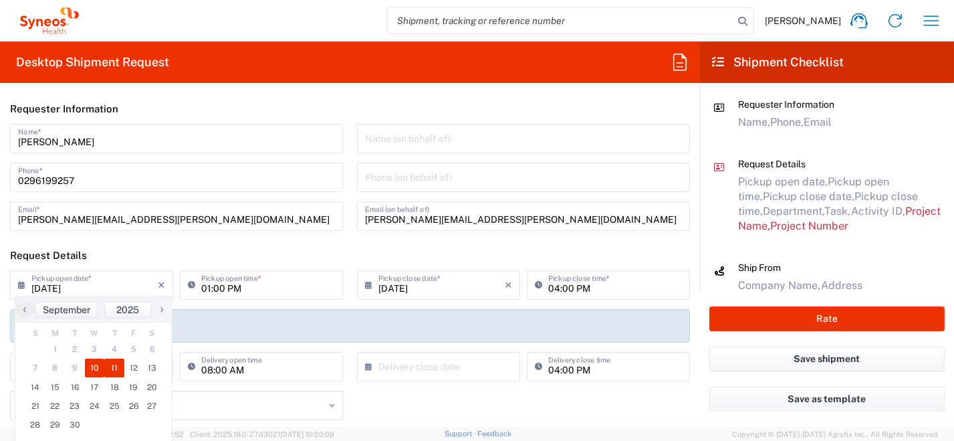
click at [116, 370] on span "11" at bounding box center [114, 367] width 20 height 19
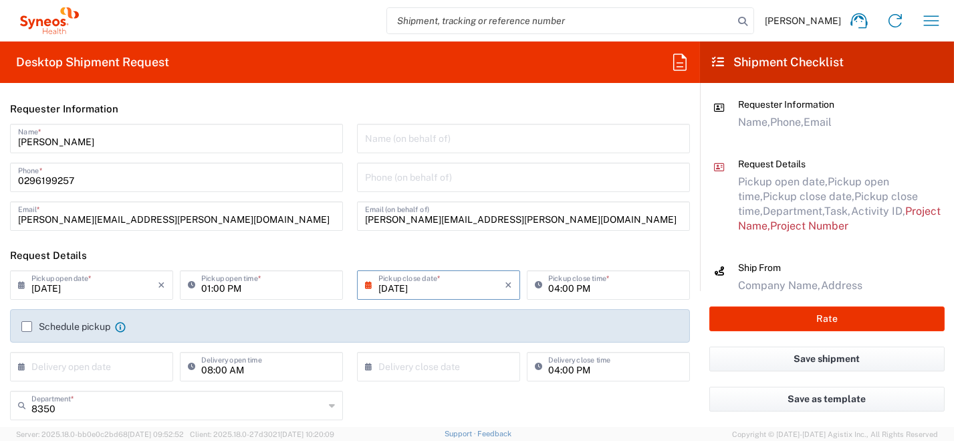
click at [249, 288] on input "01:00 PM" at bounding box center [268, 283] width 134 height 23
drag, startPoint x: 267, startPoint y: 295, endPoint x: 163, endPoint y: 289, distance: 104.5
click at [164, 291] on div "[DATE] × Pickup open date * Cancel Apply 01:00 PM Pickup open time *" at bounding box center [177, 289] width 340 height 39
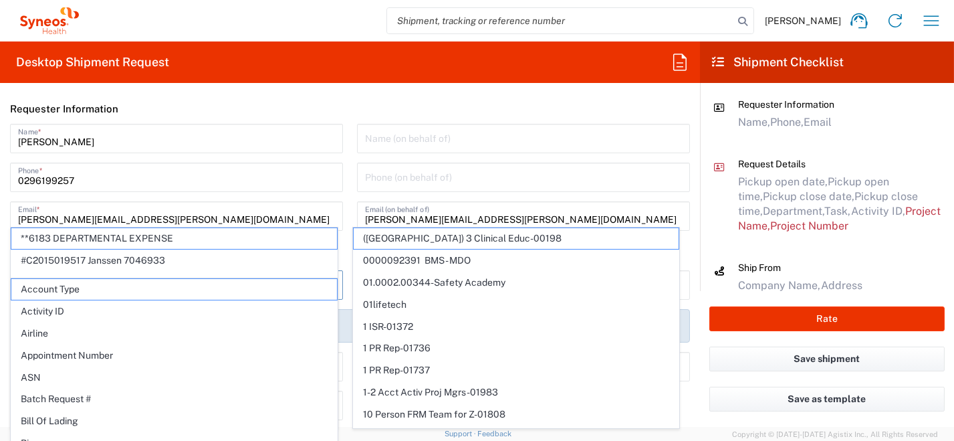
click at [241, 136] on input "[PERSON_NAME]" at bounding box center [176, 137] width 317 height 23
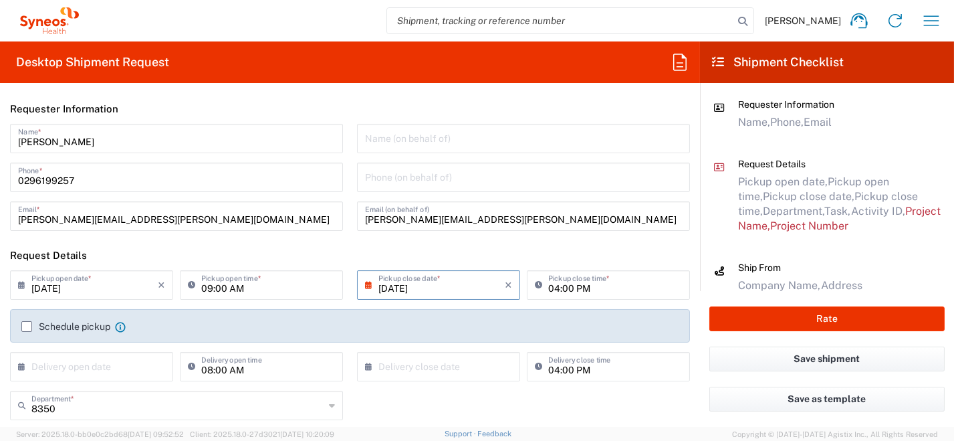
click at [27, 328] on label "Schedule pickup" at bounding box center [65, 326] width 89 height 11
click at [27, 326] on input "Schedule pickup" at bounding box center [27, 326] width 0 height 0
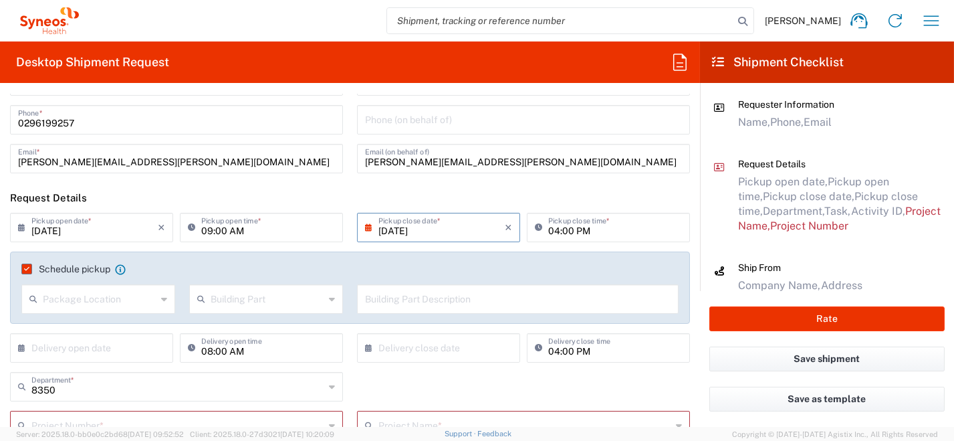
scroll to position [67, 0]
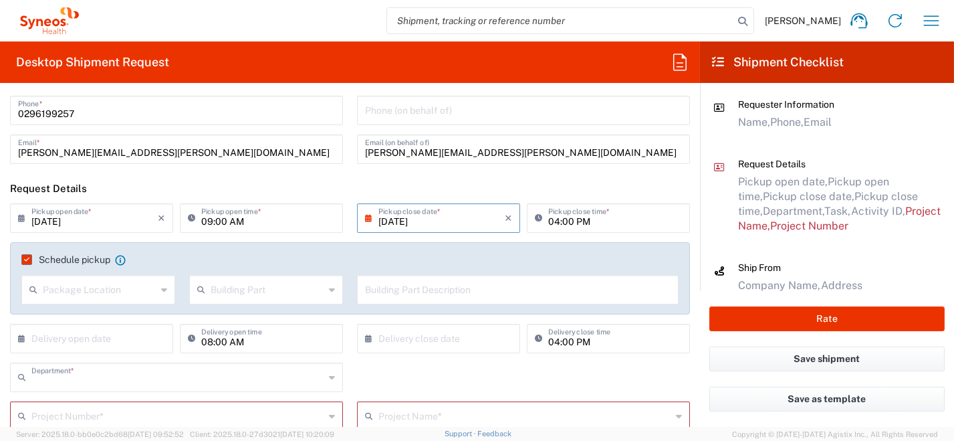
click at [133, 375] on input "text" at bounding box center [177, 375] width 293 height 23
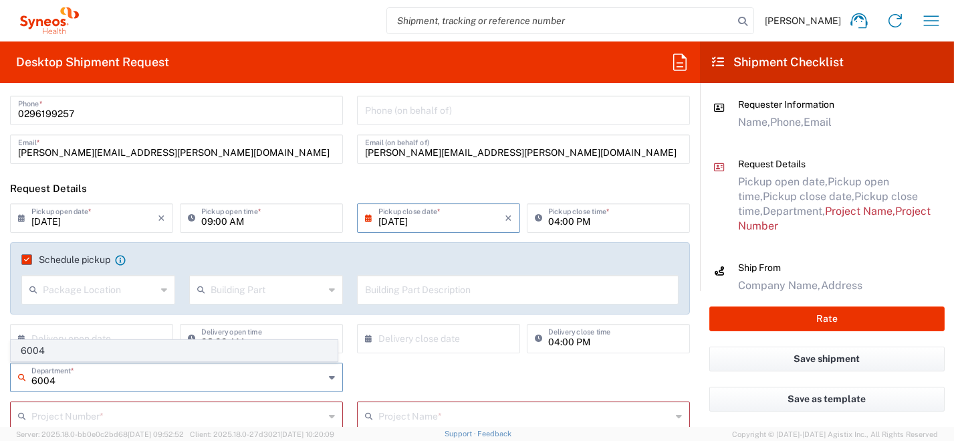
click at [21, 352] on span "6004" at bounding box center [174, 350] width 326 height 21
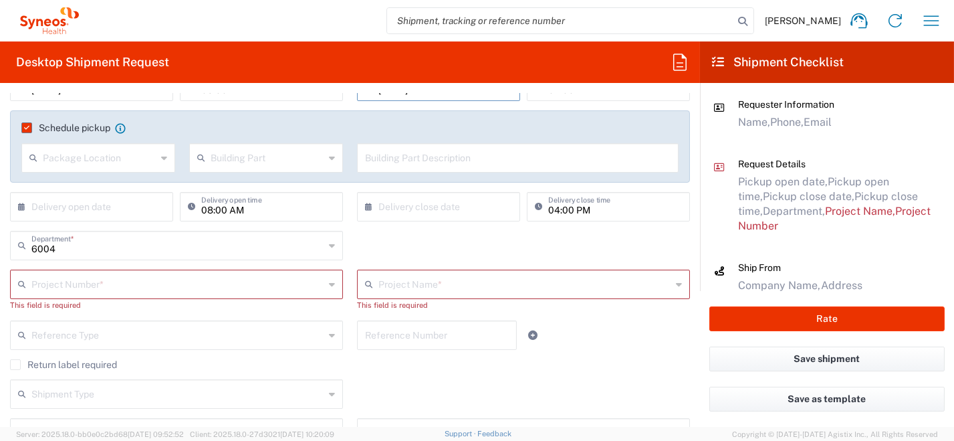
scroll to position [200, 0]
click at [136, 287] on input "text" at bounding box center [177, 281] width 293 height 23
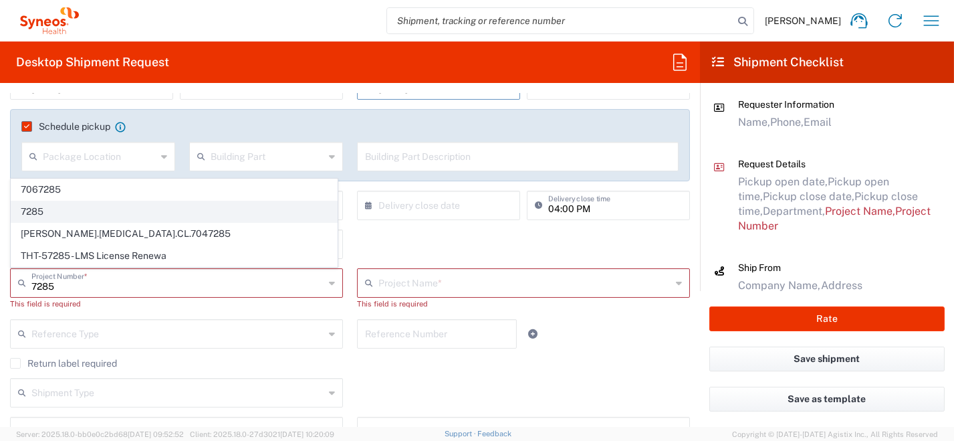
click at [135, 215] on span "7285" at bounding box center [174, 211] width 326 height 21
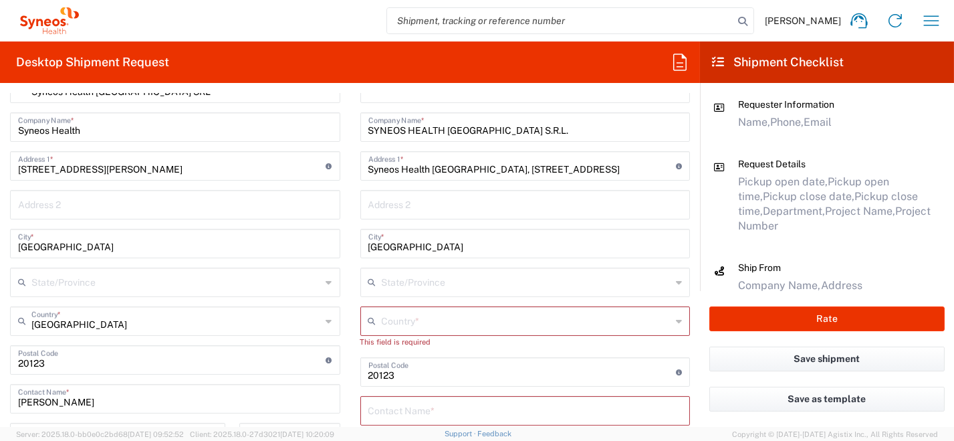
scroll to position [467, 0]
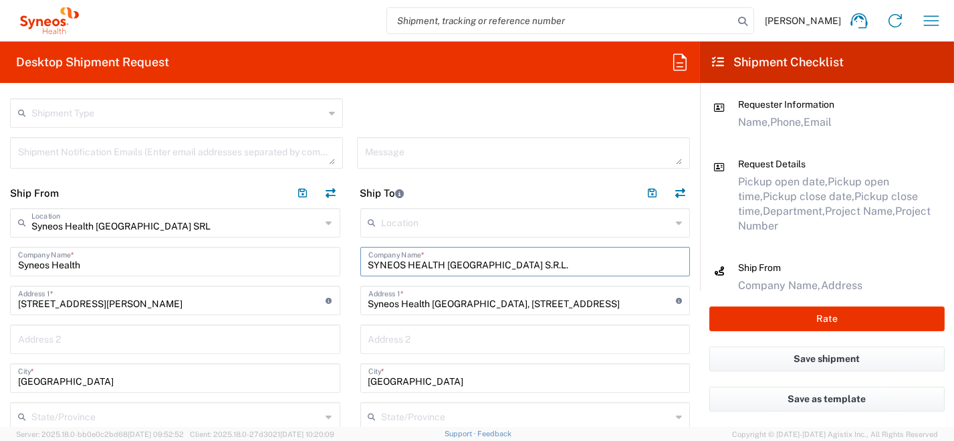
drag, startPoint x: 513, startPoint y: 267, endPoint x: 313, endPoint y: 261, distance: 200.0
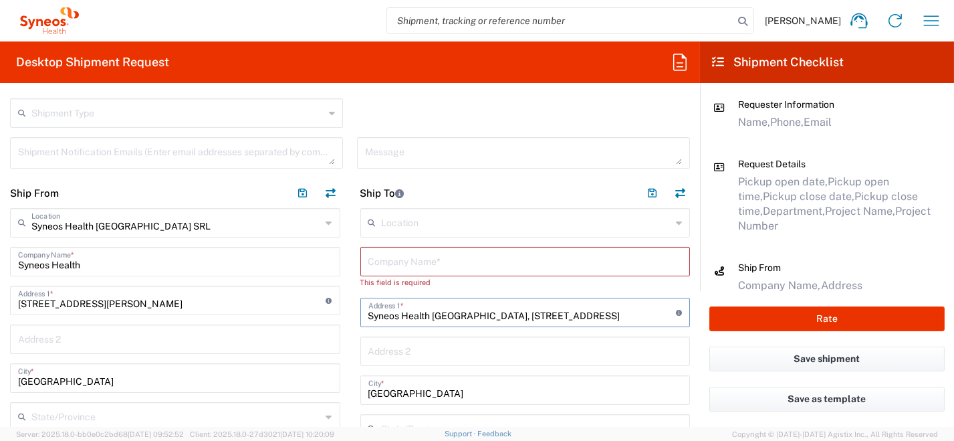
drag, startPoint x: 559, startPoint y: 320, endPoint x: 289, endPoint y: 332, distance: 270.3
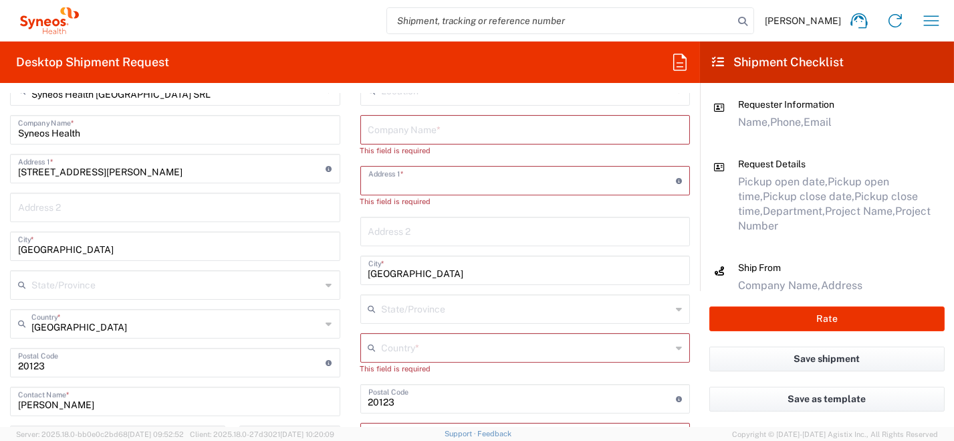
scroll to position [602, 0]
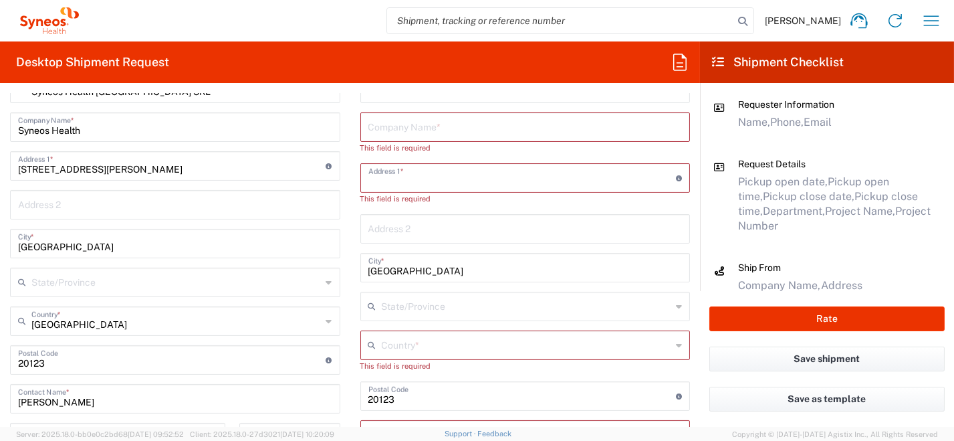
drag, startPoint x: 365, startPoint y: 267, endPoint x: 343, endPoint y: 269, distance: 22.1
click at [340, 265] on div "Ship From Syneos Health [GEOGRAPHIC_DATA] SRL Location Syneos Health [GEOGRAPHI…" at bounding box center [350, 374] width 700 height 663
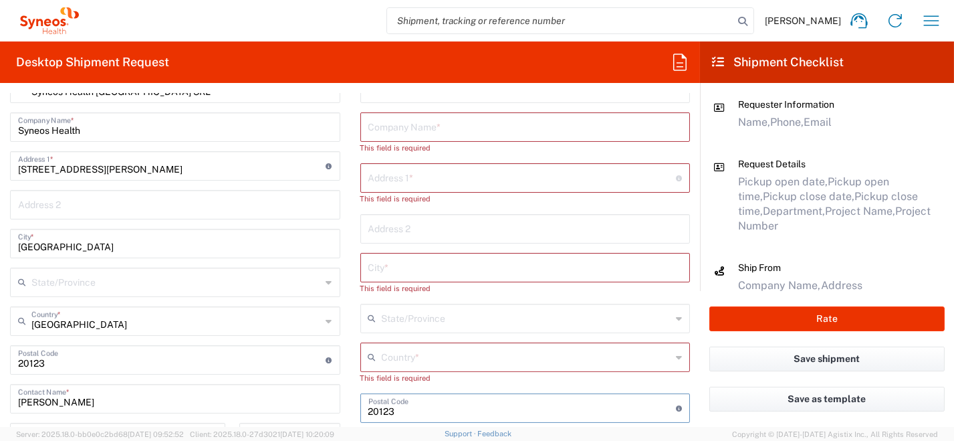
drag, startPoint x: 456, startPoint y: 412, endPoint x: 365, endPoint y: 398, distance: 92.1
click at [368, 398] on input "undefined" at bounding box center [522, 406] width 308 height 23
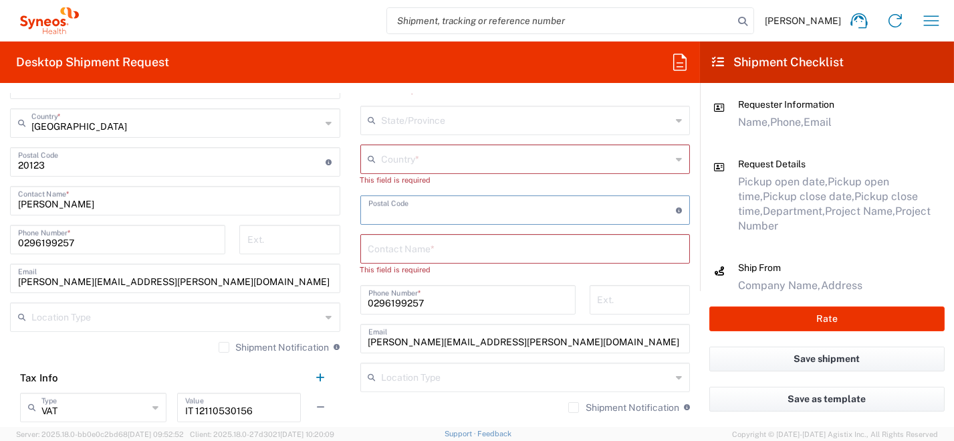
scroll to position [801, 0]
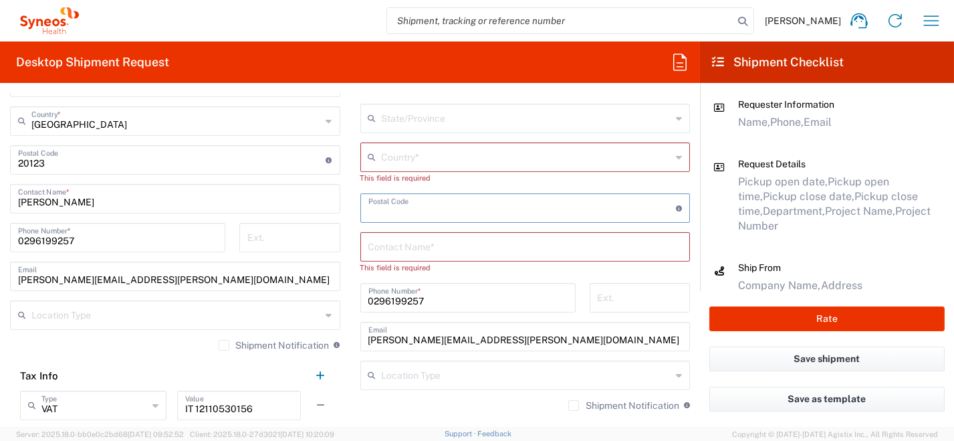
drag, startPoint x: 398, startPoint y: 295, endPoint x: 311, endPoint y: 282, distance: 87.9
click at [280, 279] on div "Ship From Syneos Health [GEOGRAPHIC_DATA] SRL Location Syneos Health [GEOGRAPHI…" at bounding box center [350, 175] width 700 height 663
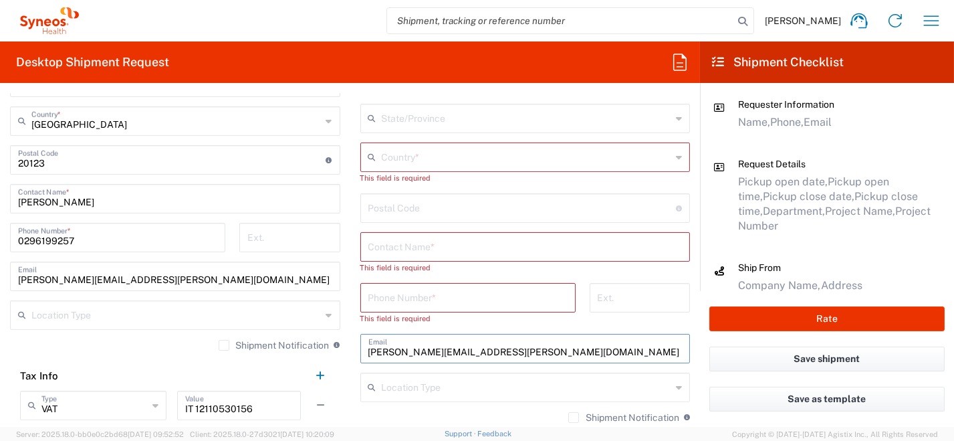
drag, startPoint x: 390, startPoint y: 338, endPoint x: 251, endPoint y: 322, distance: 140.0
click at [252, 322] on div "Ship From Syneos Health [GEOGRAPHIC_DATA] SRL Location Syneos Health [GEOGRAPHI…" at bounding box center [350, 175] width 700 height 663
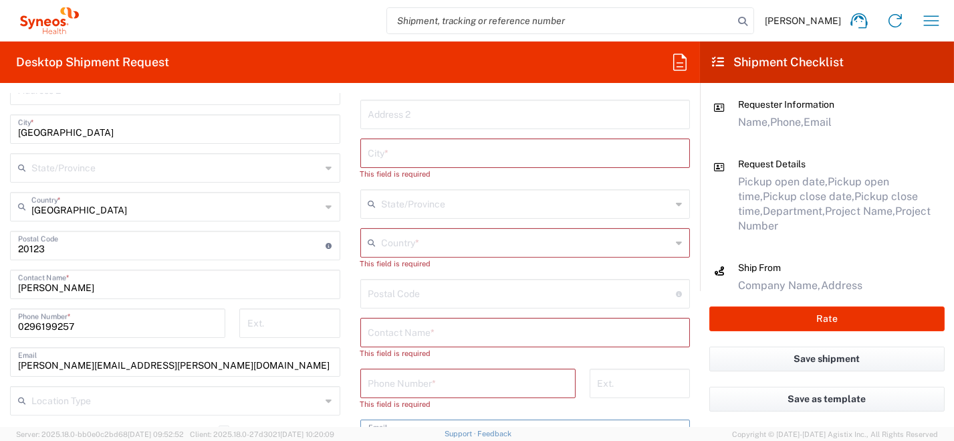
scroll to position [735, 0]
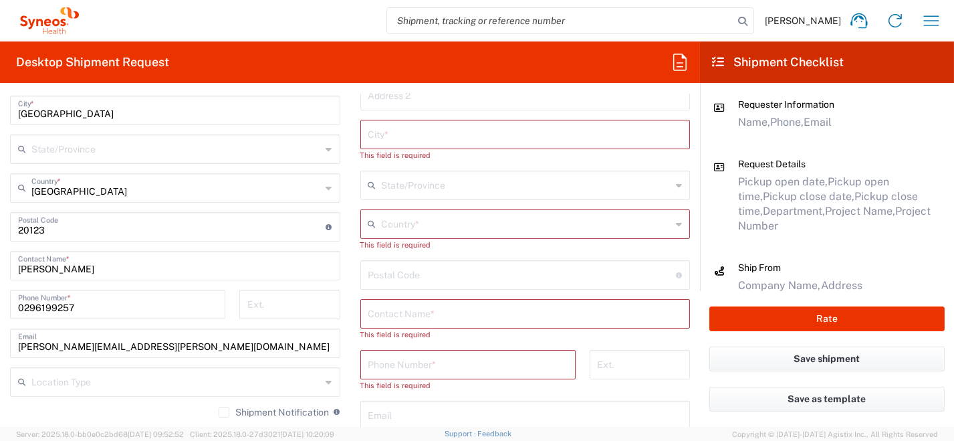
click at [676, 222] on icon at bounding box center [679, 223] width 6 height 21
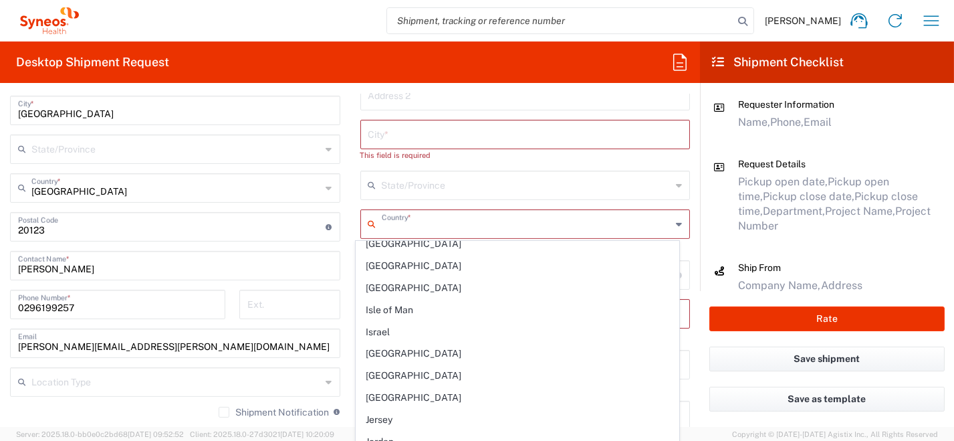
scroll to position [2339, 0]
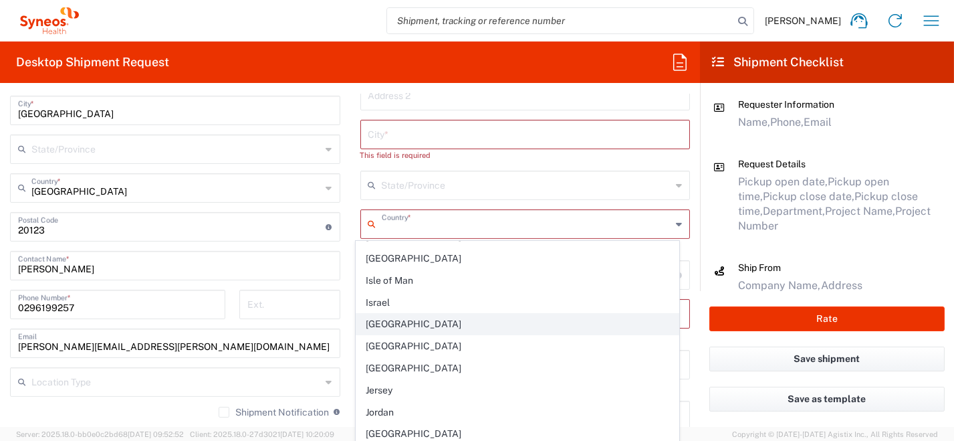
click at [397, 313] on span "[GEOGRAPHIC_DATA]" at bounding box center [517, 323] width 322 height 21
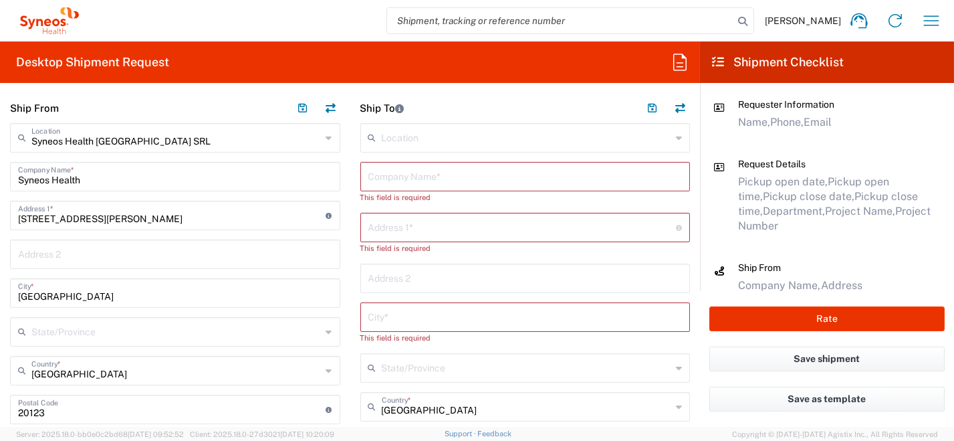
scroll to position [467, 0]
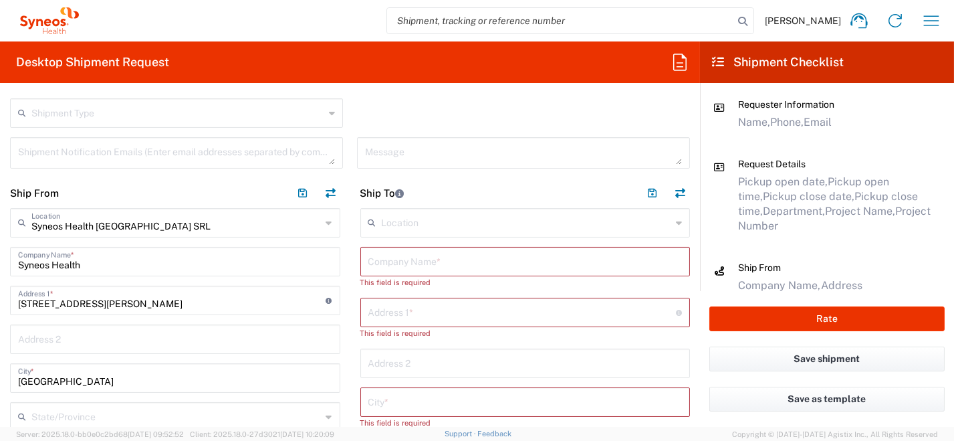
click at [388, 261] on input "text" at bounding box center [525, 260] width 314 height 23
paste input "[PERSON_NAME]"
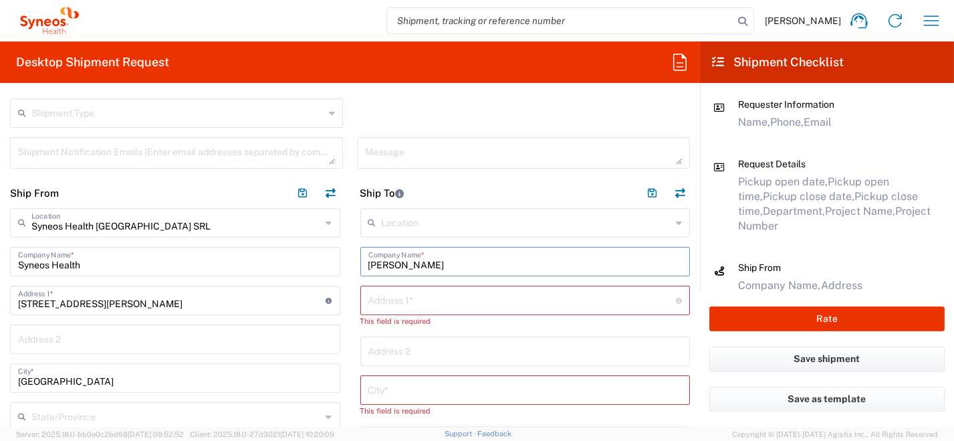
click at [380, 265] on input "[PERSON_NAME]" at bounding box center [525, 260] width 314 height 23
drag, startPoint x: 382, startPoint y: 264, endPoint x: 332, endPoint y: 255, distance: 51.5
drag, startPoint x: 443, startPoint y: 259, endPoint x: 353, endPoint y: 251, distance: 90.6
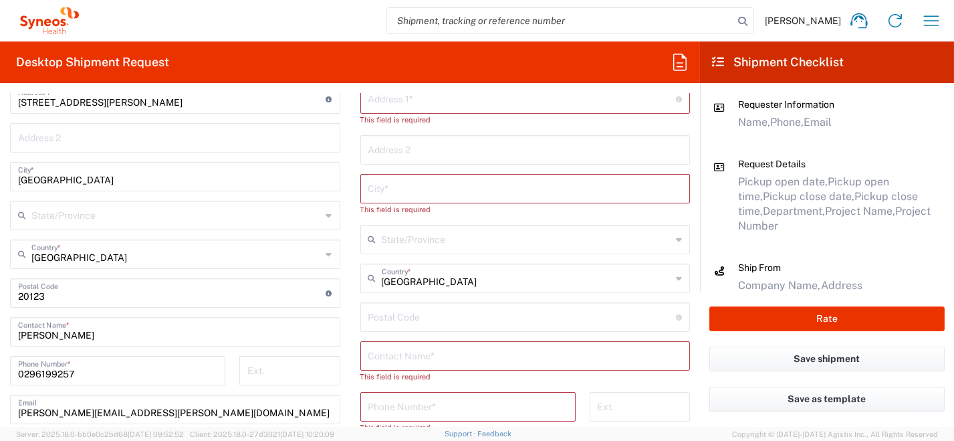
scroll to position [801, 0]
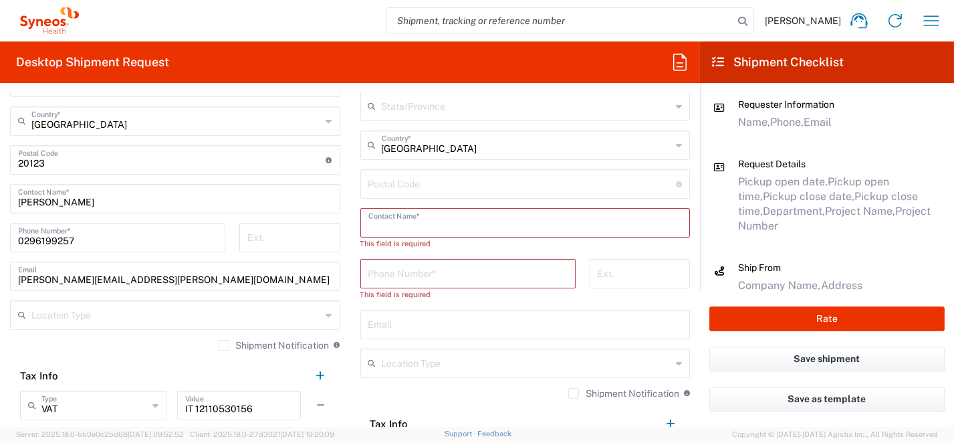
click at [412, 221] on input "text" at bounding box center [525, 221] width 314 height 23
drag, startPoint x: 412, startPoint y: 221, endPoint x: 404, endPoint y: 298, distance: 78.0
click at [404, 298] on div "Phone Number * This field is required" at bounding box center [467, 284] width 229 height 51
click at [406, 293] on div "This field is required" at bounding box center [467, 294] width 215 height 12
click at [414, 223] on input "text" at bounding box center [525, 221] width 314 height 23
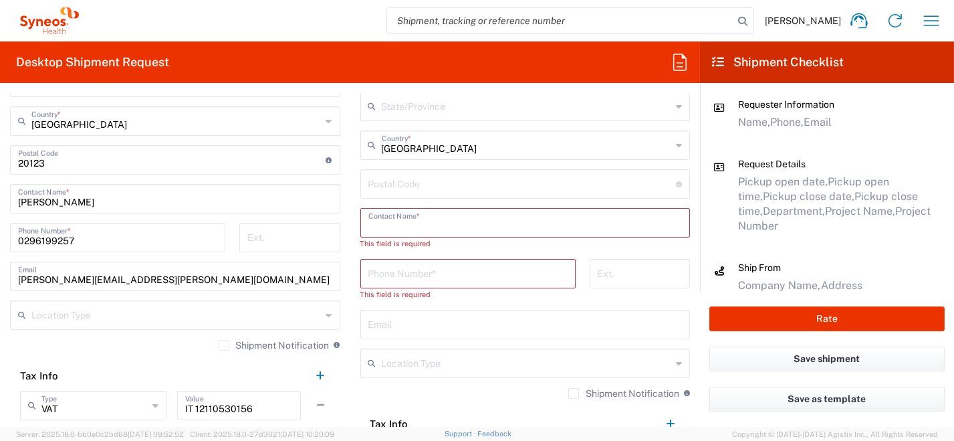
paste input "[PERSON_NAME]"
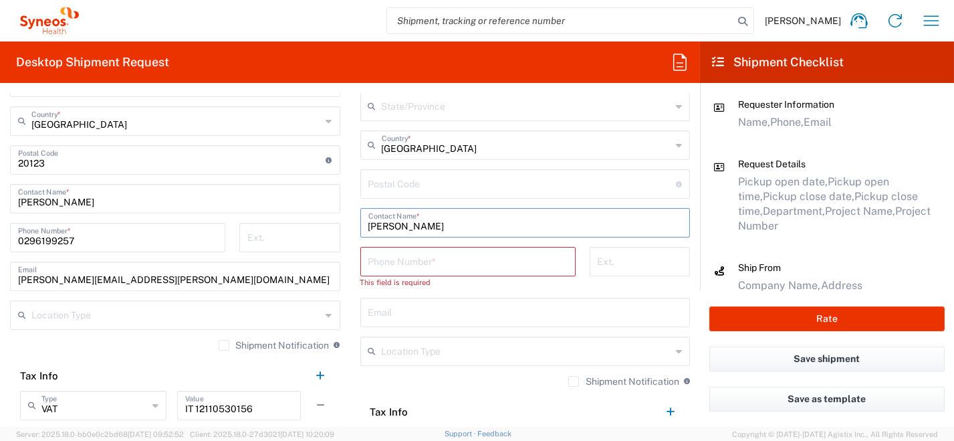
scroll to position [735, 0]
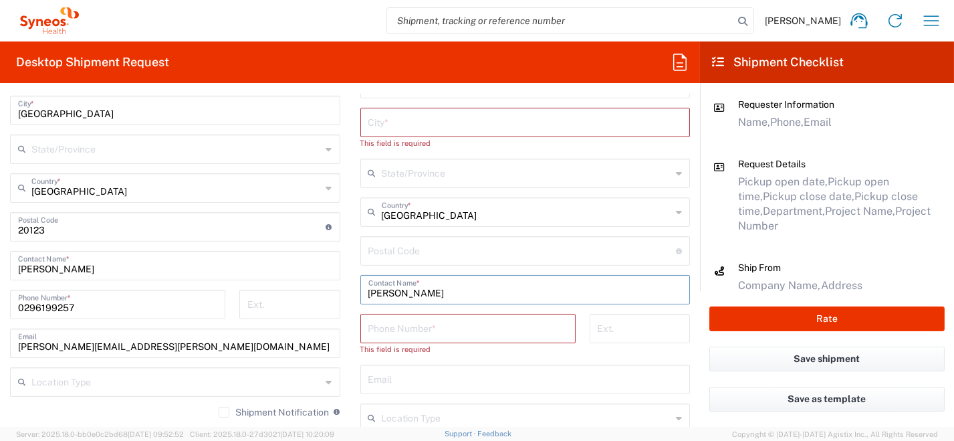
click at [390, 124] on input "text" at bounding box center [525, 121] width 314 height 23
paste input "[STREET_ADDRESS]"
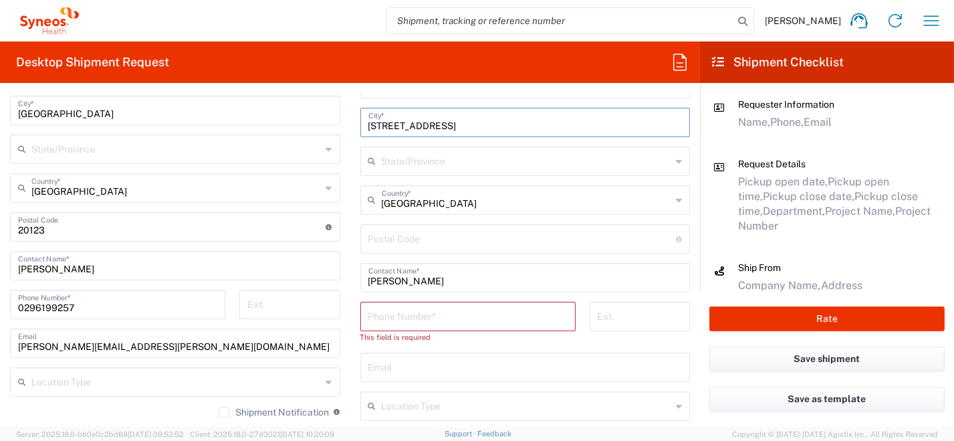
drag, startPoint x: 435, startPoint y: 124, endPoint x: 464, endPoint y: 126, distance: 28.8
click at [464, 126] on input "[STREET_ADDRESS]" at bounding box center [525, 121] width 314 height 23
click at [402, 237] on input "undefined" at bounding box center [522, 237] width 308 height 23
paste input "80022"
drag, startPoint x: 490, startPoint y: 123, endPoint x: 447, endPoint y: 119, distance: 43.6
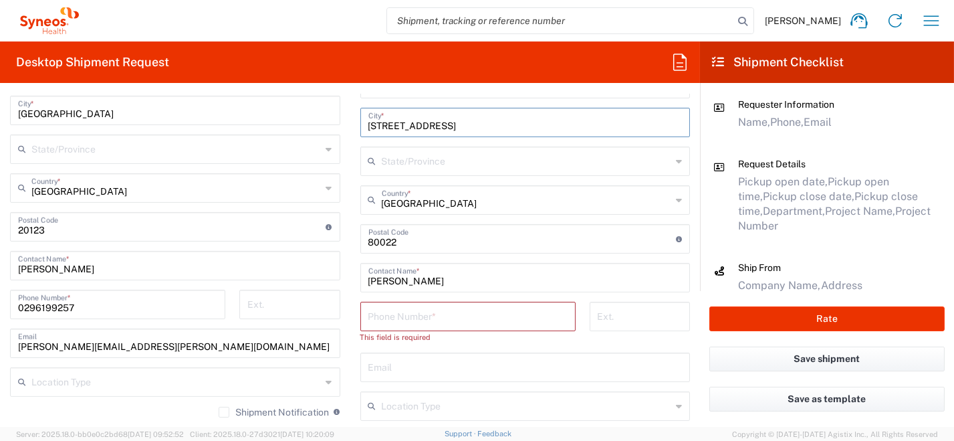
click at [447, 118] on input "[STREET_ADDRESS]" at bounding box center [525, 121] width 314 height 23
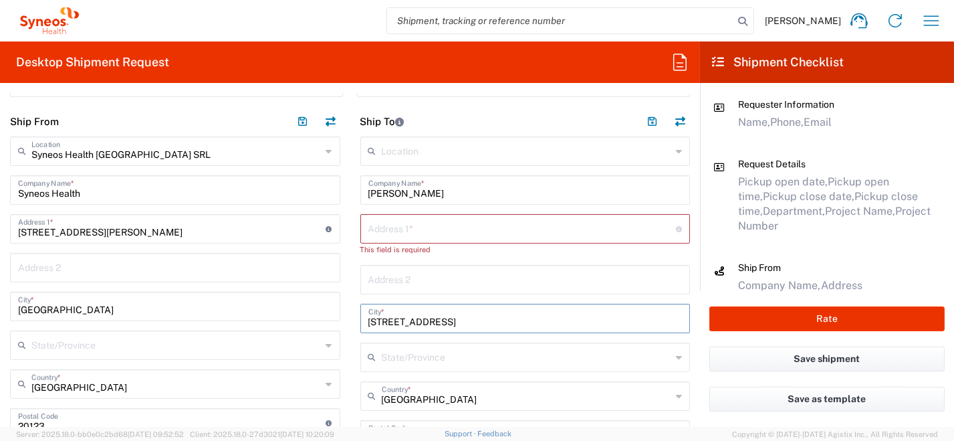
scroll to position [534, 0]
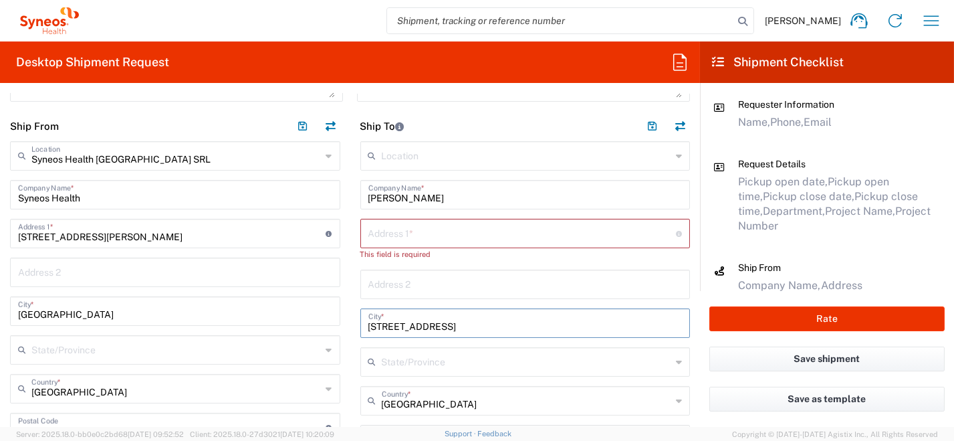
drag, startPoint x: 455, startPoint y: 326, endPoint x: 347, endPoint y: 324, distance: 107.6
click at [350, 324] on main "Location [PERSON_NAME] LLC-[GEOGRAPHIC_DATA] [GEOGRAPHIC_DATA] [GEOGRAPHIC_DATA…" at bounding box center [525, 431] width 350 height 580
click at [394, 234] on input "text" at bounding box center [522, 232] width 308 height 23
paste input "[STREET_ADDRESS]"
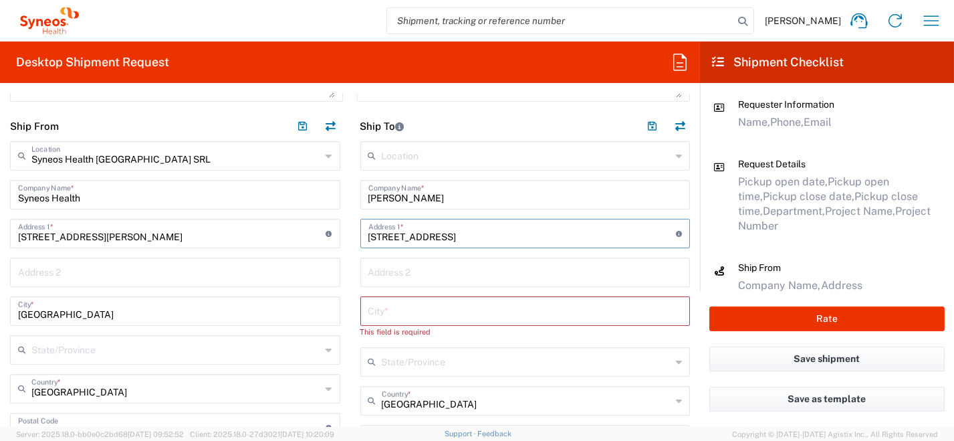
click at [404, 312] on input "text" at bounding box center [525, 309] width 314 height 23
paste input "Arzano"
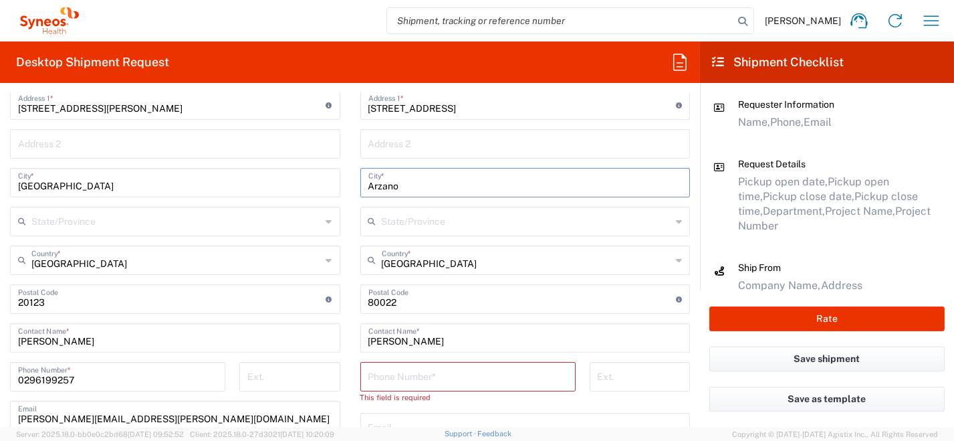
scroll to position [668, 0]
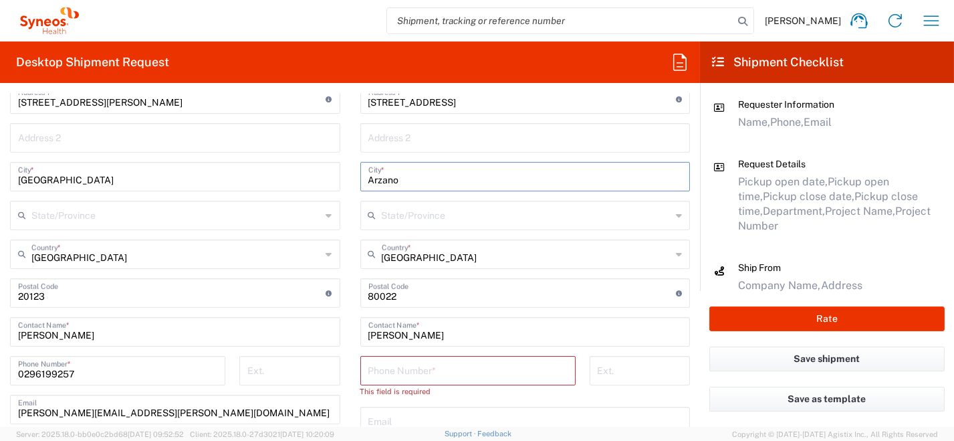
click at [402, 418] on input "text" at bounding box center [525, 419] width 314 height 23
paste input "[PHONE_NUMBER] [EMAIL_ADDRESS][DOMAIN_NAME]"
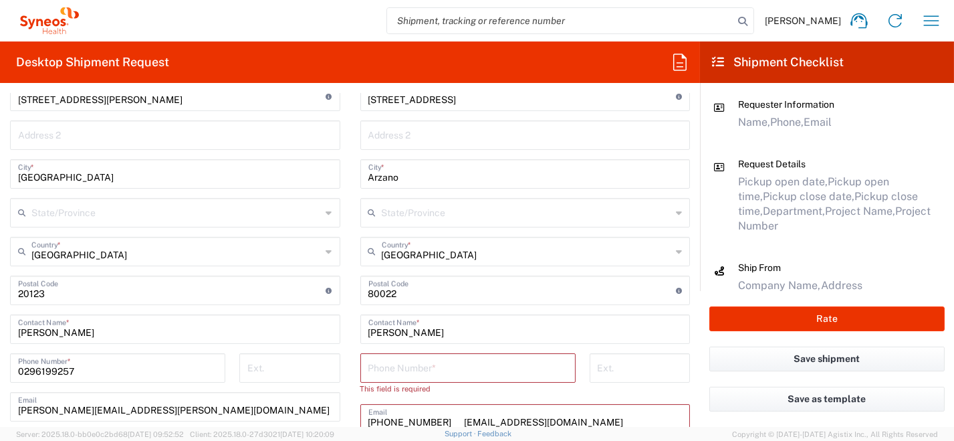
scroll to position [738, 0]
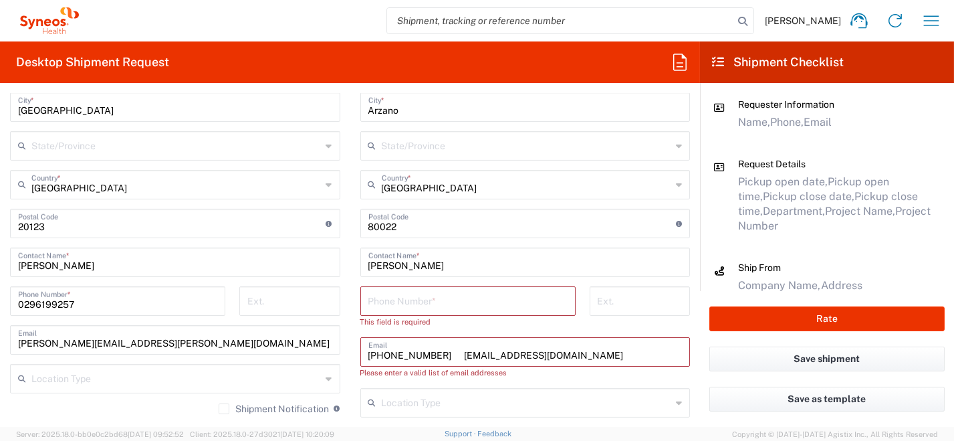
drag, startPoint x: 449, startPoint y: 351, endPoint x: 365, endPoint y: 356, distance: 84.4
click at [360, 353] on div "[PHONE_NUMBER] [EMAIL_ADDRESS][DOMAIN_NAME] Email" at bounding box center [525, 351] width 330 height 29
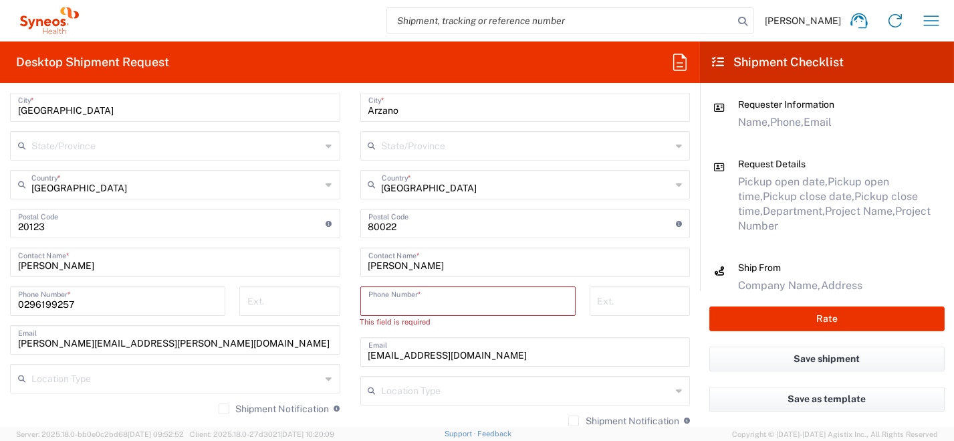
click at [418, 299] on input "tel" at bounding box center [467, 299] width 199 height 23
paste input "[PHONE_NUMBER]"
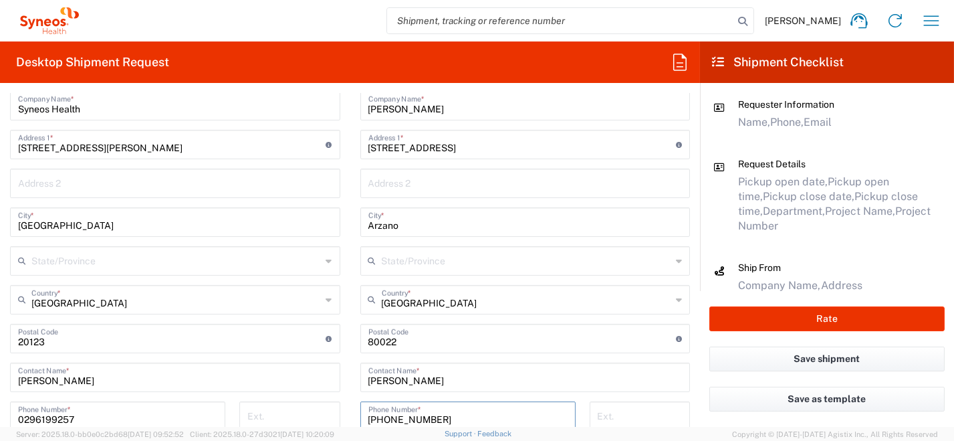
scroll to position [604, 0]
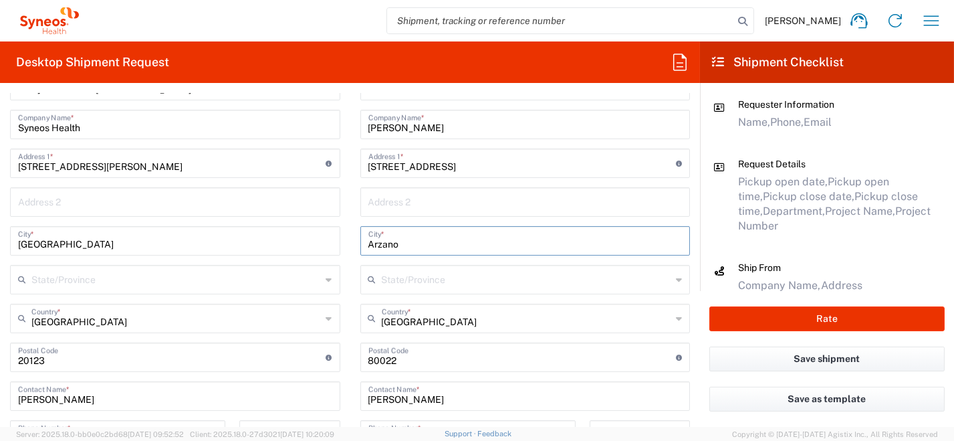
click at [414, 239] on input "Arzano" at bounding box center [525, 239] width 314 height 23
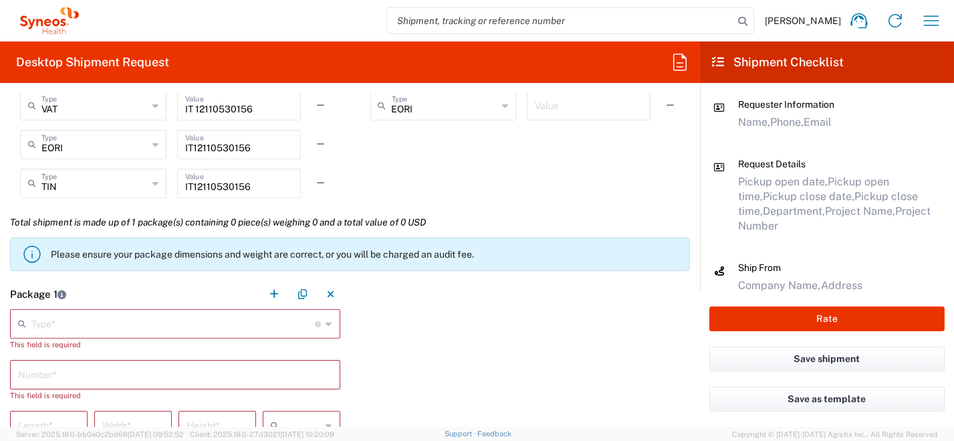
scroll to position [1136, 0]
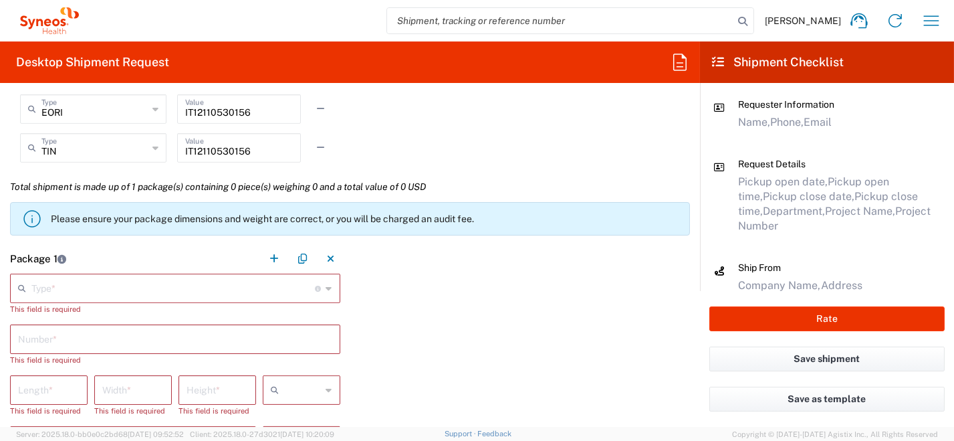
click at [330, 291] on div "Type * Material used to package goods" at bounding box center [175, 287] width 330 height 29
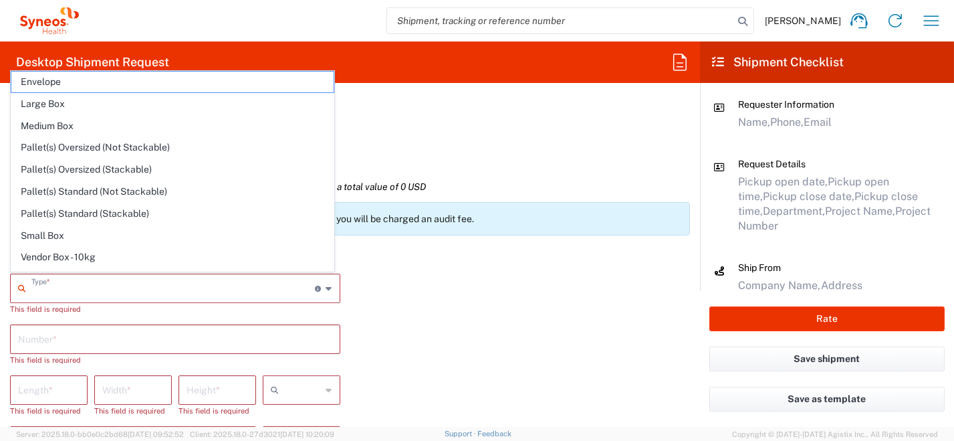
scroll to position [37, 0]
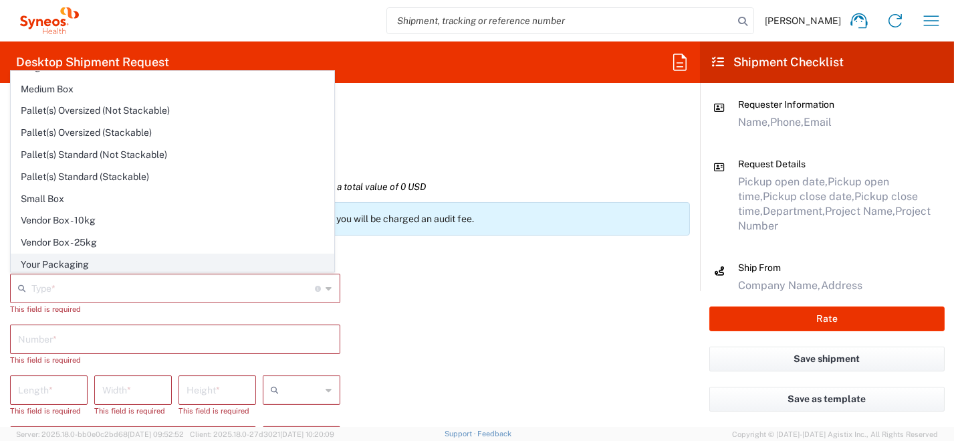
click at [203, 261] on span "Your Packaging" at bounding box center [172, 264] width 322 height 21
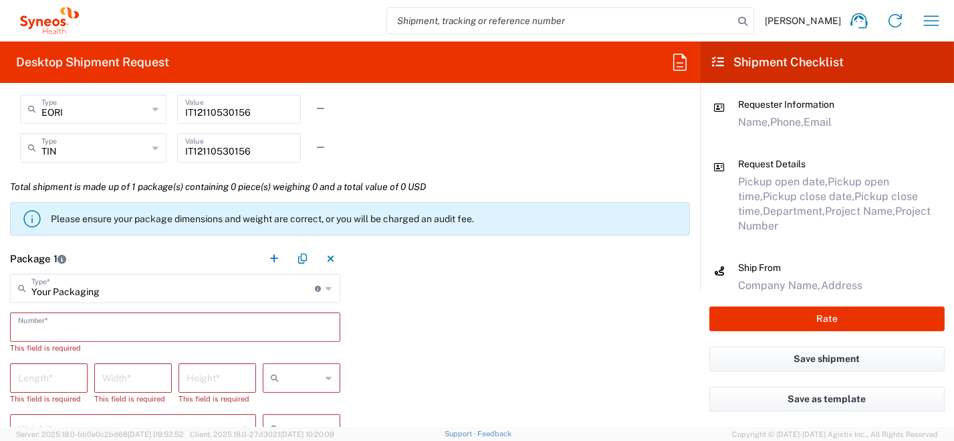
click at [275, 332] on input "text" at bounding box center [175, 325] width 314 height 23
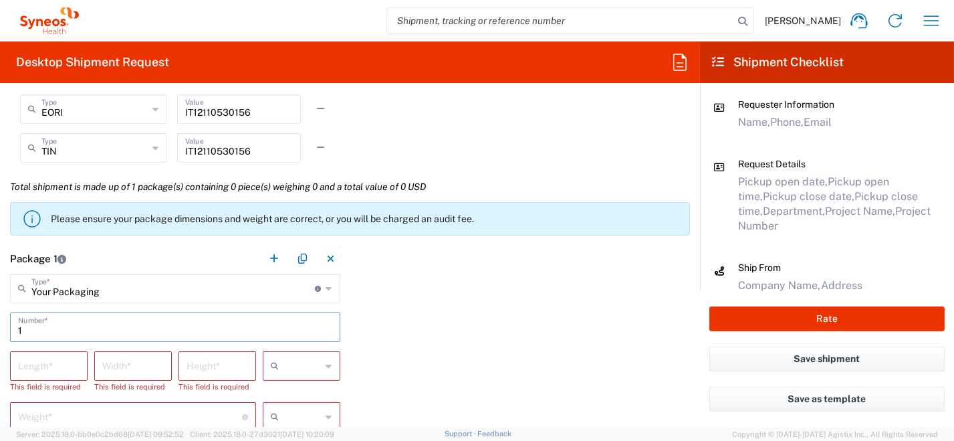
click at [328, 366] on div at bounding box center [302, 365] width 78 height 29
click at [316, 295] on span "cm" at bounding box center [297, 294] width 74 height 21
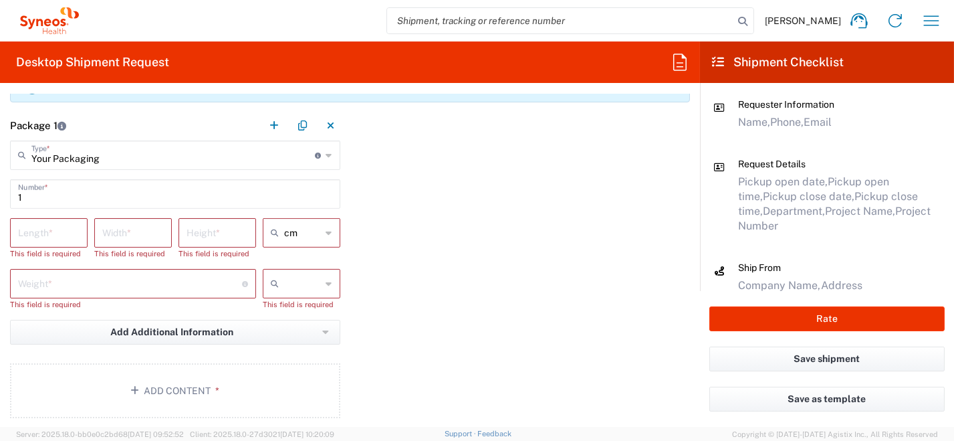
click at [326, 287] on icon at bounding box center [329, 283] width 6 height 21
click at [313, 316] on span "kgs" at bounding box center [297, 310] width 74 height 21
click at [40, 232] on input "number" at bounding box center [48, 231] width 61 height 23
click at [118, 234] on input "number" at bounding box center [132, 231] width 61 height 23
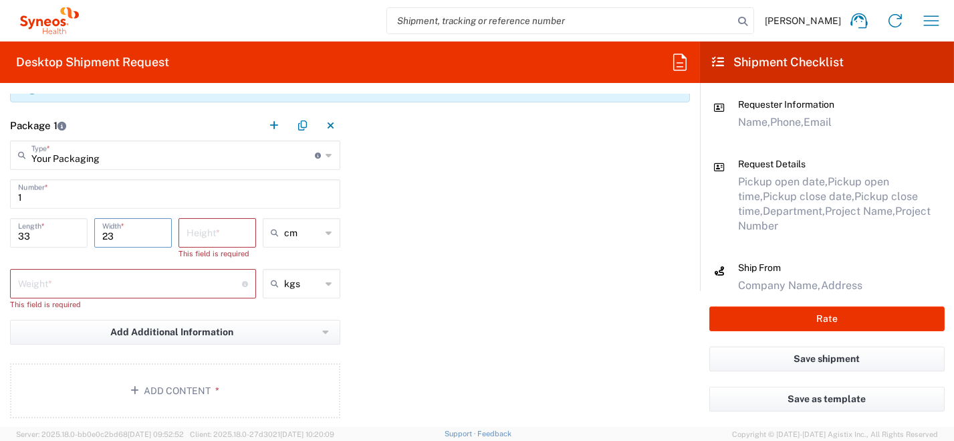
click at [229, 235] on input "number" at bounding box center [216, 231] width 61 height 23
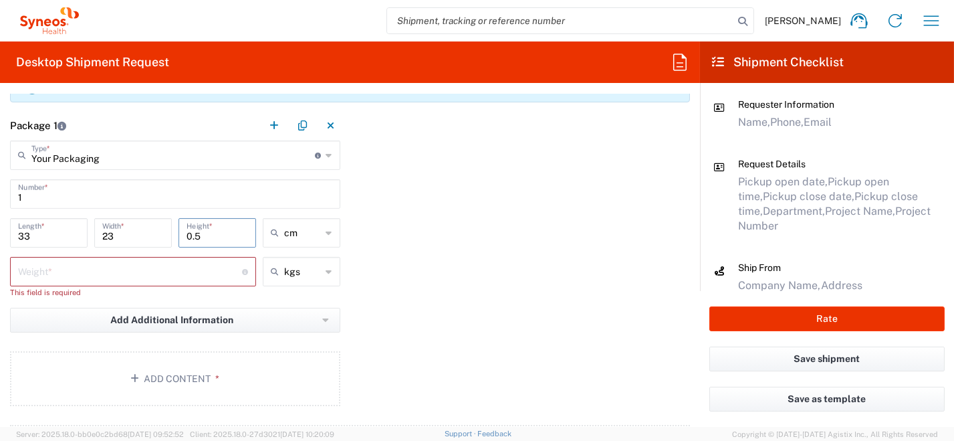
click at [130, 263] on input "number" at bounding box center [130, 270] width 224 height 23
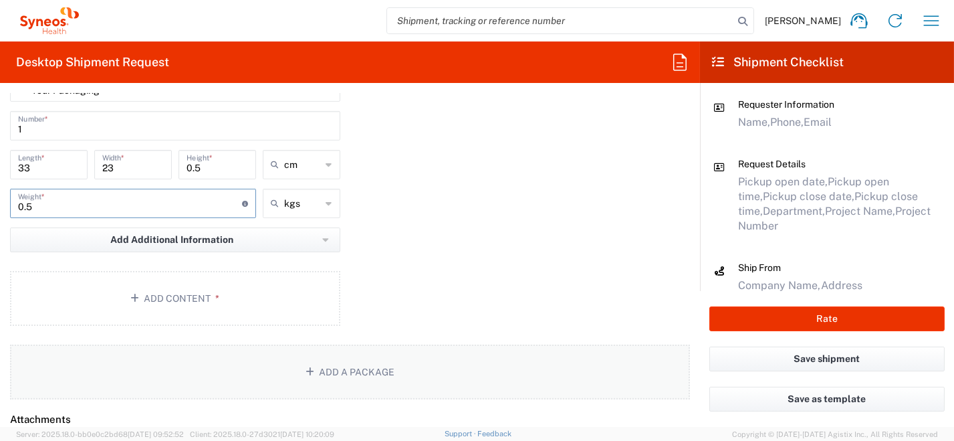
scroll to position [1404, 0]
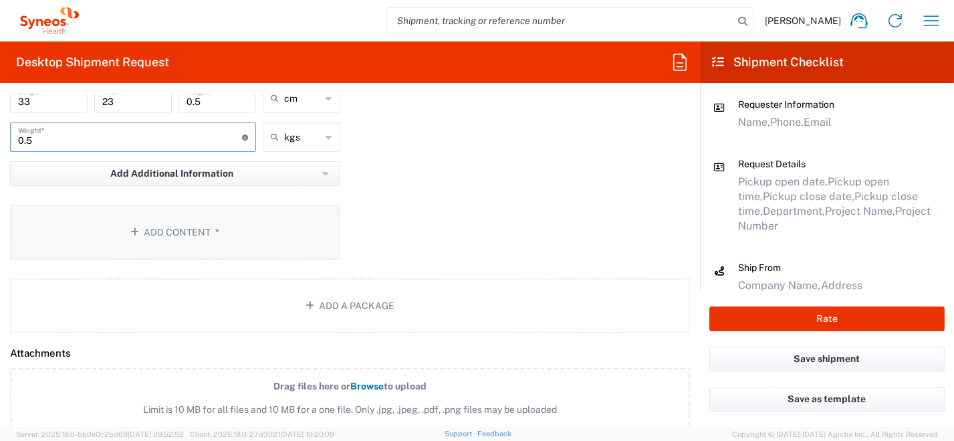
click at [201, 232] on button "Add Content *" at bounding box center [175, 232] width 330 height 55
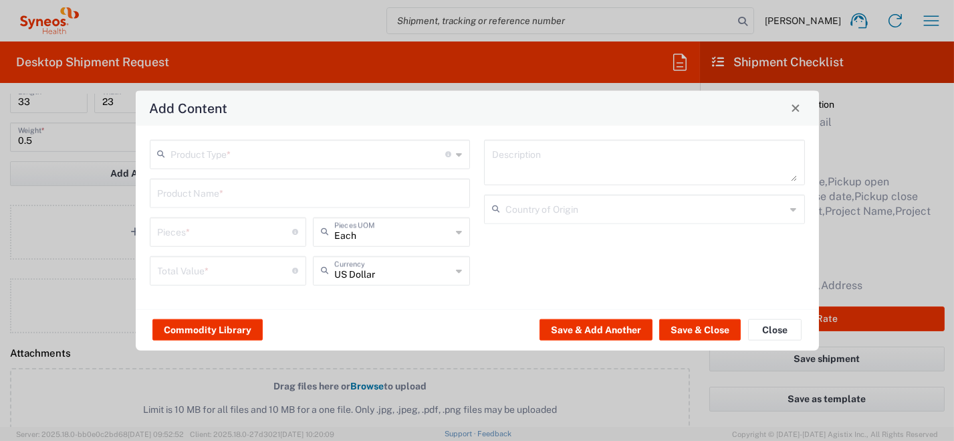
click at [461, 156] on icon at bounding box center [459, 153] width 6 height 21
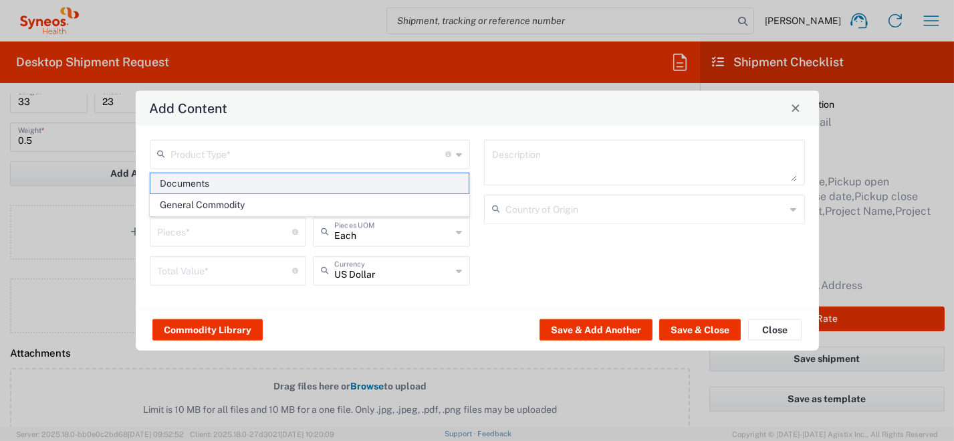
click at [424, 182] on span "Documents" at bounding box center [309, 183] width 318 height 21
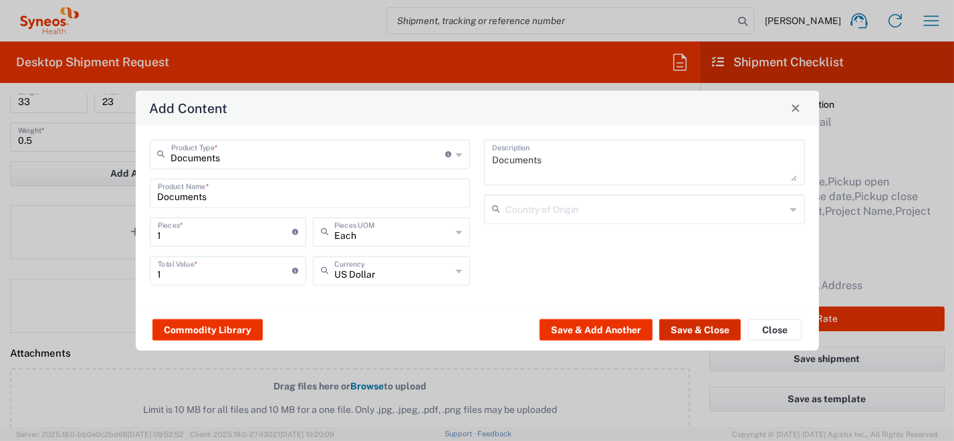
click at [695, 332] on button "Save & Close" at bounding box center [700, 329] width 82 height 21
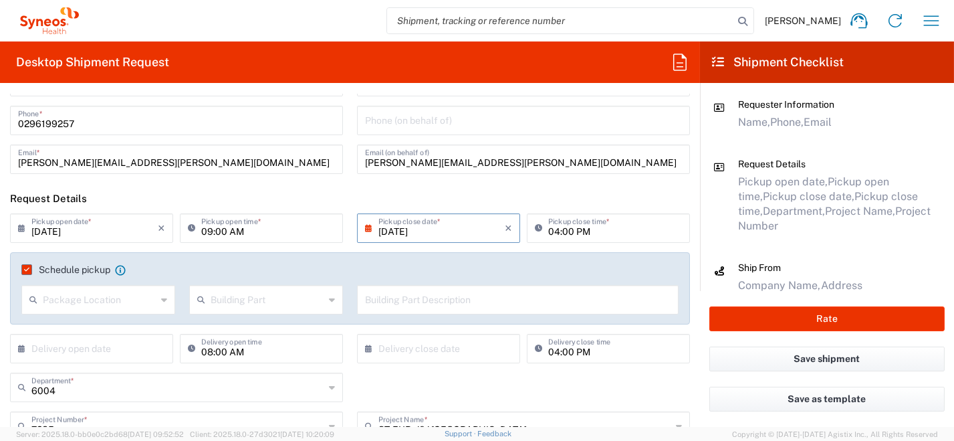
scroll to position [0, 0]
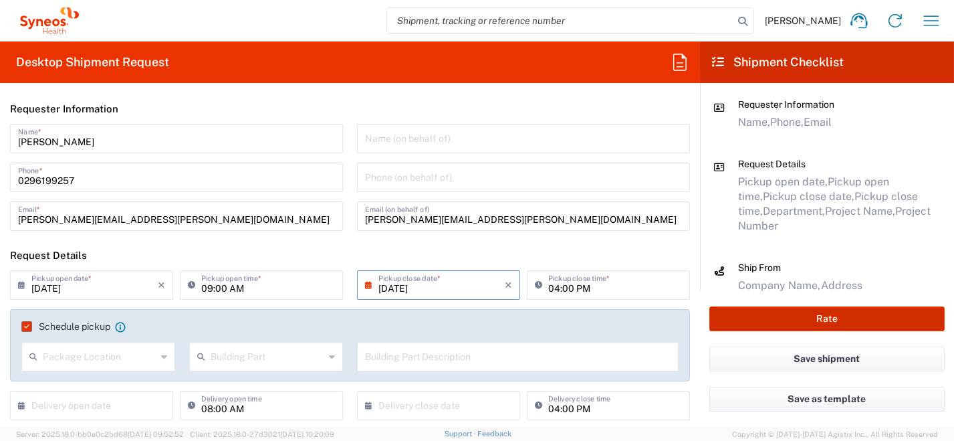
click at [791, 324] on button "Rate" at bounding box center [826, 318] width 235 height 25
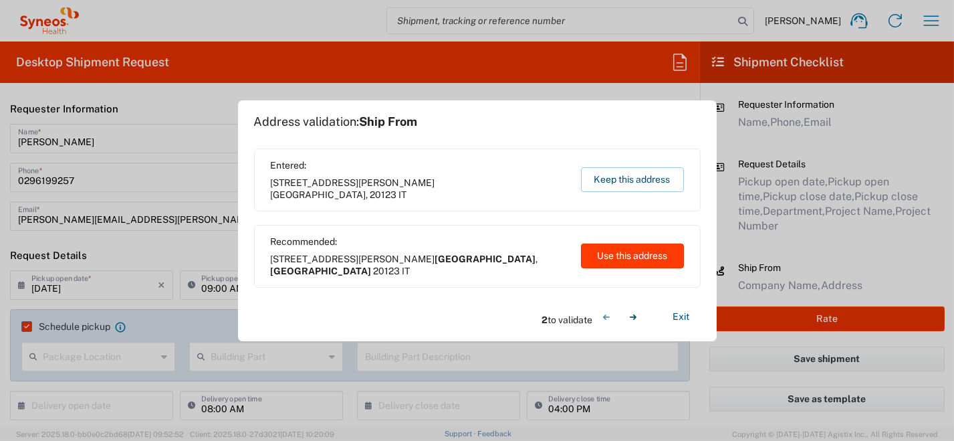
click at [592, 259] on button "Use this address" at bounding box center [632, 255] width 103 height 25
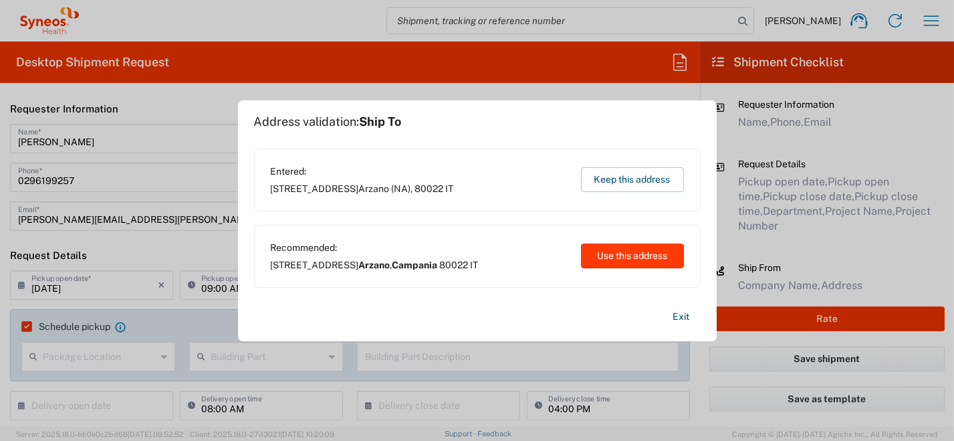
click at [598, 259] on button "Use this address" at bounding box center [632, 255] width 103 height 25
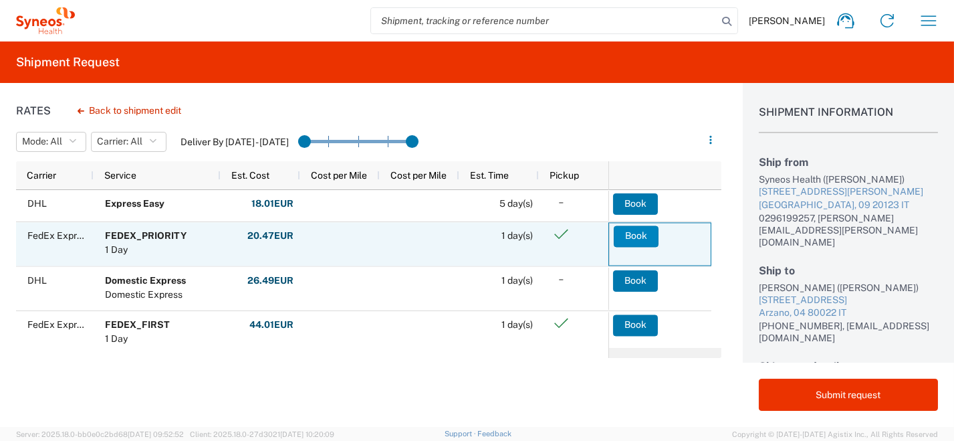
click at [645, 234] on button "Book" at bounding box center [636, 235] width 45 height 21
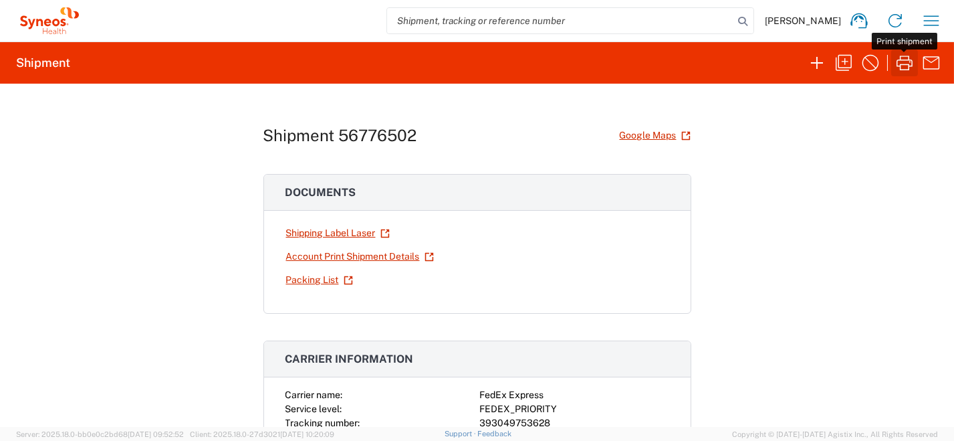
click at [910, 64] on icon "button" at bounding box center [904, 62] width 21 height 21
click at [811, 53] on icon "button" at bounding box center [816, 62] width 21 height 21
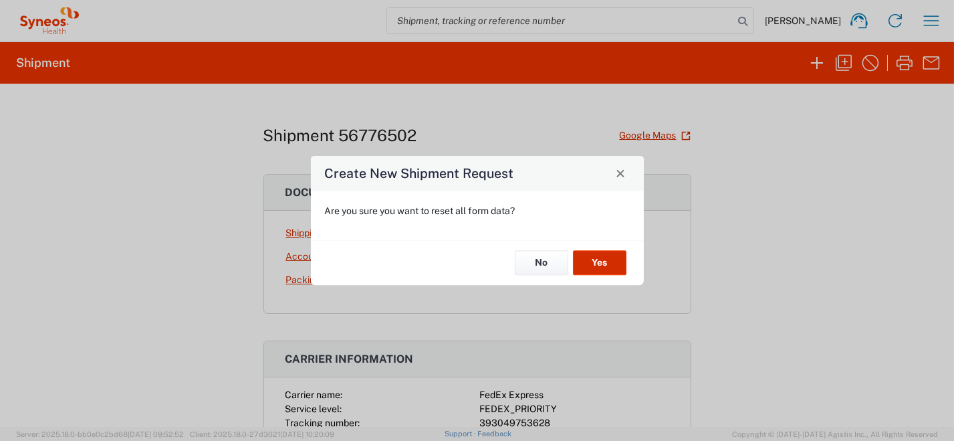
click at [591, 261] on button "Yes" at bounding box center [599, 263] width 53 height 25
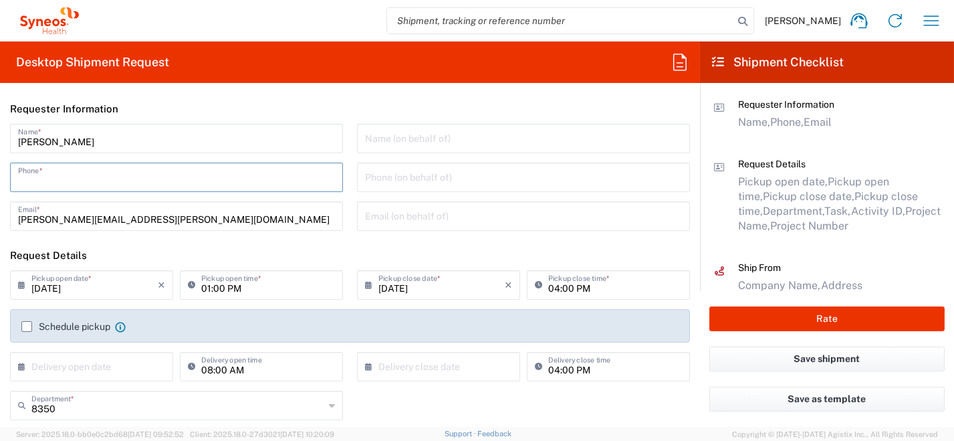
click at [152, 180] on input "tel" at bounding box center [176, 175] width 317 height 23
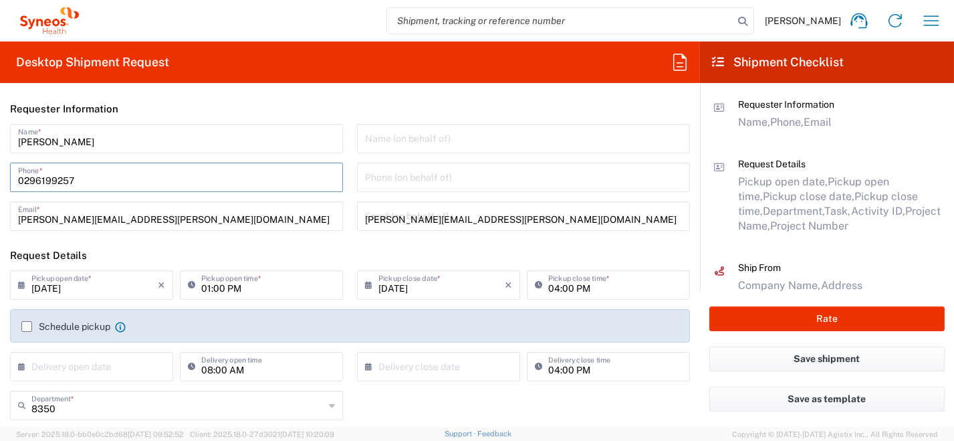
click at [83, 279] on input "[DATE]" at bounding box center [94, 283] width 126 height 23
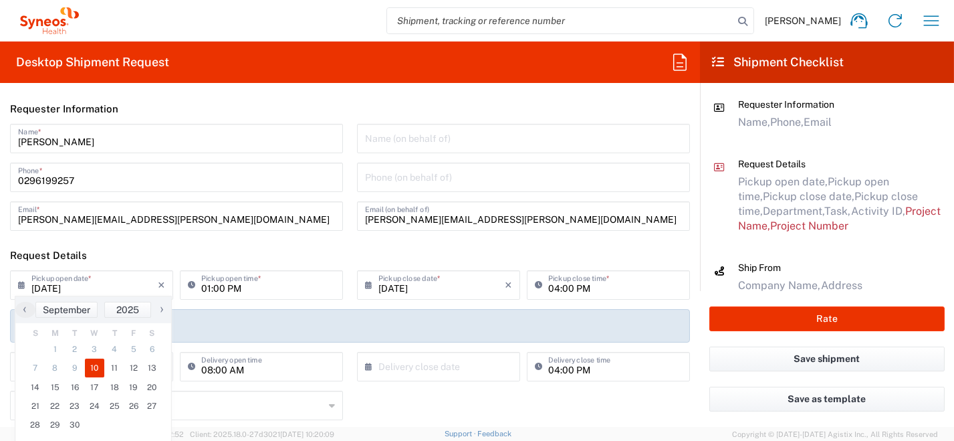
click at [23, 289] on icon at bounding box center [24, 284] width 13 height 21
click at [110, 364] on span "11" at bounding box center [114, 367] width 20 height 19
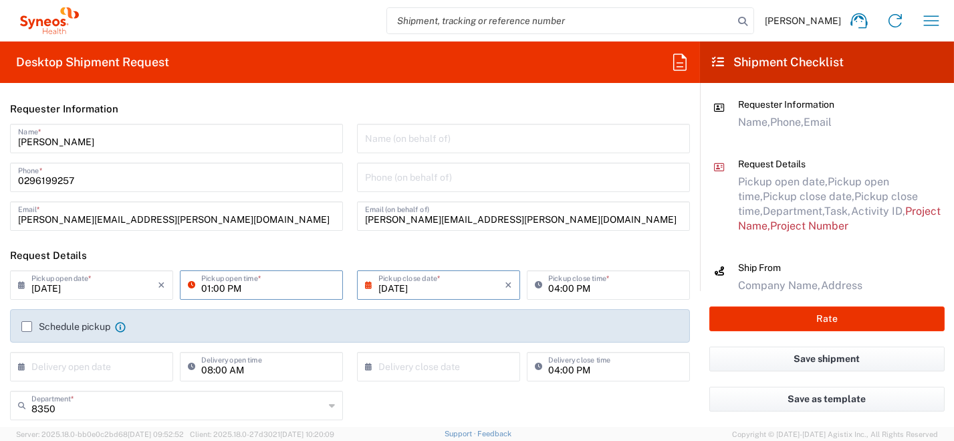
click at [273, 294] on input "01:00 PM" at bounding box center [268, 283] width 134 height 23
drag, startPoint x: 286, startPoint y: 287, endPoint x: 186, endPoint y: 273, distance: 100.6
click at [181, 275] on div "01:00 PM Pickup open time *" at bounding box center [261, 284] width 163 height 29
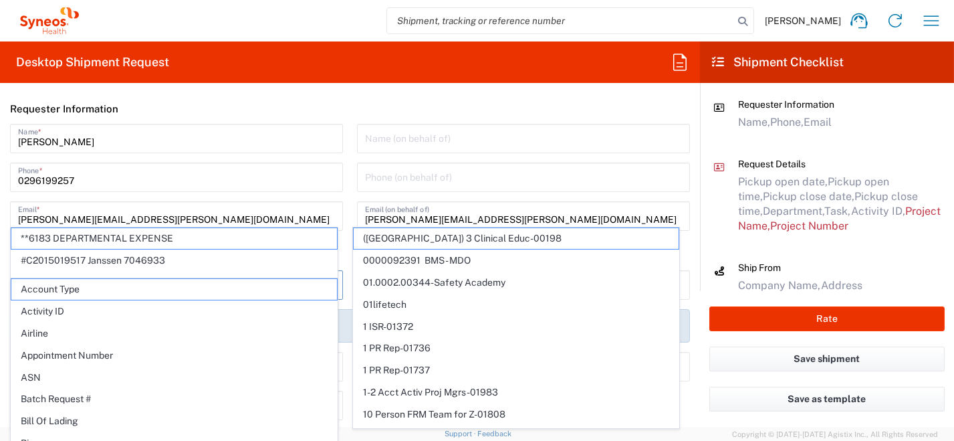
click at [266, 180] on input "0296199257" at bounding box center [176, 175] width 317 height 23
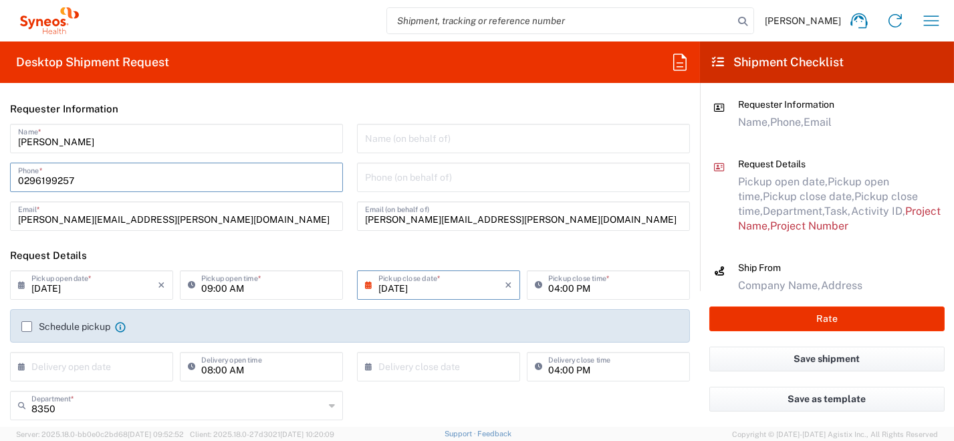
click at [23, 330] on label "Schedule pickup" at bounding box center [65, 326] width 89 height 11
click at [27, 326] on input "Schedule pickup" at bounding box center [27, 326] width 0 height 0
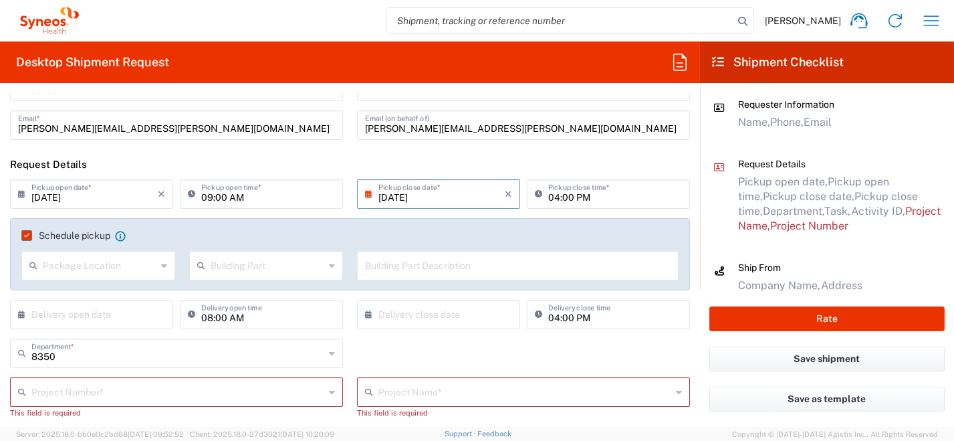
scroll to position [134, 0]
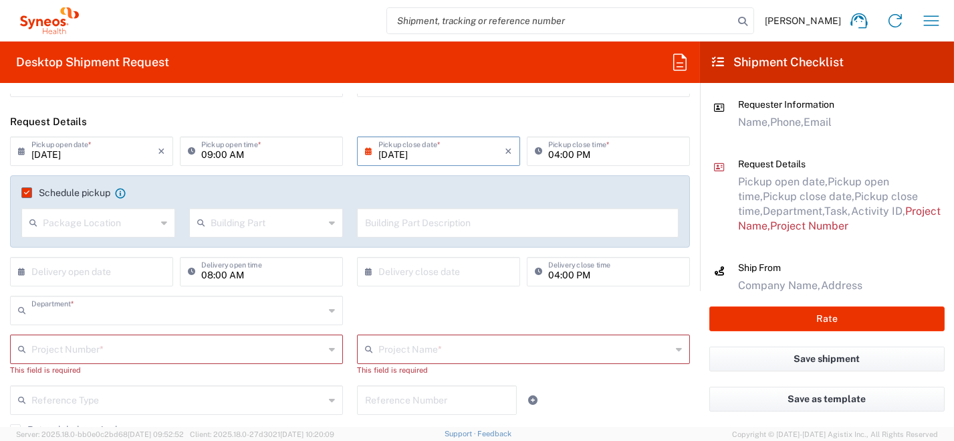
click at [128, 313] on input "text" at bounding box center [177, 308] width 293 height 23
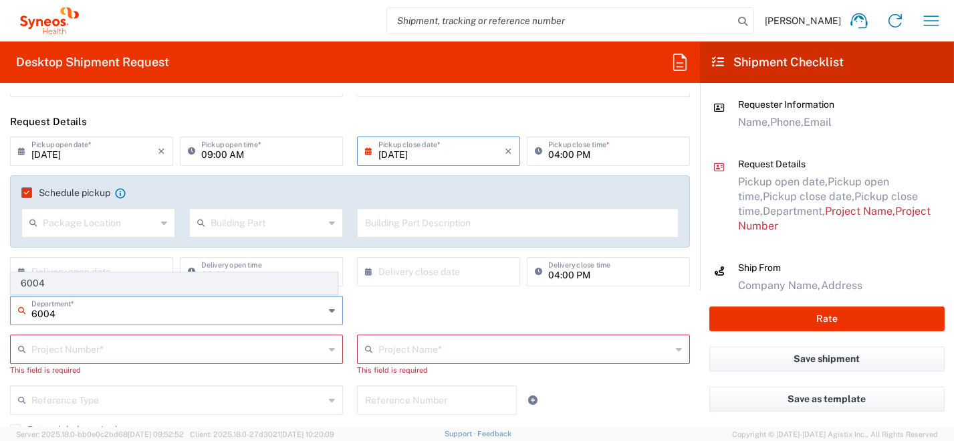
click at [43, 286] on span "6004" at bounding box center [174, 283] width 326 height 21
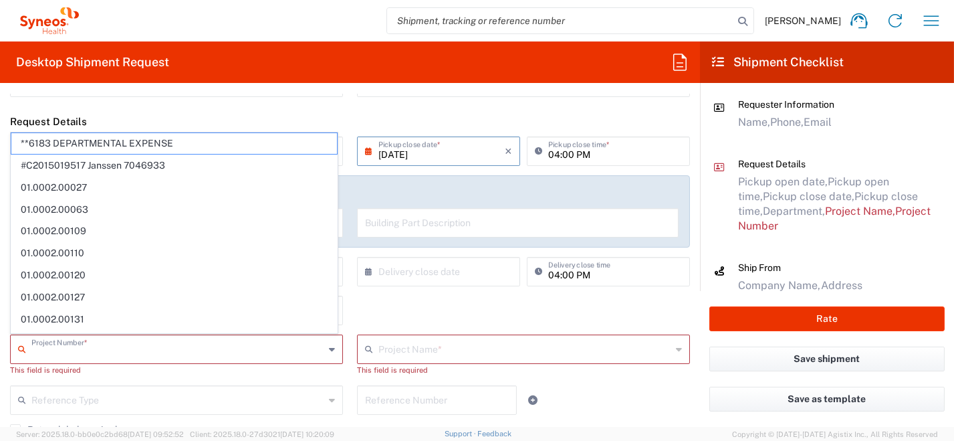
click at [64, 349] on input "text" at bounding box center [177, 347] width 293 height 23
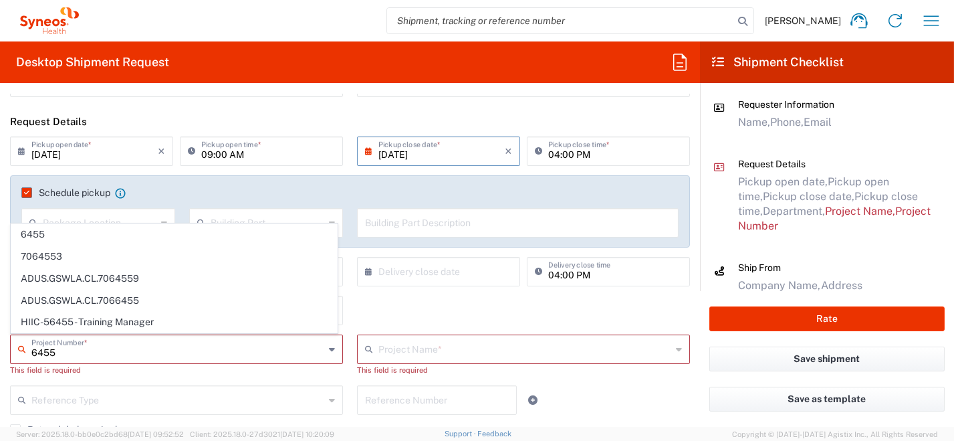
click at [61, 240] on span "6455" at bounding box center [174, 234] width 326 height 21
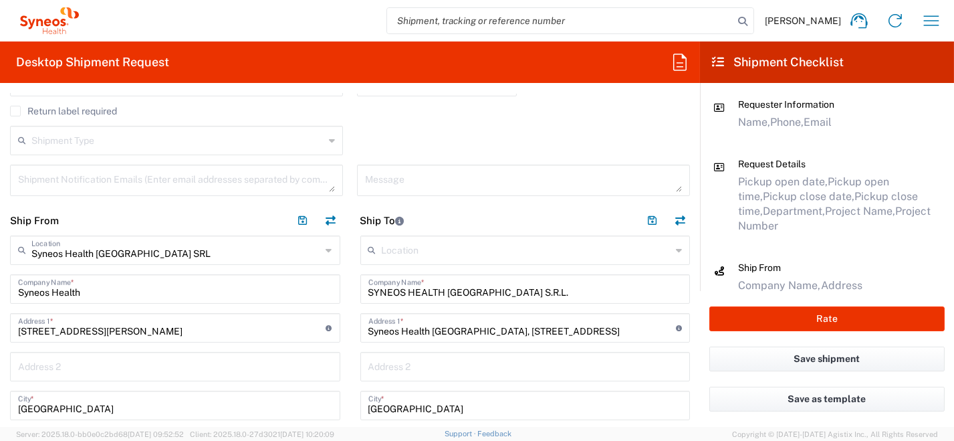
scroll to position [401, 0]
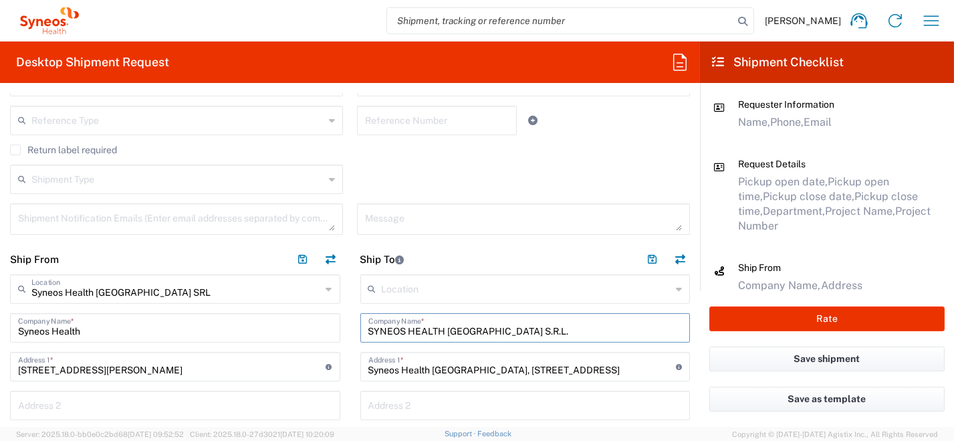
drag, startPoint x: 507, startPoint y: 325, endPoint x: 274, endPoint y: 297, distance: 234.3
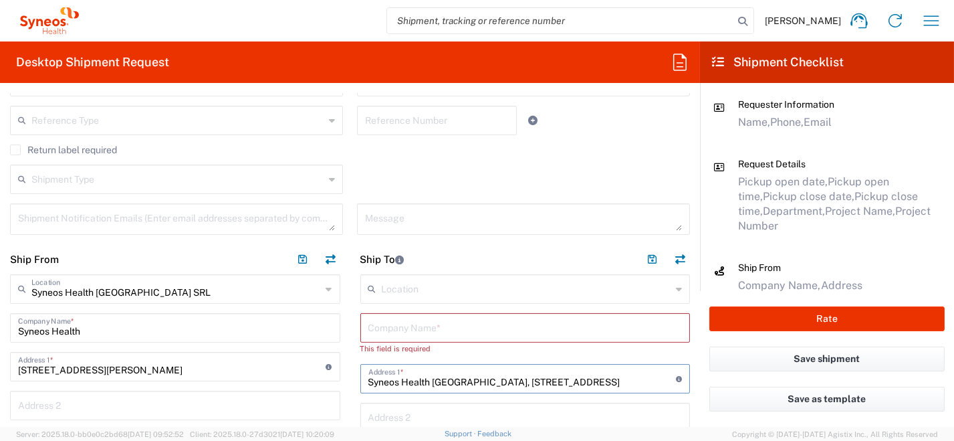
drag, startPoint x: 516, startPoint y: 377, endPoint x: 279, endPoint y: 364, distance: 237.0
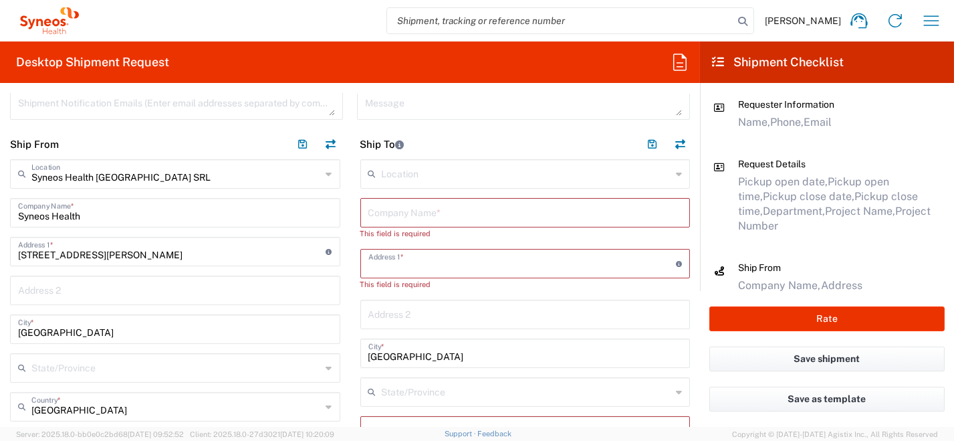
scroll to position [534, 0]
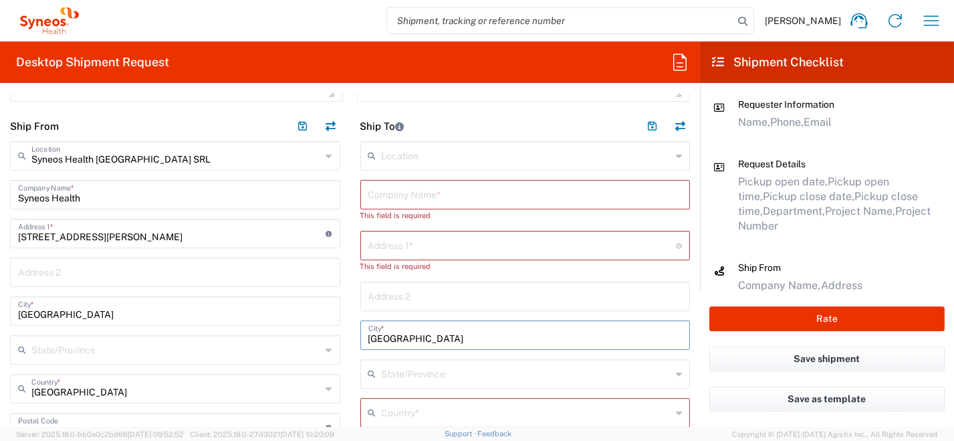
drag, startPoint x: 456, startPoint y: 337, endPoint x: 342, endPoint y: 334, distance: 113.7
click at [295, 326] on div "Ship From Syneos Health [GEOGRAPHIC_DATA] SRL Location Syneos Health [GEOGRAPHI…" at bounding box center [350, 442] width 700 height 663
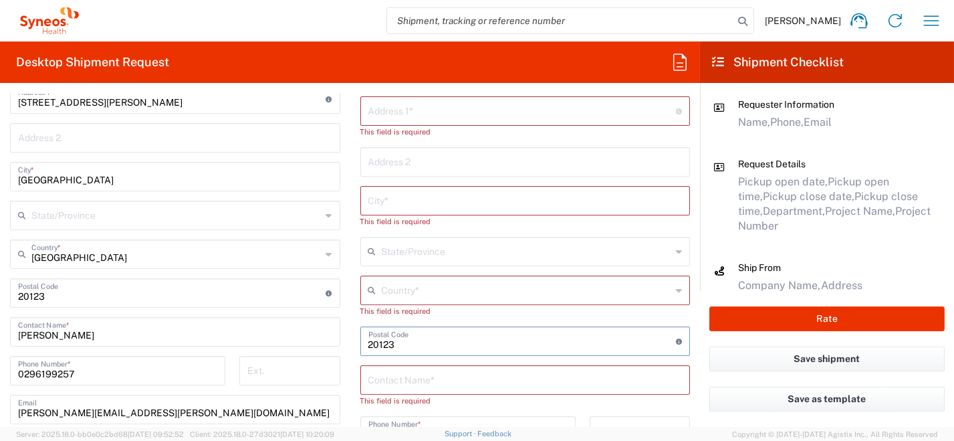
drag, startPoint x: 392, startPoint y: 344, endPoint x: 334, endPoint y: 335, distance: 58.8
click at [334, 335] on div "Ship From Syneos Health [GEOGRAPHIC_DATA] SRL Location Syneos Health [GEOGRAPHI…" at bounding box center [350, 308] width 700 height 663
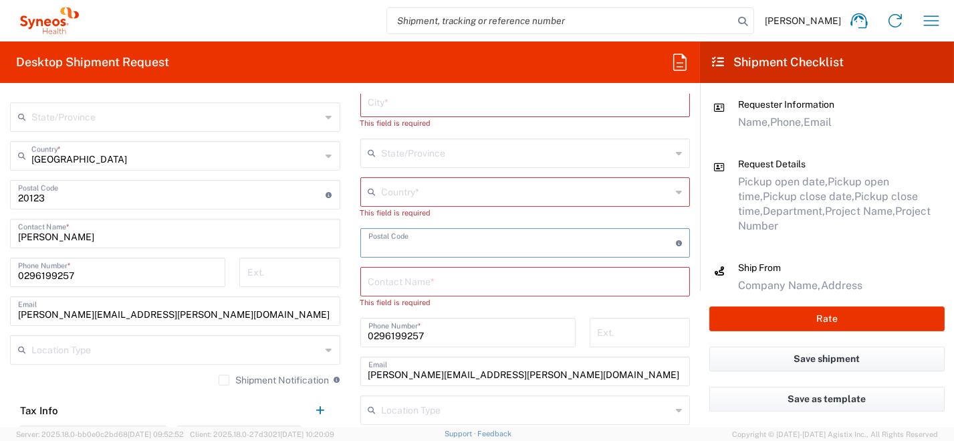
scroll to position [801, 0]
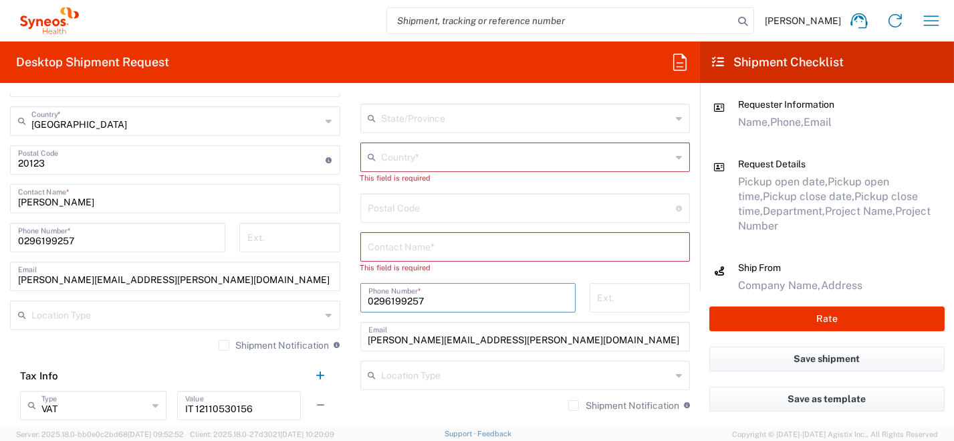
drag, startPoint x: 275, startPoint y: 281, endPoint x: 249, endPoint y: 271, distance: 27.9
click at [245, 273] on div "Ship From Syneos Health [GEOGRAPHIC_DATA] SRL Location Syneos Health [GEOGRAPHI…" at bounding box center [350, 175] width 700 height 663
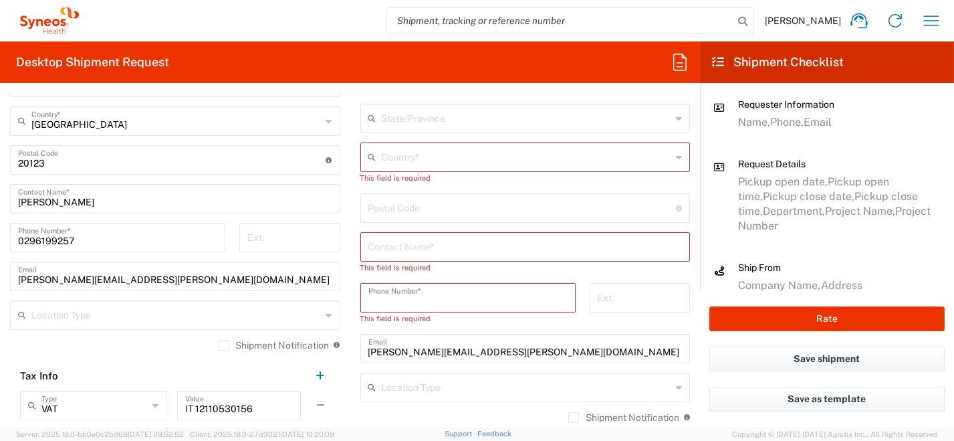
drag, startPoint x: 462, startPoint y: 347, endPoint x: 300, endPoint y: 335, distance: 162.2
click at [301, 335] on div "Ship From Syneos Health [GEOGRAPHIC_DATA] SRL Location Syneos Health [GEOGRAPHI…" at bounding box center [350, 175] width 700 height 663
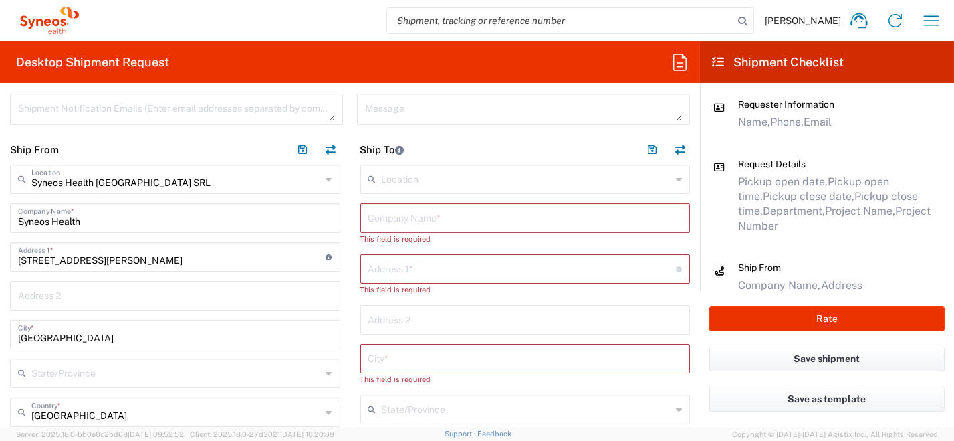
scroll to position [467, 0]
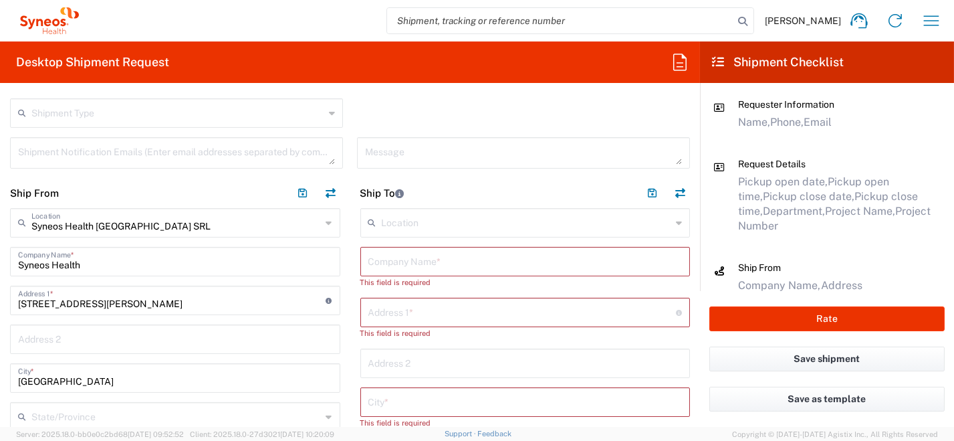
click at [419, 258] on input "text" at bounding box center [525, 260] width 314 height 23
paste input "[PERSON_NAME]"
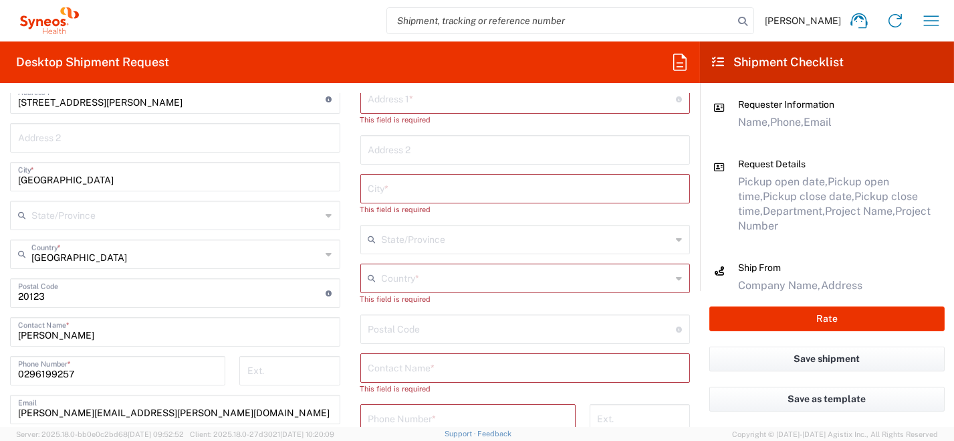
scroll to position [801, 0]
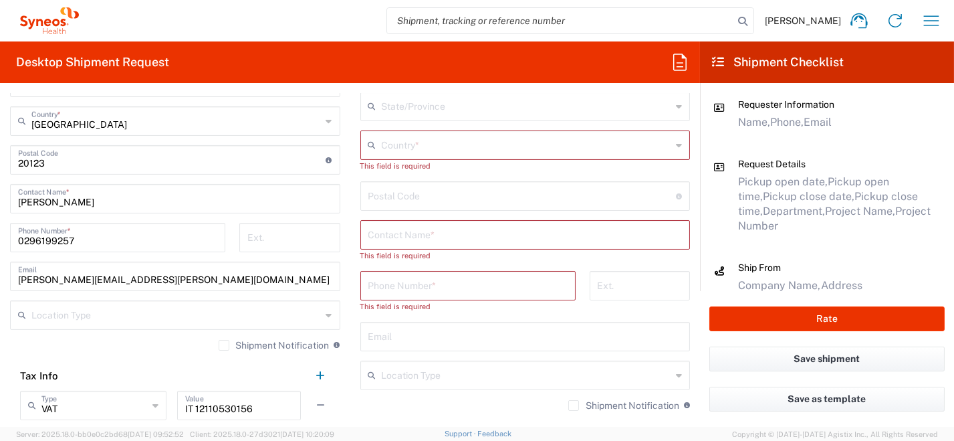
click at [449, 233] on input "text" at bounding box center [525, 233] width 314 height 23
paste input "[PERSON_NAME]"
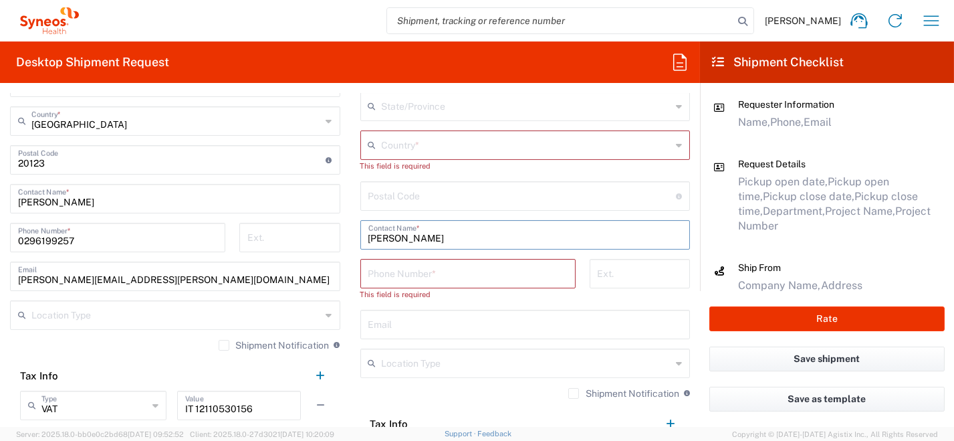
click at [405, 321] on input "text" at bounding box center [525, 322] width 314 height 23
paste input "[STREET_ADDRESS]"
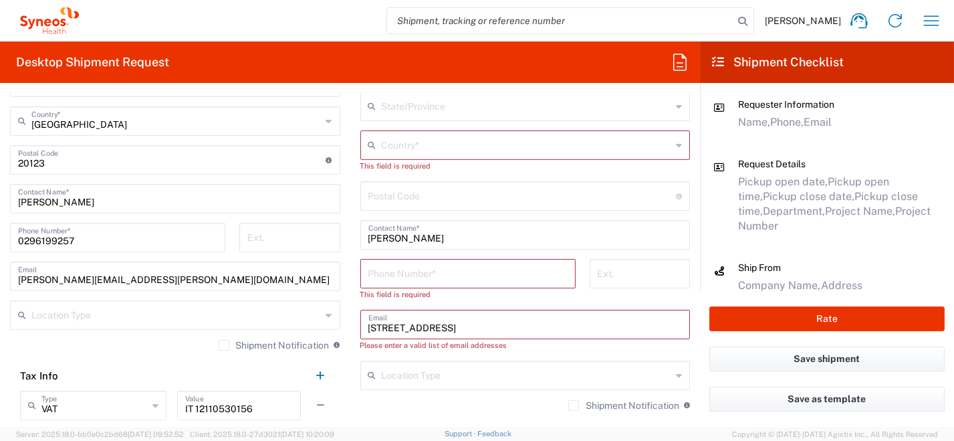
drag, startPoint x: 444, startPoint y: 326, endPoint x: 395, endPoint y: 330, distance: 49.0
click at [368, 325] on input "[STREET_ADDRESS]" at bounding box center [525, 322] width 314 height 23
click at [444, 328] on input "[STREET_ADDRESS]" at bounding box center [525, 322] width 314 height 23
drag, startPoint x: 449, startPoint y: 327, endPoint x: 356, endPoint y: 322, distance: 93.1
click at [360, 322] on div "[STREET_ADDRESS] Email" at bounding box center [525, 323] width 330 height 29
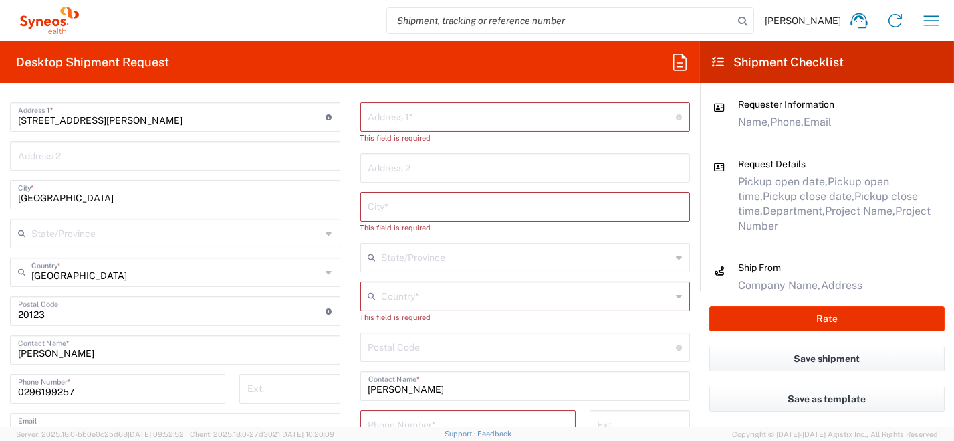
scroll to position [602, 0]
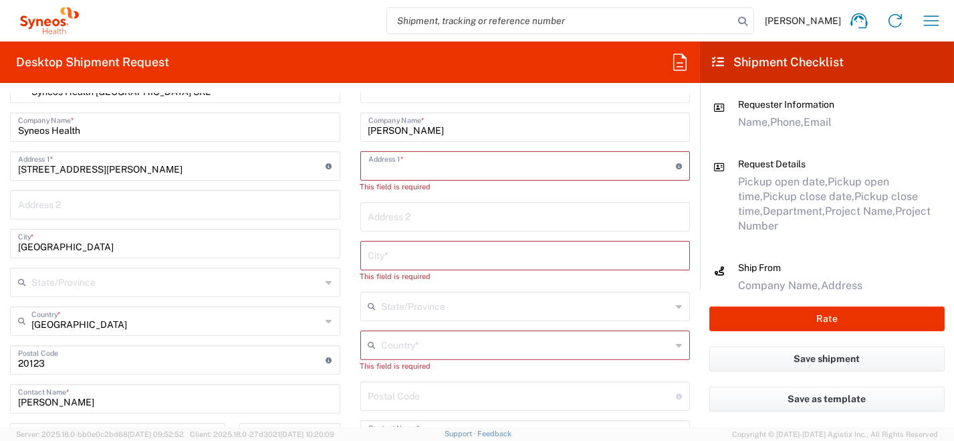
click at [443, 165] on input "text" at bounding box center [522, 164] width 308 height 23
paste input "[STREET_ADDRESS]"
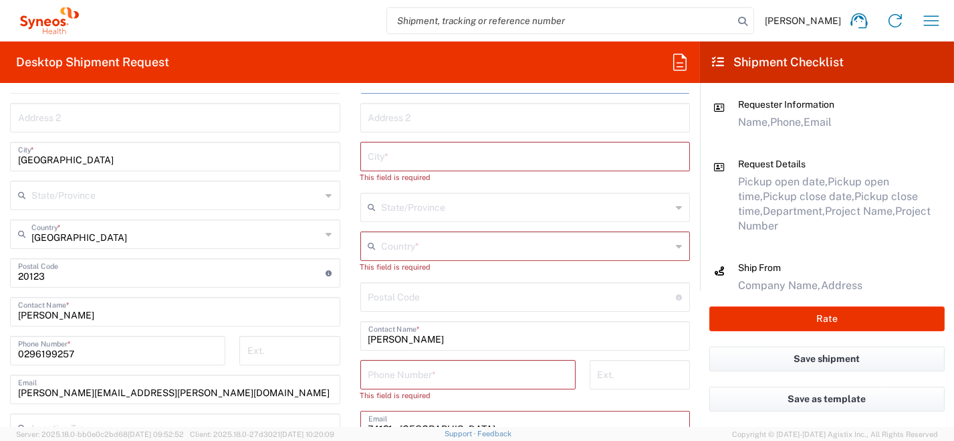
scroll to position [735, 0]
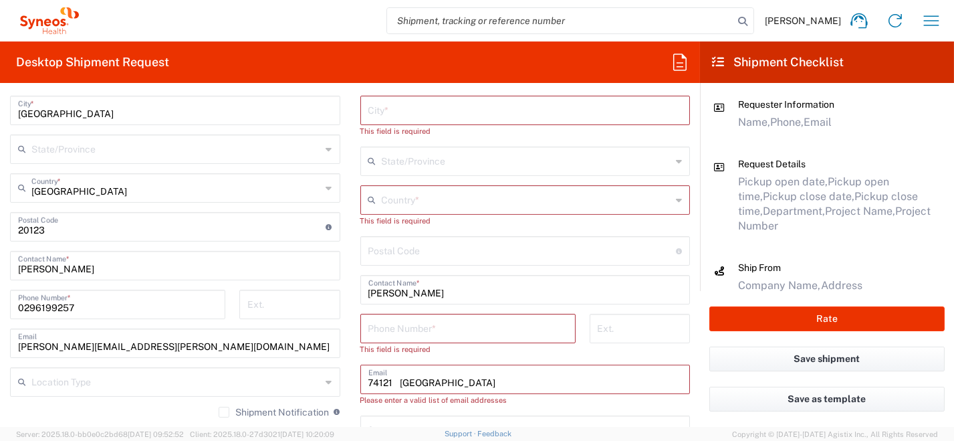
drag, startPoint x: 367, startPoint y: 381, endPoint x: 348, endPoint y: 376, distance: 19.3
click at [350, 377] on main "Location [PERSON_NAME] LLC-[GEOGRAPHIC_DATA] [GEOGRAPHIC_DATA] [GEOGRAPHIC_DATA…" at bounding box center [525, 243] width 350 height 604
click at [436, 248] on input "undefined" at bounding box center [522, 249] width 308 height 23
paste input "74121"
drag, startPoint x: 452, startPoint y: 378, endPoint x: 353, endPoint y: 374, distance: 99.0
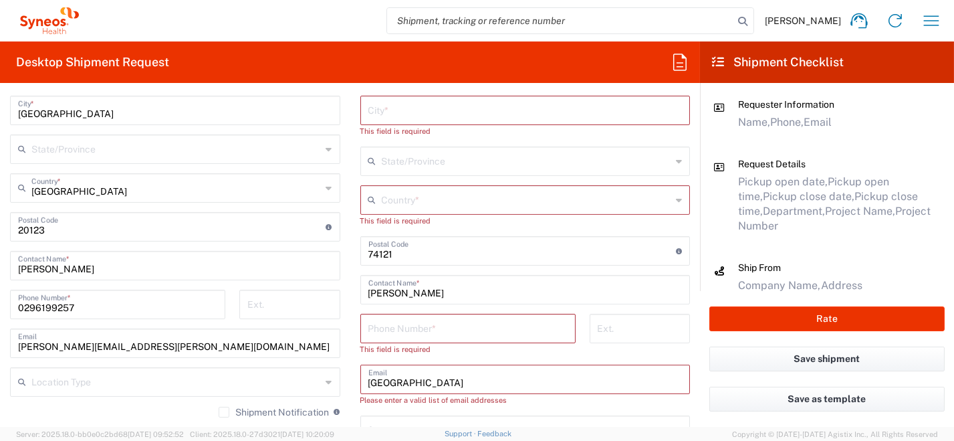
click at [344, 376] on div "Ship From Syneos Health [GEOGRAPHIC_DATA] SRL Location Syneos Health [GEOGRAPHI…" at bounding box center [350, 241] width 700 height 663
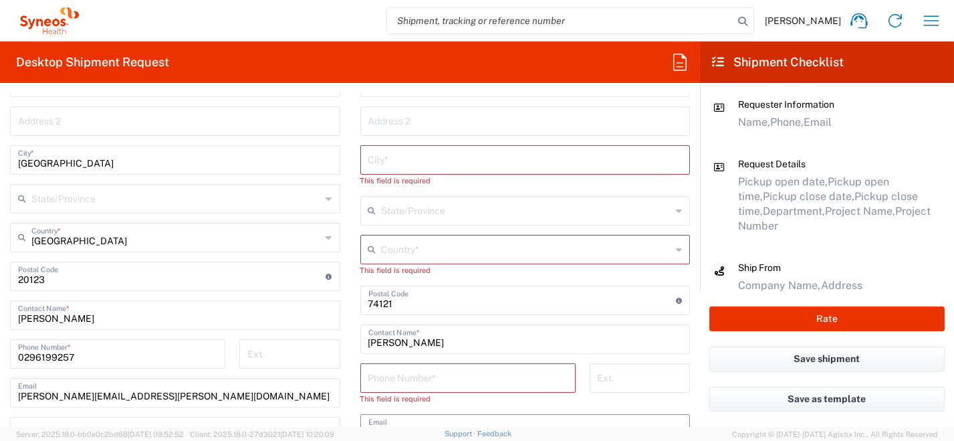
scroll to position [668, 0]
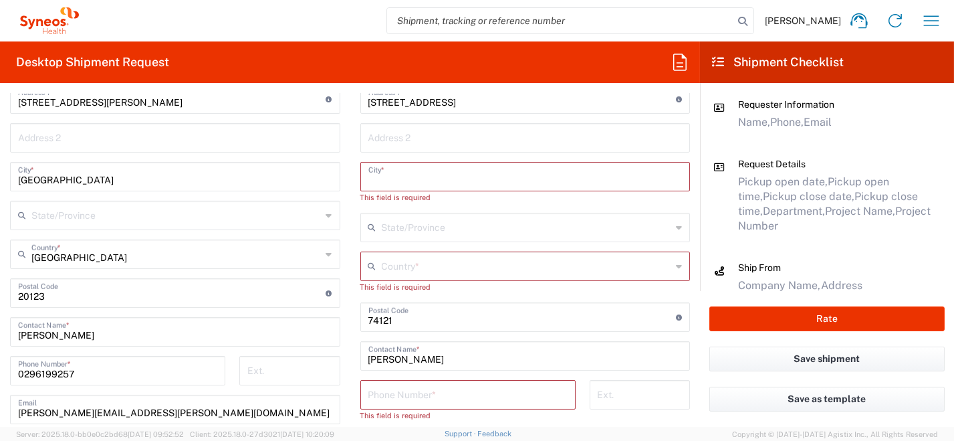
click at [414, 178] on input "text" at bounding box center [525, 175] width 314 height 23
paste input "[GEOGRAPHIC_DATA]"
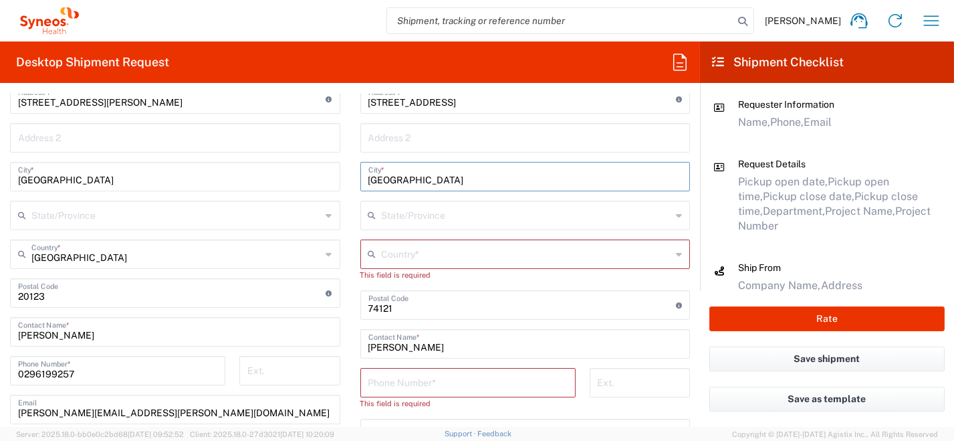
drag, startPoint x: 382, startPoint y: 180, endPoint x: 404, endPoint y: 180, distance: 22.1
click at [382, 180] on input "[GEOGRAPHIC_DATA]" at bounding box center [525, 175] width 314 height 23
click at [676, 254] on icon at bounding box center [679, 253] width 6 height 21
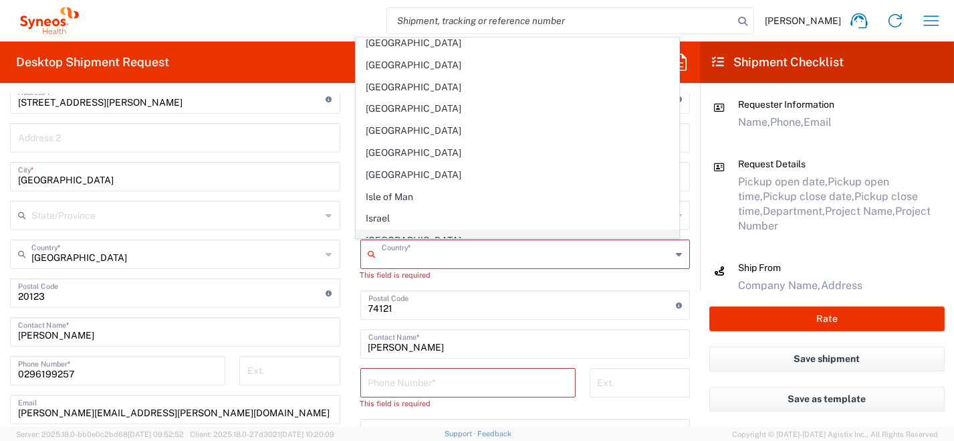
scroll to position [2273, 0]
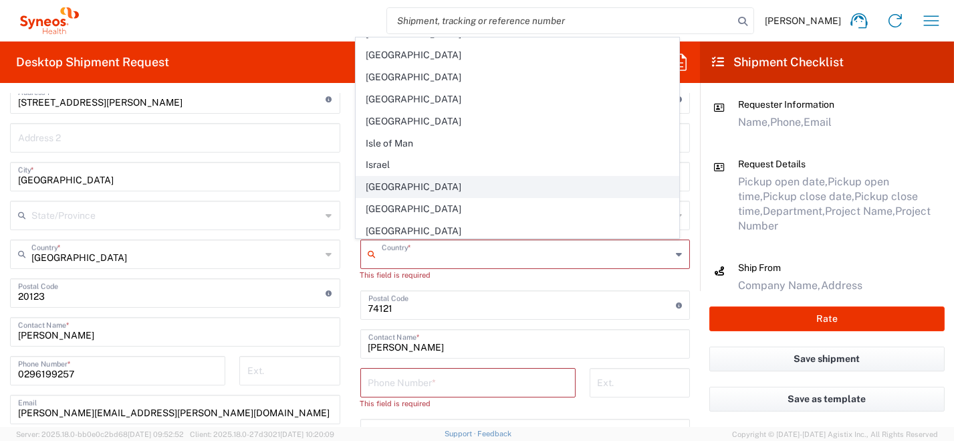
click at [456, 176] on span "[GEOGRAPHIC_DATA]" at bounding box center [517, 186] width 322 height 21
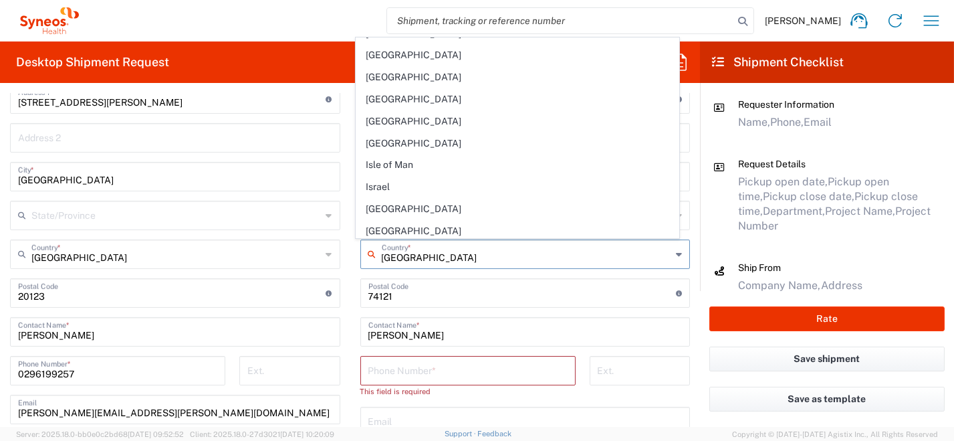
click at [382, 257] on input "[GEOGRAPHIC_DATA]" at bounding box center [527, 252] width 290 height 23
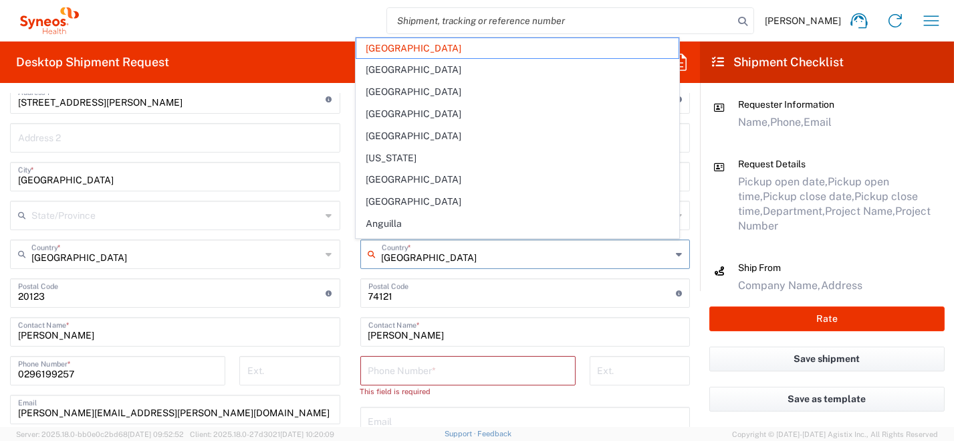
click at [610, 324] on input "[PERSON_NAME]" at bounding box center [525, 330] width 314 height 23
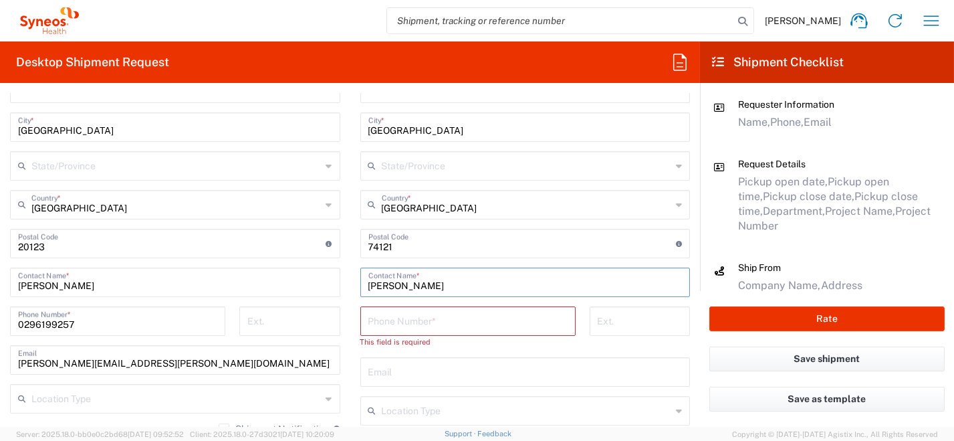
scroll to position [735, 0]
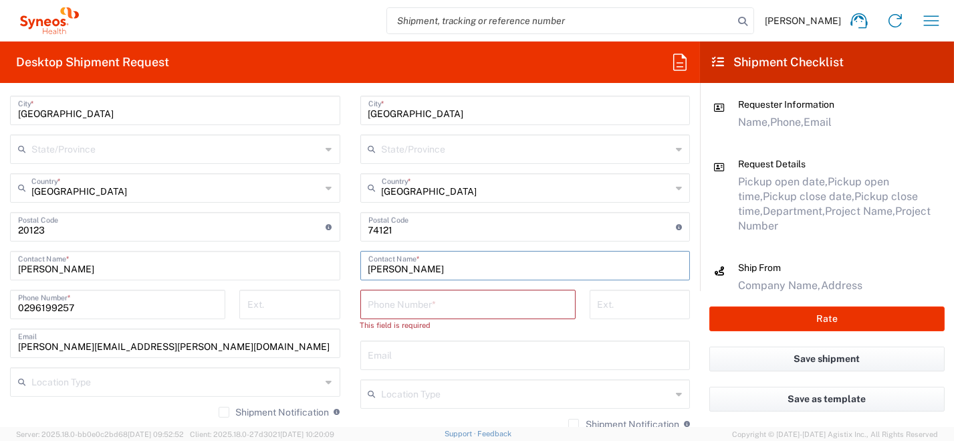
click at [387, 354] on input "text" at bounding box center [525, 353] width 314 height 23
paste input "[PHONE_NUMBER] [PERSON_NAME][EMAIL_ADDRESS][PERSON_NAME][DOMAIN_NAME]"
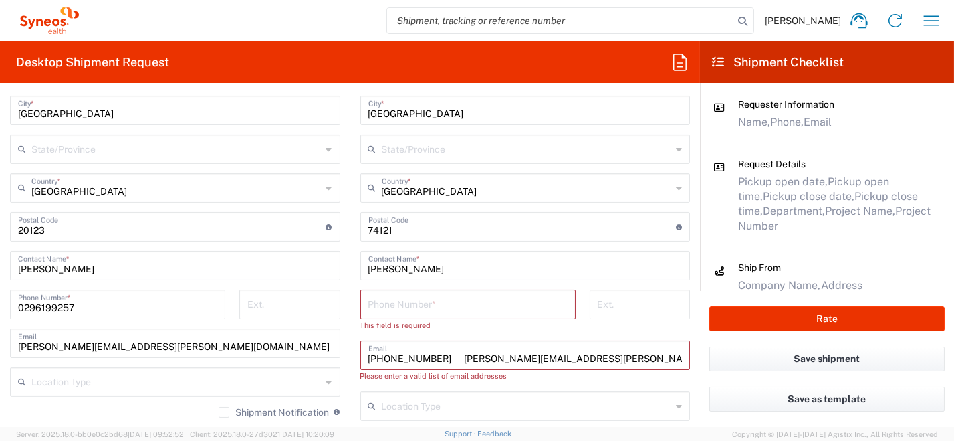
drag, startPoint x: 451, startPoint y: 356, endPoint x: 361, endPoint y: 351, distance: 89.7
click at [350, 350] on main "Location [PERSON_NAME] LLC-[GEOGRAPHIC_DATA] [GEOGRAPHIC_DATA] [GEOGRAPHIC_DATA…" at bounding box center [525, 231] width 350 height 580
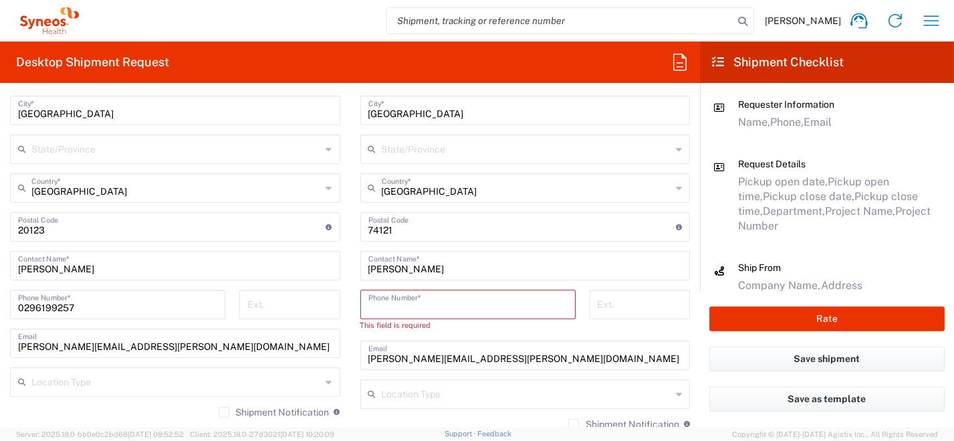
click at [408, 303] on input "tel" at bounding box center [467, 302] width 199 height 23
paste input "[PHONE_NUMBER]"
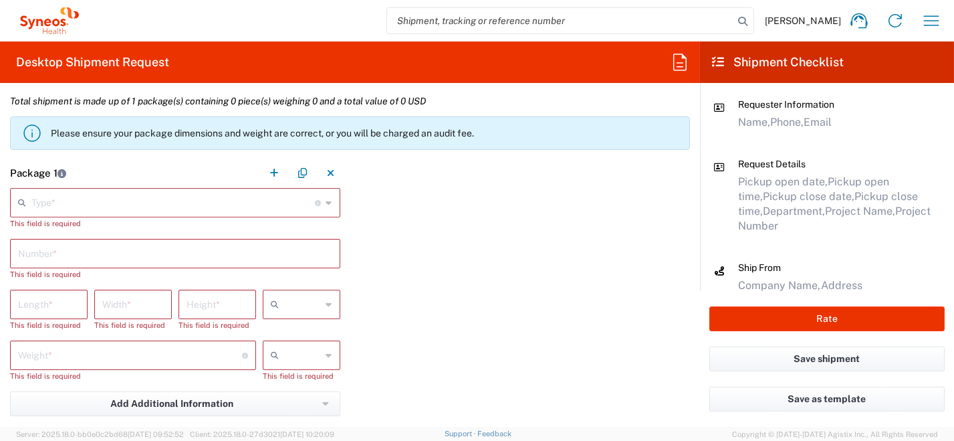
scroll to position [1269, 0]
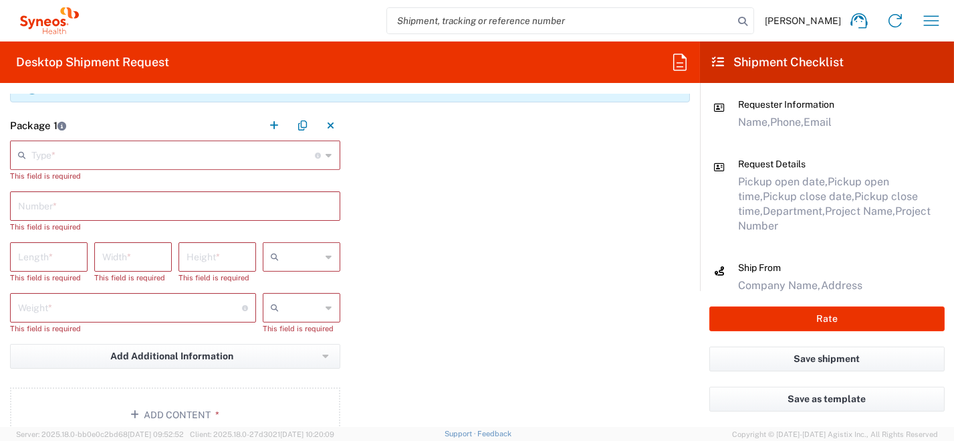
click at [328, 157] on div "Type * Material used to package goods" at bounding box center [175, 154] width 330 height 29
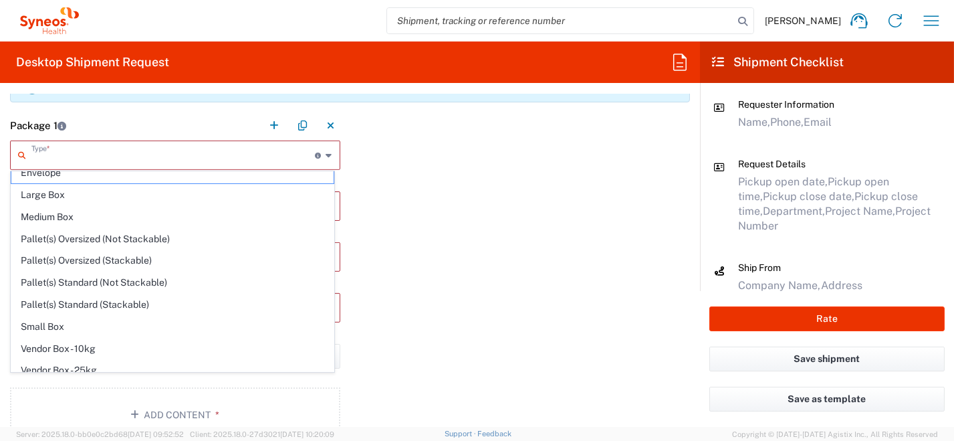
scroll to position [36, 0]
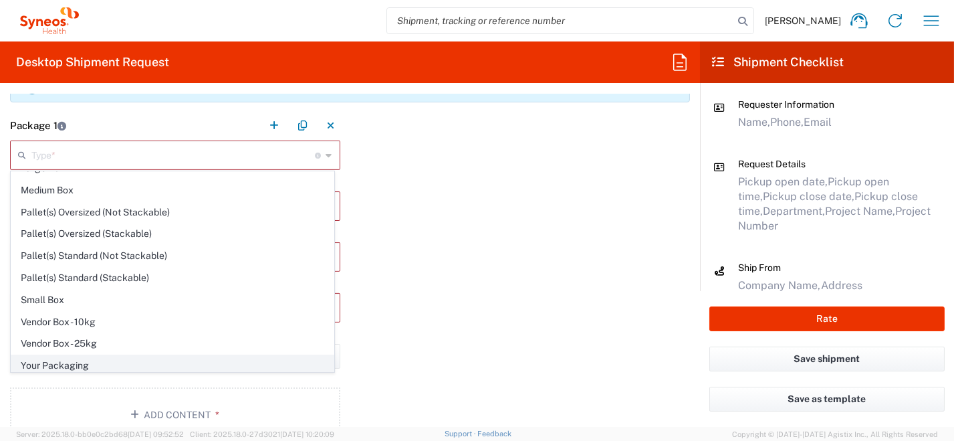
click at [143, 358] on span "Your Packaging" at bounding box center [172, 365] width 322 height 21
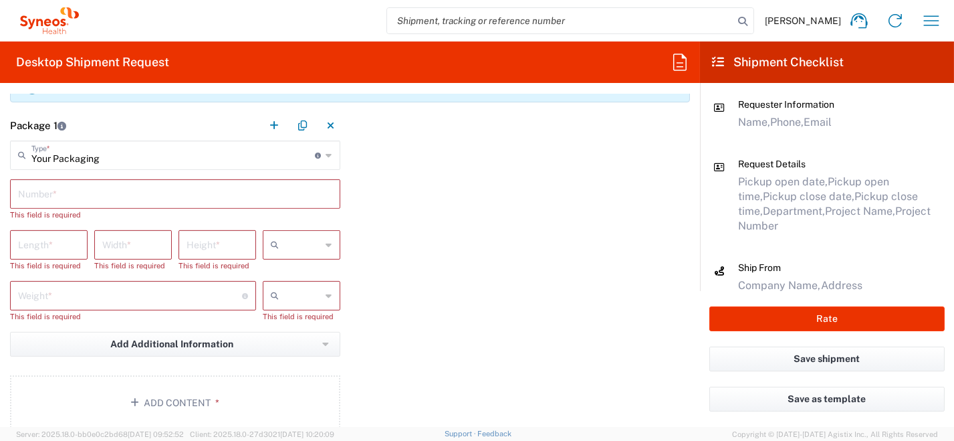
click at [86, 190] on input "text" at bounding box center [175, 192] width 314 height 23
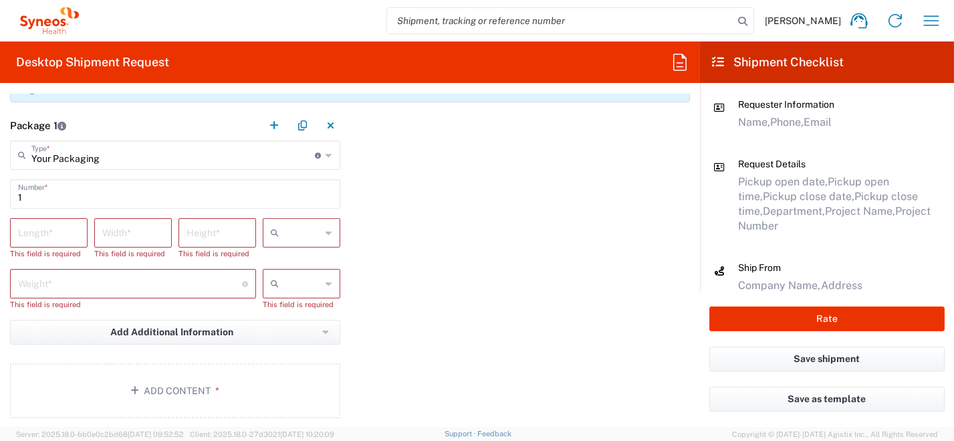
click at [327, 229] on div at bounding box center [302, 232] width 78 height 29
drag, startPoint x: 310, startPoint y: 263, endPoint x: 321, endPoint y: 271, distance: 13.8
click at [311, 263] on span "cm" at bounding box center [297, 259] width 74 height 21
click at [331, 281] on div at bounding box center [302, 283] width 78 height 29
click at [318, 310] on span "kgs" at bounding box center [297, 310] width 74 height 21
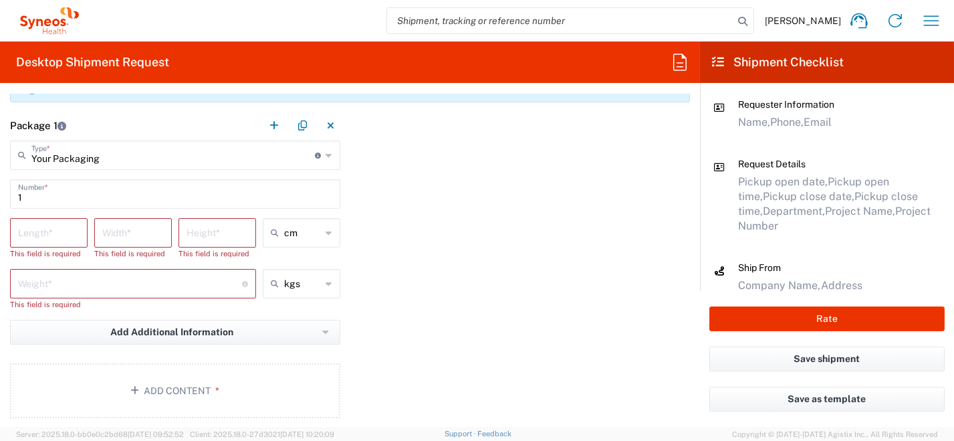
click at [57, 229] on input "number" at bounding box center [48, 231] width 61 height 23
click at [102, 226] on input "number" at bounding box center [132, 231] width 61 height 23
click at [211, 237] on input "number" at bounding box center [216, 231] width 61 height 23
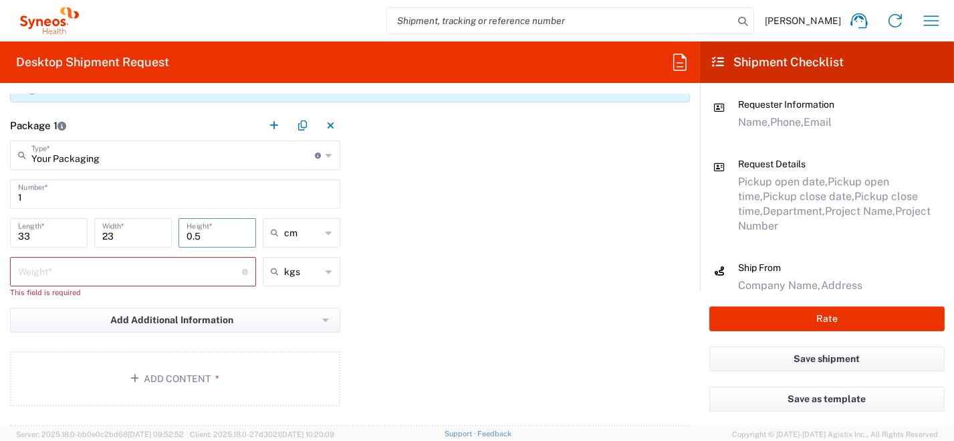
click at [146, 271] on input "number" at bounding box center [130, 270] width 224 height 23
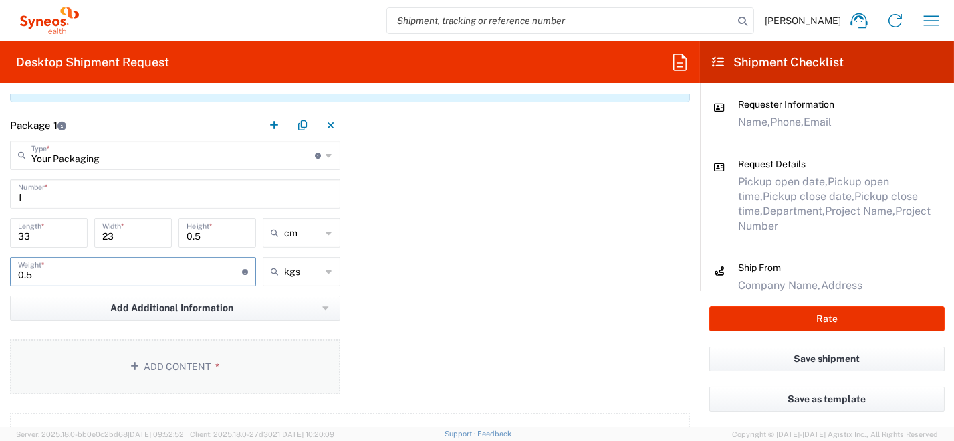
click at [222, 370] on button "Add Content *" at bounding box center [175, 366] width 330 height 55
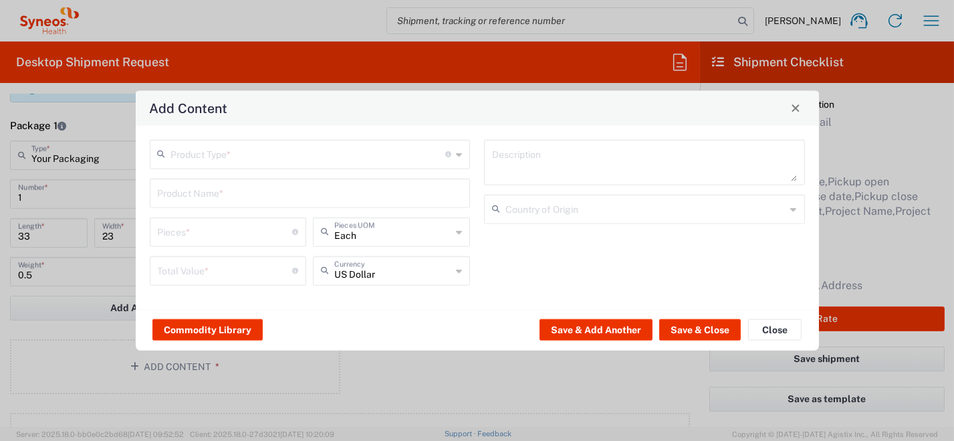
click at [464, 157] on div "Product Type * Document: Paper document generated internally by Syneos, a clien…" at bounding box center [310, 153] width 321 height 29
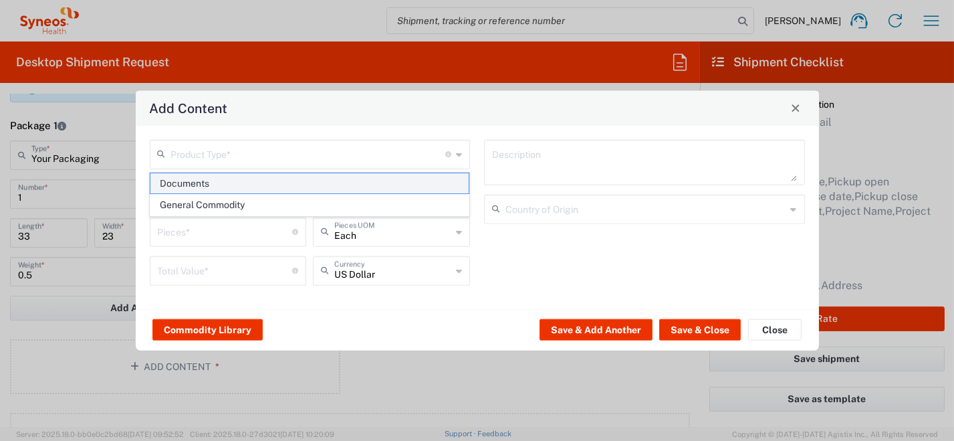
click at [402, 182] on span "Documents" at bounding box center [309, 183] width 318 height 21
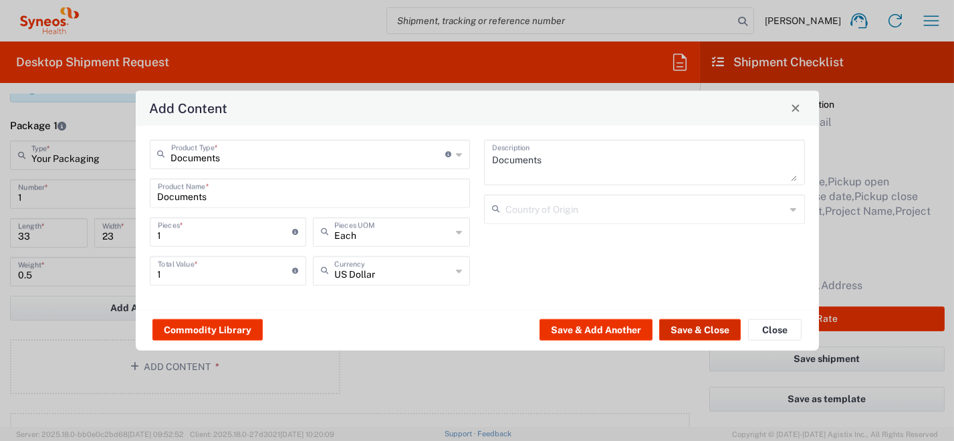
click at [695, 329] on button "Save & Close" at bounding box center [700, 329] width 82 height 21
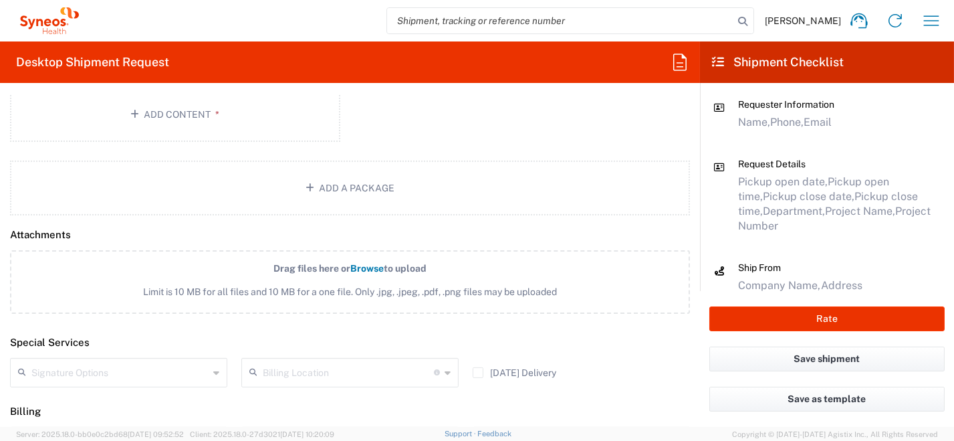
scroll to position [1488, 0]
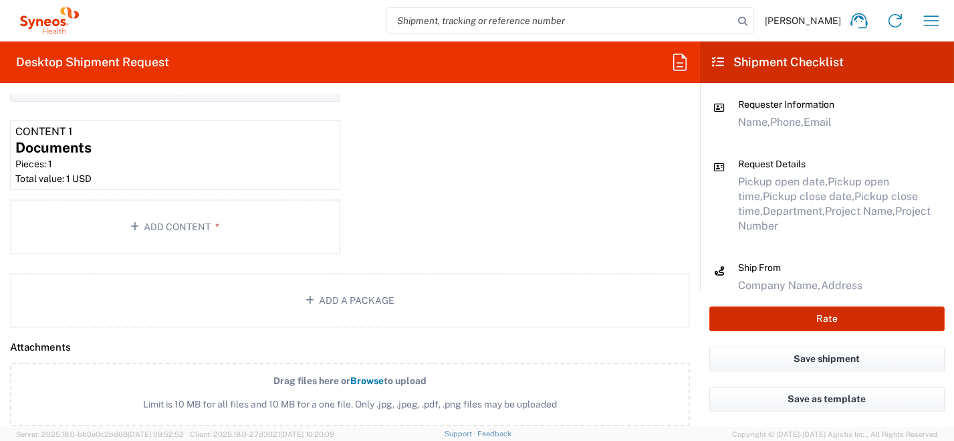
click at [795, 322] on button "Rate" at bounding box center [826, 318] width 235 height 25
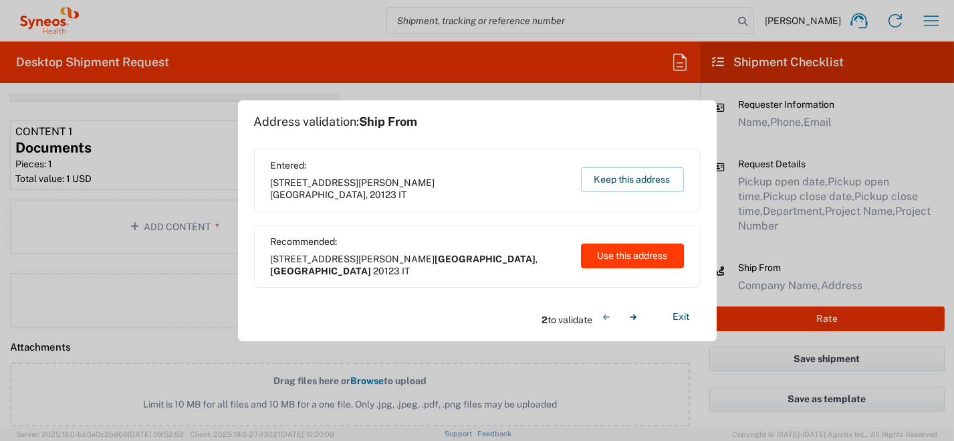
click at [623, 257] on button "Use this address" at bounding box center [632, 255] width 103 height 25
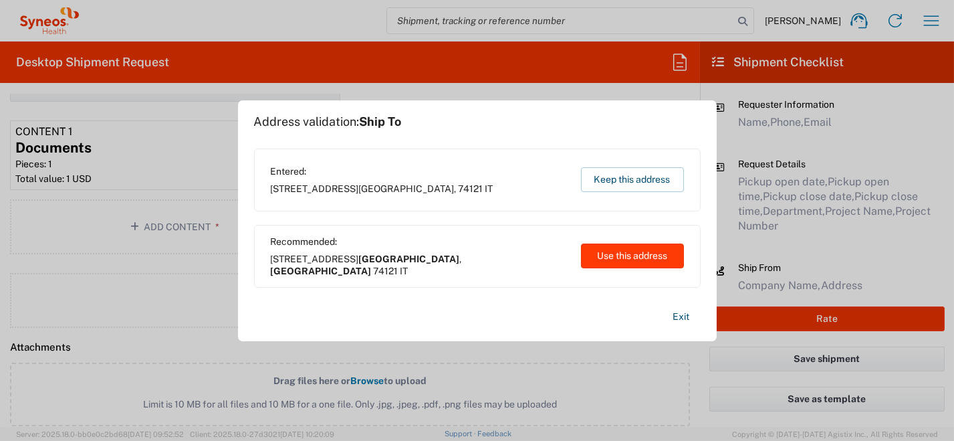
click at [623, 257] on button "Use this address" at bounding box center [632, 255] width 103 height 25
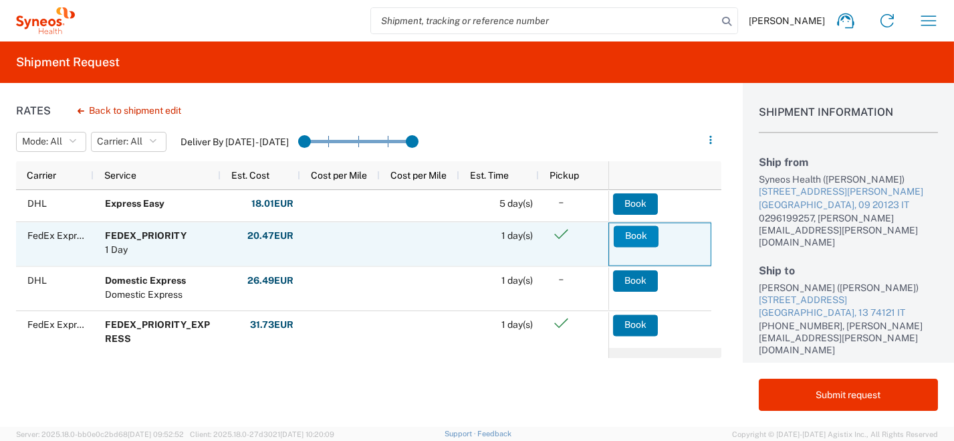
click at [642, 243] on button "Book" at bounding box center [636, 235] width 45 height 21
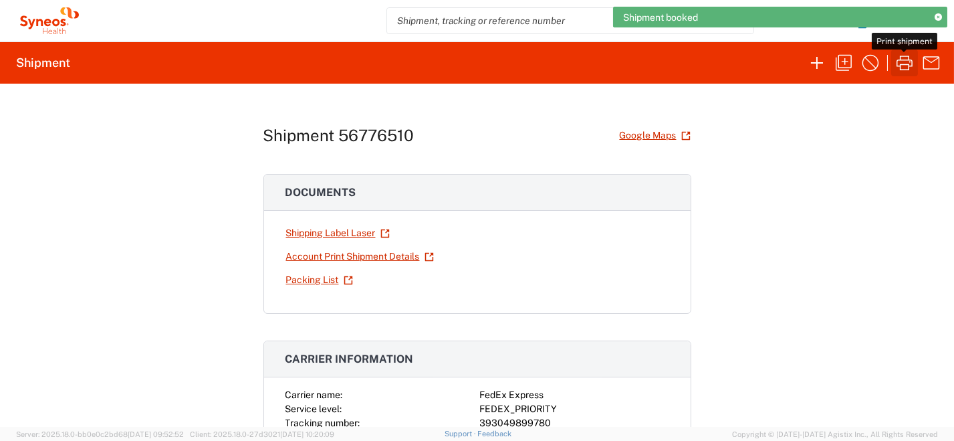
click at [905, 66] on icon "button" at bounding box center [904, 62] width 21 height 21
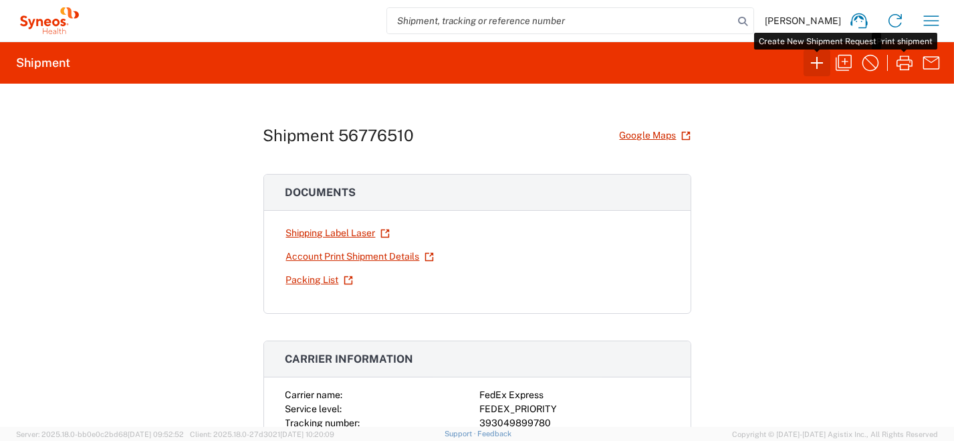
click at [825, 64] on icon "button" at bounding box center [816, 62] width 21 height 21
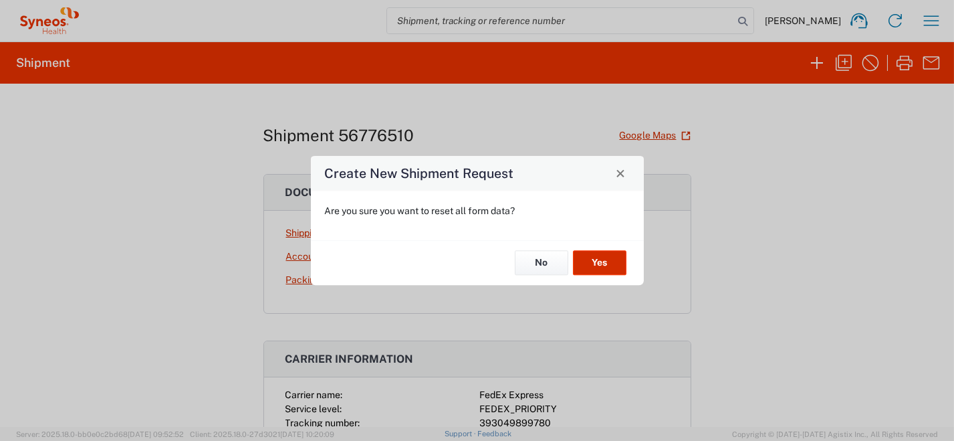
click at [606, 264] on button "Yes" at bounding box center [599, 263] width 53 height 25
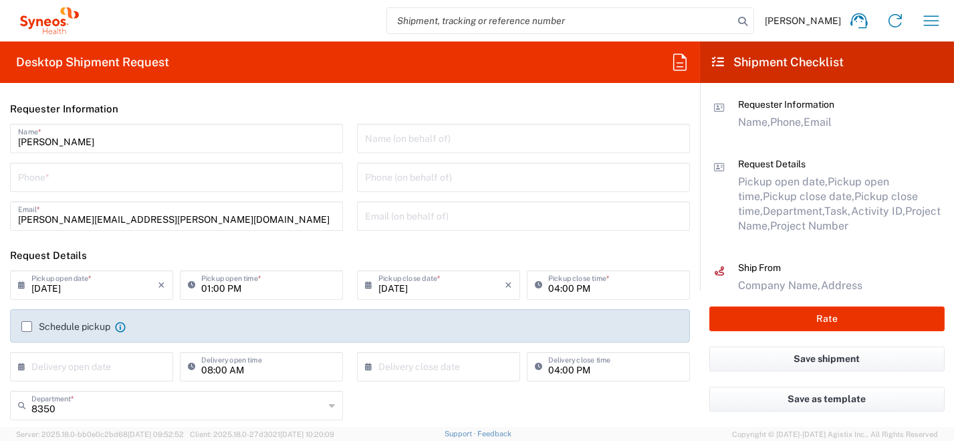
click at [132, 287] on input "[DATE]" at bounding box center [94, 283] width 126 height 23
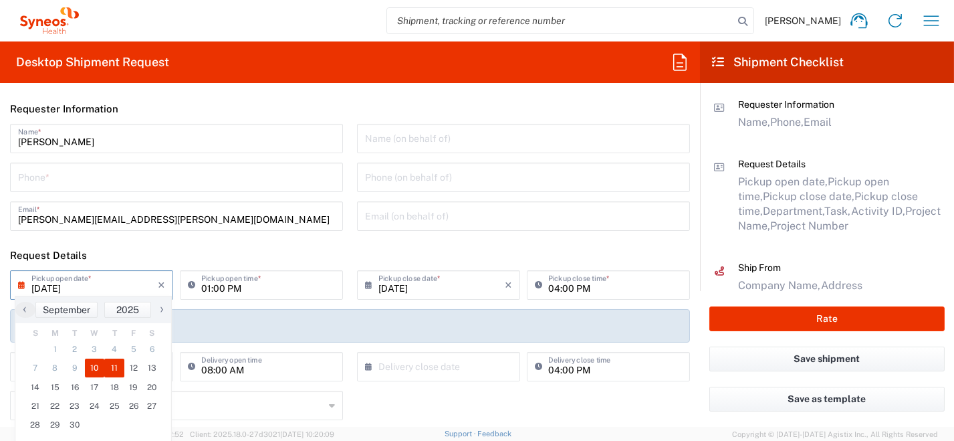
drag, startPoint x: 122, startPoint y: 365, endPoint x: 113, endPoint y: 368, distance: 9.7
click at [113, 368] on span "11" at bounding box center [114, 367] width 20 height 19
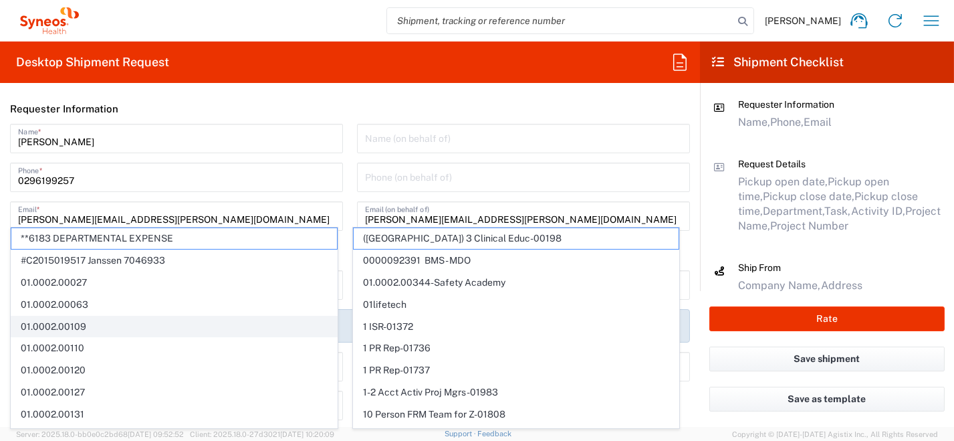
click at [29, 325] on span "01.0002.00109" at bounding box center [174, 326] width 326 height 21
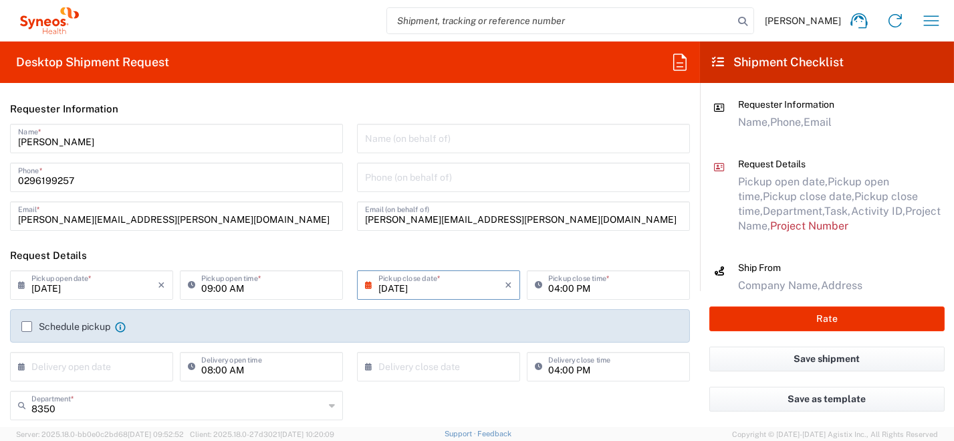
click at [33, 326] on label "Schedule pickup" at bounding box center [65, 326] width 89 height 11
click at [27, 326] on input "Schedule pickup" at bounding box center [27, 326] width 0 height 0
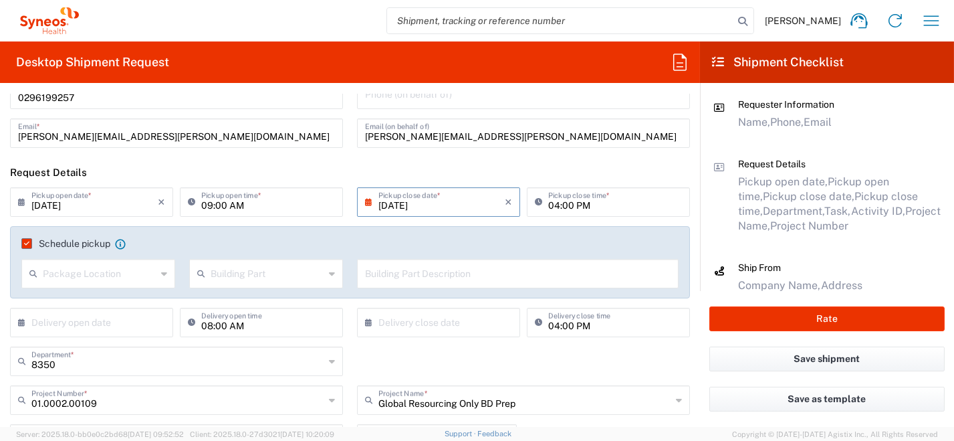
scroll to position [134, 0]
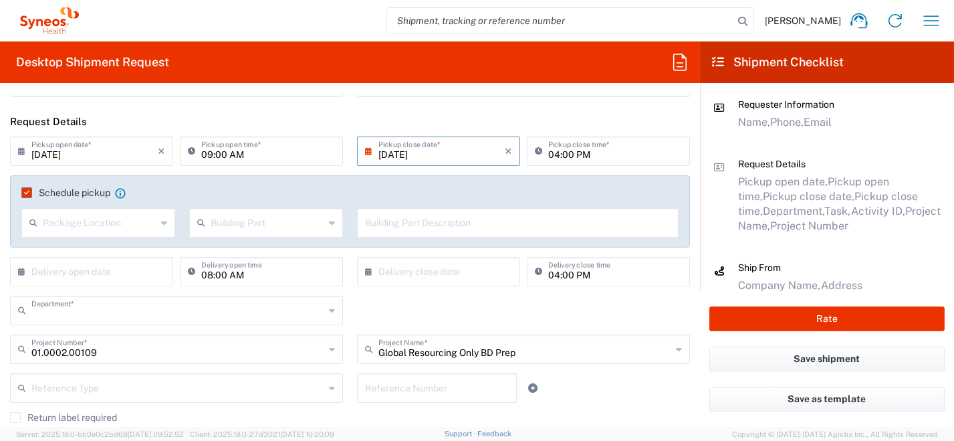
click at [154, 316] on input "text" at bounding box center [177, 308] width 293 height 23
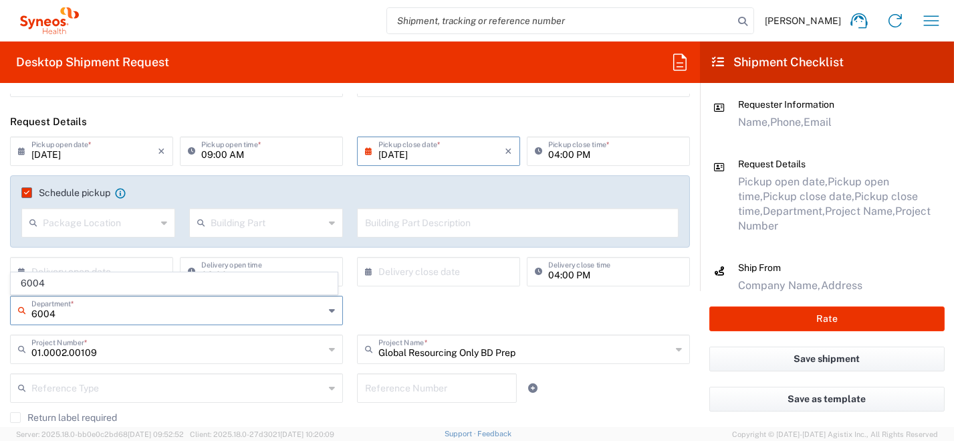
click at [38, 285] on span "6004" at bounding box center [174, 283] width 326 height 21
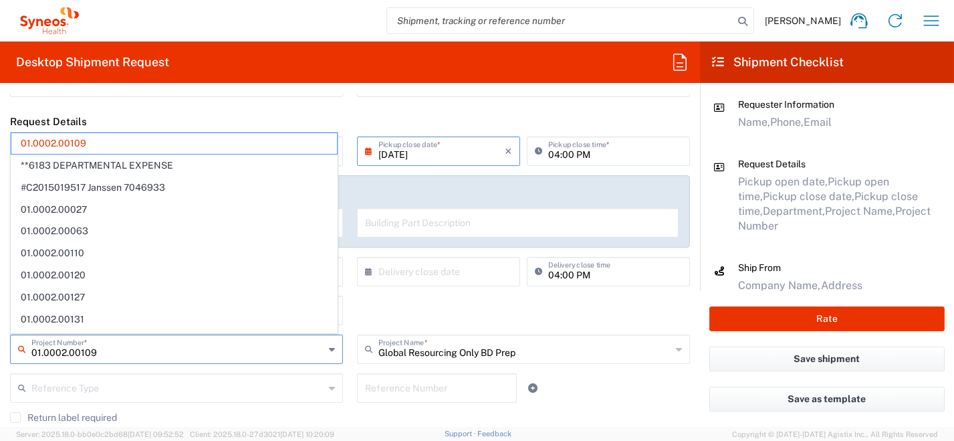
click at [0, 337] on html "[PERSON_NAME] Home Shipment estimator Shipment tracking Desktop shipment reques…" at bounding box center [477, 220] width 954 height 441
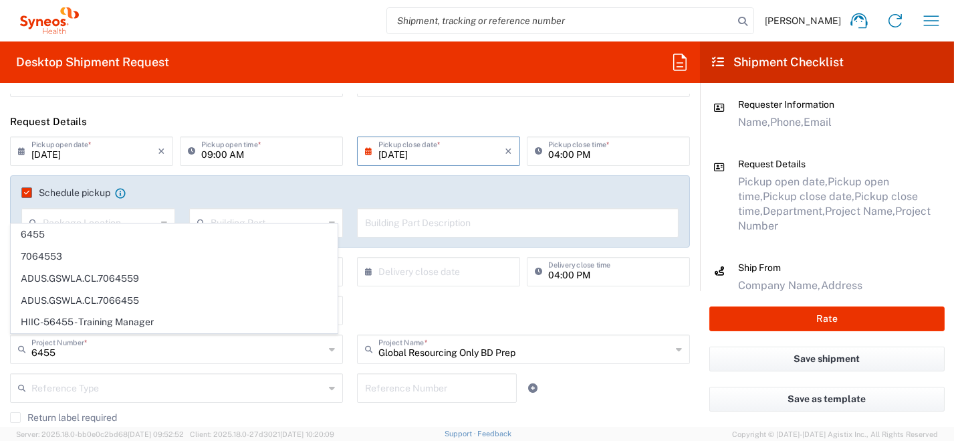
click at [83, 237] on span "6455" at bounding box center [174, 234] width 326 height 21
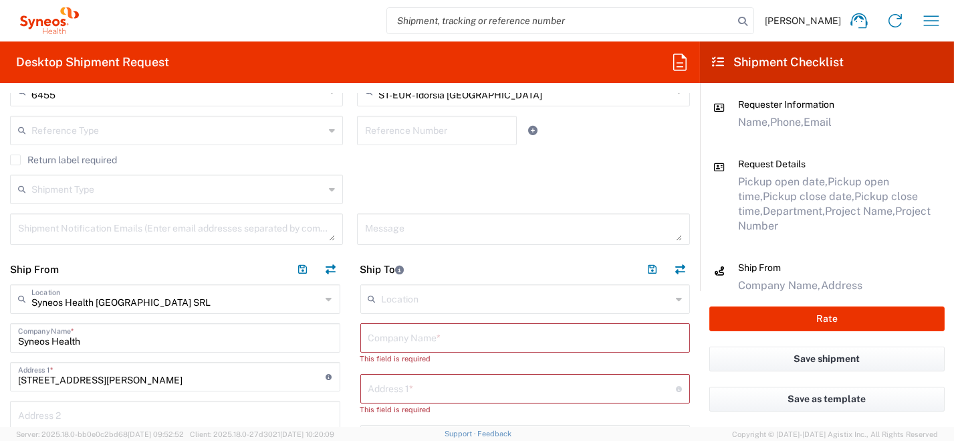
scroll to position [401, 0]
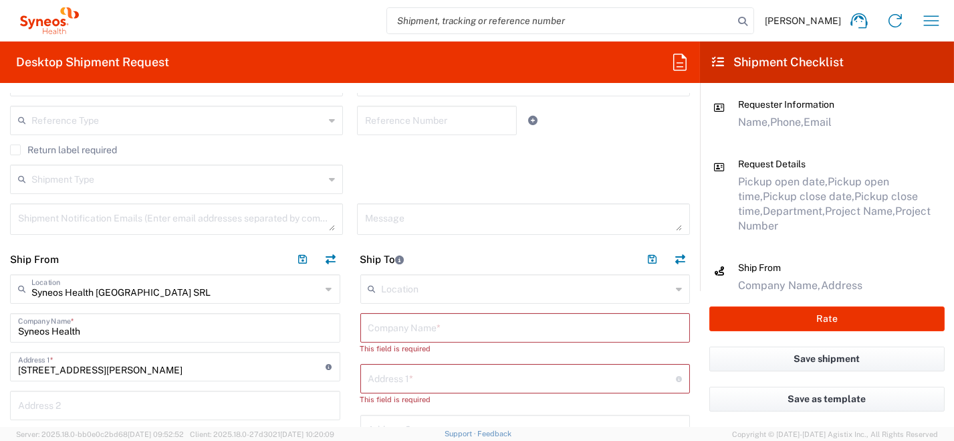
click at [418, 329] on input "text" at bounding box center [525, 326] width 314 height 23
paste input "[PERSON_NAME]"
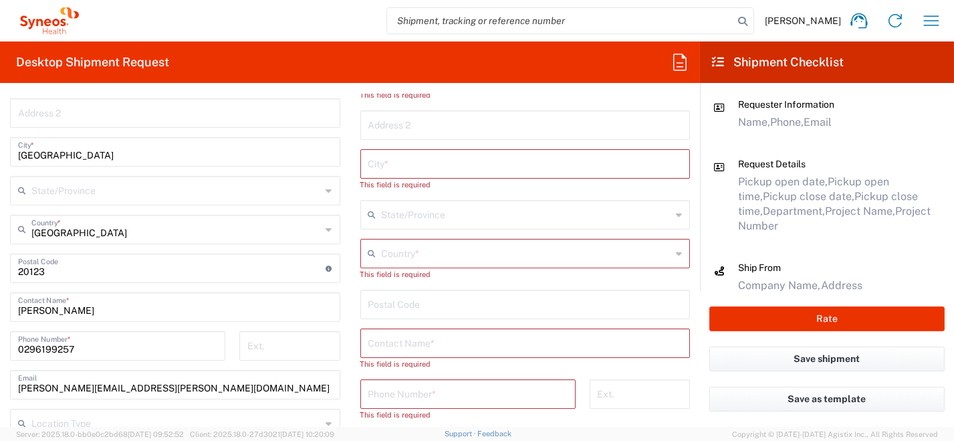
scroll to position [735, 0]
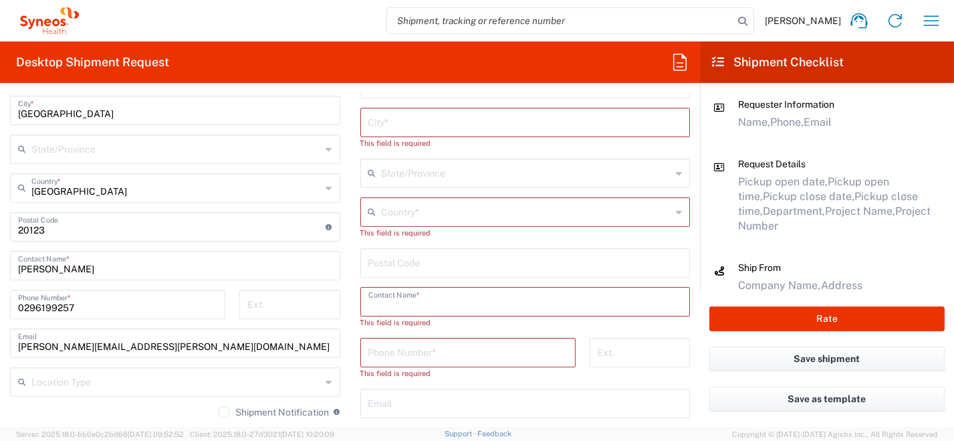
click at [417, 304] on input "text" at bounding box center [525, 300] width 314 height 23
paste input "[PERSON_NAME]"
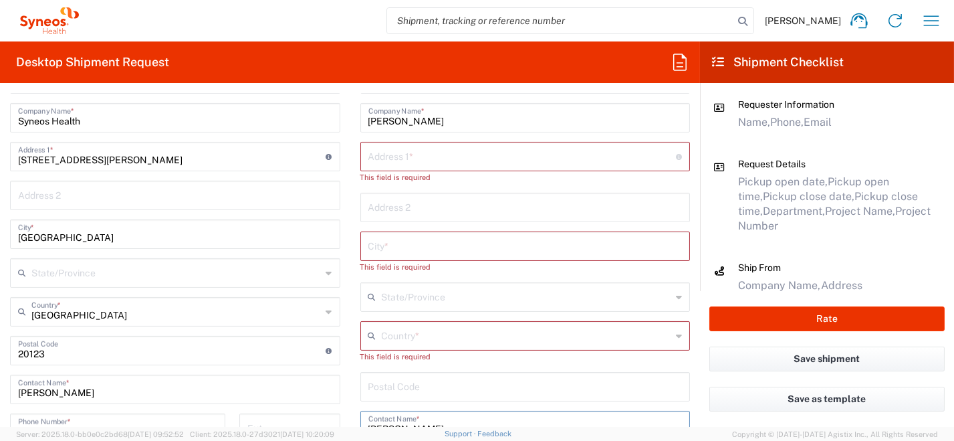
scroll to position [602, 0]
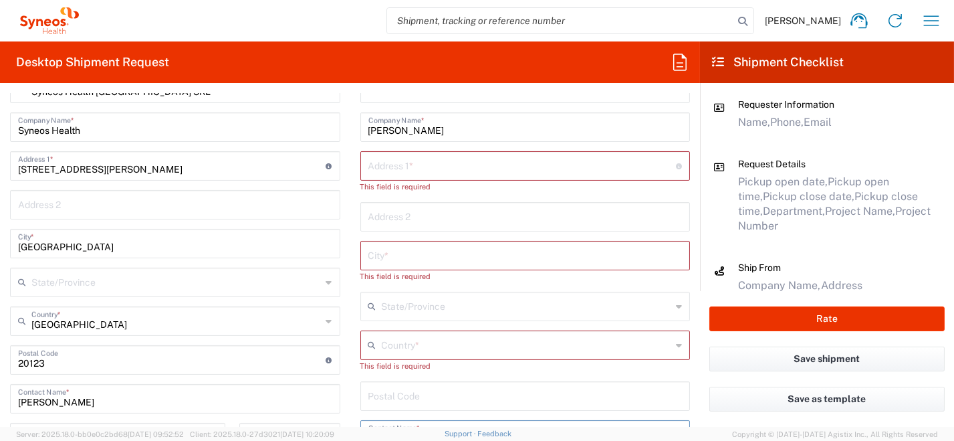
click at [384, 166] on input "text" at bounding box center [522, 164] width 308 height 23
paste input "[STREET_ADDRESS][PERSON_NAME]"
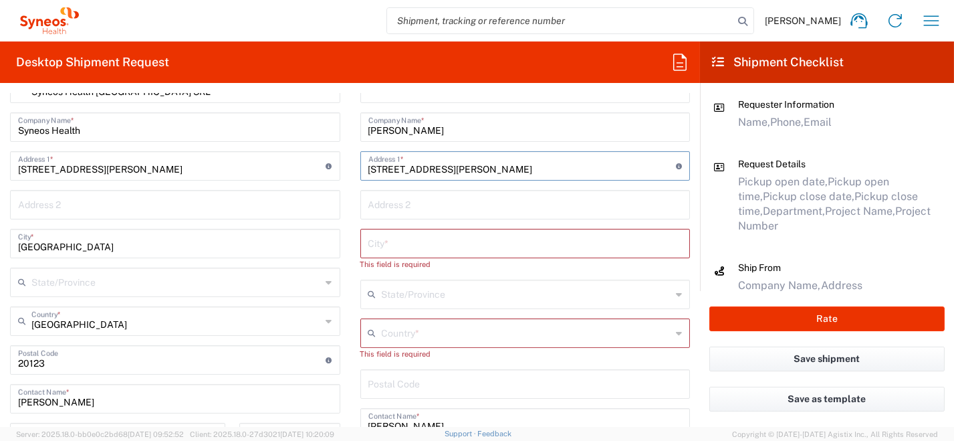
click at [455, 168] on input "[STREET_ADDRESS][PERSON_NAME]" at bounding box center [522, 164] width 308 height 23
click at [459, 169] on input "[STREET_ADDRESS][PERSON_NAME]" at bounding box center [522, 164] width 308 height 23
click at [470, 169] on input "[STREET_ADDRESS][PERSON_NAME]" at bounding box center [522, 164] width 308 height 23
click at [394, 380] on input "undefined" at bounding box center [525, 382] width 314 height 23
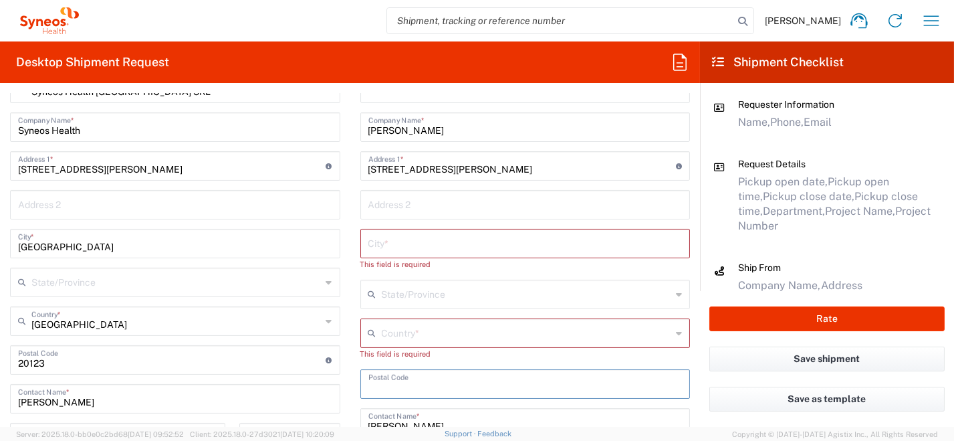
paste input "20900"
drag, startPoint x: 481, startPoint y: 168, endPoint x: 457, endPoint y: 168, distance: 24.7
click at [457, 168] on input "[STREET_ADDRESS][PERSON_NAME]" at bounding box center [522, 164] width 308 height 23
click at [389, 240] on input "text" at bounding box center [525, 242] width 314 height 23
paste input "Monza"
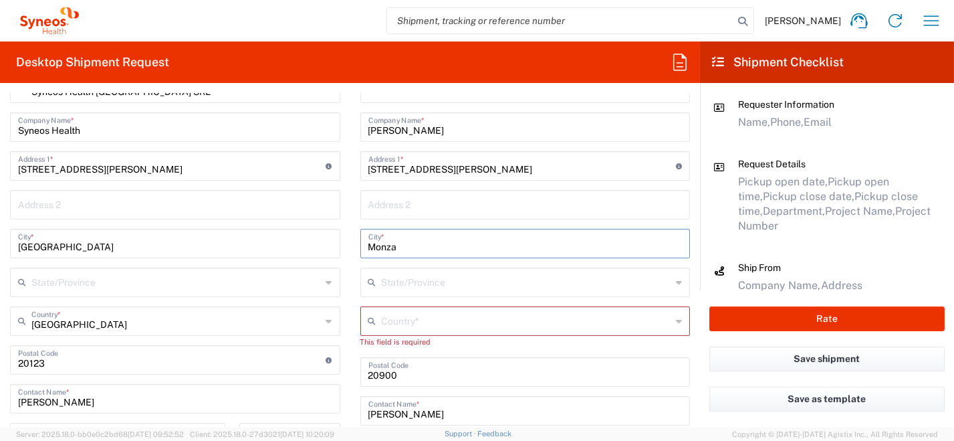
click at [678, 324] on div "Country *" at bounding box center [525, 320] width 330 height 29
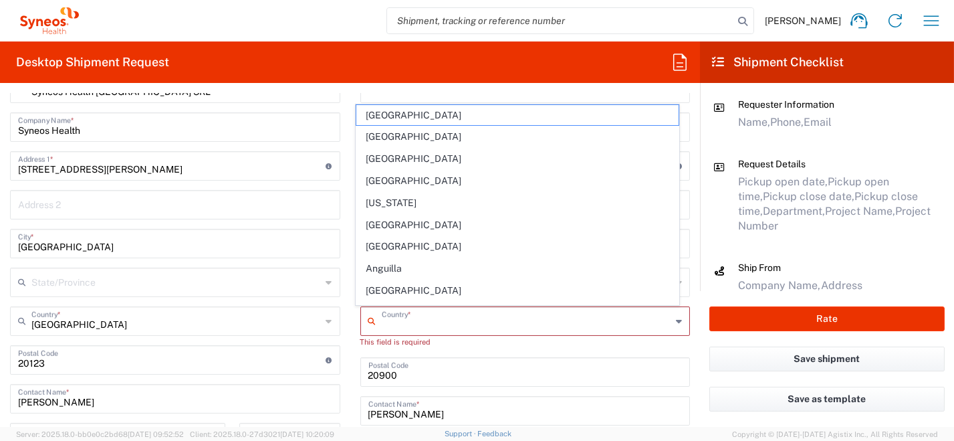
click at [674, 324] on div "Country *" at bounding box center [525, 320] width 330 height 29
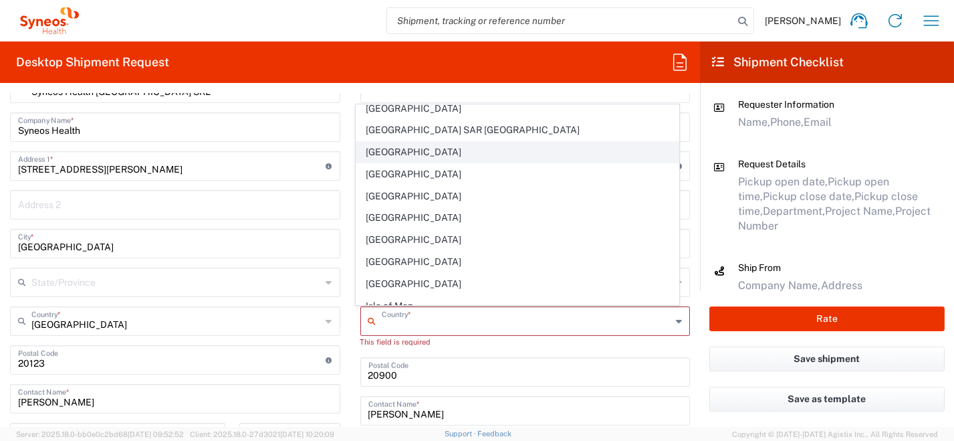
scroll to position [2206, 0]
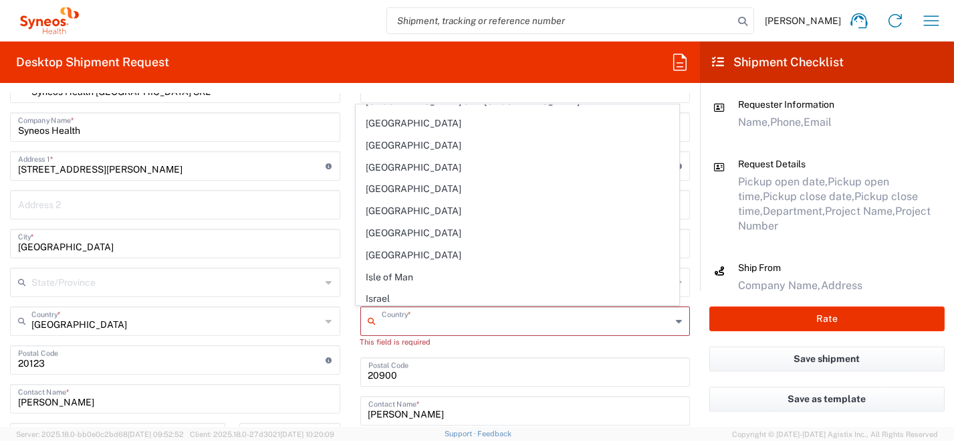
click at [422, 310] on span "[GEOGRAPHIC_DATA]" at bounding box center [517, 320] width 322 height 21
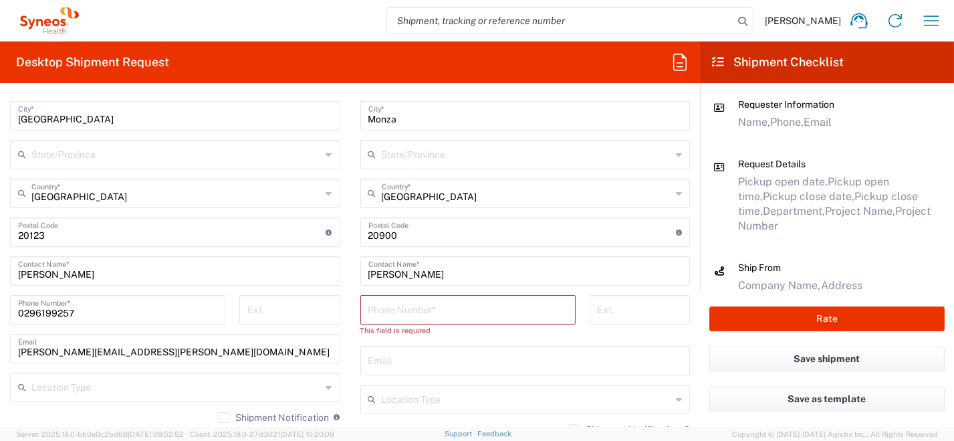
scroll to position [735, 0]
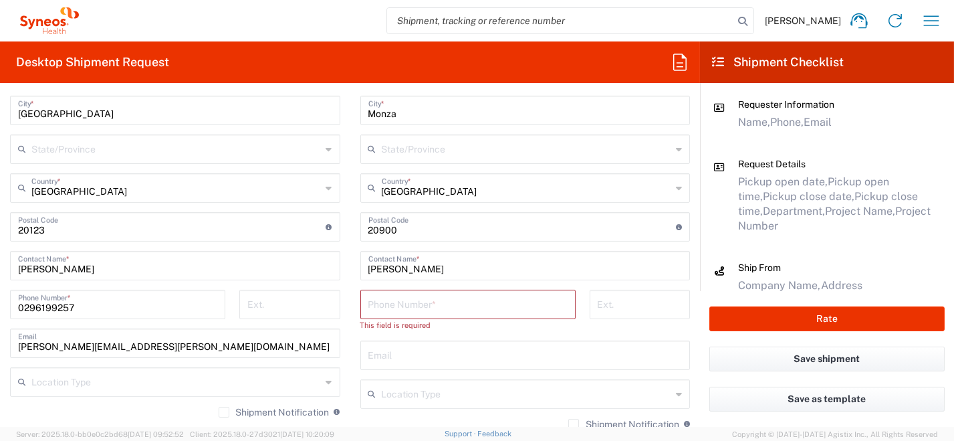
click at [420, 358] on input "text" at bounding box center [525, 353] width 314 height 23
paste input "[PHONE_NUMBER] [EMAIL_ADDRESS][DOMAIN_NAME]"
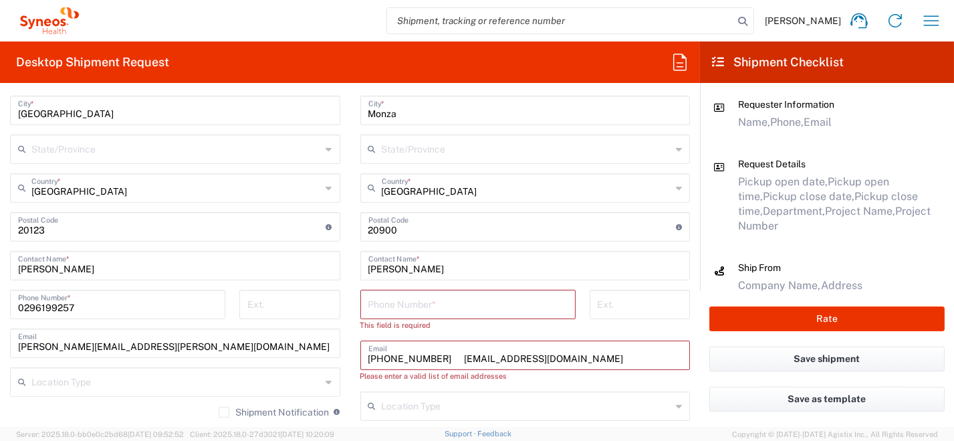
drag, startPoint x: 449, startPoint y: 354, endPoint x: 338, endPoint y: 349, distance: 111.8
click at [331, 348] on div "Ship From Syneos Health [GEOGRAPHIC_DATA] SRL Location Syneos Health [GEOGRAPHI…" at bounding box center [350, 241] width 700 height 663
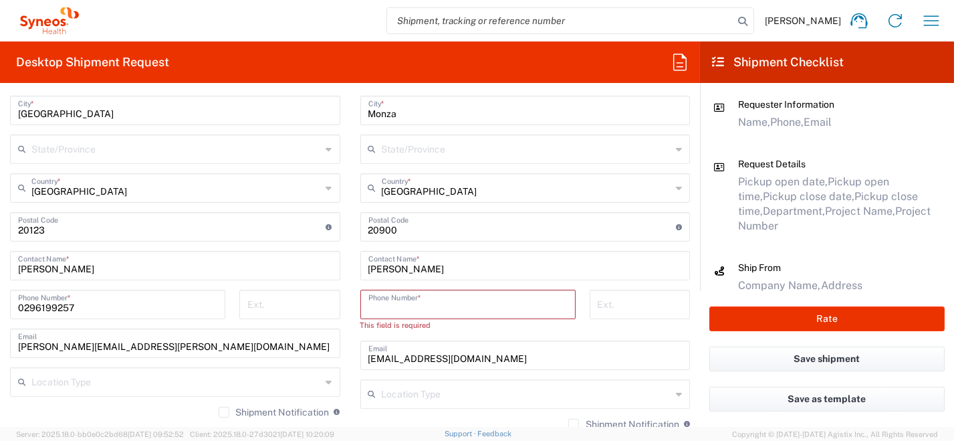
click at [409, 303] on input "tel" at bounding box center [467, 302] width 199 height 23
paste input "[PHONE_NUMBER]"
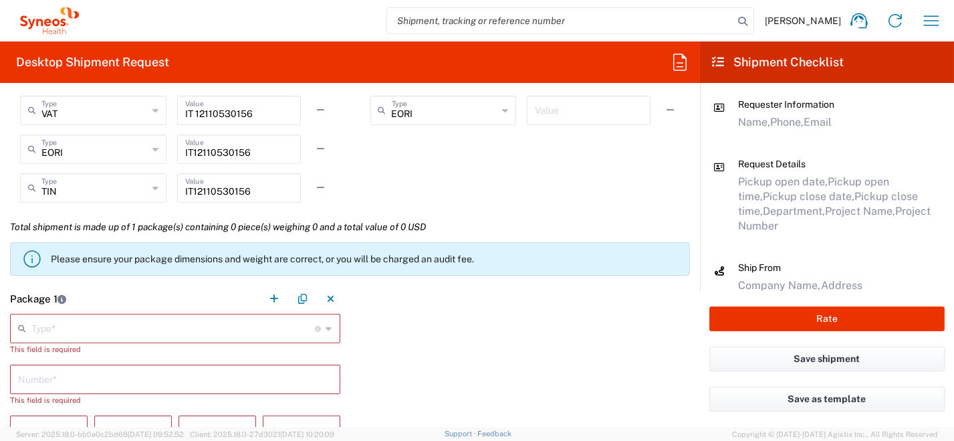
scroll to position [1136, 0]
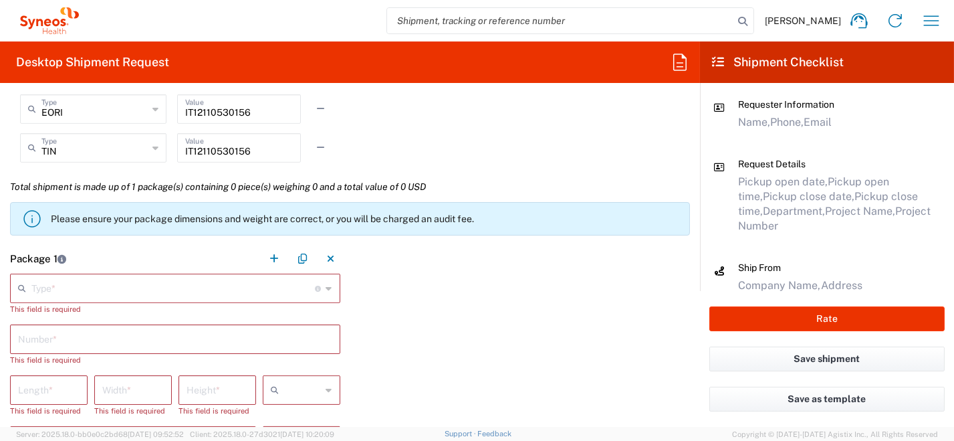
click at [328, 284] on div "Type * Material used to package goods" at bounding box center [175, 287] width 330 height 29
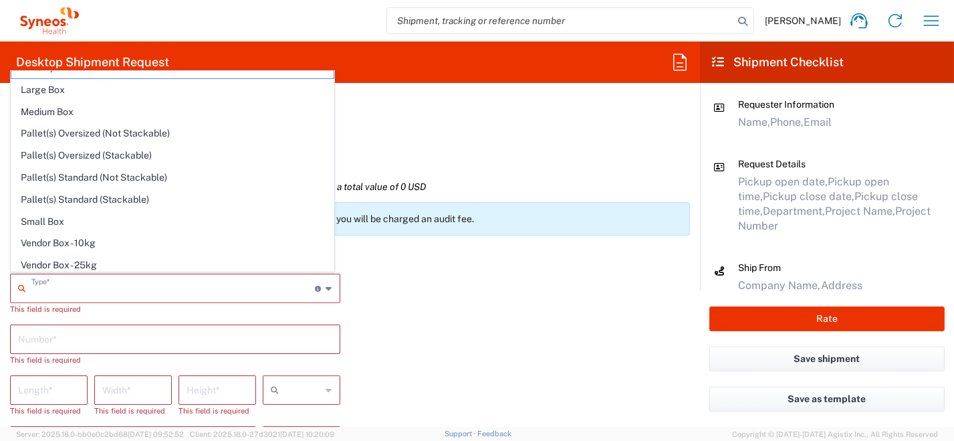
scroll to position [37, 0]
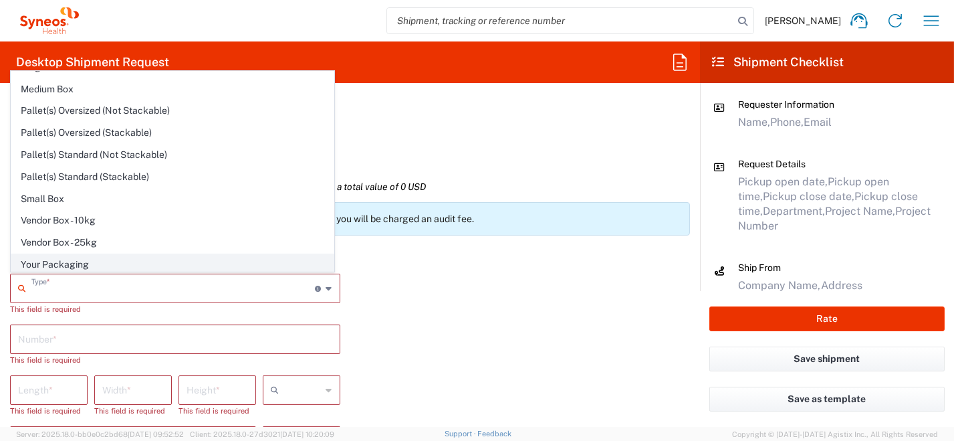
click at [249, 262] on span "Your Packaging" at bounding box center [172, 264] width 322 height 21
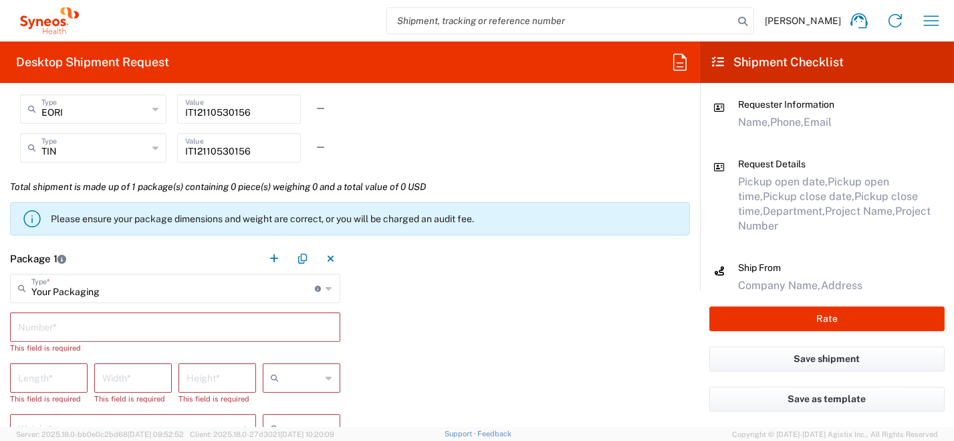
click at [316, 336] on input "text" at bounding box center [175, 325] width 314 height 23
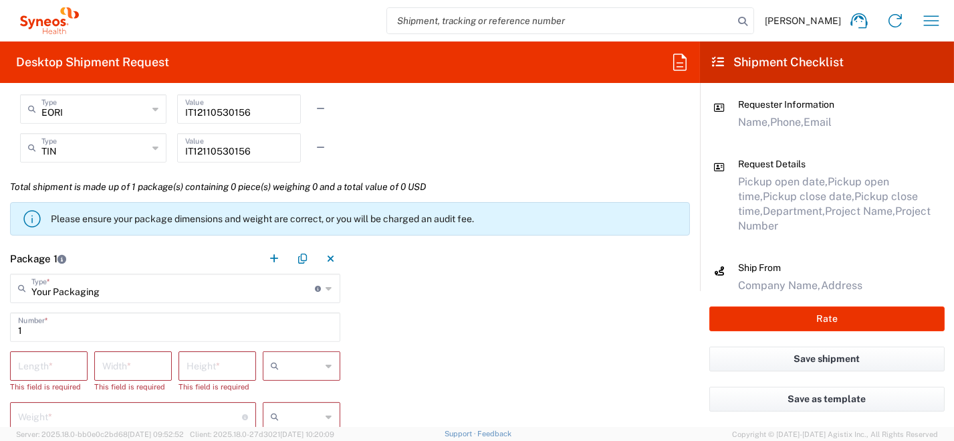
click at [326, 368] on icon at bounding box center [329, 365] width 6 height 21
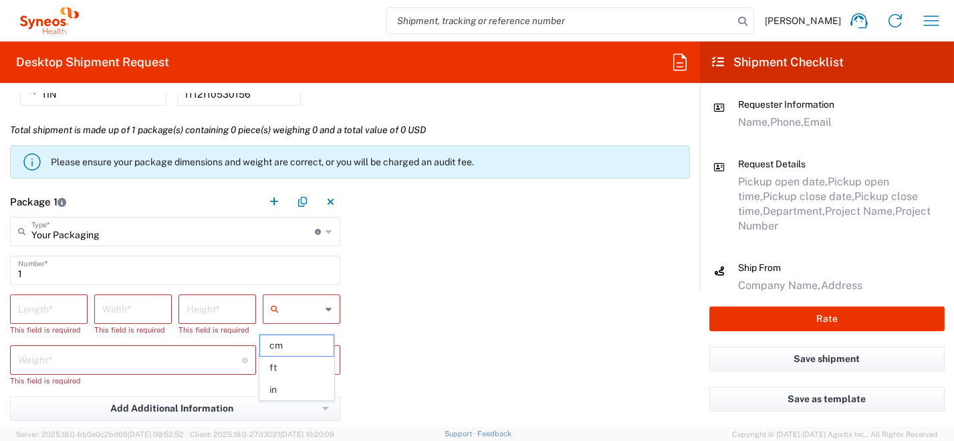
scroll to position [1203, 0]
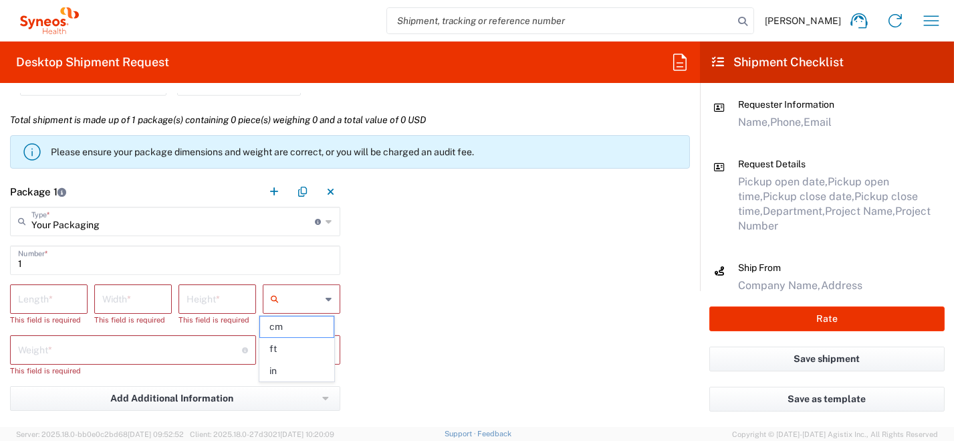
click at [317, 326] on span "cm" at bounding box center [297, 326] width 74 height 21
click at [326, 346] on icon at bounding box center [329, 349] width 6 height 21
click at [302, 372] on span "kgs" at bounding box center [297, 377] width 74 height 21
click at [62, 290] on input "number" at bounding box center [48, 297] width 61 height 23
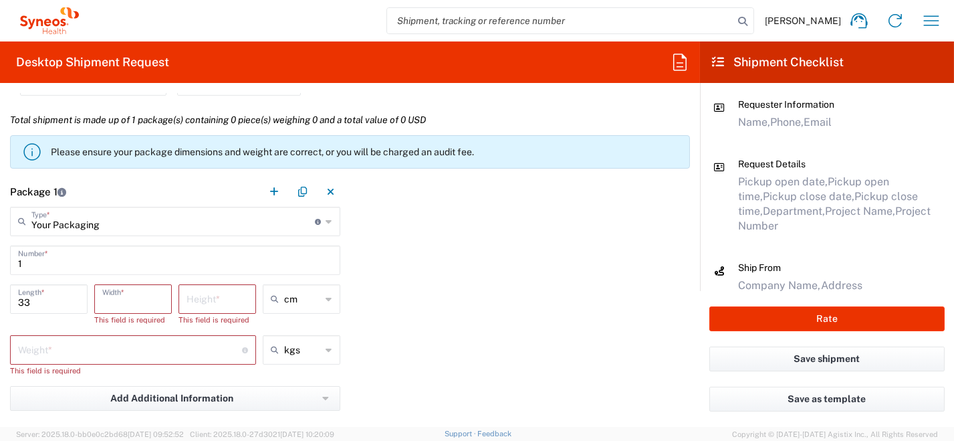
click at [106, 302] on input "number" at bounding box center [132, 297] width 61 height 23
drag, startPoint x: 214, startPoint y: 300, endPoint x: 185, endPoint y: 288, distance: 31.2
click at [214, 300] on input "number" at bounding box center [216, 297] width 61 height 23
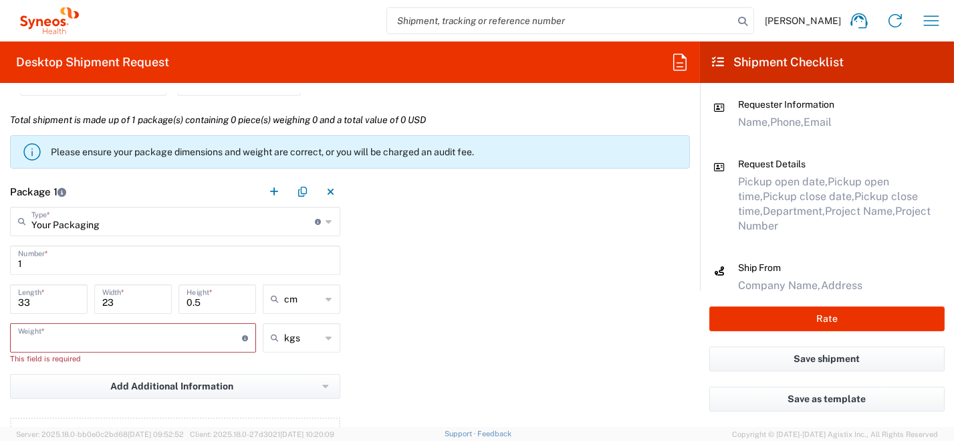
click at [121, 336] on input "number" at bounding box center [130, 336] width 224 height 23
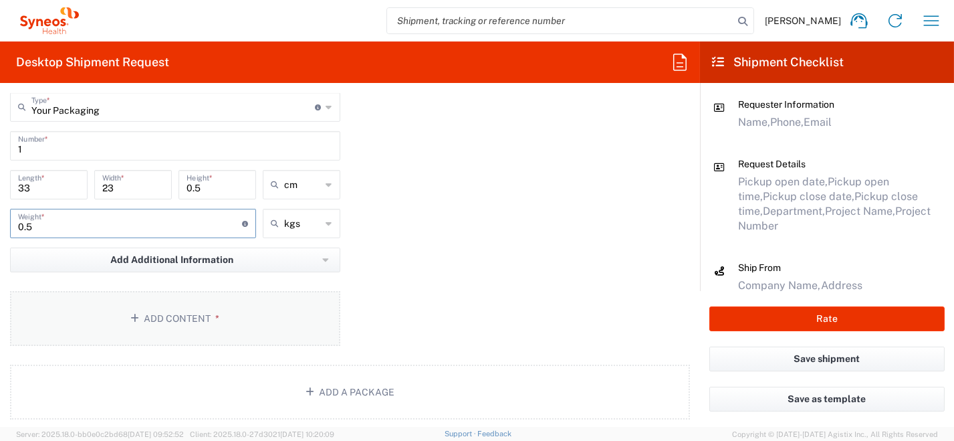
scroll to position [1336, 0]
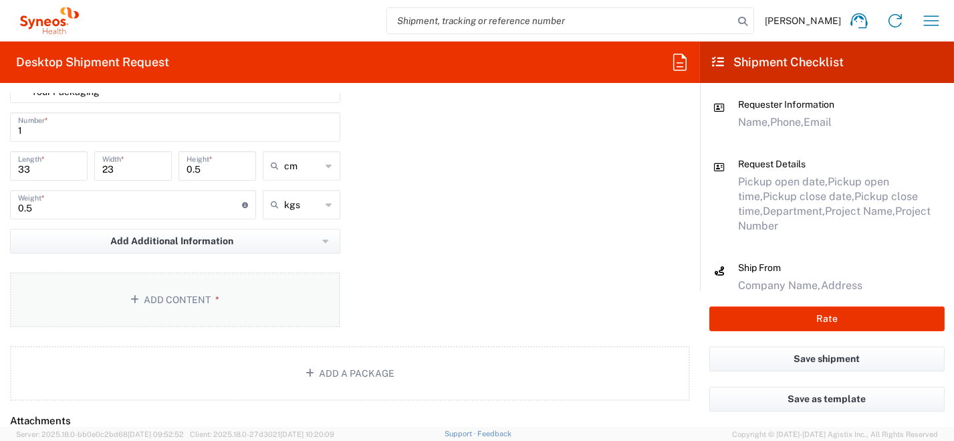
click at [230, 299] on button "Add Content *" at bounding box center [175, 299] width 330 height 55
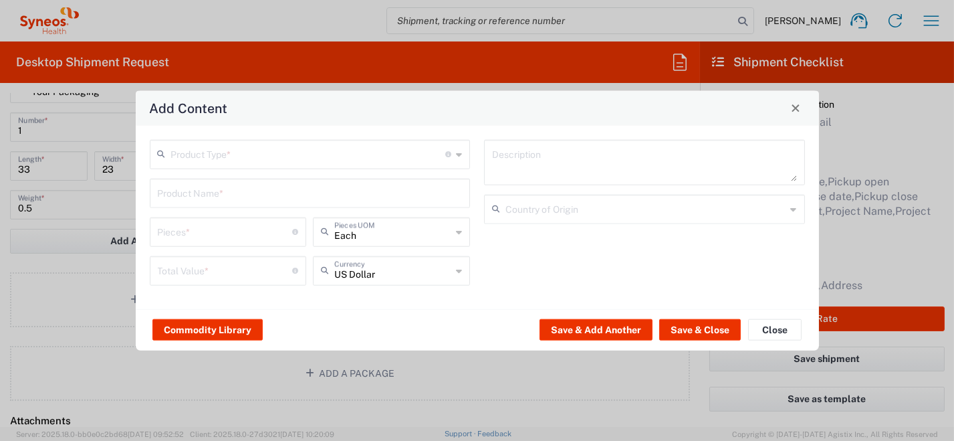
click at [459, 146] on icon at bounding box center [459, 153] width 6 height 21
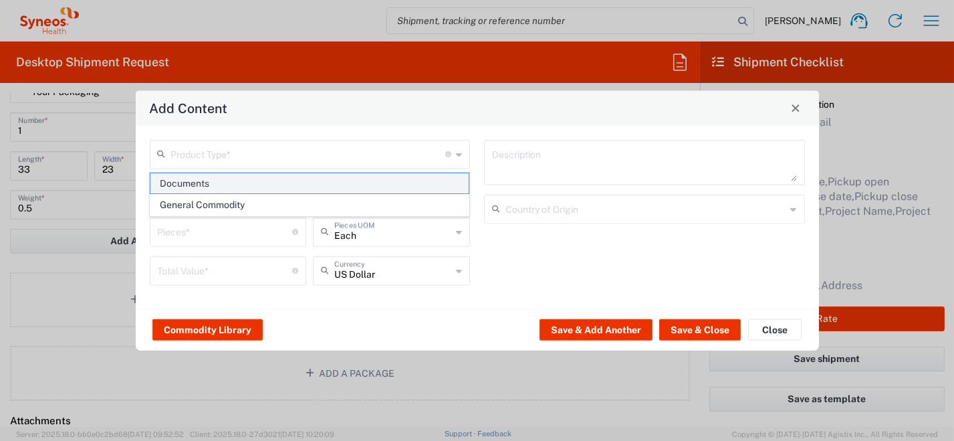
click at [376, 185] on span "Documents" at bounding box center [309, 183] width 318 height 21
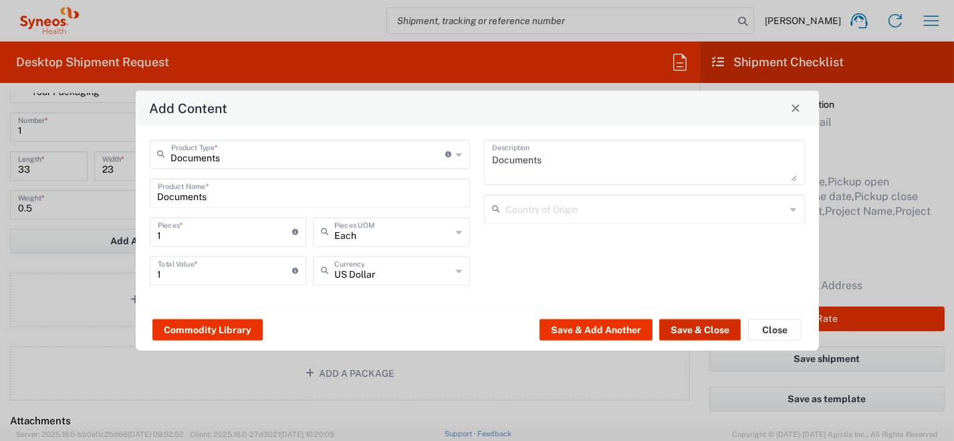
click at [692, 330] on button "Save & Close" at bounding box center [700, 329] width 82 height 21
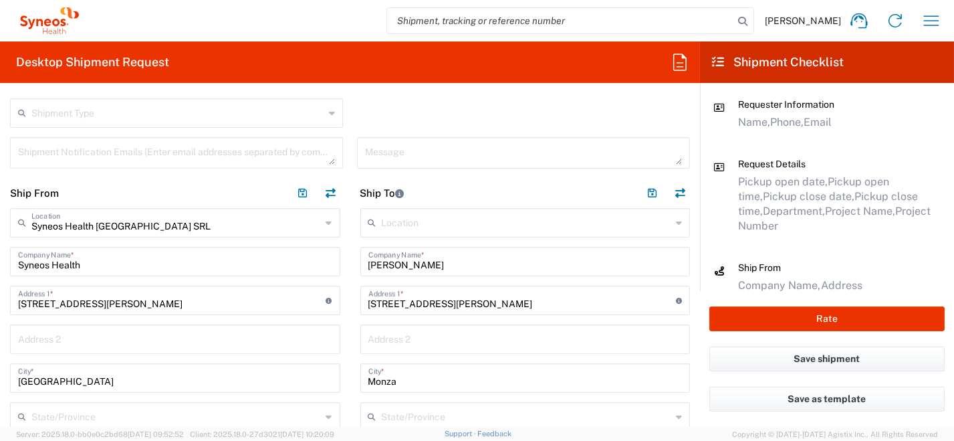
scroll to position [602, 0]
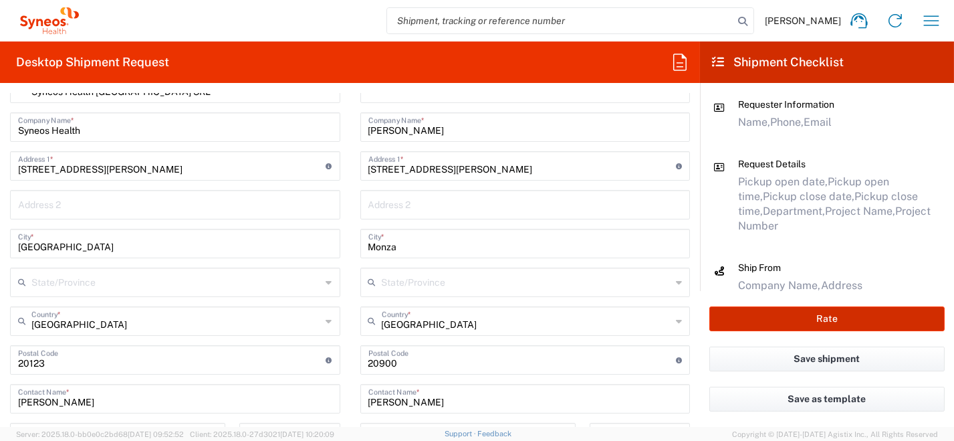
click at [785, 324] on button "Rate" at bounding box center [826, 318] width 235 height 25
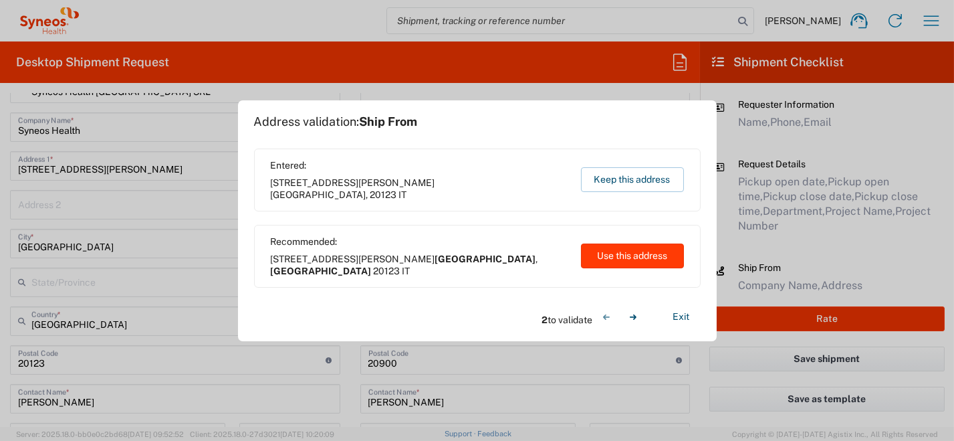
click at [637, 260] on button "Use this address" at bounding box center [632, 255] width 103 height 25
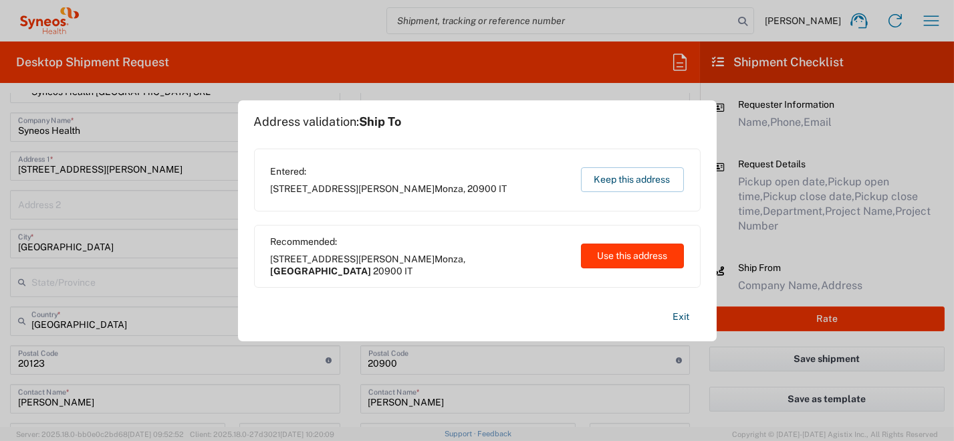
click at [638, 261] on button "Use this address" at bounding box center [632, 255] width 103 height 25
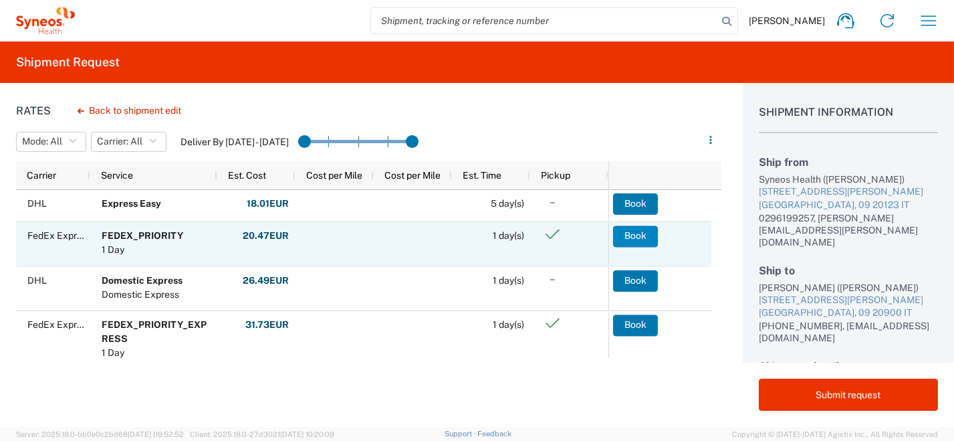
click at [631, 239] on button "Book" at bounding box center [635, 235] width 45 height 21
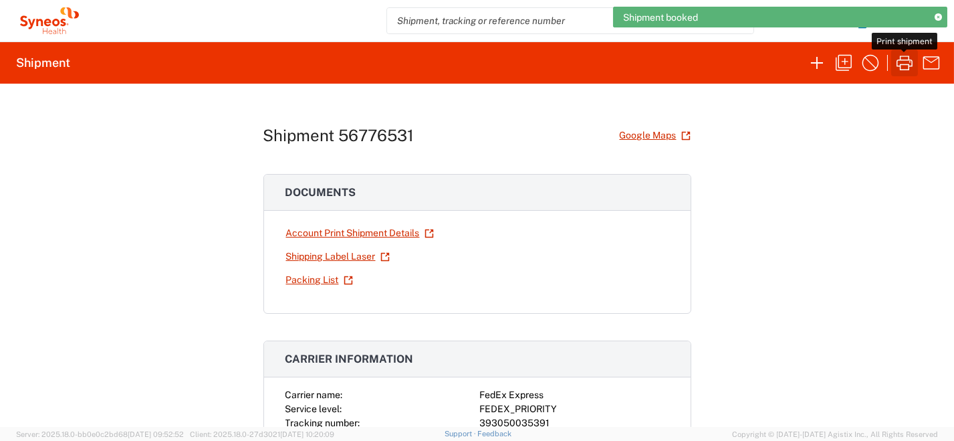
click at [906, 64] on icon "button" at bounding box center [904, 62] width 21 height 21
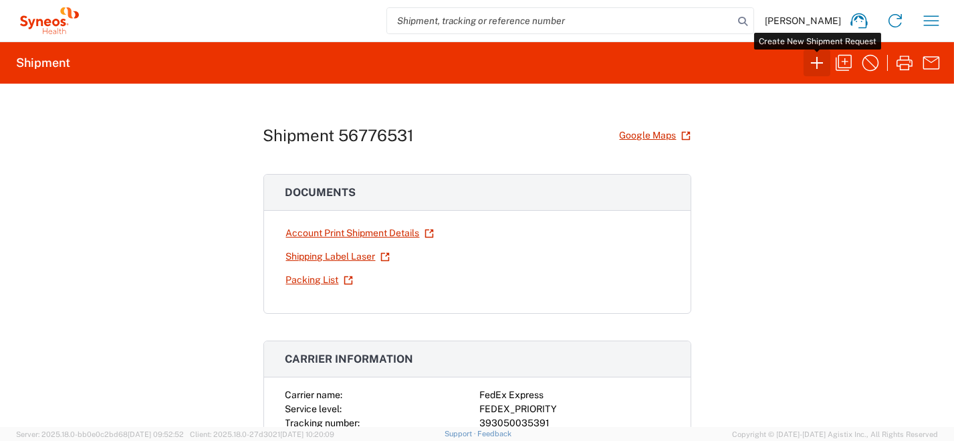
click at [810, 61] on icon "button" at bounding box center [816, 62] width 21 height 21
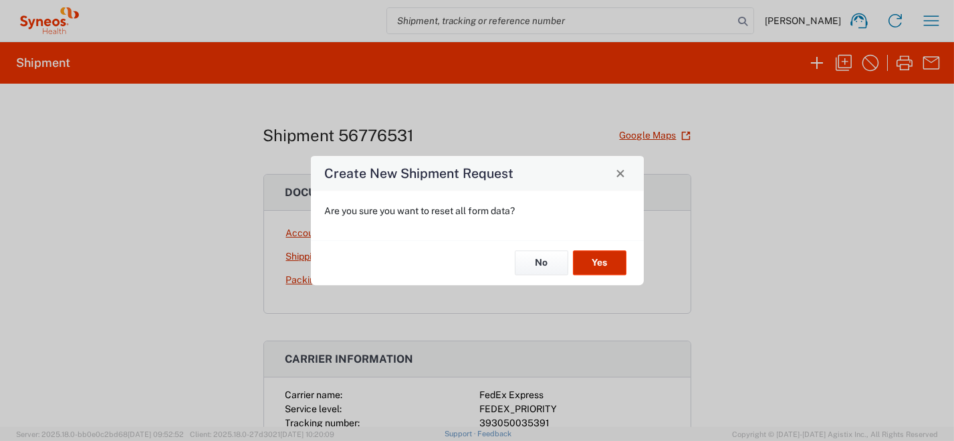
click at [598, 267] on button "Yes" at bounding box center [599, 263] width 53 height 25
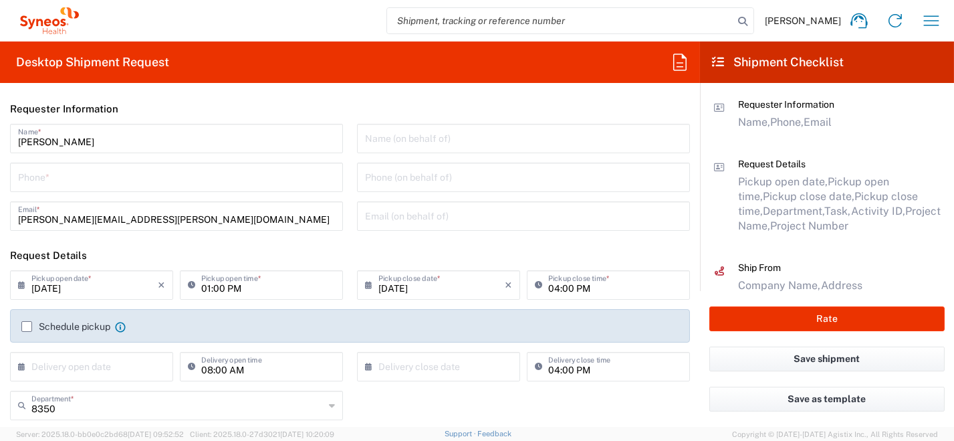
click at [193, 186] on input "tel" at bounding box center [176, 175] width 317 height 23
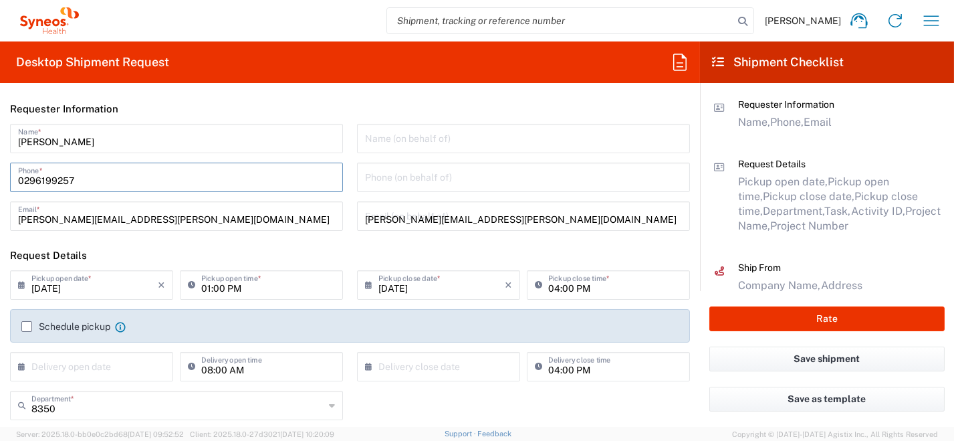
click at [118, 156] on div "[PERSON_NAME] Name * [PHONE_NUMBER] Phone * [PERSON_NAME][EMAIL_ADDRESS][PERSON…" at bounding box center [176, 182] width 347 height 116
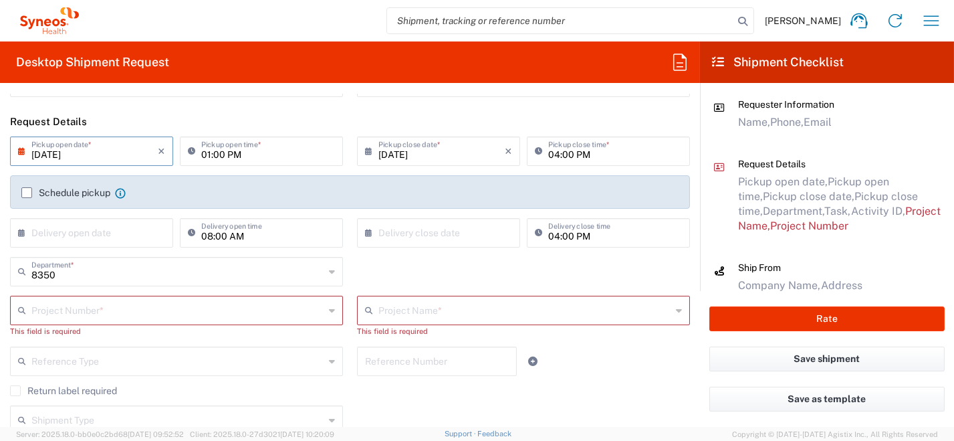
click at [33, 150] on input "[DATE]" at bounding box center [94, 149] width 126 height 23
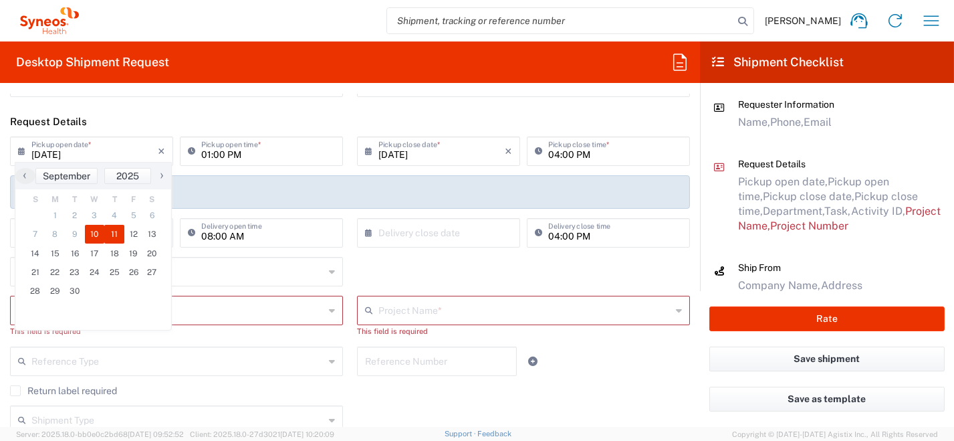
click at [115, 236] on span "11" at bounding box center [114, 234] width 20 height 19
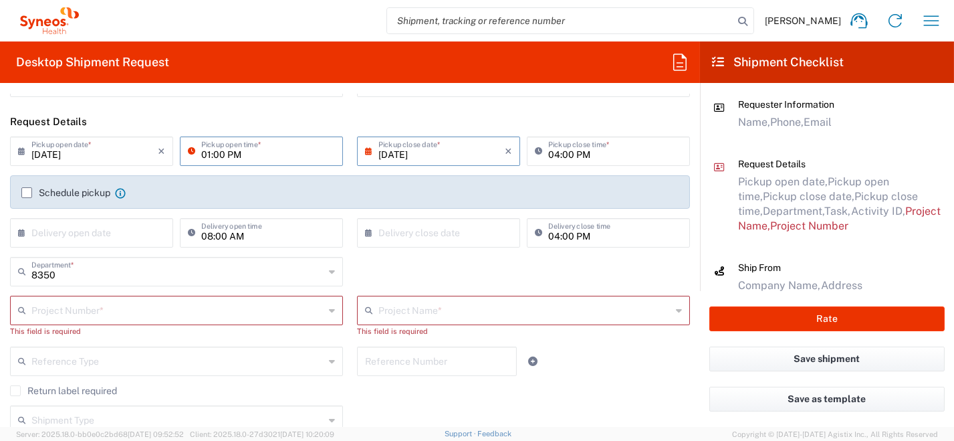
click at [247, 154] on input "01:00 PM" at bounding box center [268, 149] width 134 height 23
drag, startPoint x: 255, startPoint y: 158, endPoint x: 146, endPoint y: 124, distance: 114.0
click at [166, 146] on div "[DATE] × Pickup open date * Cancel Apply 01:00 PM Pickup open time *" at bounding box center [177, 155] width 340 height 39
click at [28, 190] on div "[DATE] × Pickup open date * Cancel Apply 09:00 AM Pickup open time * [DATE] × P…" at bounding box center [350, 310] width 694 height 348
click at [28, 194] on label "Schedule pickup" at bounding box center [65, 192] width 89 height 11
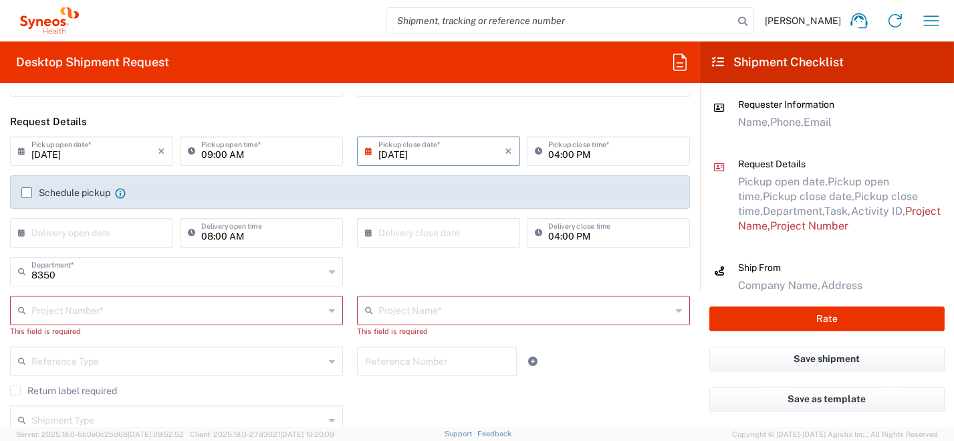
click at [27, 193] on input "Schedule pickup" at bounding box center [27, 193] width 0 height 0
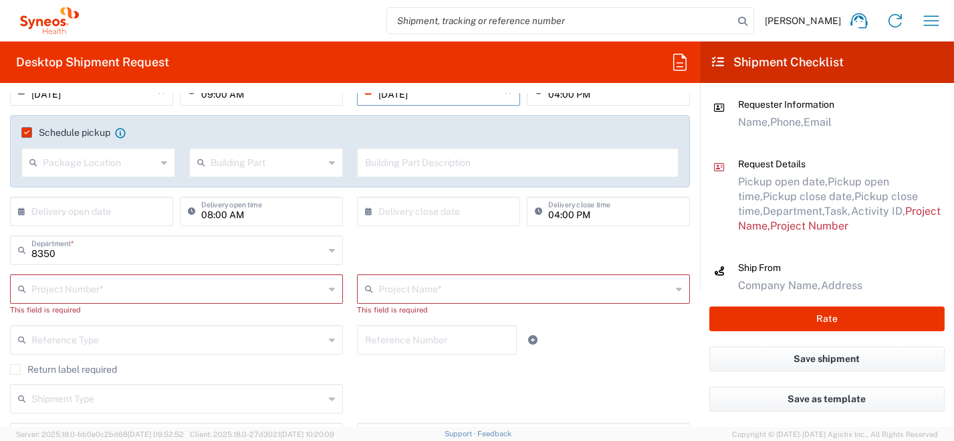
scroll to position [267, 0]
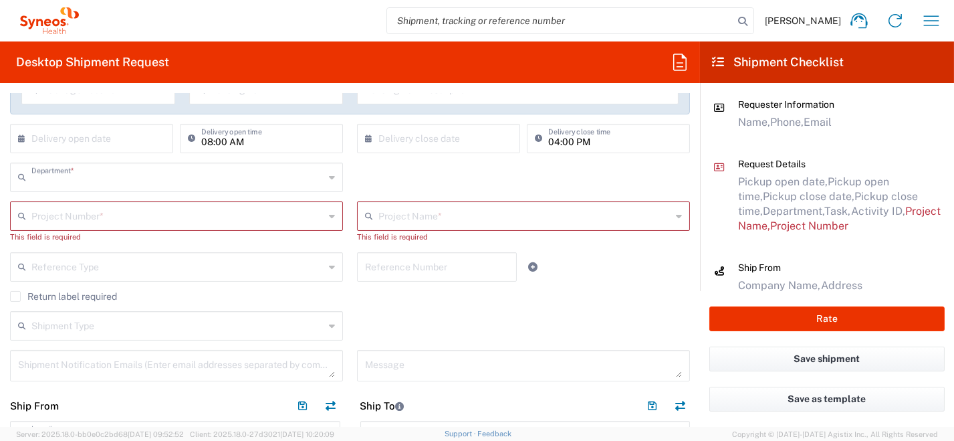
click at [106, 176] on input "text" at bounding box center [177, 175] width 293 height 23
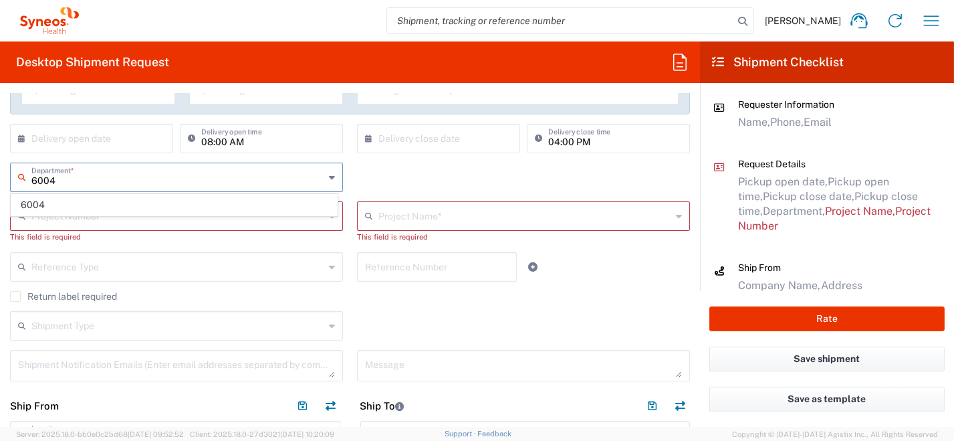
click at [130, 210] on span "6004" at bounding box center [174, 205] width 326 height 21
click at [118, 219] on input "text" at bounding box center [177, 214] width 293 height 23
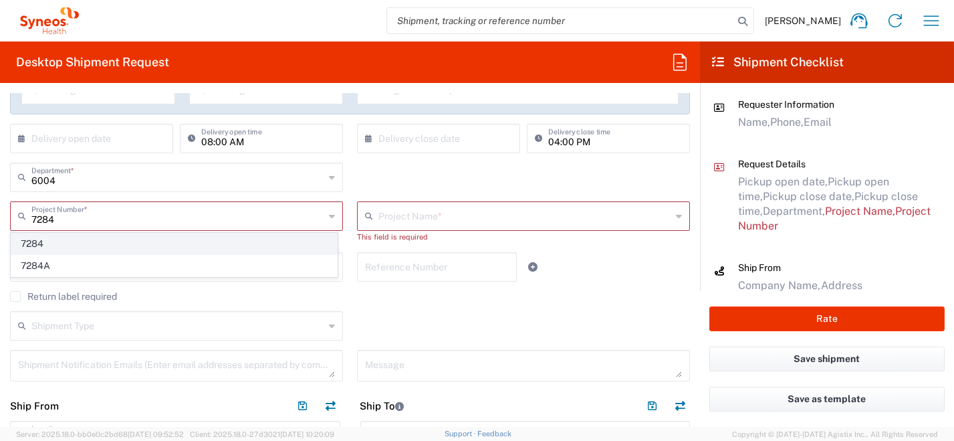
click at [112, 238] on span "7284" at bounding box center [174, 243] width 326 height 21
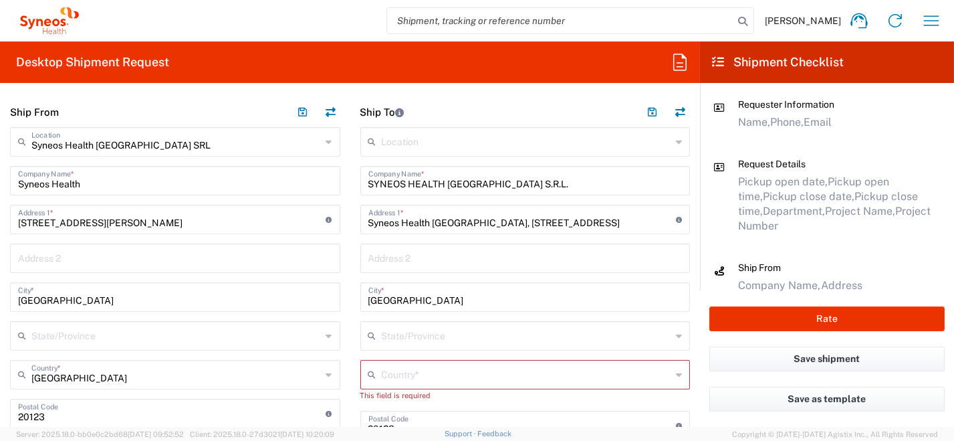
scroll to position [467, 0]
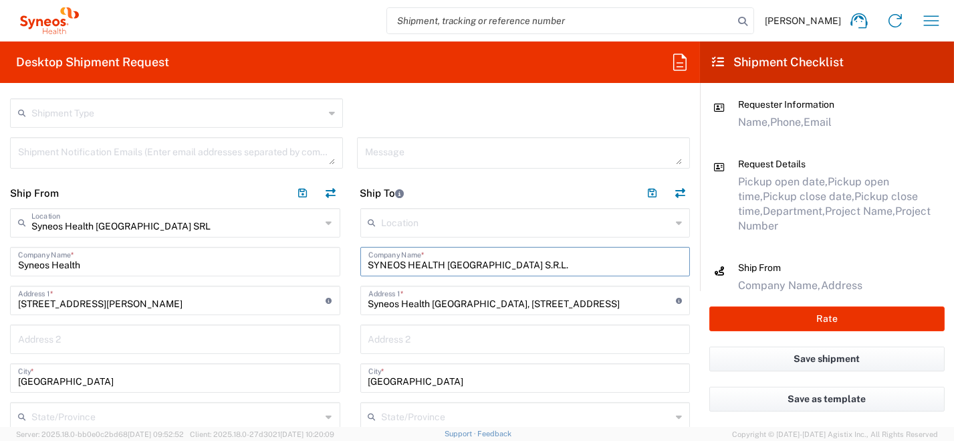
drag, startPoint x: 503, startPoint y: 261, endPoint x: 238, endPoint y: 220, distance: 267.8
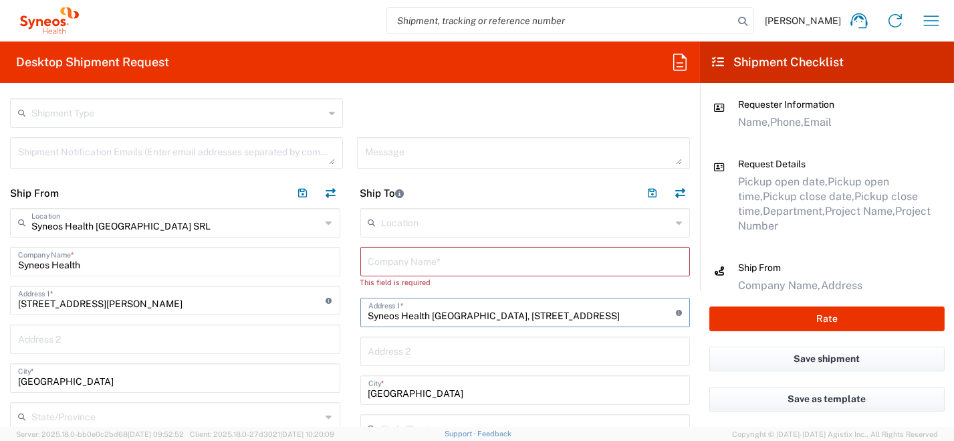
drag, startPoint x: 506, startPoint y: 316, endPoint x: 265, endPoint y: 310, distance: 240.7
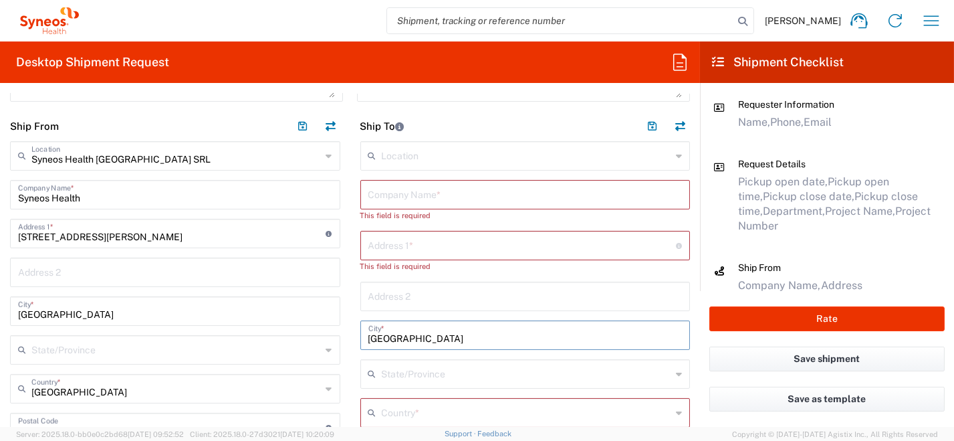
drag, startPoint x: 428, startPoint y: 342, endPoint x: 309, endPoint y: 335, distance: 118.5
click at [288, 334] on div "Ship From Syneos Health [GEOGRAPHIC_DATA] SRL Location Syneos Health [GEOGRAPHI…" at bounding box center [350, 442] width 700 height 663
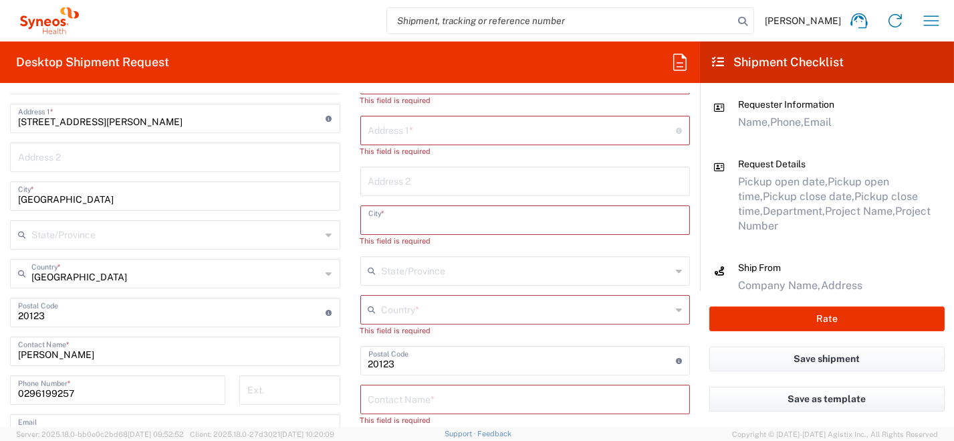
scroll to position [668, 0]
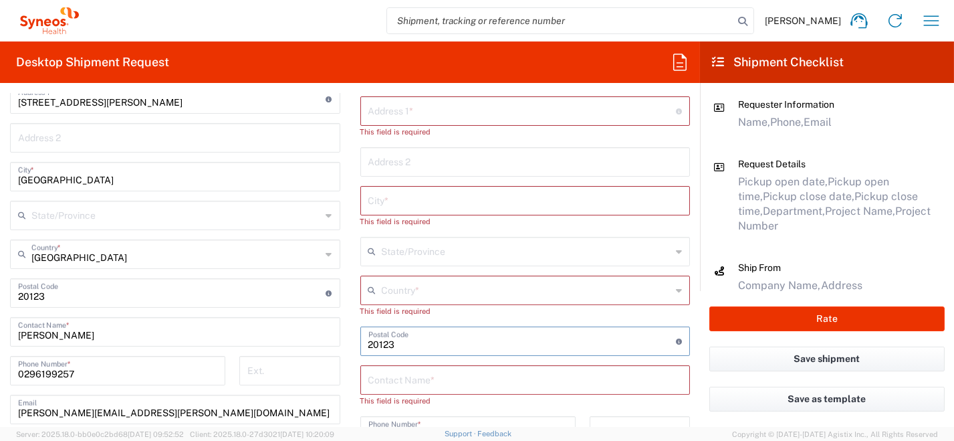
drag, startPoint x: 437, startPoint y: 338, endPoint x: 342, endPoint y: 334, distance: 95.0
click at [325, 330] on div "Ship From Syneos Health [GEOGRAPHIC_DATA] SRL Location Syneos Health [GEOGRAPHI…" at bounding box center [350, 308] width 700 height 663
click at [676, 291] on icon at bounding box center [679, 289] width 6 height 21
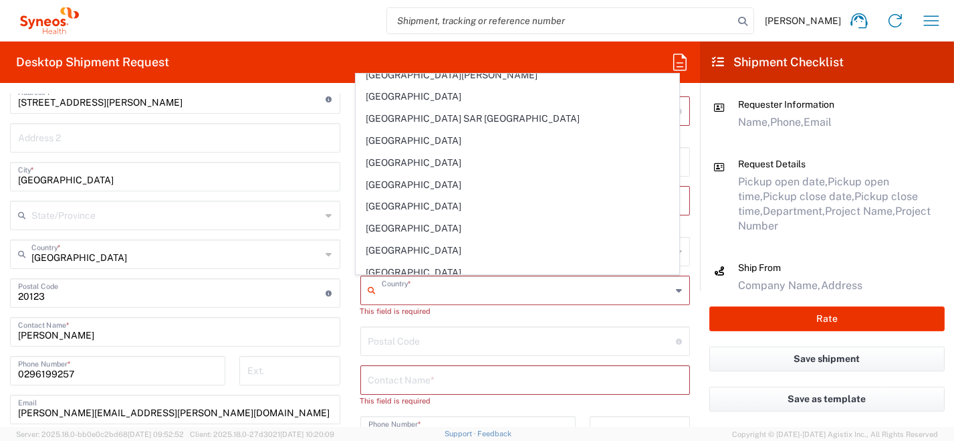
scroll to position [2206, 0]
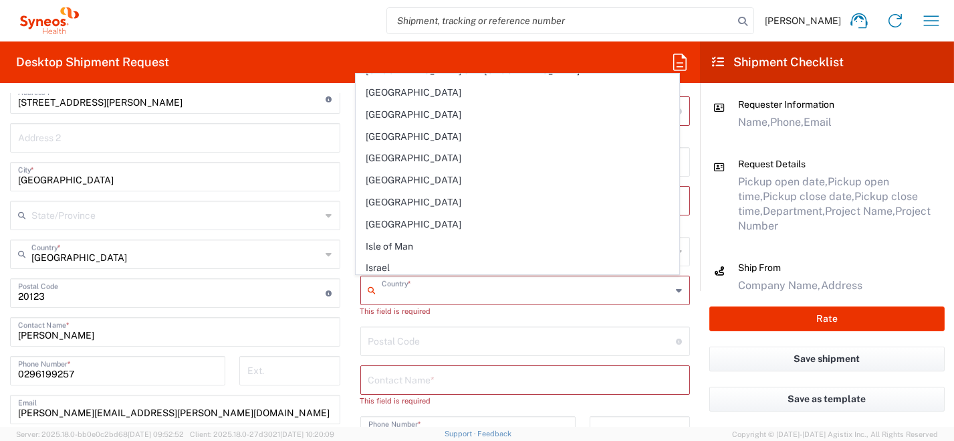
click at [419, 279] on span "[GEOGRAPHIC_DATA]" at bounding box center [517, 289] width 322 height 21
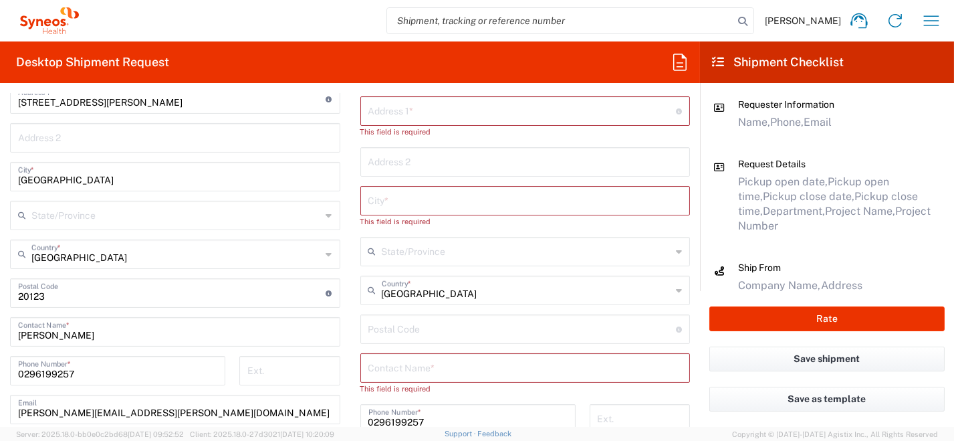
scroll to position [936, 0]
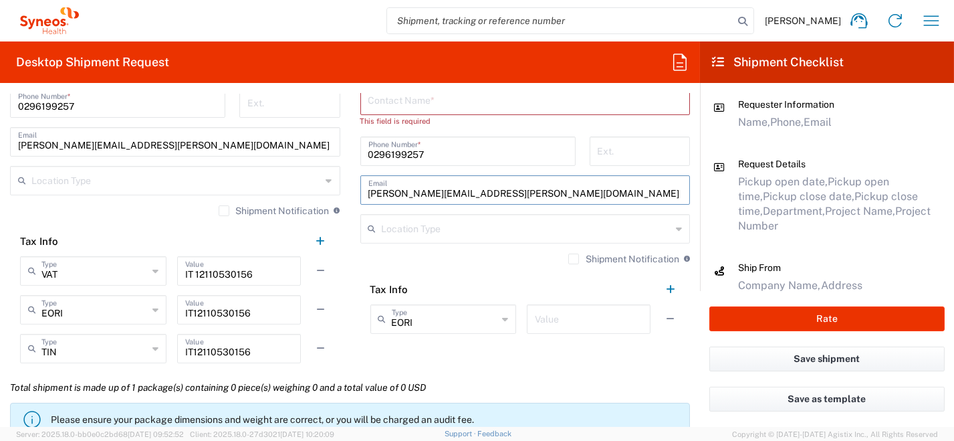
drag, startPoint x: 545, startPoint y: 197, endPoint x: 275, endPoint y: 176, distance: 270.8
click at [275, 176] on div "Ship From Syneos Health [GEOGRAPHIC_DATA] SRL Location Syneos Health [GEOGRAPHI…" at bounding box center [350, 40] width 700 height 663
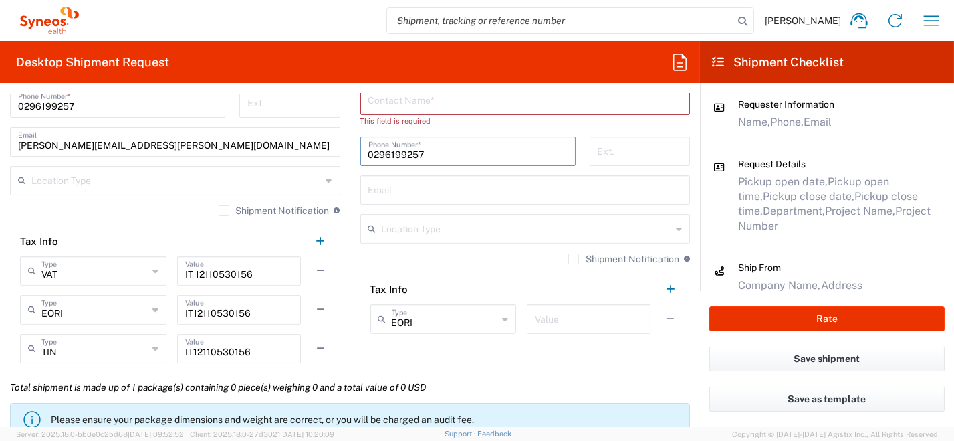
drag, startPoint x: 418, startPoint y: 153, endPoint x: 319, endPoint y: 155, distance: 99.6
click at [287, 147] on div "Ship From Syneos Health [GEOGRAPHIC_DATA] SRL Location Syneos Health [GEOGRAPHI…" at bounding box center [350, 40] width 700 height 663
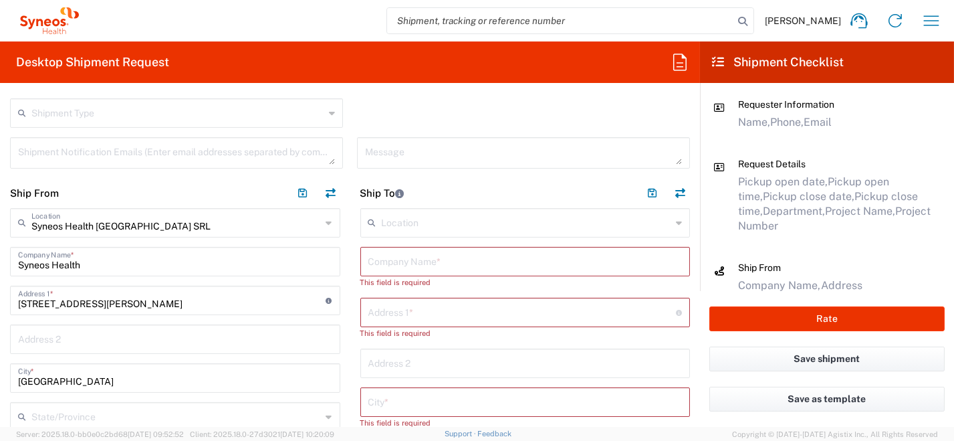
scroll to position [467, 0]
click at [431, 263] on input "text" at bounding box center [525, 260] width 314 height 23
paste input "[PERSON_NAME]"
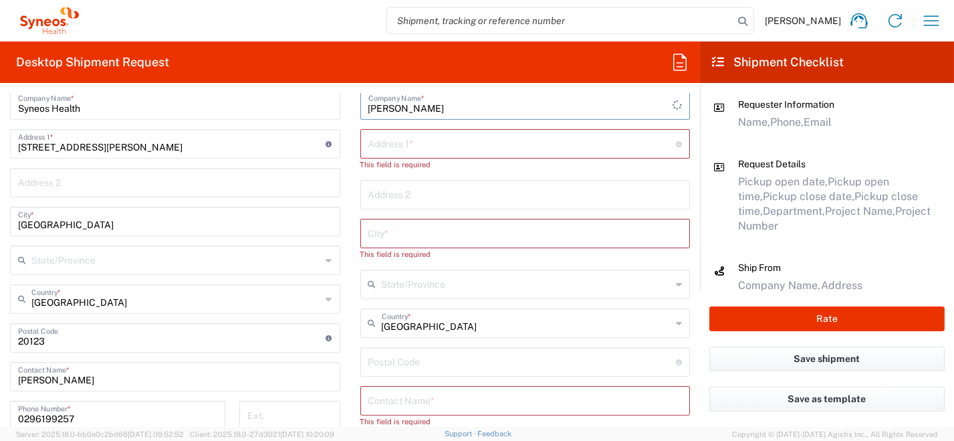
scroll to position [735, 0]
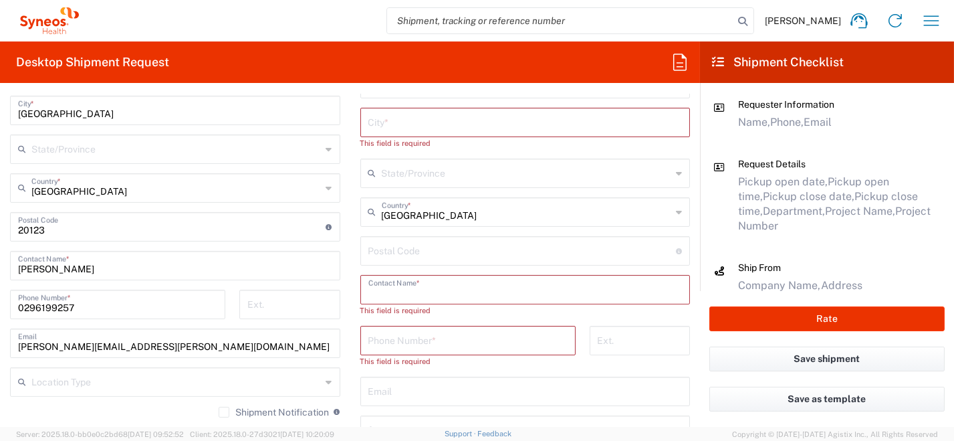
click at [485, 289] on input "text" at bounding box center [525, 288] width 314 height 23
paste input "[PERSON_NAME]"
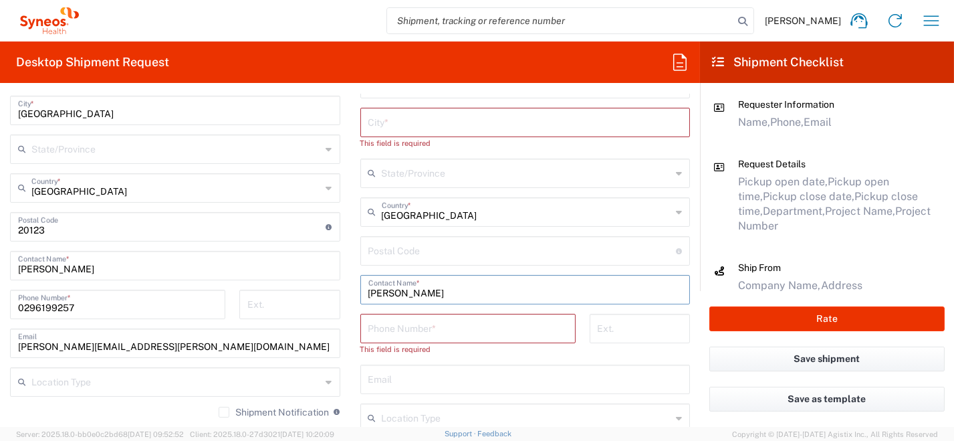
click at [438, 388] on div "Email" at bounding box center [525, 378] width 330 height 29
paste input "[STREET_ADDRESS]"
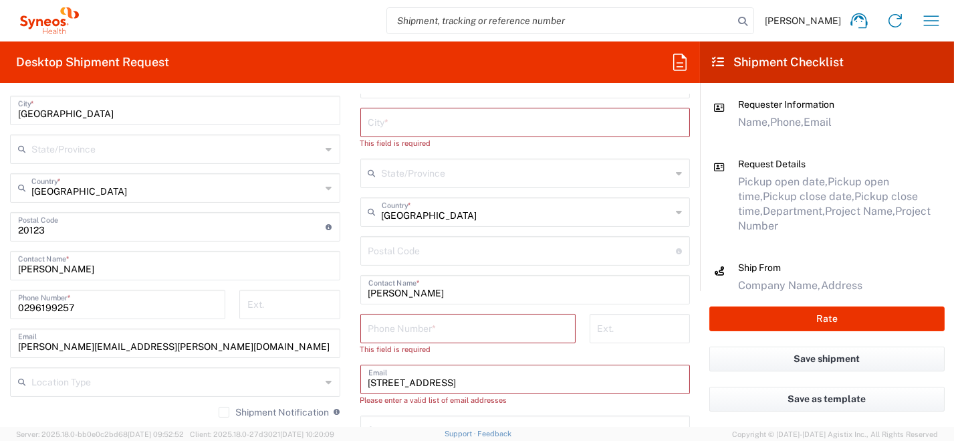
drag, startPoint x: 434, startPoint y: 380, endPoint x: 340, endPoint y: 377, distance: 94.3
click at [337, 378] on div "Ship From Syneos Health [GEOGRAPHIC_DATA] SRL Location Syneos Health [GEOGRAPHI…" at bounding box center [350, 241] width 700 height 663
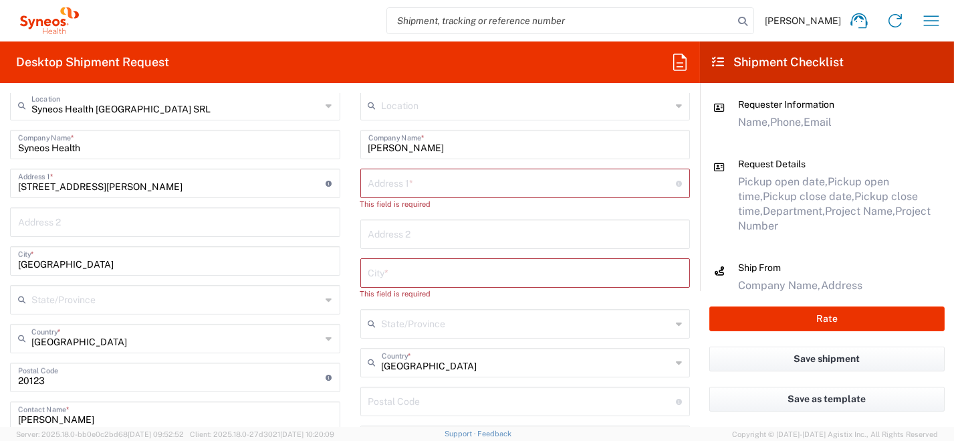
scroll to position [534, 0]
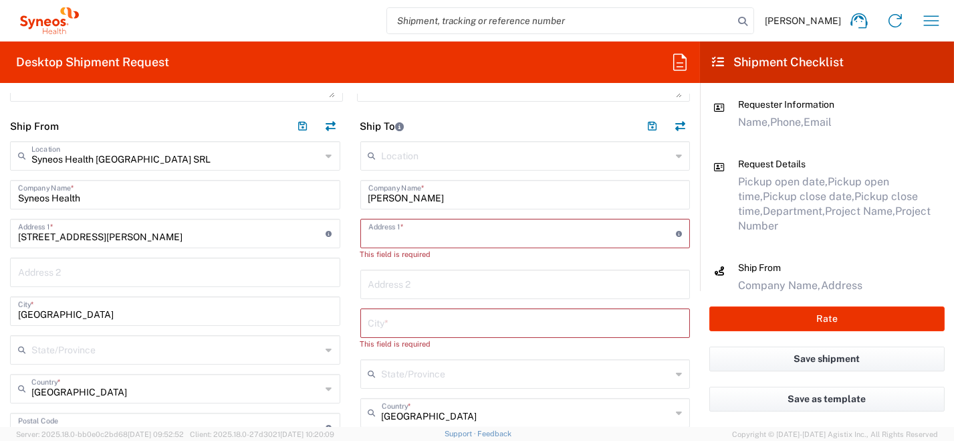
click at [452, 233] on input "text" at bounding box center [522, 232] width 308 height 23
paste input "[STREET_ADDRESS]"
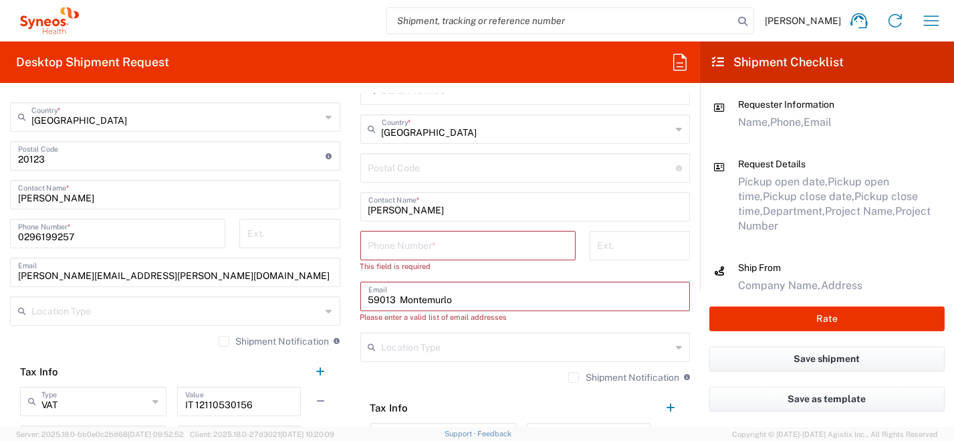
scroll to position [869, 0]
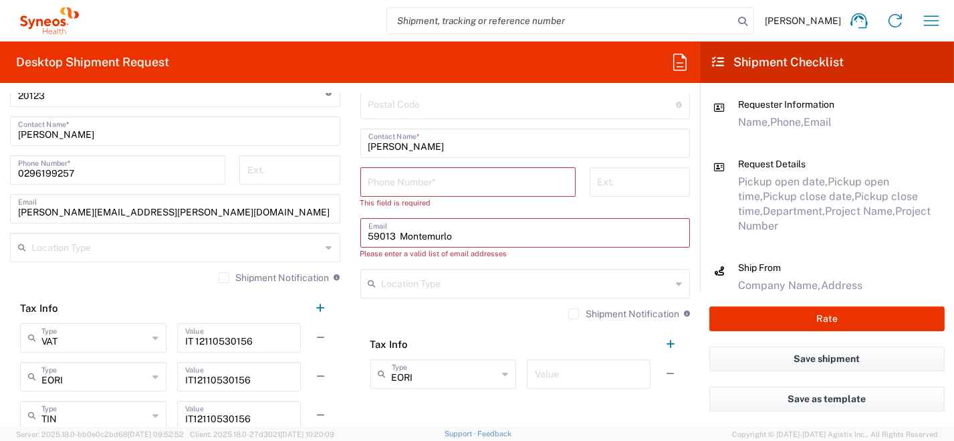
drag, startPoint x: 416, startPoint y: 230, endPoint x: 361, endPoint y: 228, distance: 54.8
click at [361, 228] on div "59013 Montemurlo Email" at bounding box center [525, 232] width 330 height 29
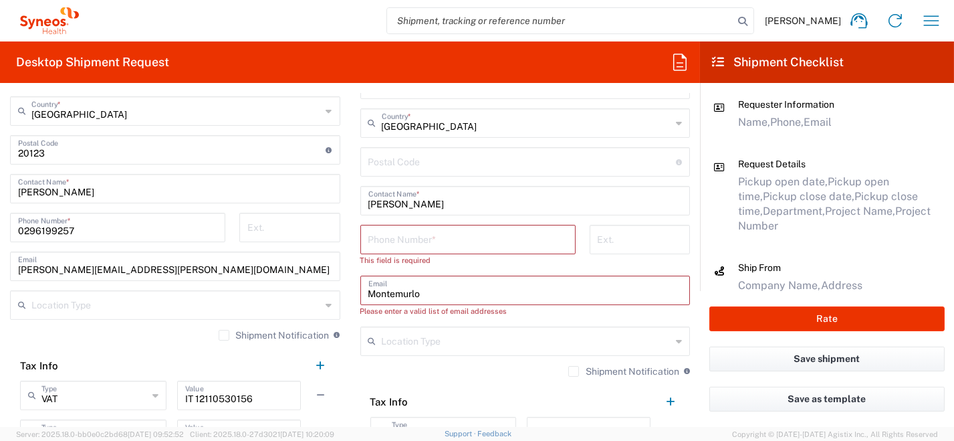
scroll to position [801, 0]
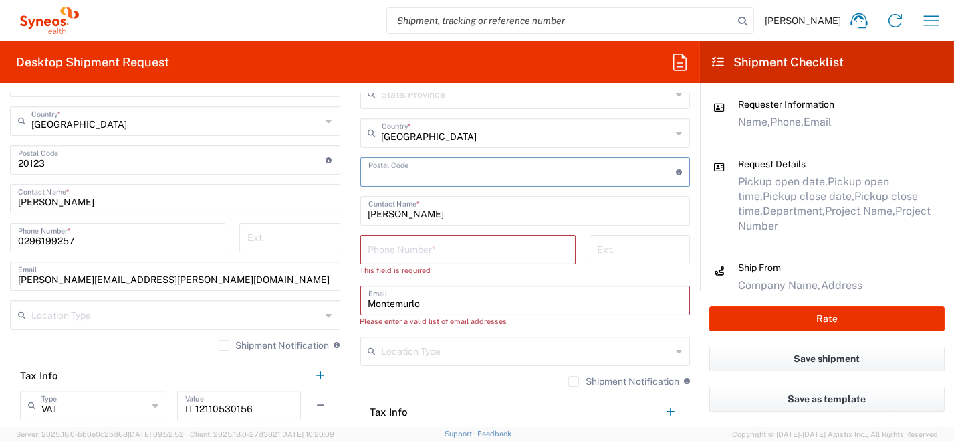
click at [440, 172] on input "undefined" at bounding box center [522, 170] width 308 height 23
paste input "59013"
click at [382, 174] on input "undefined" at bounding box center [522, 170] width 308 height 23
drag, startPoint x: 411, startPoint y: 304, endPoint x: 340, endPoint y: 298, distance: 71.1
click at [333, 297] on div "Ship From Syneos Health [GEOGRAPHIC_DATA] SRL Location Syneos Health [GEOGRAPHI…" at bounding box center [350, 175] width 700 height 663
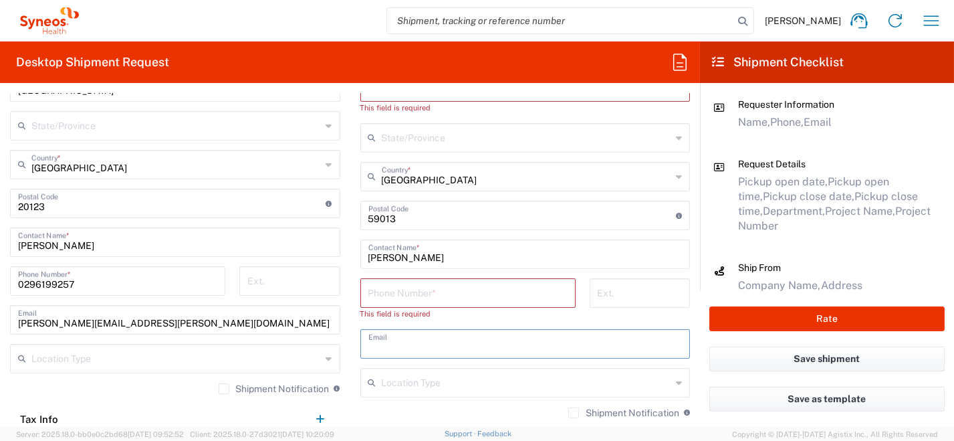
scroll to position [668, 0]
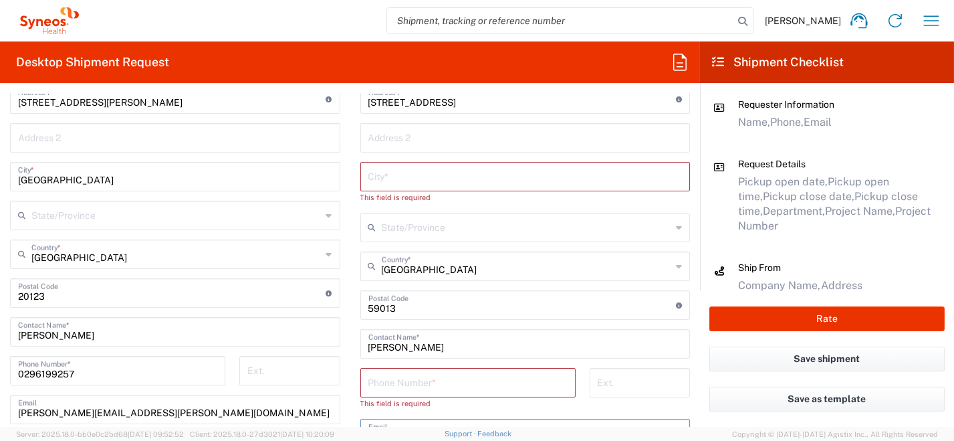
click at [402, 176] on input "text" at bounding box center [525, 175] width 314 height 23
paste input "Montemurlo"
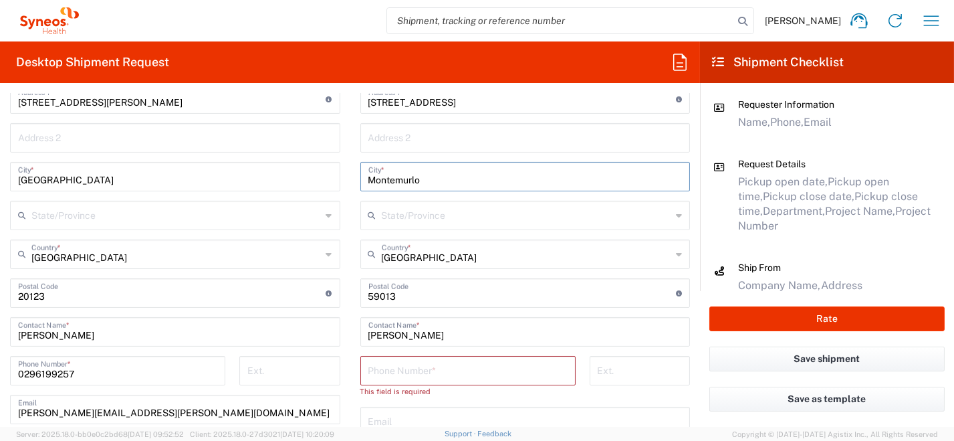
click at [406, 418] on input "text" at bounding box center [525, 419] width 314 height 23
paste input "[PHONE_NUMBER] [EMAIL_ADDRESS][DOMAIN_NAME]"
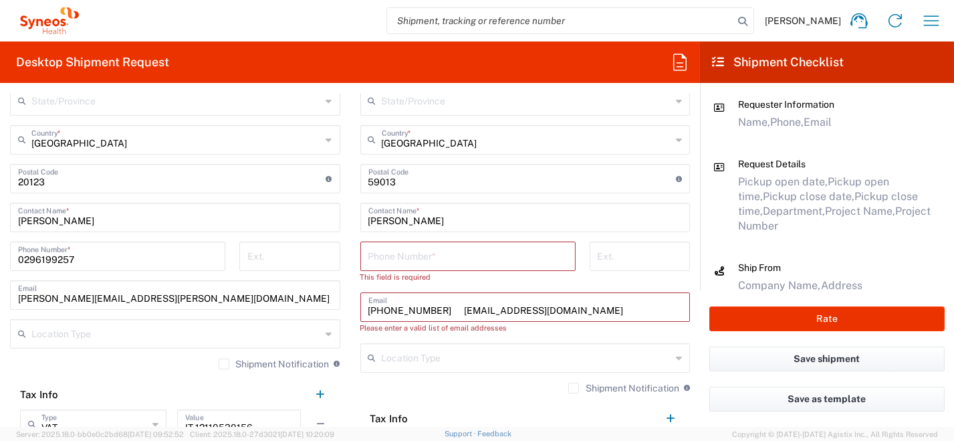
scroll to position [805, 0]
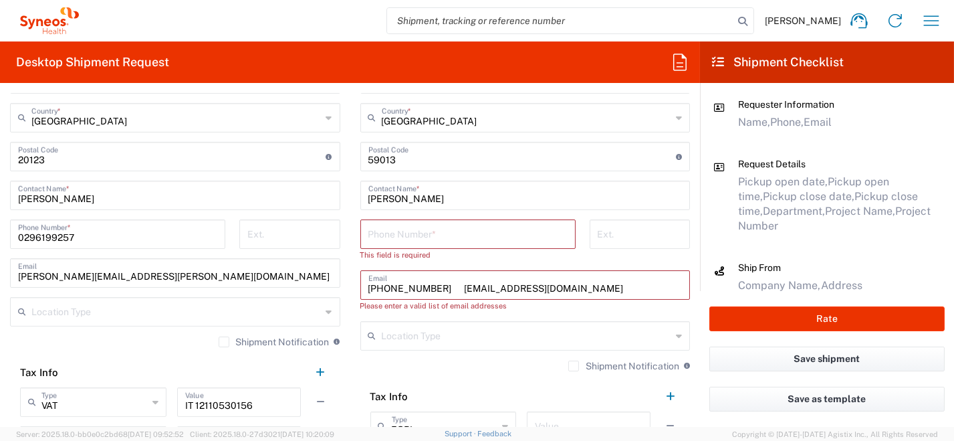
drag, startPoint x: 445, startPoint y: 285, endPoint x: 344, endPoint y: 277, distance: 101.9
click at [342, 277] on div "Ship From Syneos Health [GEOGRAPHIC_DATA] SRL Location Syneos Health [GEOGRAPHI…" at bounding box center [350, 171] width 700 height 663
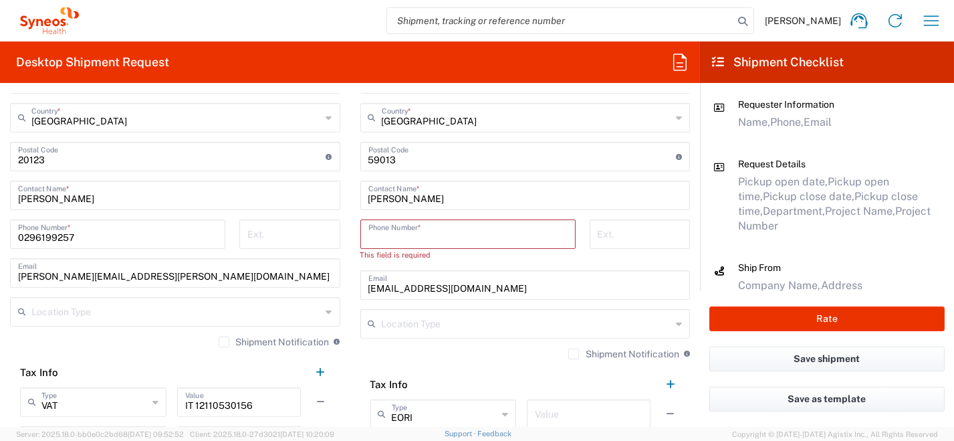
click at [414, 237] on input "tel" at bounding box center [467, 232] width 199 height 23
paste input "[PHONE_NUMBER]"
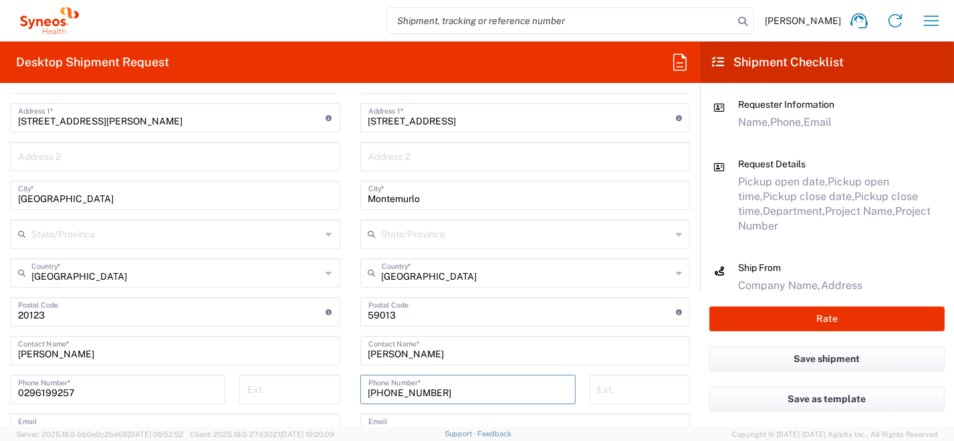
scroll to position [604, 0]
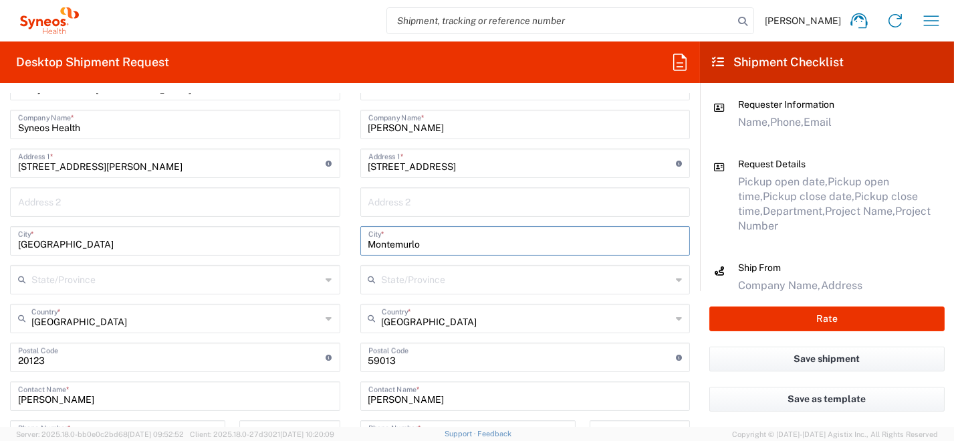
click at [471, 249] on input "Montemurlo" at bounding box center [525, 239] width 314 height 23
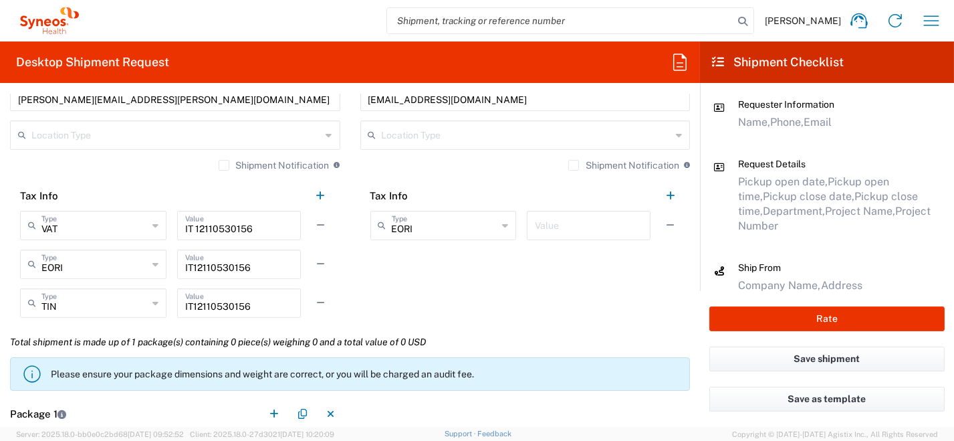
scroll to position [1072, 0]
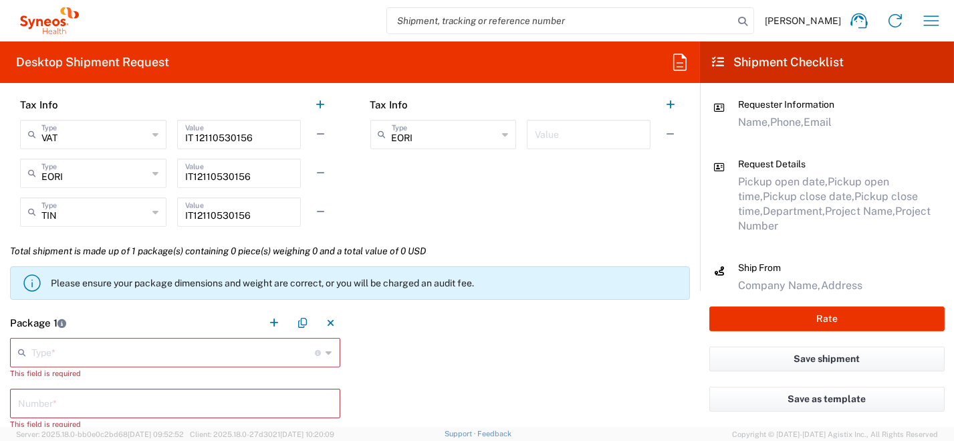
click at [326, 354] on icon at bounding box center [329, 352] width 6 height 21
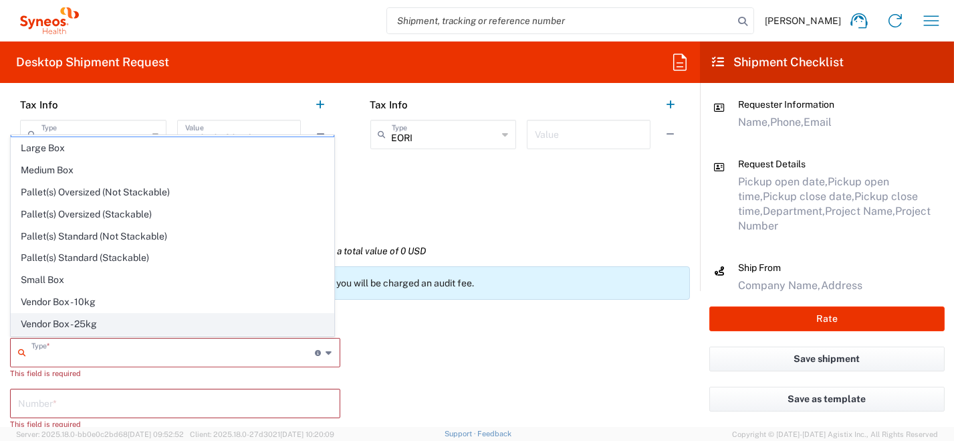
scroll to position [37, 0]
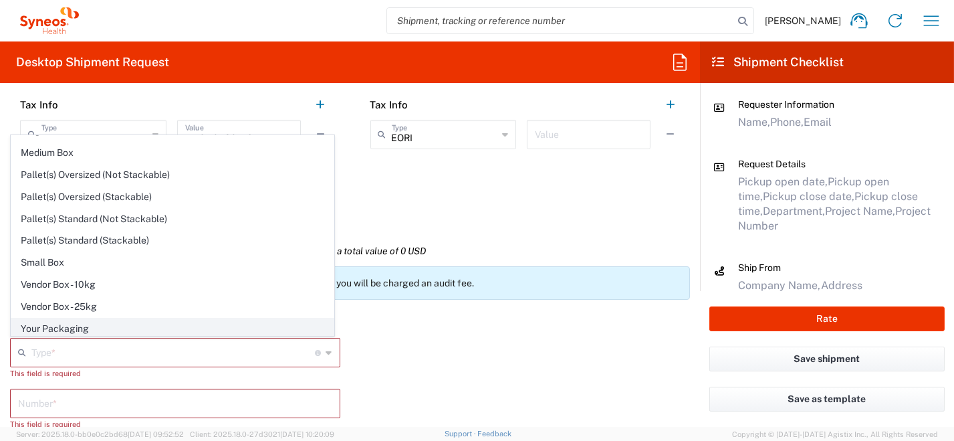
click at [207, 326] on span "Your Packaging" at bounding box center [172, 328] width 322 height 21
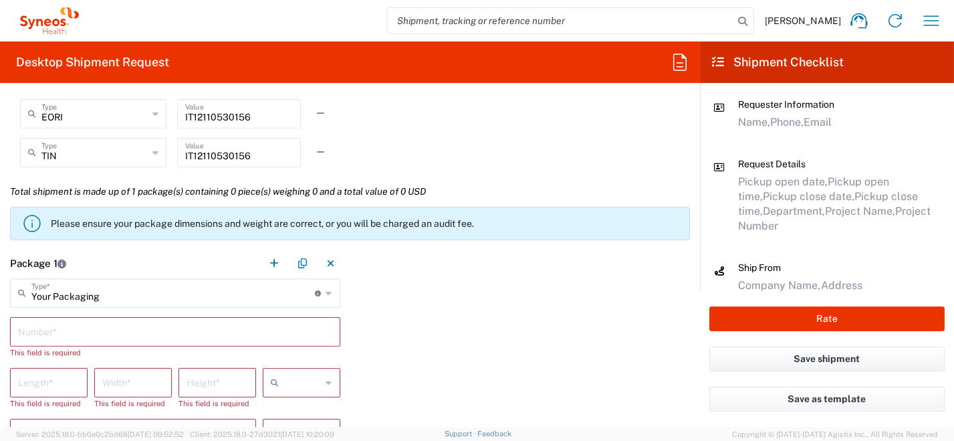
scroll to position [1139, 0]
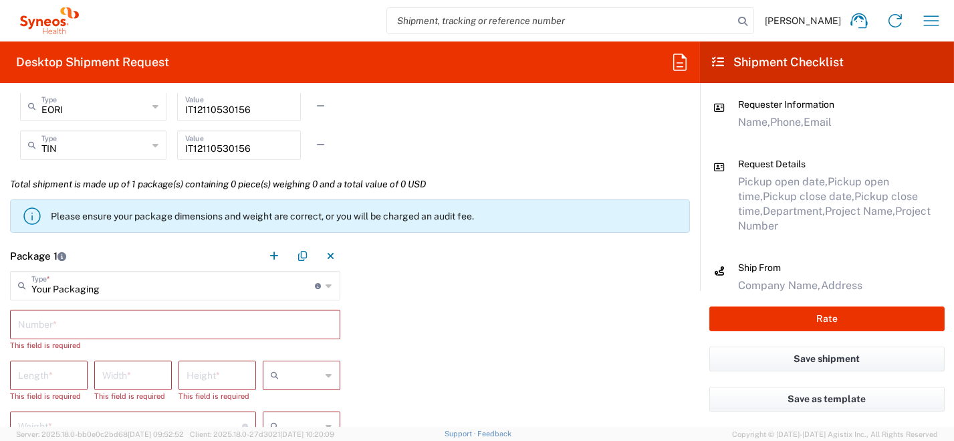
click at [164, 322] on input "text" at bounding box center [175, 322] width 314 height 23
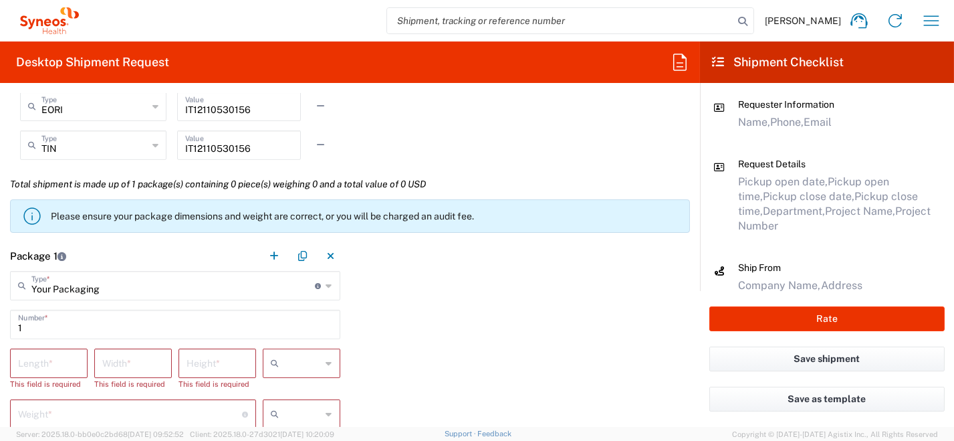
click at [326, 360] on icon at bounding box center [329, 362] width 6 height 21
drag, startPoint x: 309, startPoint y: 291, endPoint x: 313, endPoint y: 297, distance: 6.9
click at [309, 292] on span "cm" at bounding box center [297, 291] width 74 height 21
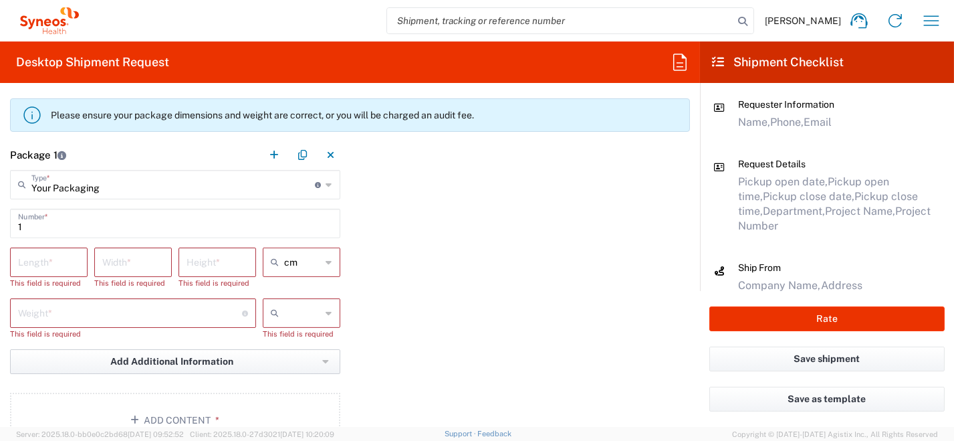
scroll to position [1273, 0]
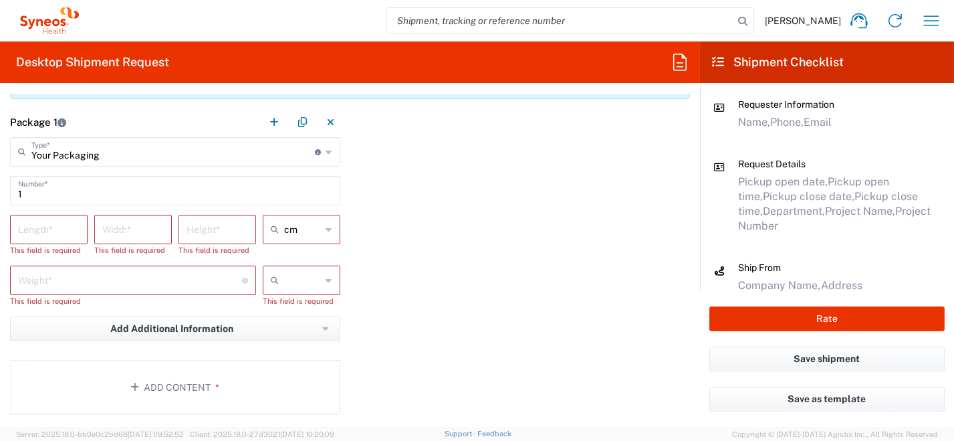
click at [326, 280] on icon at bounding box center [329, 279] width 6 height 21
drag, startPoint x: 318, startPoint y: 305, endPoint x: 237, endPoint y: 284, distance: 82.8
click at [318, 305] on span "kgs" at bounding box center [297, 307] width 74 height 21
click at [43, 227] on input "number" at bounding box center [48, 228] width 61 height 23
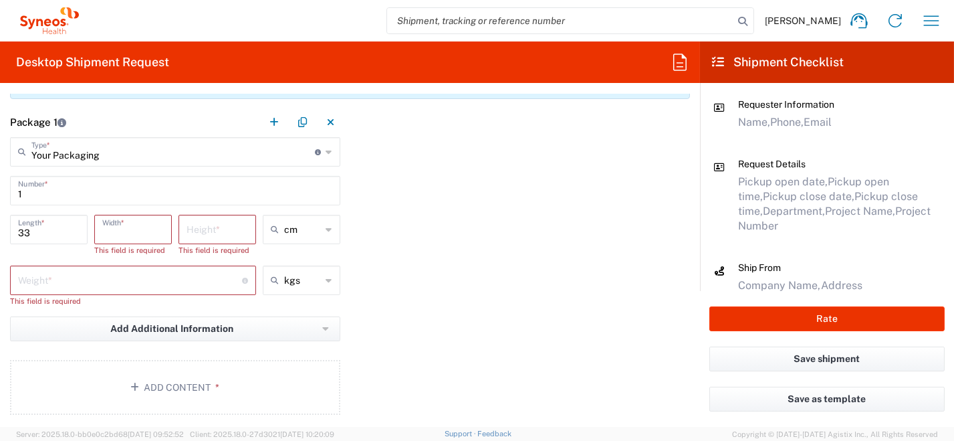
click at [121, 237] on input "number" at bounding box center [132, 228] width 61 height 23
click at [221, 235] on input "number" at bounding box center [216, 228] width 61 height 23
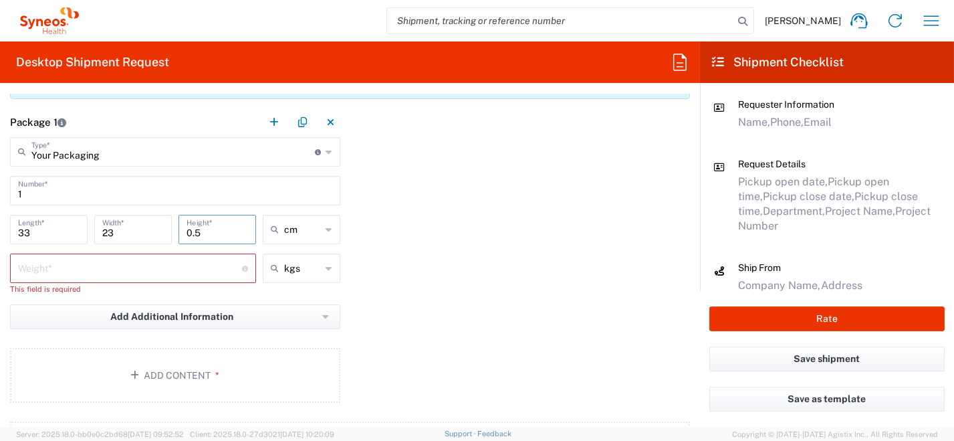
click at [70, 269] on input "number" at bounding box center [130, 266] width 224 height 23
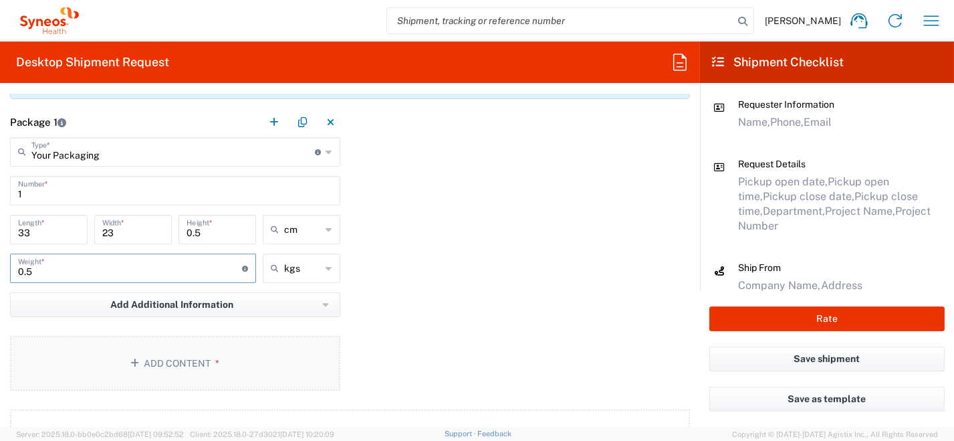
click at [231, 357] on button "Add Content *" at bounding box center [175, 363] width 330 height 55
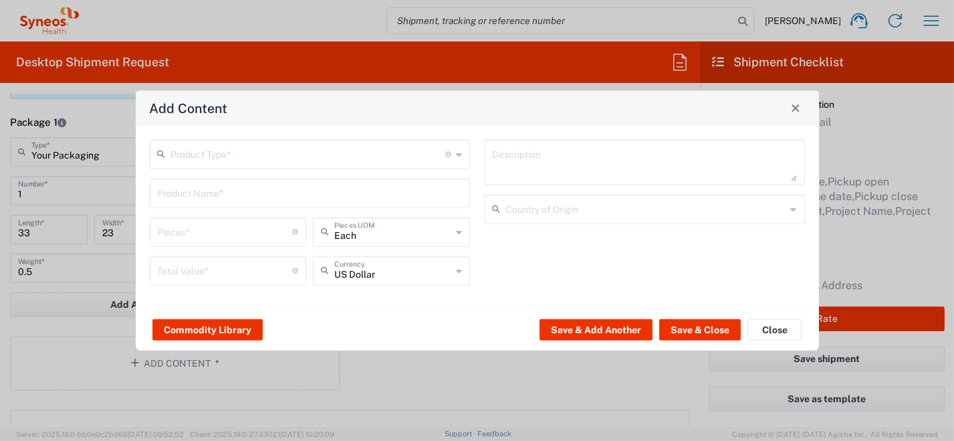
click at [461, 158] on icon at bounding box center [459, 153] width 6 height 21
drag, startPoint x: 422, startPoint y: 181, endPoint x: 447, endPoint y: 191, distance: 26.7
click at [424, 180] on span "Documents" at bounding box center [309, 183] width 318 height 21
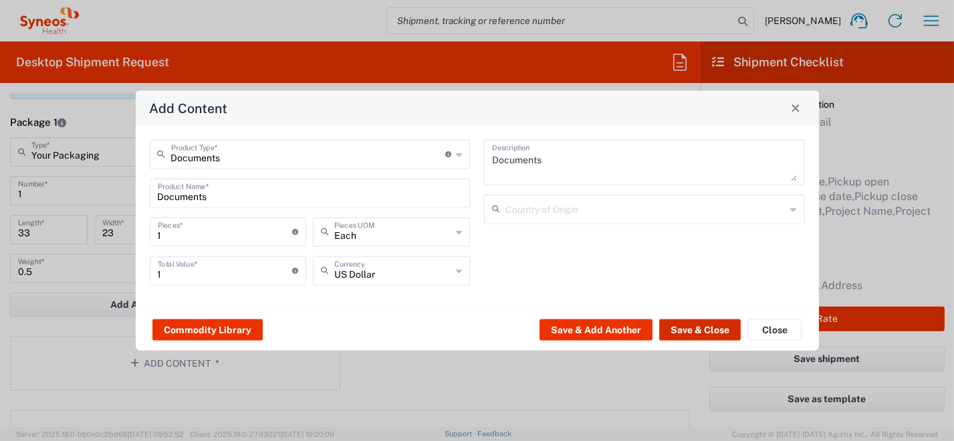
click at [707, 331] on button "Save & Close" at bounding box center [700, 329] width 82 height 21
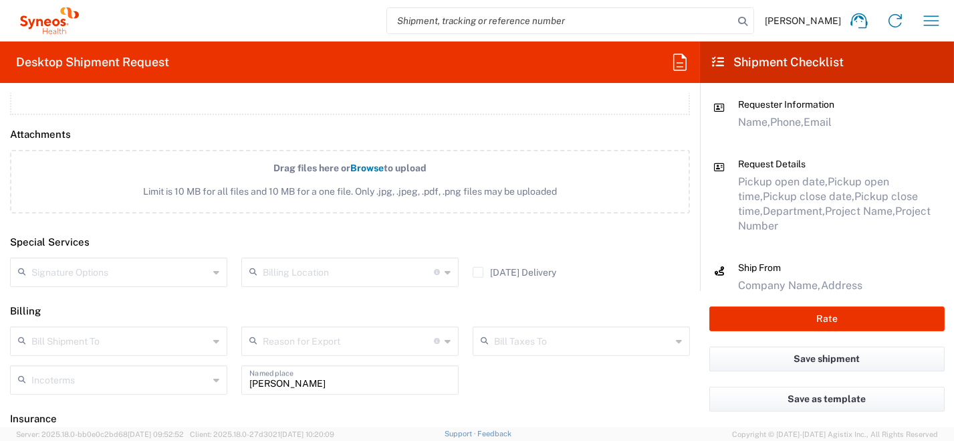
scroll to position [1537, 0]
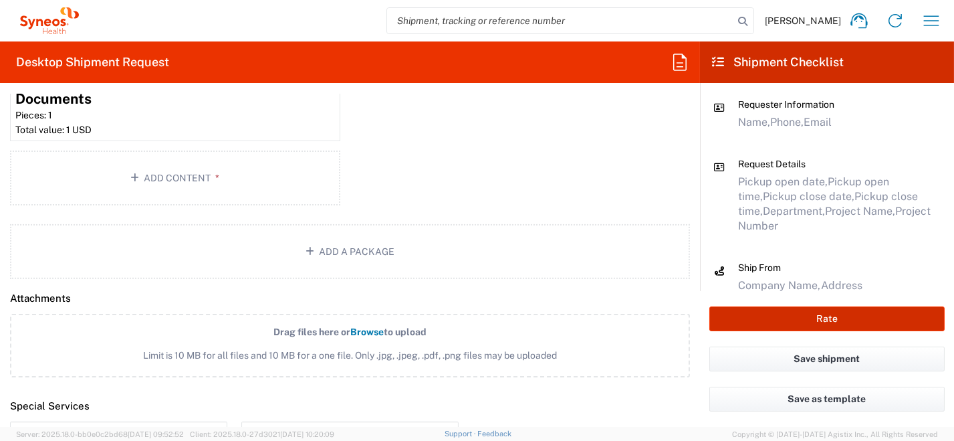
click at [775, 326] on button "Rate" at bounding box center [826, 318] width 235 height 25
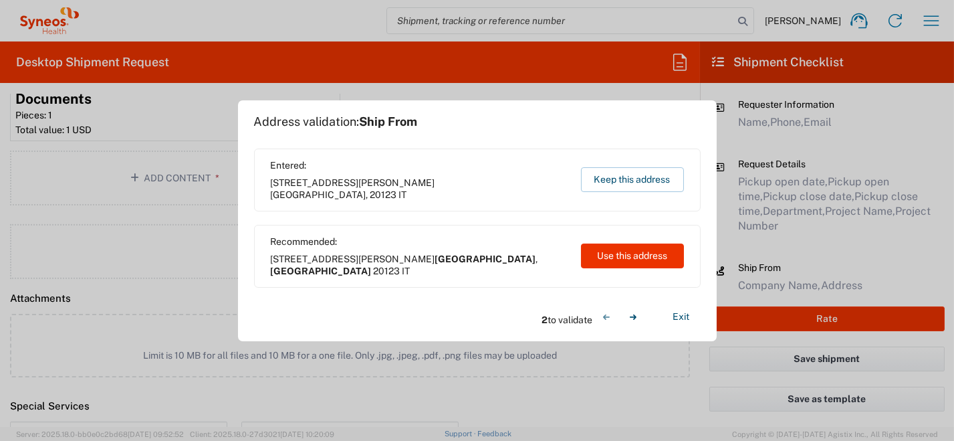
click at [610, 267] on div "Recommended: [STREET_ADDRESS][PERSON_NAME] IT Use this address" at bounding box center [477, 256] width 447 height 63
click at [610, 261] on button "Use this address" at bounding box center [632, 255] width 103 height 25
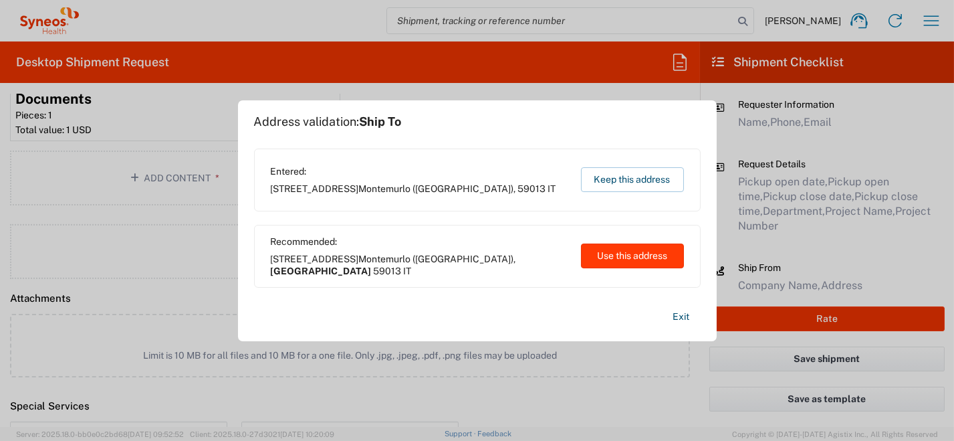
click at [612, 261] on button "Use this address" at bounding box center [632, 255] width 103 height 25
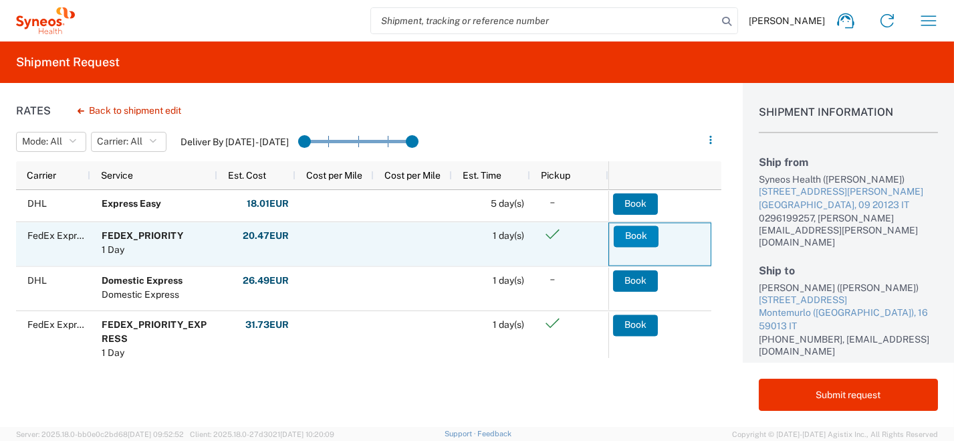
click at [628, 233] on button "Book" at bounding box center [636, 235] width 45 height 21
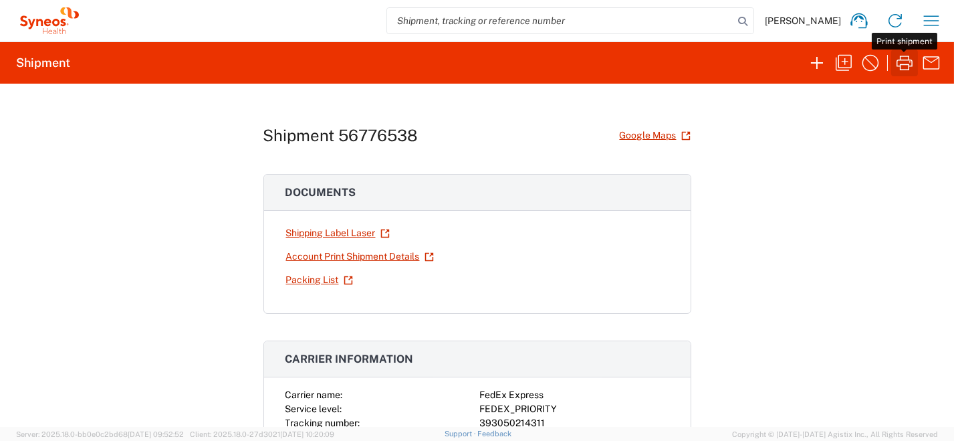
click at [902, 62] on icon "button" at bounding box center [904, 62] width 21 height 21
